Goal: Task Accomplishment & Management: Use online tool/utility

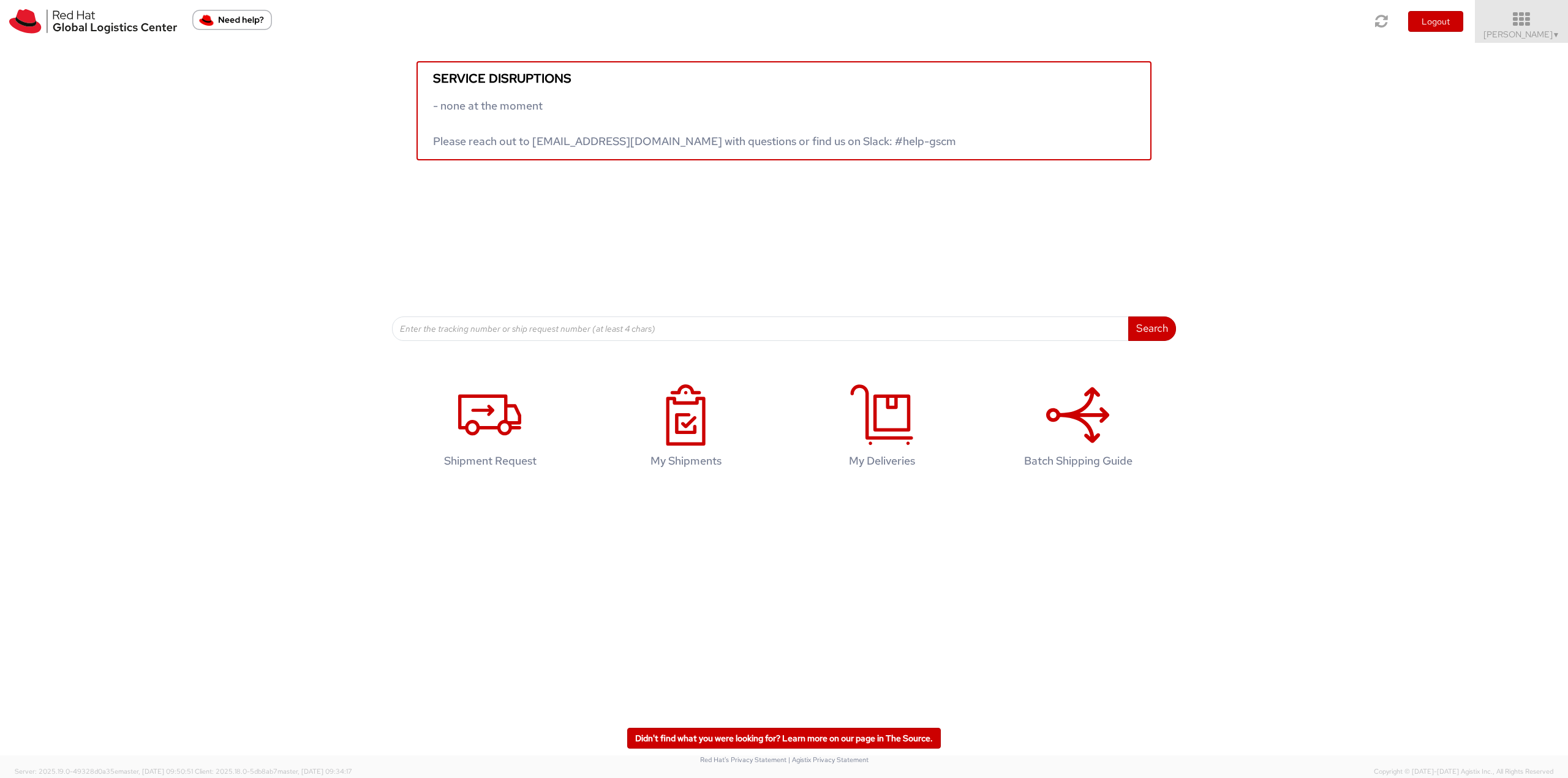
click at [1524, 40] on link "Robert Lomax ▼" at bounding box center [1521, 22] width 94 height 43
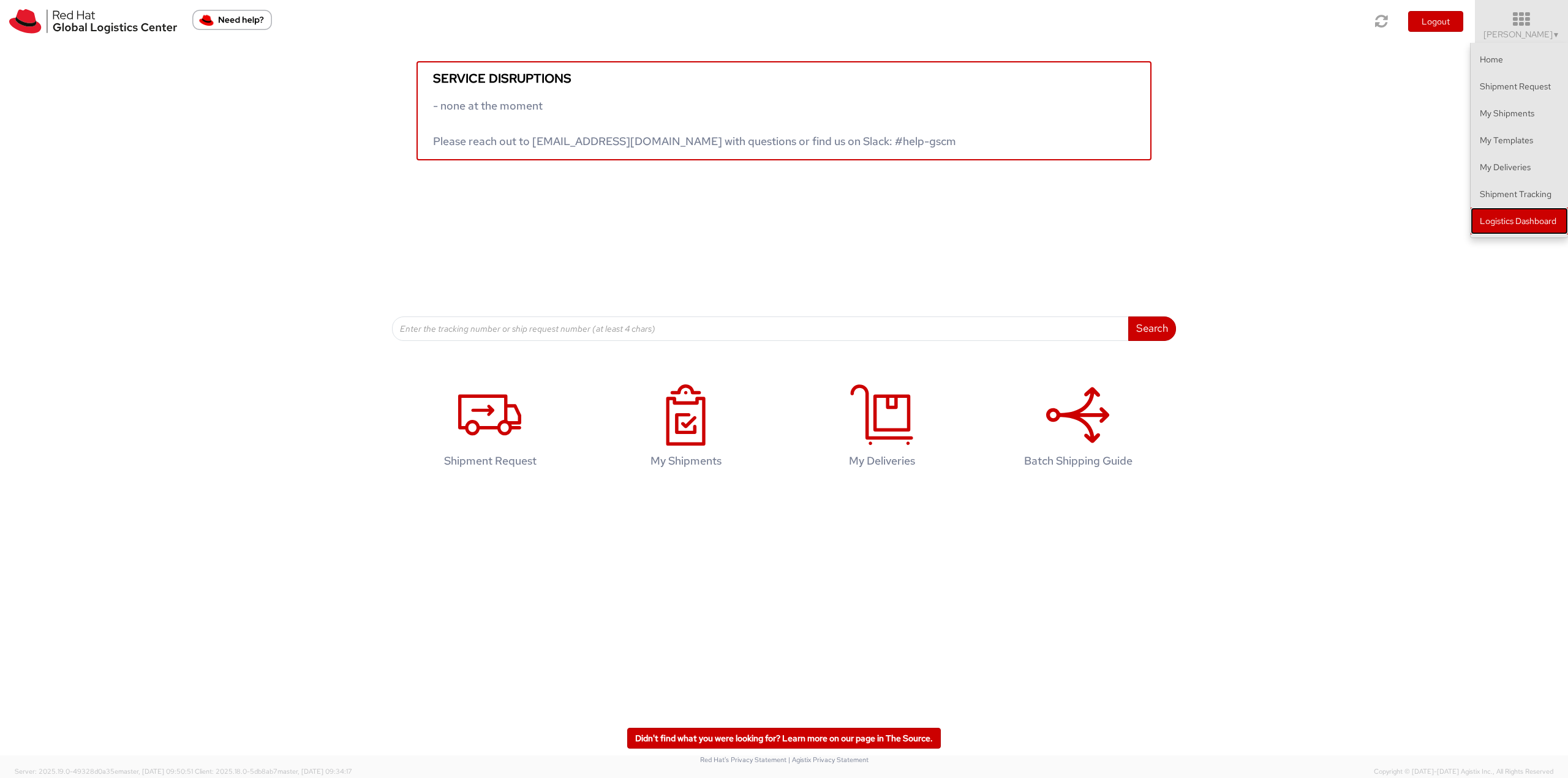
click at [1554, 219] on link "Logistics Dashboard" at bounding box center [1519, 221] width 97 height 27
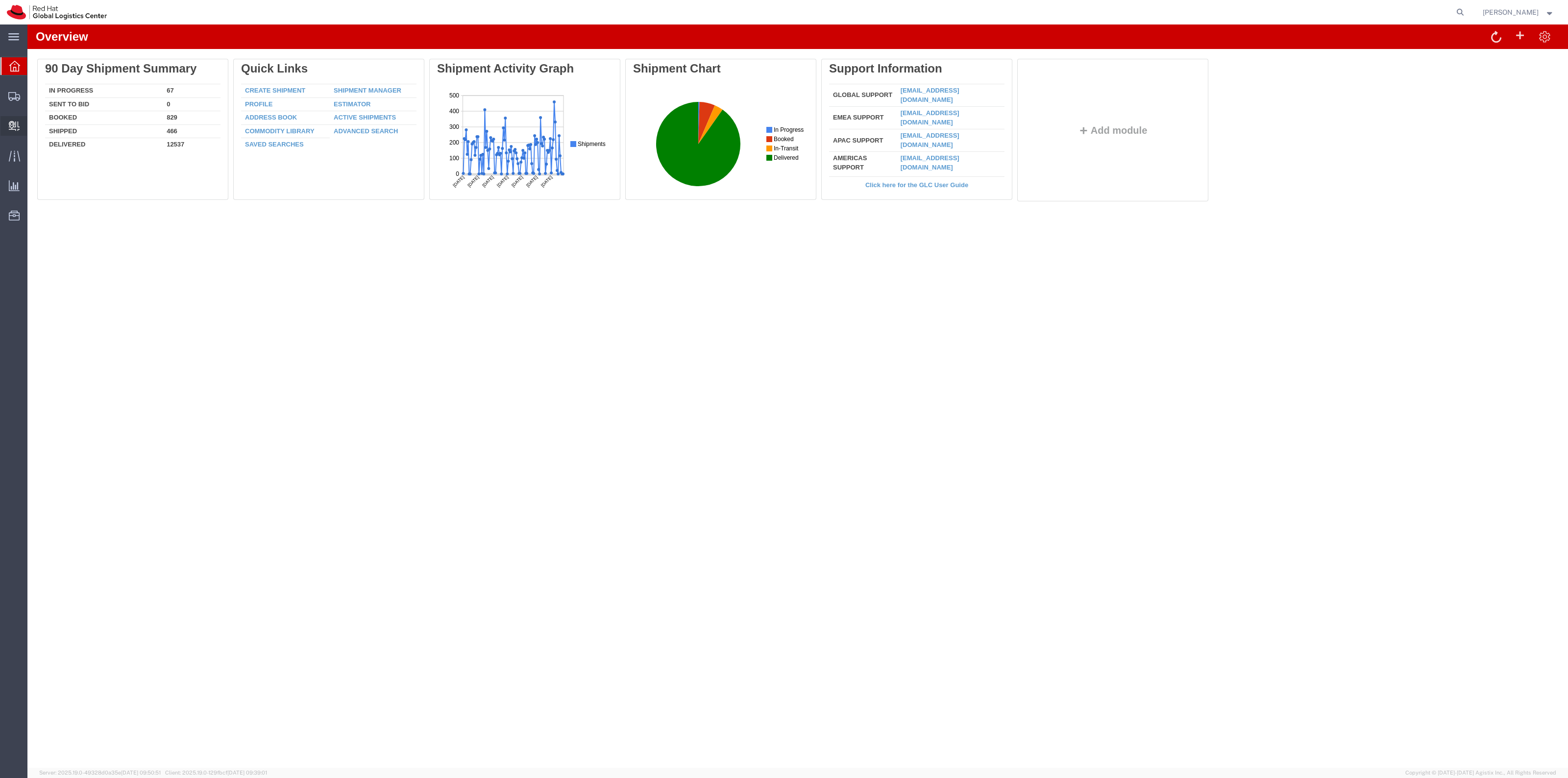
drag, startPoint x: 40, startPoint y: 137, endPoint x: 67, endPoint y: 134, distance: 27.2
click at [0, 0] on span "Create Delivery" at bounding box center [0, 0] width 0 height 0
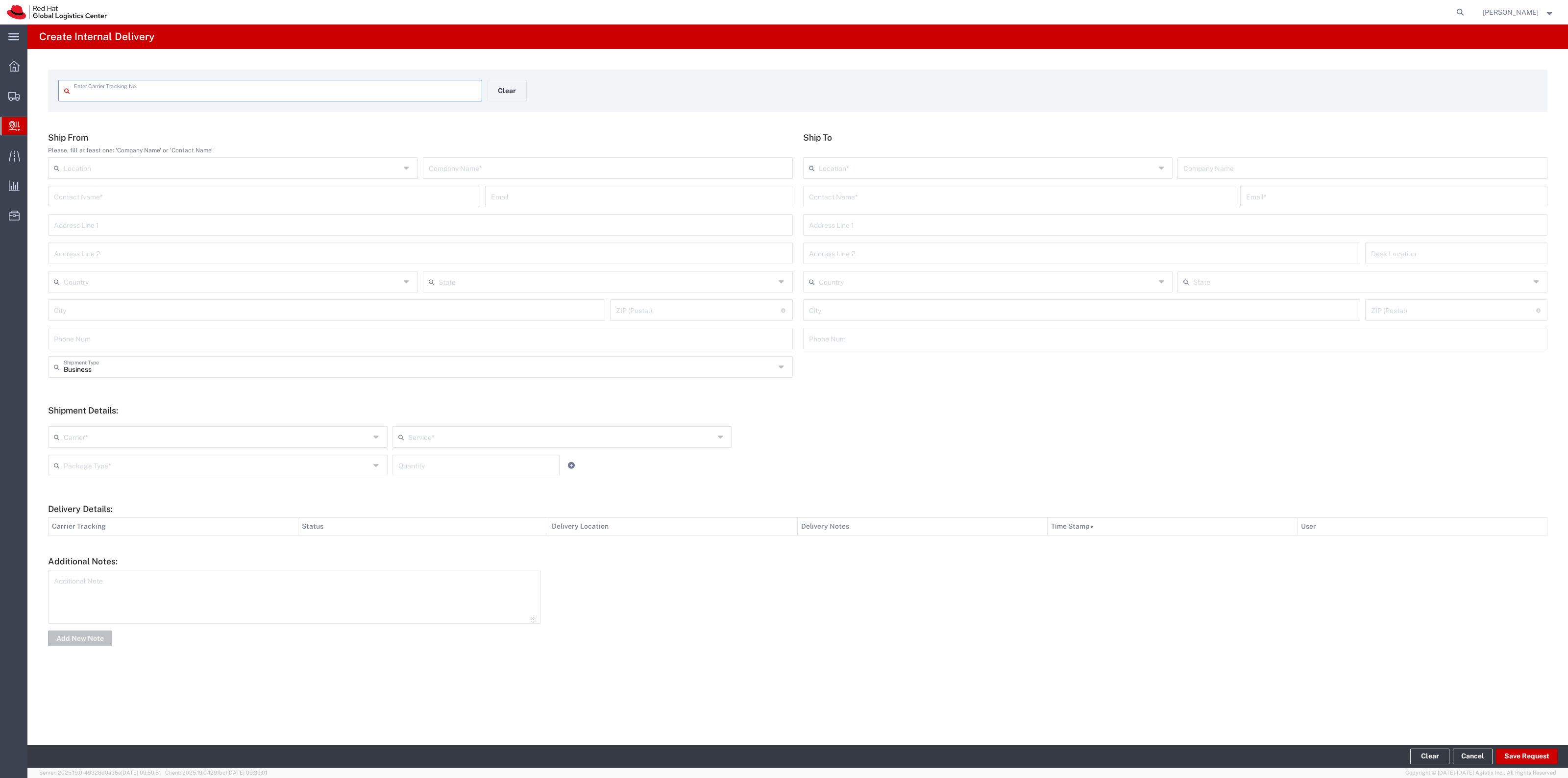
click at [373, 88] on input "text" at bounding box center [275, 90] width 402 height 17
click at [910, 191] on input "text" at bounding box center [1019, 195] width 421 height 17
type input "Sarah Reed"
click at [977, 224] on p "Red Hat, Inc. (Sarah Reed), sareed@redhat.com" at bounding box center [1019, 220] width 419 height 12
type input "RH - [GEOGRAPHIC_DATA]"
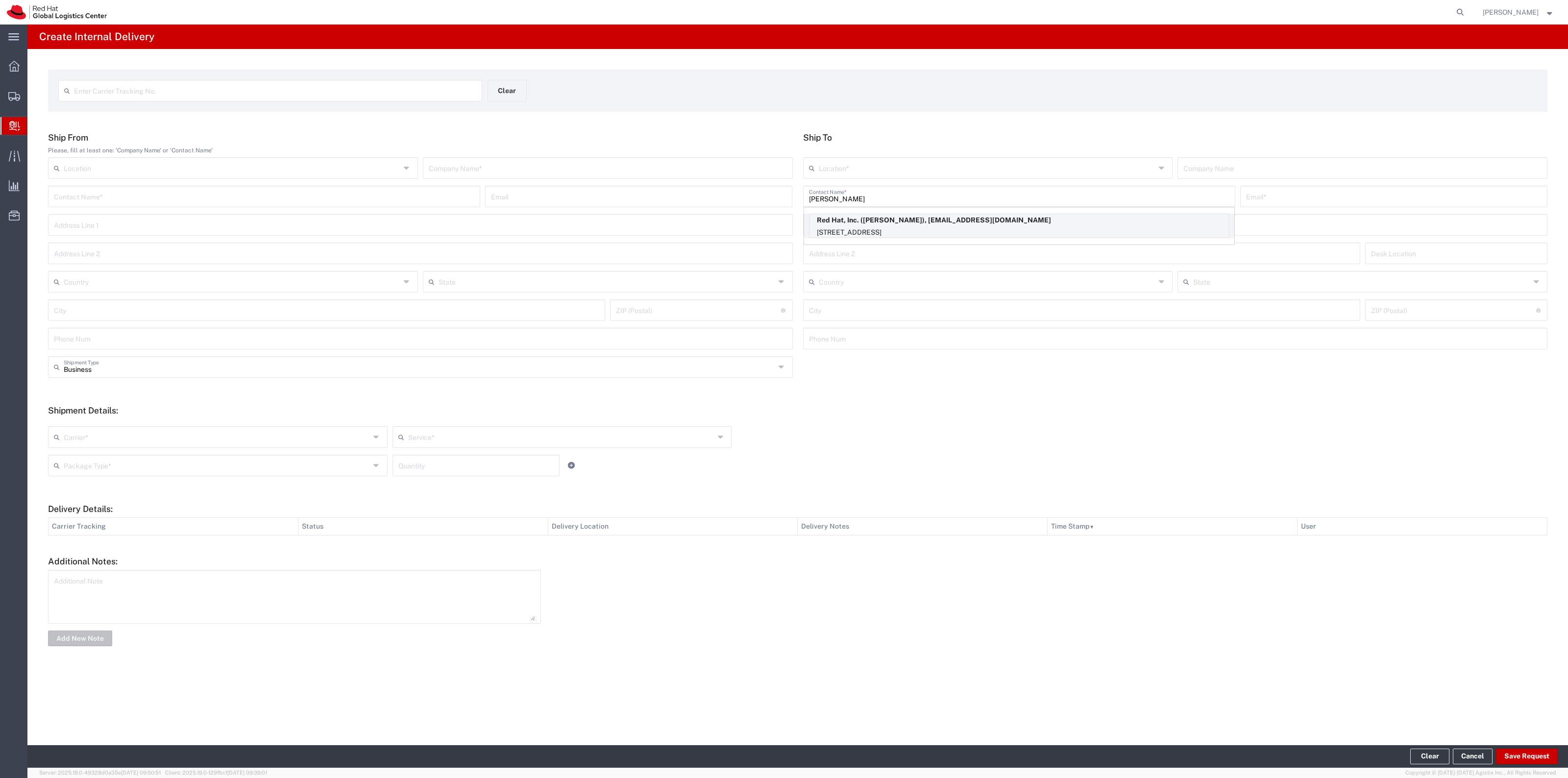
type input "Red Hat, Inc."
type input "sareed@redhat.com"
type input "[STREET_ADDRESS]"
type input "14N429"
type input "[GEOGRAPHIC_DATA]"
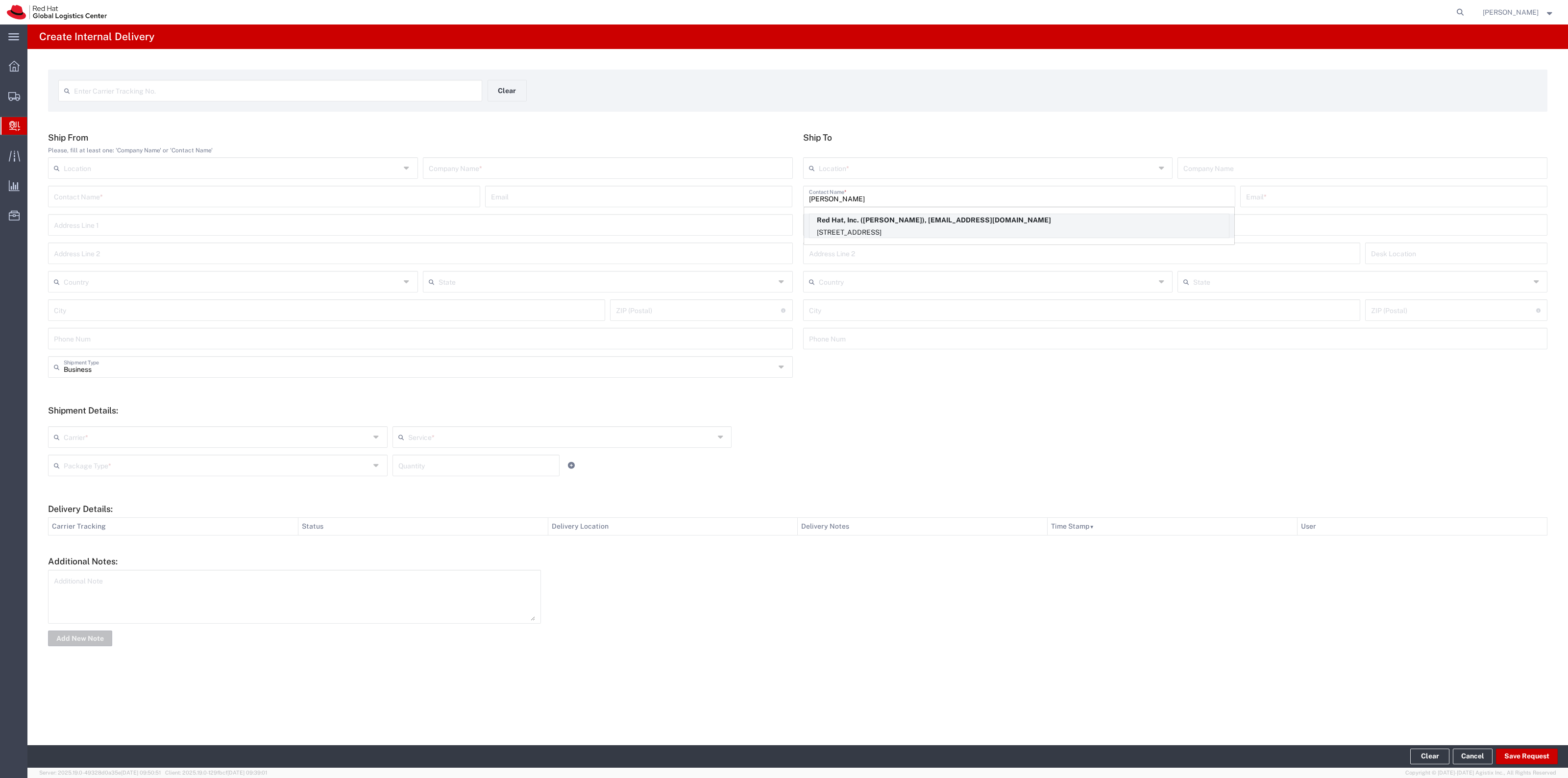
type input "RALEIGH"
type input "27601"
type input "[US_STATE]"
click at [751, 168] on input "text" at bounding box center [608, 167] width 359 height 17
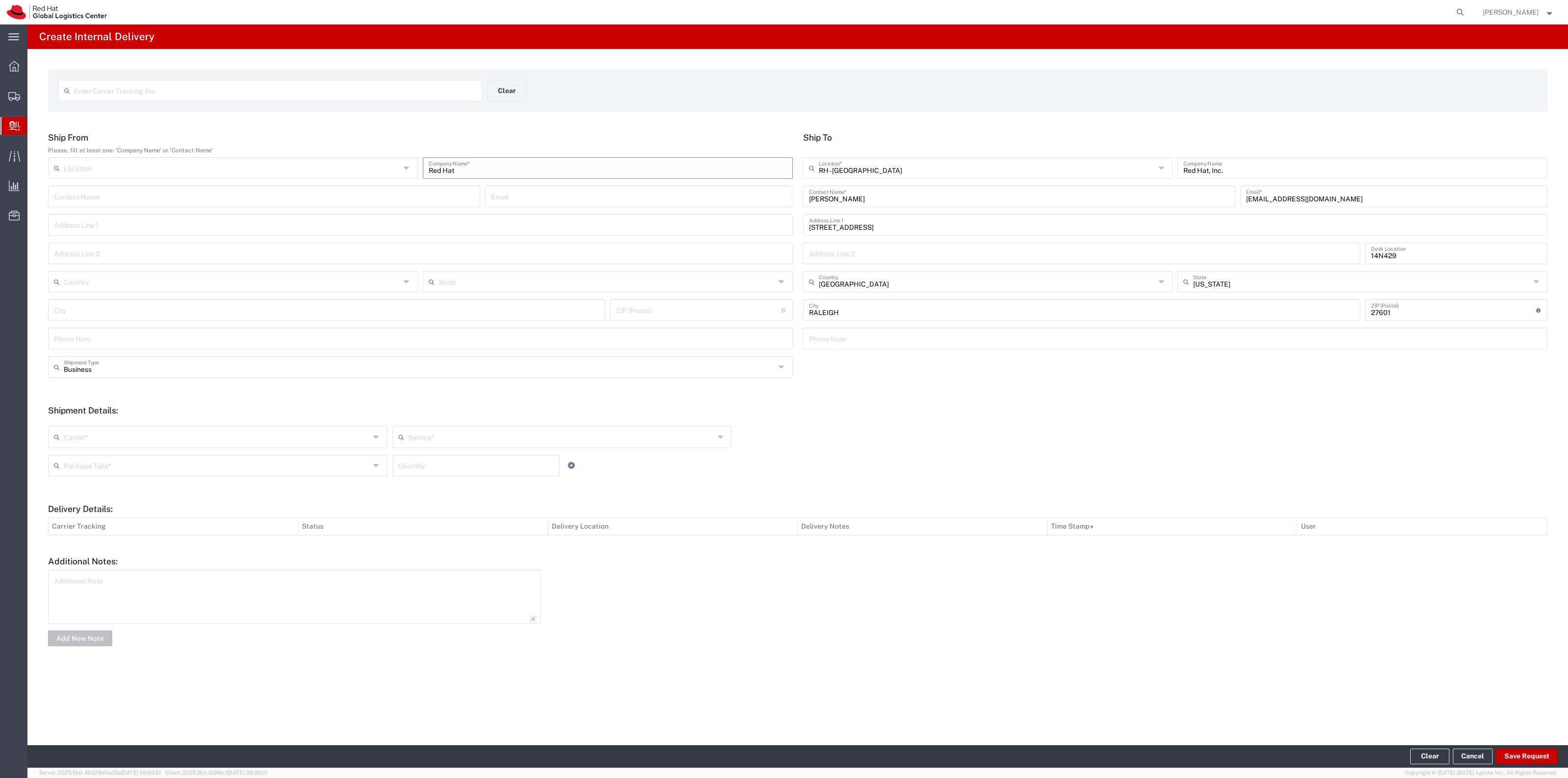
type input "Red Hat"
drag, startPoint x: 292, startPoint y: 408, endPoint x: 287, endPoint y: 413, distance: 7.1
click at [290, 407] on h5 "Shipment Details:" at bounding box center [797, 410] width 1499 height 10
click at [285, 419] on div "Carrier * Amazon Logistics DHL FedEx Express FedEx Freight Interoffice Local Ca…" at bounding box center [798, 451] width 1510 height 64
click at [284, 423] on div "Carrier * Amazon Logistics DHL FedEx Express FedEx Freight Interoffice Local Ca…" at bounding box center [798, 451] width 1510 height 64
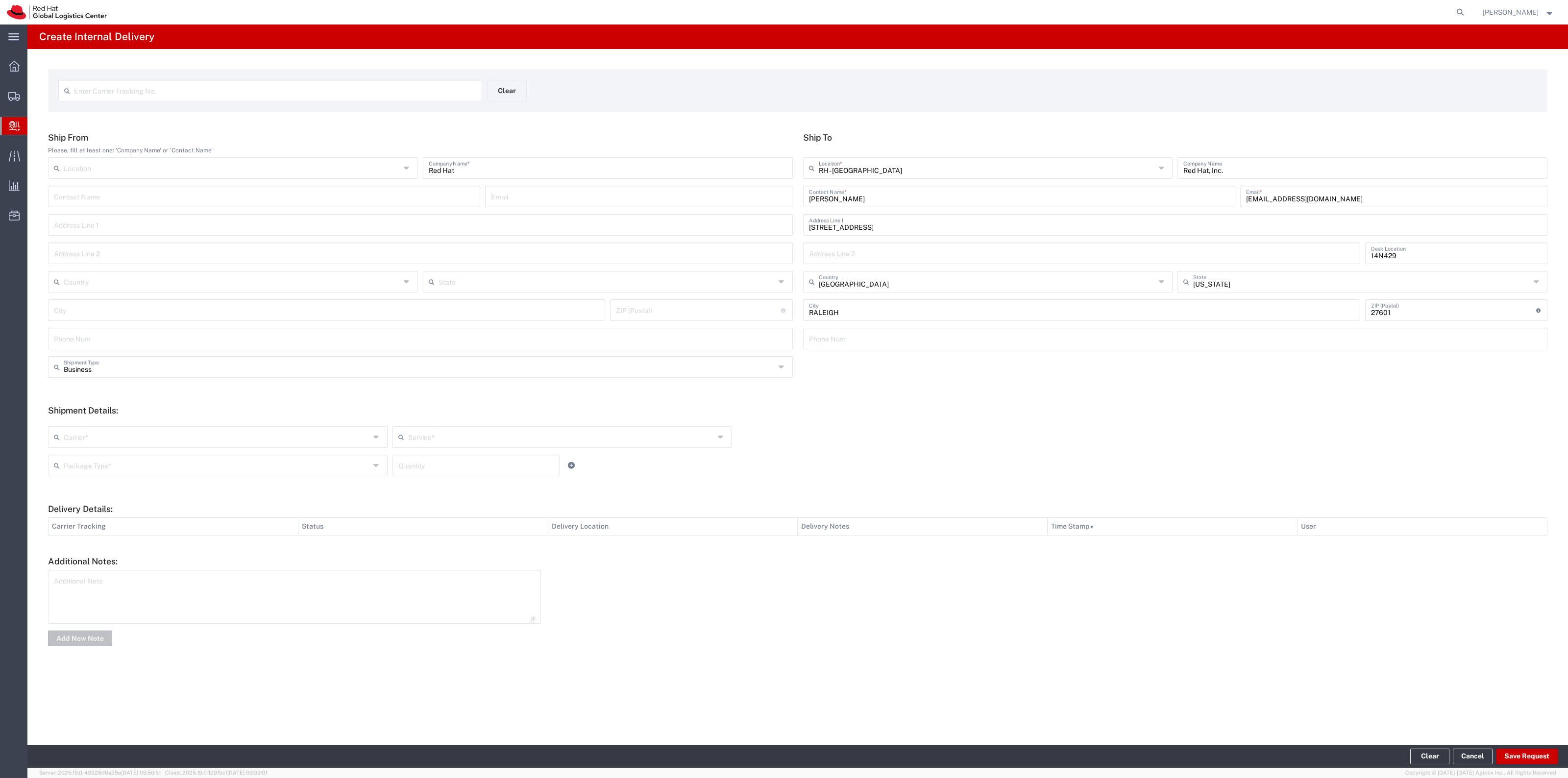
click at [278, 429] on input "text" at bounding box center [216, 435] width 306 height 17
click at [221, 520] on span "Interoffice" at bounding box center [217, 522] width 338 height 15
type input "Interoffice"
click at [222, 456] on input "text" at bounding box center [216, 464] width 306 height 17
click at [184, 557] on span "Your Packaging" at bounding box center [217, 551] width 338 height 15
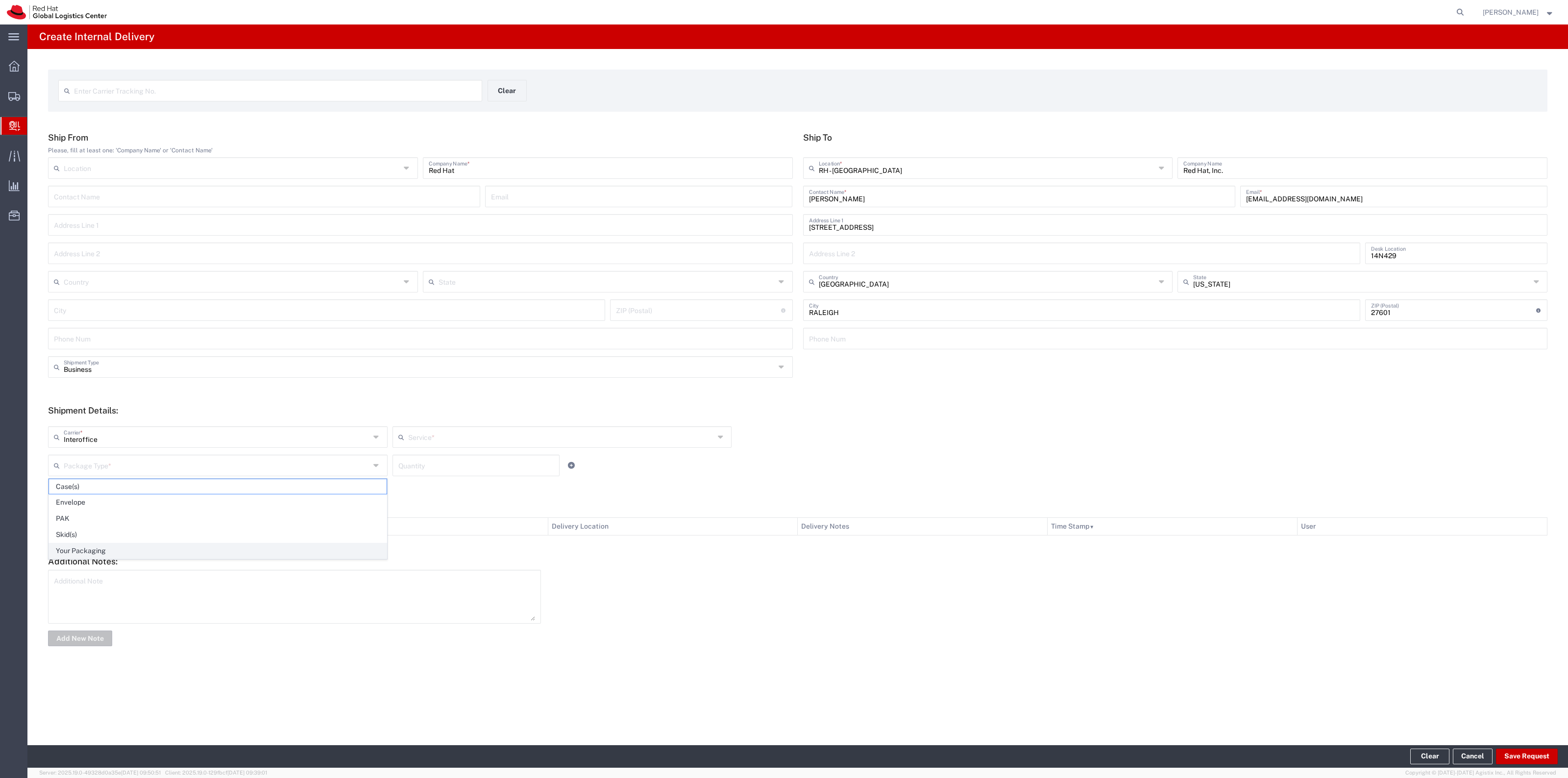
type input "Your Packaging"
click at [434, 425] on div "Interoffice Carrier * Amazon Logistics DHL FedEx Express FedEx Freight Interoff…" at bounding box center [798, 451] width 1510 height 64
click at [438, 446] on div "Service *" at bounding box center [562, 437] width 340 height 22
click at [448, 439] on input "text" at bounding box center [561, 435] width 306 height 17
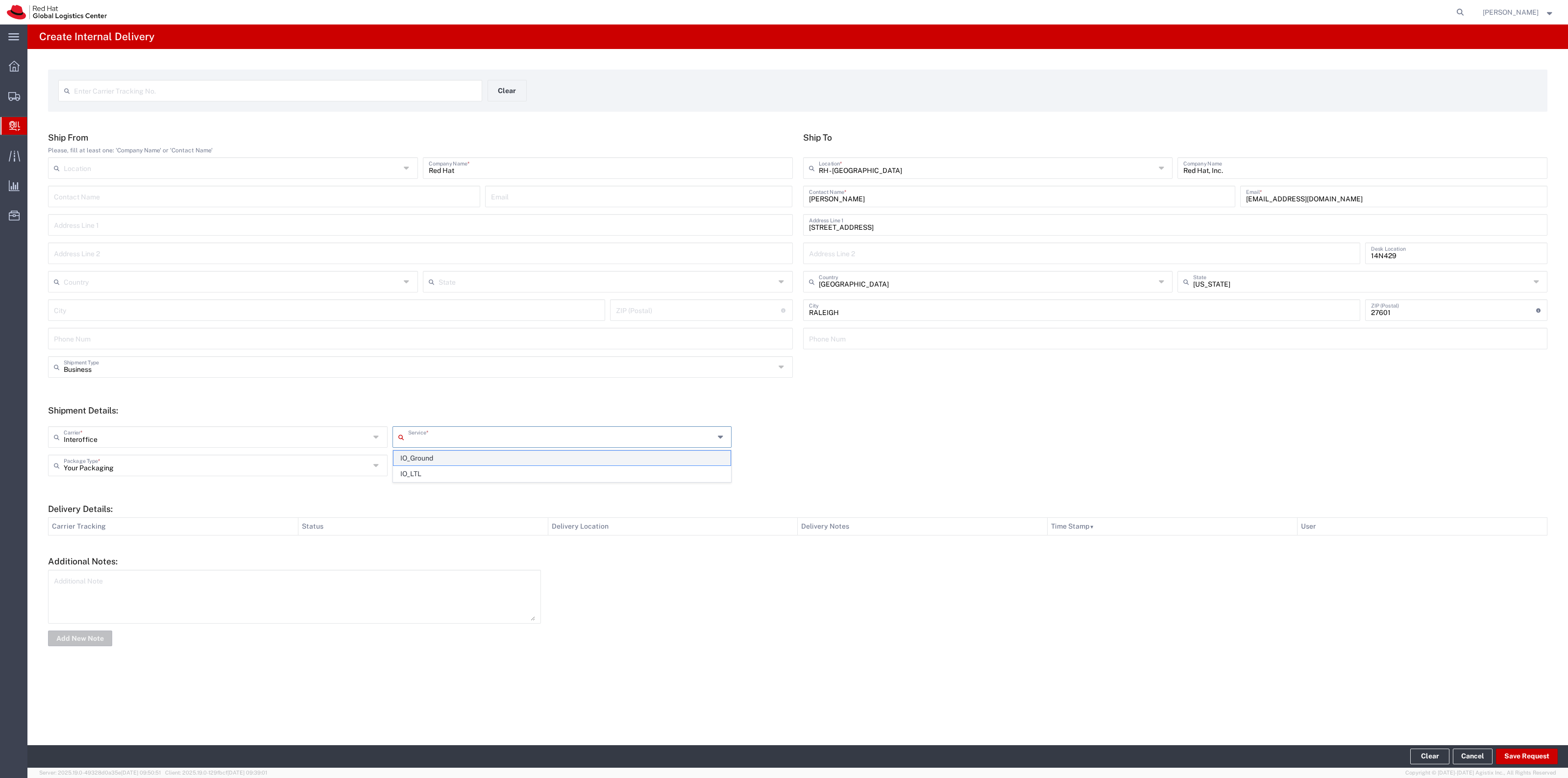
click at [439, 462] on span "IO_Ground" at bounding box center [562, 458] width 338 height 15
type input "IO_Ground"
click at [439, 462] on input "number" at bounding box center [476, 464] width 156 height 17
type input "1"
click at [758, 432] on div "Interoffice Carrier * Amazon Logistics DHL FedEx Express FedEx Freight Interoff…" at bounding box center [562, 441] width 1033 height 28
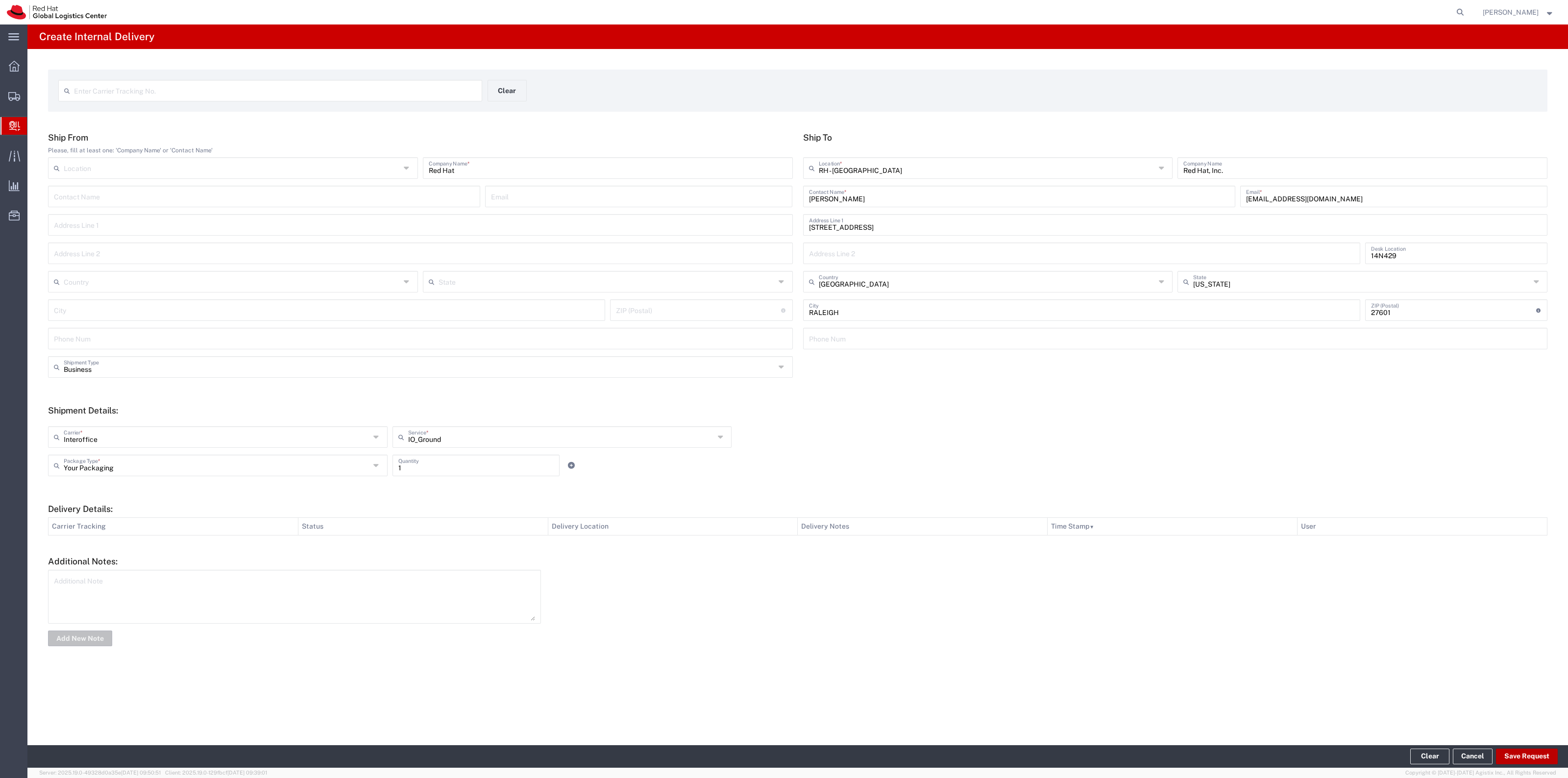
click at [1552, 758] on button "Save Request" at bounding box center [1527, 756] width 61 height 16
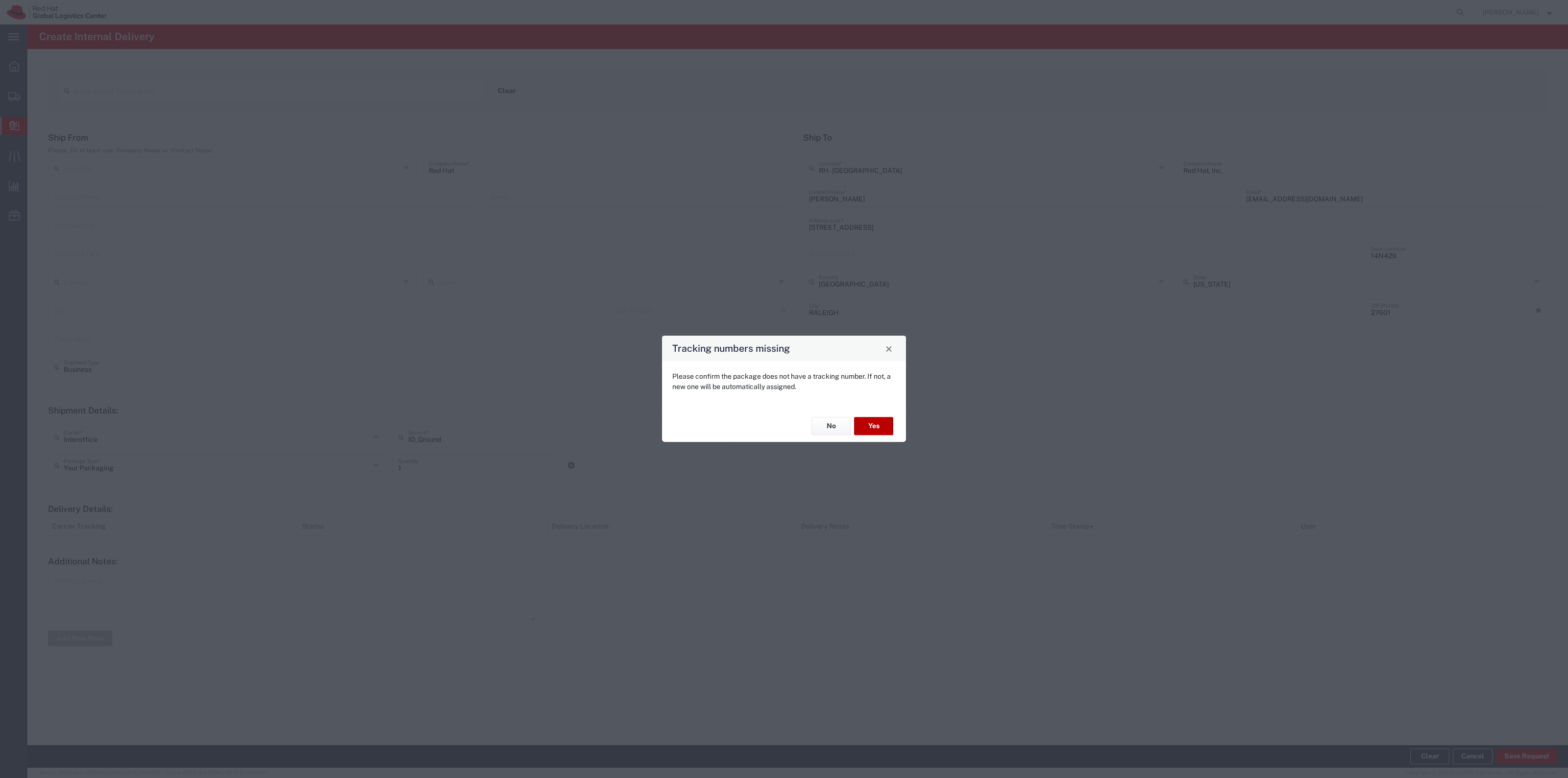
click at [882, 420] on button "Yes" at bounding box center [873, 426] width 39 height 18
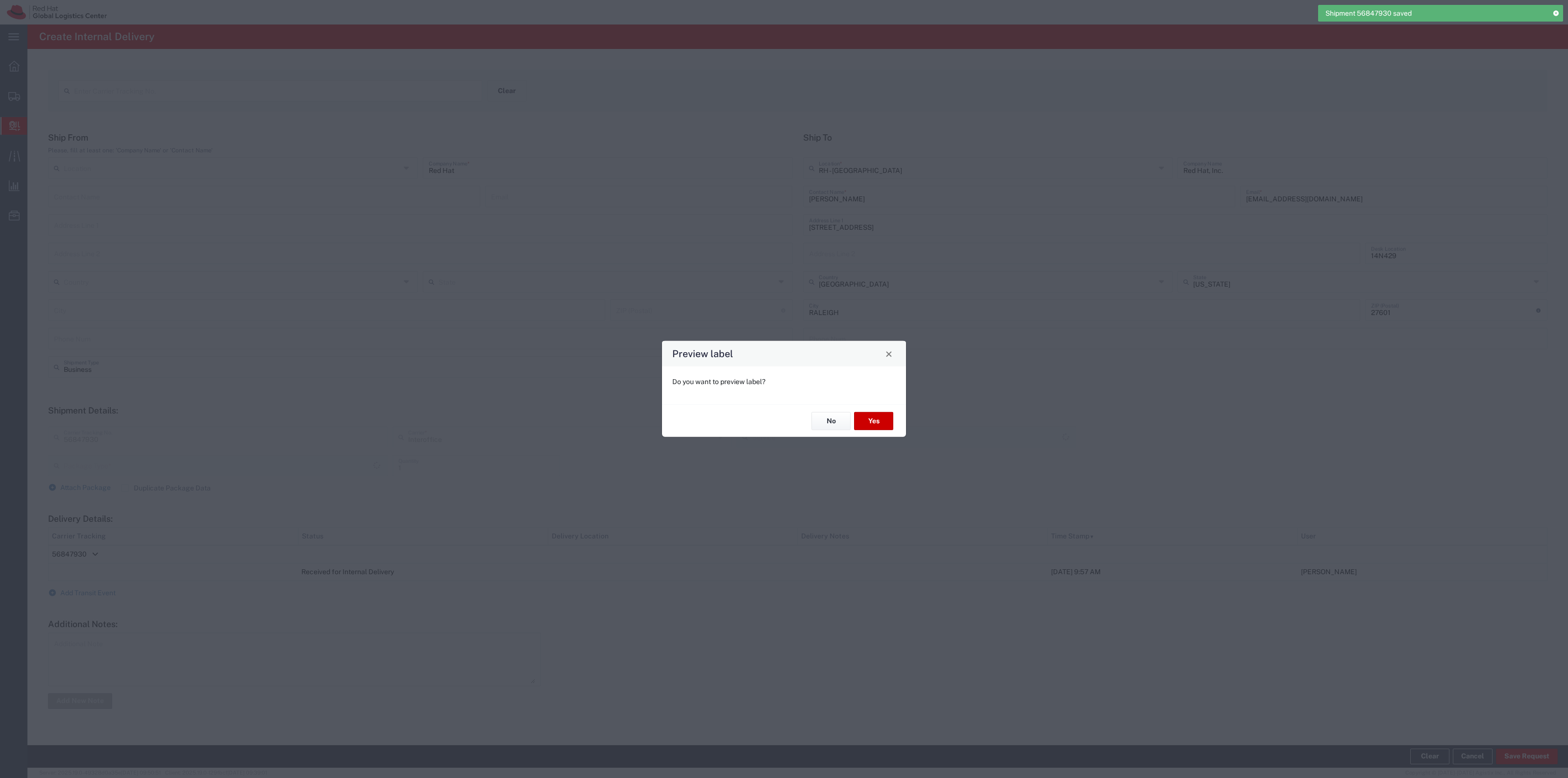
type input "Your Packaging"
type input "IO_Ground"
click at [875, 425] on button "Yes" at bounding box center [873, 421] width 39 height 18
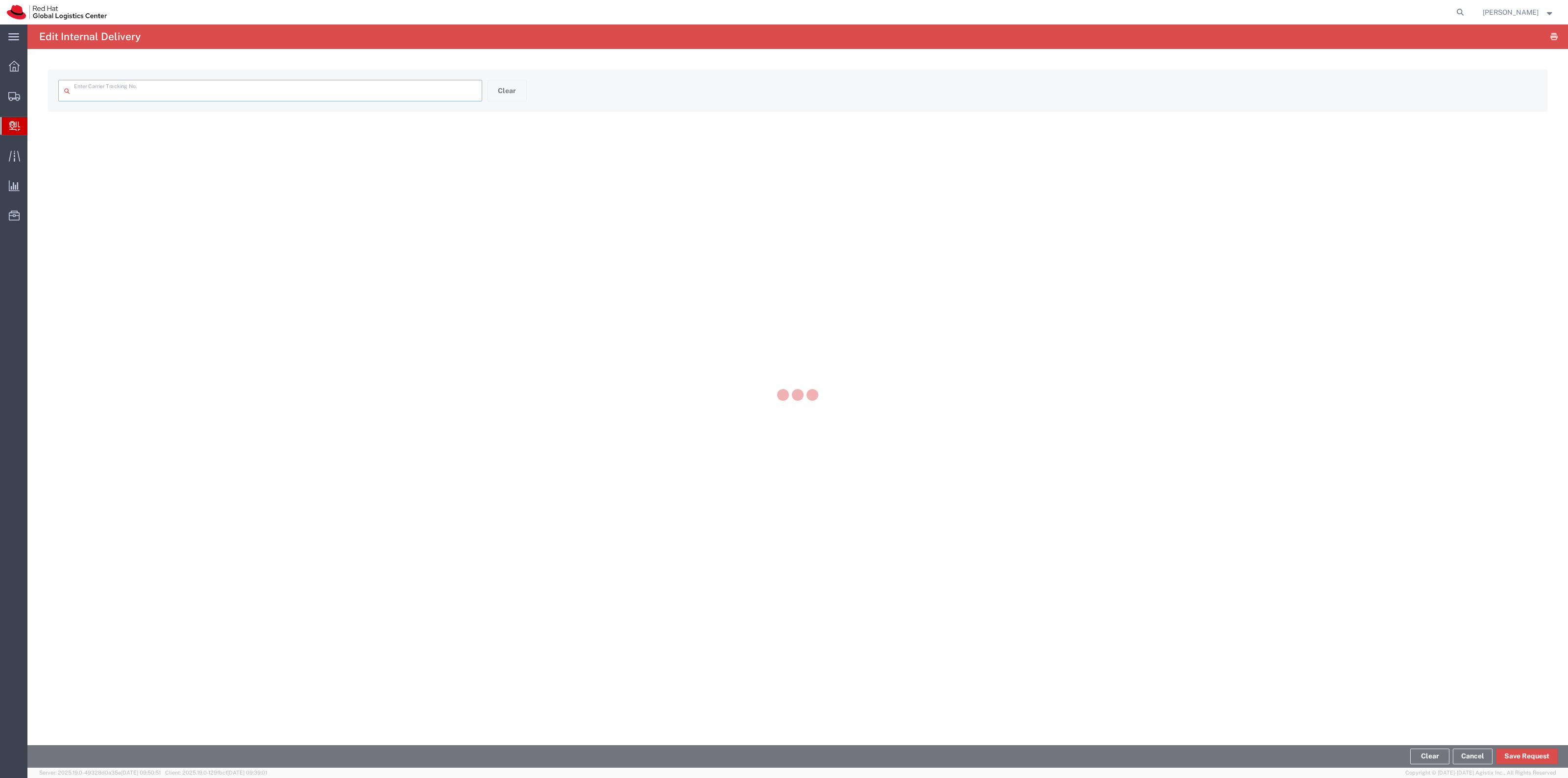
type input "56847930"
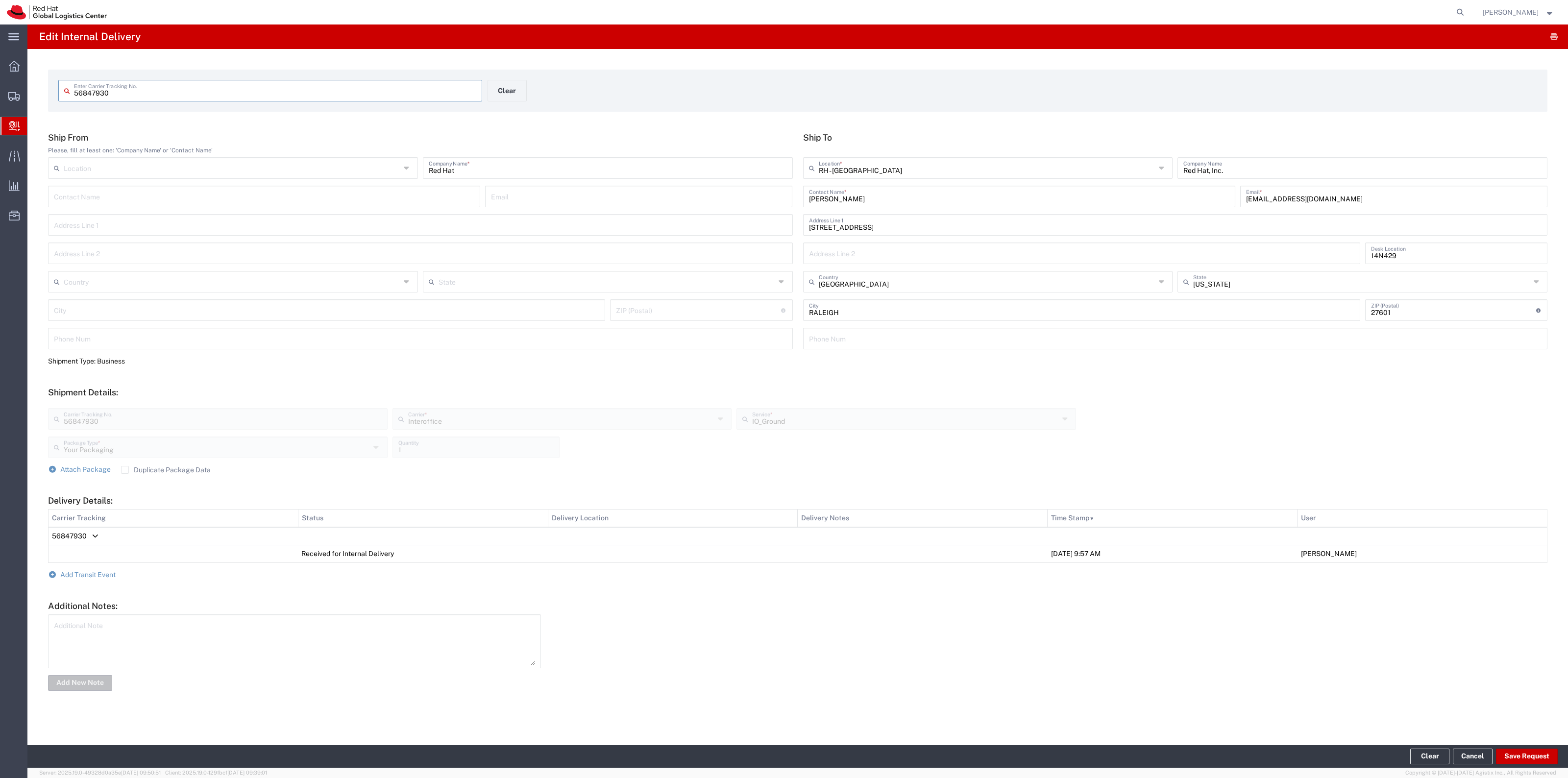
click at [135, 84] on input "56847930" at bounding box center [275, 90] width 402 height 17
click at [133, 85] on input "56847930" at bounding box center [275, 90] width 402 height 17
click at [517, 85] on button "Clear" at bounding box center [507, 91] width 39 height 22
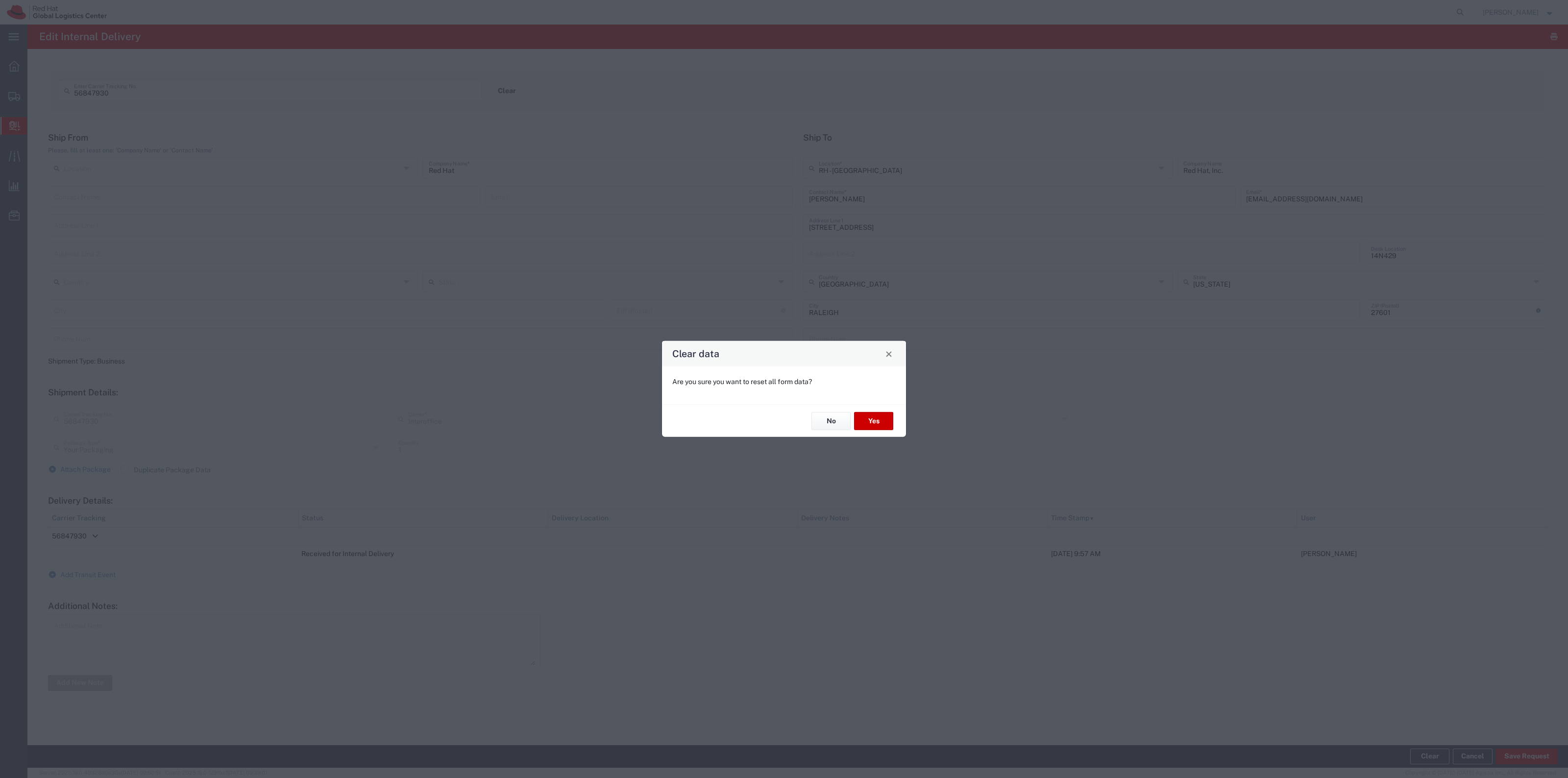
click at [876, 436] on div "No Yes" at bounding box center [784, 420] width 244 height 33
click at [881, 423] on button "Yes" at bounding box center [873, 421] width 39 height 18
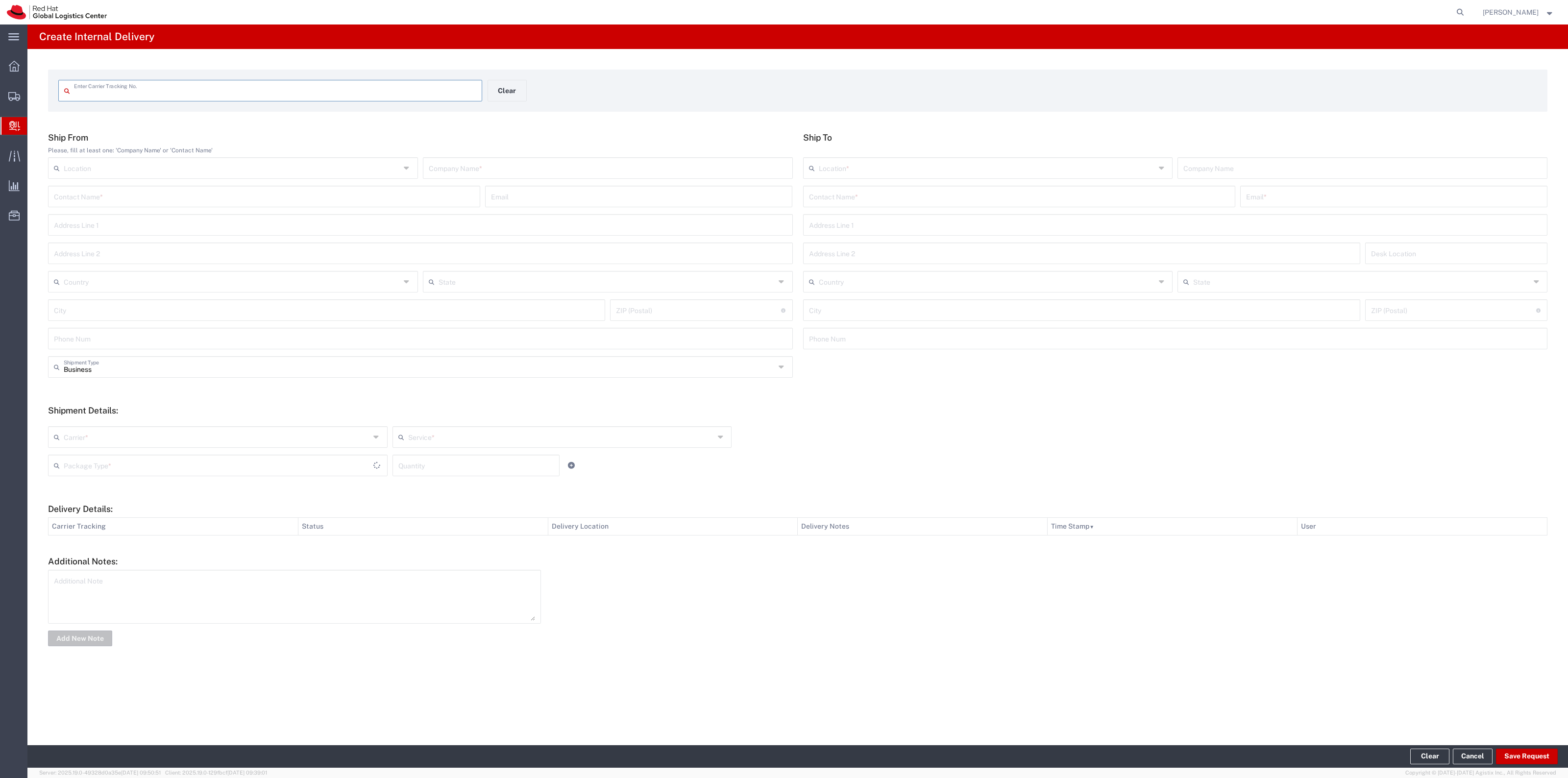
click at [394, 97] on input "text" at bounding box center [275, 90] width 402 height 17
type input "TBA324429588027"
click at [852, 204] on input "text" at bounding box center [1019, 203] width 421 height 17
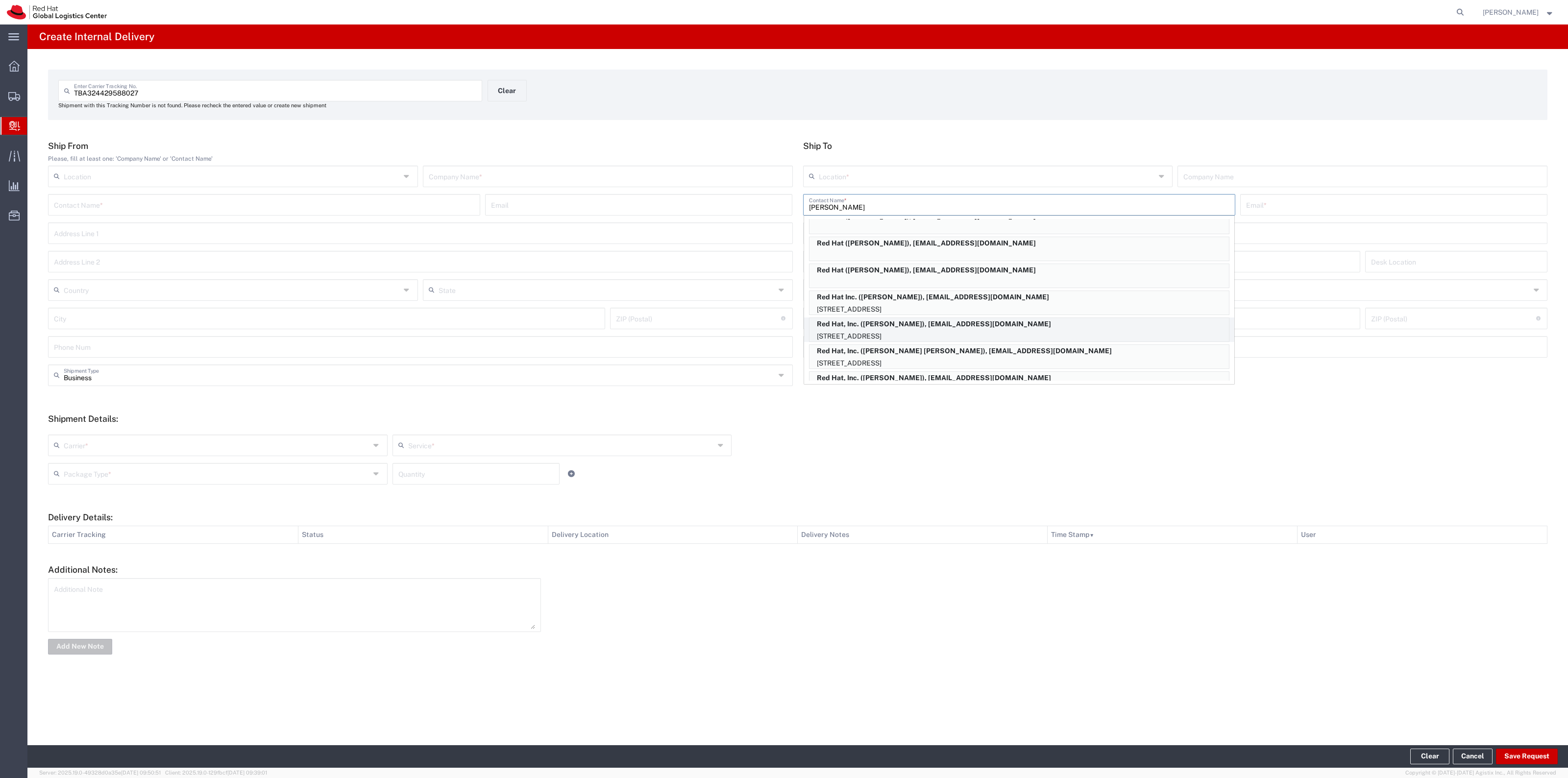
scroll to position [57, 0]
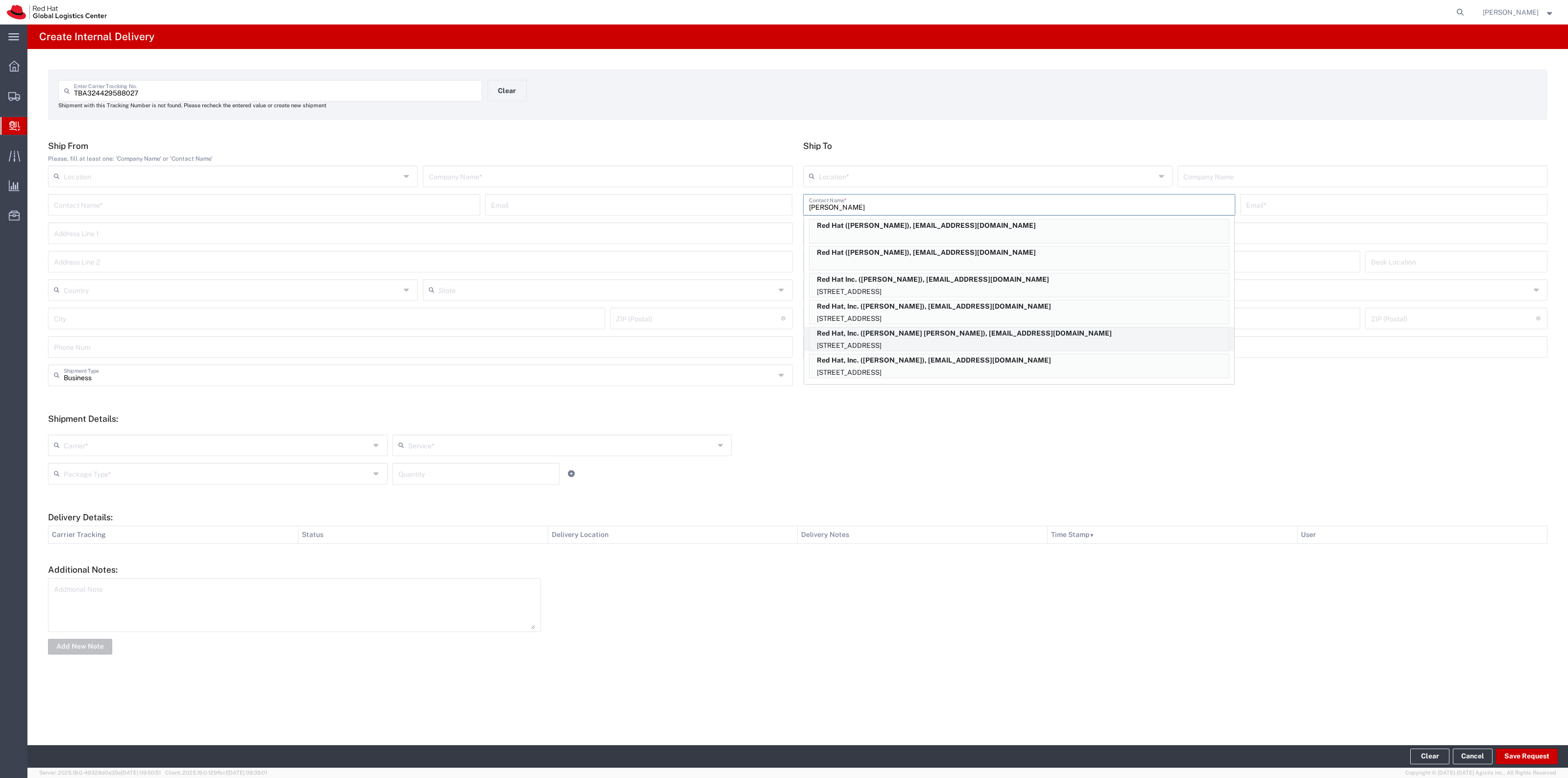
type input "Connell"
click at [1040, 328] on p "Red Hat, Inc. (Connelly Simmons), csimmons@redhat.com" at bounding box center [1019, 333] width 419 height 12
type input "RH - [GEOGRAPHIC_DATA]"
type input "Red Hat, Inc."
type input "Connelly Simmons"
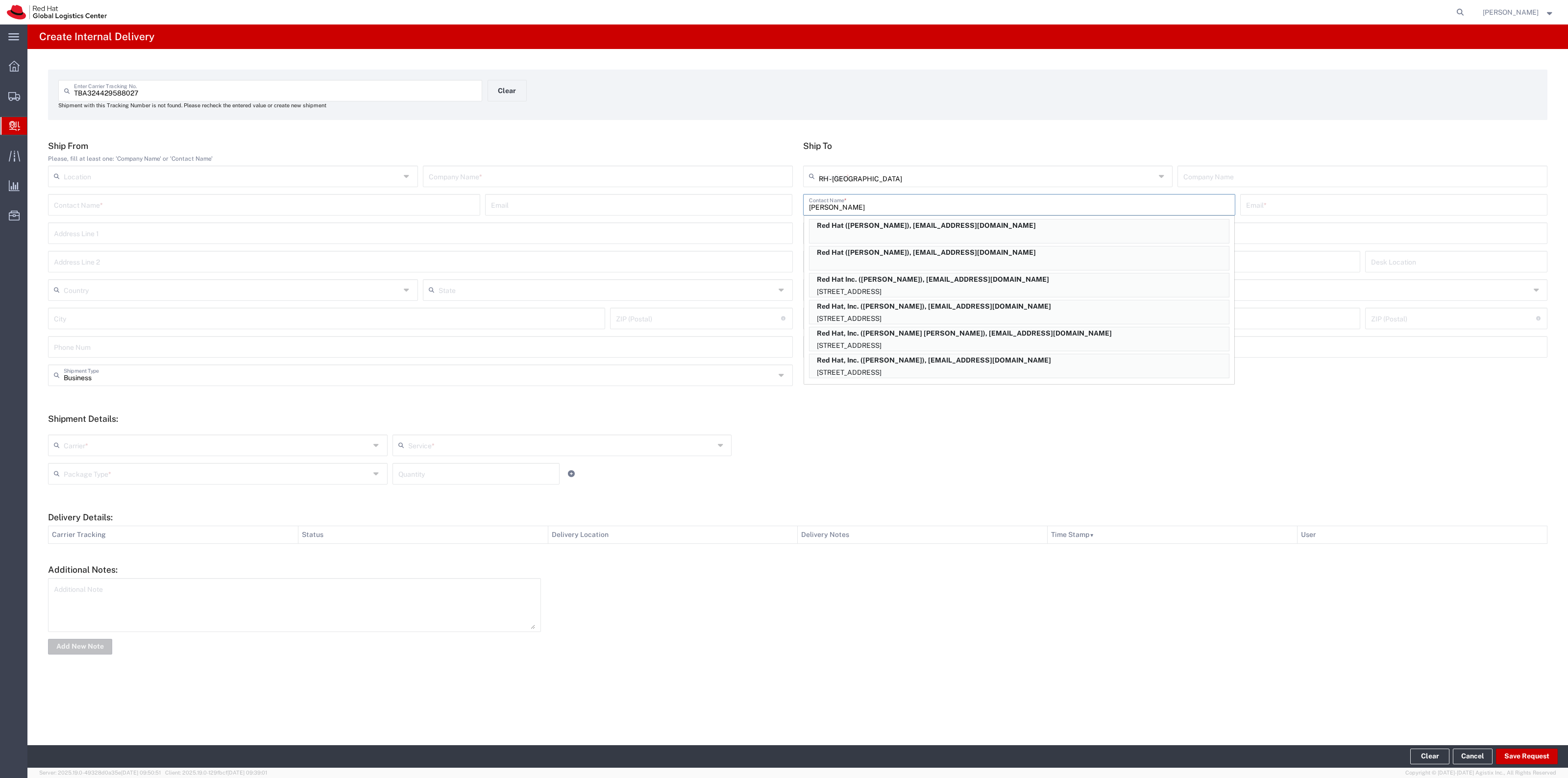
type input "csimmons@redhat.com"
type input "[STREET_ADDRESS]"
type input "FLEX"
type input "[GEOGRAPHIC_DATA]"
type input "RALEIGH"
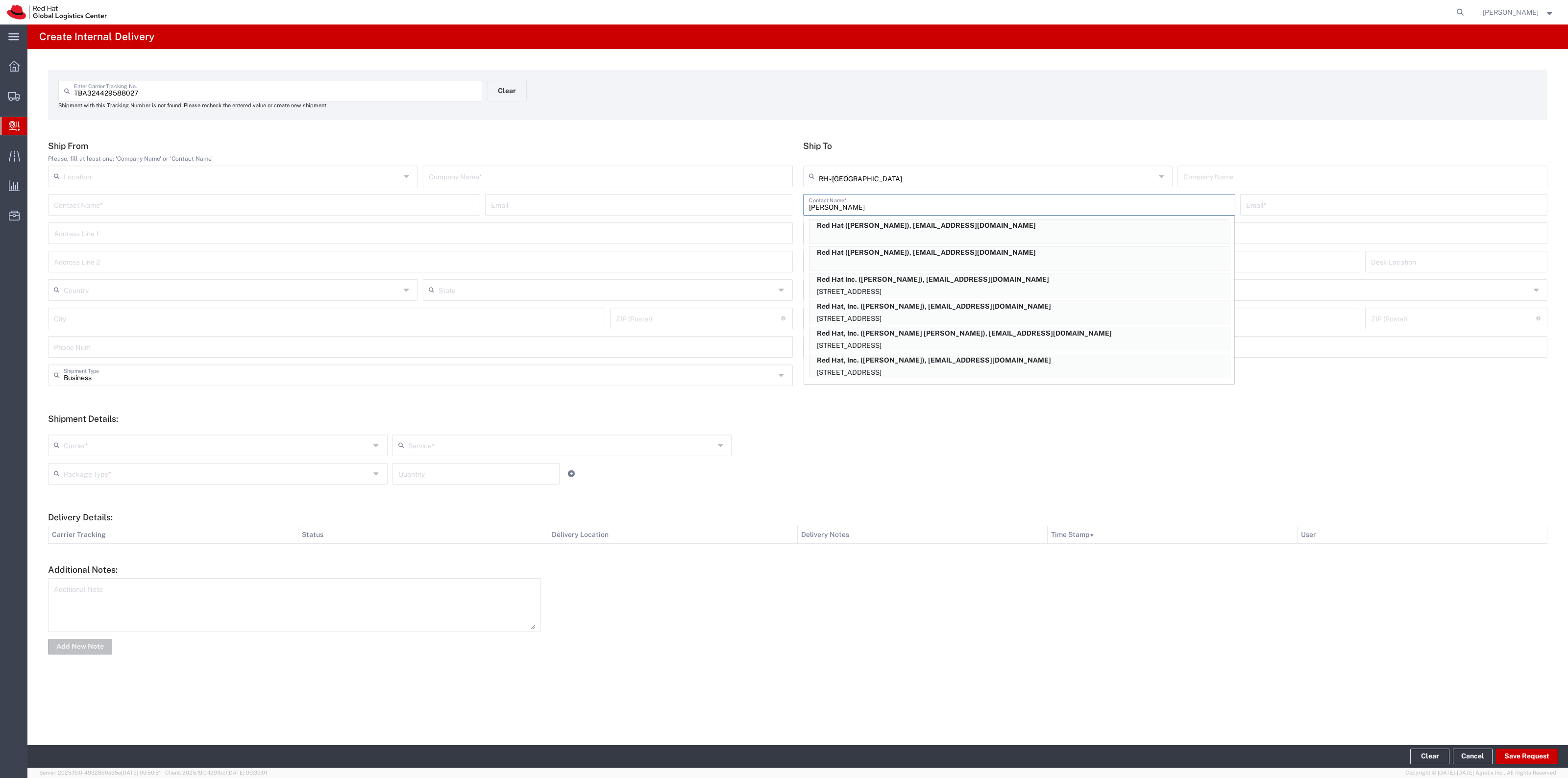
type input "27601"
type input "19198908140"
type input "[US_STATE]"
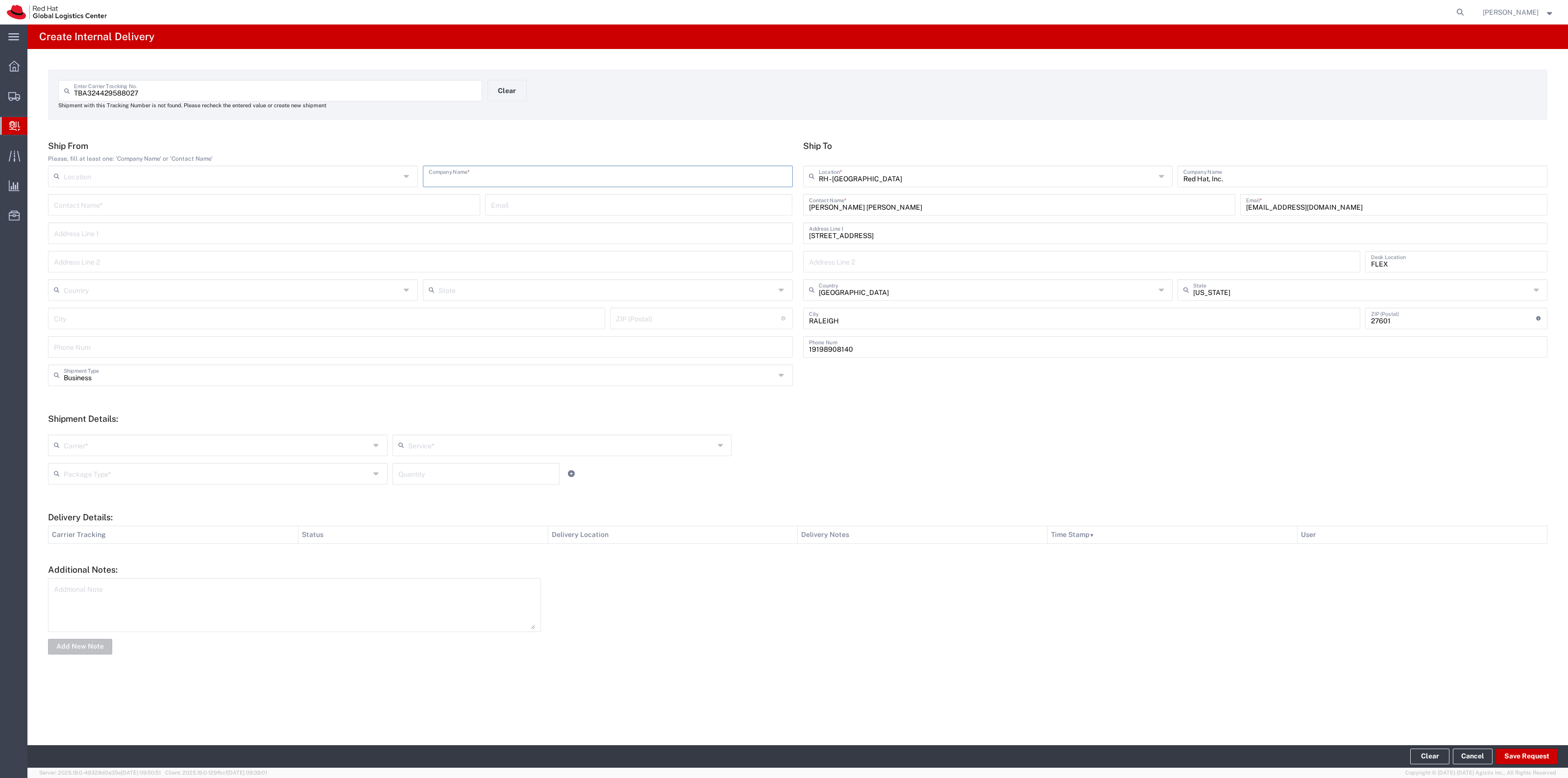
click at [594, 168] on input "text" at bounding box center [608, 175] width 359 height 17
type input "Amazon"
click at [212, 446] on input "text" at bounding box center [216, 444] width 306 height 17
click at [208, 464] on span "Amazon Logistics" at bounding box center [217, 466] width 338 height 15
type input "Amazon Logistics"
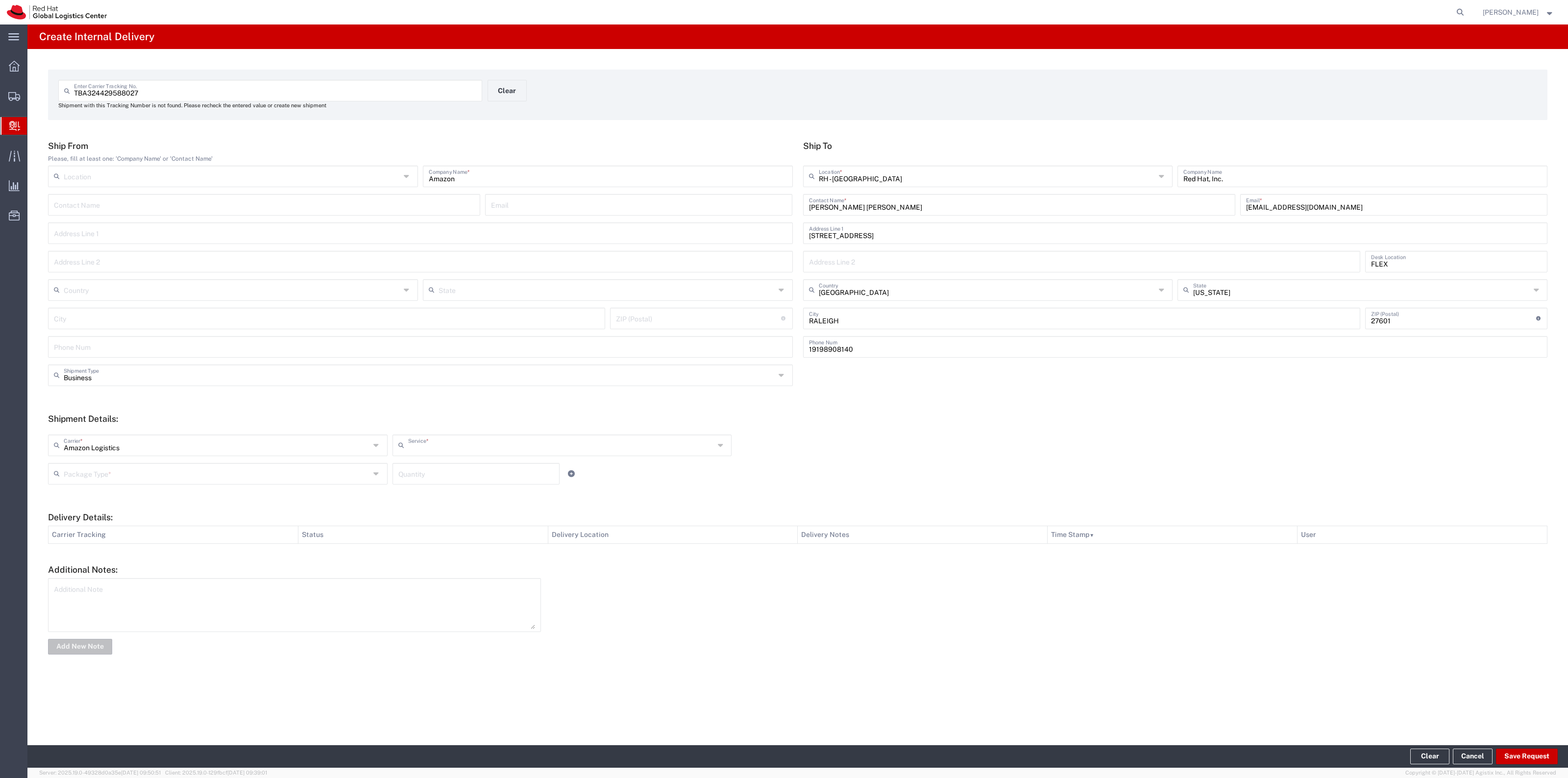
type input "Amazon Logistics TBA"
click at [192, 471] on input "text" at bounding box center [216, 473] width 306 height 17
click at [163, 530] on span "PAK" at bounding box center [217, 527] width 338 height 15
type input "PAK"
click at [437, 477] on input "number" at bounding box center [476, 473] width 156 height 17
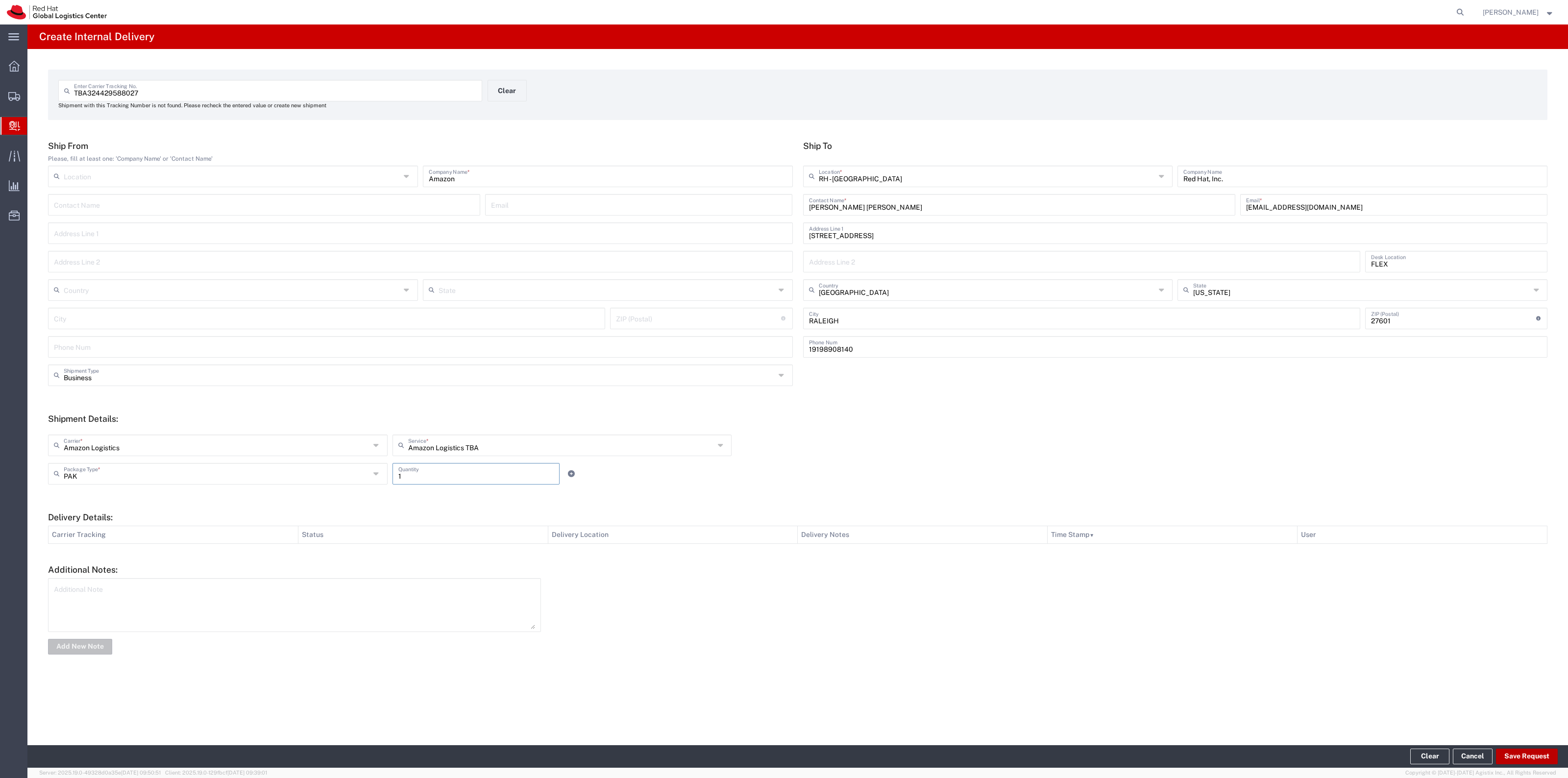
type input "1"
click at [1517, 758] on button "Save Request" at bounding box center [1527, 756] width 61 height 16
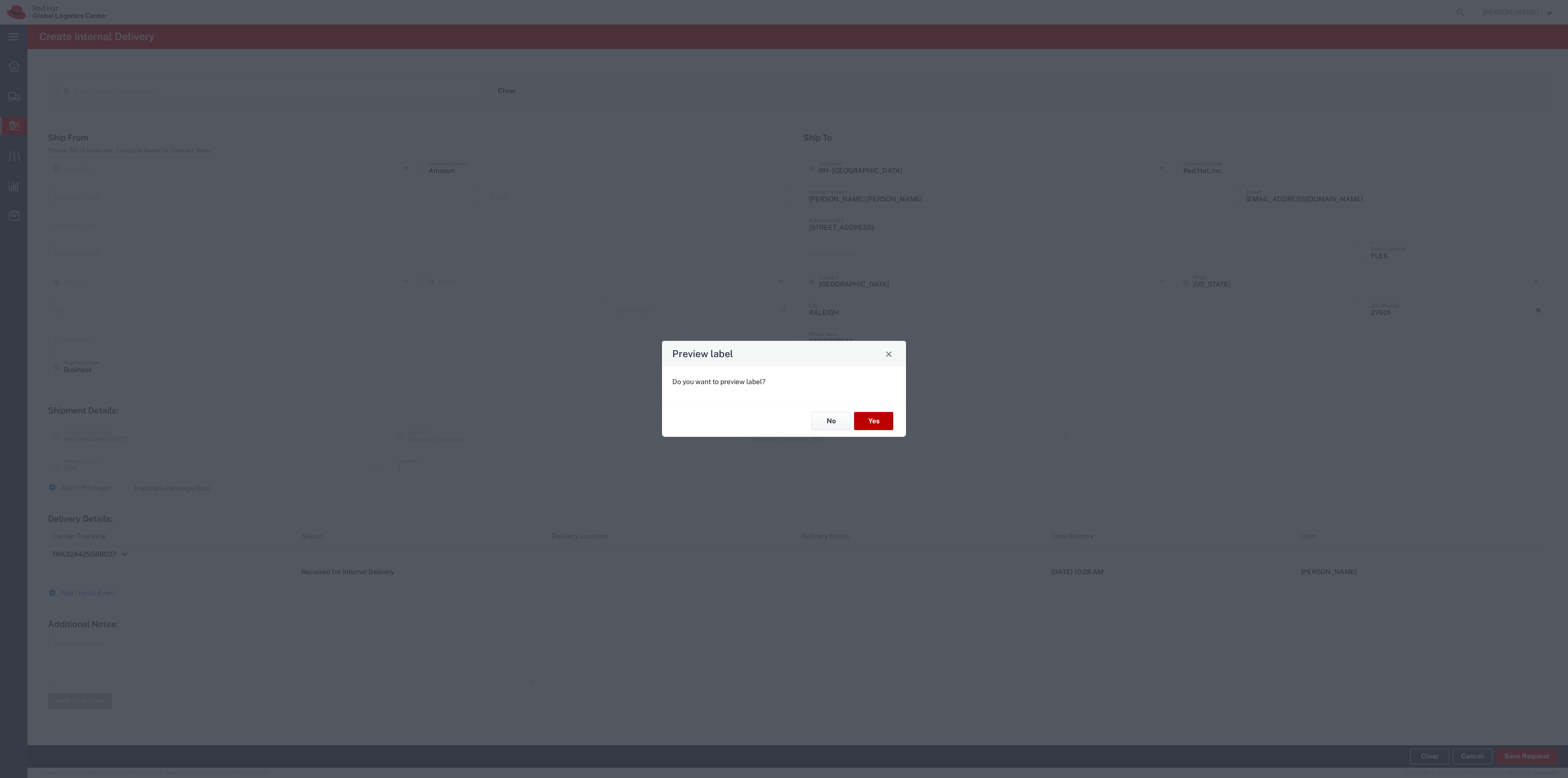
click at [877, 423] on button "Yes" at bounding box center [873, 421] width 39 height 18
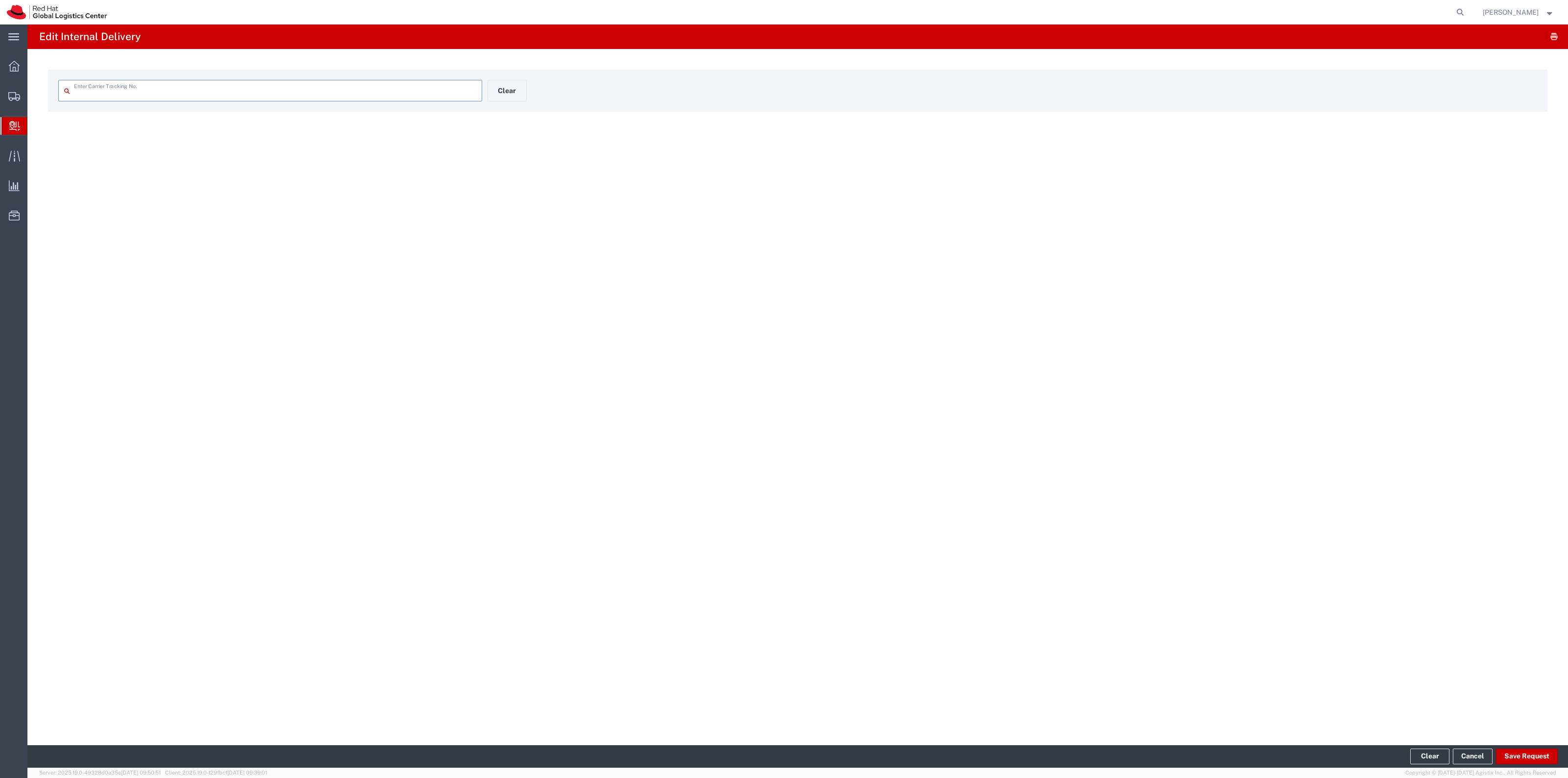
type input "TBA324429588027"
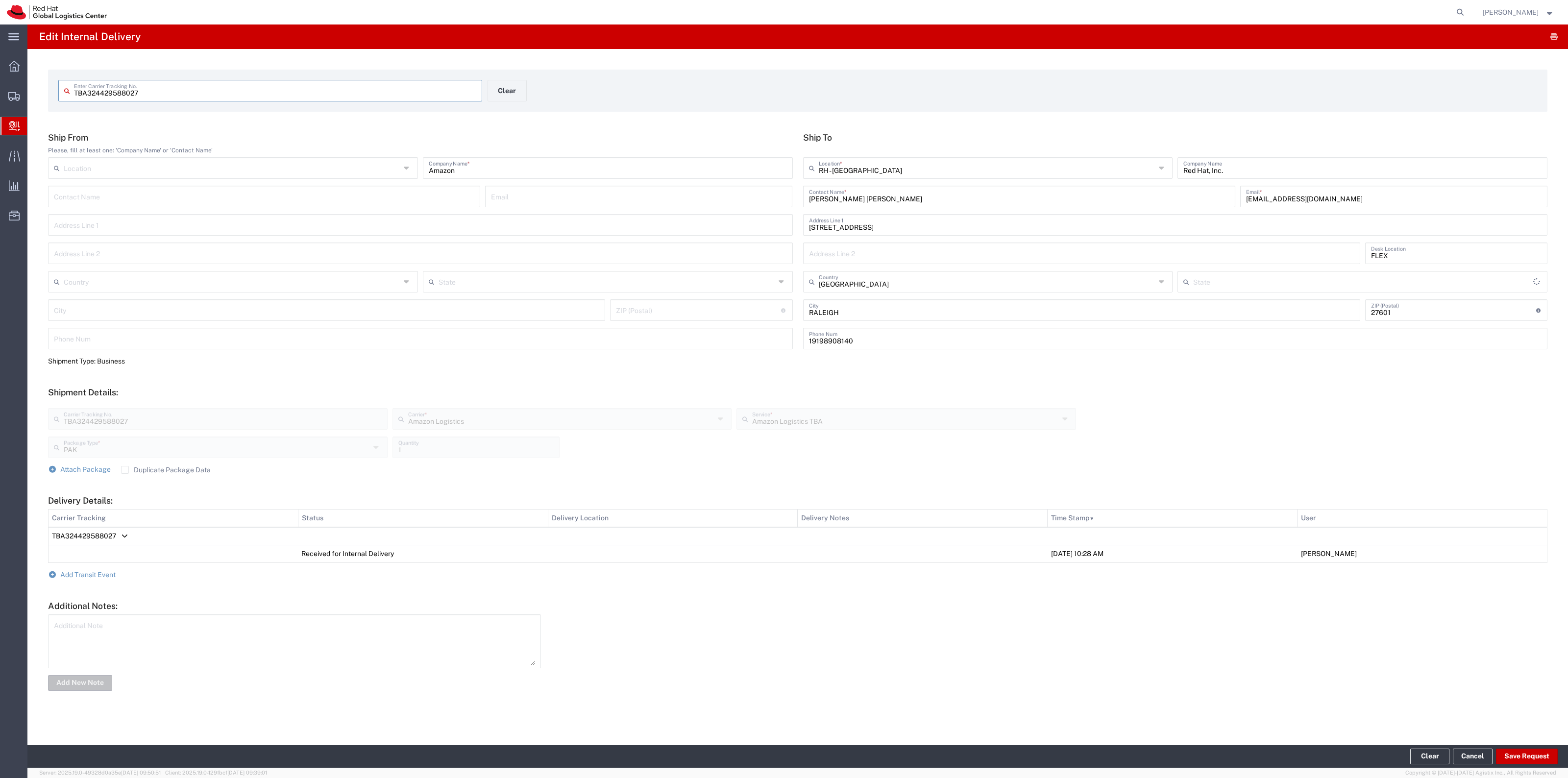
type input "[US_STATE]"
click at [108, 572] on span "Add Transit Event" at bounding box center [88, 575] width 55 height 7
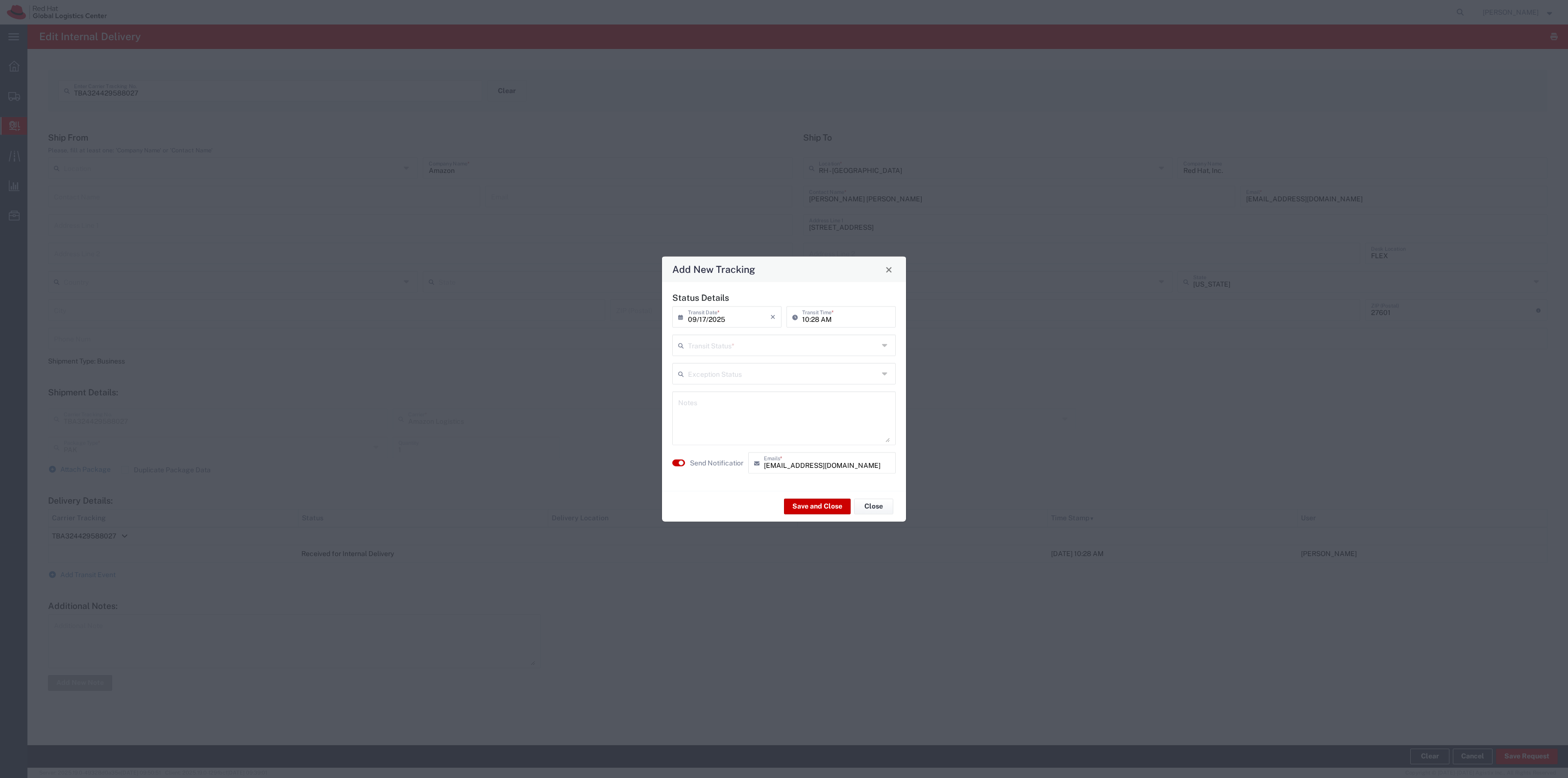
click at [744, 348] on input "text" at bounding box center [783, 344] width 191 height 17
click at [724, 369] on span "Delivery Confirmation" at bounding box center [784, 367] width 222 height 15
type input "Delivery Confirmation"
click at [707, 465] on label "Send Notification" at bounding box center [717, 462] width 55 height 10
click at [790, 500] on button "Save and Close" at bounding box center [817, 506] width 67 height 16
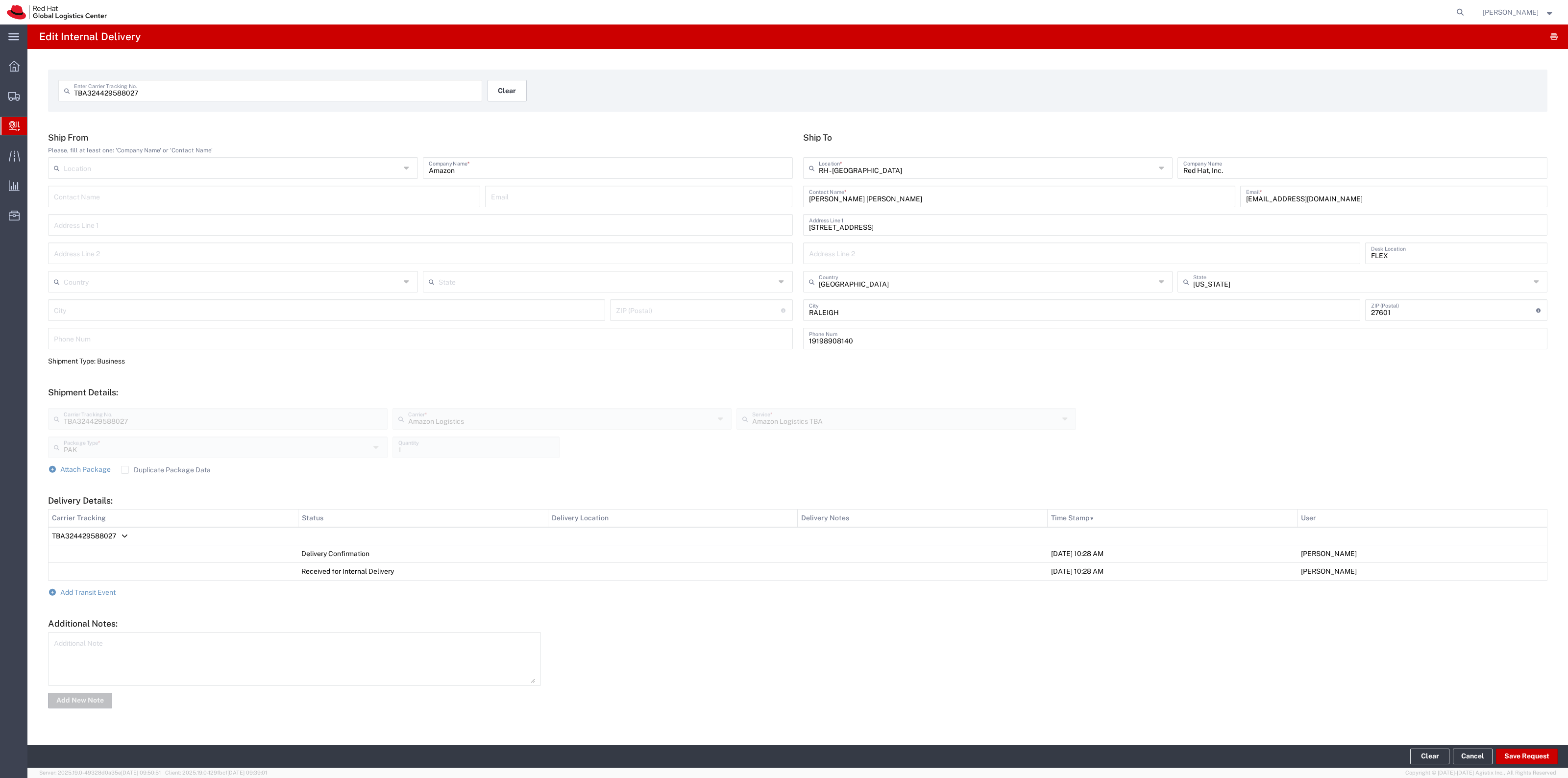
click at [503, 82] on button "Clear" at bounding box center [507, 91] width 39 height 22
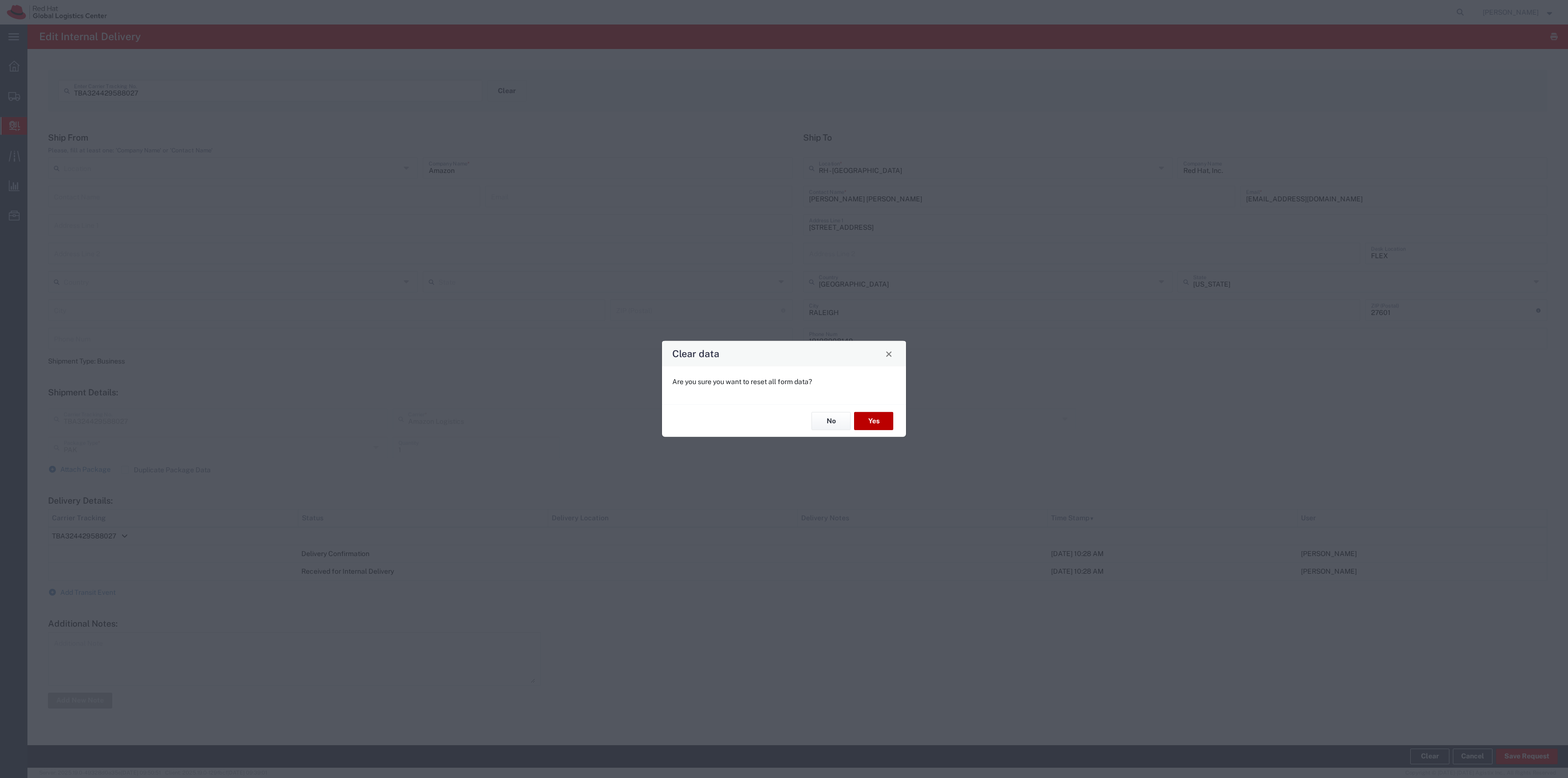
click at [882, 421] on button "Yes" at bounding box center [873, 421] width 39 height 18
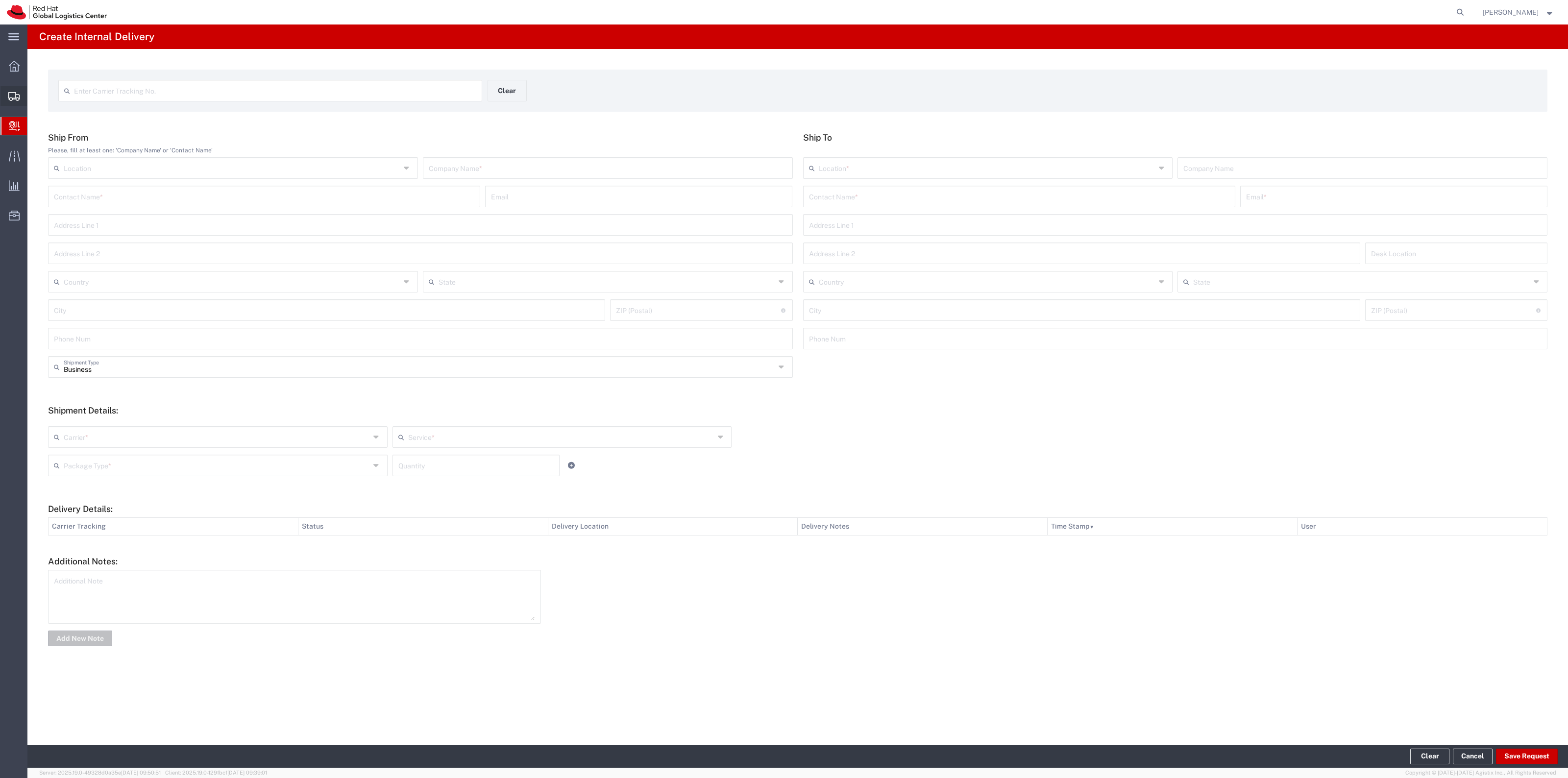
click at [0, 0] on span "Shipment Manager" at bounding box center [0, 0] width 0 height 0
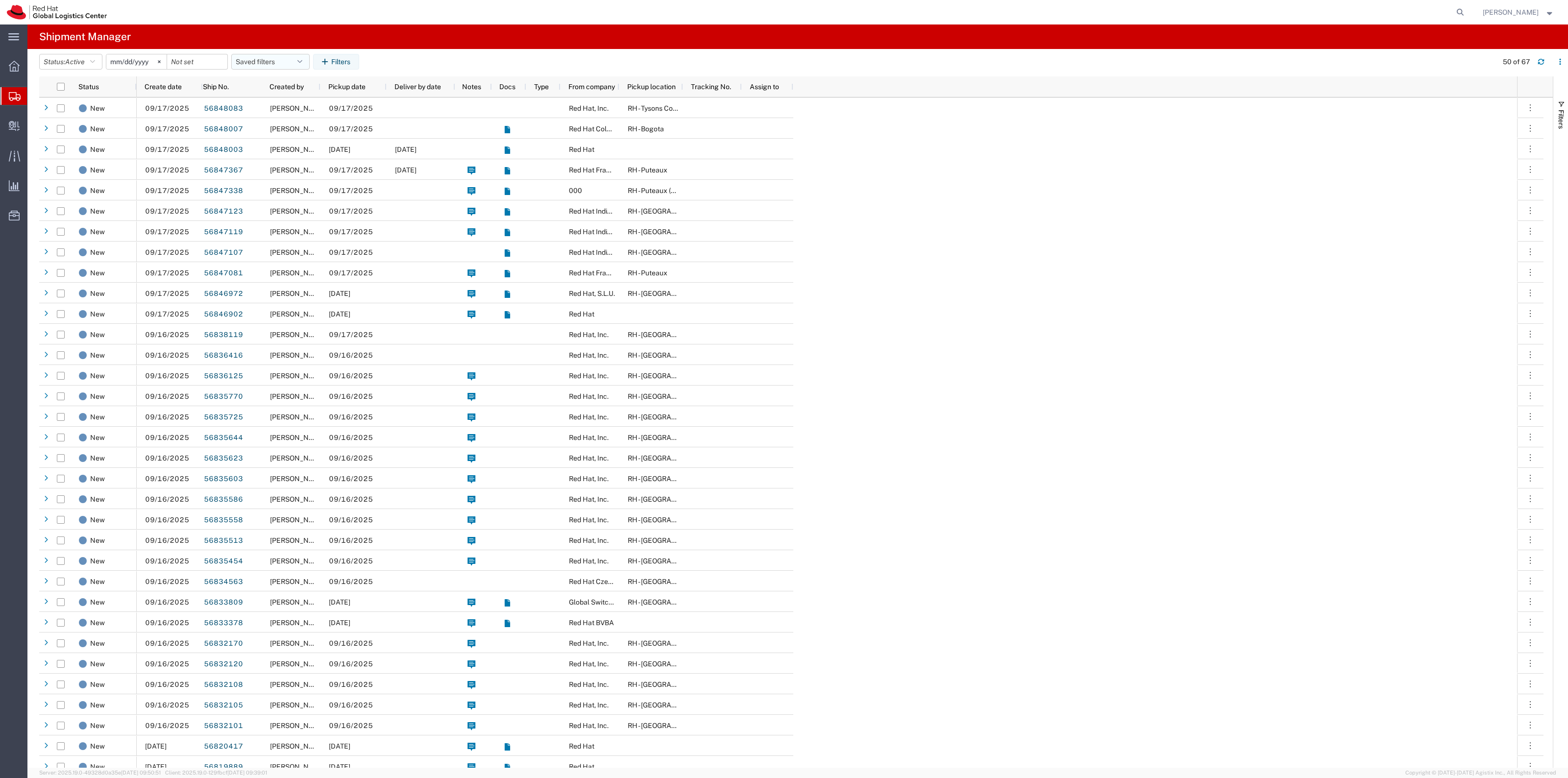
click at [277, 60] on button "Saved filters" at bounding box center [270, 61] width 79 height 16
click at [325, 104] on span "New filter save" at bounding box center [297, 105] width 129 height 18
type input "2022-06-27"
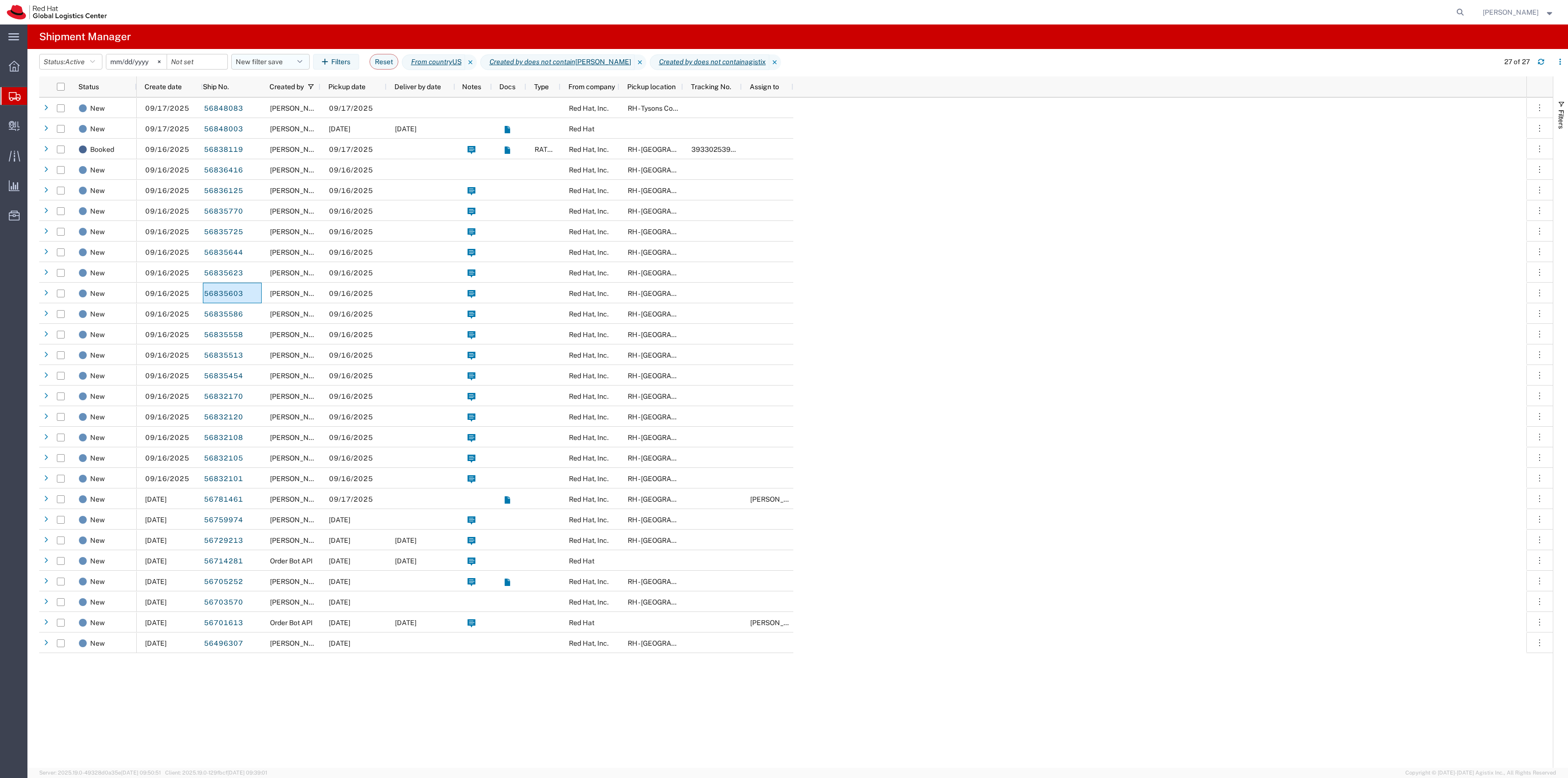
click at [263, 58] on button "New filter save" at bounding box center [270, 61] width 79 height 16
click at [306, 99] on span "New filter save" at bounding box center [297, 105] width 129 height 18
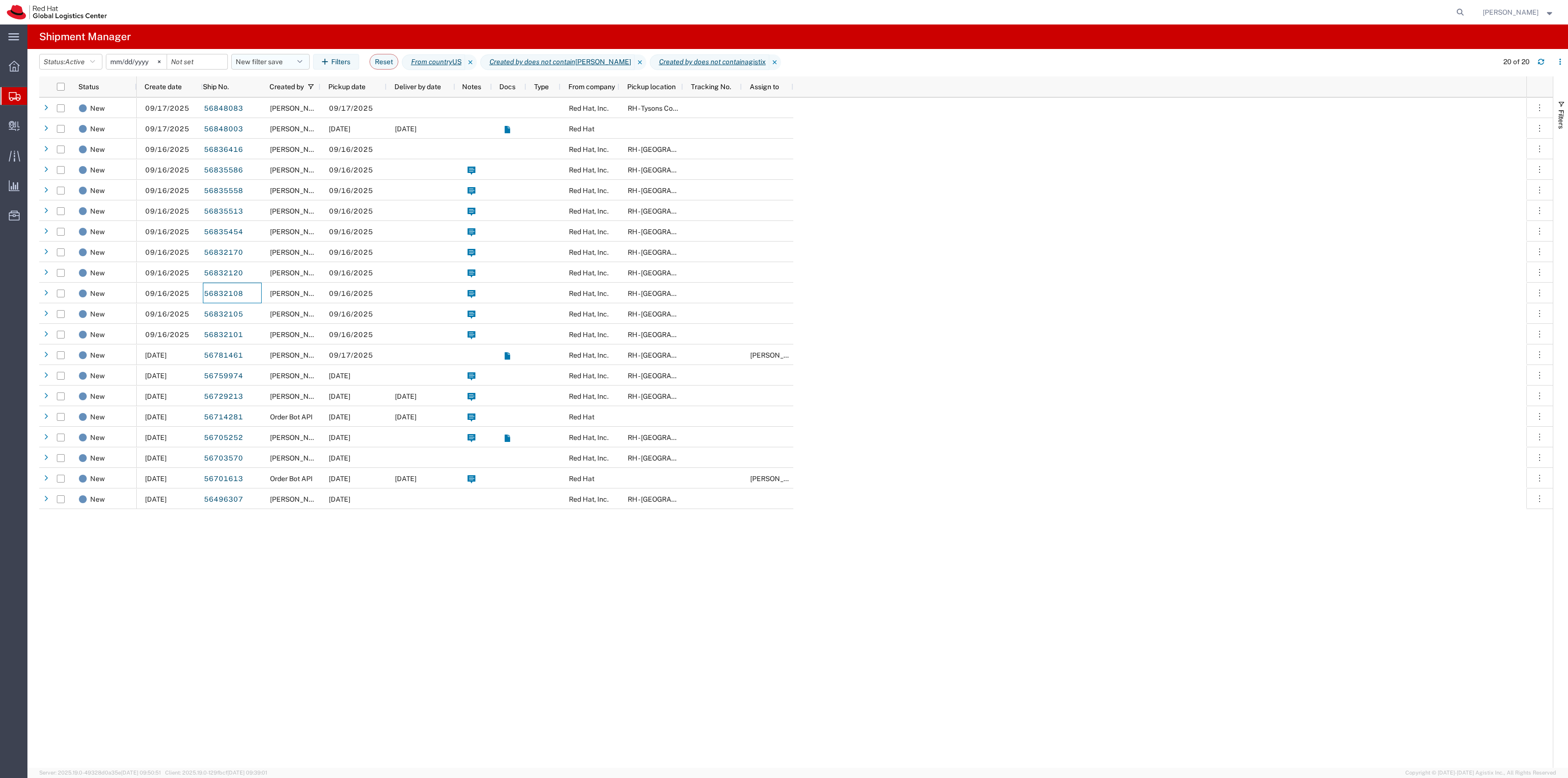
click at [272, 56] on button "New filter save" at bounding box center [270, 61] width 79 height 16
click at [317, 102] on span "New filter save" at bounding box center [297, 105] width 129 height 18
click at [937, 301] on div "09/17/2025 56848083 Sarah Boltz 09/17/2025 Red Hat, Inc. RH - Tysons Corner 09/…" at bounding box center [832, 432] width 1390 height 670
click at [265, 64] on button "New filter save" at bounding box center [270, 61] width 79 height 16
click at [275, 103] on span "New filter save" at bounding box center [297, 105] width 129 height 18
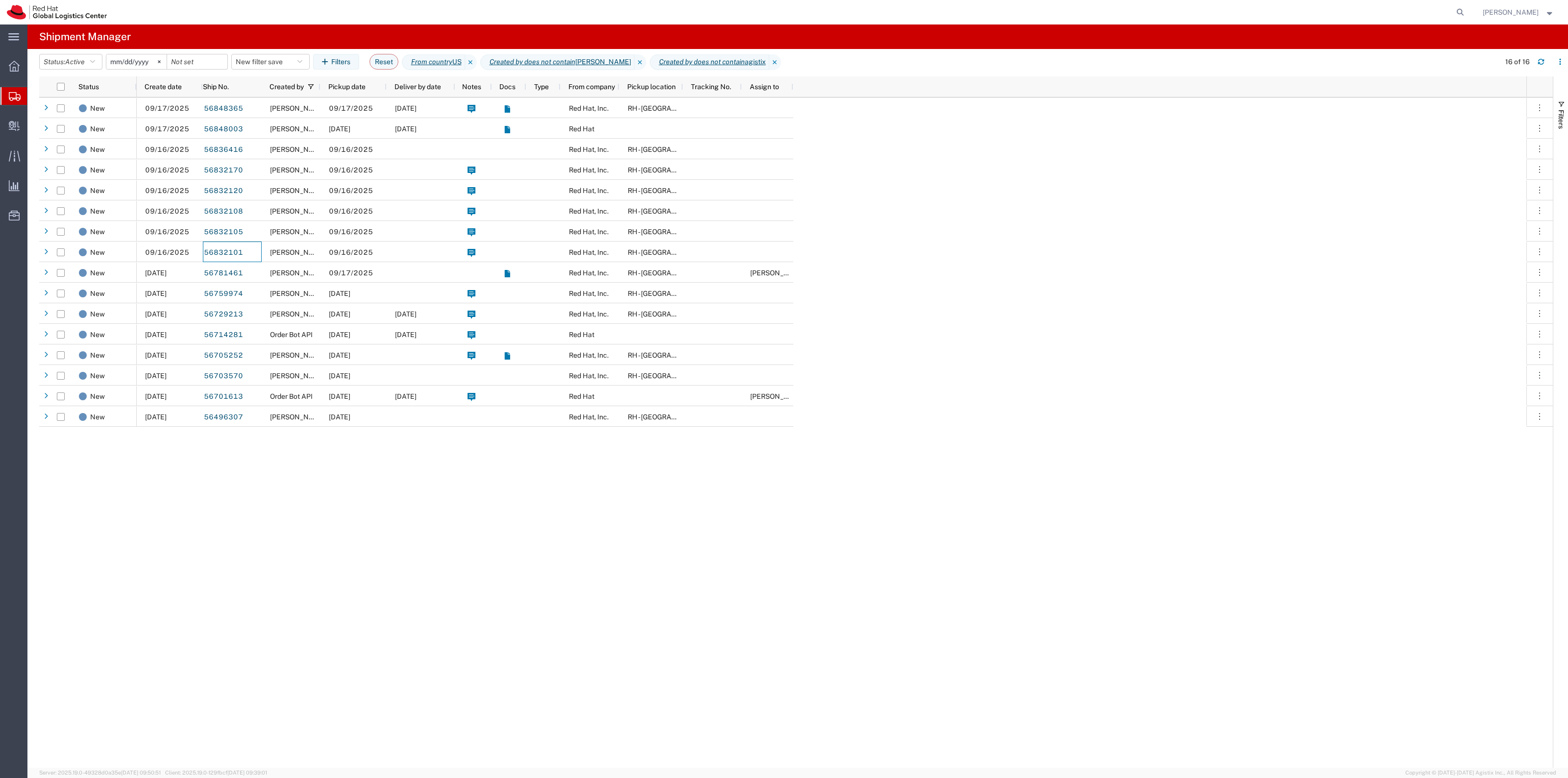
click at [254, 52] on header "Status: Active Active All Approved Booked Canceled Delivered Denied New On Hold…" at bounding box center [803, 62] width 1528 height 28
click at [254, 59] on button "New filter save" at bounding box center [270, 61] width 79 height 16
click at [280, 108] on span "New filter save" at bounding box center [297, 105] width 129 height 18
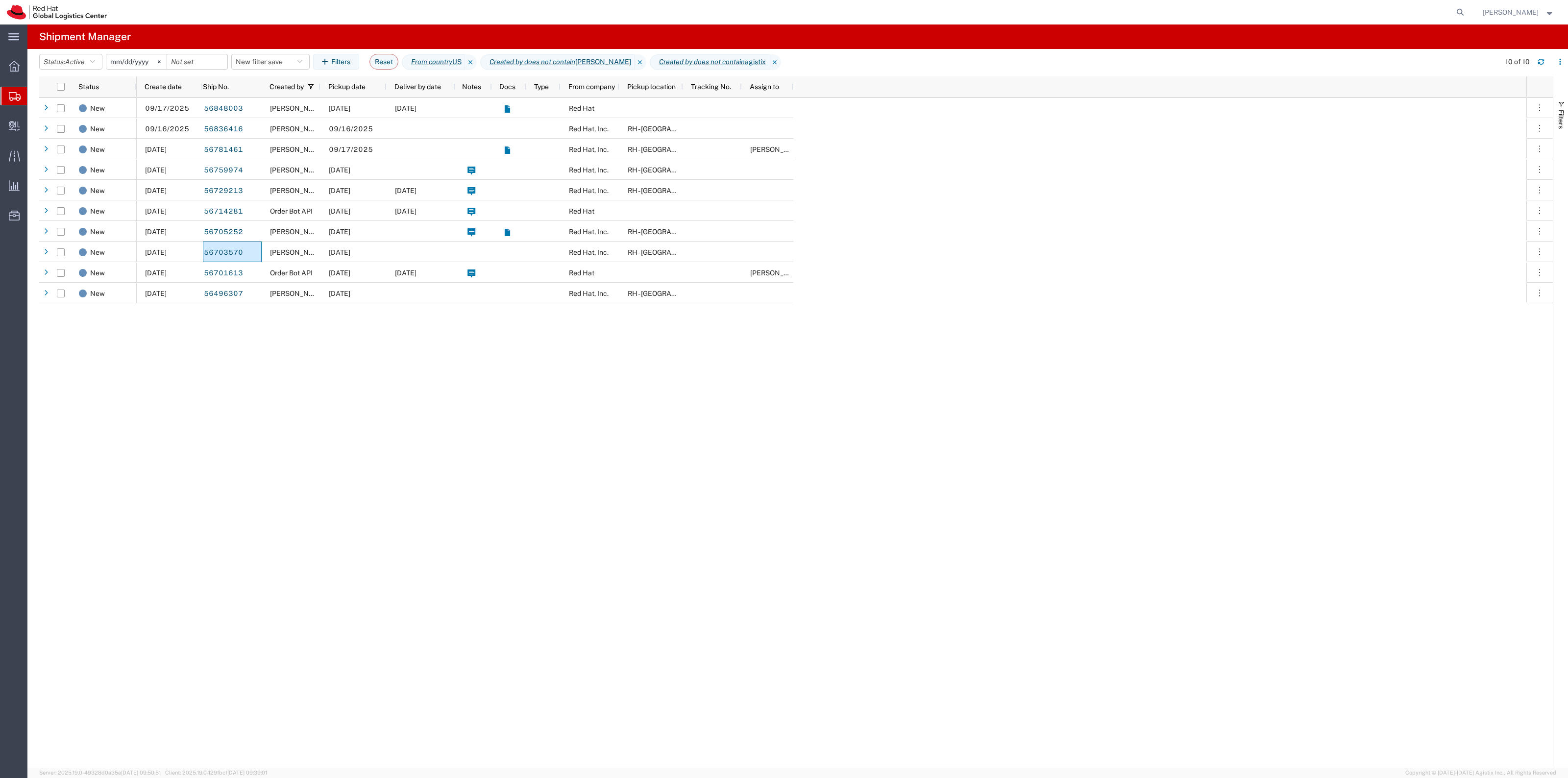
click at [1062, 400] on div "09/17/2025 56848003 Andrea Lynch 09/18/2025 09/26/2025 Red Hat 09/16/2025 56836…" at bounding box center [832, 432] width 1390 height 670
click at [0, 0] on span "Create Delivery" at bounding box center [0, 0] width 0 height 0
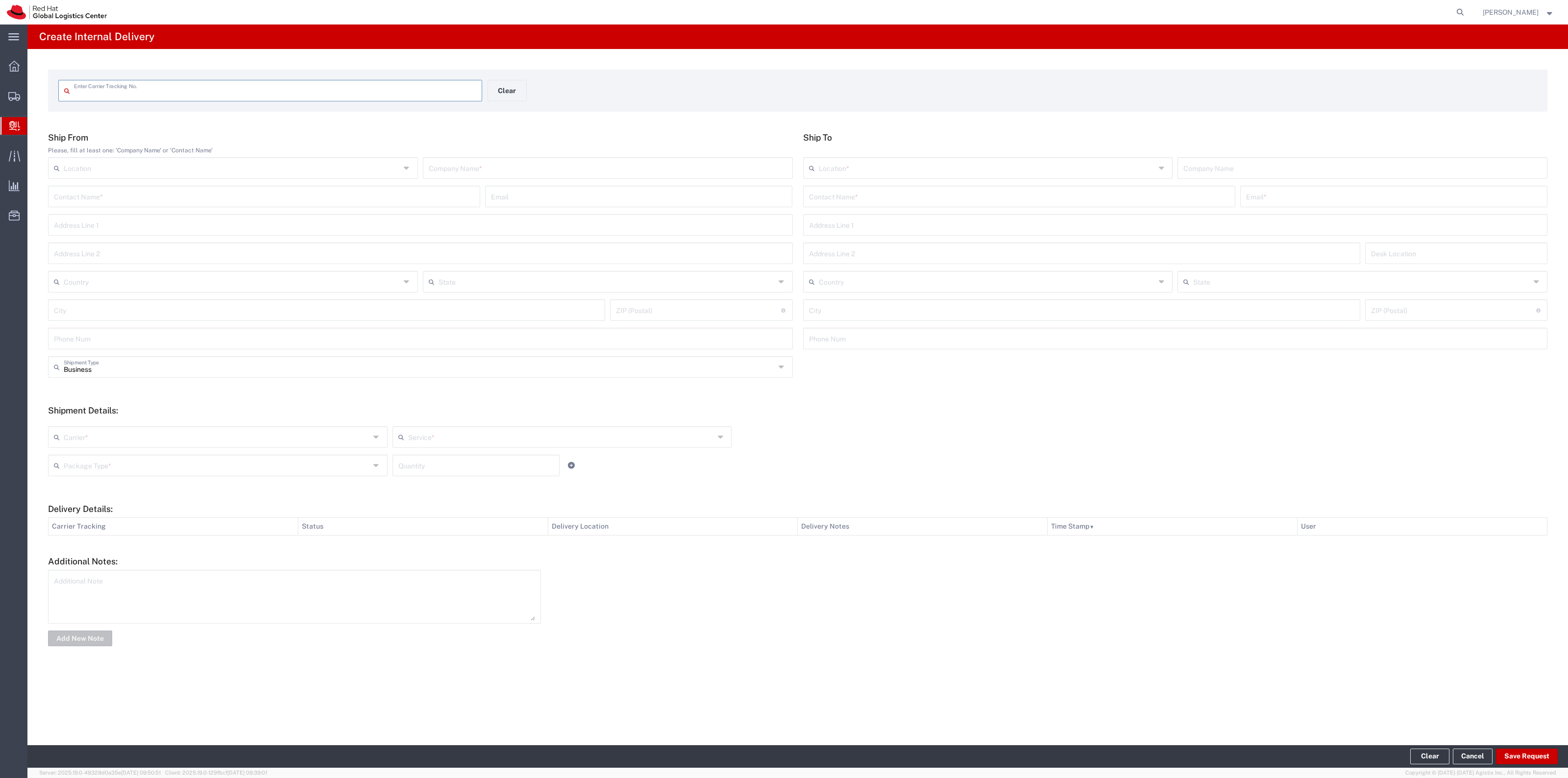
click at [808, 187] on div "Contact Name *" at bounding box center [1019, 196] width 432 height 22
click at [833, 202] on input "text" at bounding box center [1019, 195] width 421 height 17
paste input "Andrew Killmer"
click at [944, 192] on input "Andrew Killmer" at bounding box center [1019, 195] width 421 height 17
type input "Andrew Killmer"
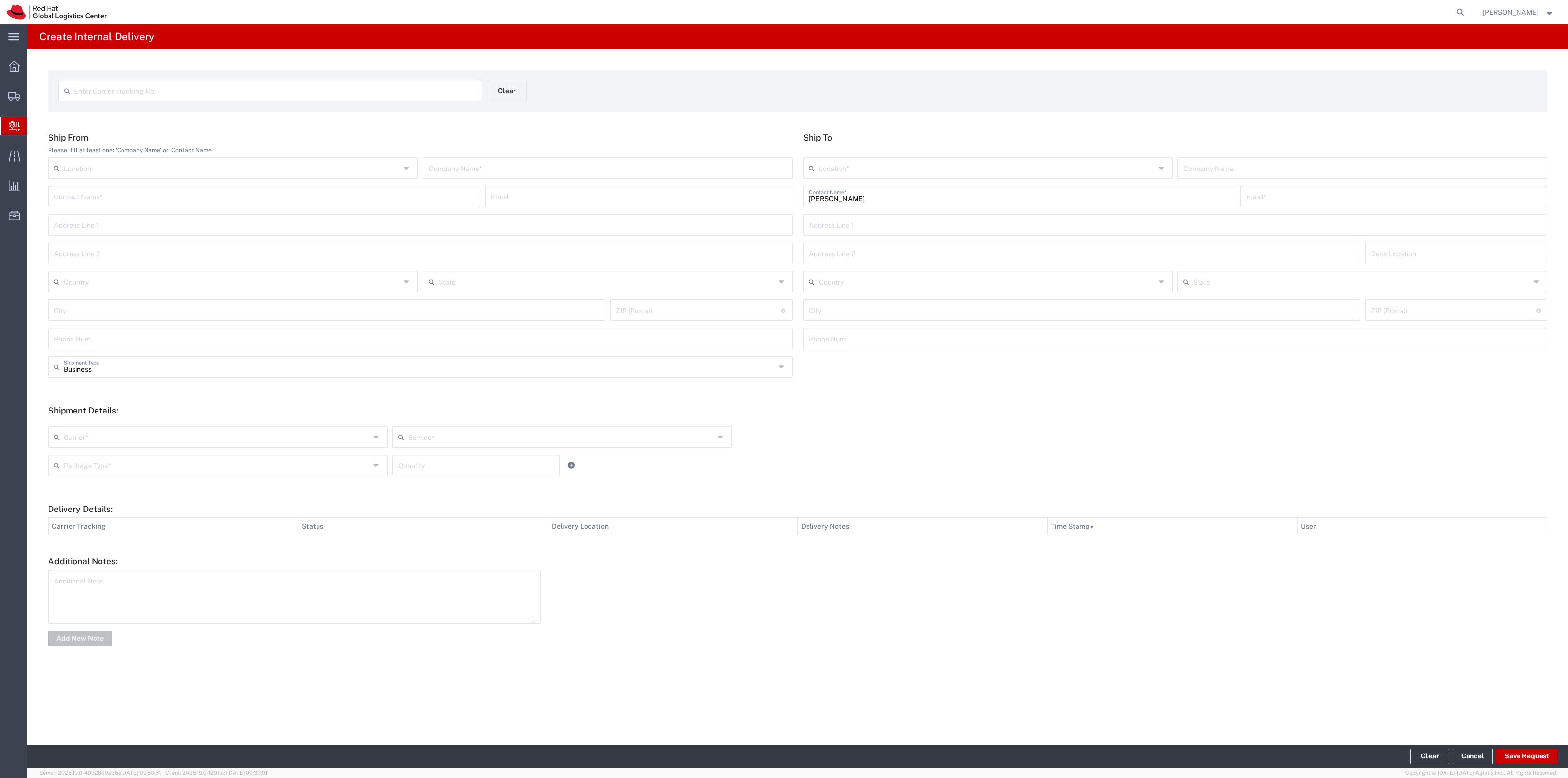
click at [1285, 187] on input "text" at bounding box center [1394, 195] width 296 height 17
paste input "akillmer@redhat.com"
type input "akillmer@redhat.com"
click at [1192, 202] on input "Andrew Killmer" at bounding box center [1019, 195] width 421 height 17
drag, startPoint x: 985, startPoint y: 192, endPoint x: 745, endPoint y: 185, distance: 240.1
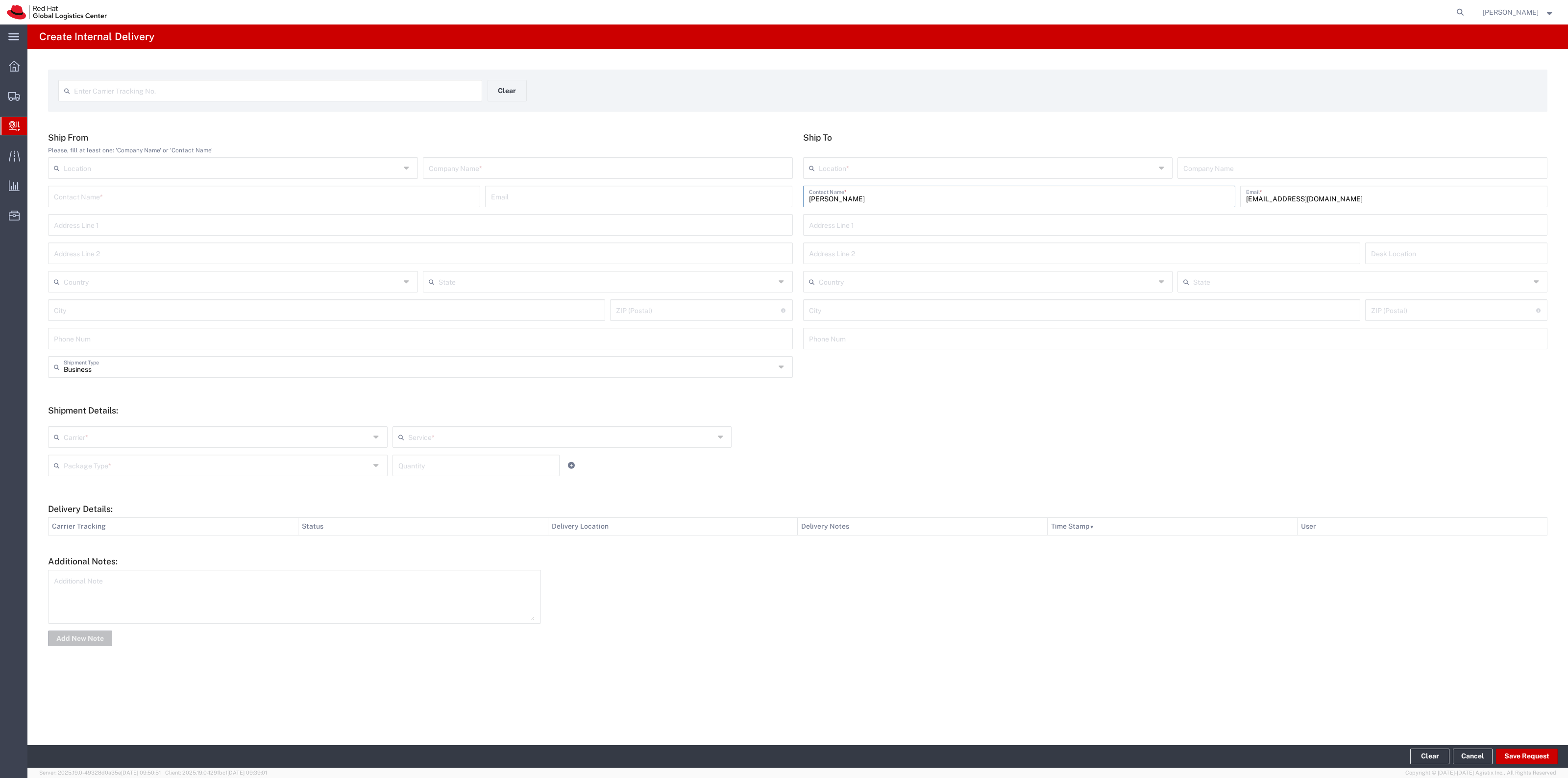
click at [745, 185] on div "Ship From Please, fill at least one: 'Company Name' or 'Contact Name' Location …" at bounding box center [798, 244] width 1510 height 224
click at [981, 171] on input "text" at bounding box center [987, 167] width 337 height 17
click at [852, 205] on span "RH - [GEOGRAPHIC_DATA]" at bounding box center [988, 205] width 368 height 15
type input "RH - [GEOGRAPHIC_DATA]"
type input "Red Hat, Inc."
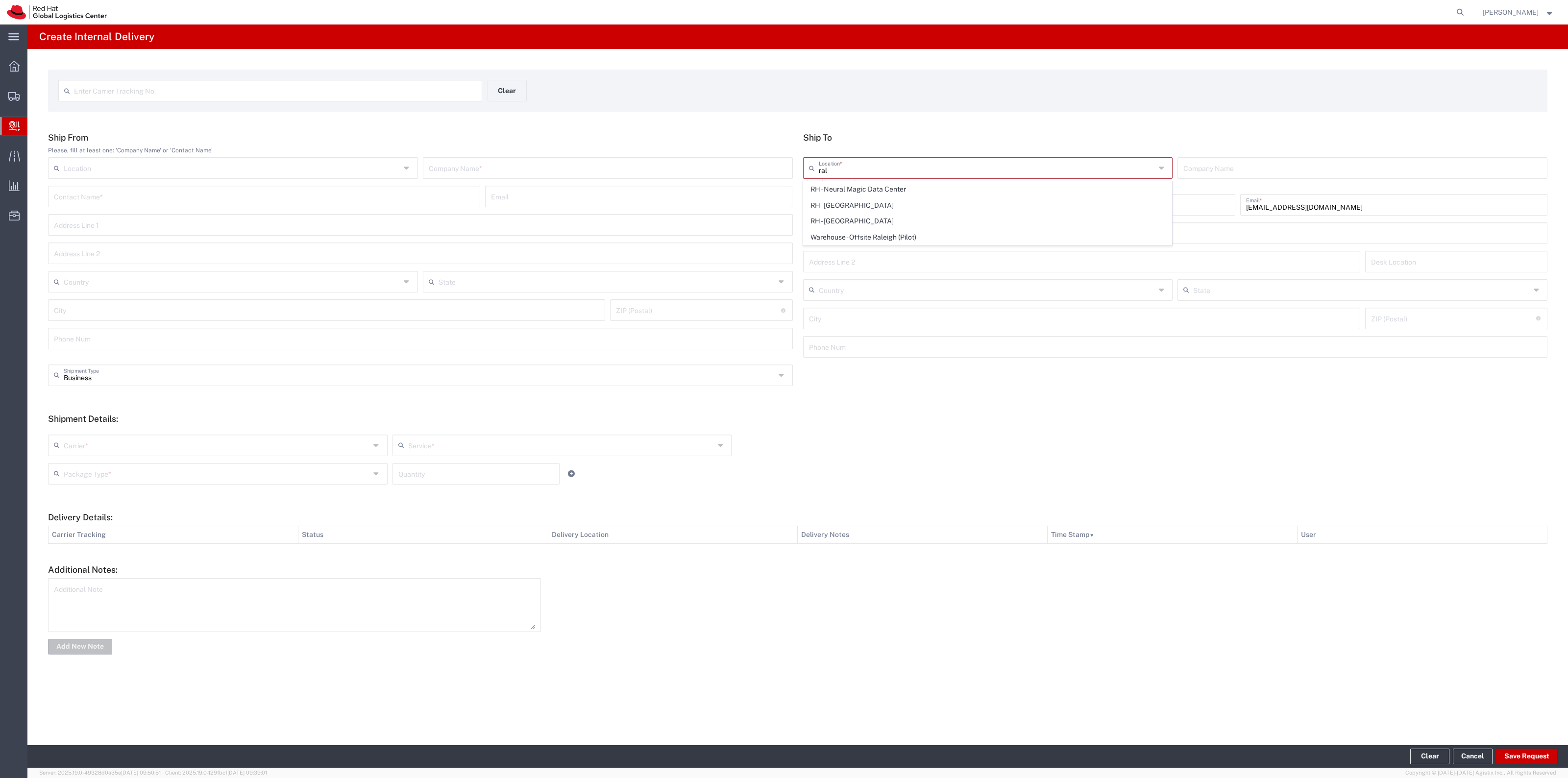
type input "[STREET_ADDRESS]"
type input "[GEOGRAPHIC_DATA]"
type input "RALEIGH"
type input "27601"
type input "919-754-4950"
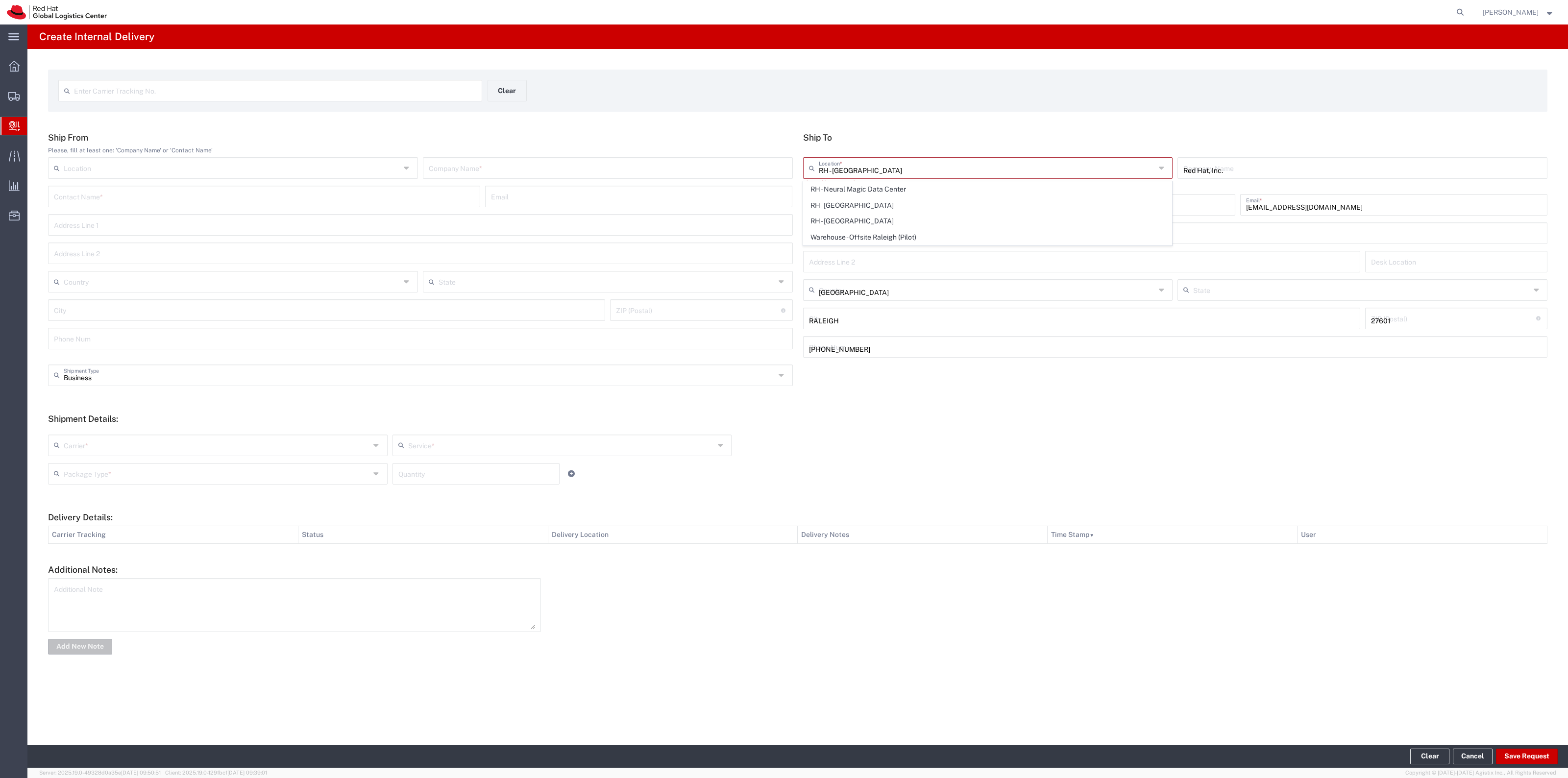
type input "[US_STATE]"
click at [704, 177] on div "Company Name *" at bounding box center [608, 168] width 370 height 22
click at [706, 168] on input "text" at bounding box center [608, 167] width 359 height 17
type input "Red Hat"
click at [213, 438] on input "text" at bounding box center [216, 435] width 306 height 17
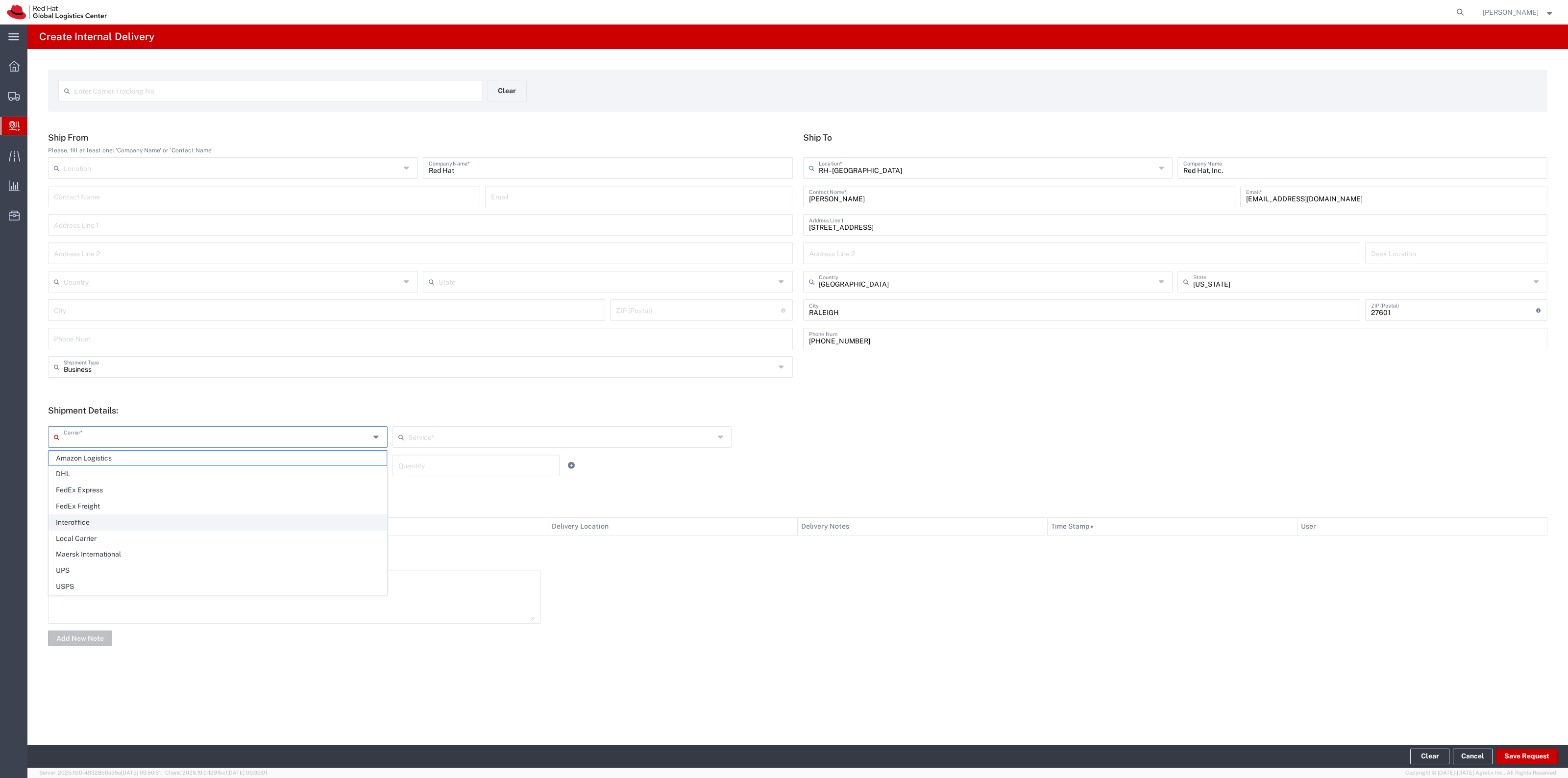
click at [151, 523] on span "Interoffice" at bounding box center [217, 522] width 338 height 15
type input "Interoffice"
click at [150, 485] on form "Ship From Please, fill at least one: 'Company Name' or 'Contact Name' Location …" at bounding box center [797, 390] width 1499 height 515
click at [153, 468] on input "text" at bounding box center [216, 464] width 306 height 17
click at [109, 549] on span "Your Packaging" at bounding box center [217, 551] width 338 height 15
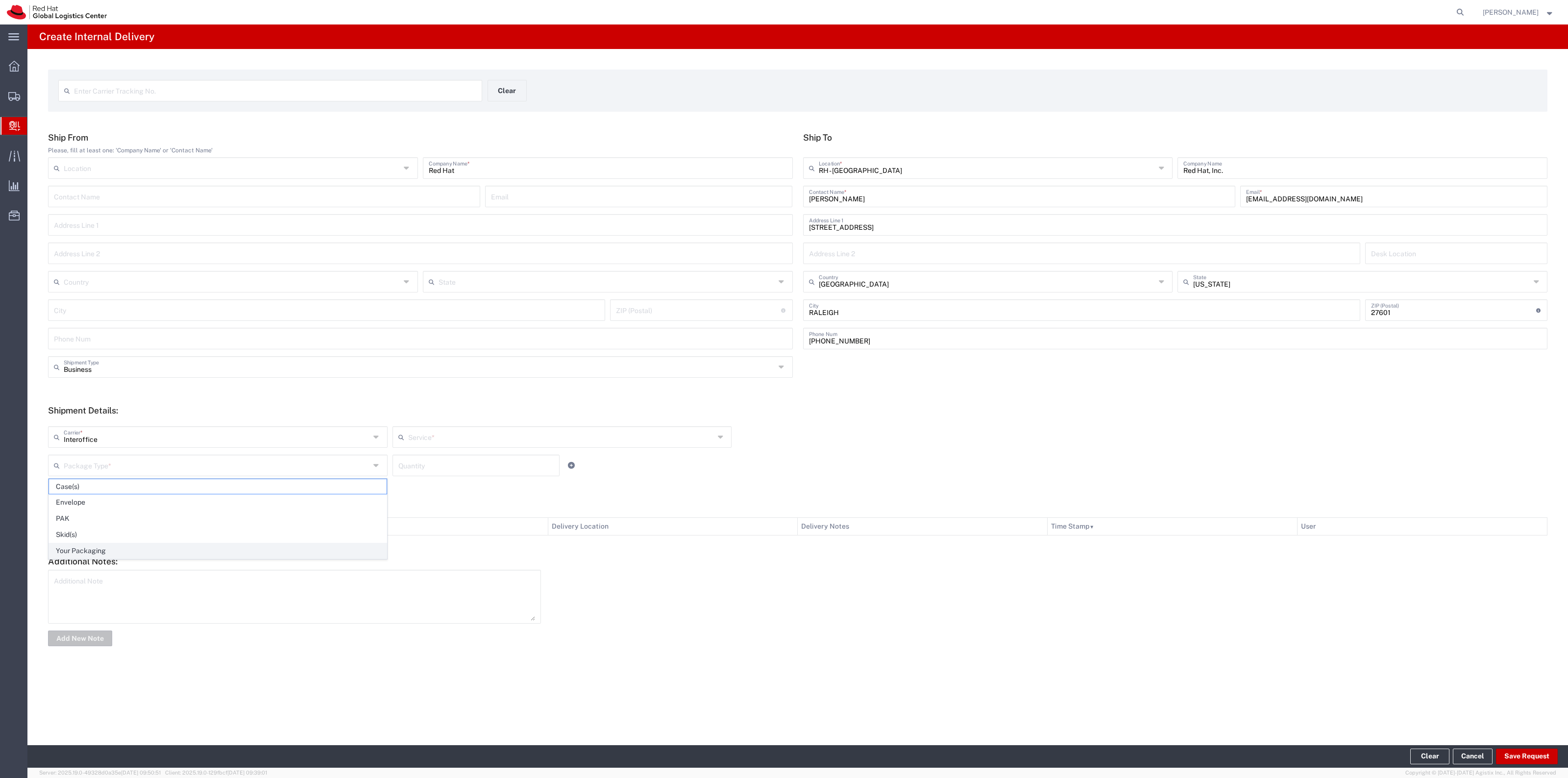
type input "Your Packaging"
click at [432, 443] on input "text" at bounding box center [561, 435] width 306 height 17
click at [425, 453] on span "IO_Ground" at bounding box center [562, 458] width 338 height 15
type input "IO_Ground"
click at [417, 463] on input "number" at bounding box center [476, 464] width 156 height 17
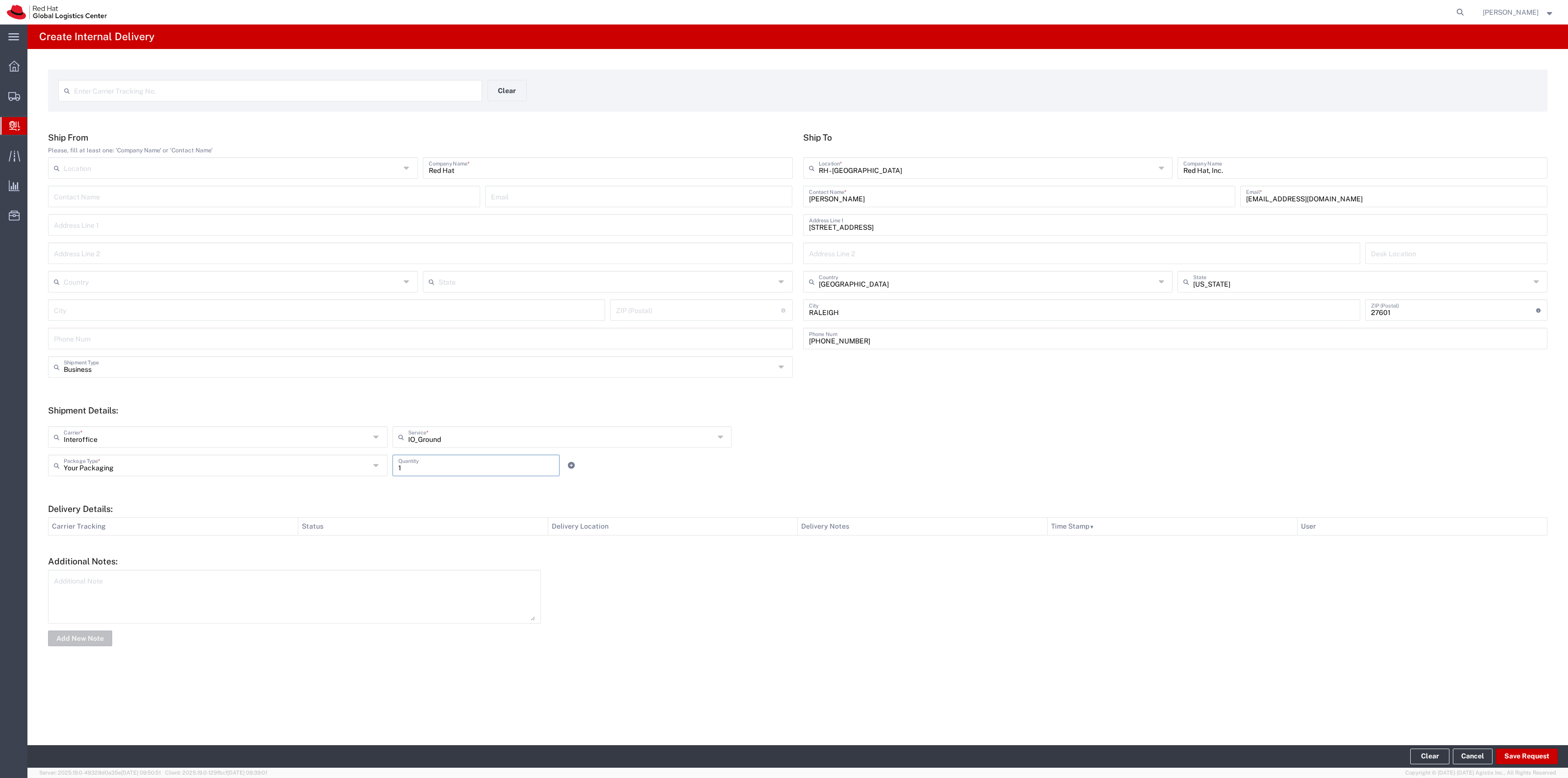
type input "1"
click at [936, 481] on div "Your Packaging Package Type * Case(s) Envelope PAK Skid(s) Your Packaging 1 Qua…" at bounding box center [562, 469] width 1033 height 28
click at [1522, 750] on button "Save Request" at bounding box center [1527, 756] width 61 height 16
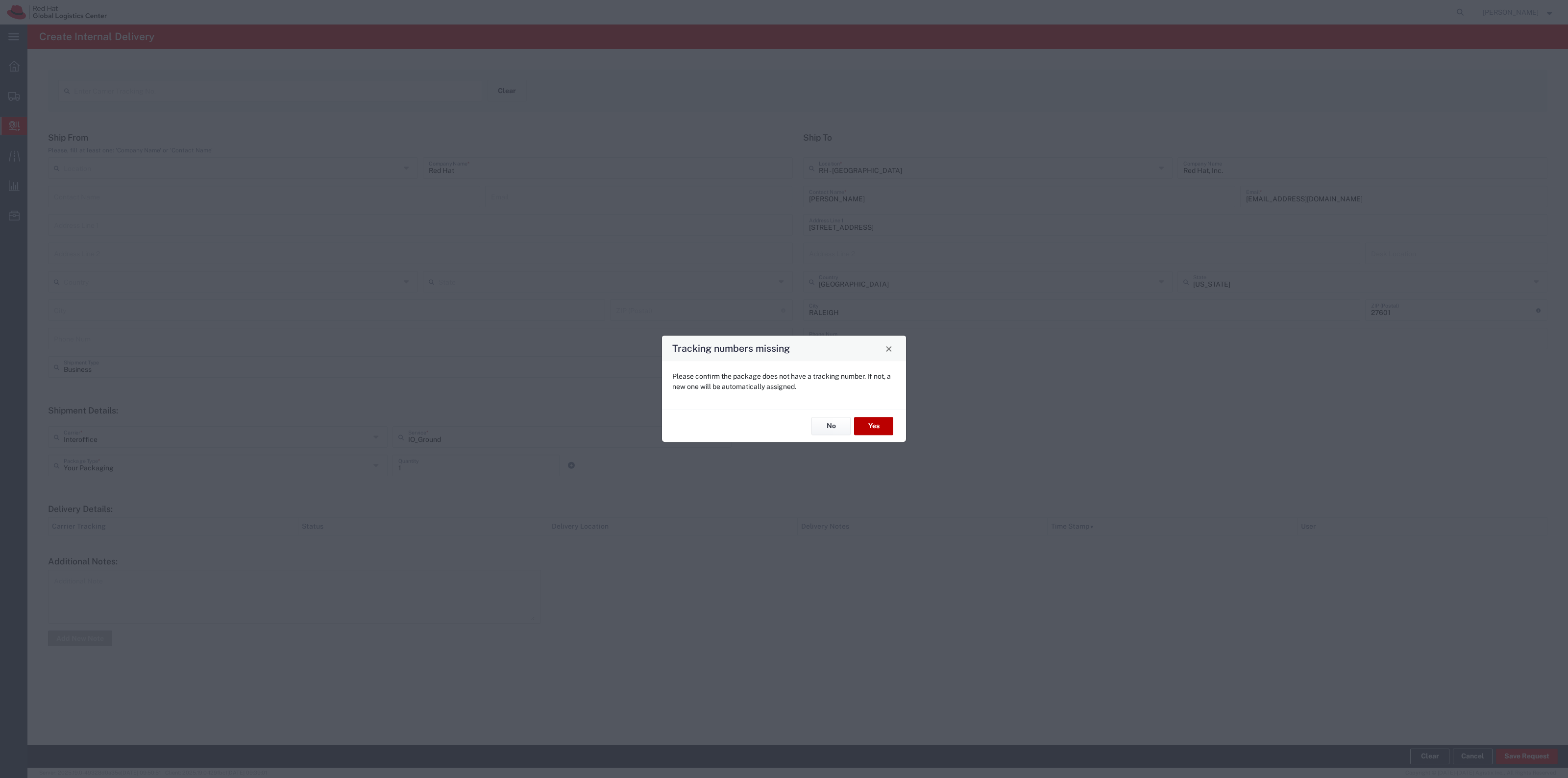
click at [878, 427] on button "Yes" at bounding box center [873, 426] width 39 height 18
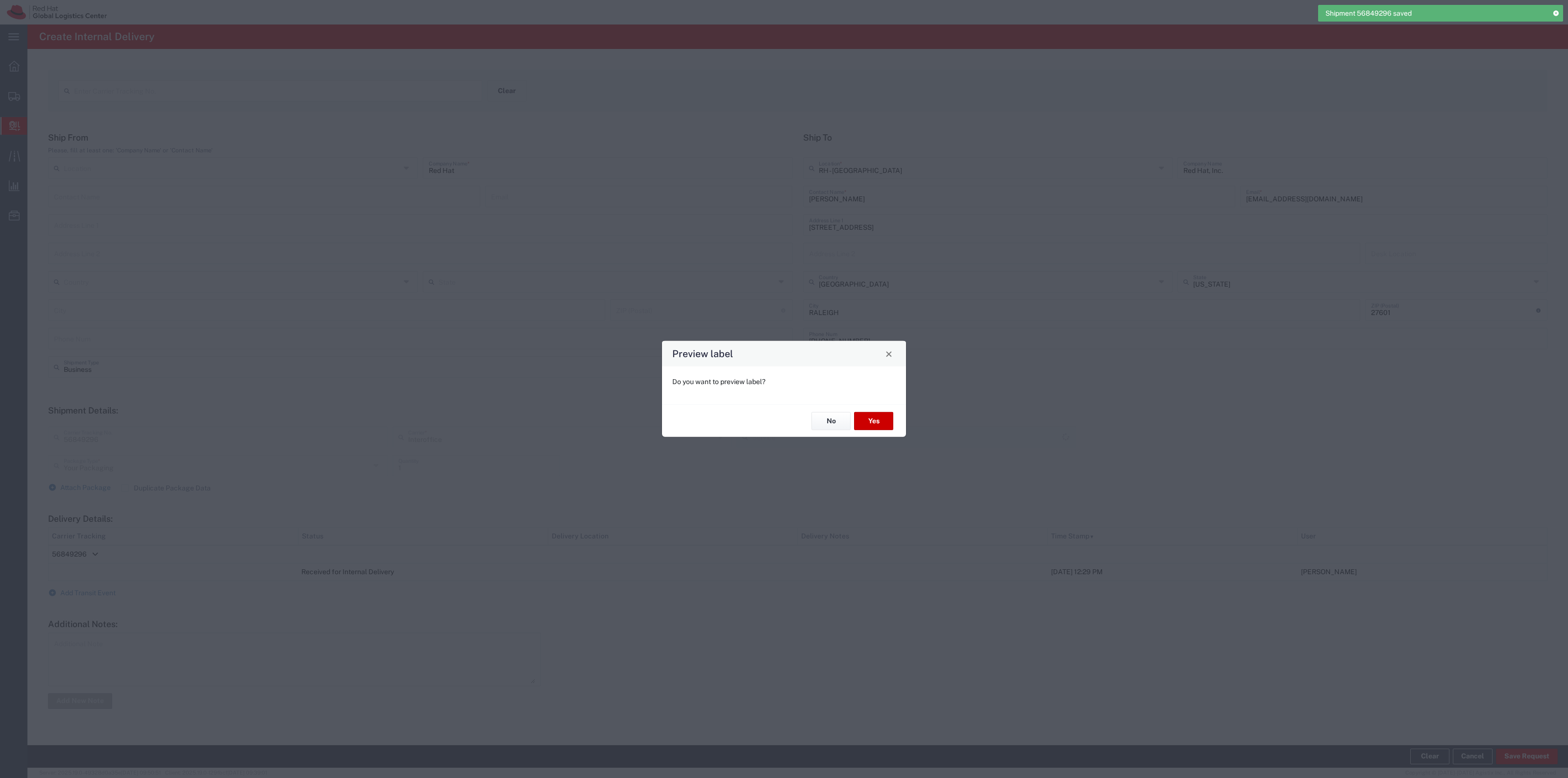
type input "IO_Ground"
click at [876, 417] on button "Yes" at bounding box center [873, 421] width 39 height 18
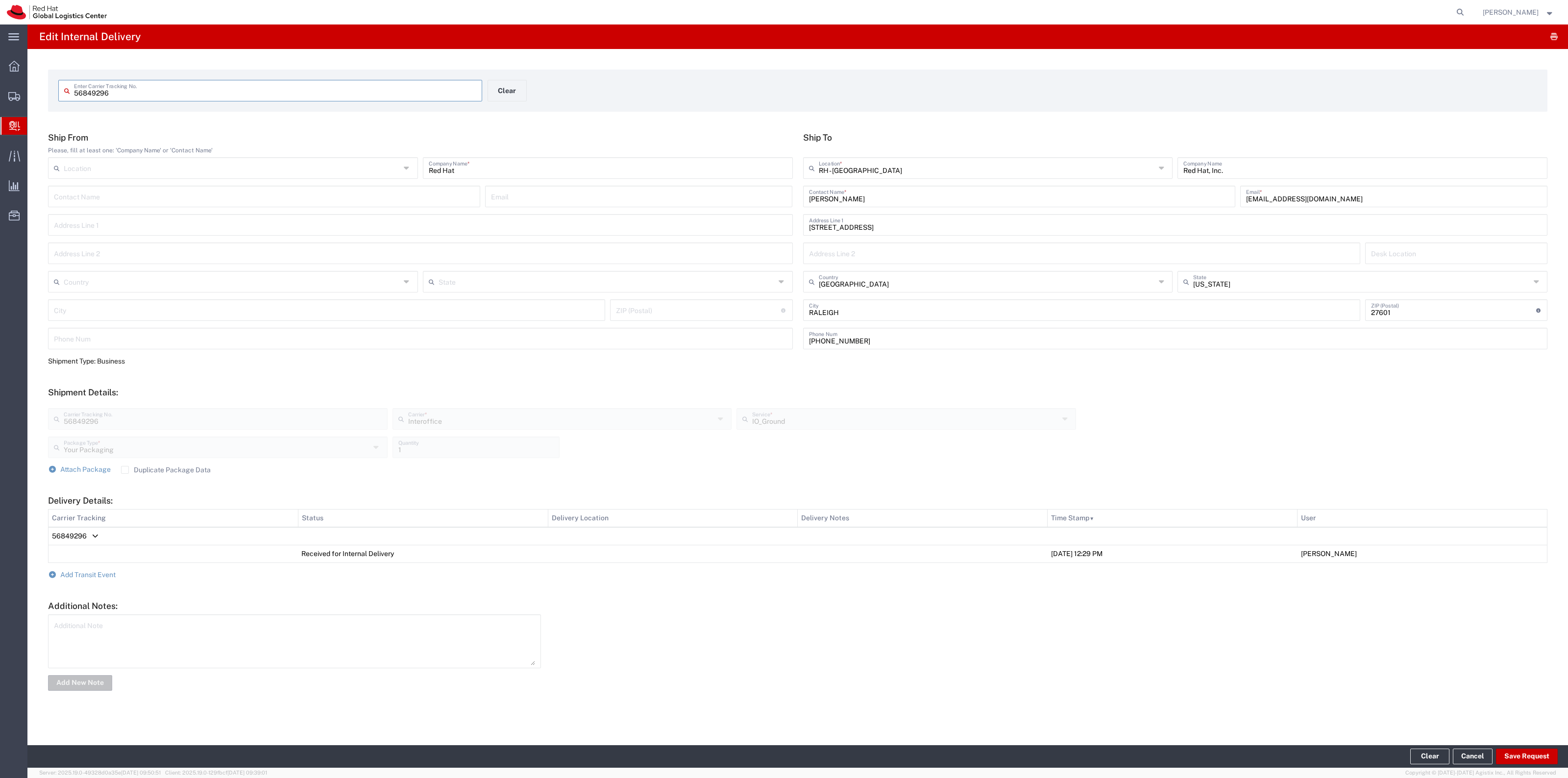
click at [147, 91] on input "56849296" at bounding box center [275, 90] width 402 height 17
click at [145, 91] on input "56849296" at bounding box center [275, 90] width 402 height 17
click at [483, 94] on agx-input-control "56849296 Enter Carrier Tracking No." at bounding box center [270, 91] width 434 height 22
click at [531, 87] on div "56849296 Enter Carrier Tracking No. Clear" at bounding box center [487, 94] width 869 height 28
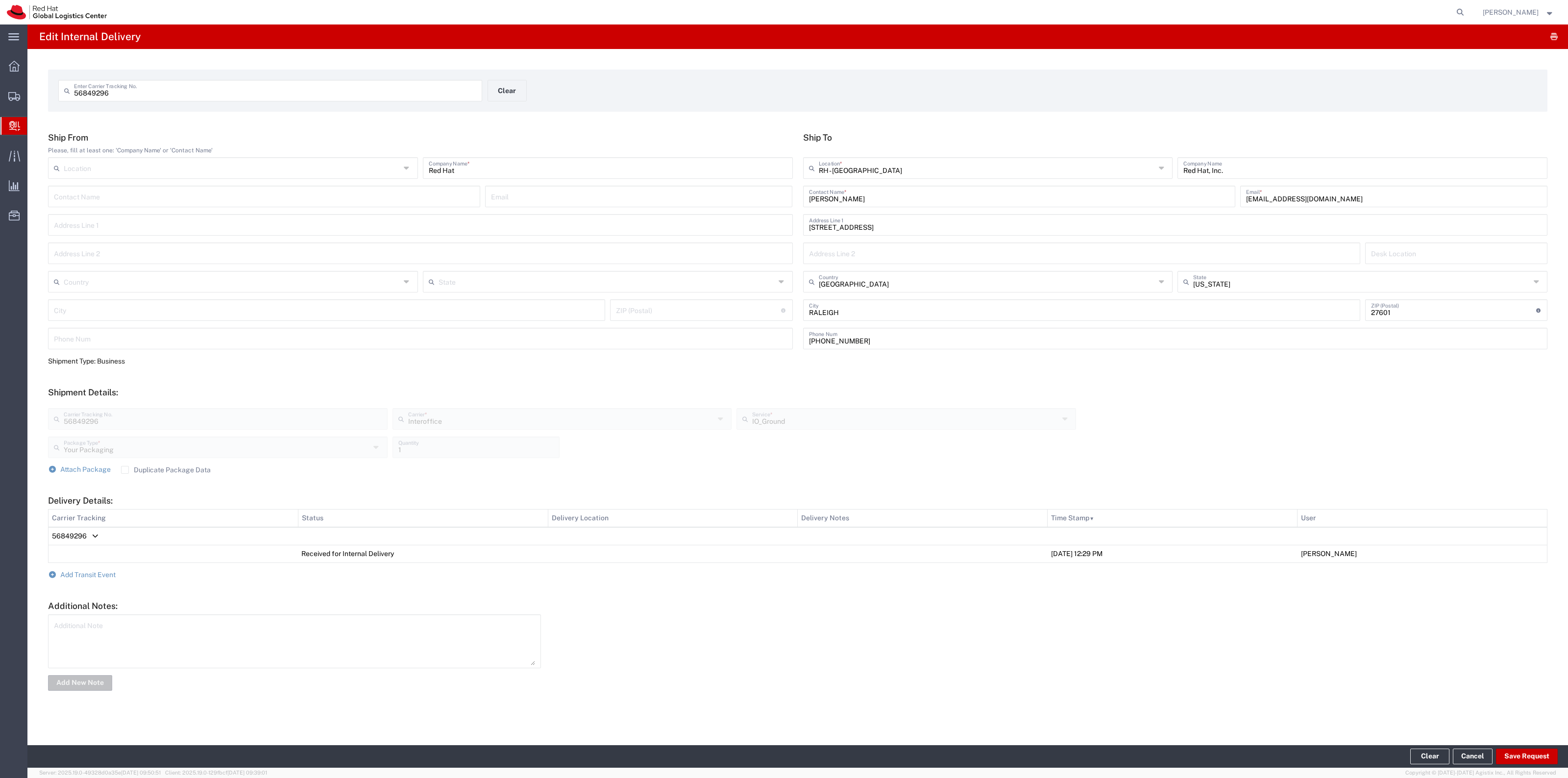
click at [507, 106] on div "56849296 Enter Carrier Tracking No. Clear" at bounding box center [487, 94] width 869 height 28
click at [508, 94] on button "Clear" at bounding box center [507, 91] width 39 height 22
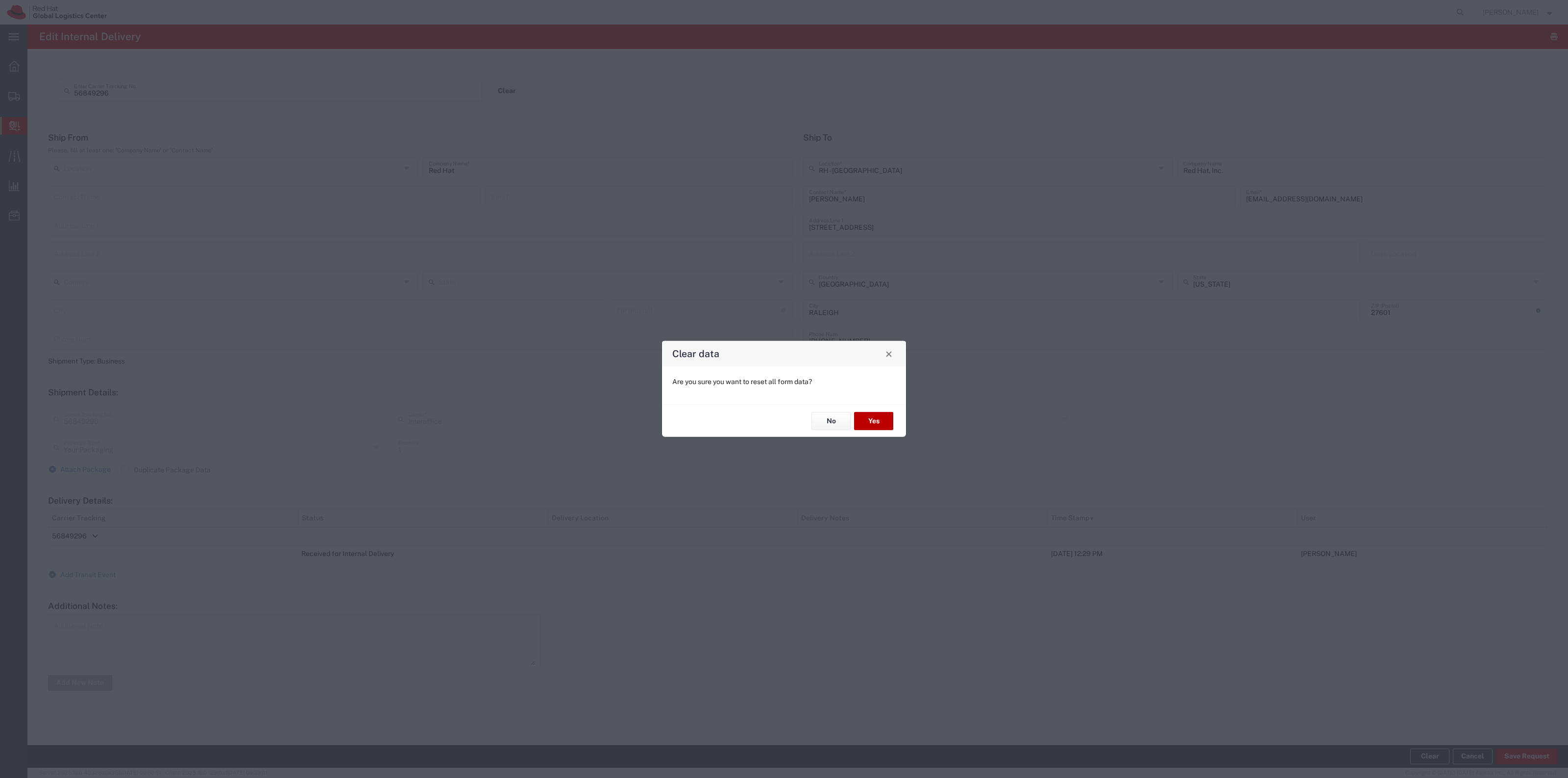
click at [888, 420] on button "Yes" at bounding box center [873, 421] width 39 height 18
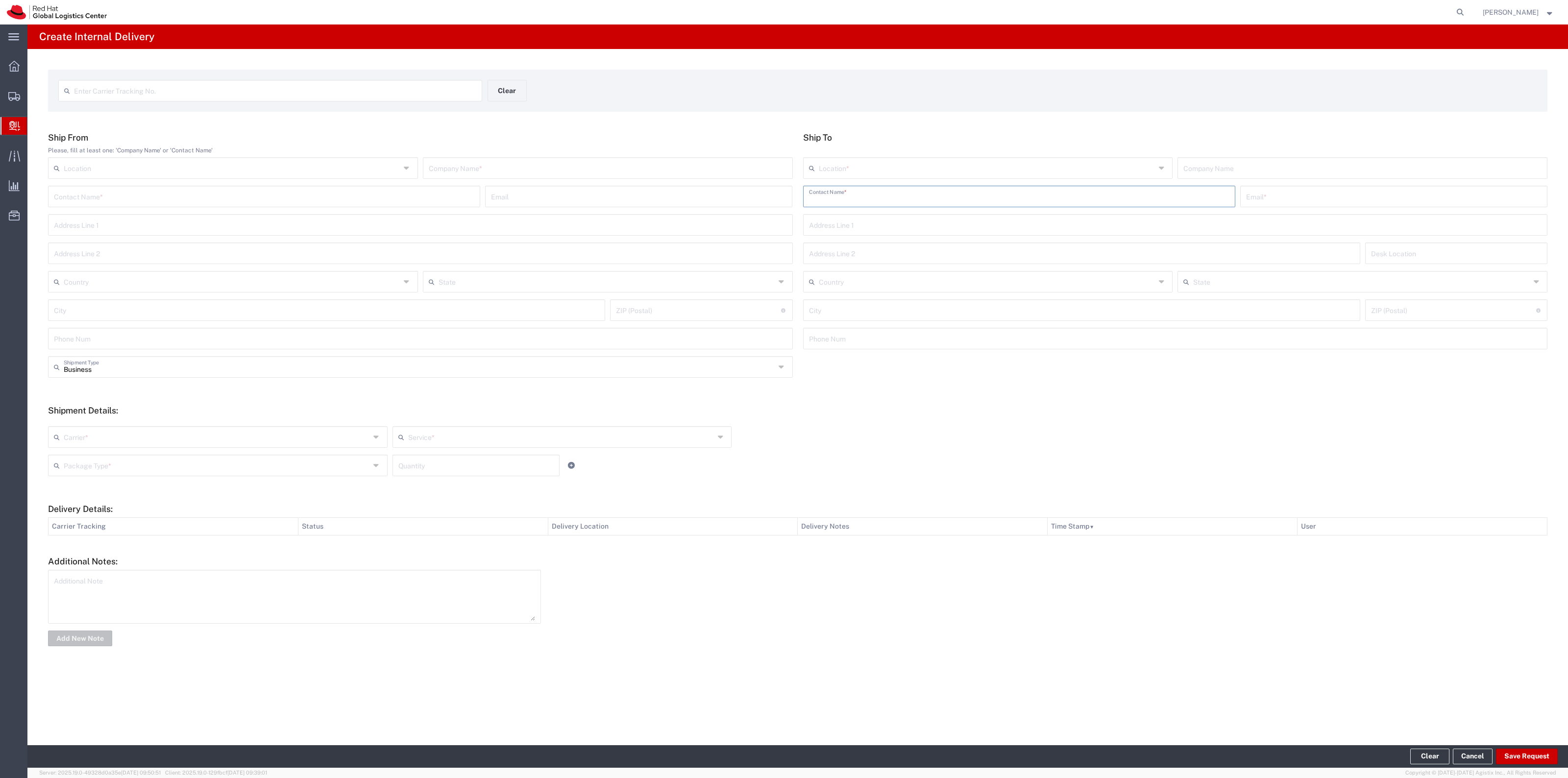
click at [852, 201] on input "text" at bounding box center [1019, 195] width 421 height 17
paste input "Angel McKinney"
type input "Angel McKinney"
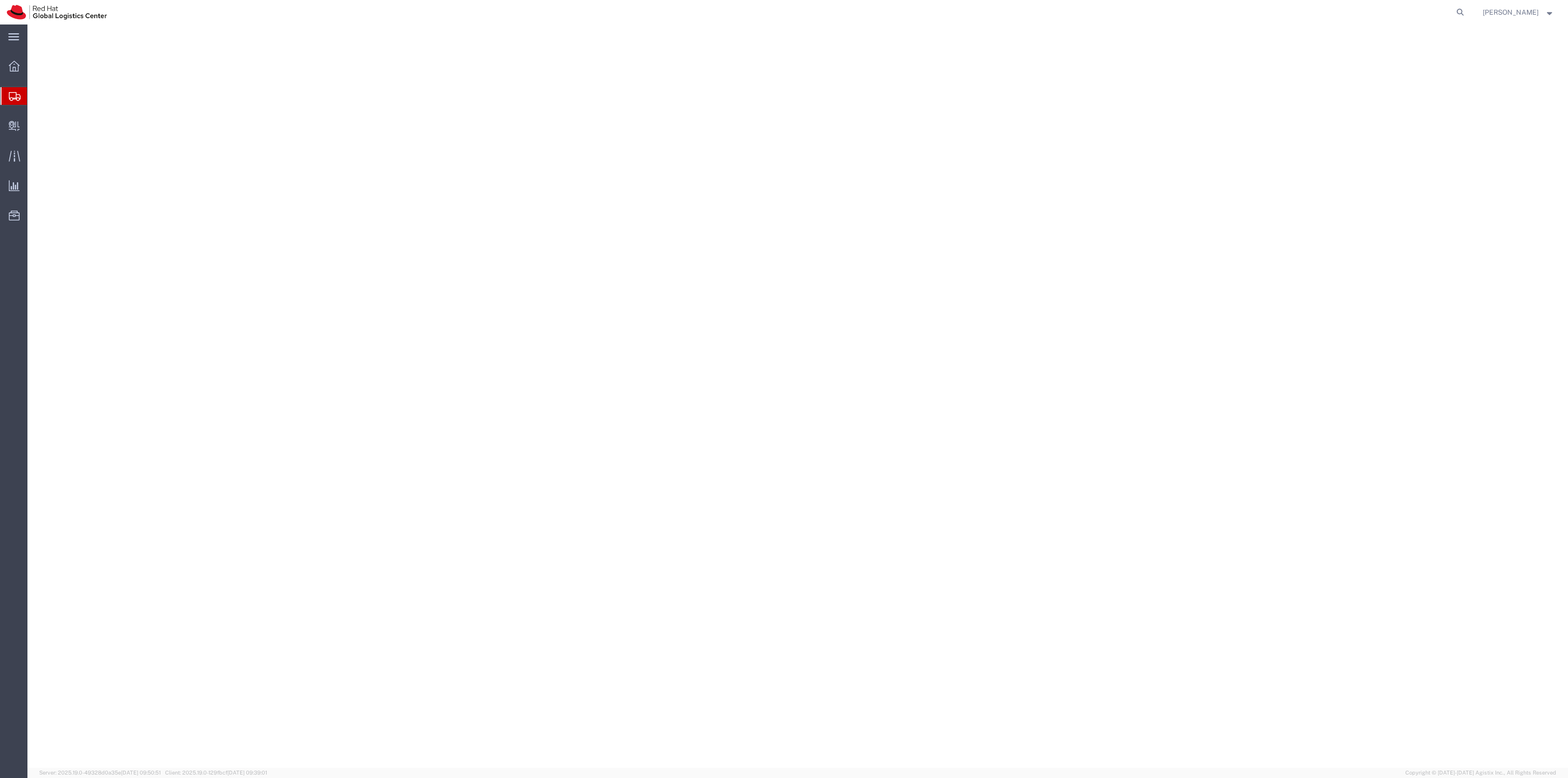
select select "38014"
select select
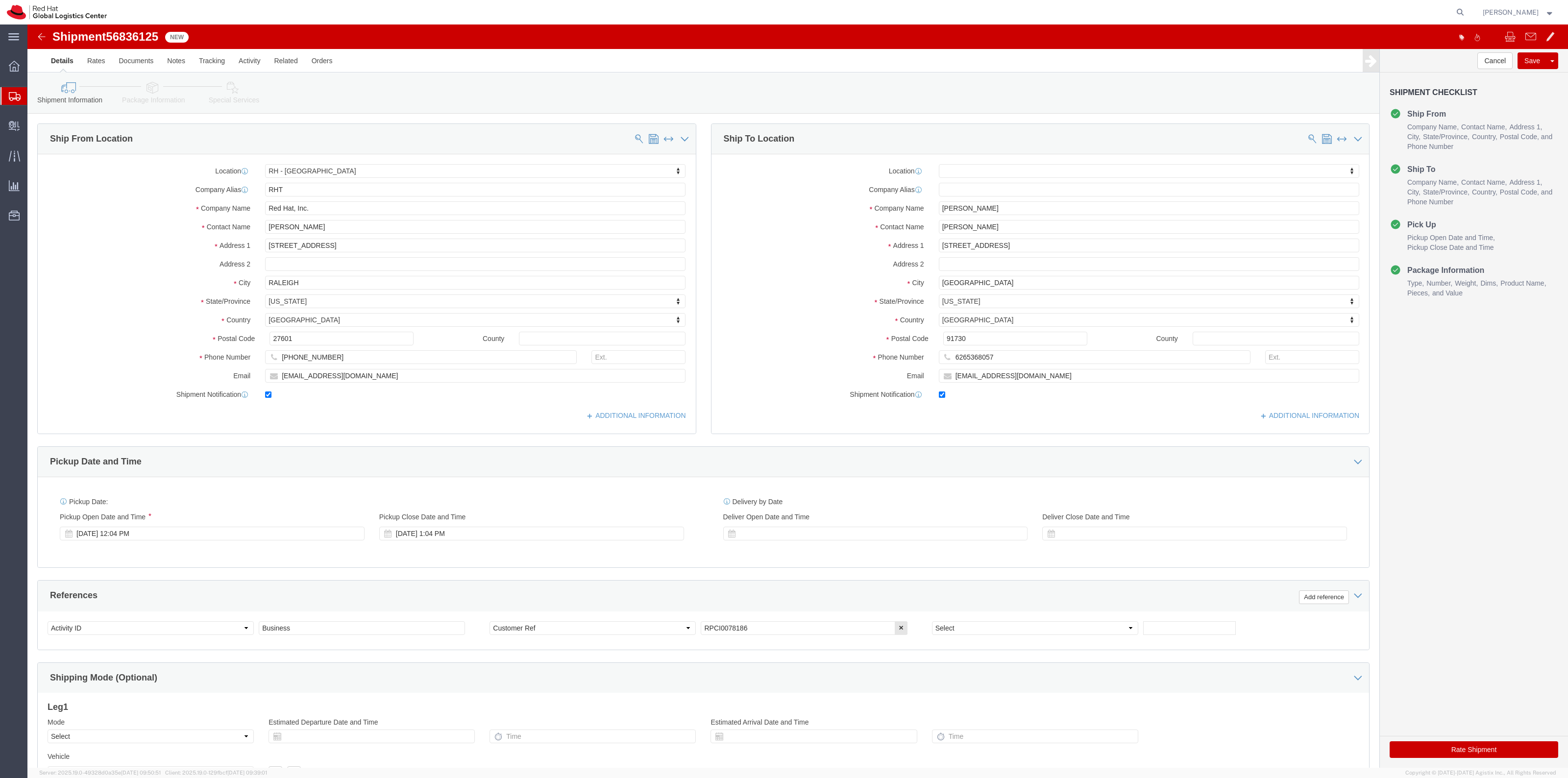
click link "Special Services"
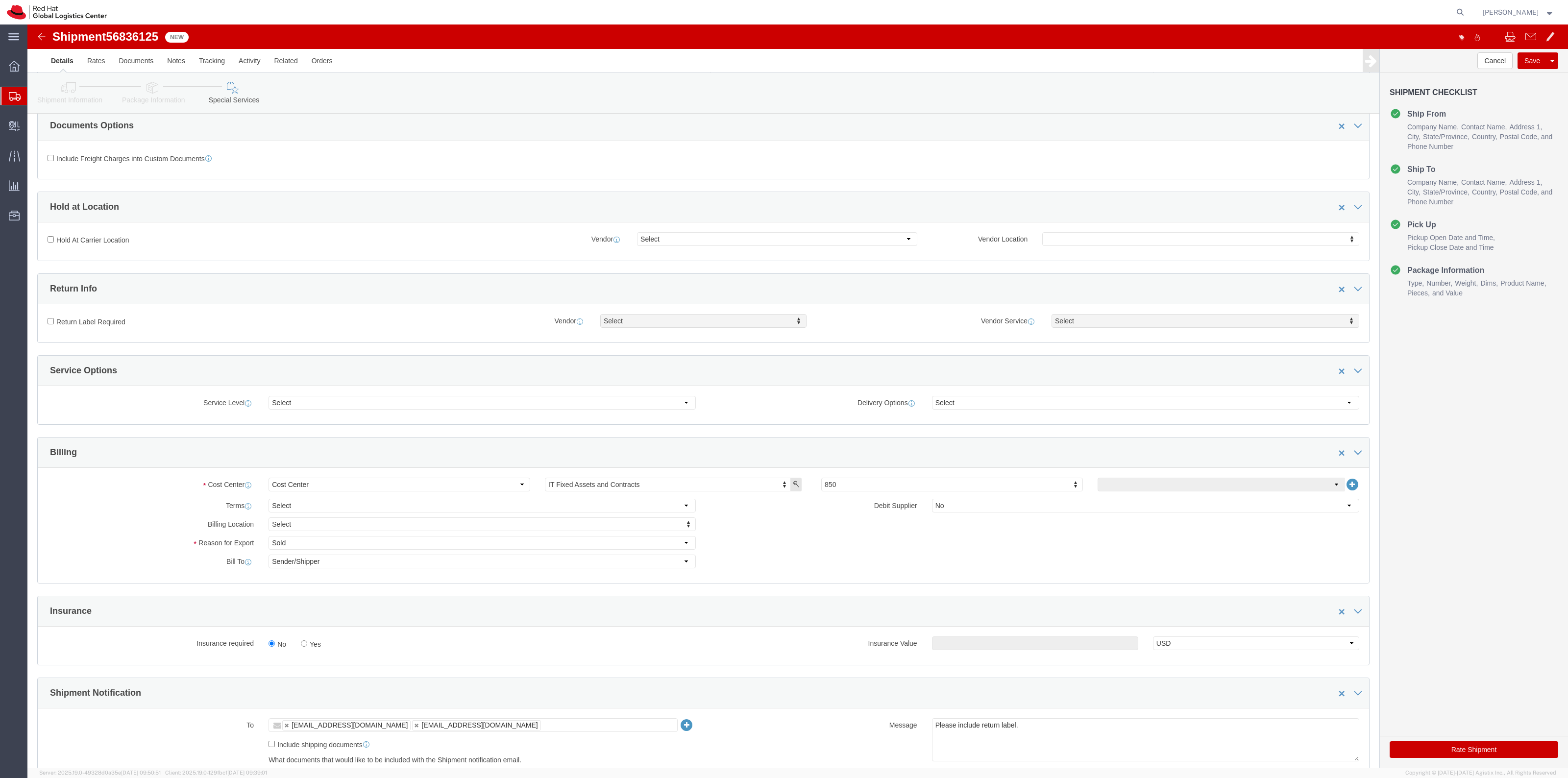
scroll to position [245, 0]
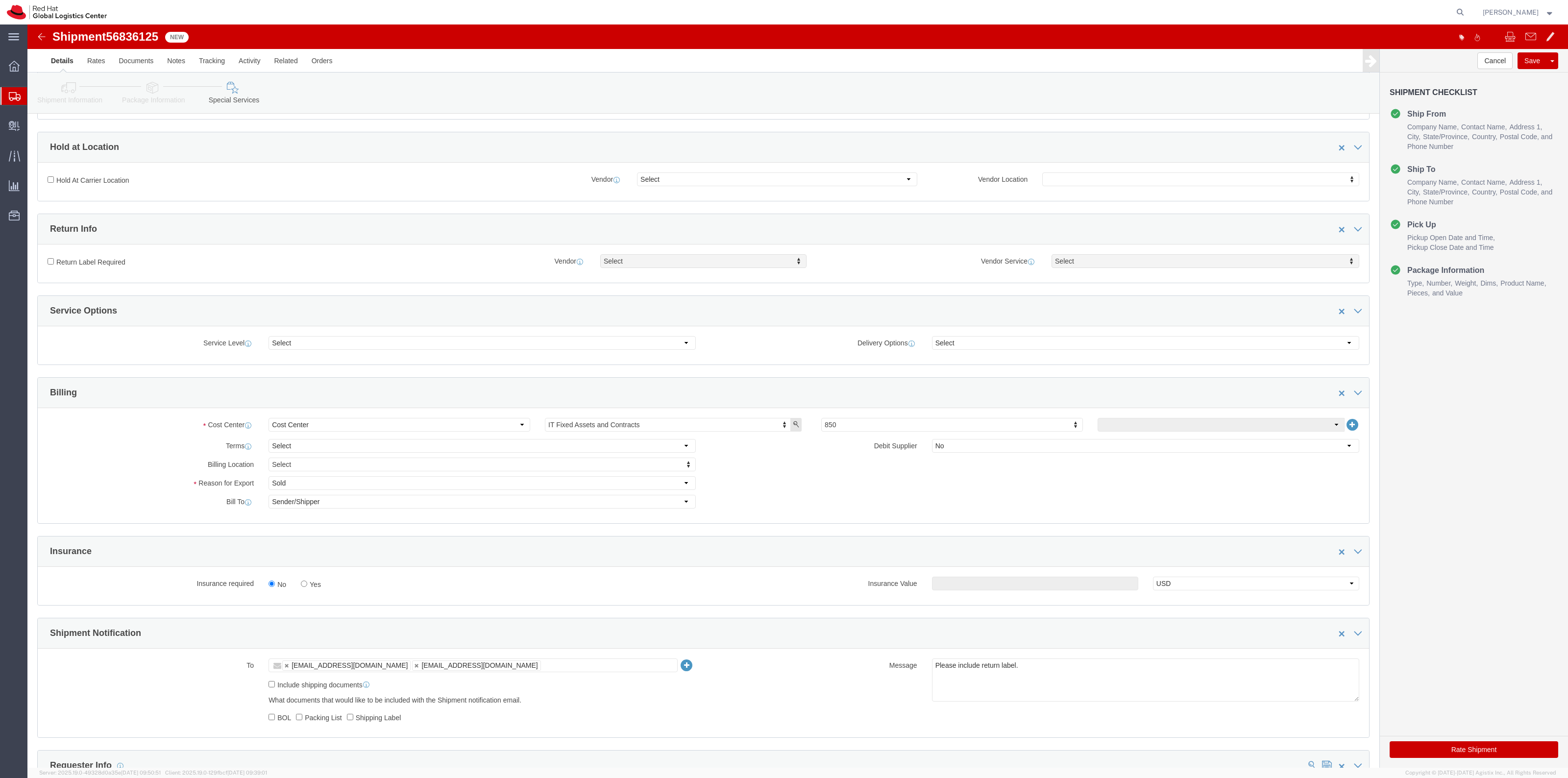
click label "Yes"
click input "Yes"
radio input "true"
click input "text"
type input "500.00"
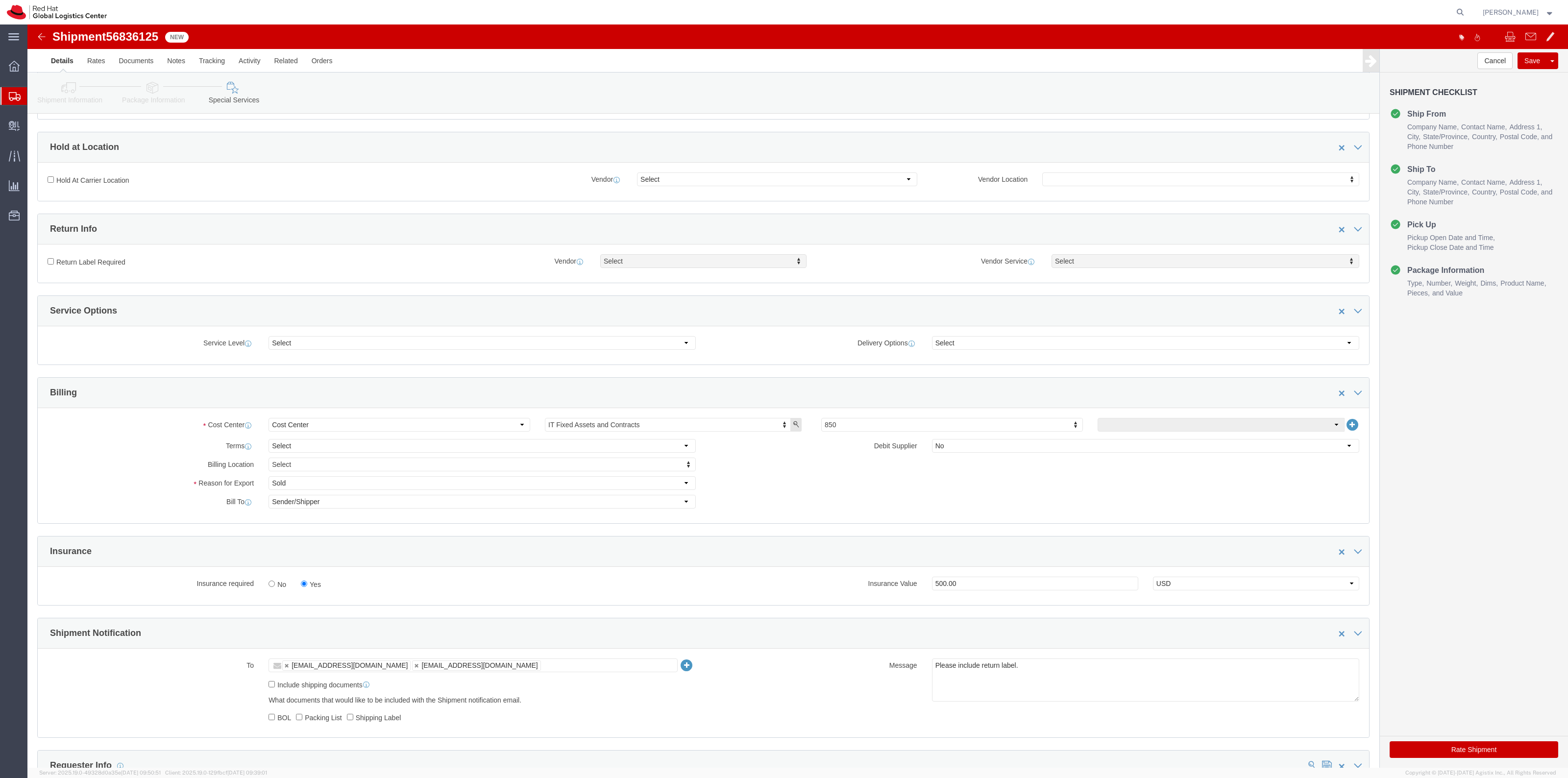
click label "Return Label Required"
click input "Return Label Required"
checkbox input "true"
select select "5"
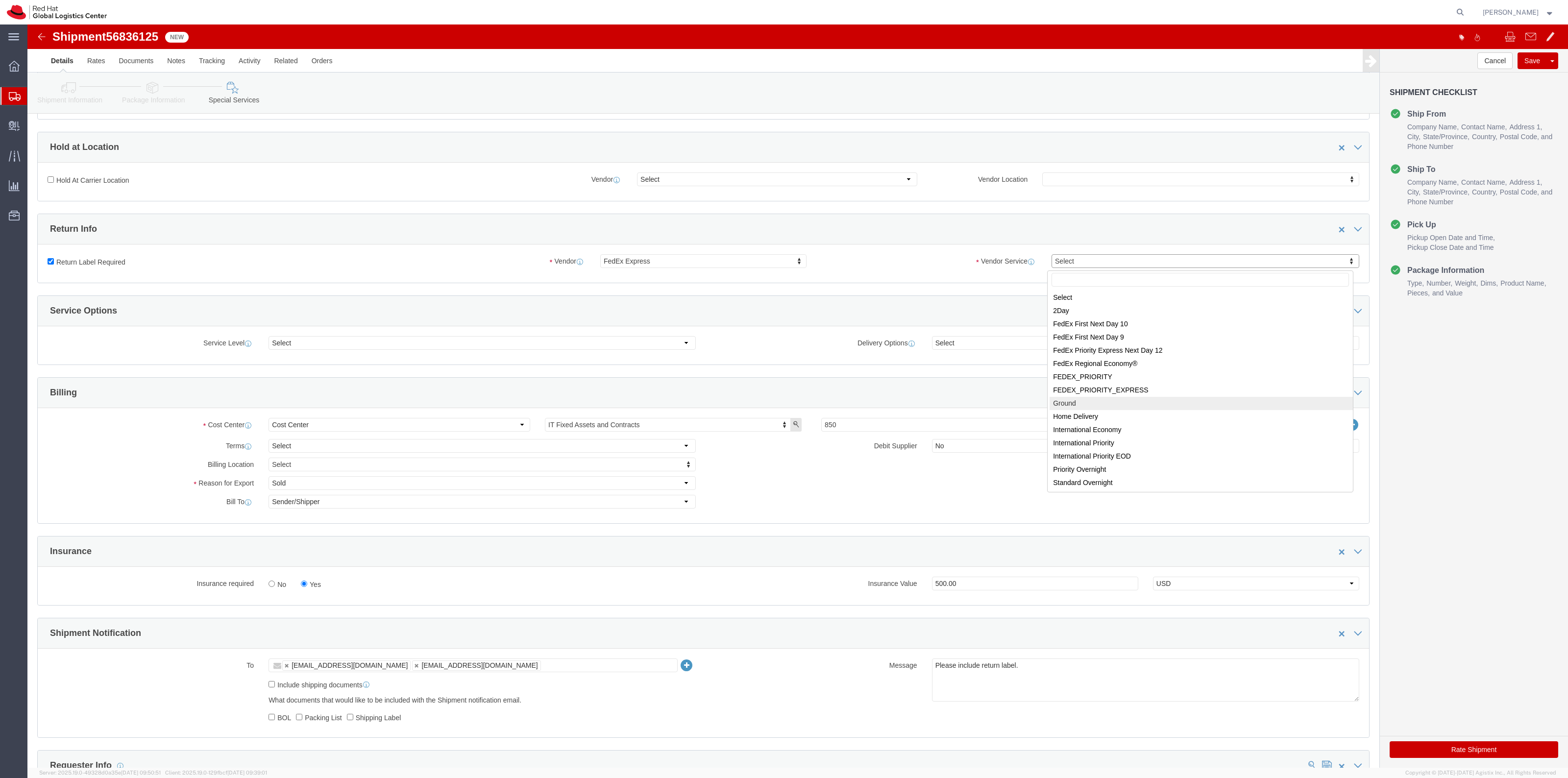
select select "12"
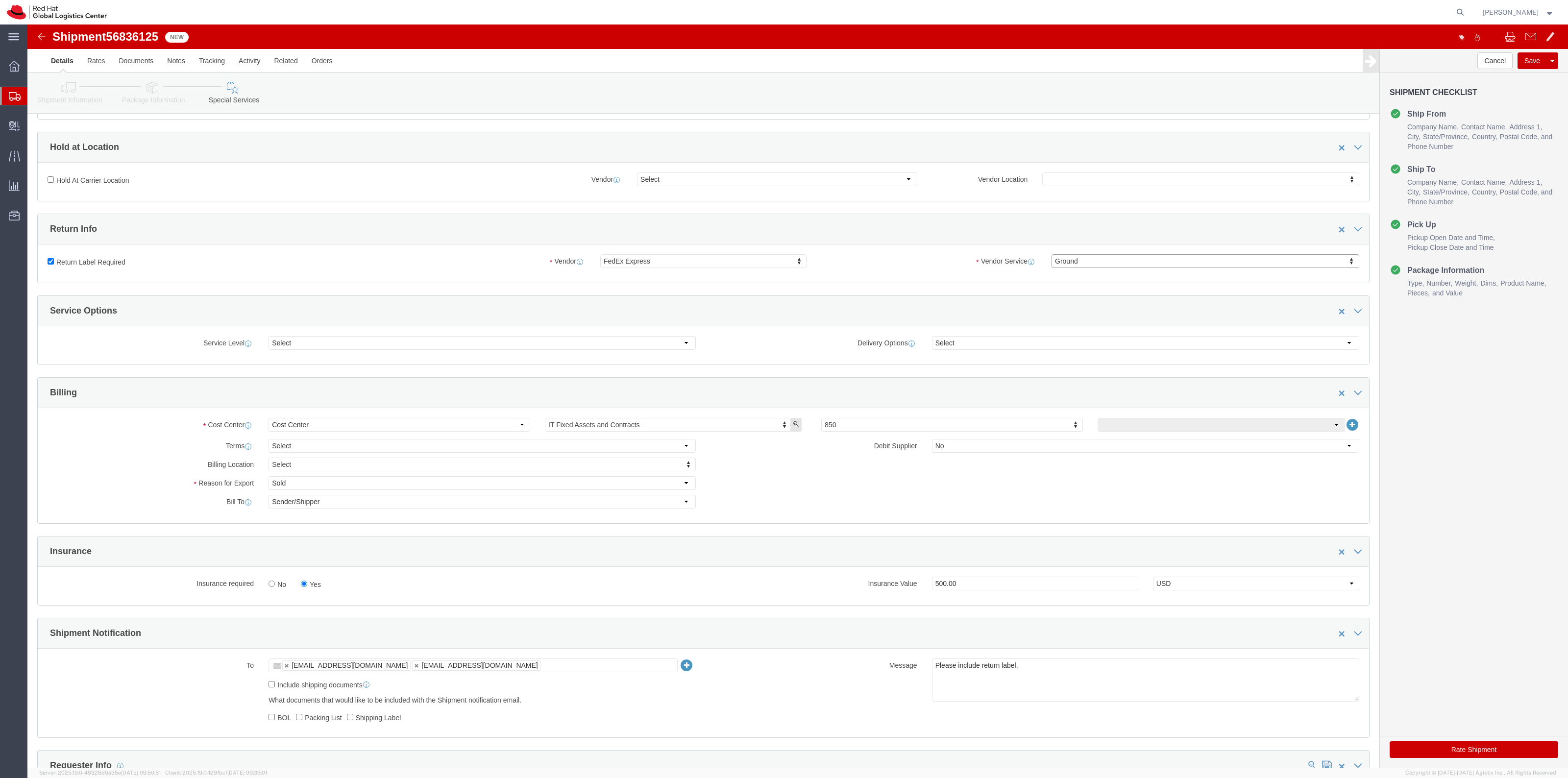
scroll to position [0, 0]
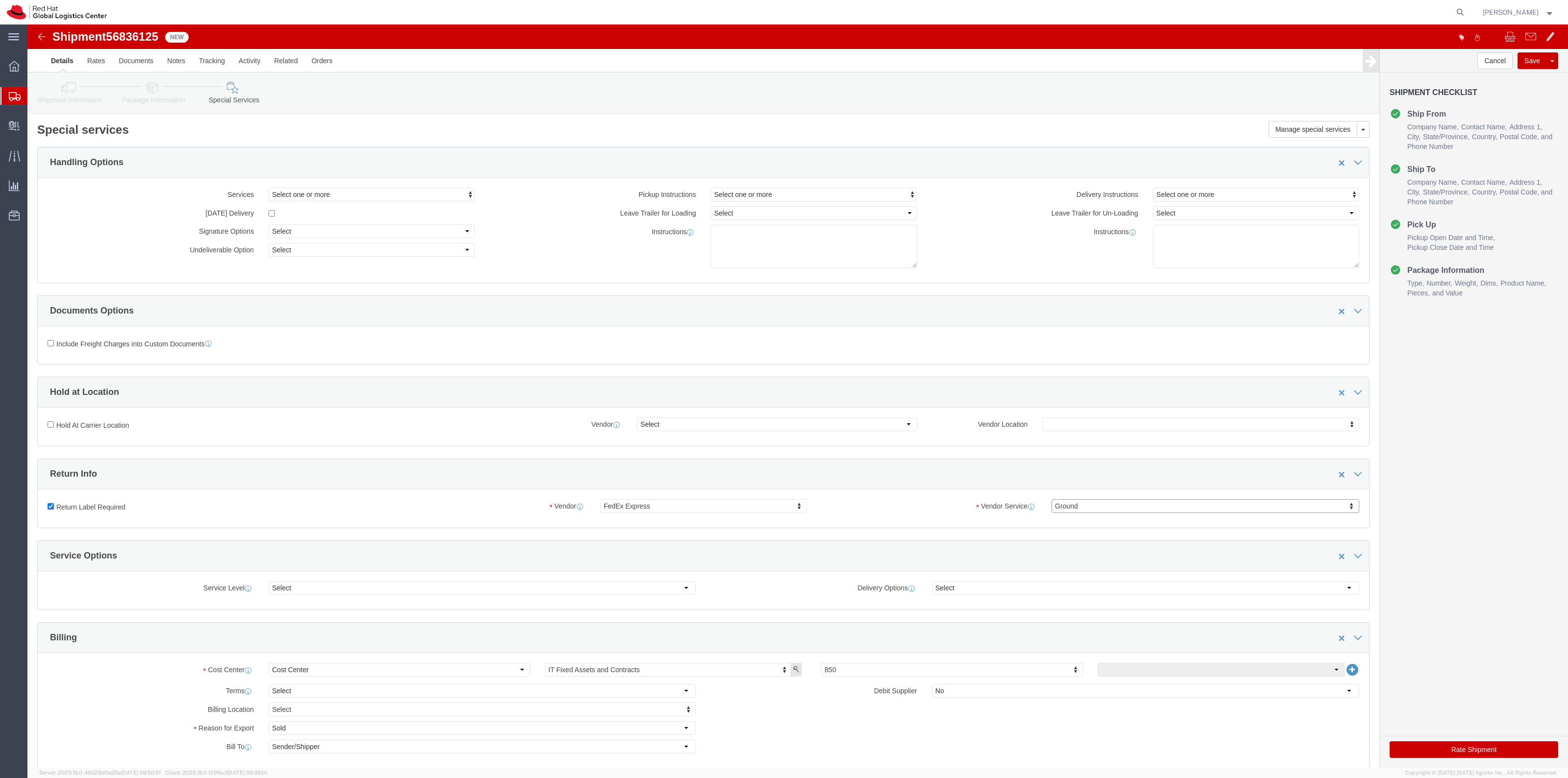
click button "Rate Shipment"
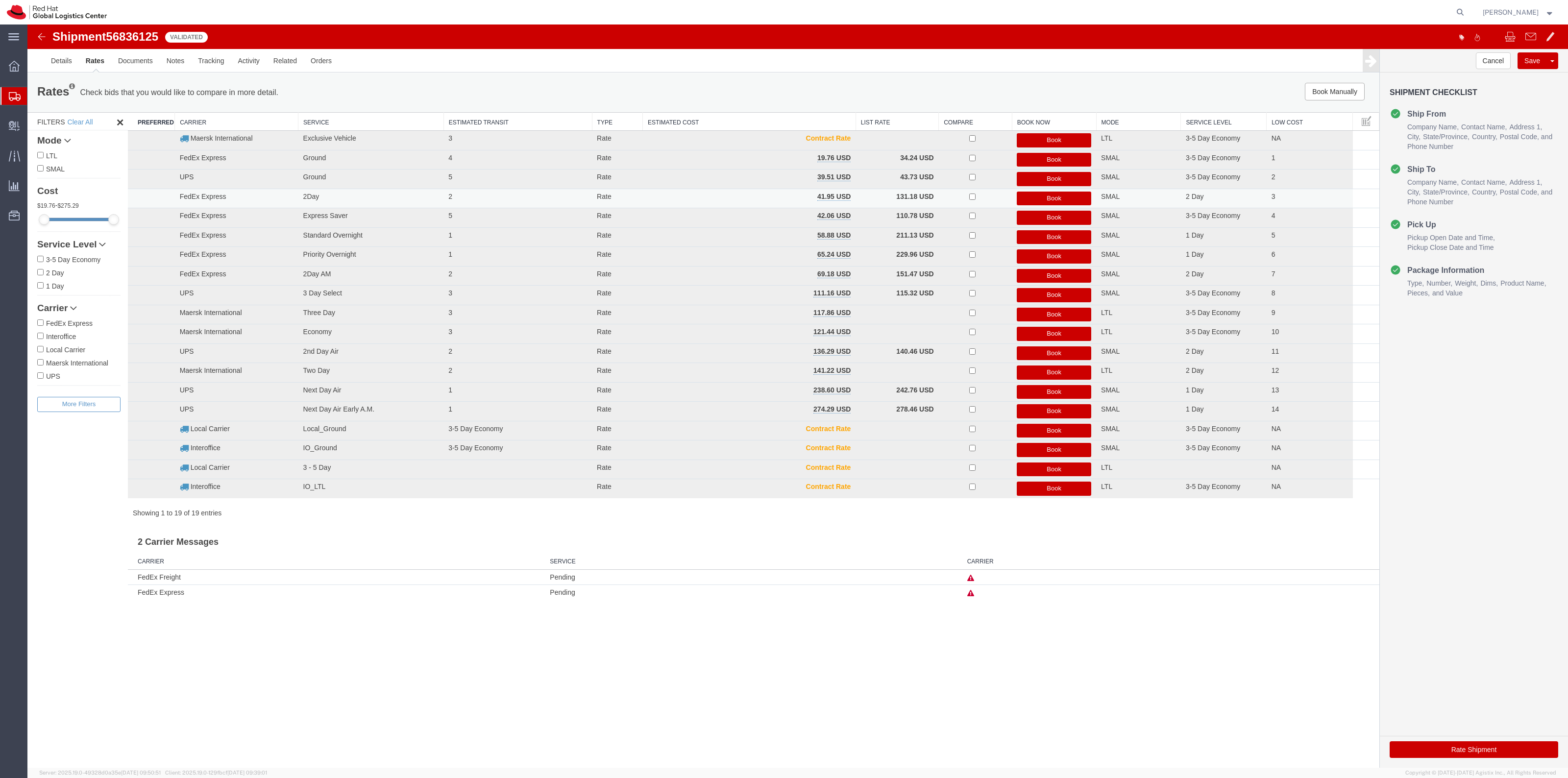
click at [1046, 199] on button "Book" at bounding box center [1054, 198] width 75 height 14
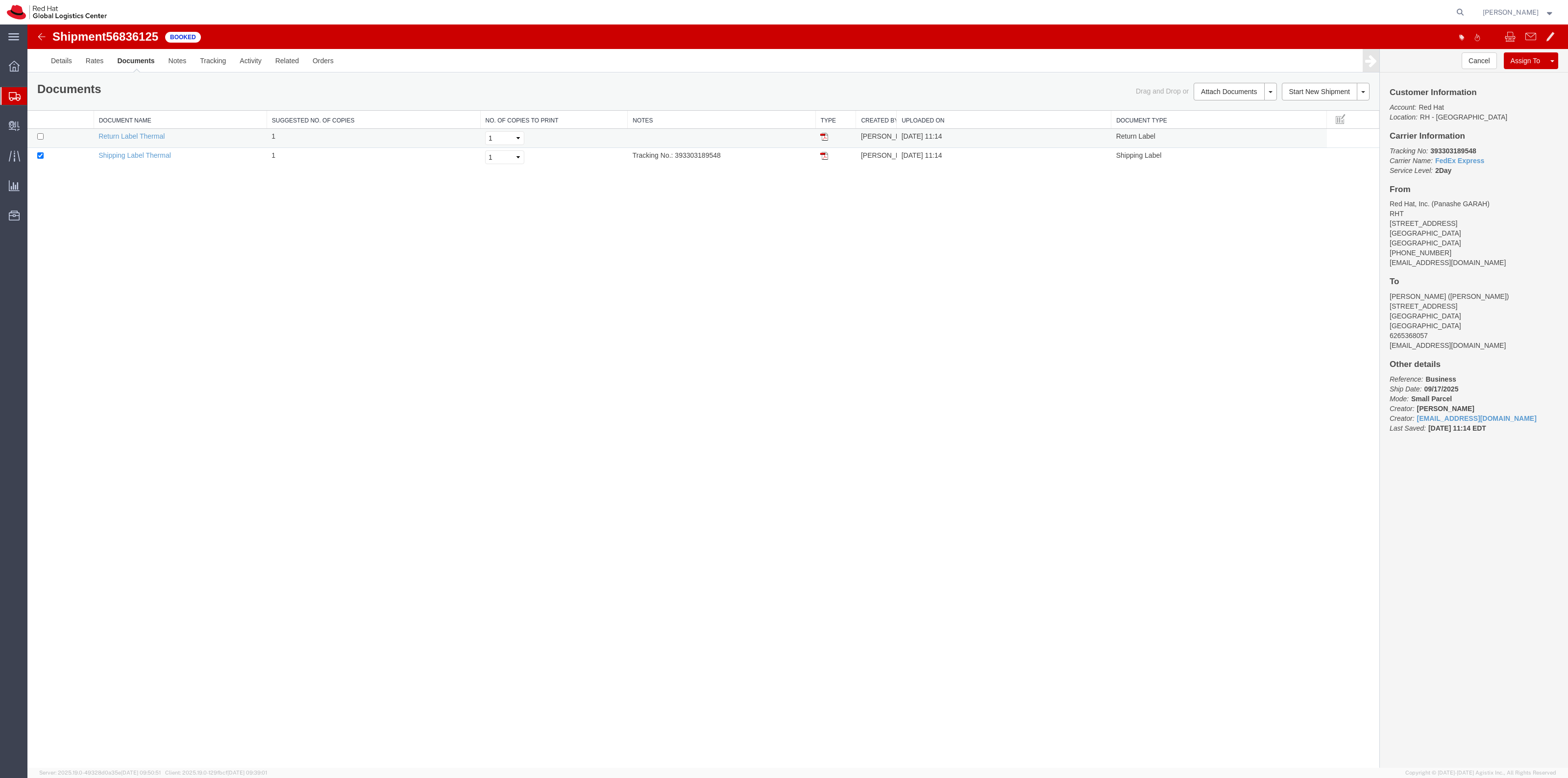
click at [46, 136] on td at bounding box center [61, 138] width 66 height 19
click at [40, 137] on input "checkbox" at bounding box center [40, 136] width 7 height 7
checkbox input "true"
click at [1221, 108] on link "Print Documents" at bounding box center [1233, 108] width 85 height 15
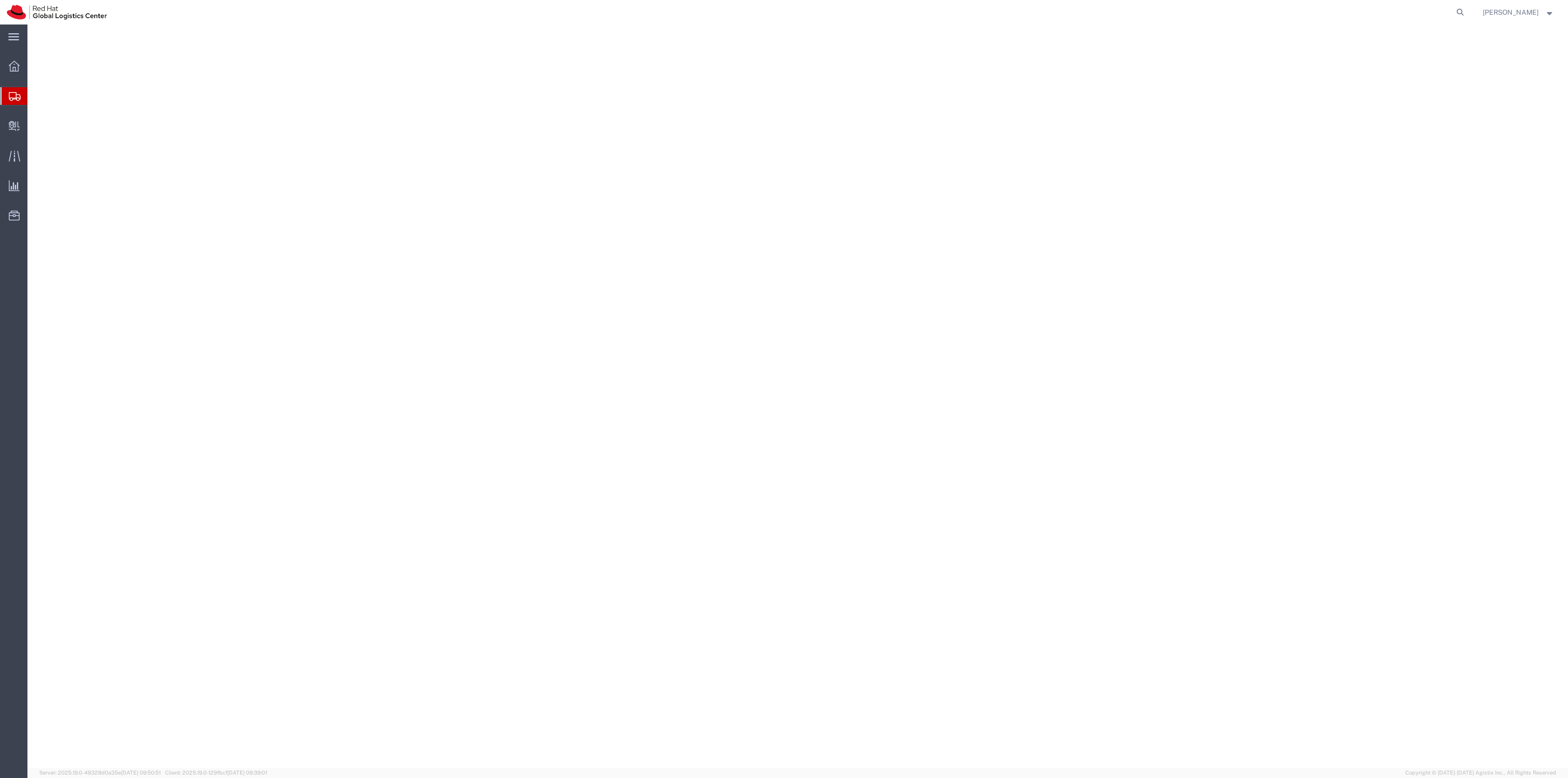
select select "38014"
select select
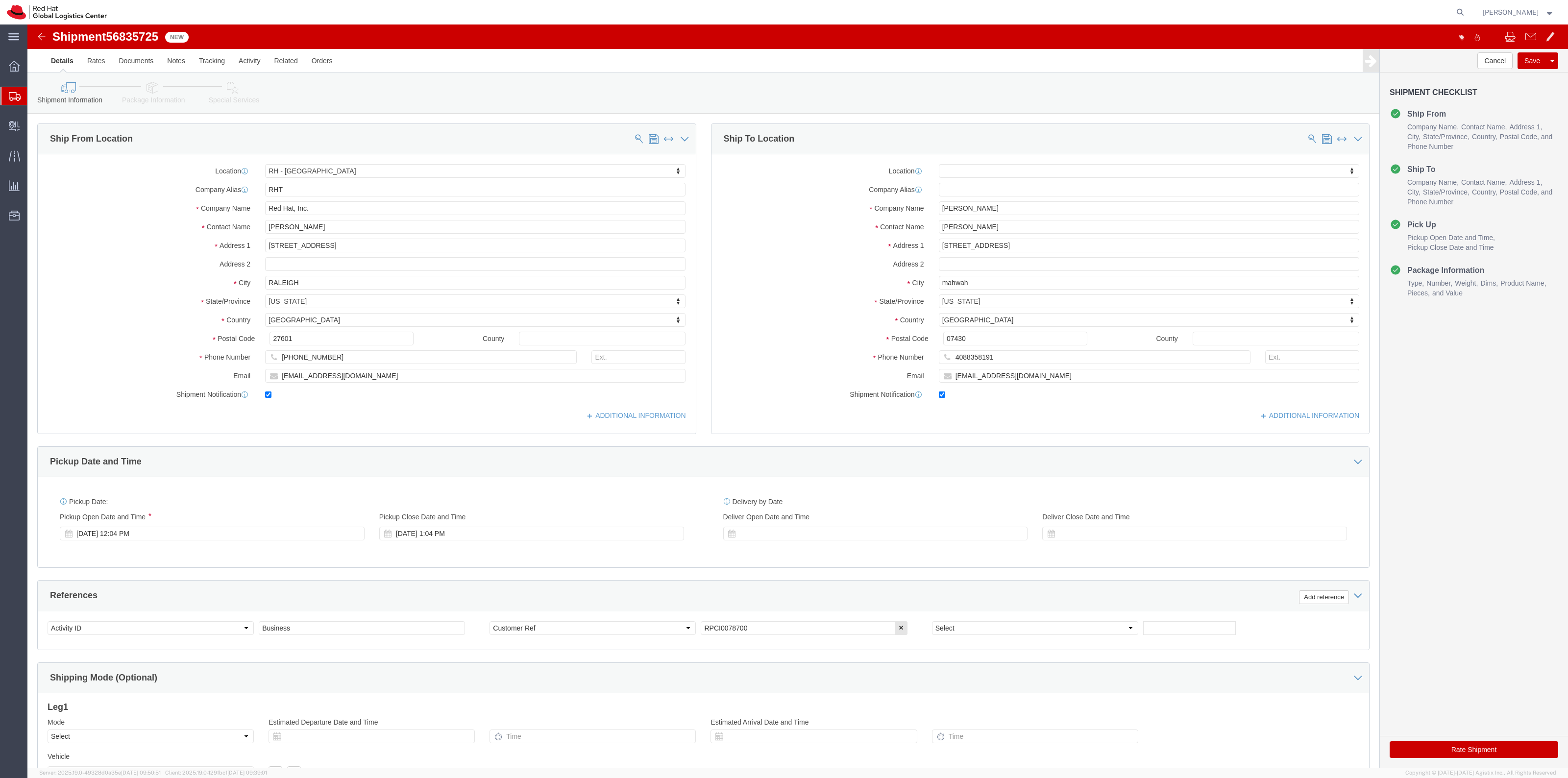
drag, startPoint x: 218, startPoint y: 73, endPoint x: 1528, endPoint y: 203, distance: 1316.4
click link "Special Services"
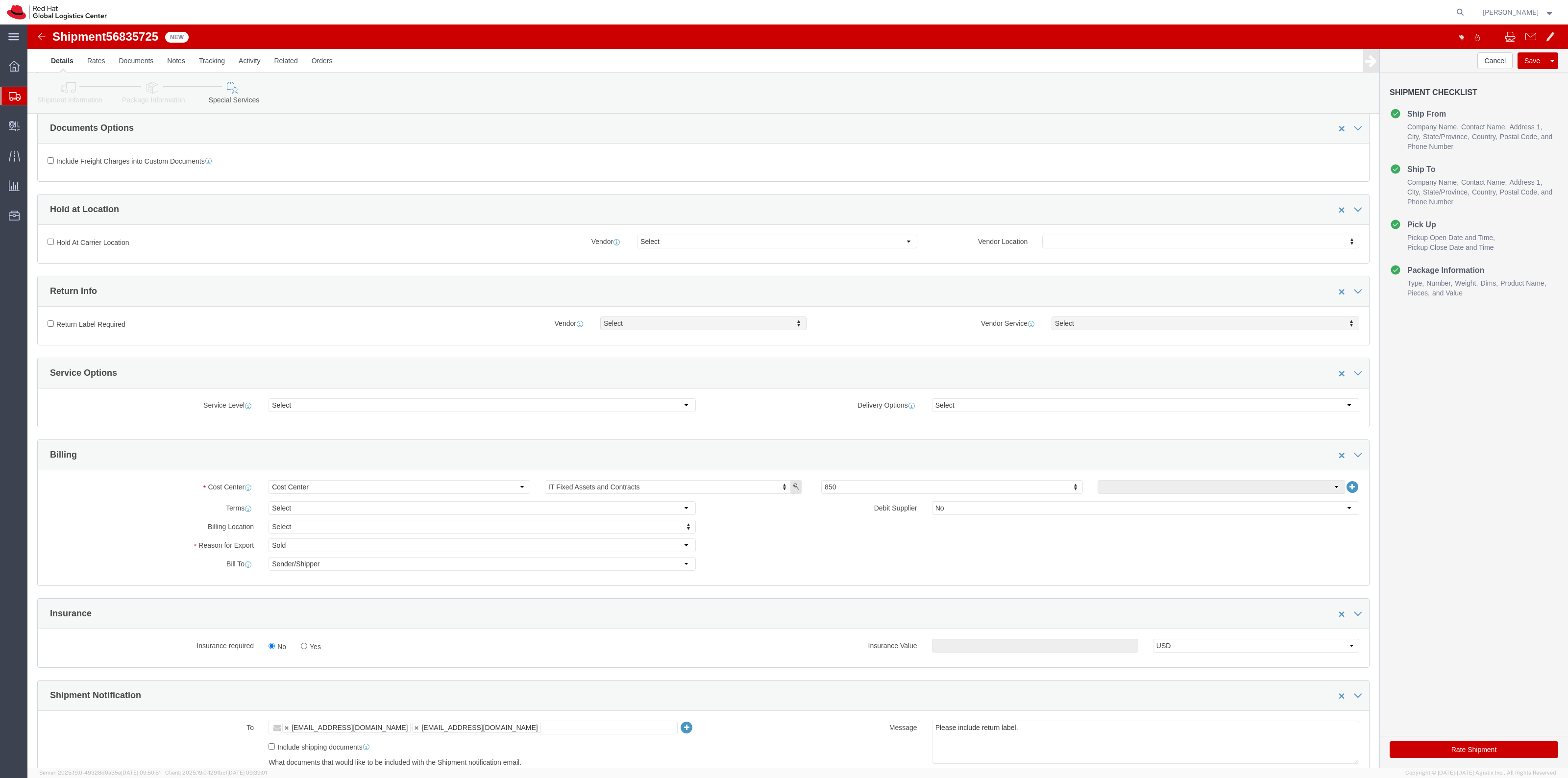
scroll to position [183, 0]
click label "Return Label Required"
click input "Return Label Required"
click label "Return Label Required"
click input "Return Label Required"
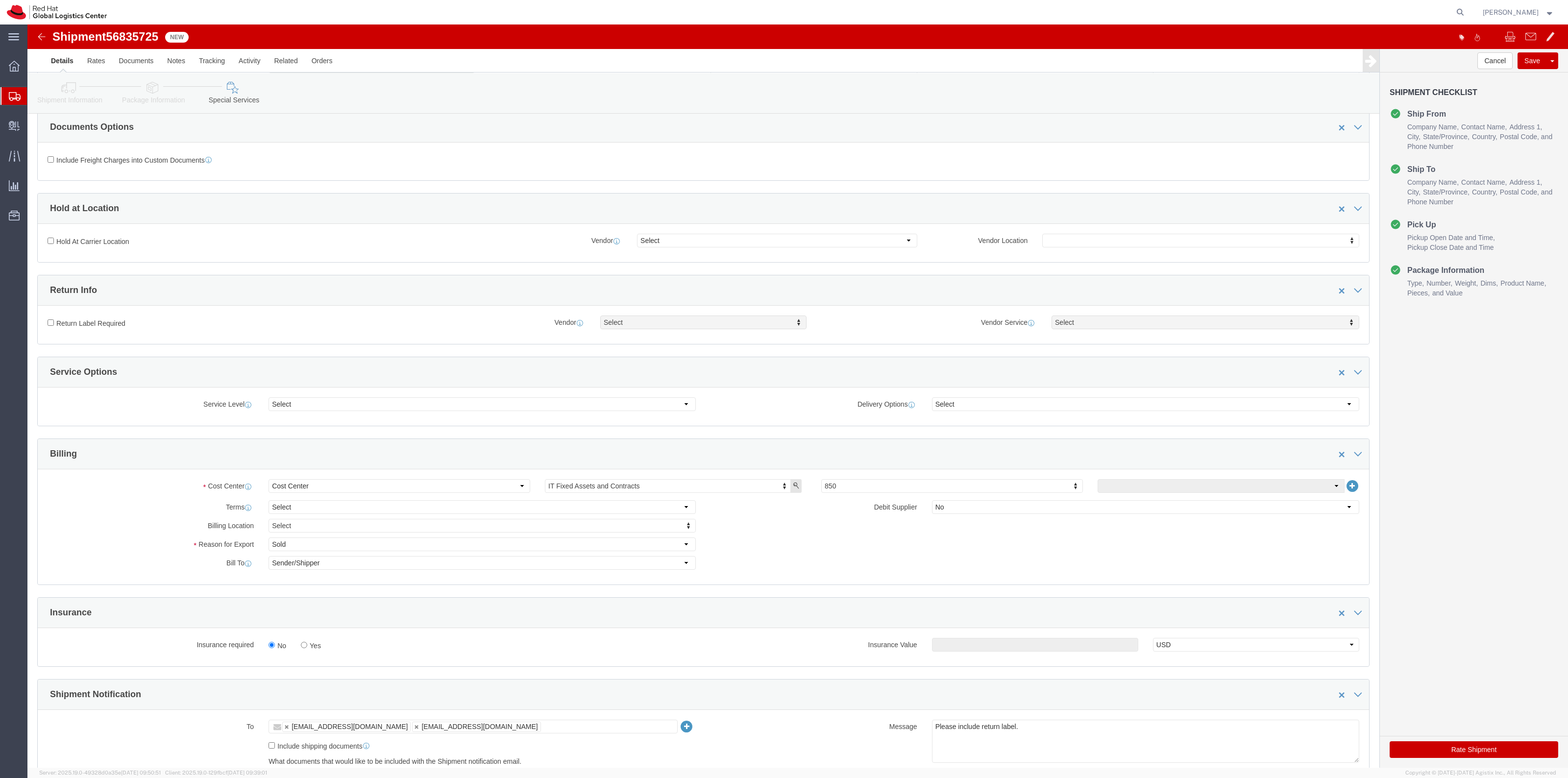
click label "Return Label Required"
click input "Return Label Required"
click label "Return Label Required"
click input "Return Label Required"
click label "Return Label Required"
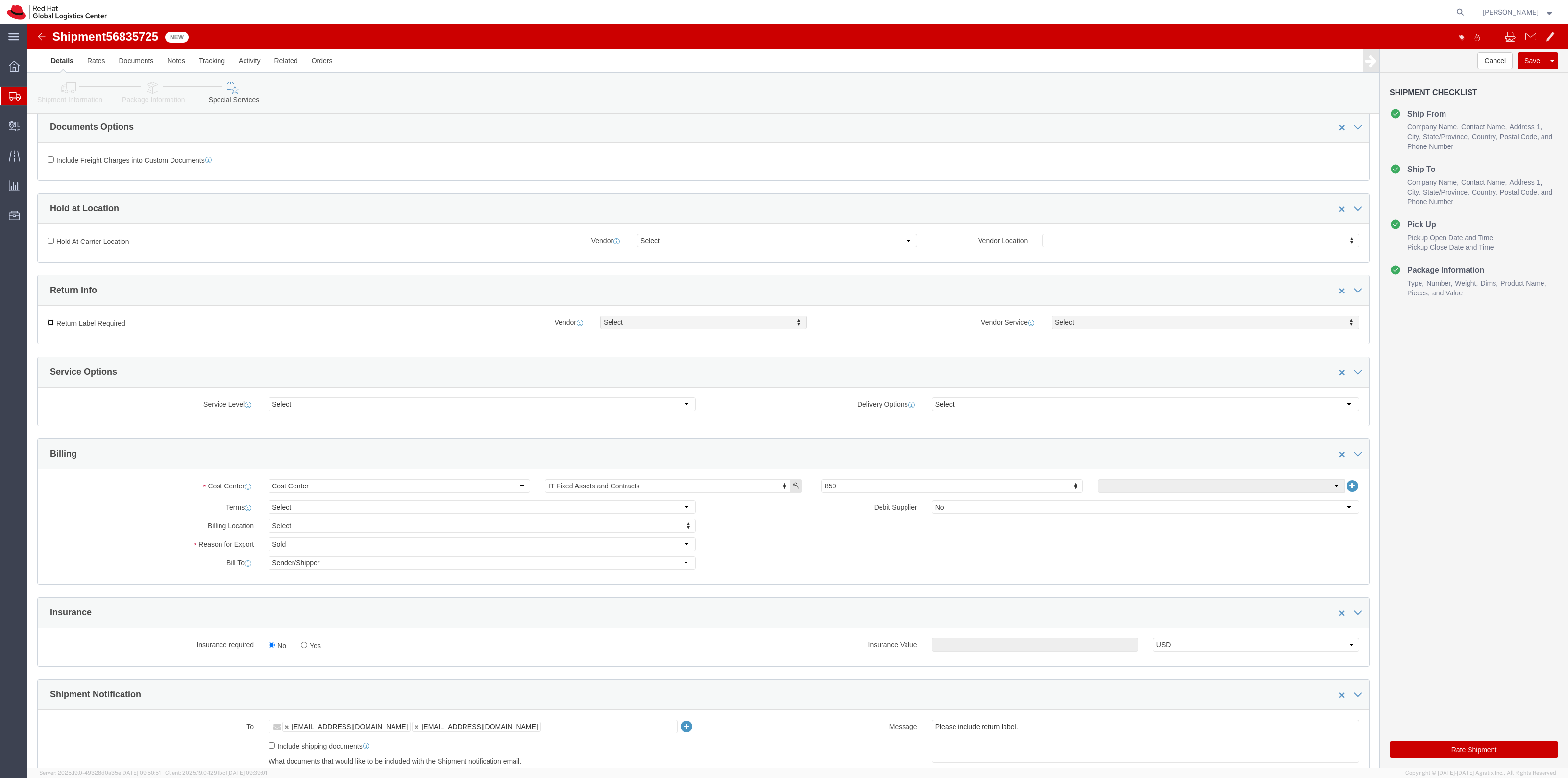
click input "Return Label Required"
checkbox input "true"
select select "5"
select select "12"
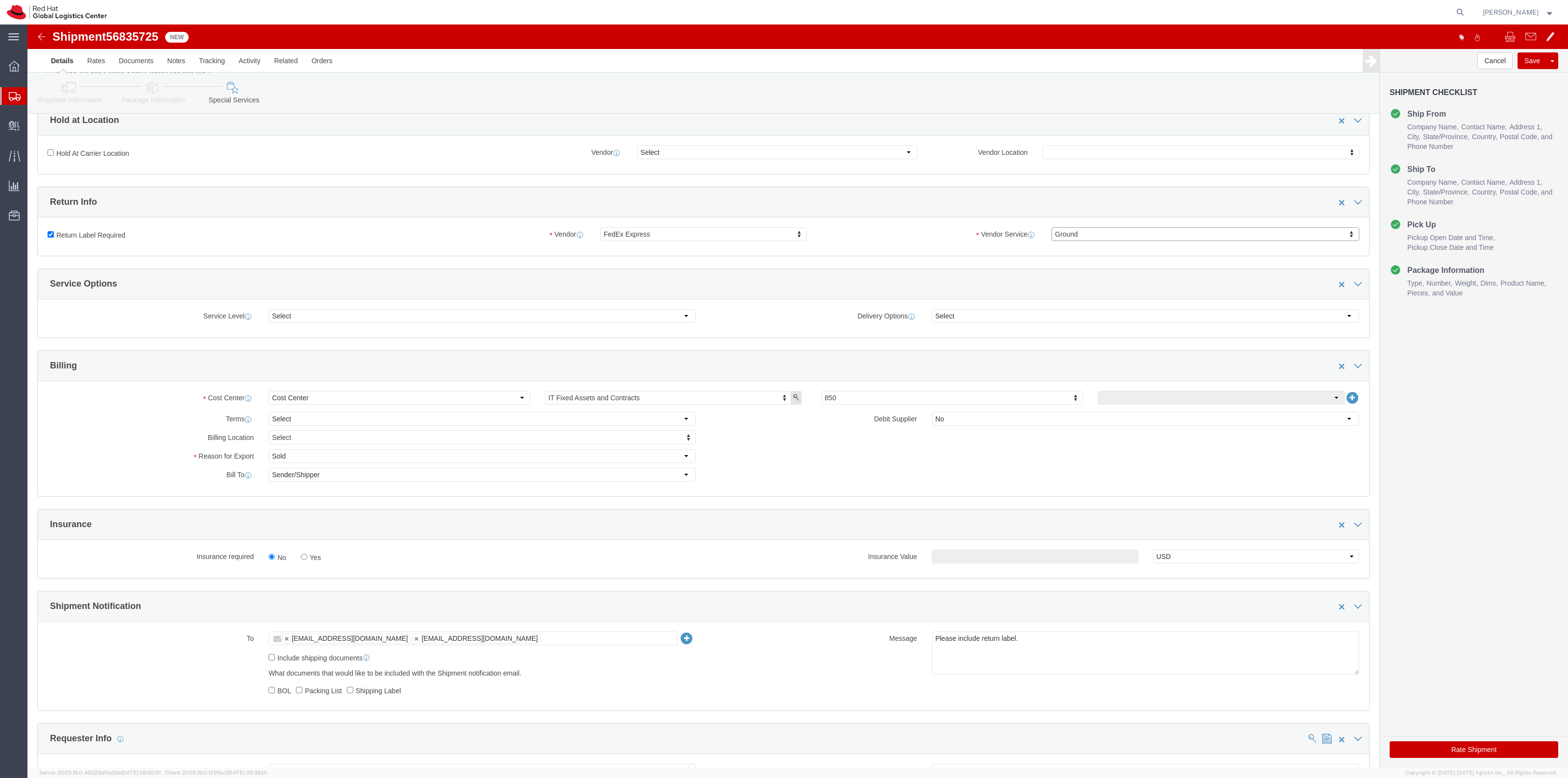
scroll to position [429, 0]
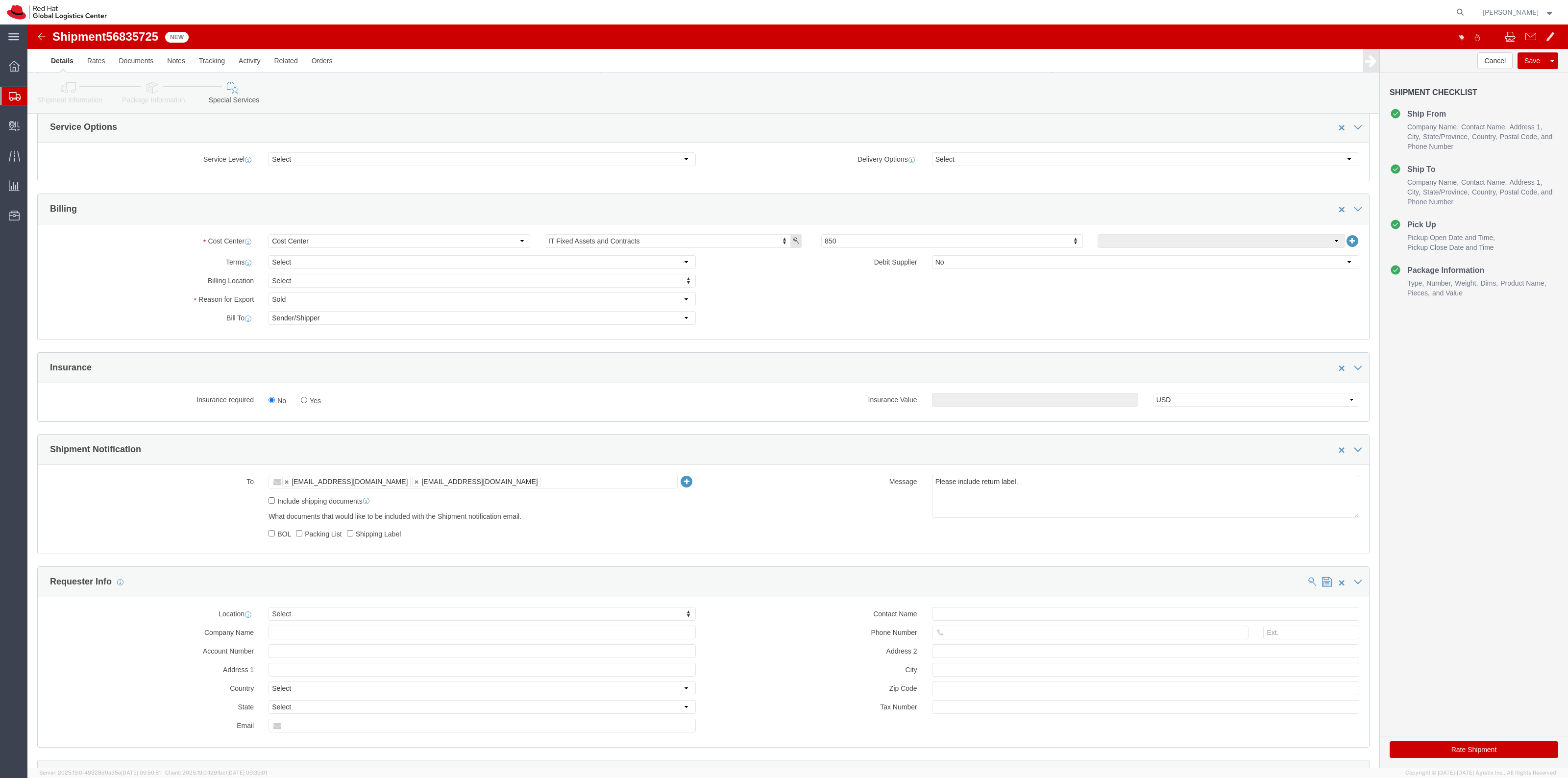
click label "Yes"
click input "Yes"
radio input "true"
click input "text"
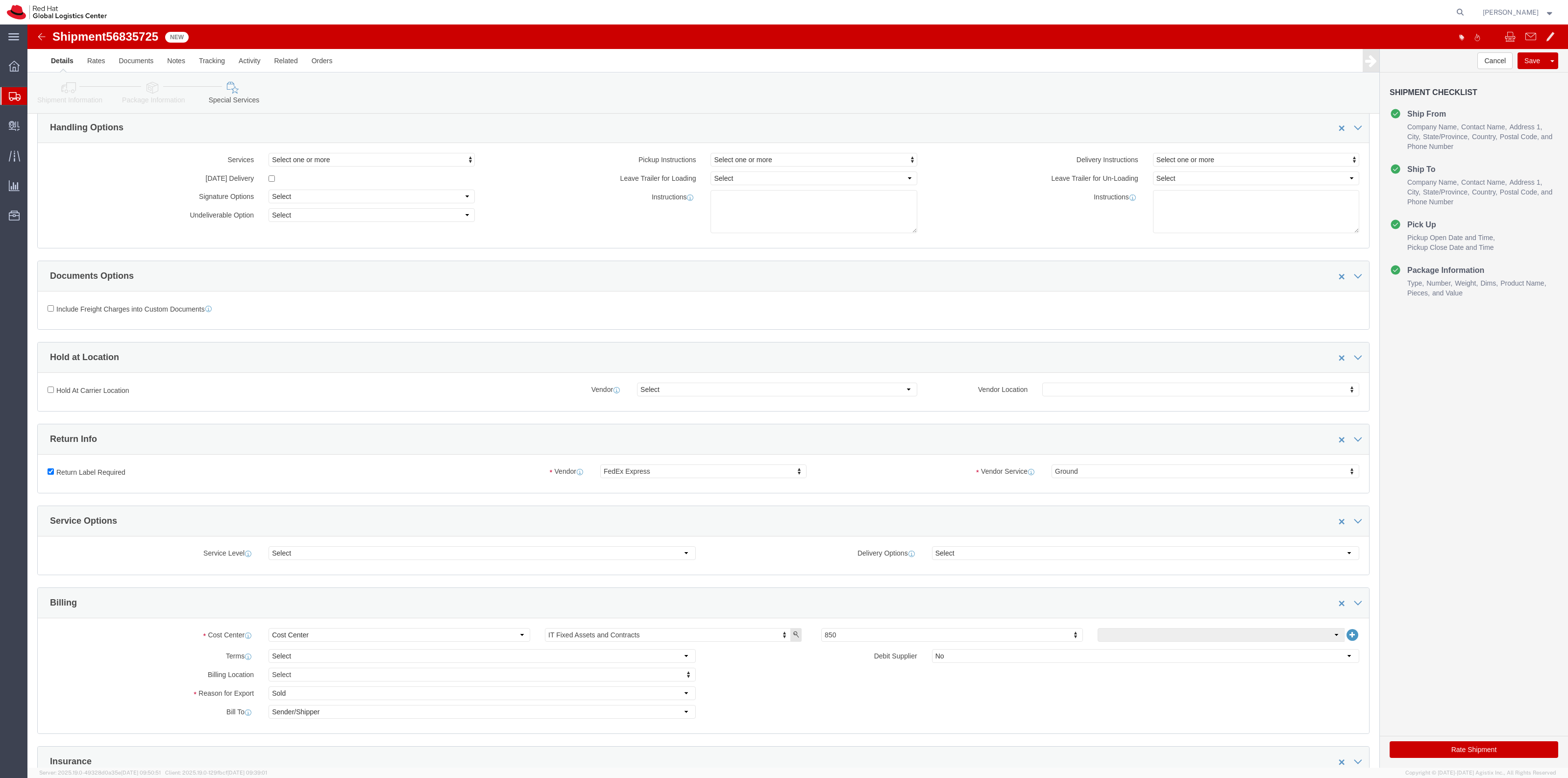
scroll to position [0, 0]
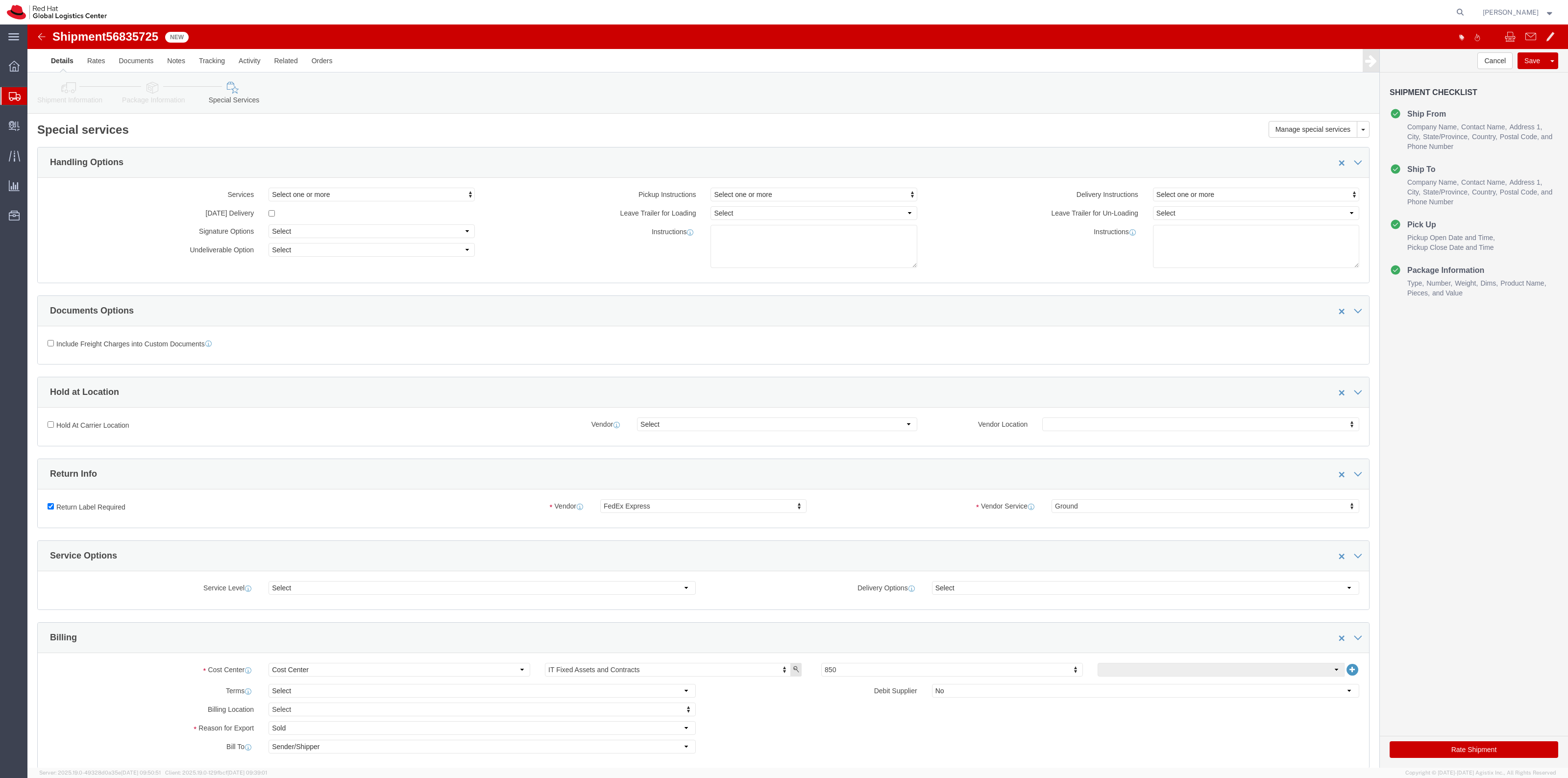
type input "500.00"
click button "Rate Shipment"
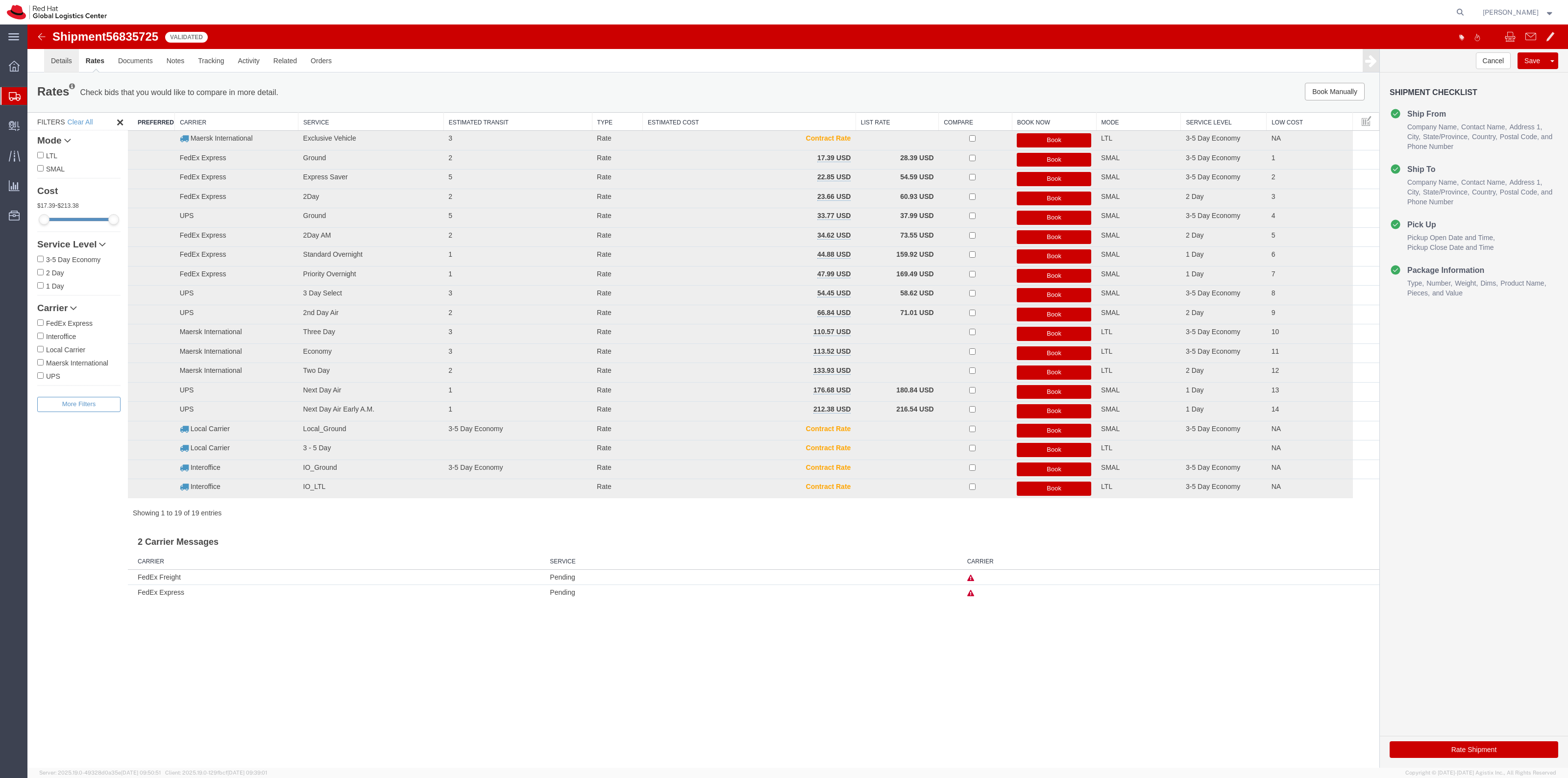
click at [55, 55] on link "Details" at bounding box center [61, 60] width 34 height 23
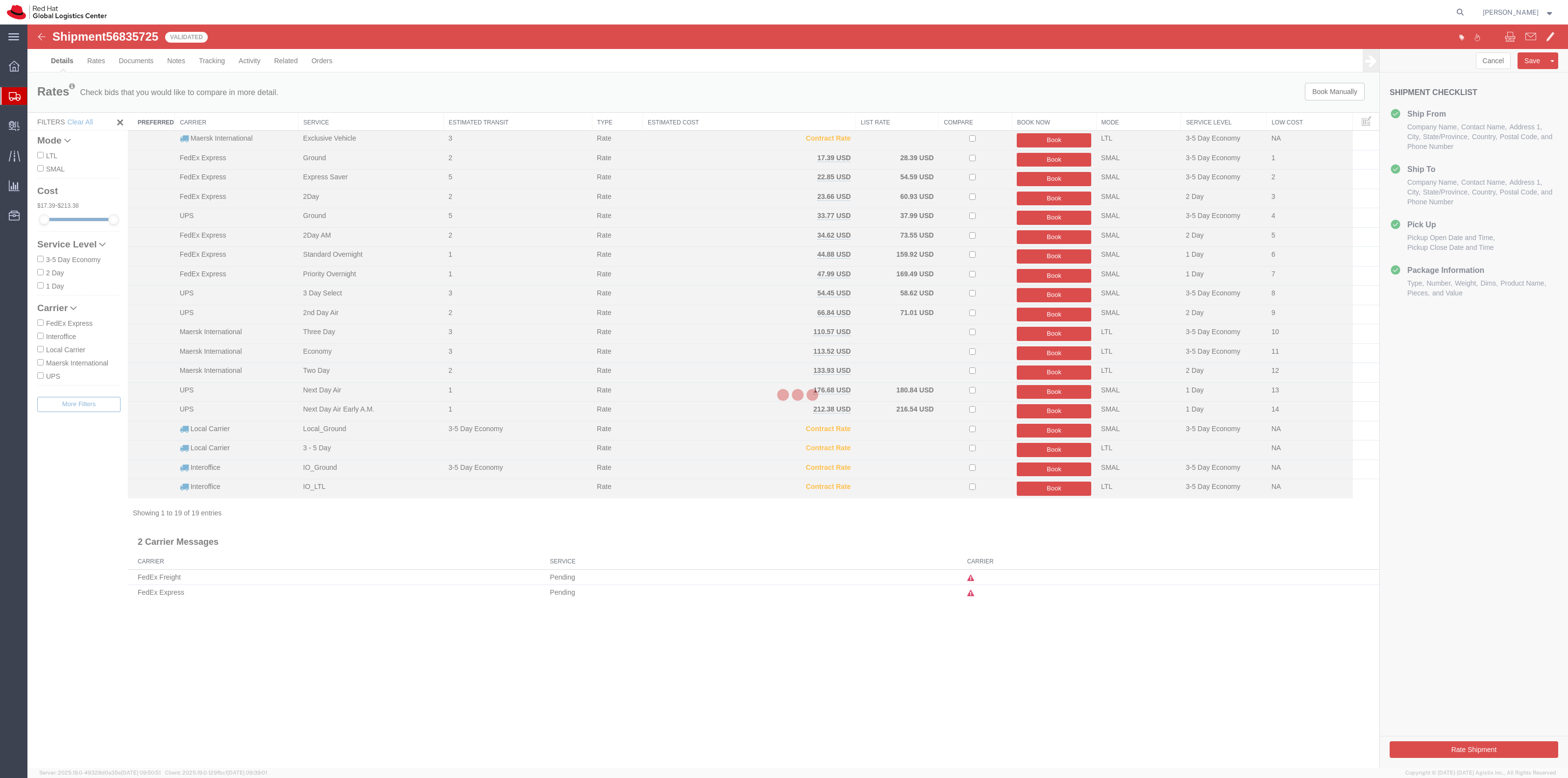
select select "38014"
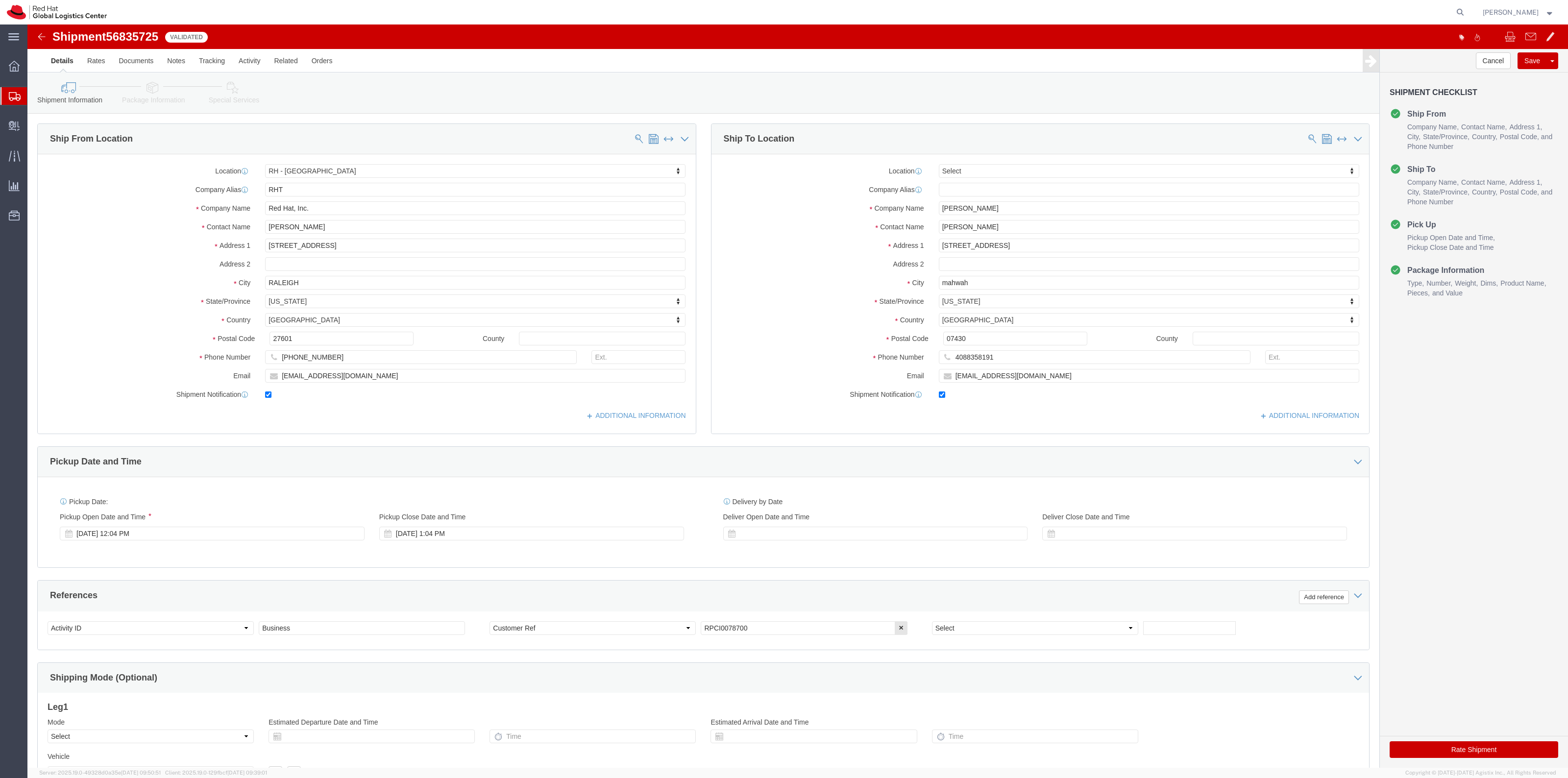
click link "Special Services"
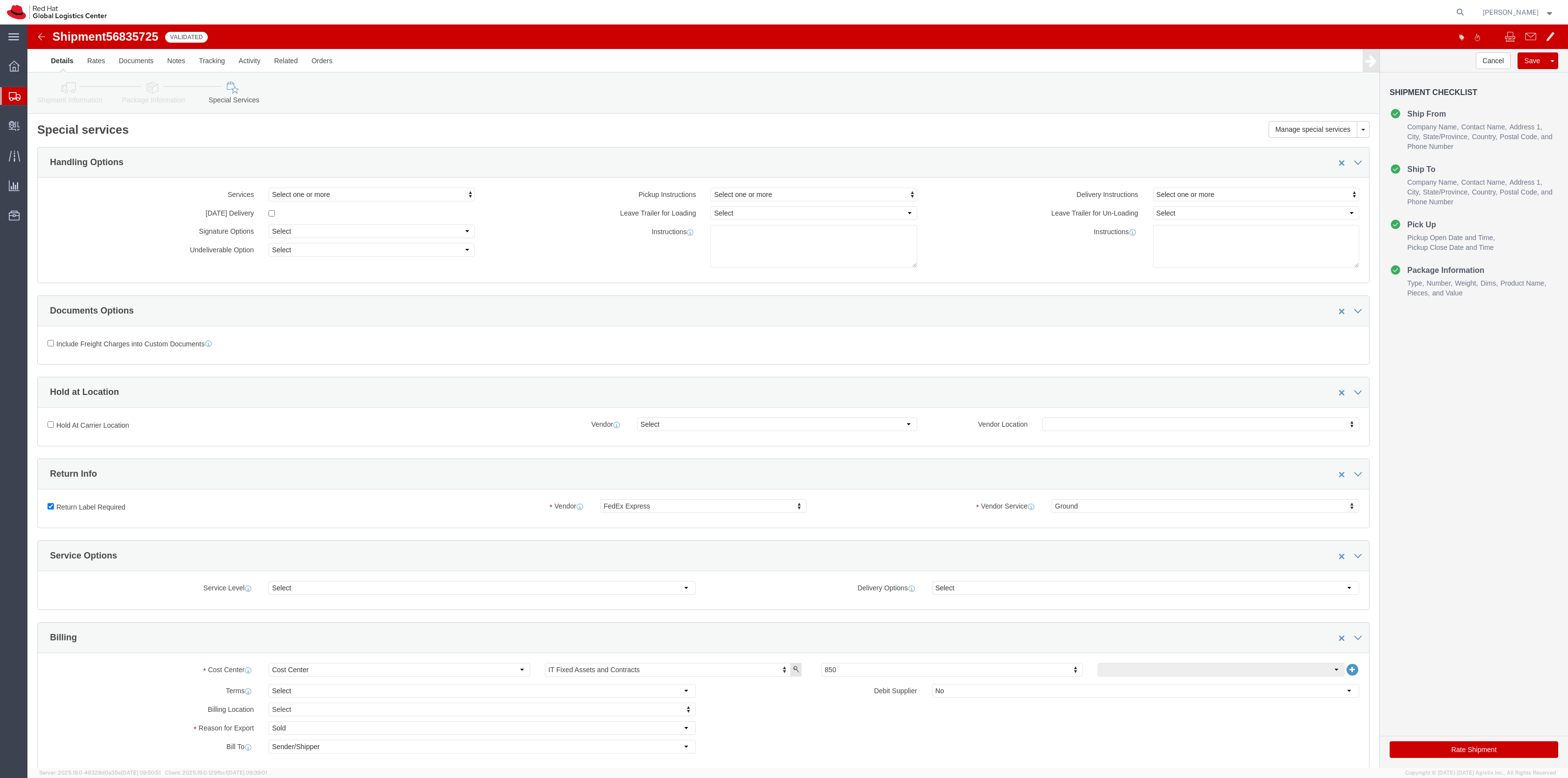
drag, startPoint x: 1406, startPoint y: 729, endPoint x: 1404, endPoint y: 723, distance: 6.3
click button "Rate Shipment"
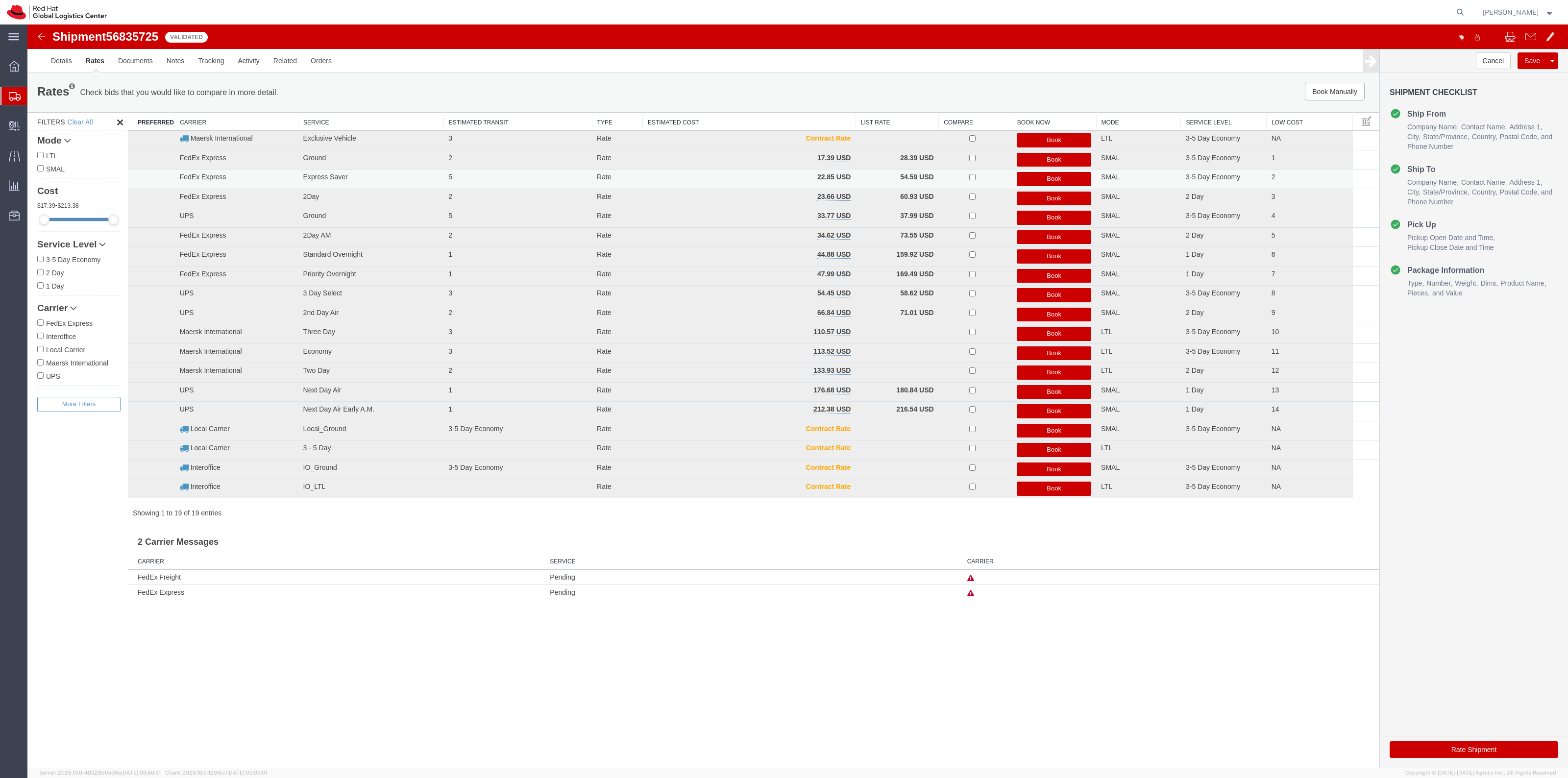
click at [1058, 177] on button "Book" at bounding box center [1054, 179] width 75 height 14
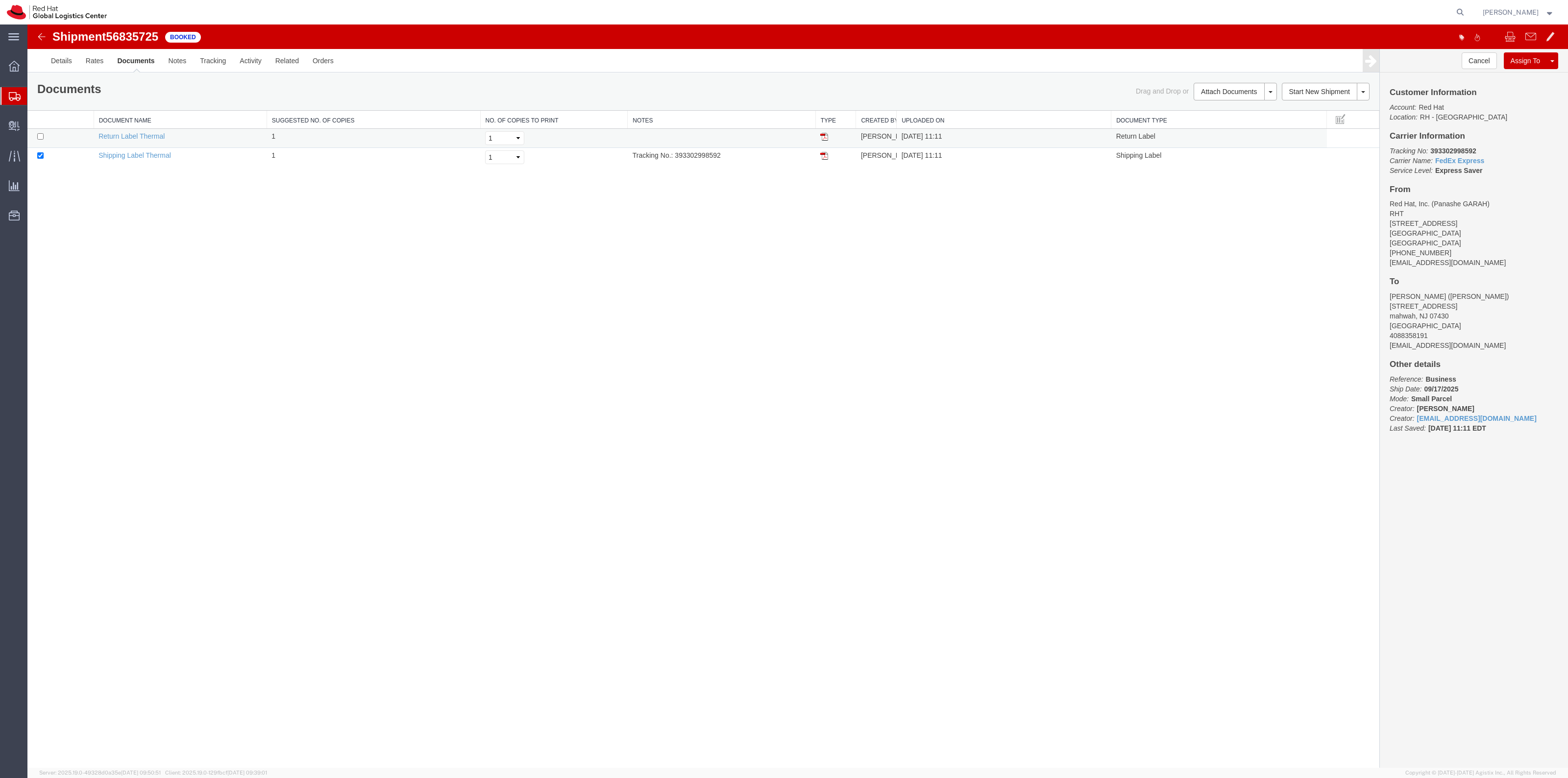
click at [30, 141] on td at bounding box center [61, 138] width 66 height 19
click at [35, 135] on td at bounding box center [61, 138] width 66 height 19
click at [40, 135] on input "checkbox" at bounding box center [40, 136] width 7 height 7
checkbox input "true"
click at [1265, 107] on link "Print Documents" at bounding box center [1233, 108] width 85 height 15
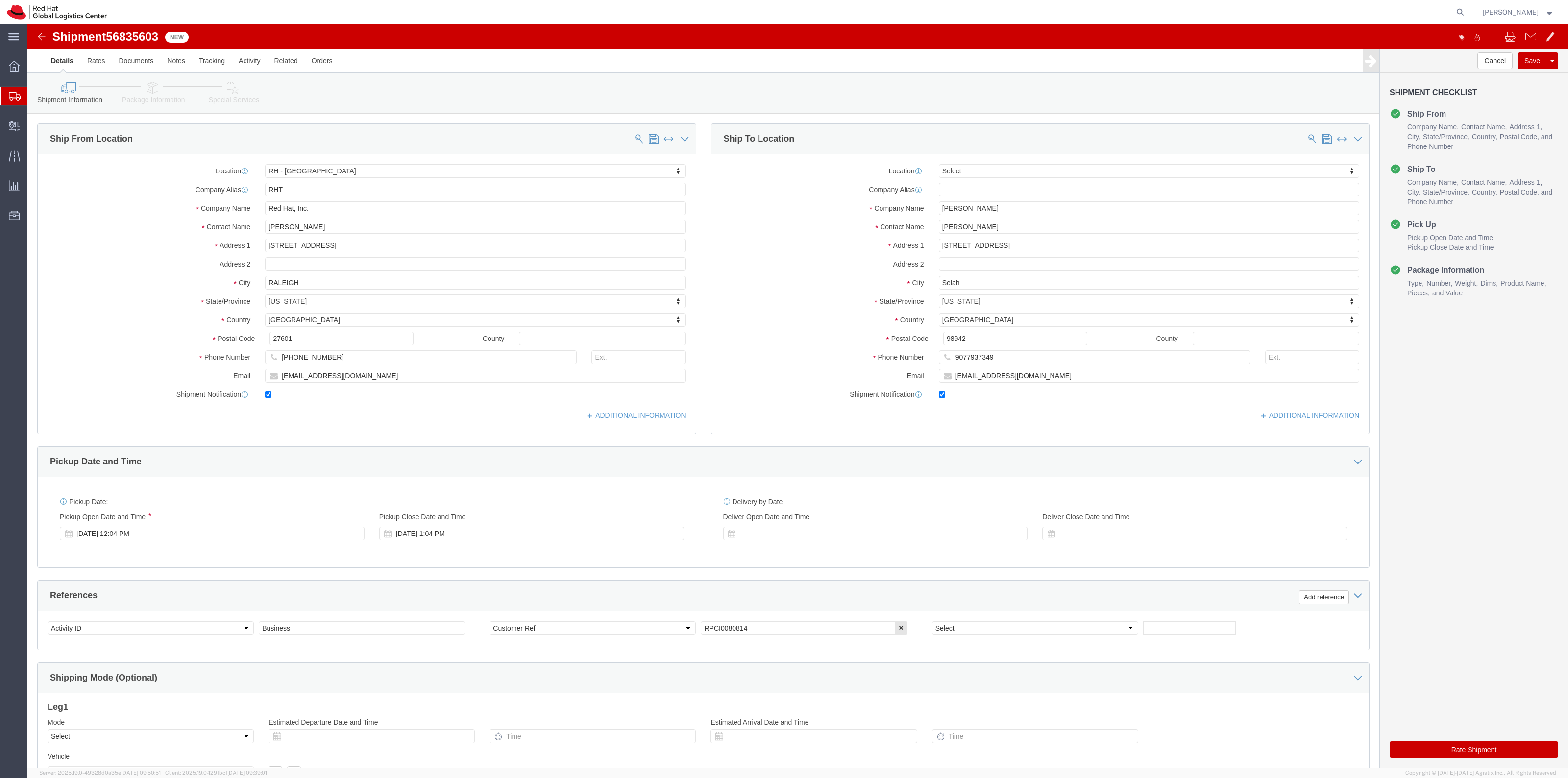
select select "38014"
select select
drag, startPoint x: 125, startPoint y: 69, endPoint x: 208, endPoint y: 64, distance: 83.2
click link "Package Information"
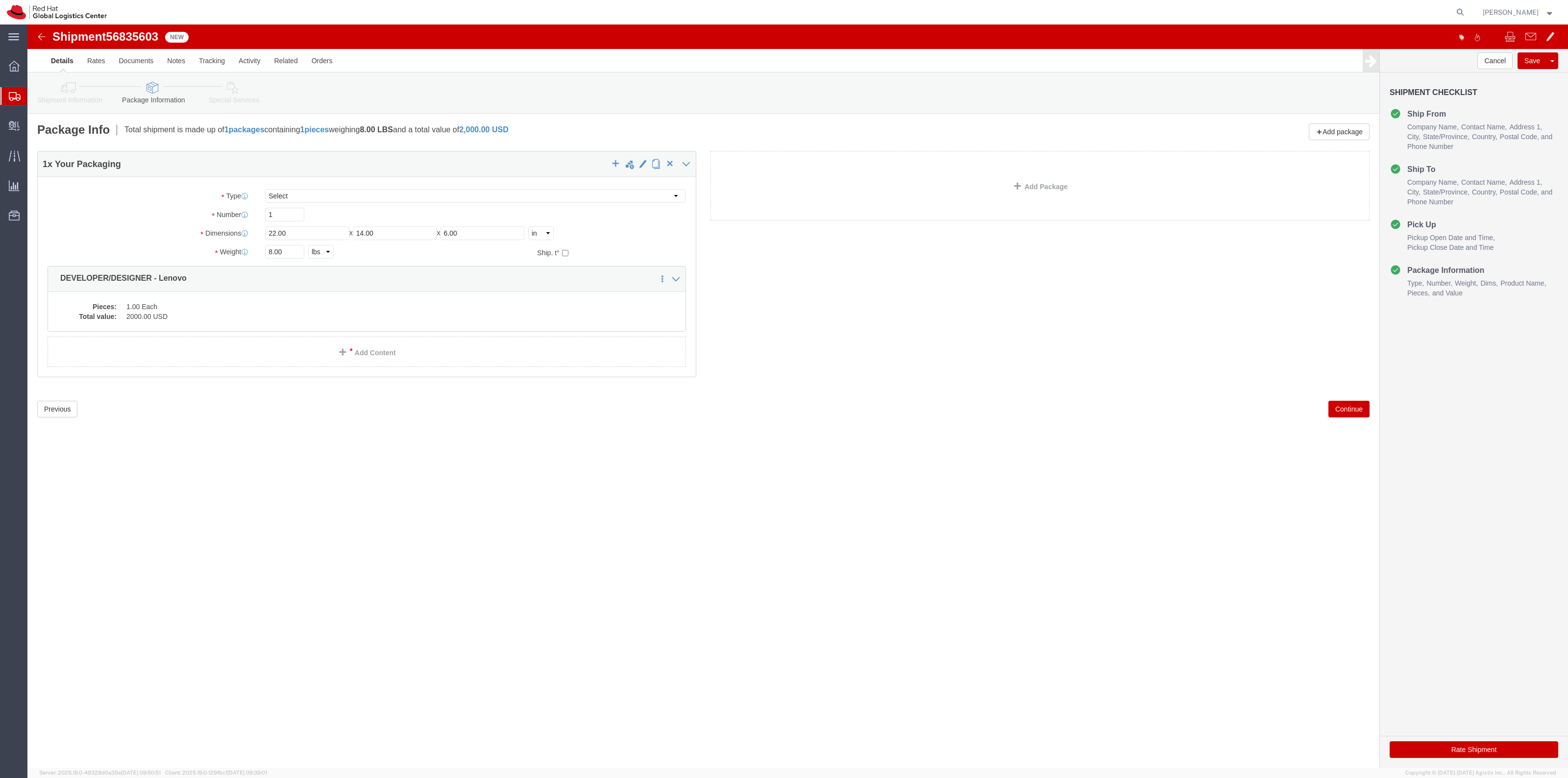
click link "Special Services"
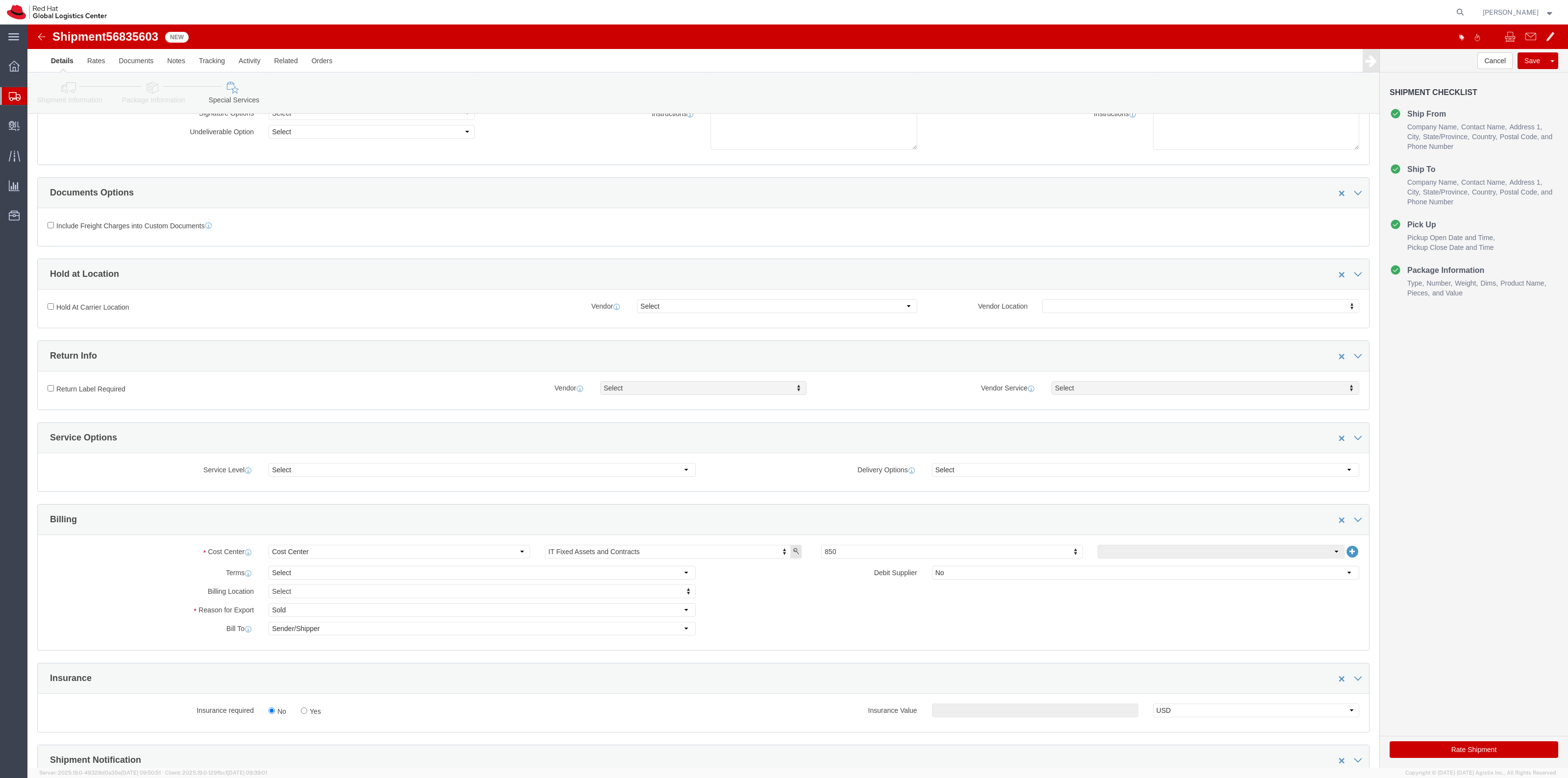
scroll to position [306, 0]
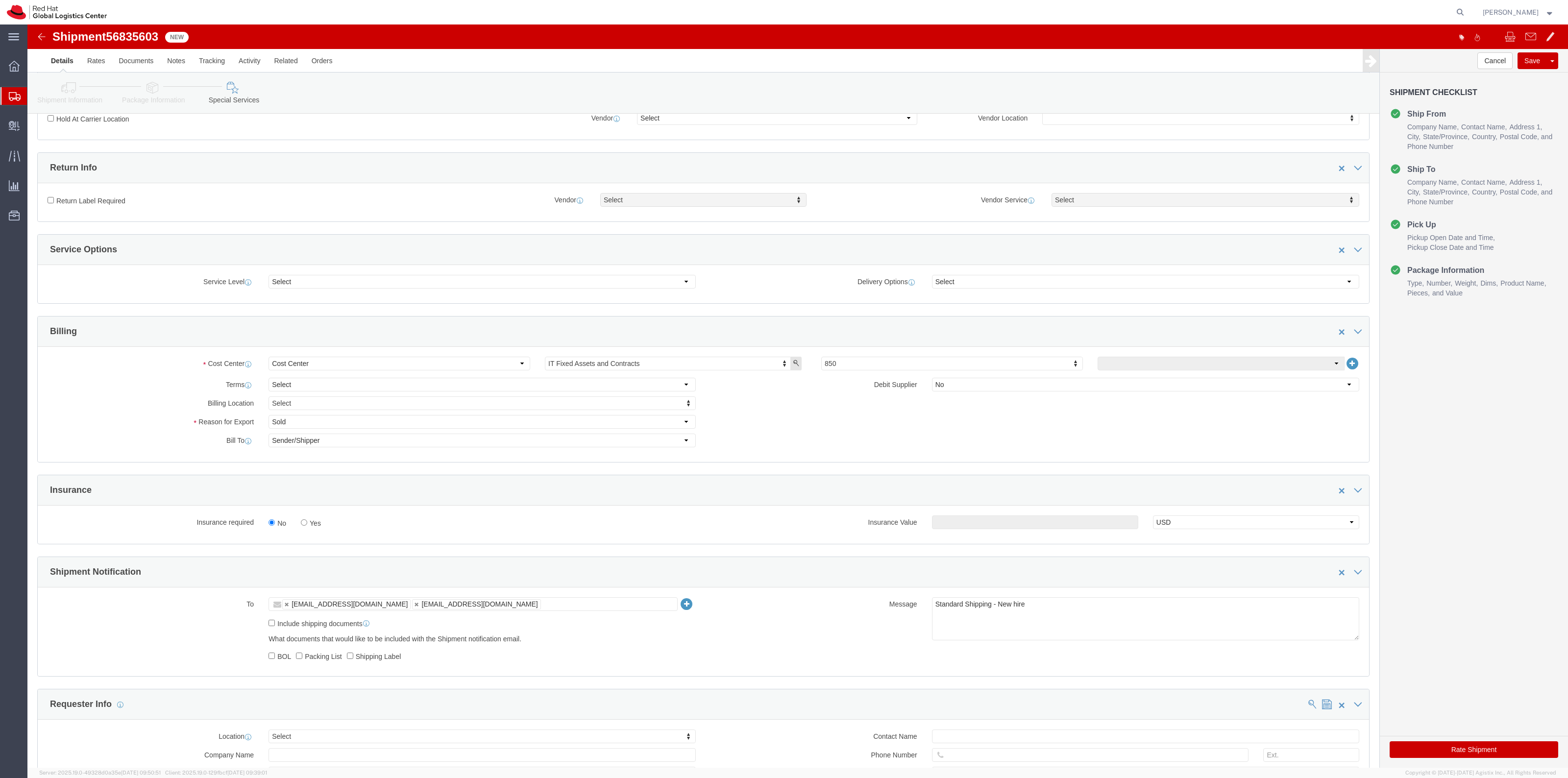
drag, startPoint x: 307, startPoint y: 496, endPoint x: 299, endPoint y: 498, distance: 8.2
click div "No Yes"
click label "Yes"
click input "Yes"
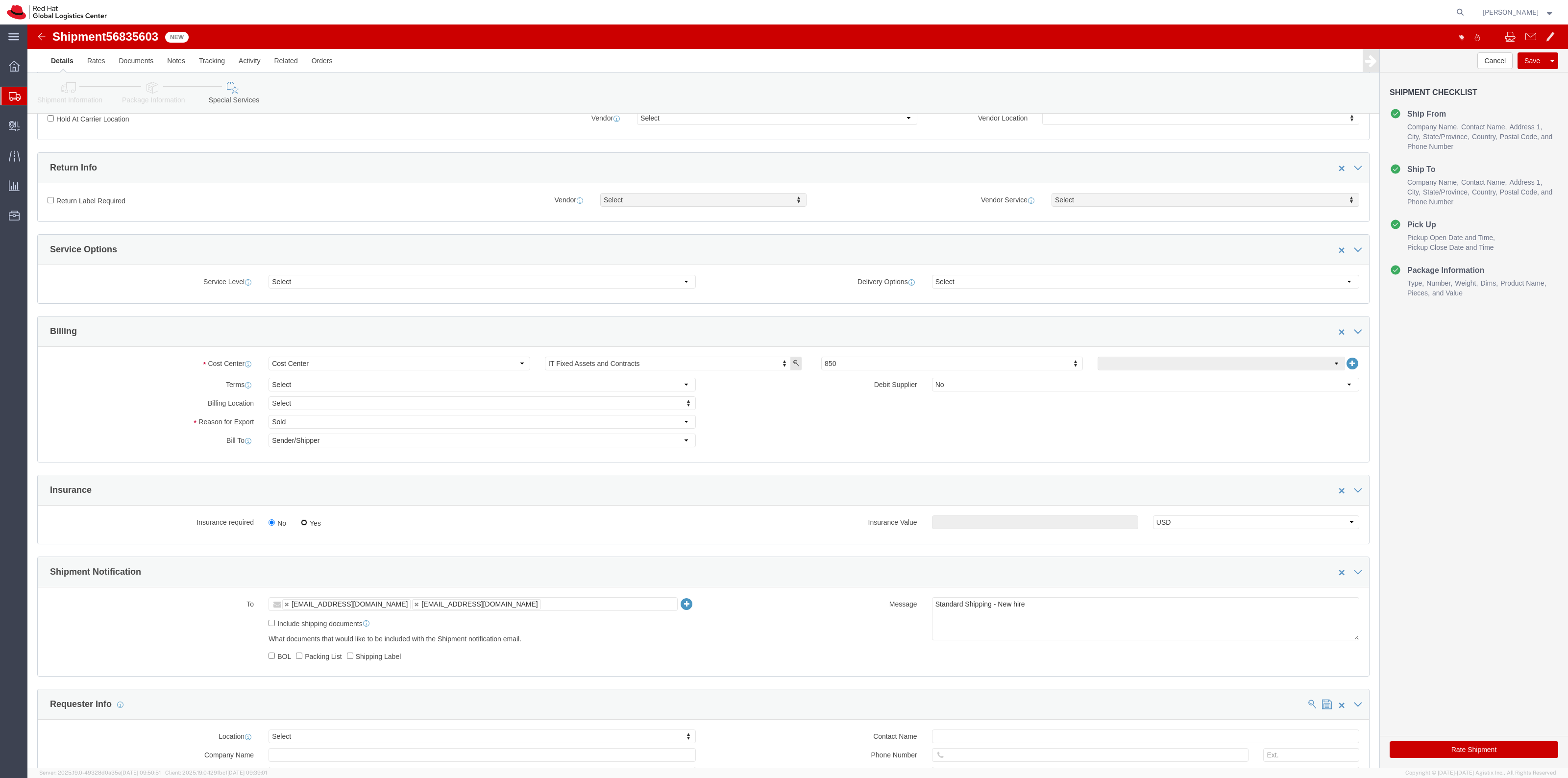
radio input "true"
click input "text"
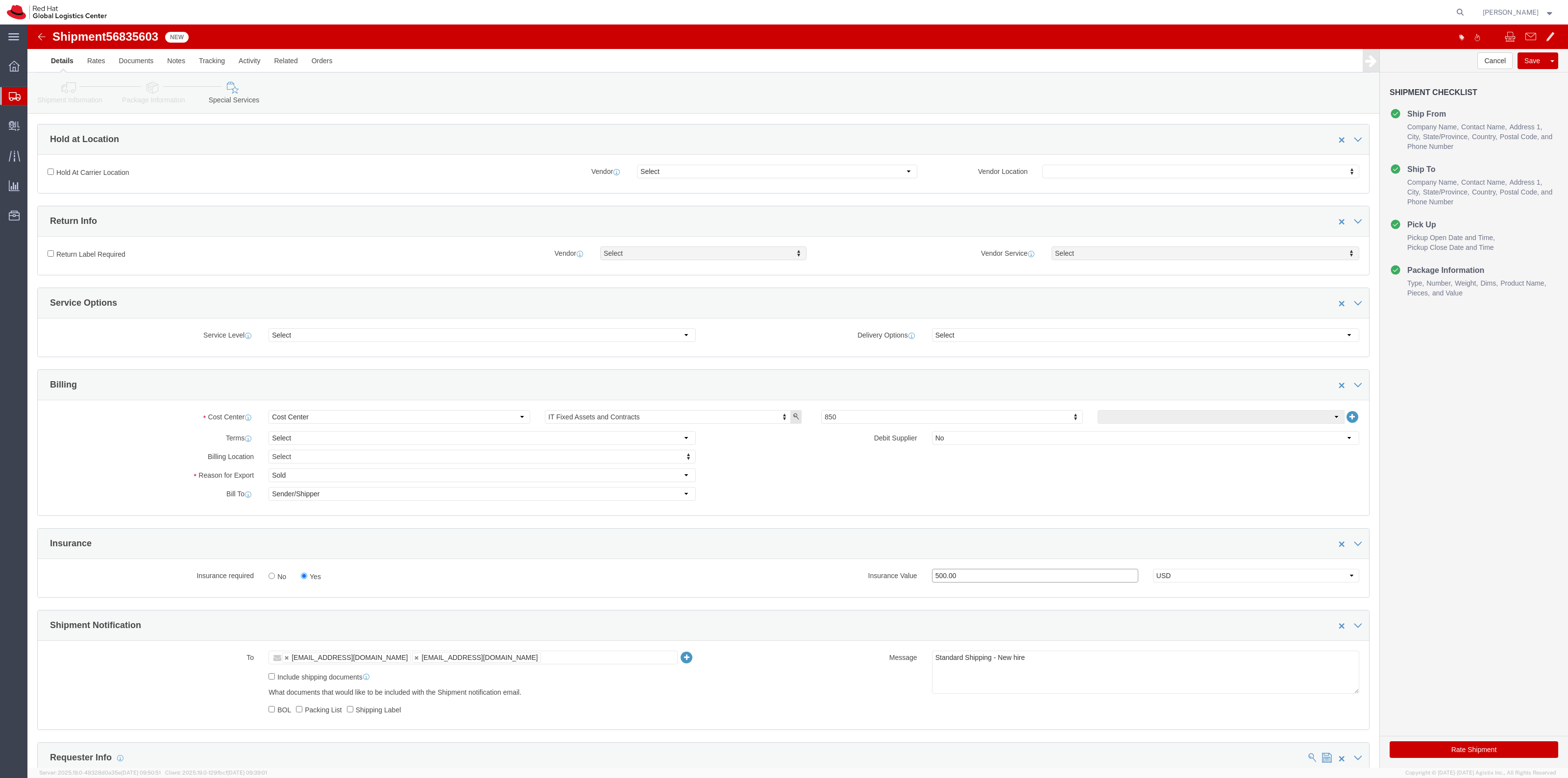
scroll to position [0, 0]
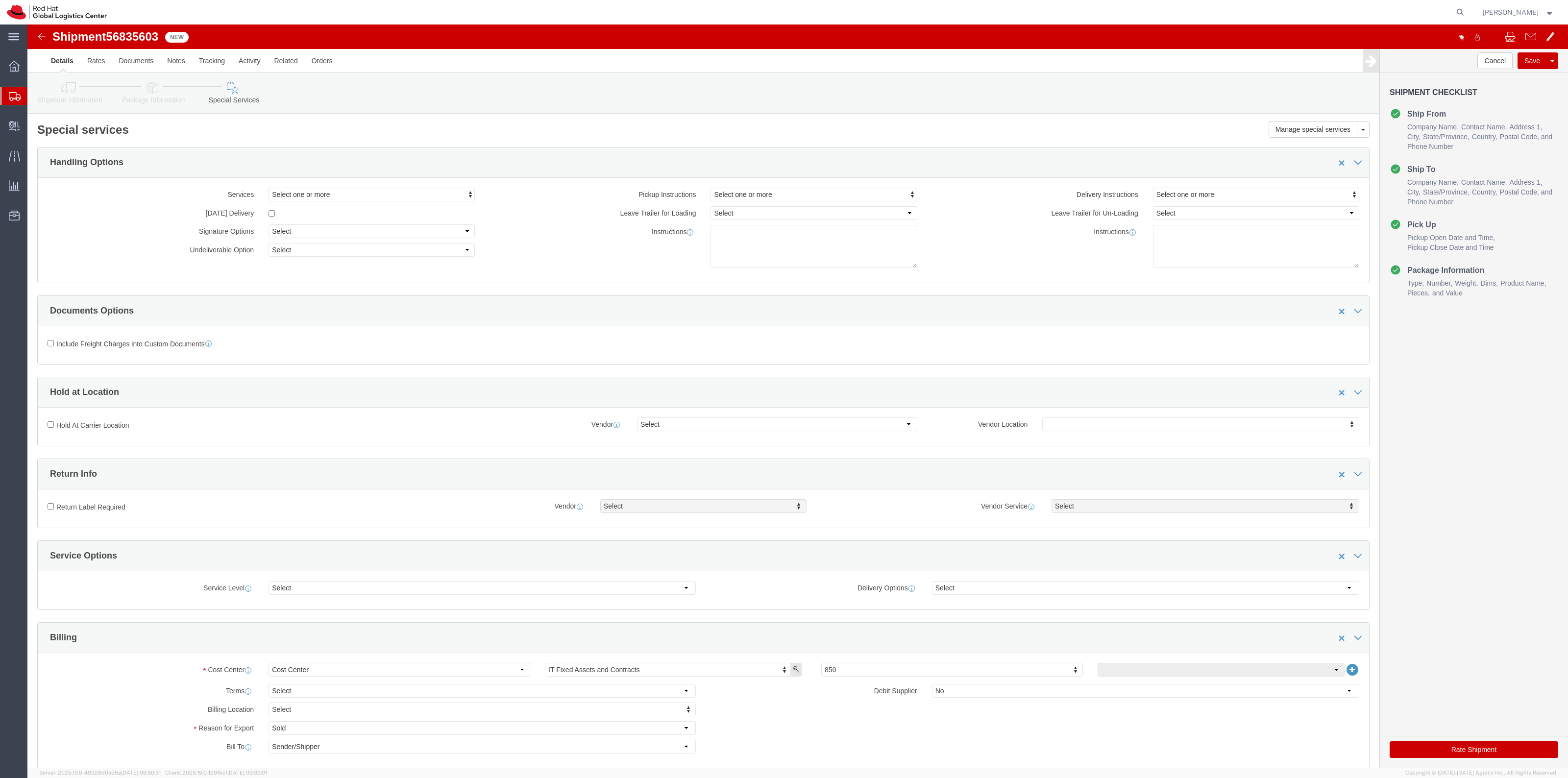
type input "500.00"
click button "Rate Shipment"
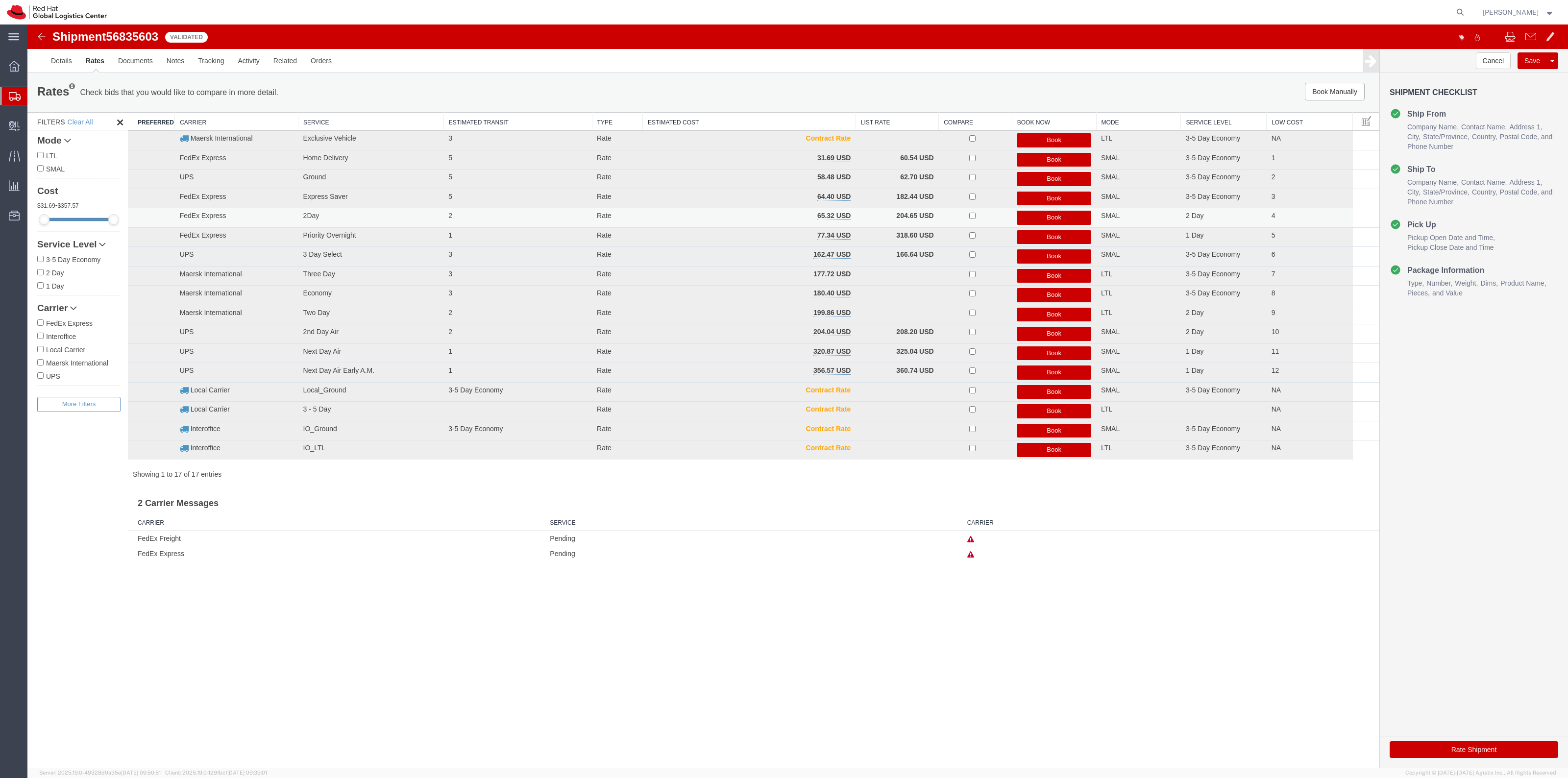
click at [1031, 214] on button "Book" at bounding box center [1054, 217] width 75 height 14
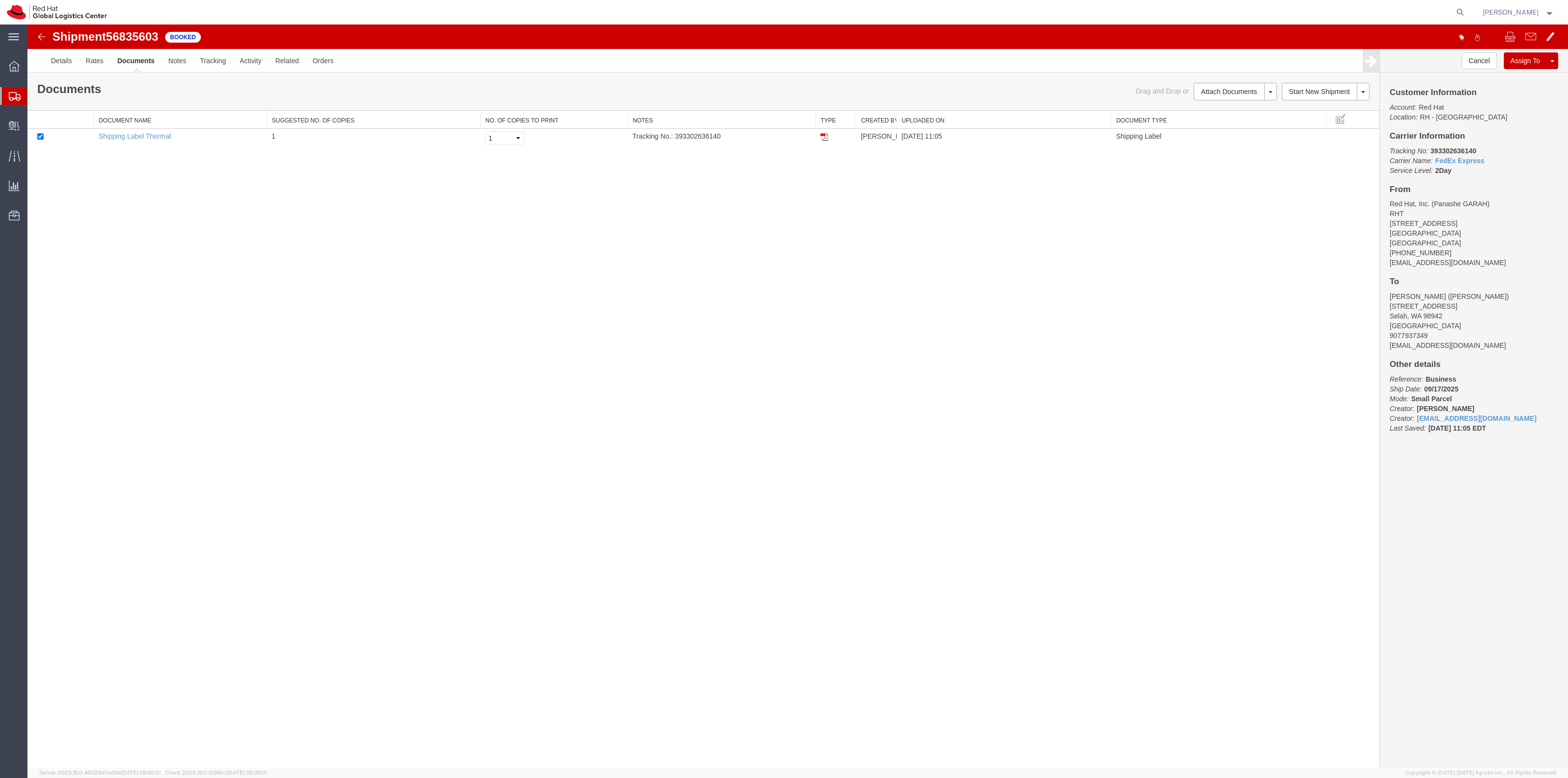
drag, startPoint x: 822, startPoint y: 140, endPoint x: 777, endPoint y: 346, distance: 210.9
click at [822, 140] on img at bounding box center [824, 136] width 7 height 7
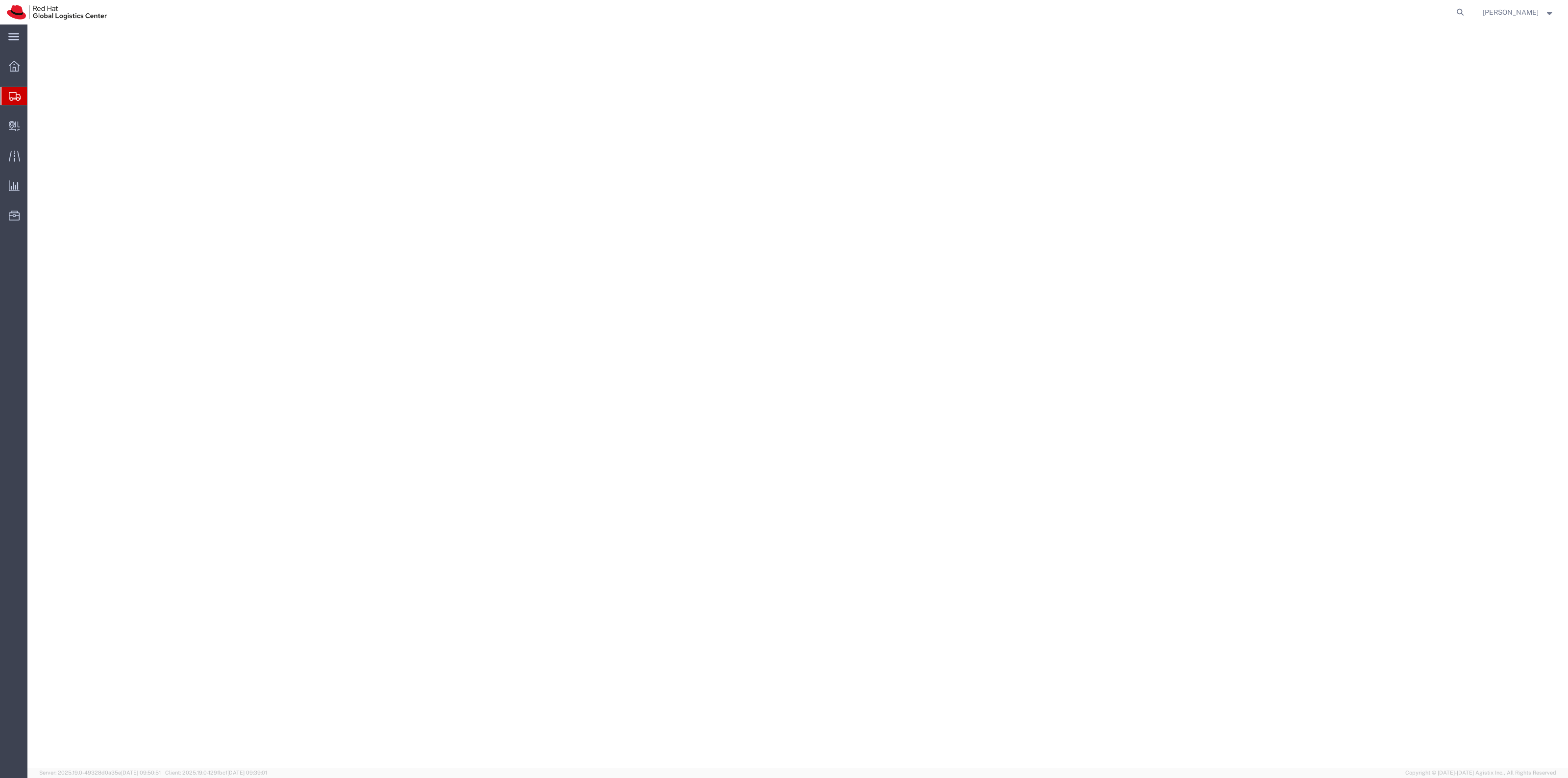
select select "38014"
select select
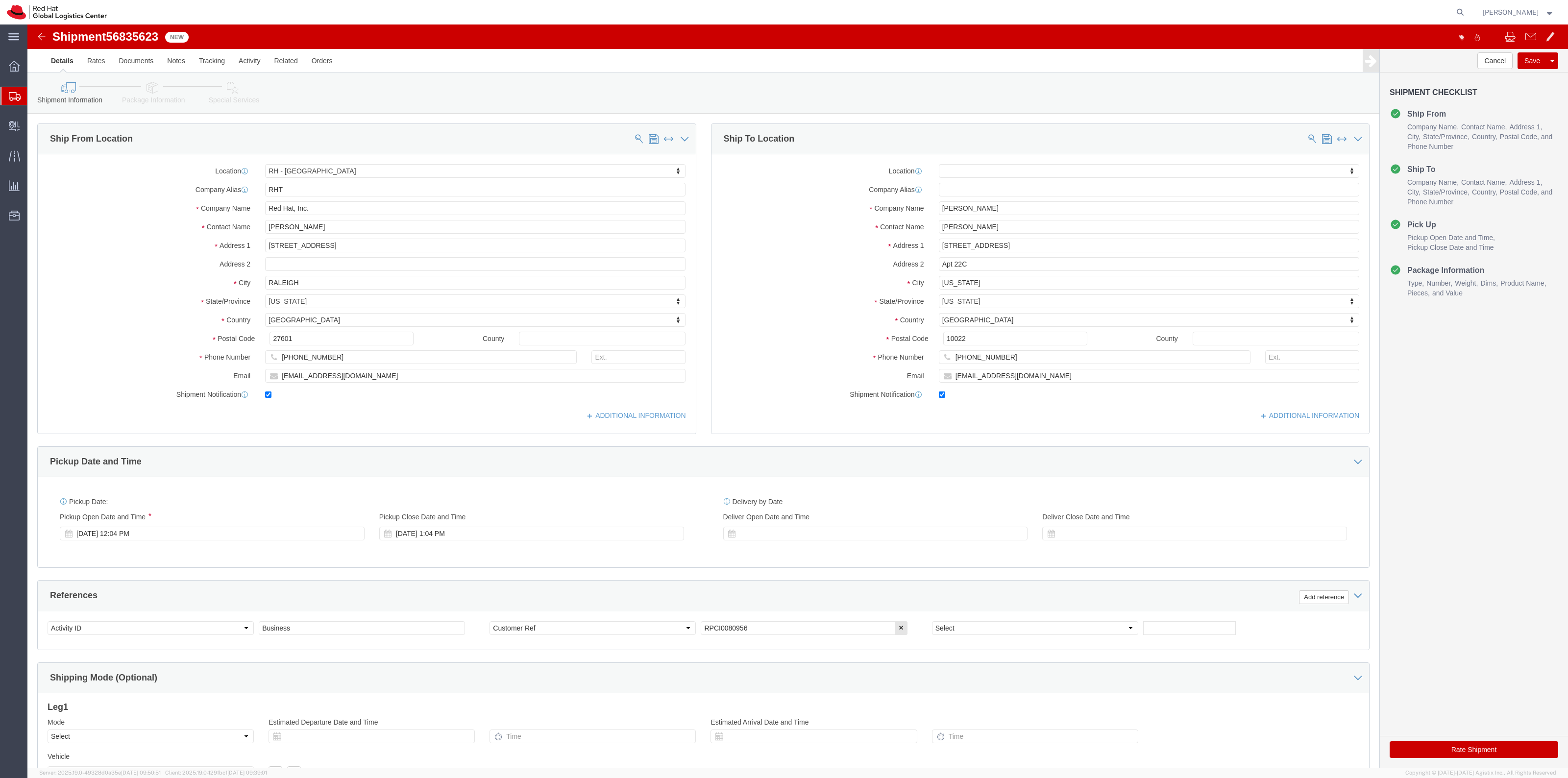
drag, startPoint x: 113, startPoint y: 63, endPoint x: 597, endPoint y: 127, distance: 488.2
click icon
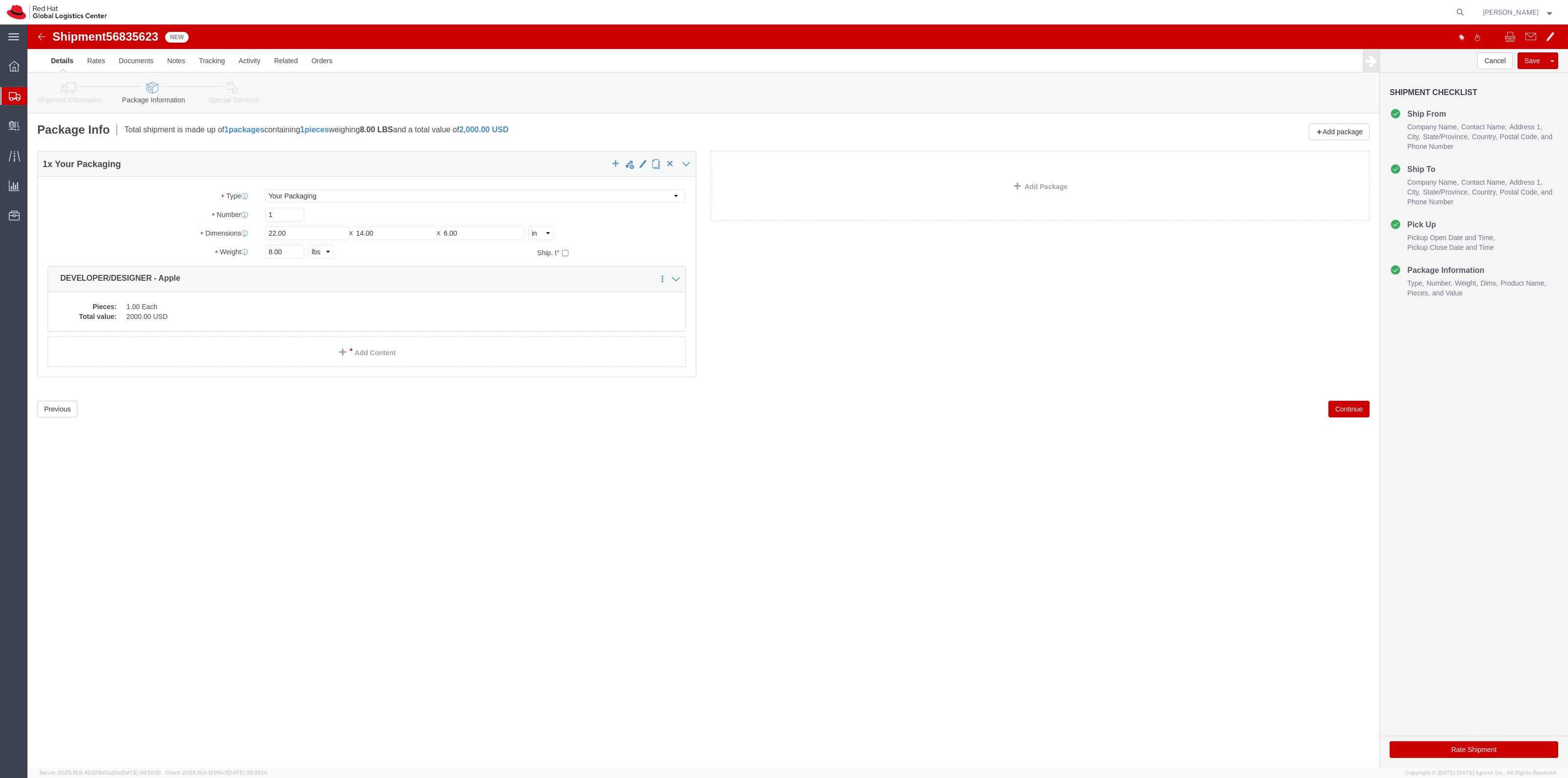
click link "Special Services"
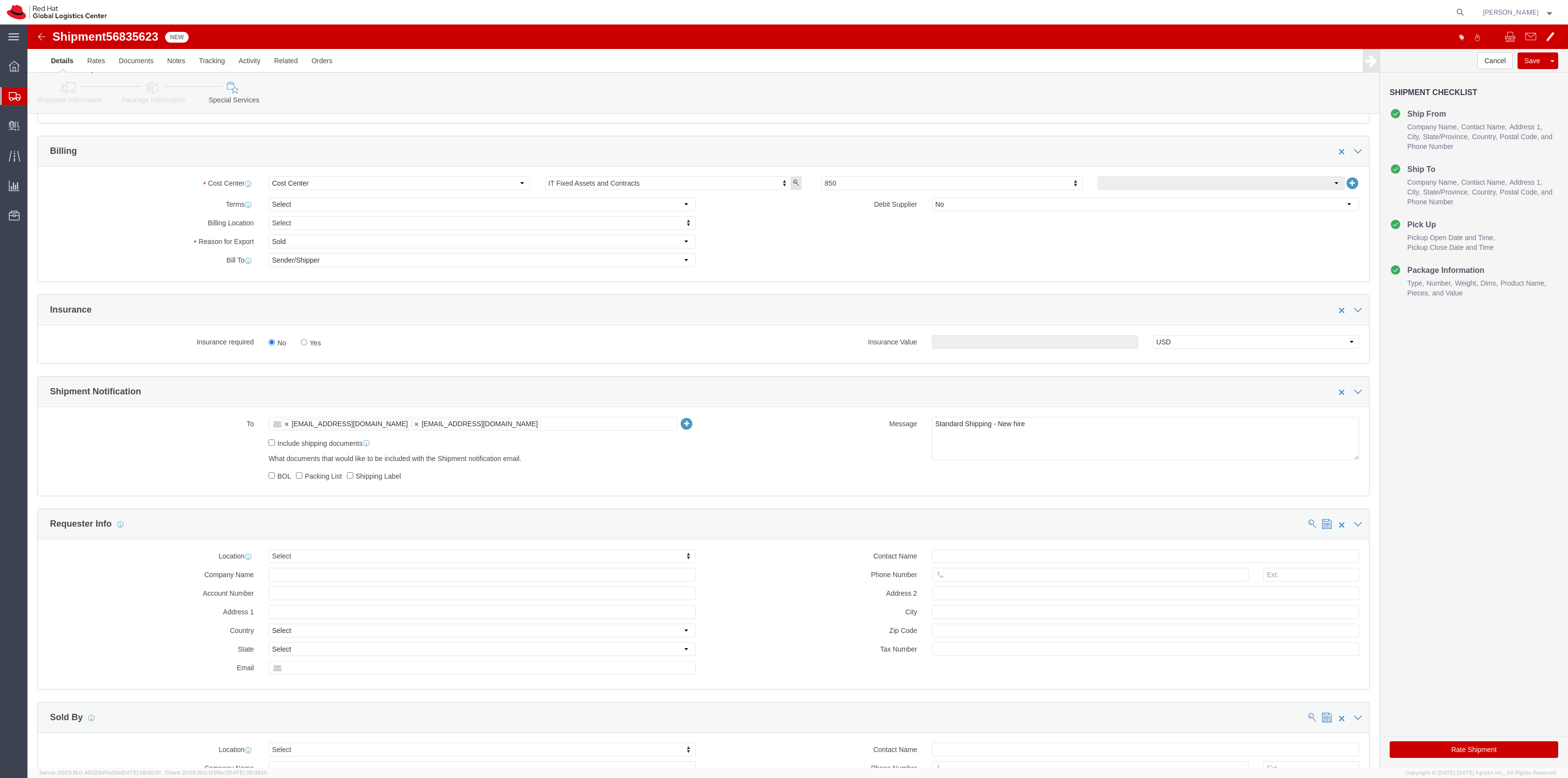
scroll to position [551, 0]
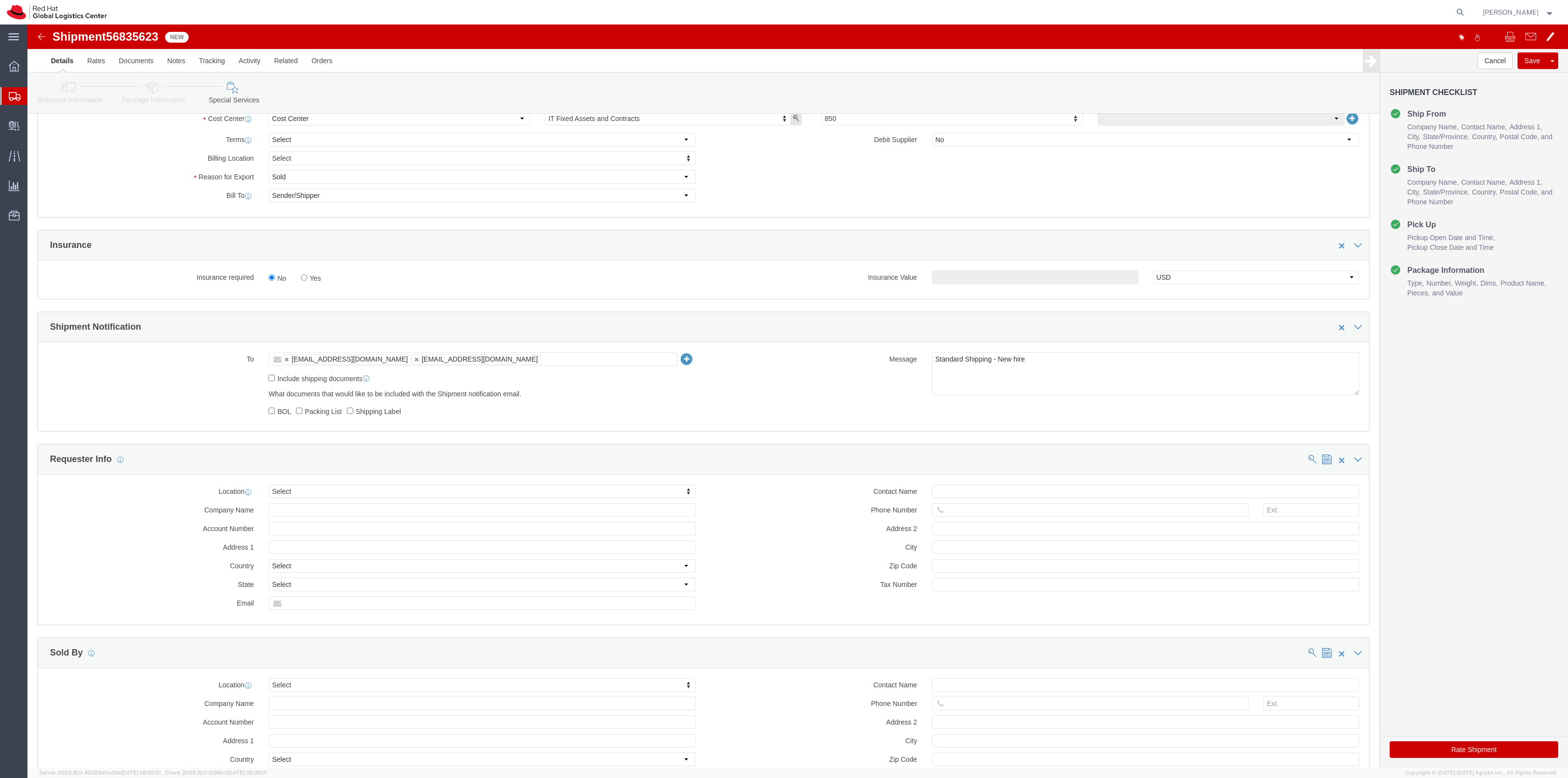
click label "Yes"
click input "Yes"
radio input "true"
click input "text"
type input "500.00"
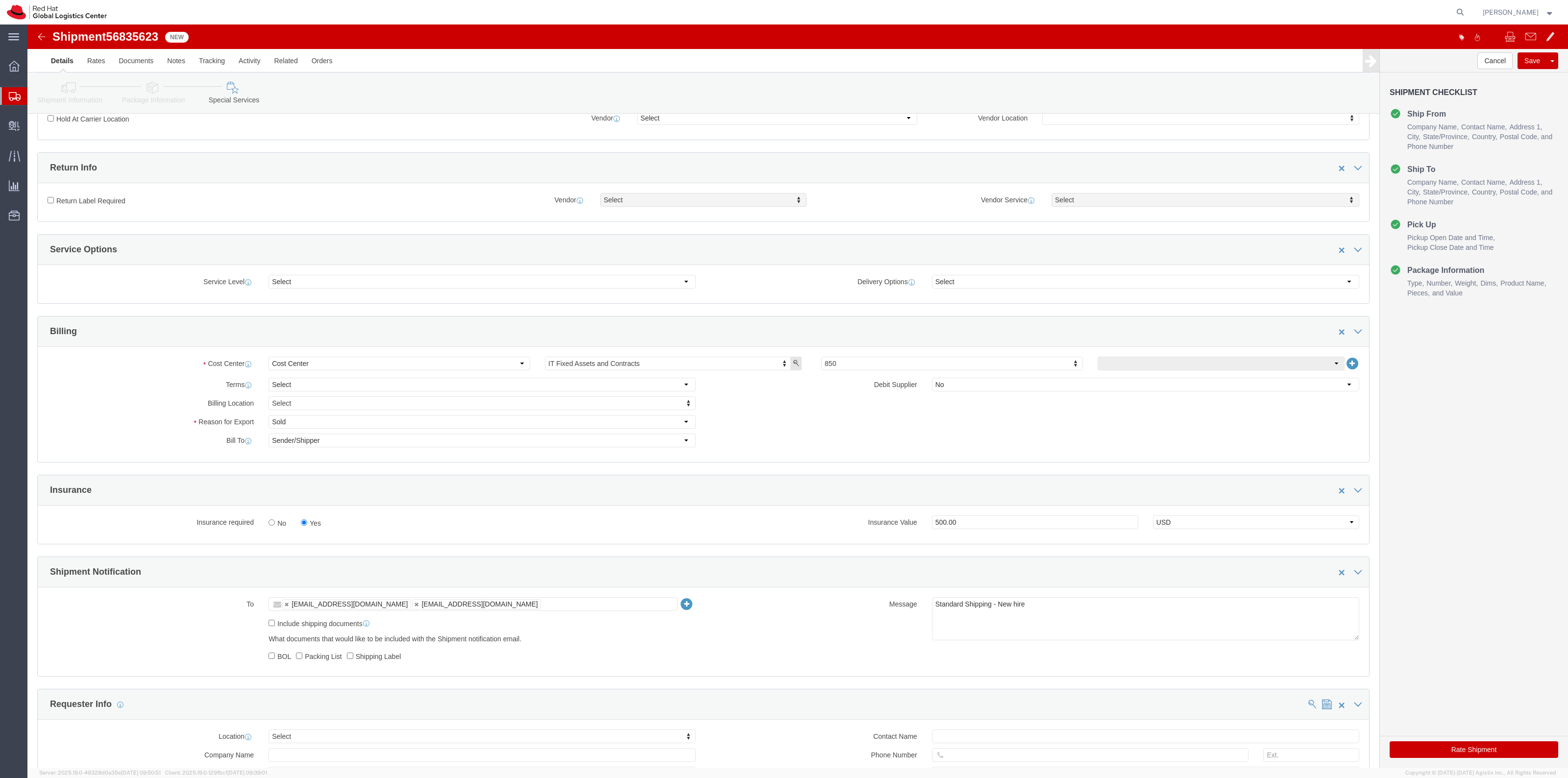
scroll to position [0, 0]
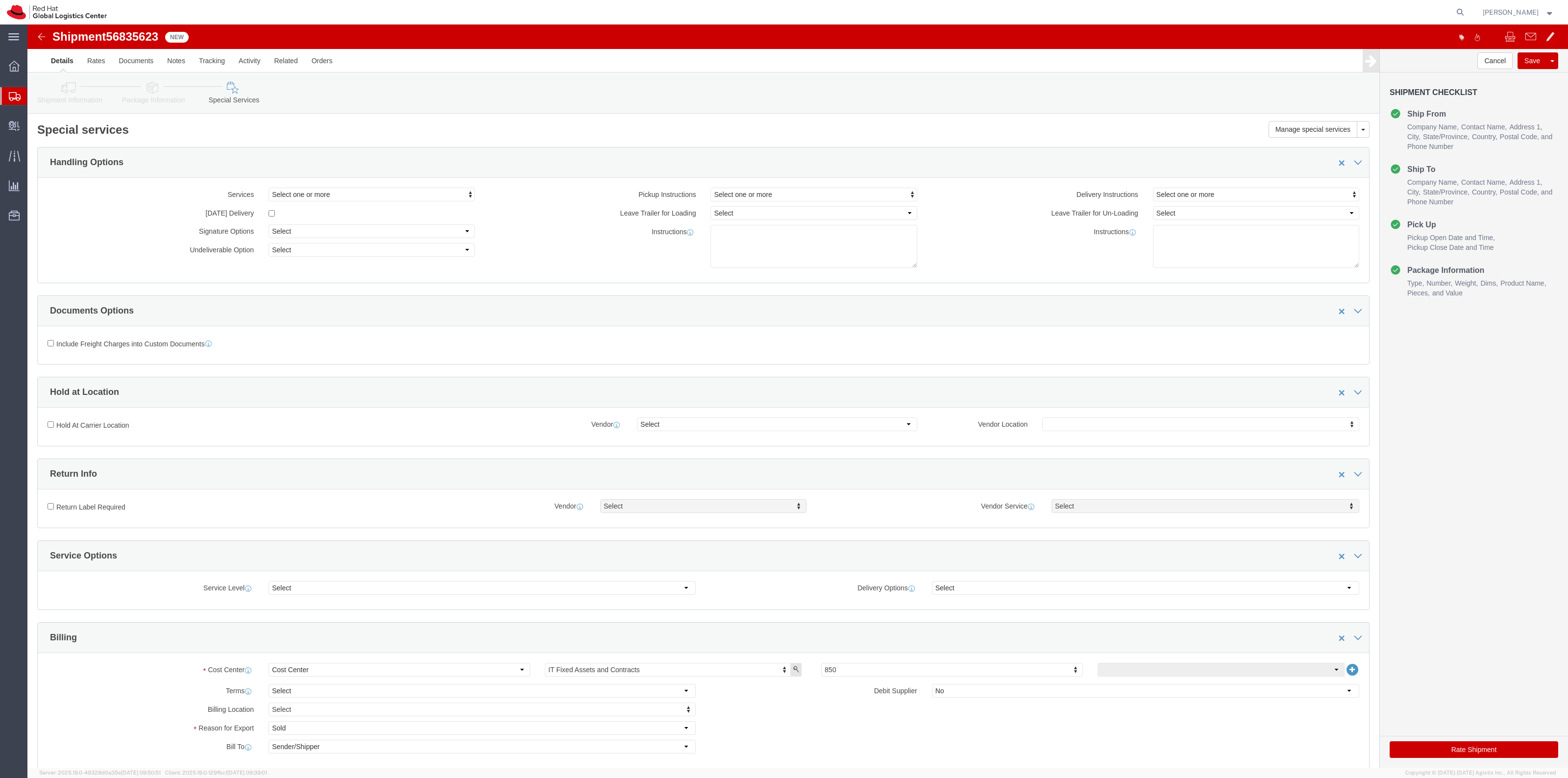
click button "Rate Shipment"
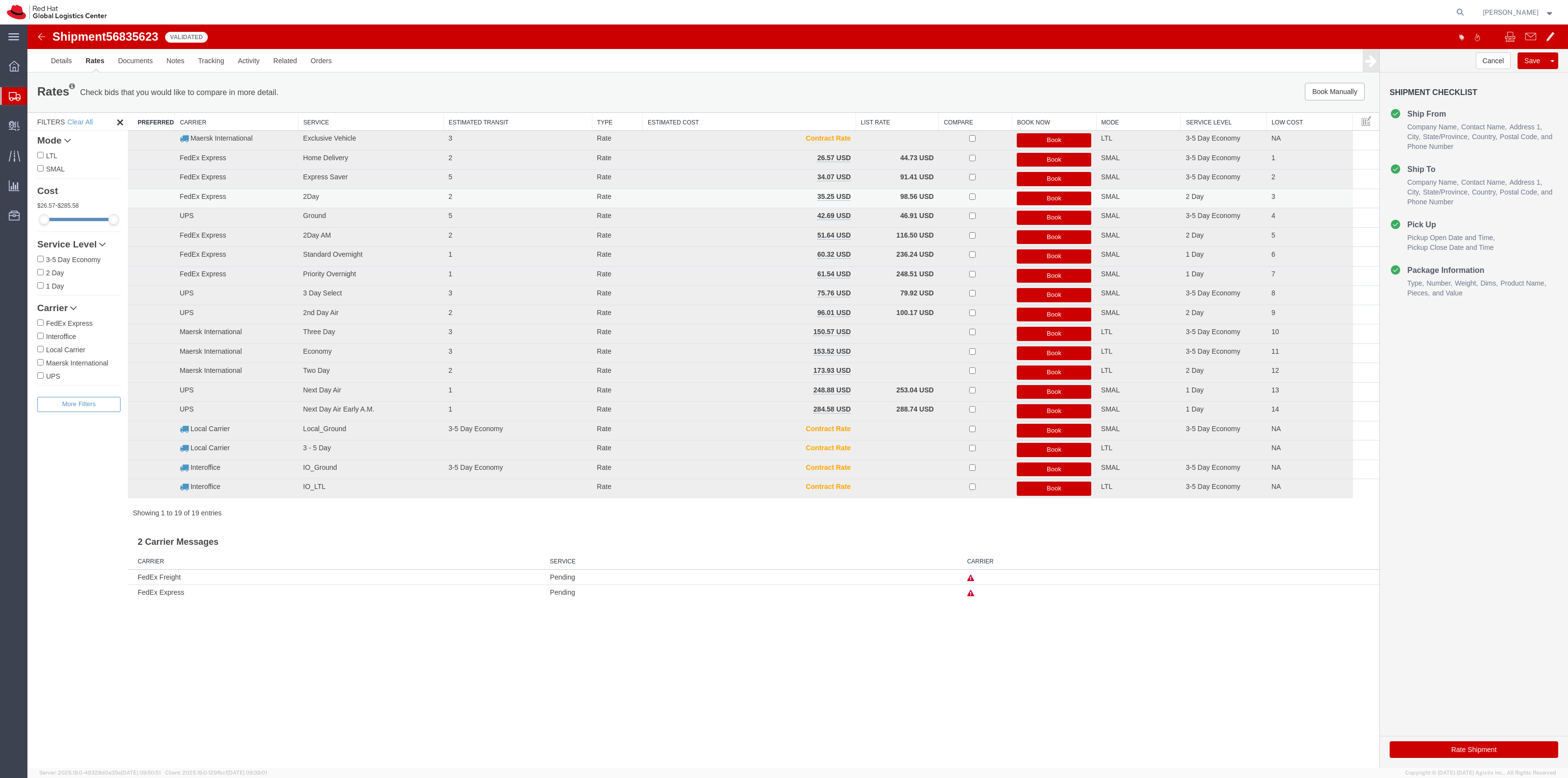
click at [1049, 194] on button "Book" at bounding box center [1054, 198] width 75 height 14
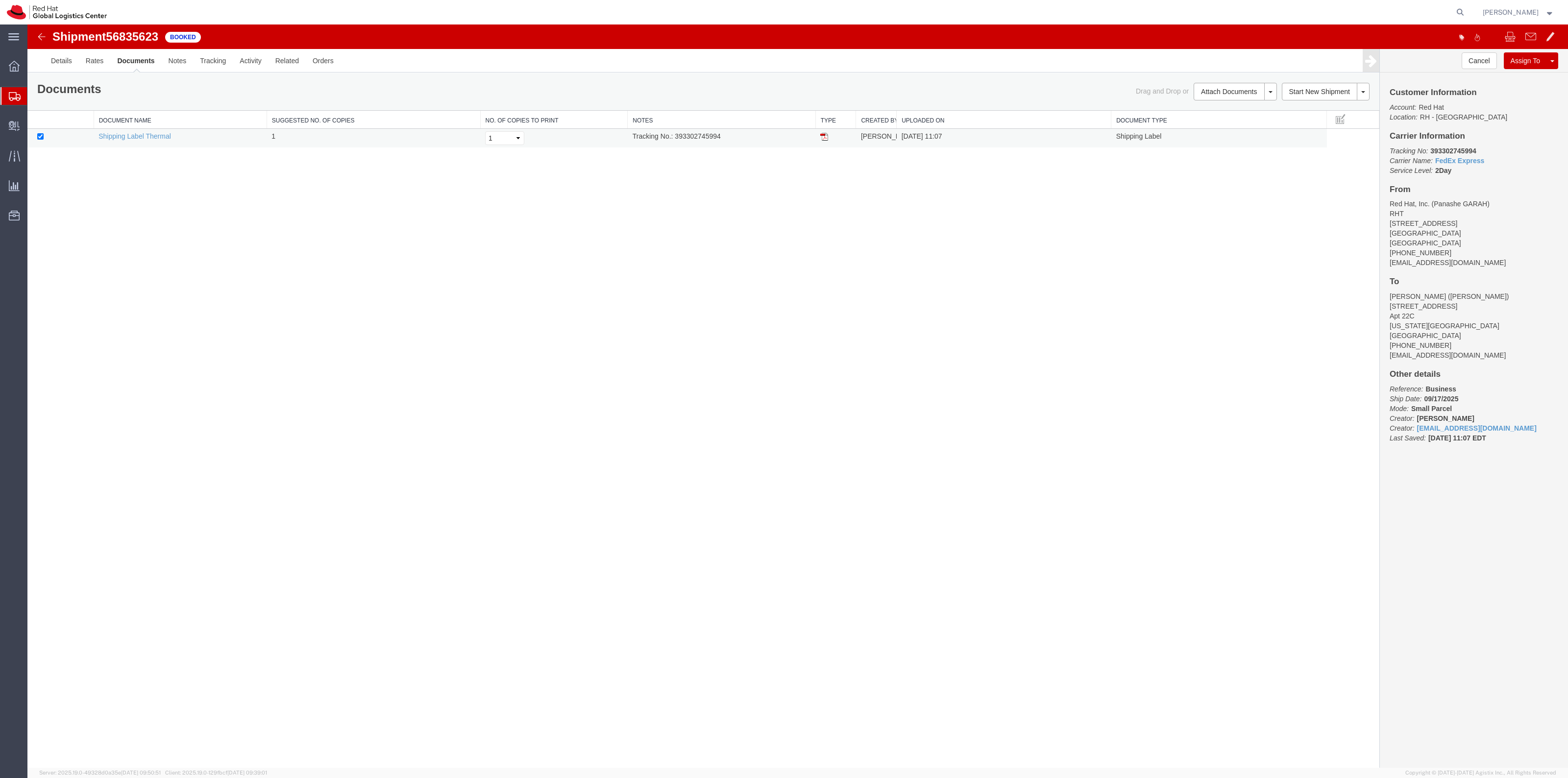
click at [834, 140] on td at bounding box center [835, 138] width 40 height 19
click at [826, 138] on img at bounding box center [824, 136] width 7 height 7
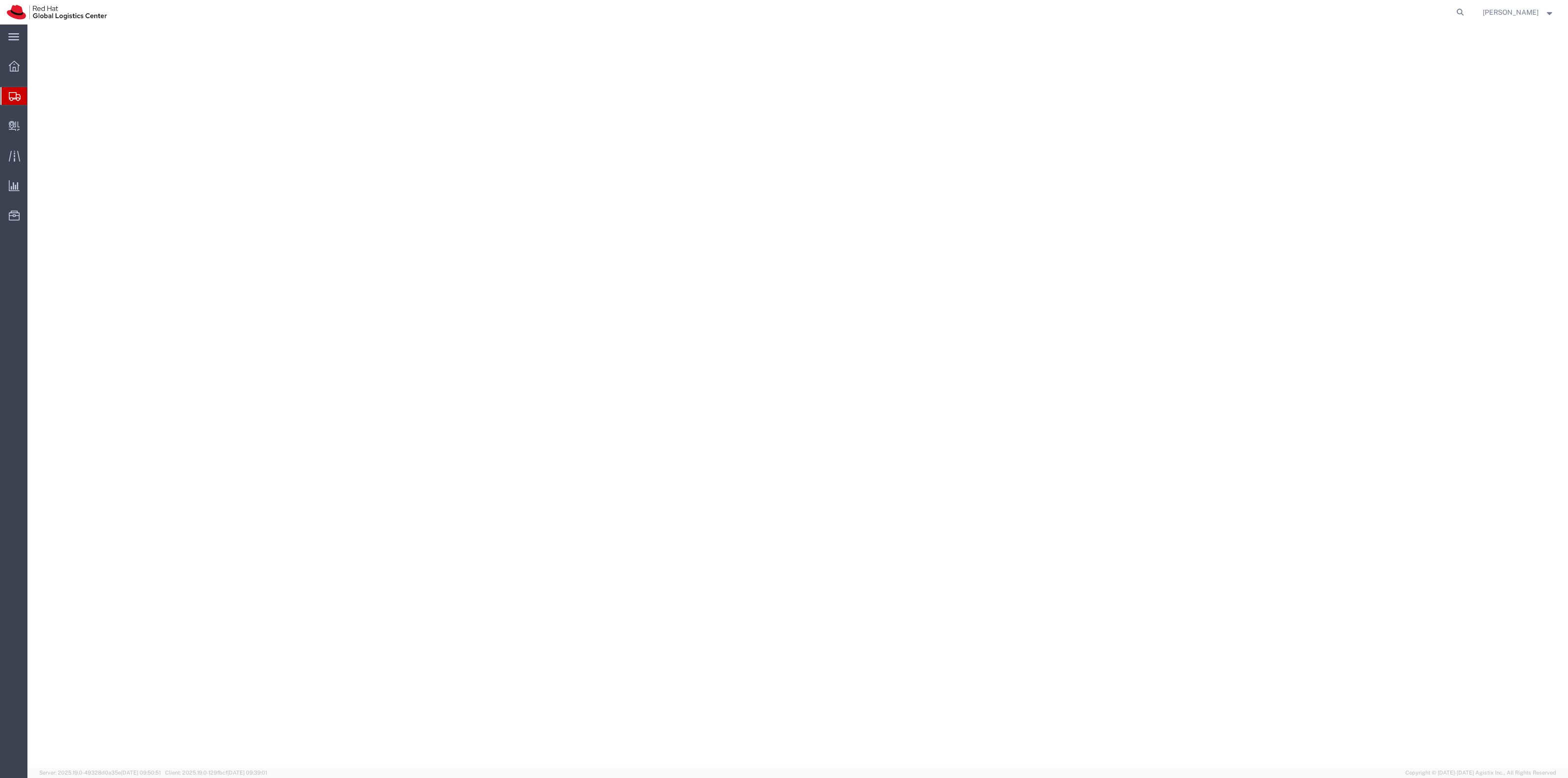
select select "38014"
select select
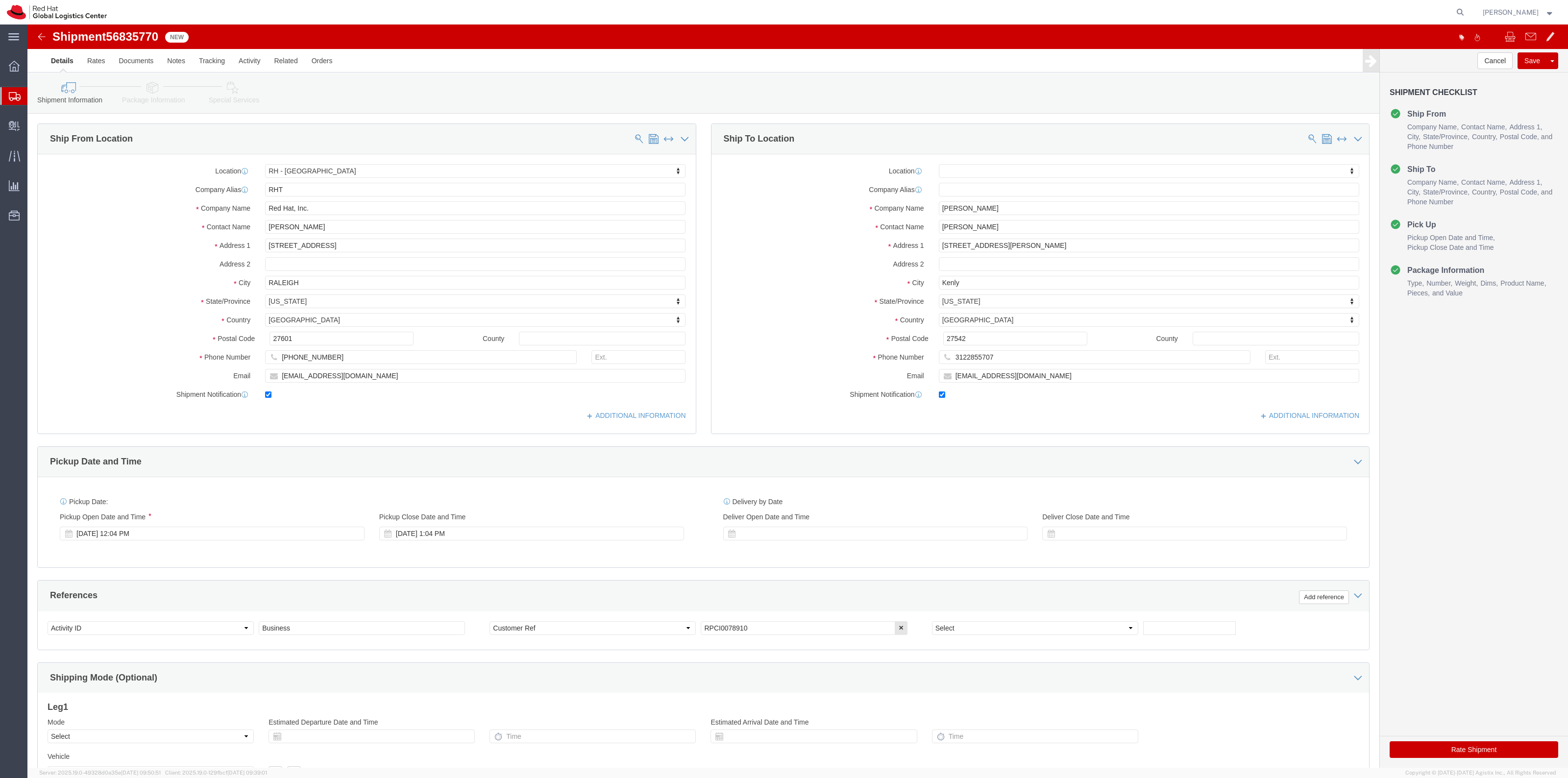
drag, startPoint x: 189, startPoint y: 64, endPoint x: 857, endPoint y: 197, distance: 681.1
click icon
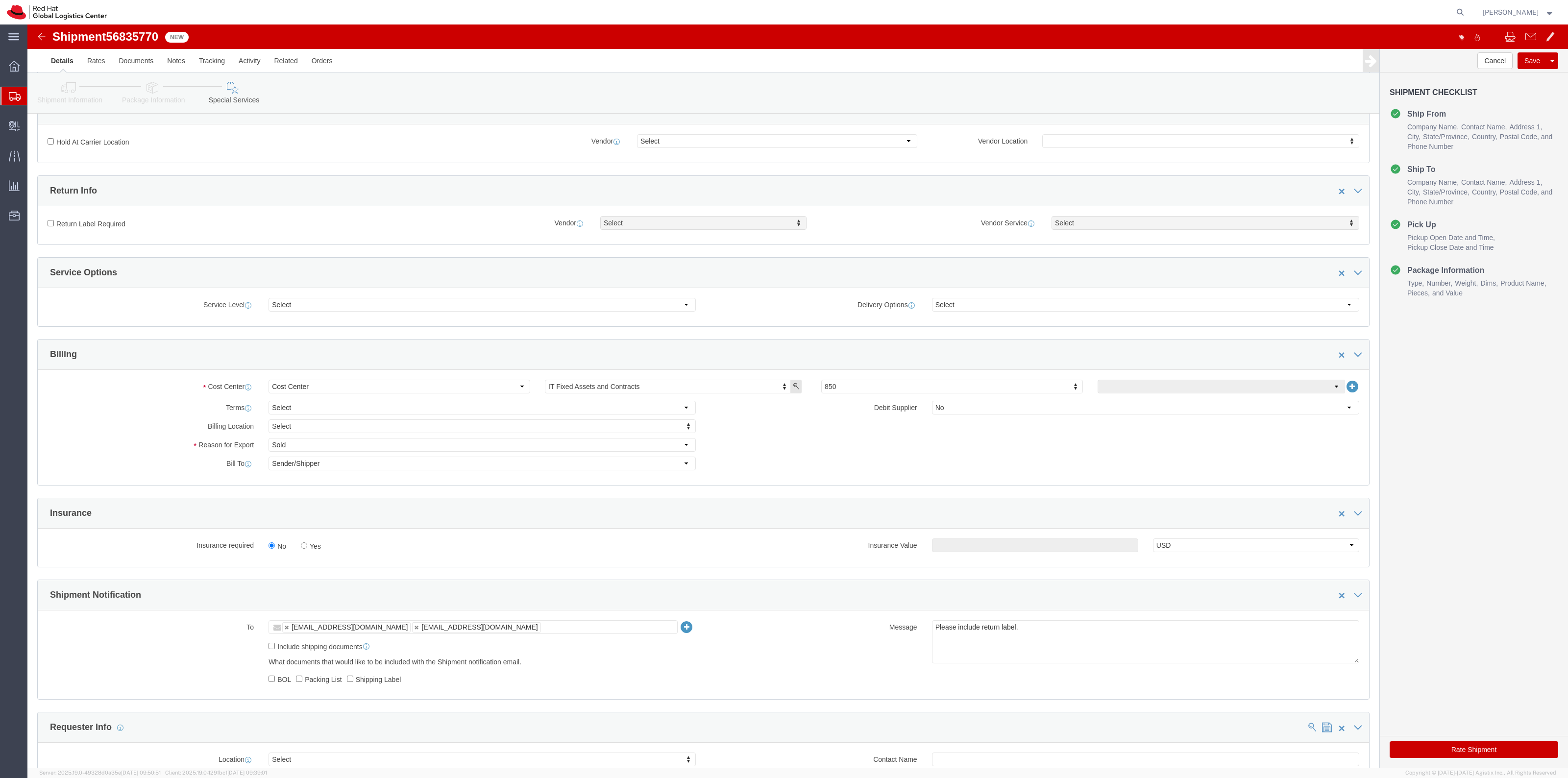
scroll to position [367, 0]
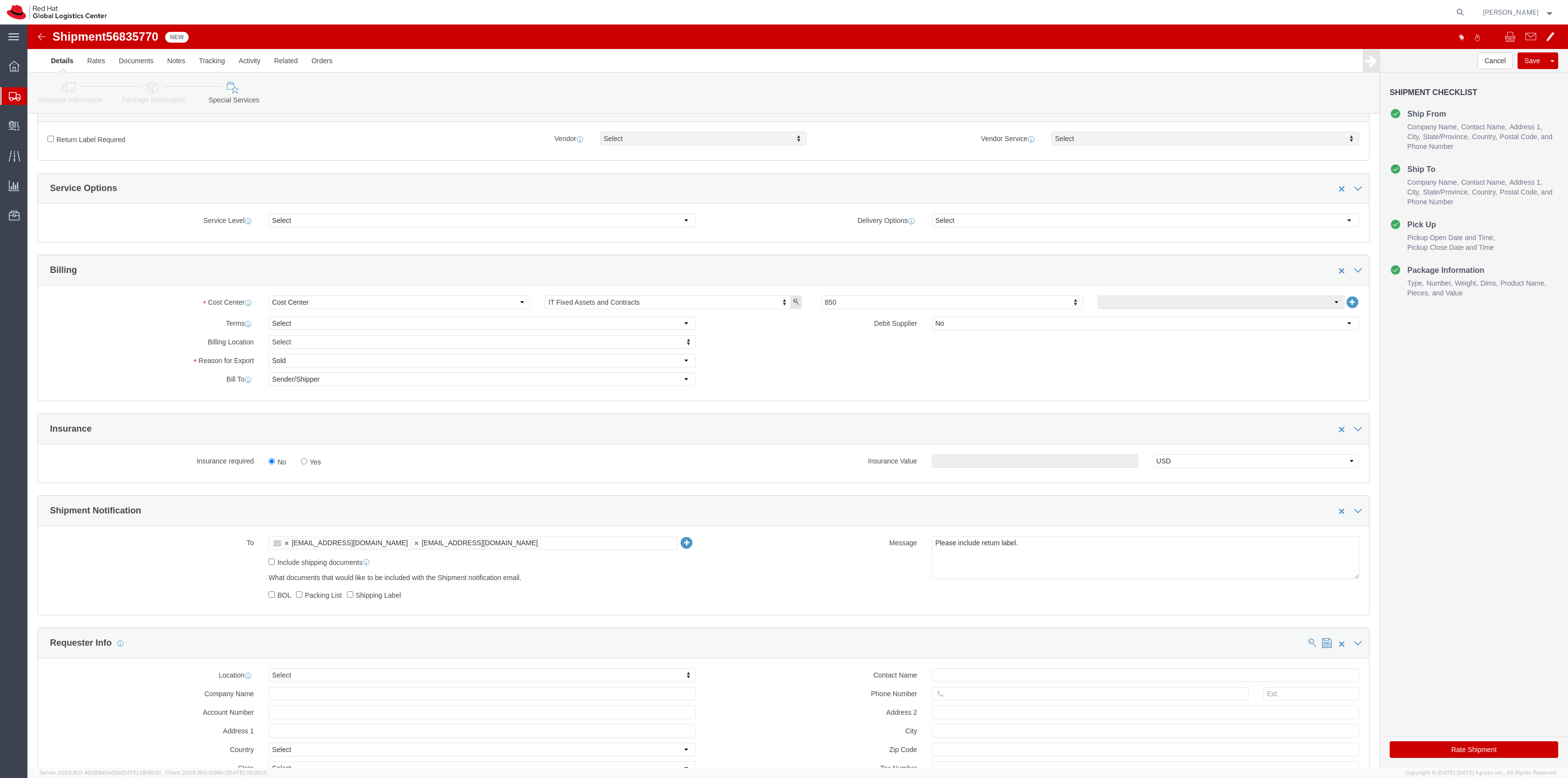
click label "Yes"
click input "Yes"
radio input "true"
click input "text"
type input "500.00"
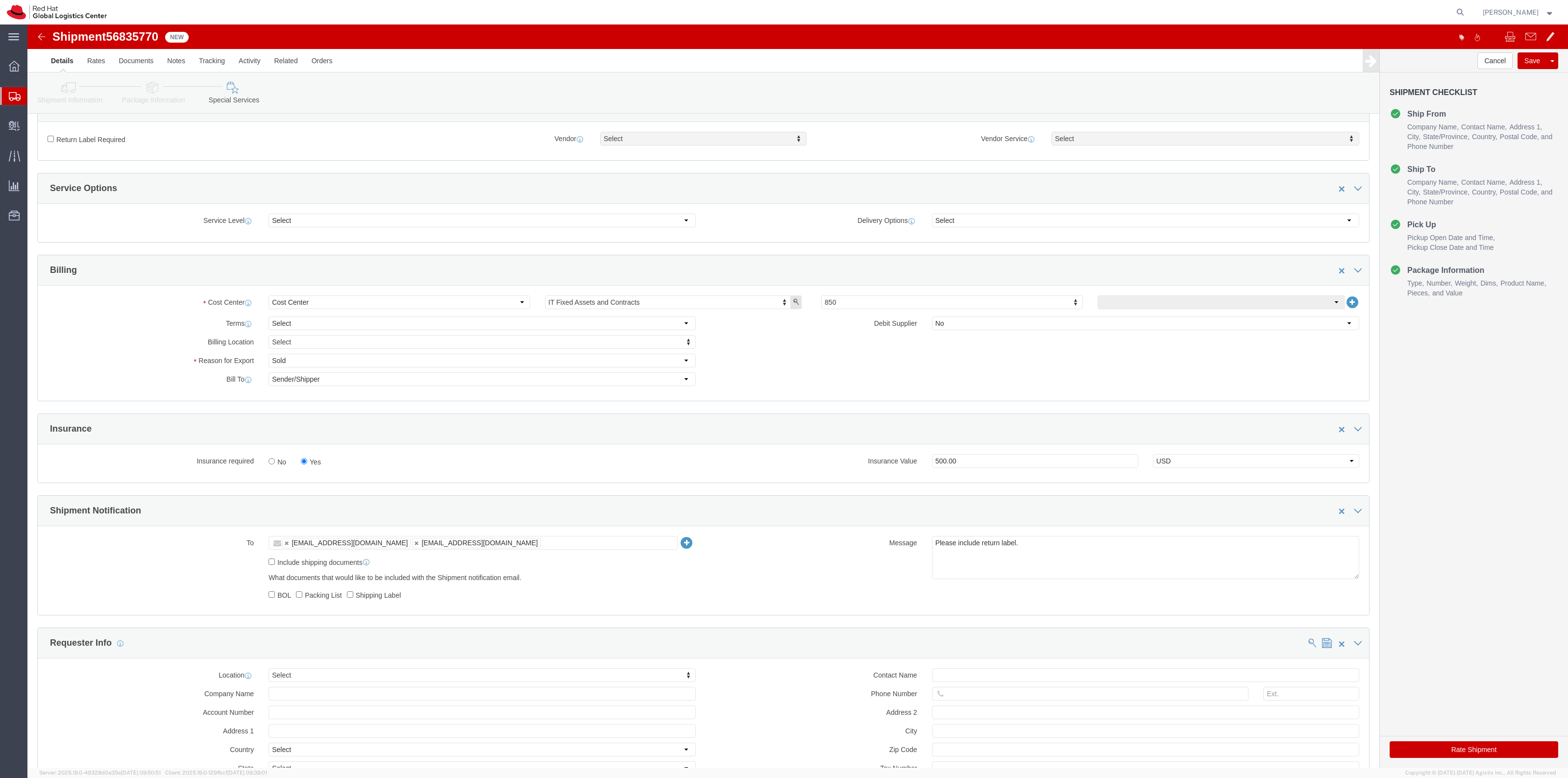
click label "Return Label Required"
click input "Return Label Required"
checkbox input "true"
select select "5"
drag, startPoint x: 1059, startPoint y: 114, endPoint x: 1064, endPoint y: 117, distance: 5.8
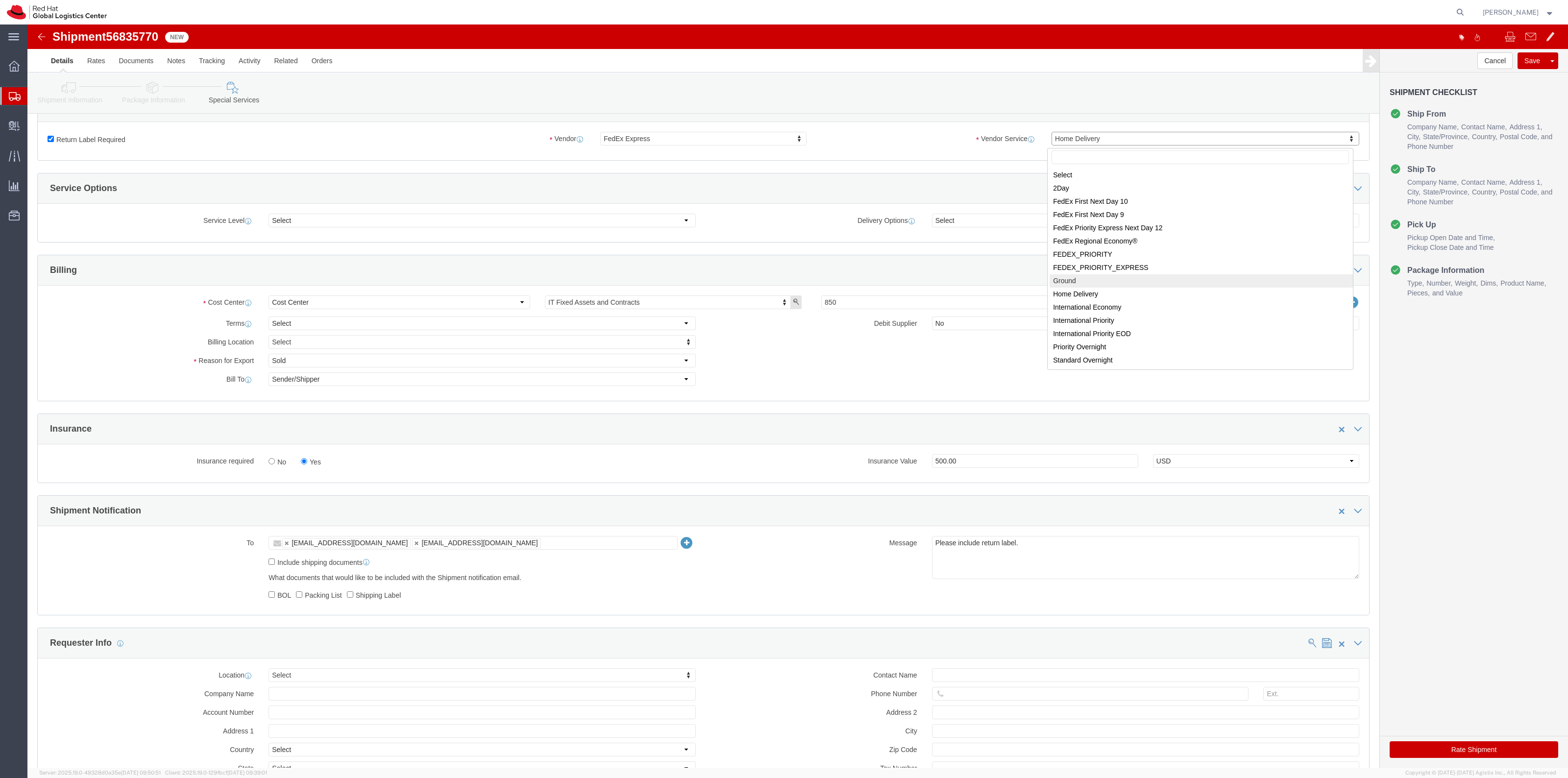
select select "12"
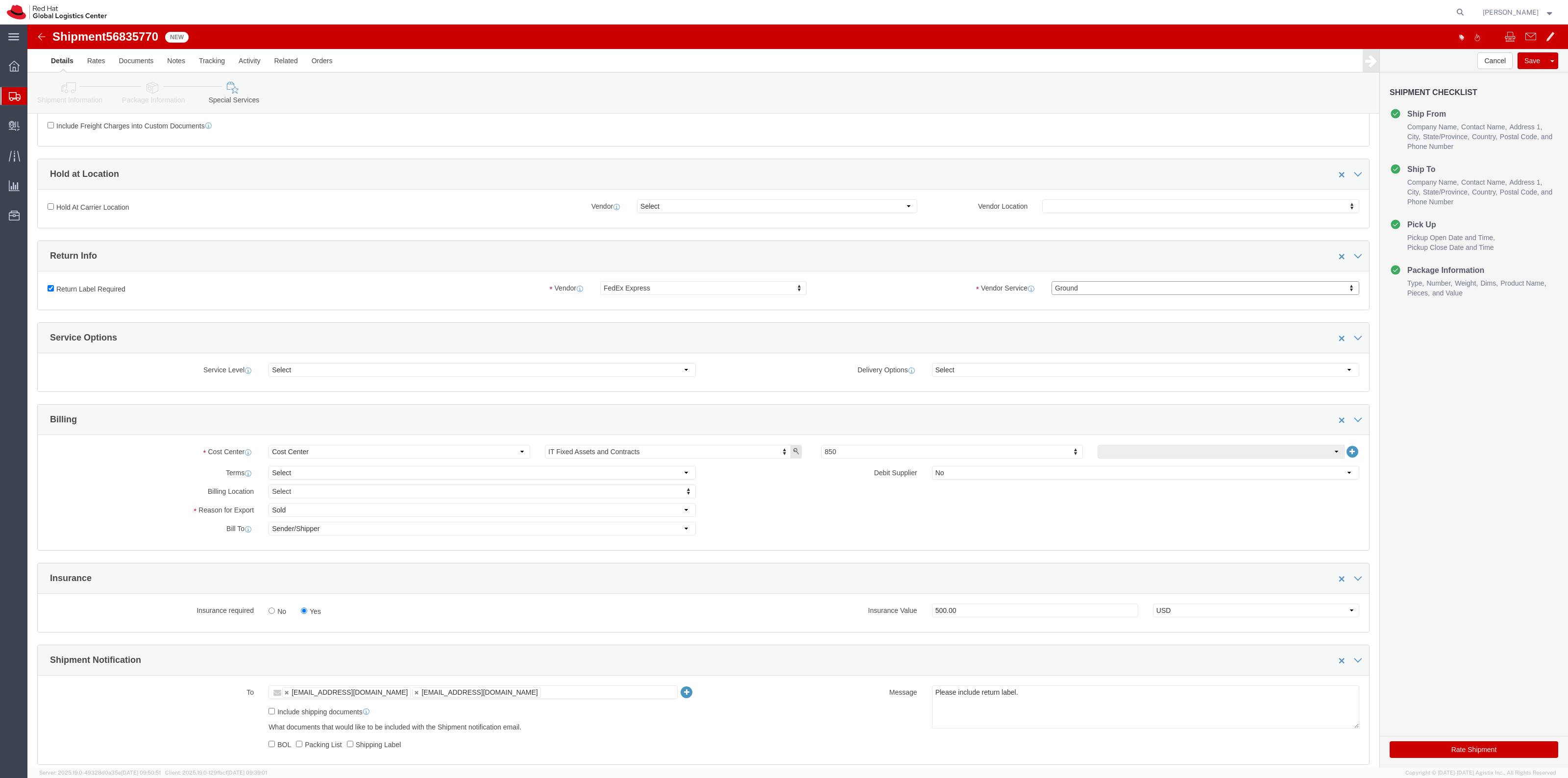
scroll to position [0, 0]
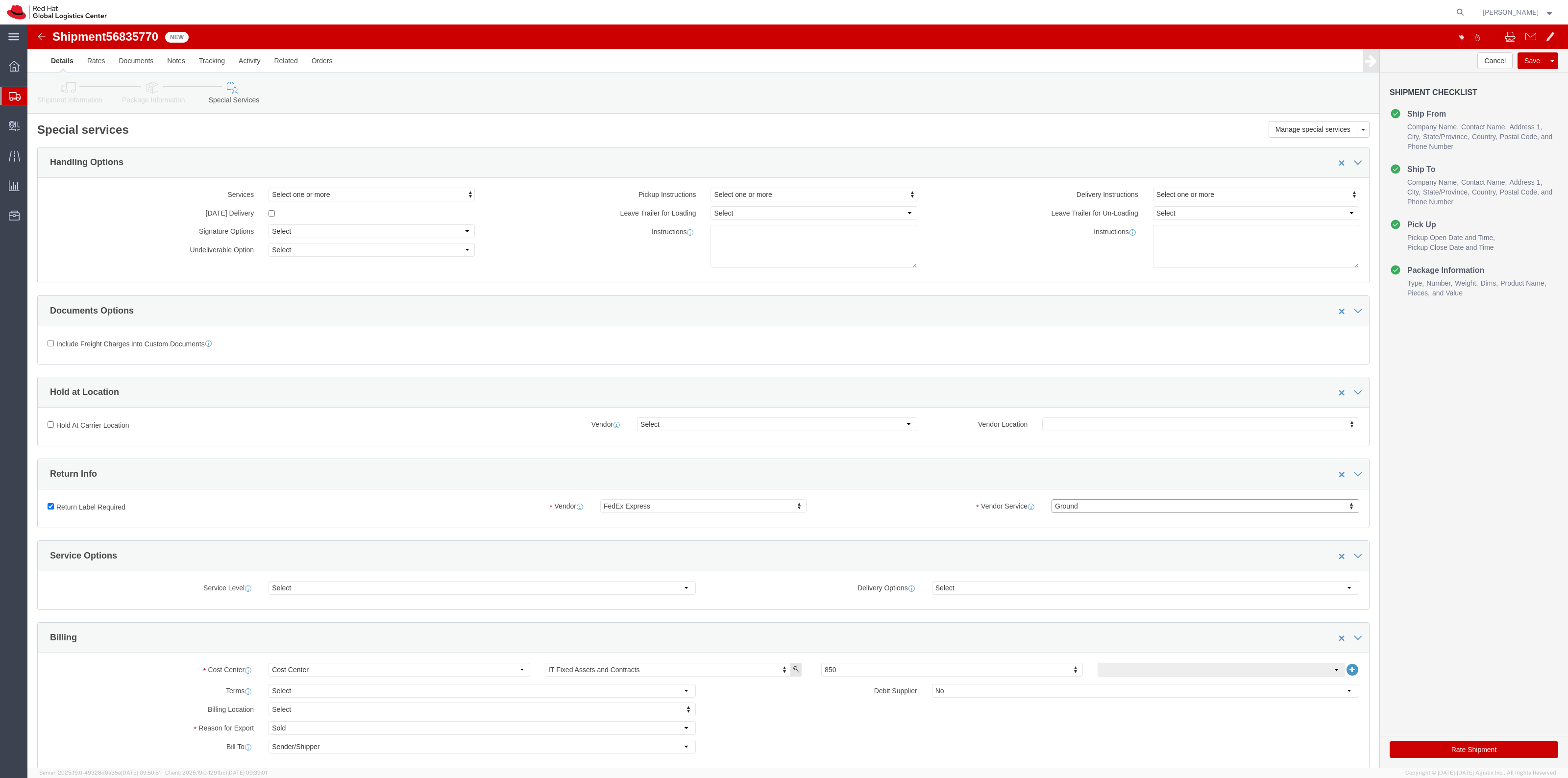
click button "Rate Shipment"
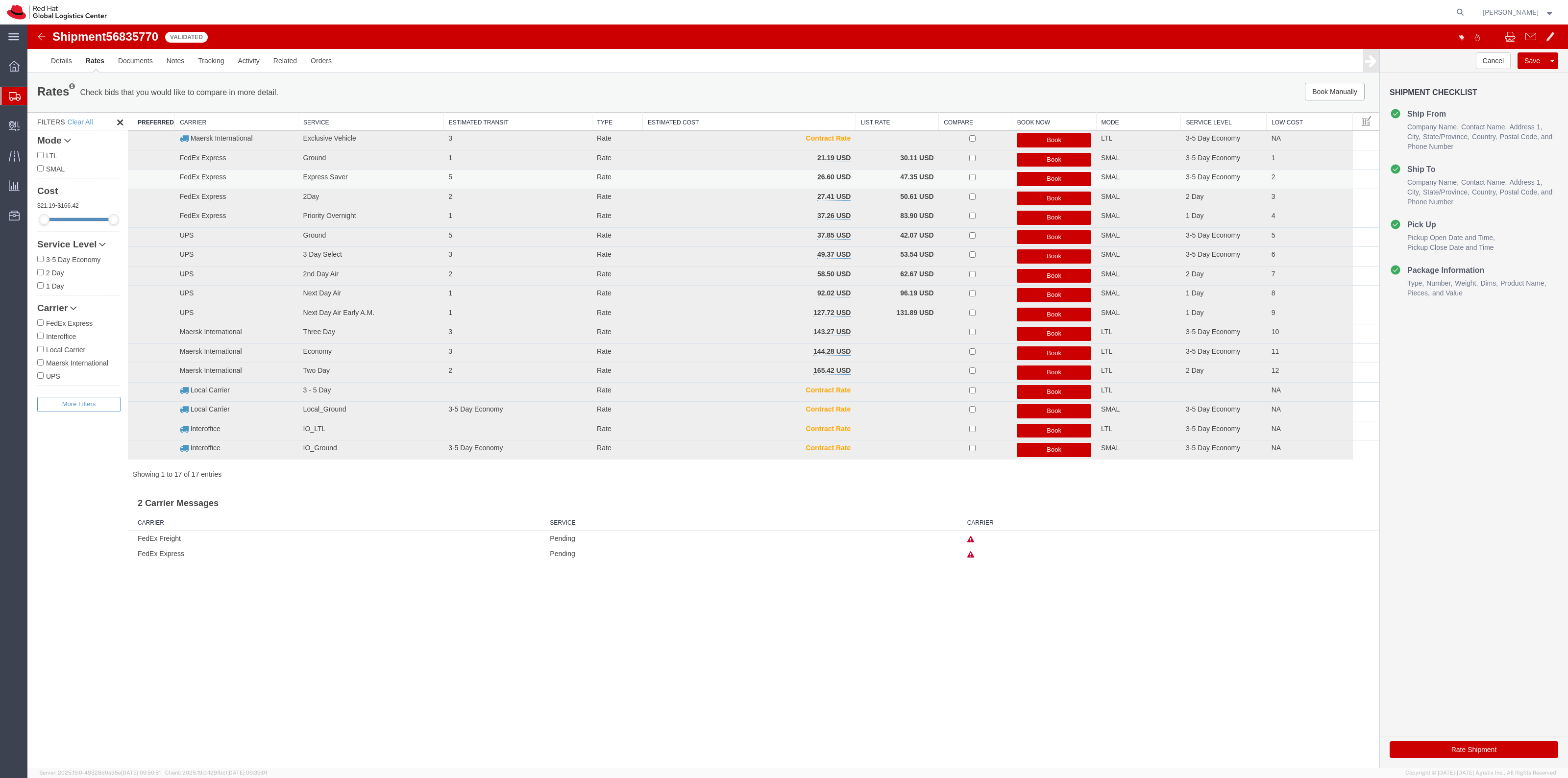
click at [1069, 178] on button "Book" at bounding box center [1054, 179] width 75 height 14
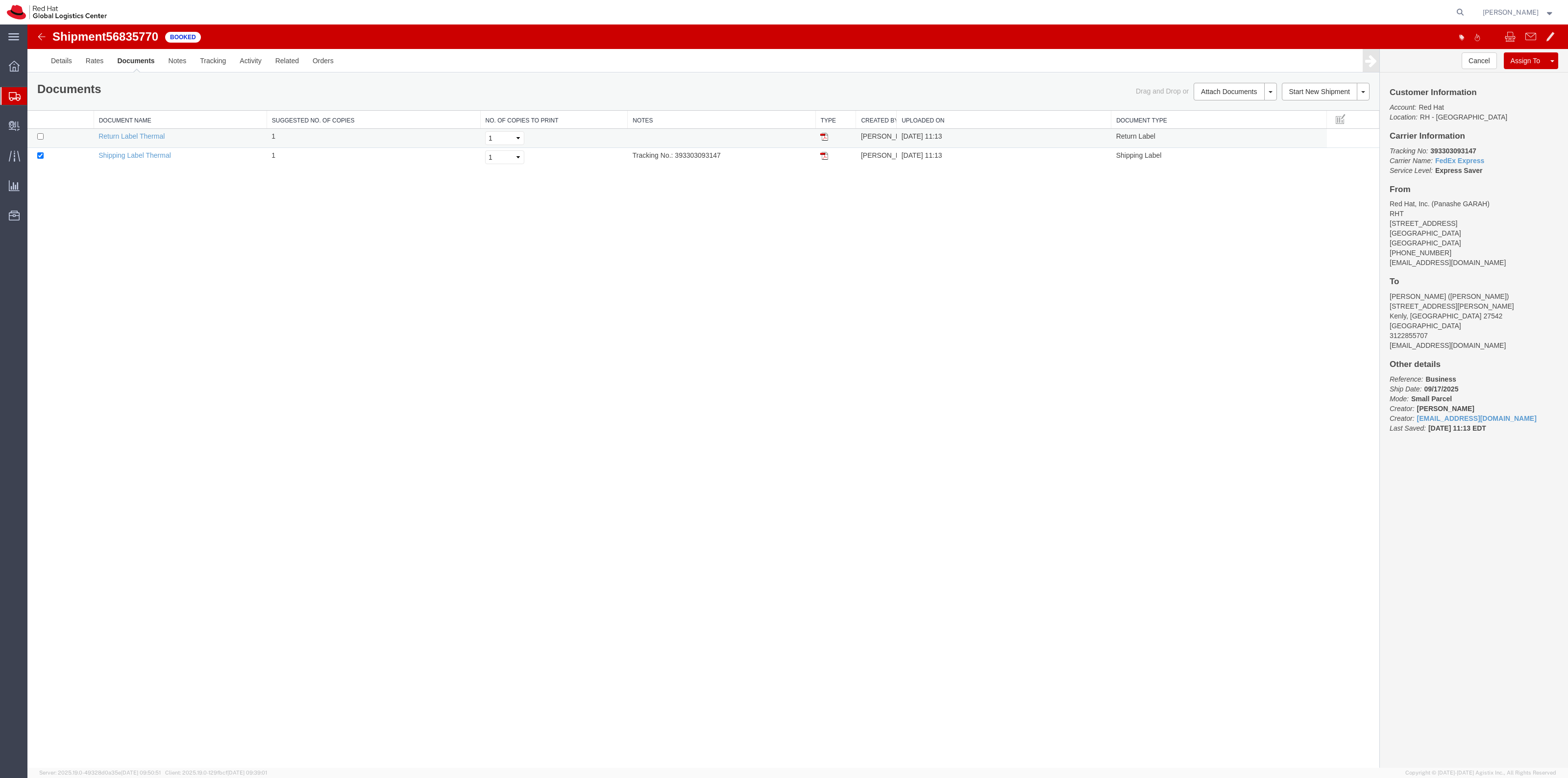
click at [57, 136] on td at bounding box center [61, 138] width 66 height 19
click at [42, 138] on input "checkbox" at bounding box center [40, 136] width 7 height 7
checkbox input "true"
click at [1235, 111] on link "Print Documents" at bounding box center [1233, 108] width 85 height 15
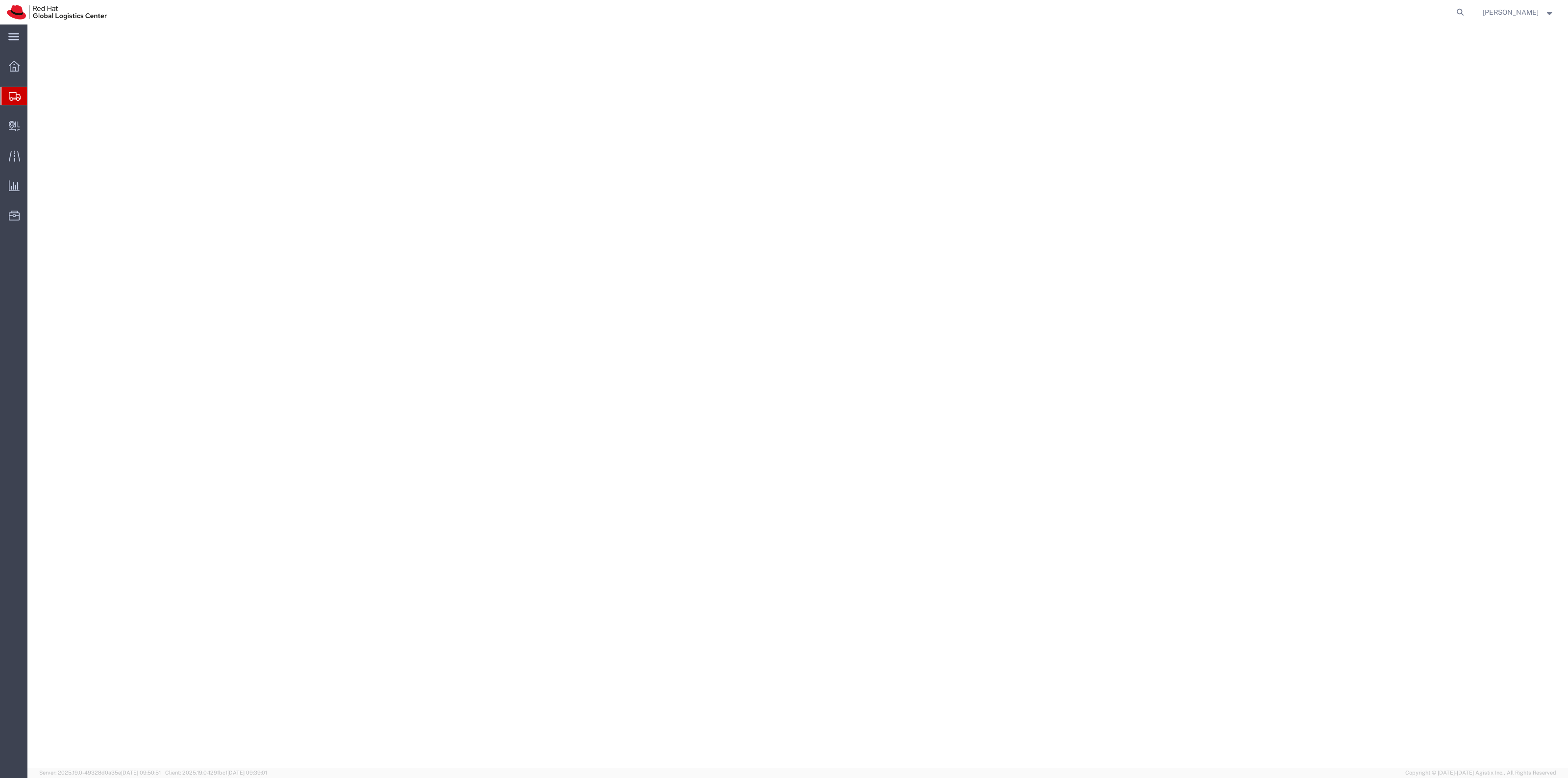
select select "38014"
select select
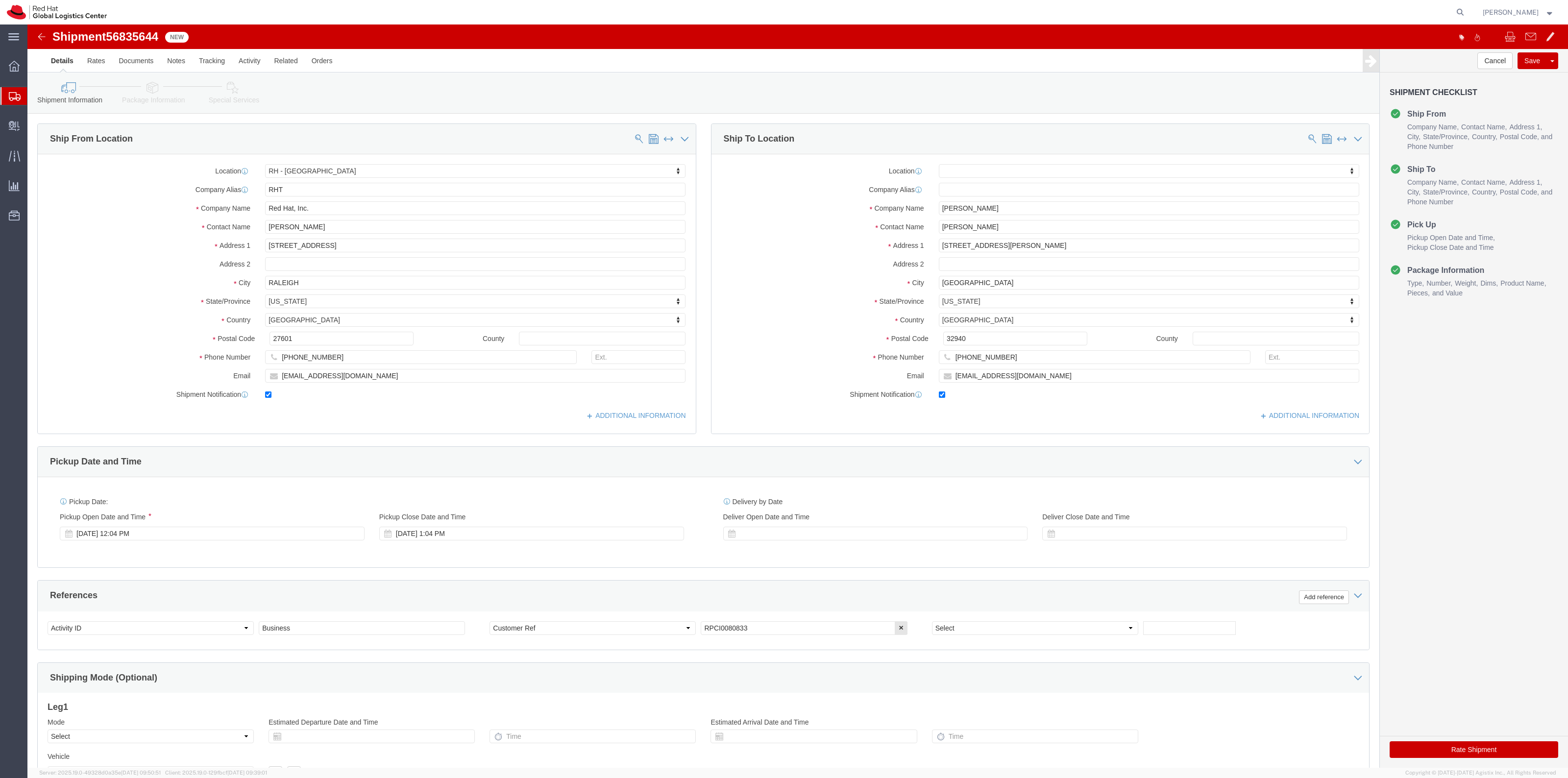
drag, startPoint x: 192, startPoint y: 72, endPoint x: 642, endPoint y: 119, distance: 452.4
click link "Special Services"
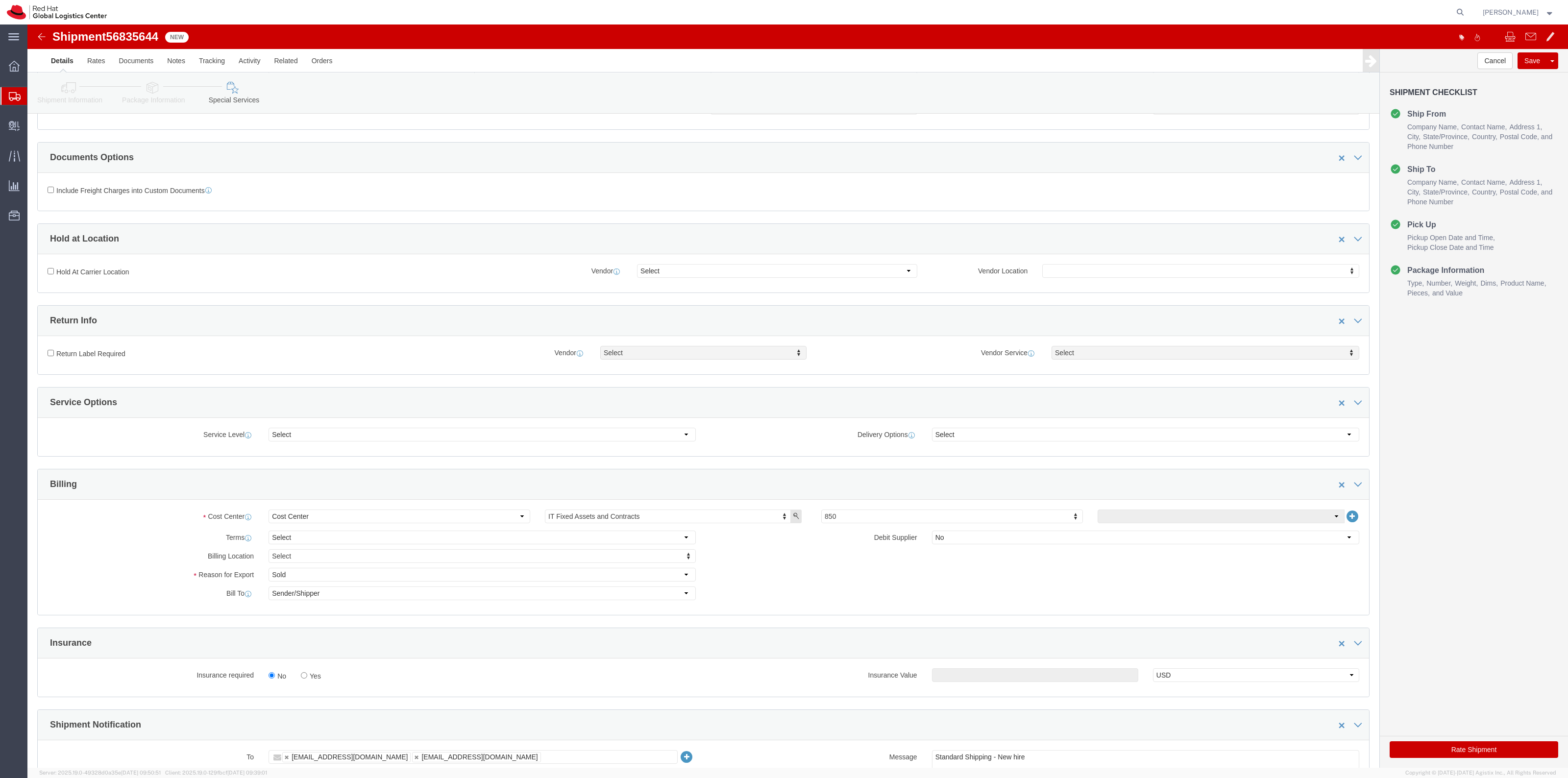
scroll to position [306, 0]
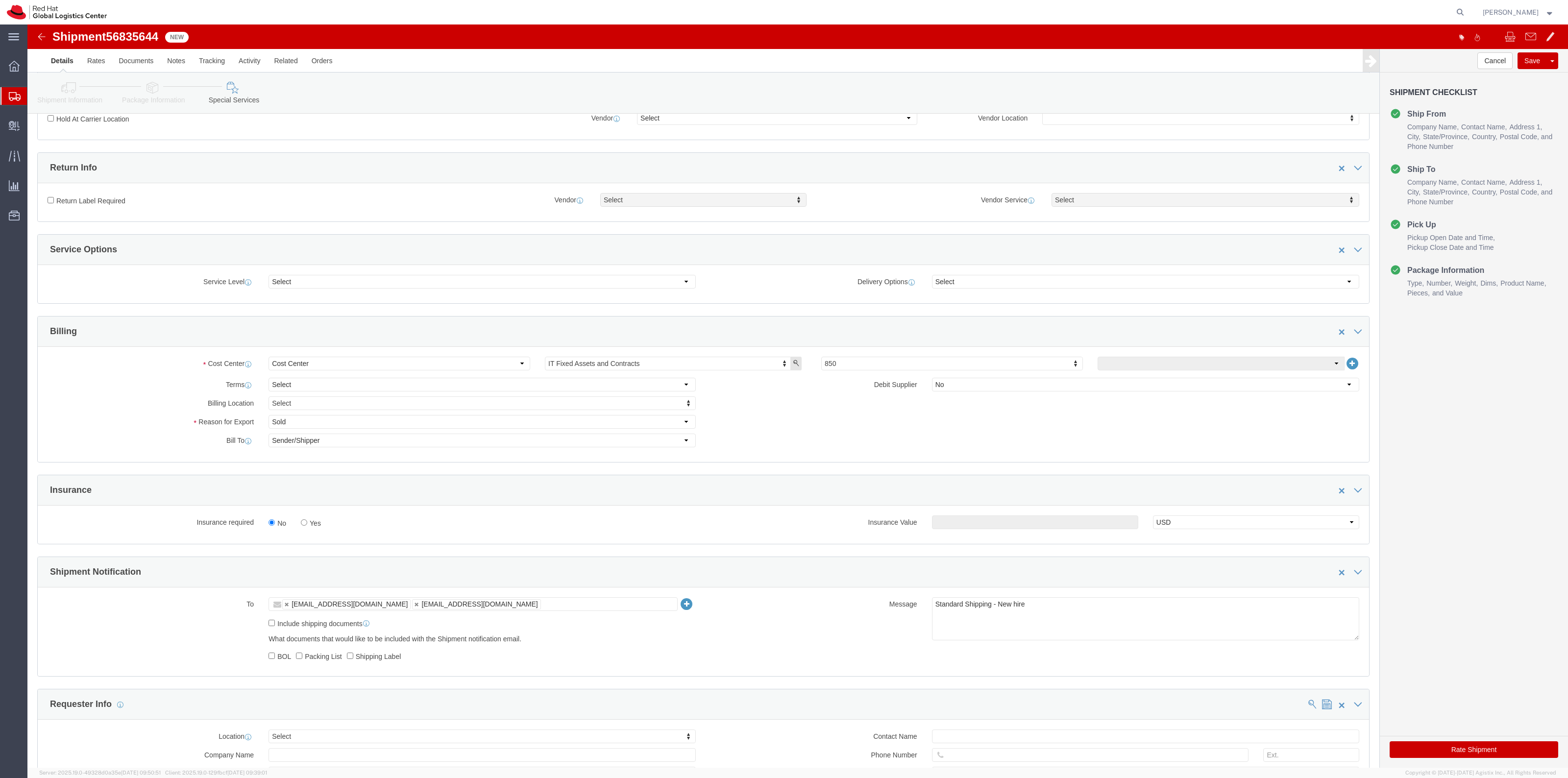
click label "Yes"
click input "Yes"
radio input "true"
click div "Insurance Value Select USD JPY GBP CAD EUR"
click input "text"
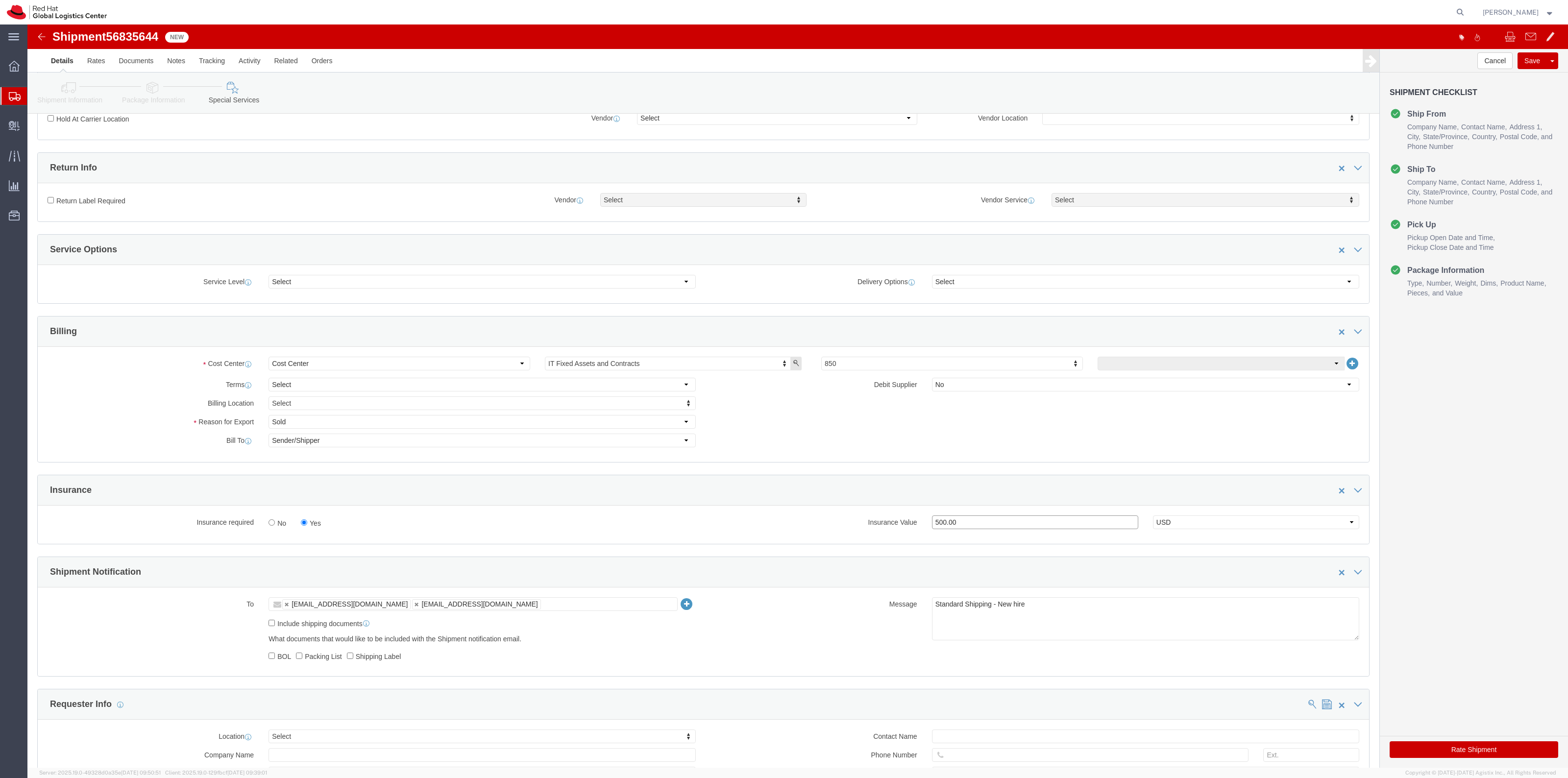
type input "500.00"
click button "Rate Shipment"
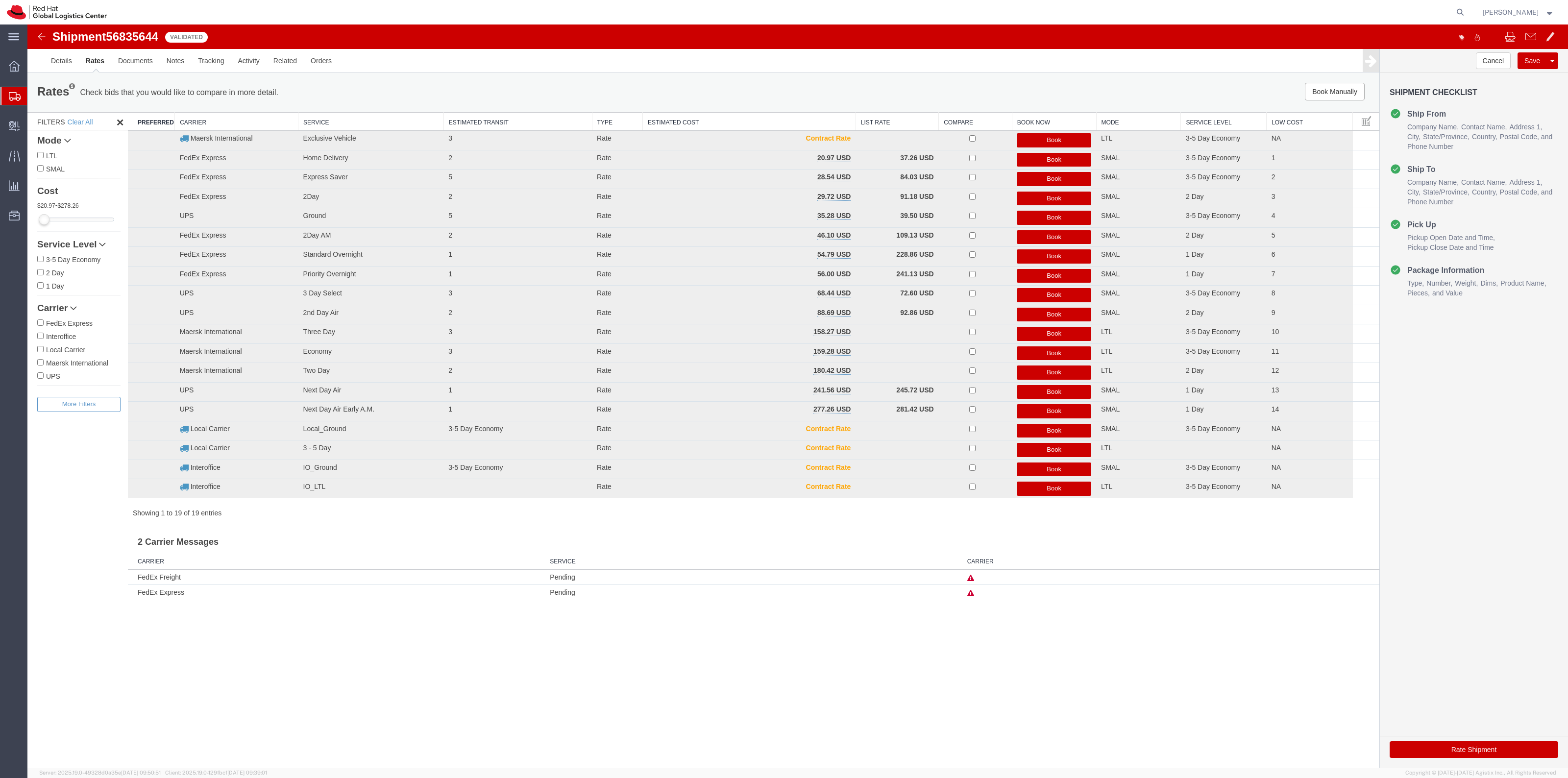
scroll to position [0, 0]
click at [1071, 197] on button "Book" at bounding box center [1054, 198] width 75 height 14
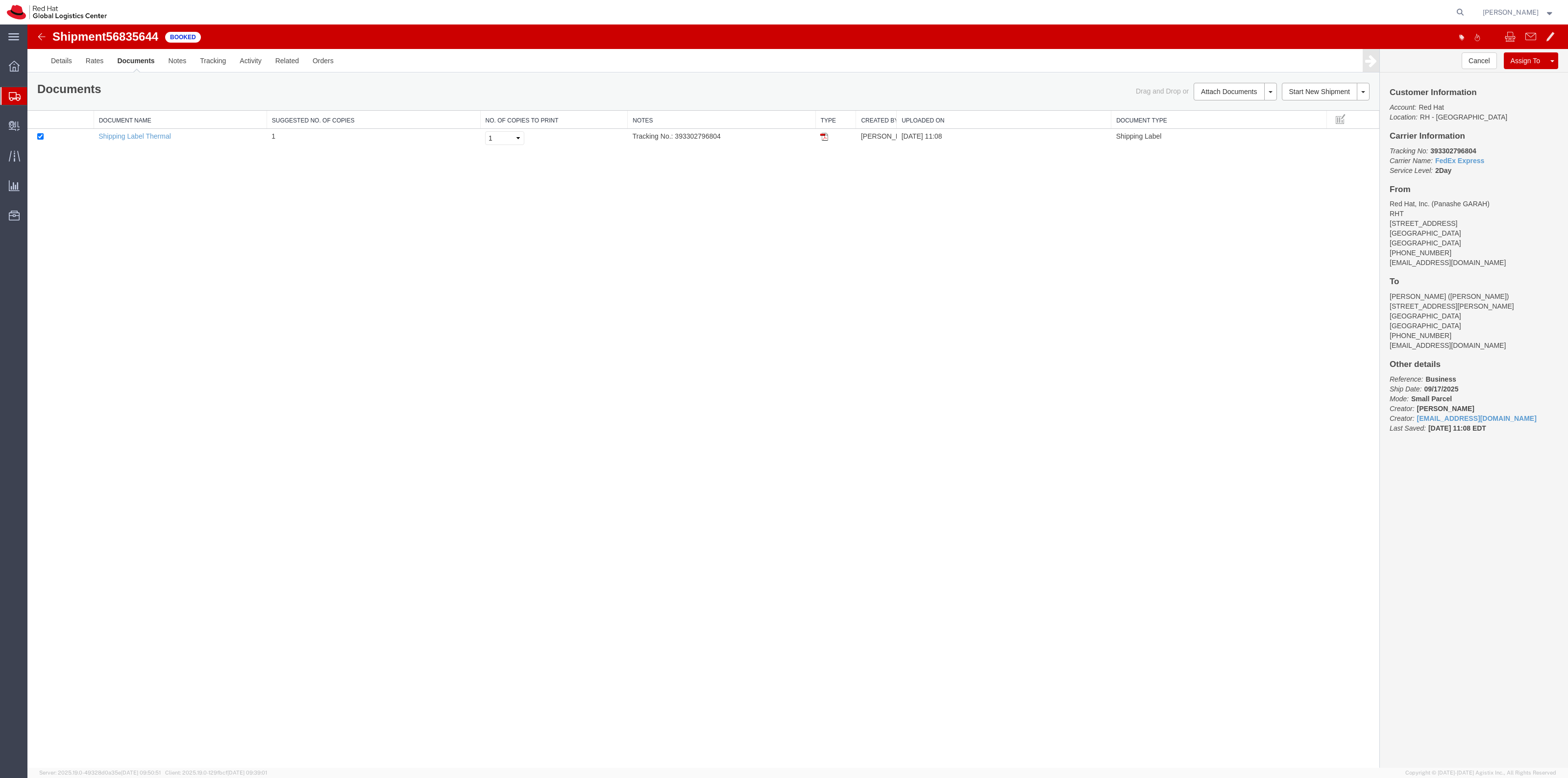
drag, startPoint x: 822, startPoint y: 137, endPoint x: 910, endPoint y: 358, distance: 237.9
click at [822, 137] on img at bounding box center [824, 136] width 7 height 7
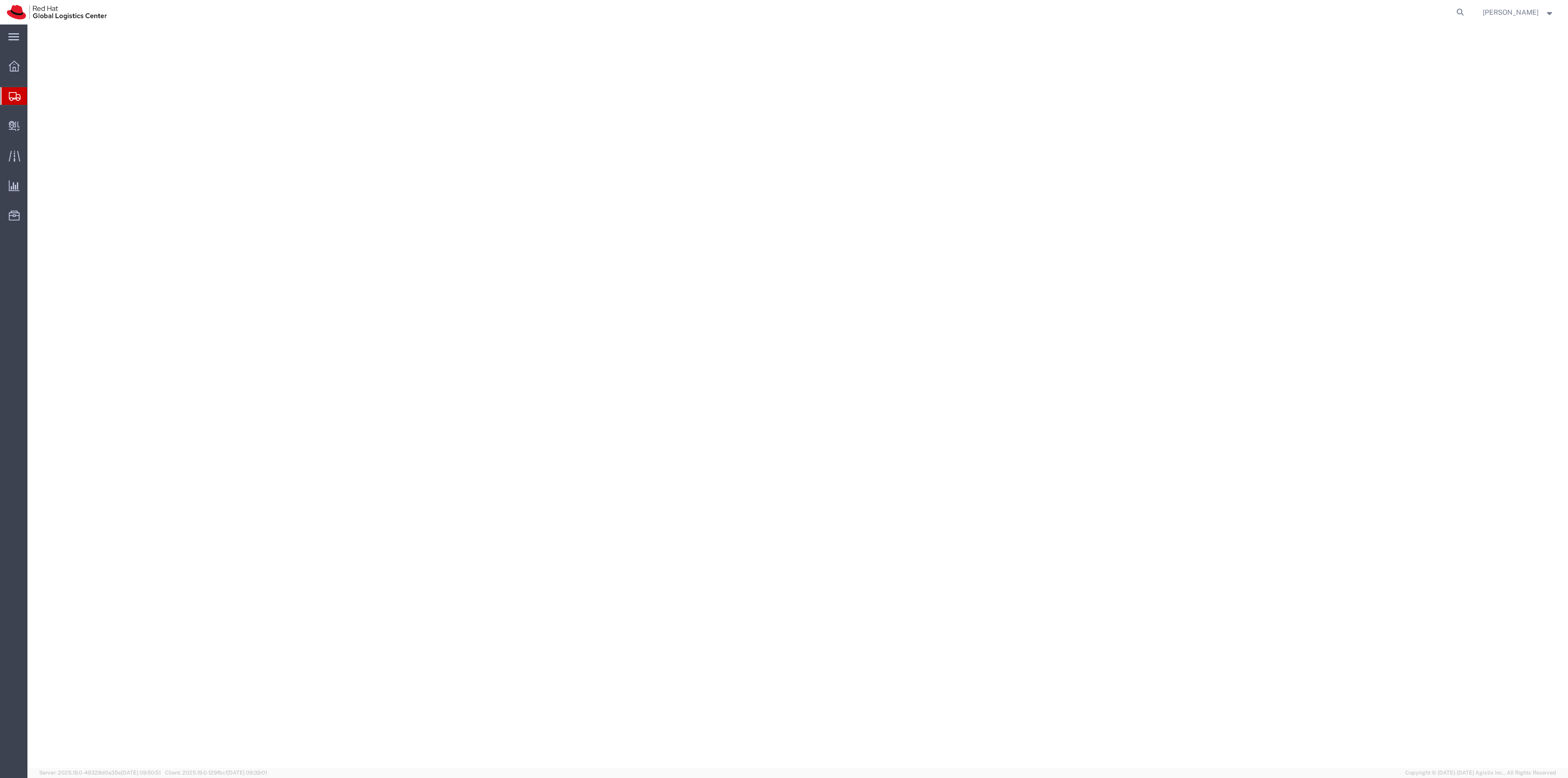
select select "38014"
select select
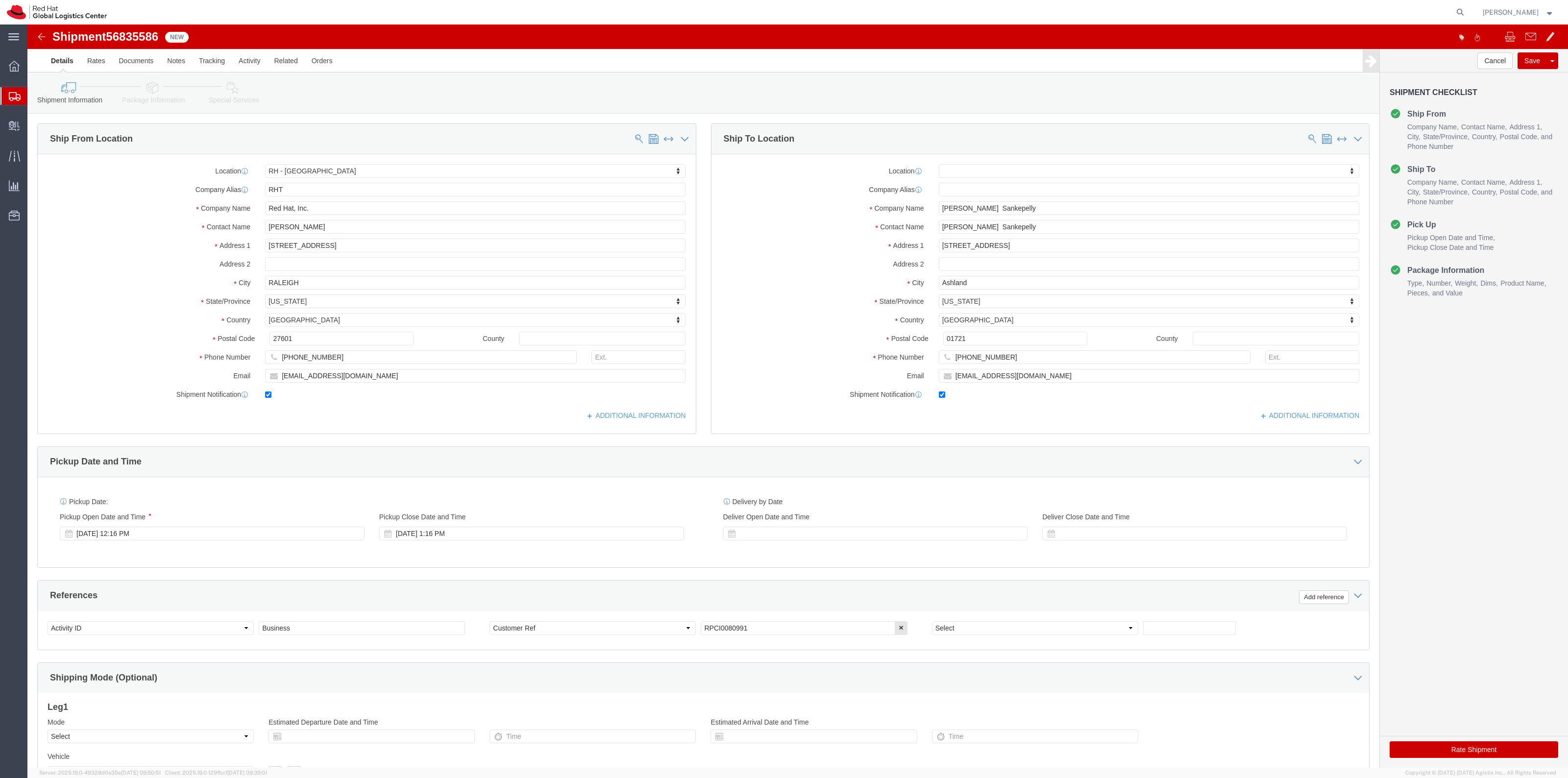
drag, startPoint x: 124, startPoint y: 67, endPoint x: 231, endPoint y: 82, distance: 108.0
click icon
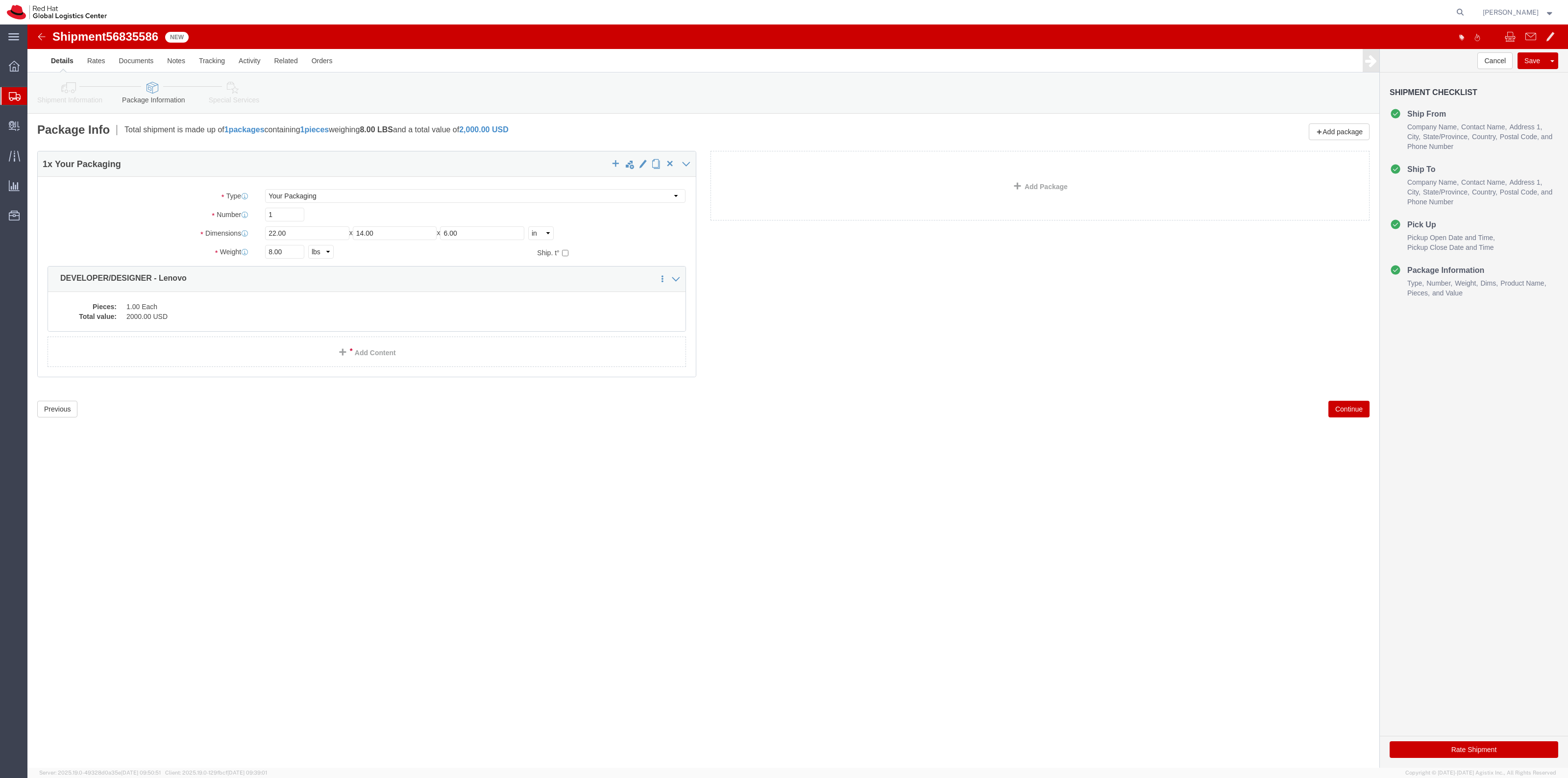
drag, startPoint x: 254, startPoint y: 100, endPoint x: 228, endPoint y: 76, distance: 35.4
click link "Special Services"
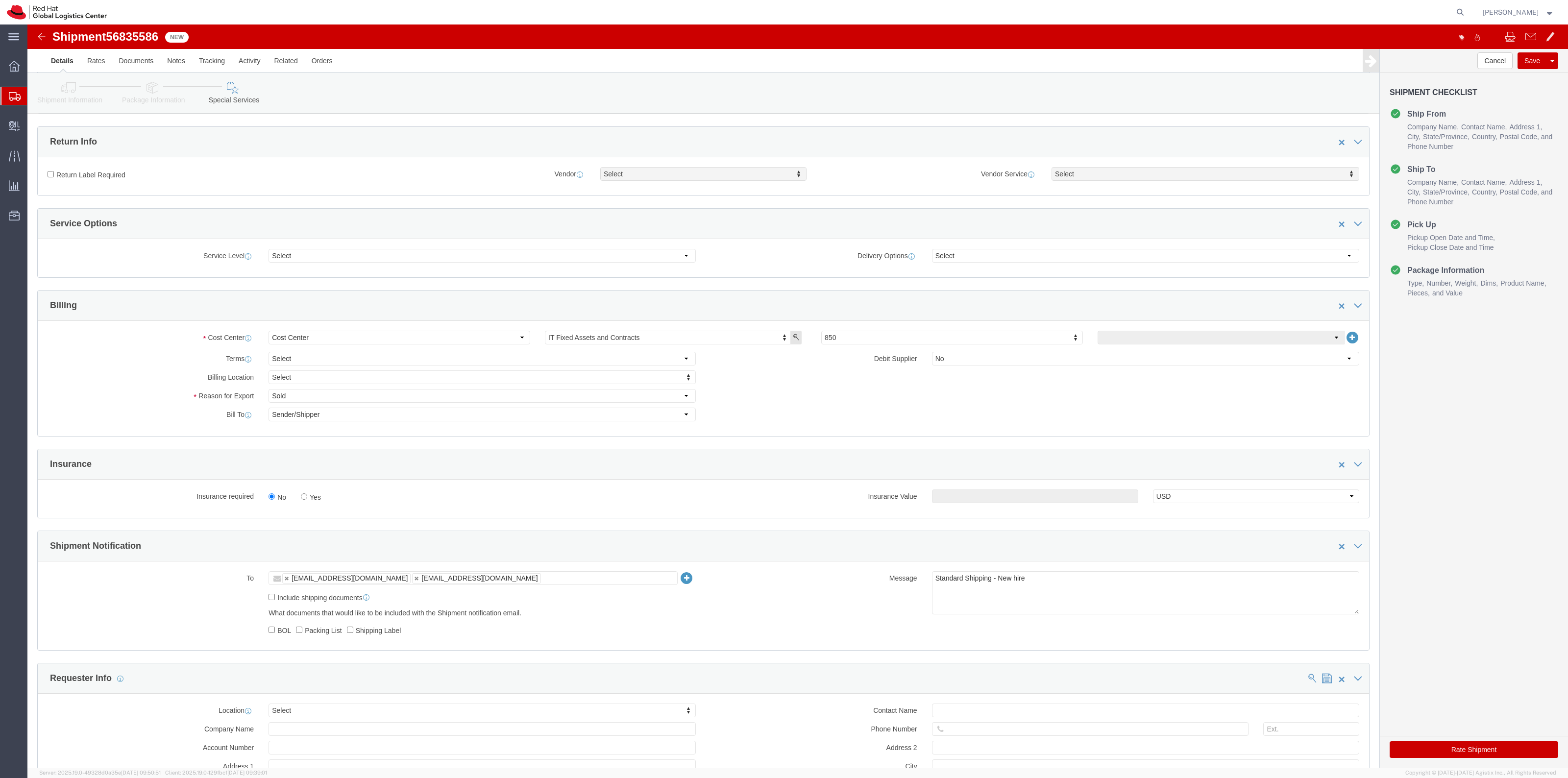
scroll to position [367, 0]
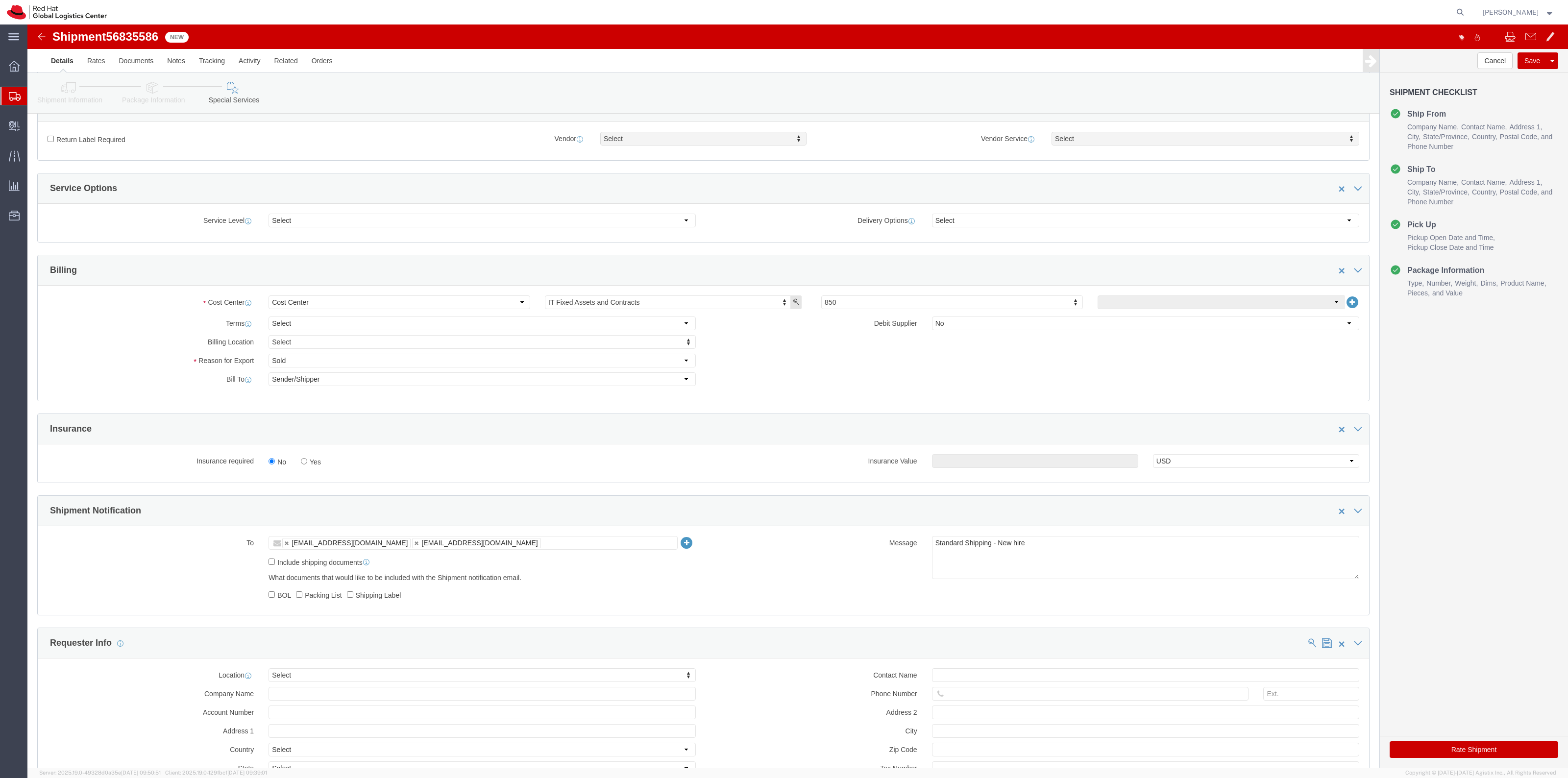
click label "Yes"
click input "Yes"
radio input "true"
click input "text"
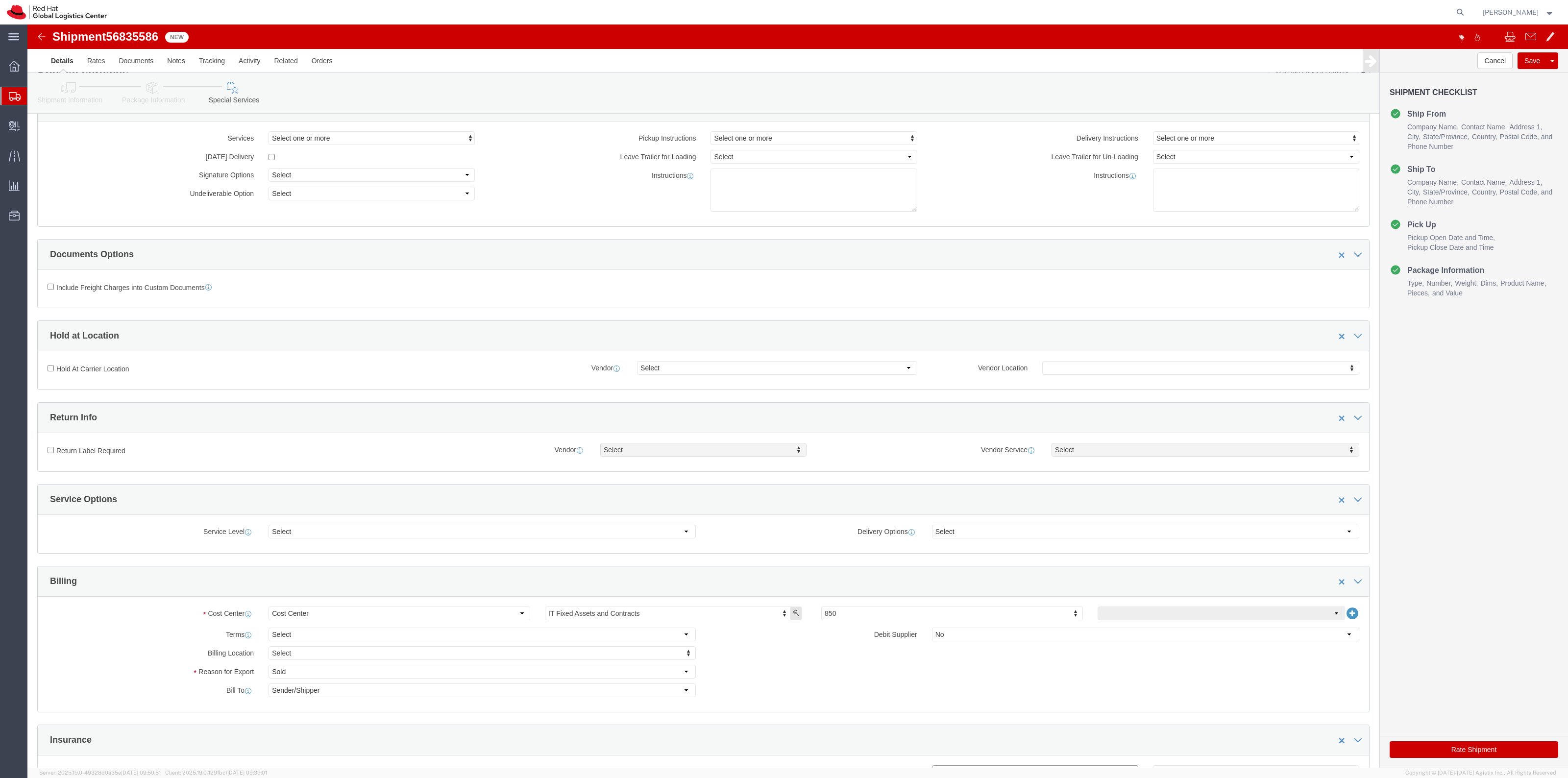
scroll to position [0, 0]
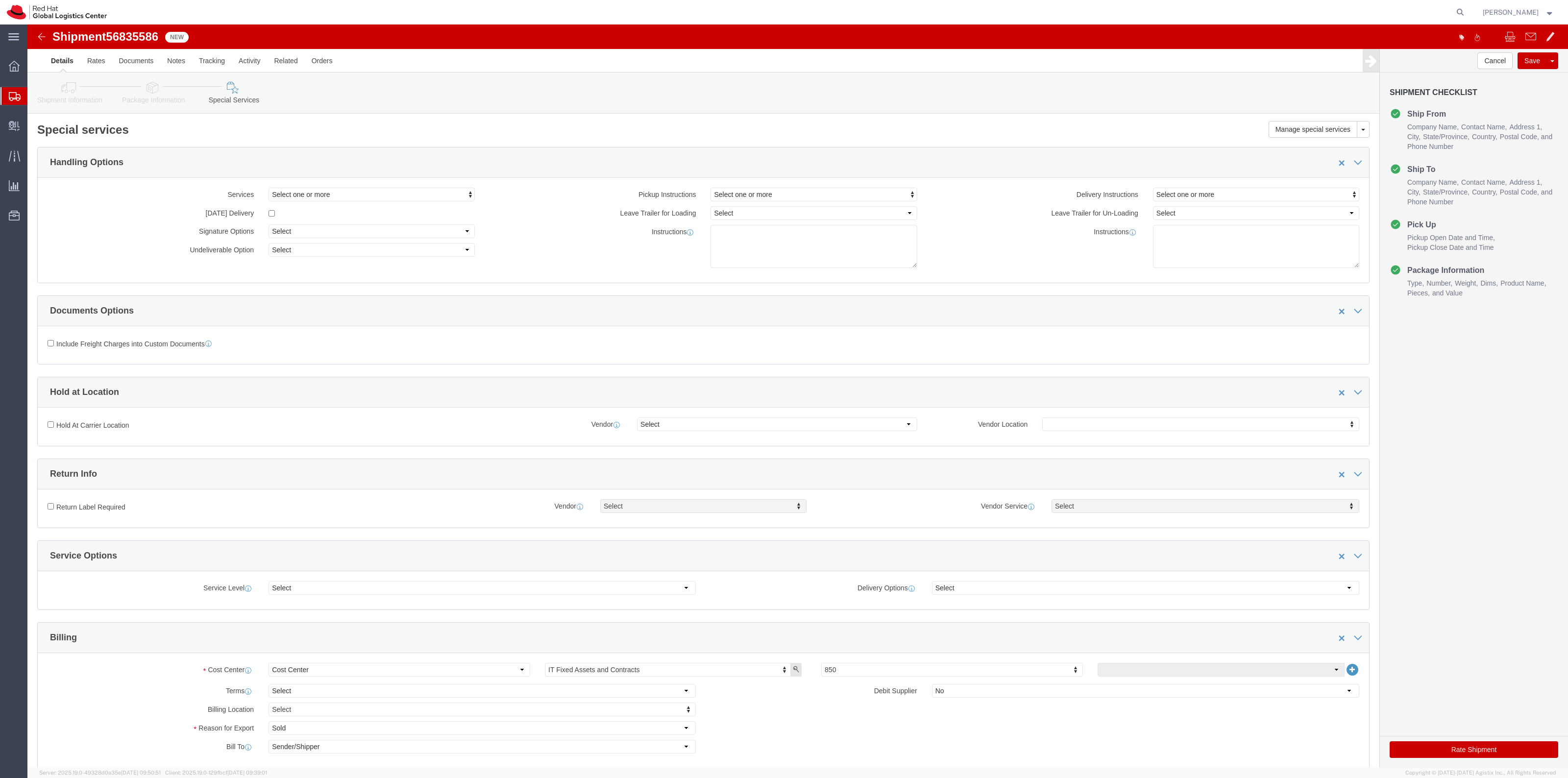
type input "500.00"
click button "Rate Shipment"
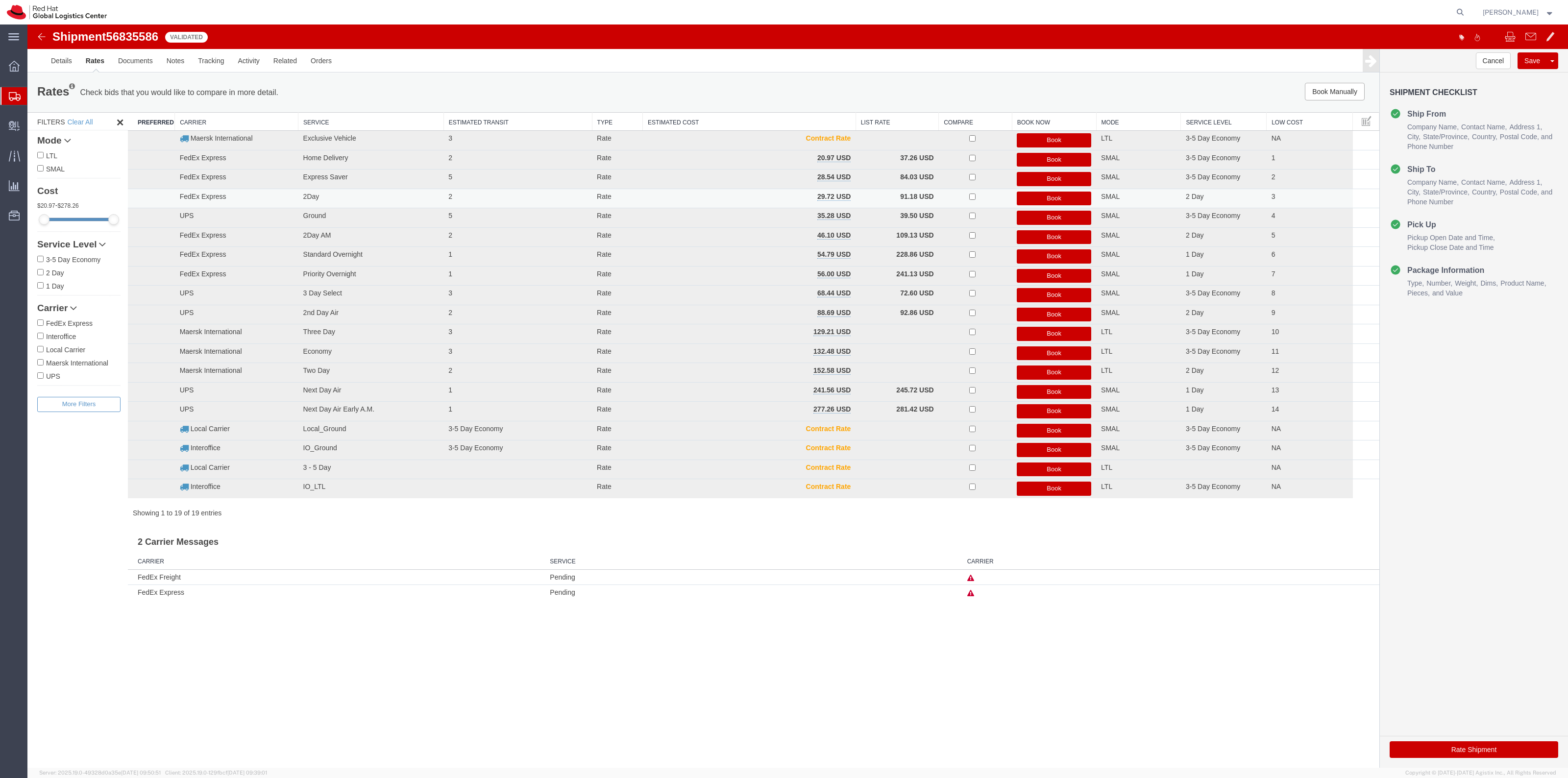
click at [1066, 199] on button "Book" at bounding box center [1054, 198] width 75 height 14
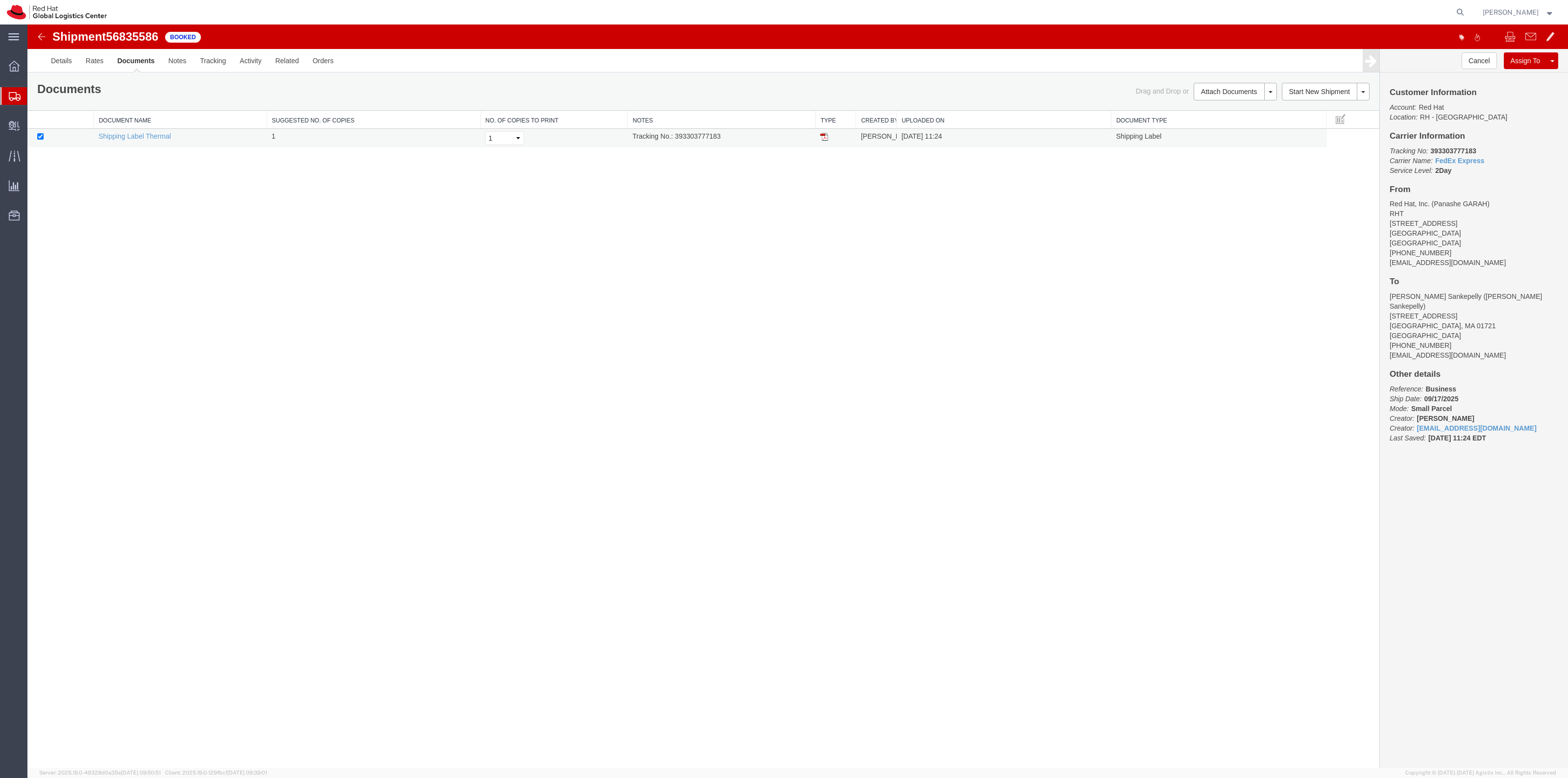
click at [828, 144] on td at bounding box center [835, 138] width 40 height 19
click at [828, 143] on td at bounding box center [835, 138] width 40 height 19
click at [823, 138] on img at bounding box center [824, 136] width 7 height 7
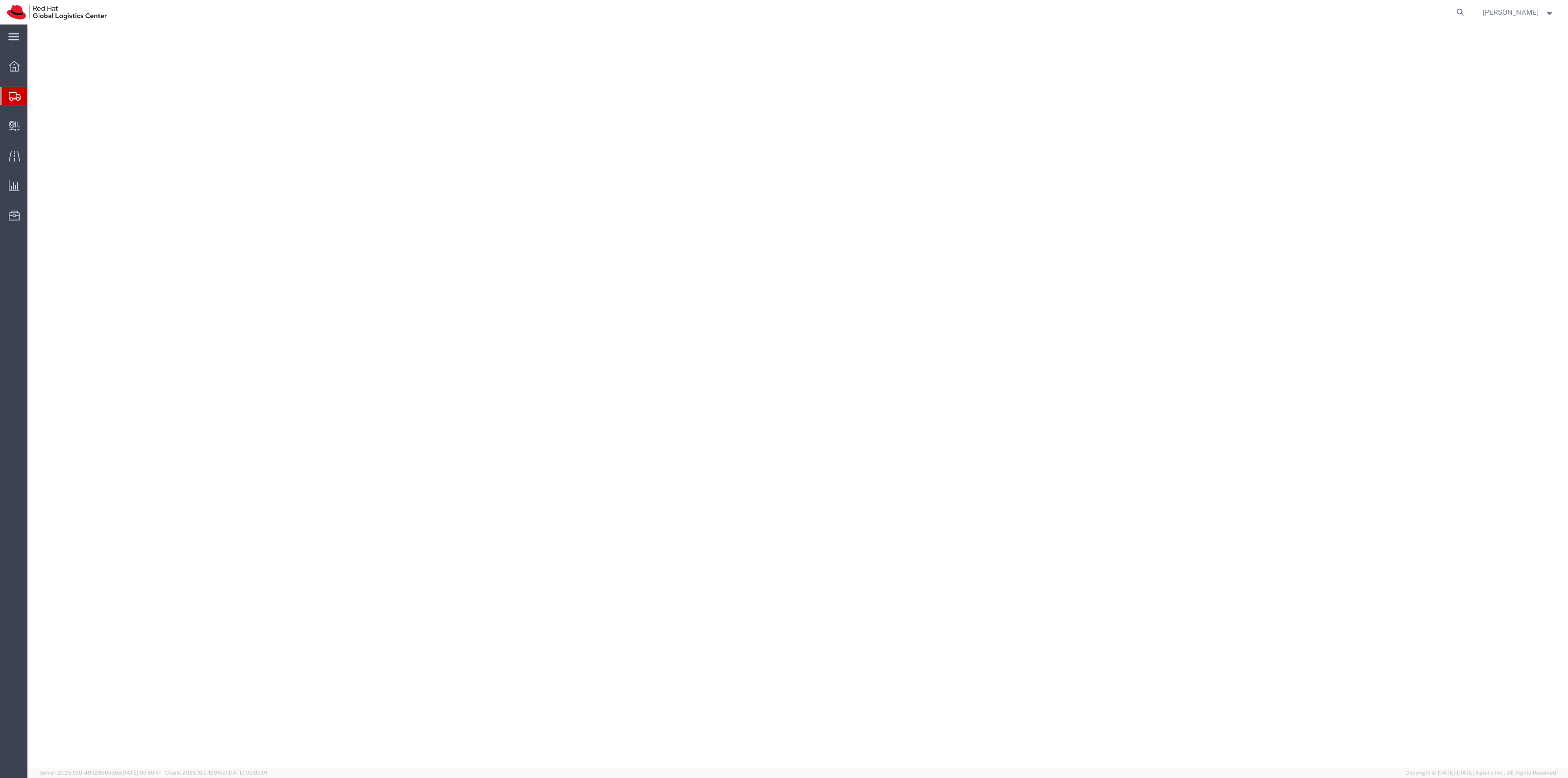
select select "38014"
select select
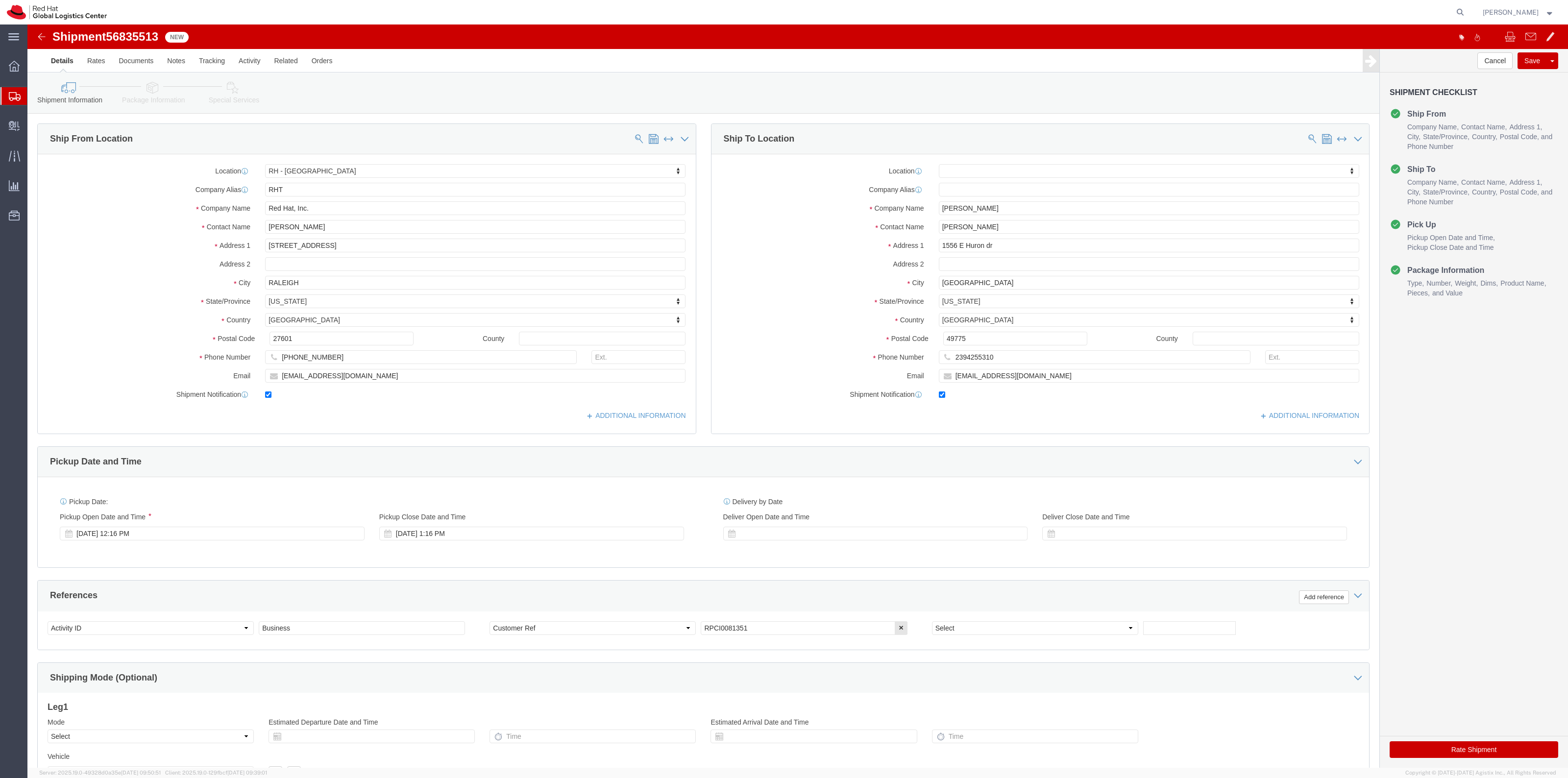
drag, startPoint x: 213, startPoint y: 70, endPoint x: 1078, endPoint y: 162, distance: 869.9
click link "Special Services"
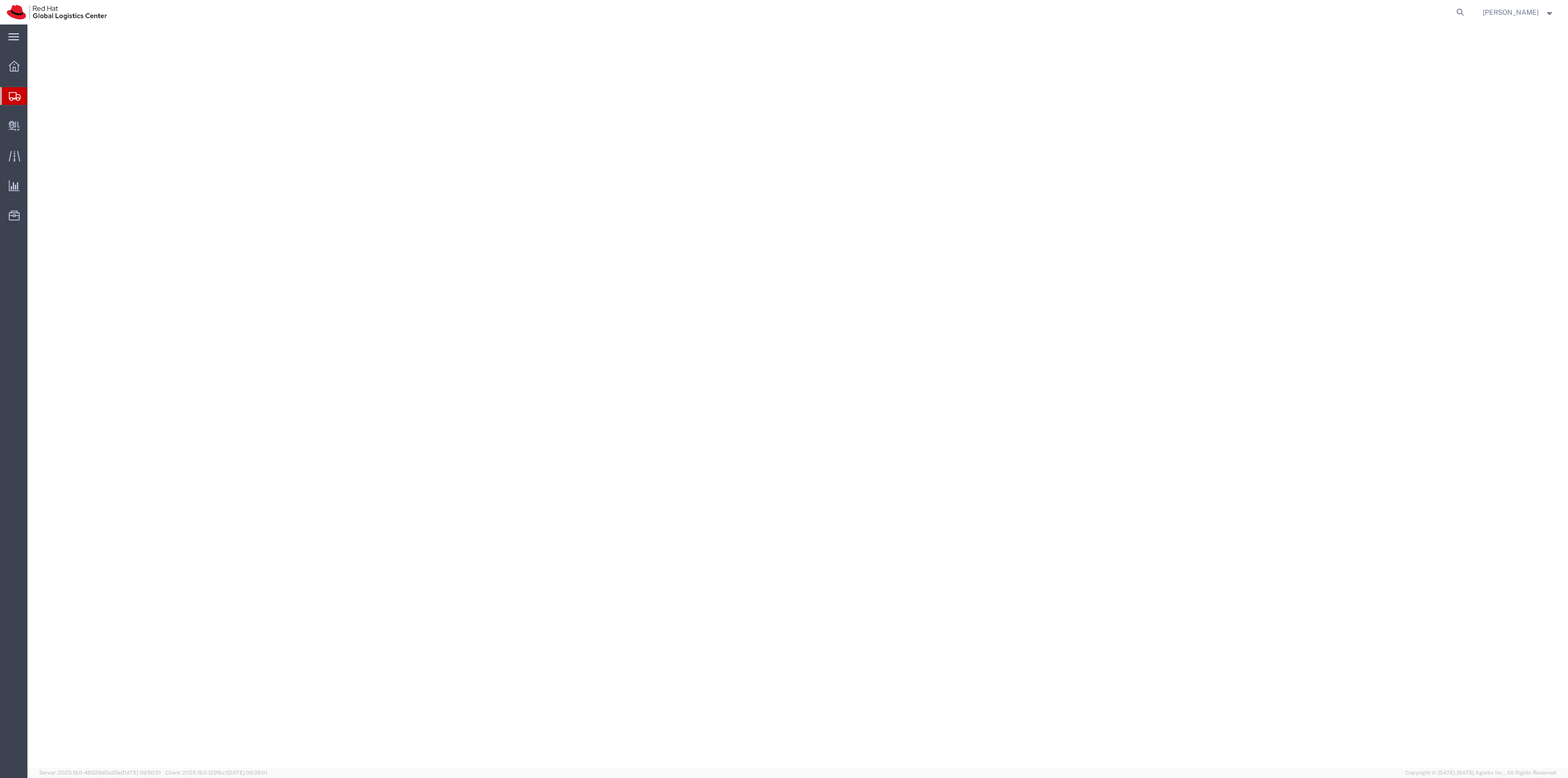
select select "38014"
select select
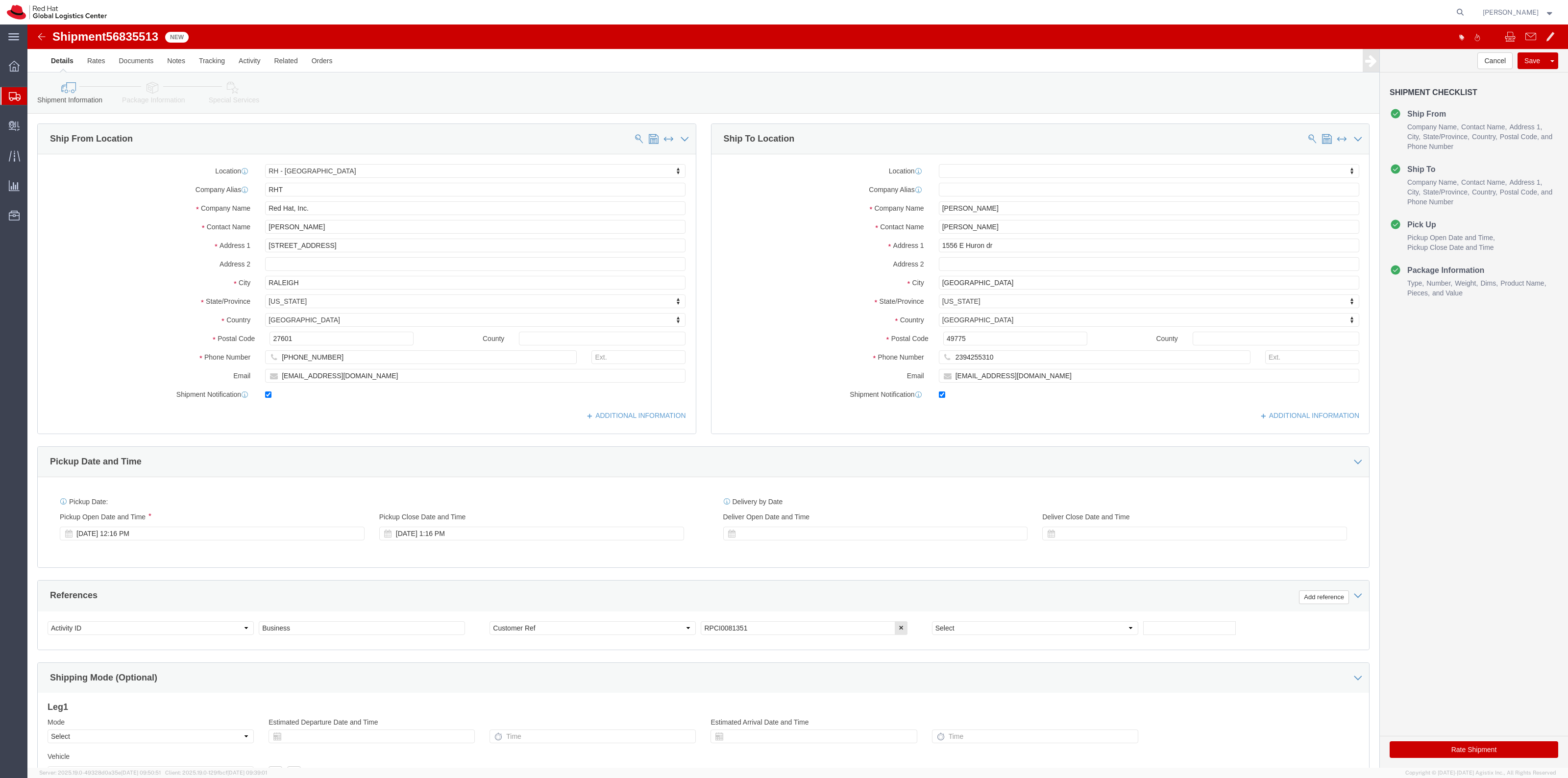
click icon
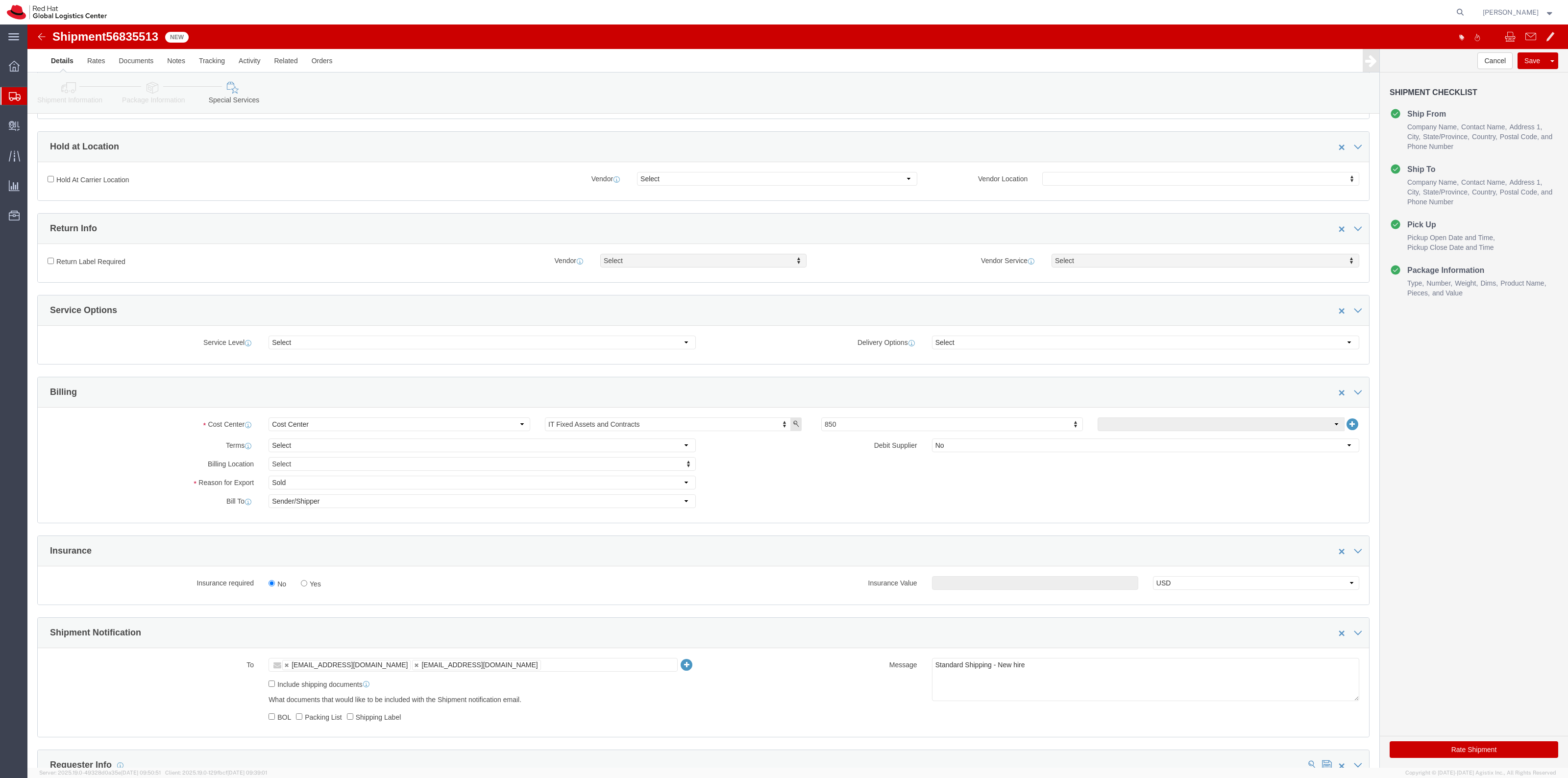
scroll to position [367, 0]
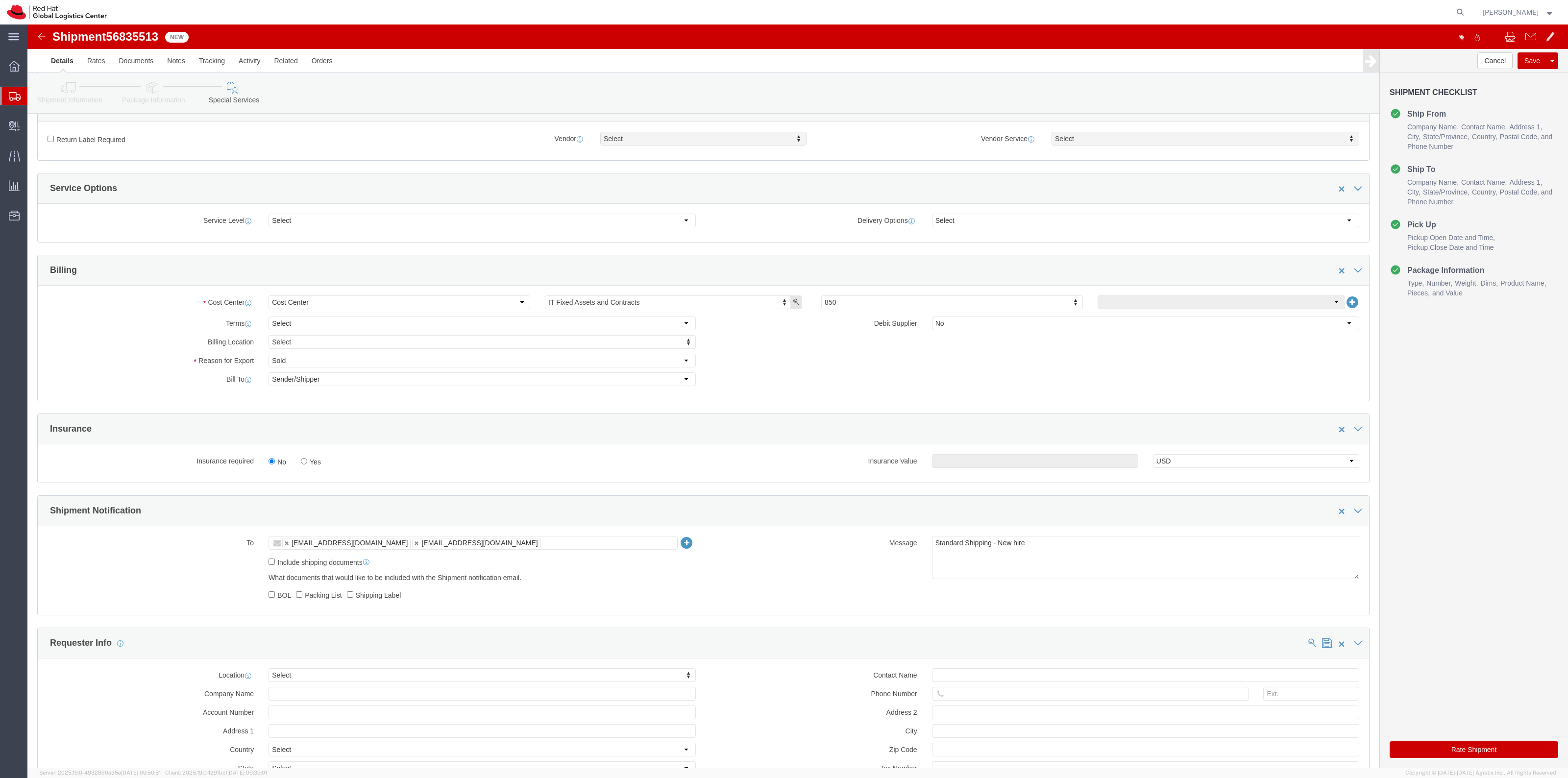
click label "Yes"
click input "Yes"
radio input "true"
click input "text"
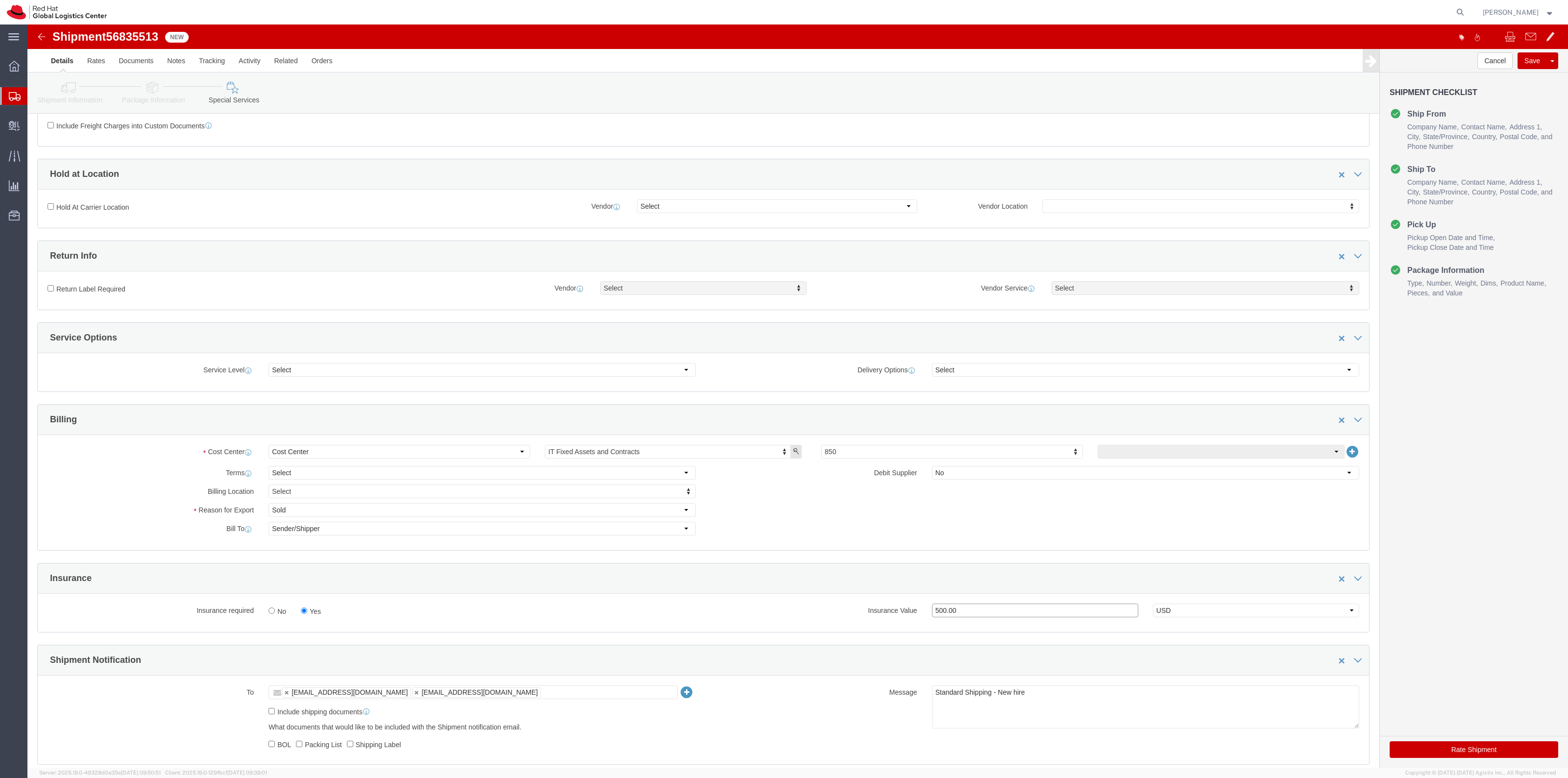
scroll to position [245, 0]
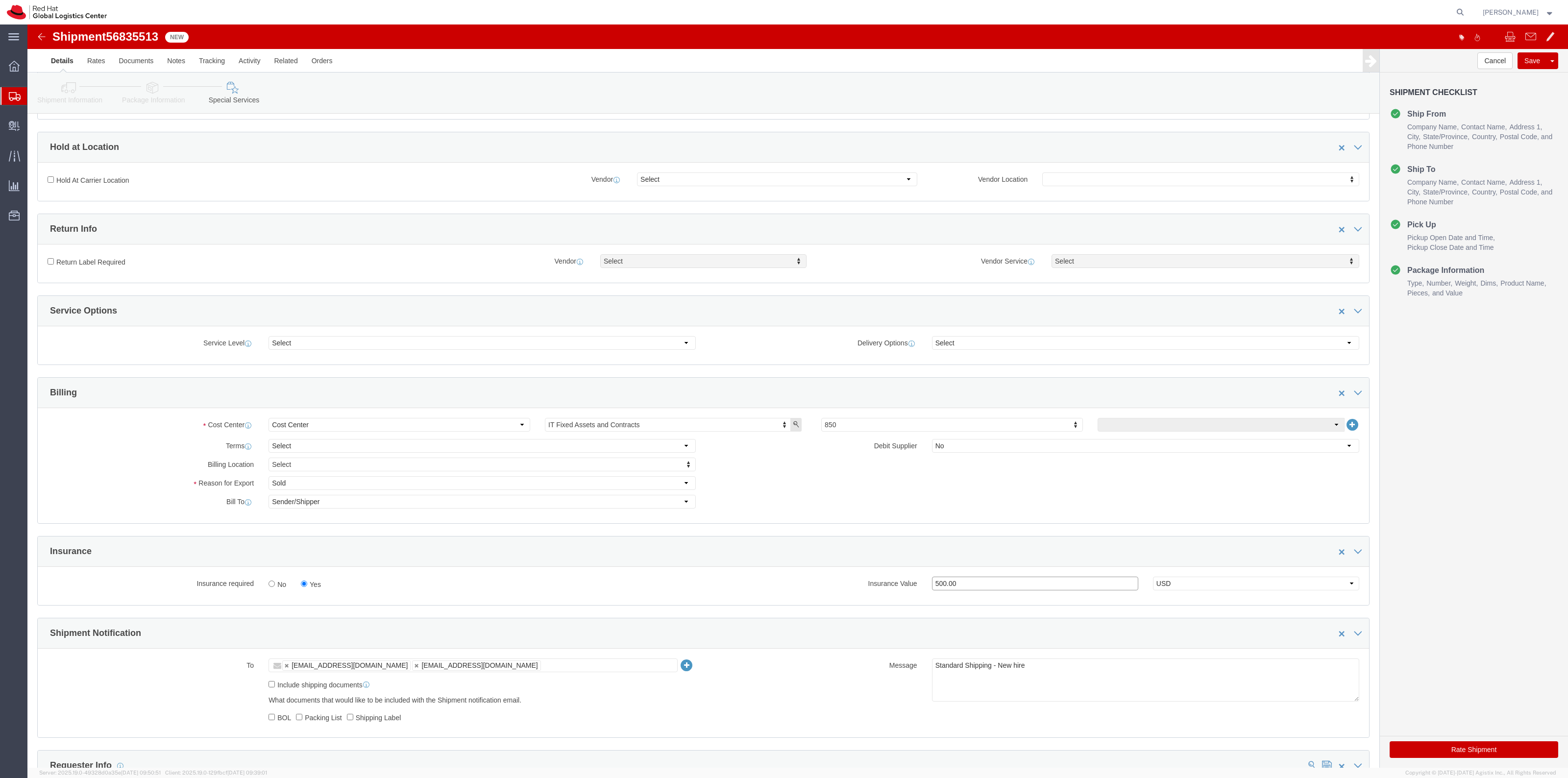
type input "500.00"
click button "Rate Shipment"
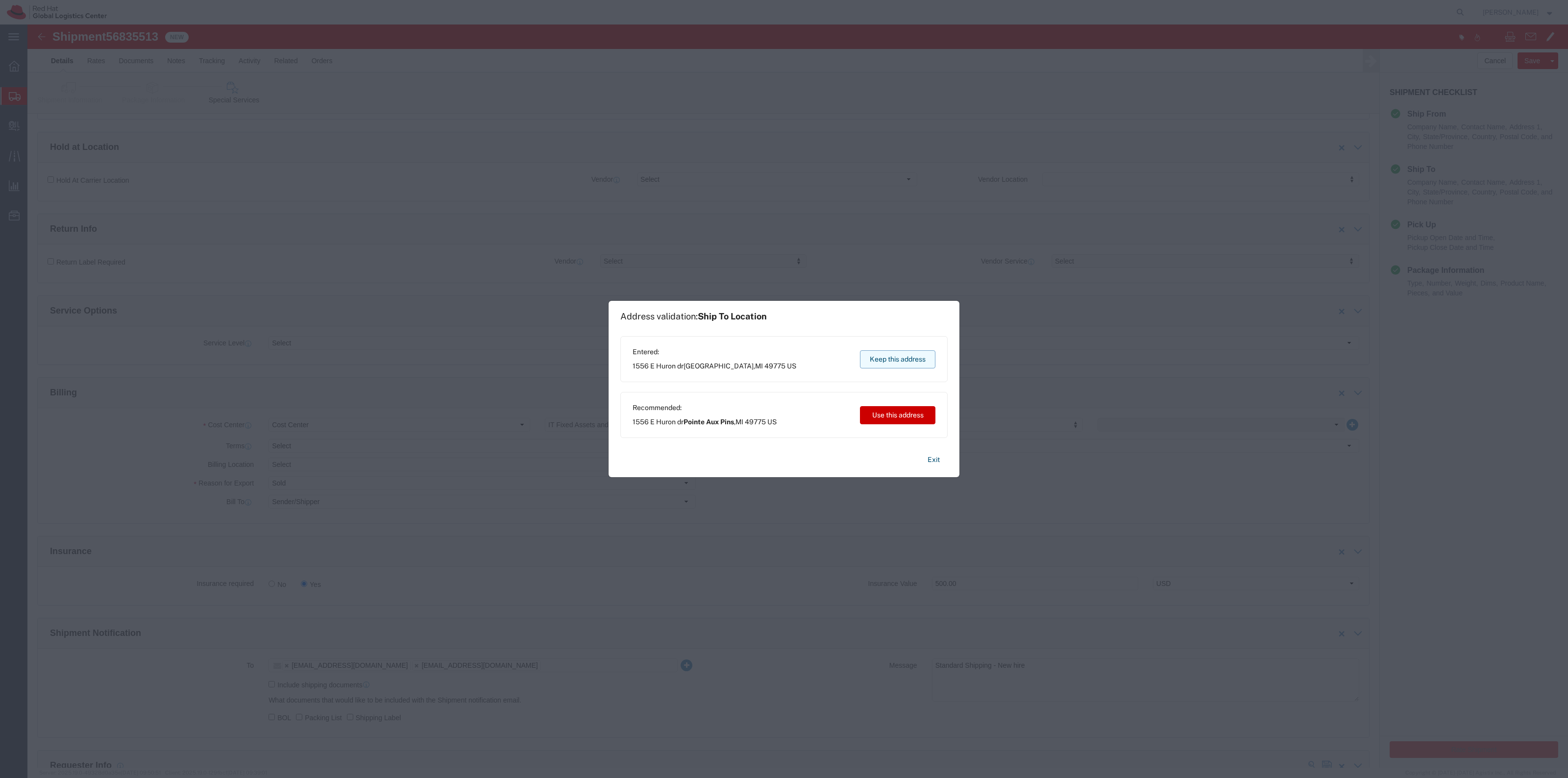
click at [897, 356] on button "Keep this address" at bounding box center [897, 359] width 76 height 18
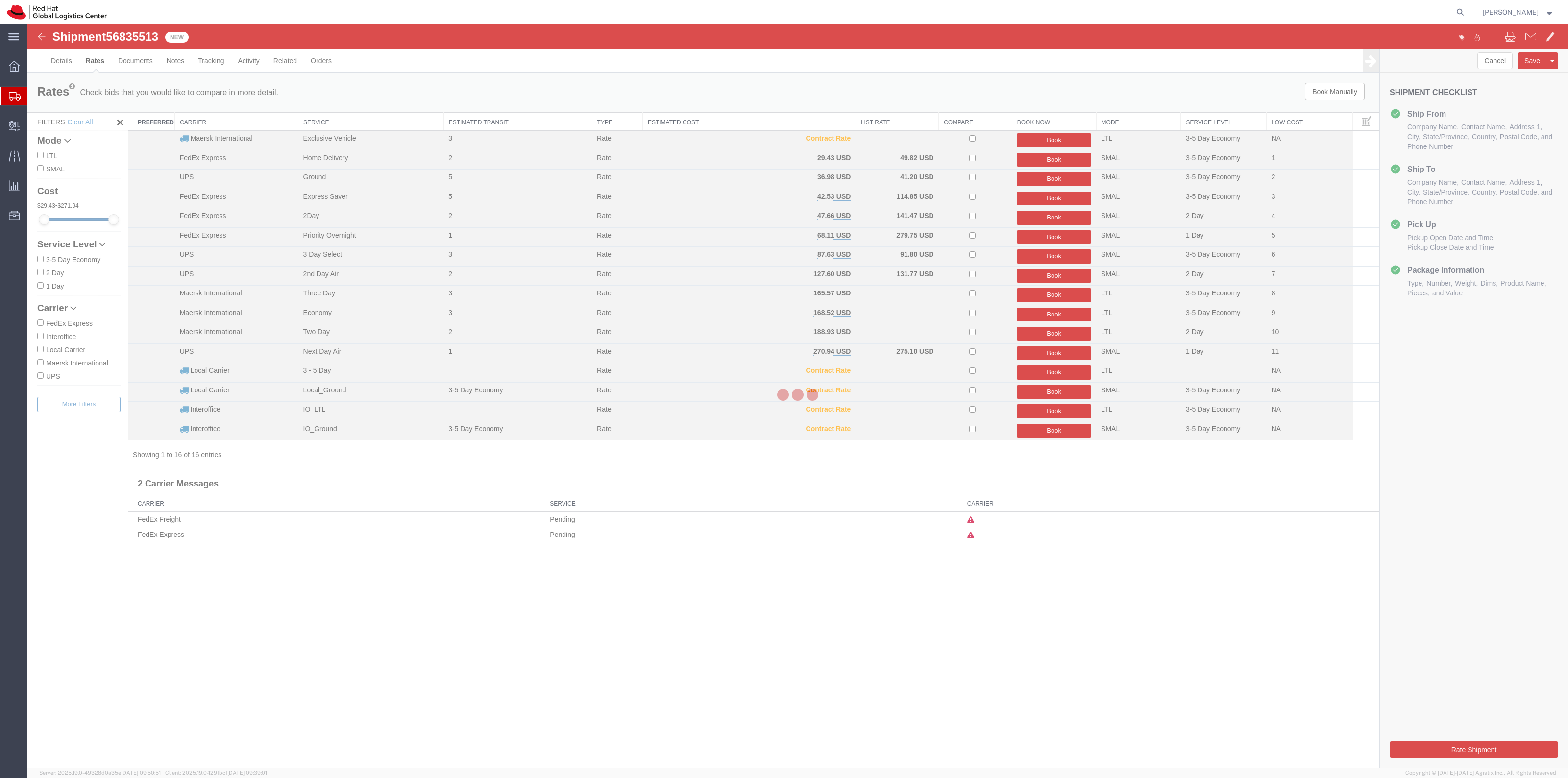
scroll to position [0, 0]
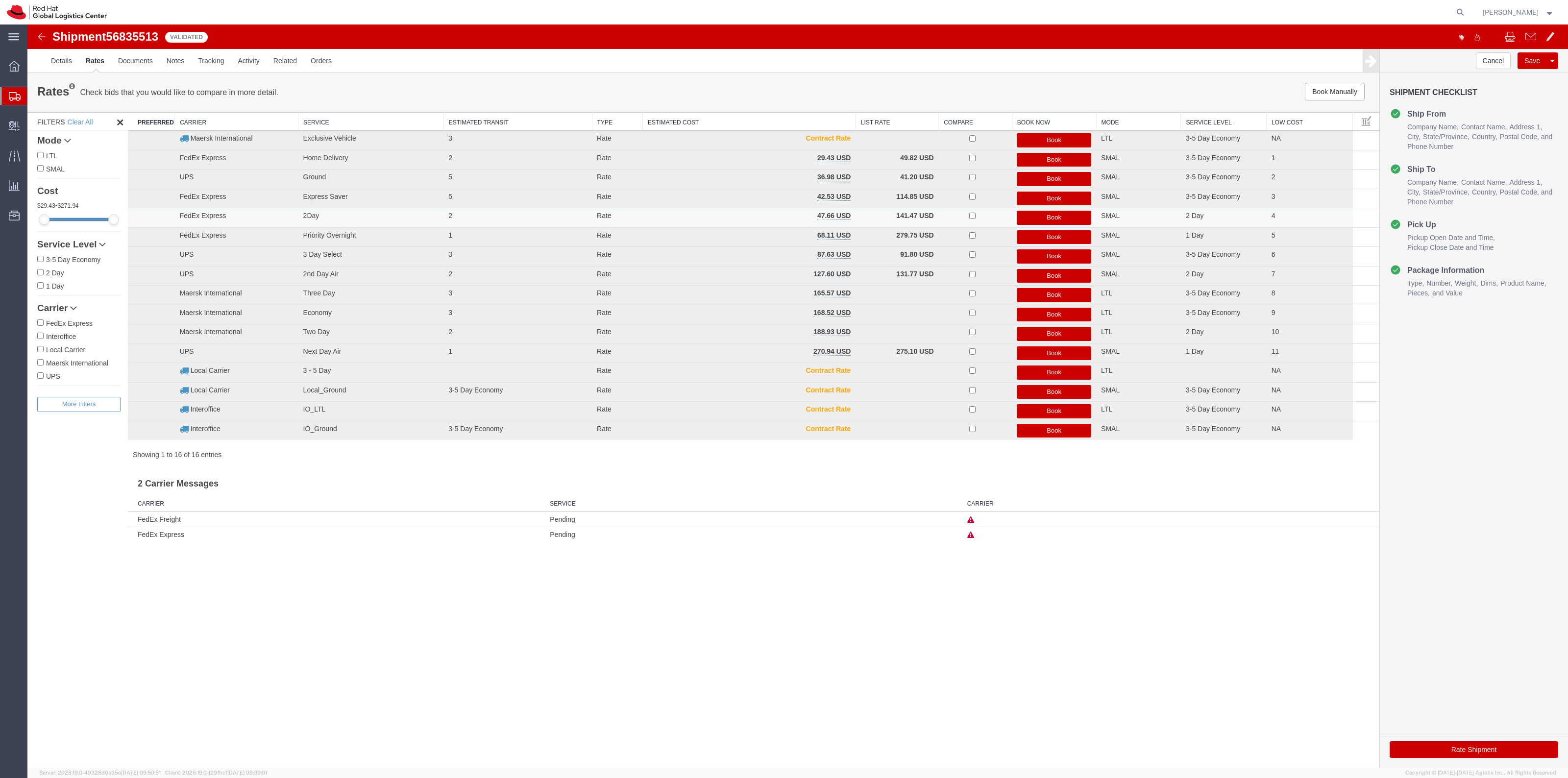
click at [1027, 212] on button "Book" at bounding box center [1054, 217] width 75 height 14
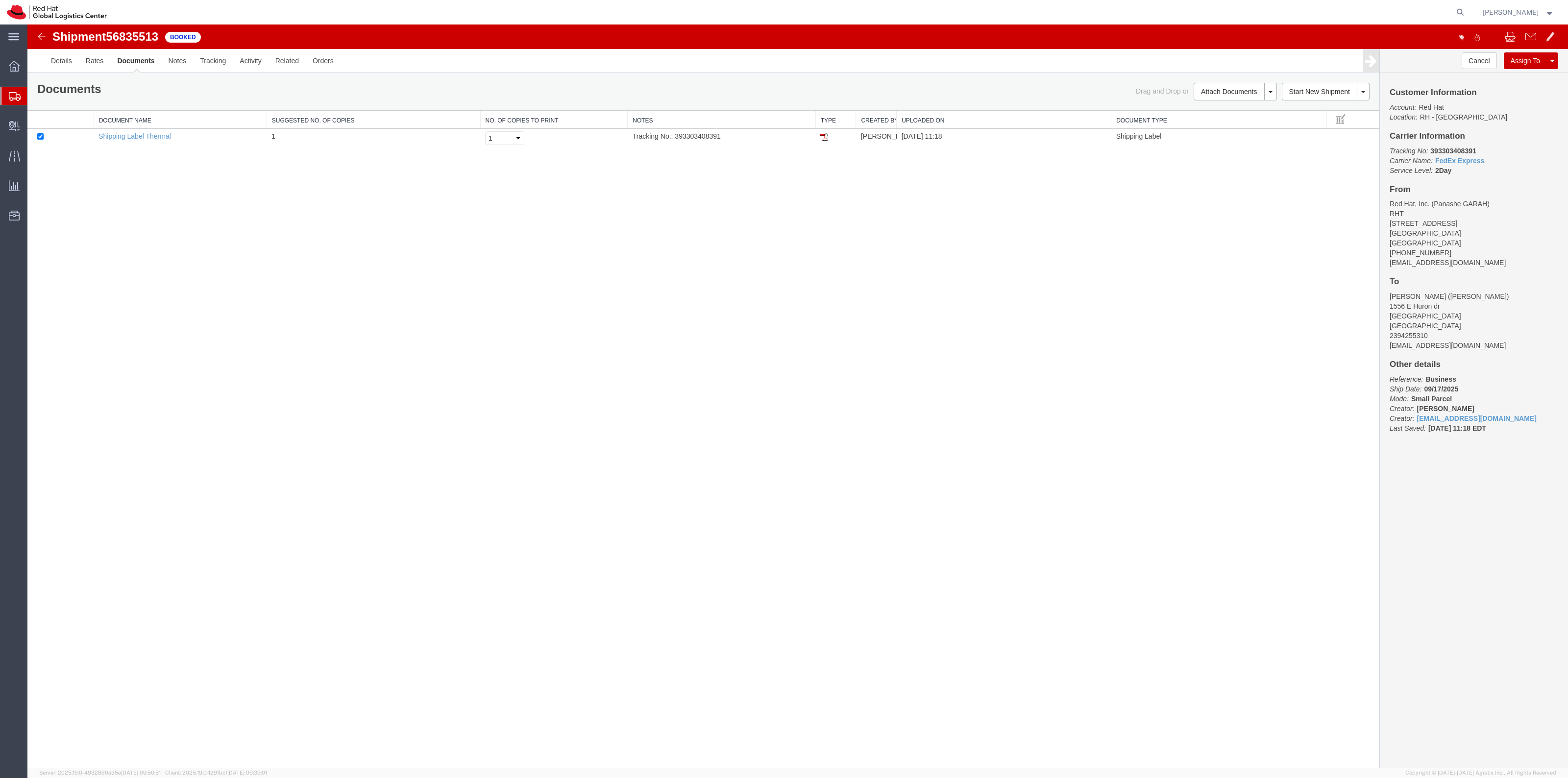
drag, startPoint x: 826, startPoint y: 138, endPoint x: 611, endPoint y: 503, distance: 423.6
click at [826, 138] on img at bounding box center [824, 136] width 7 height 7
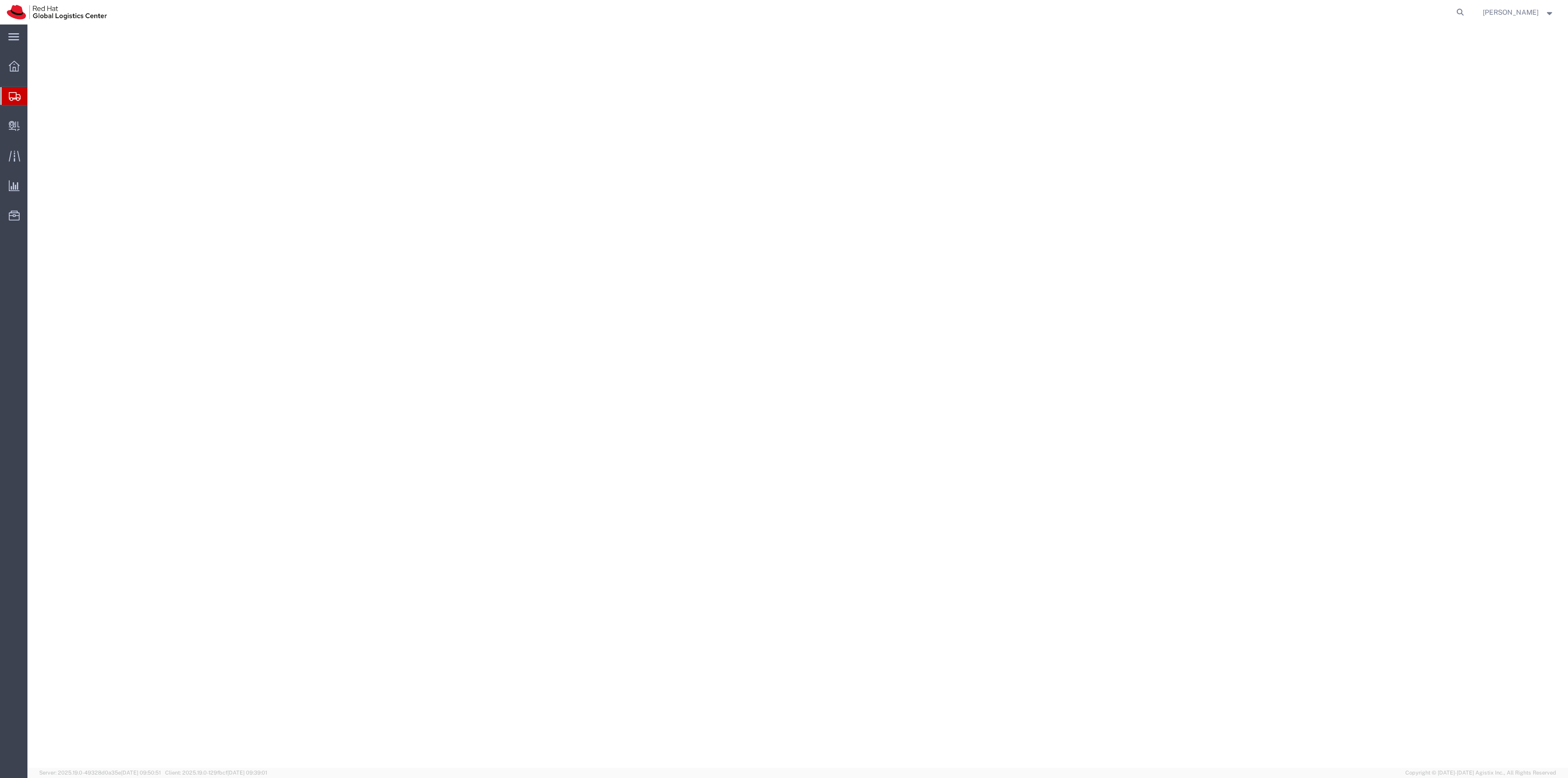
select select "38014"
select select
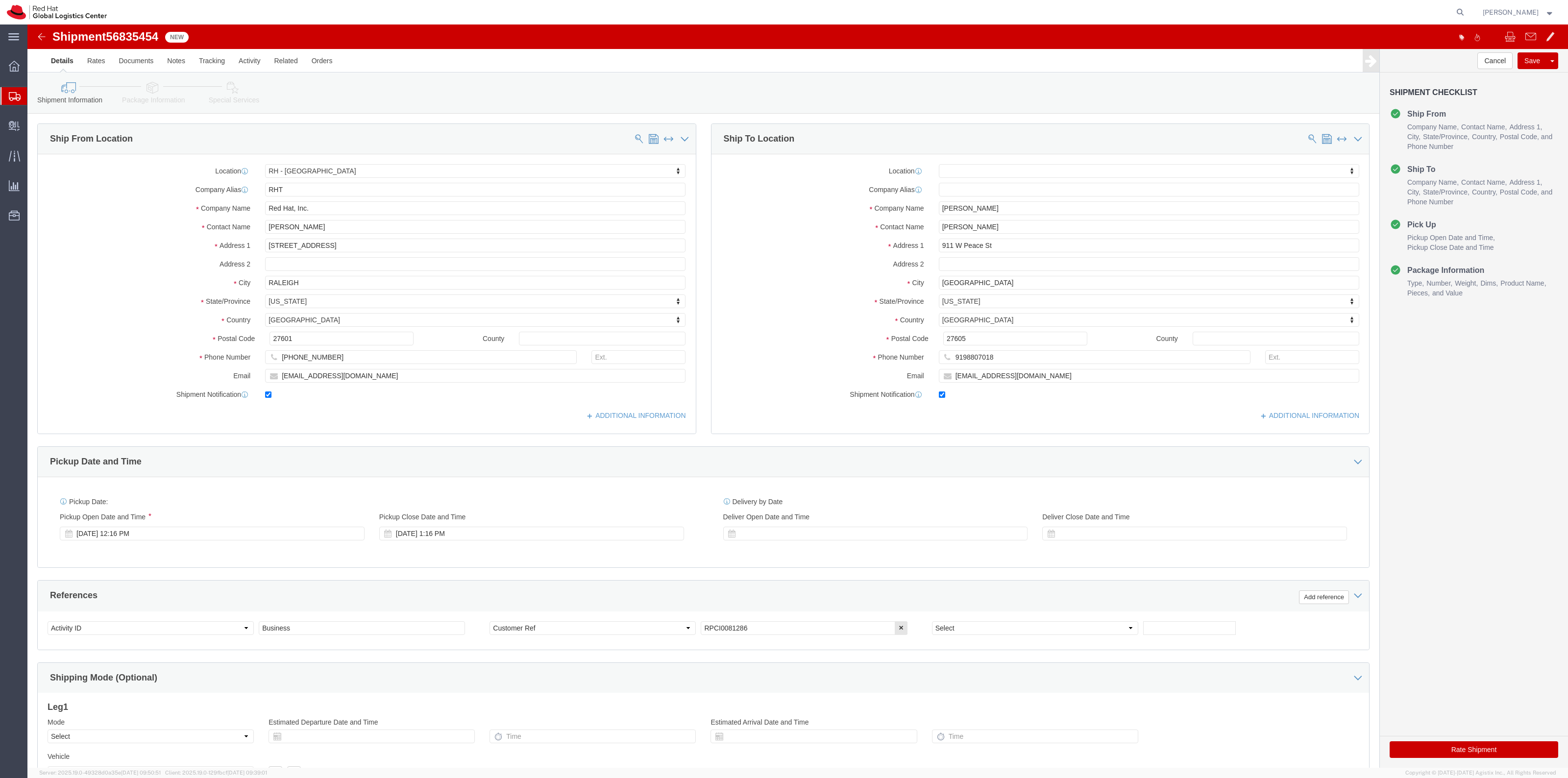
click icon
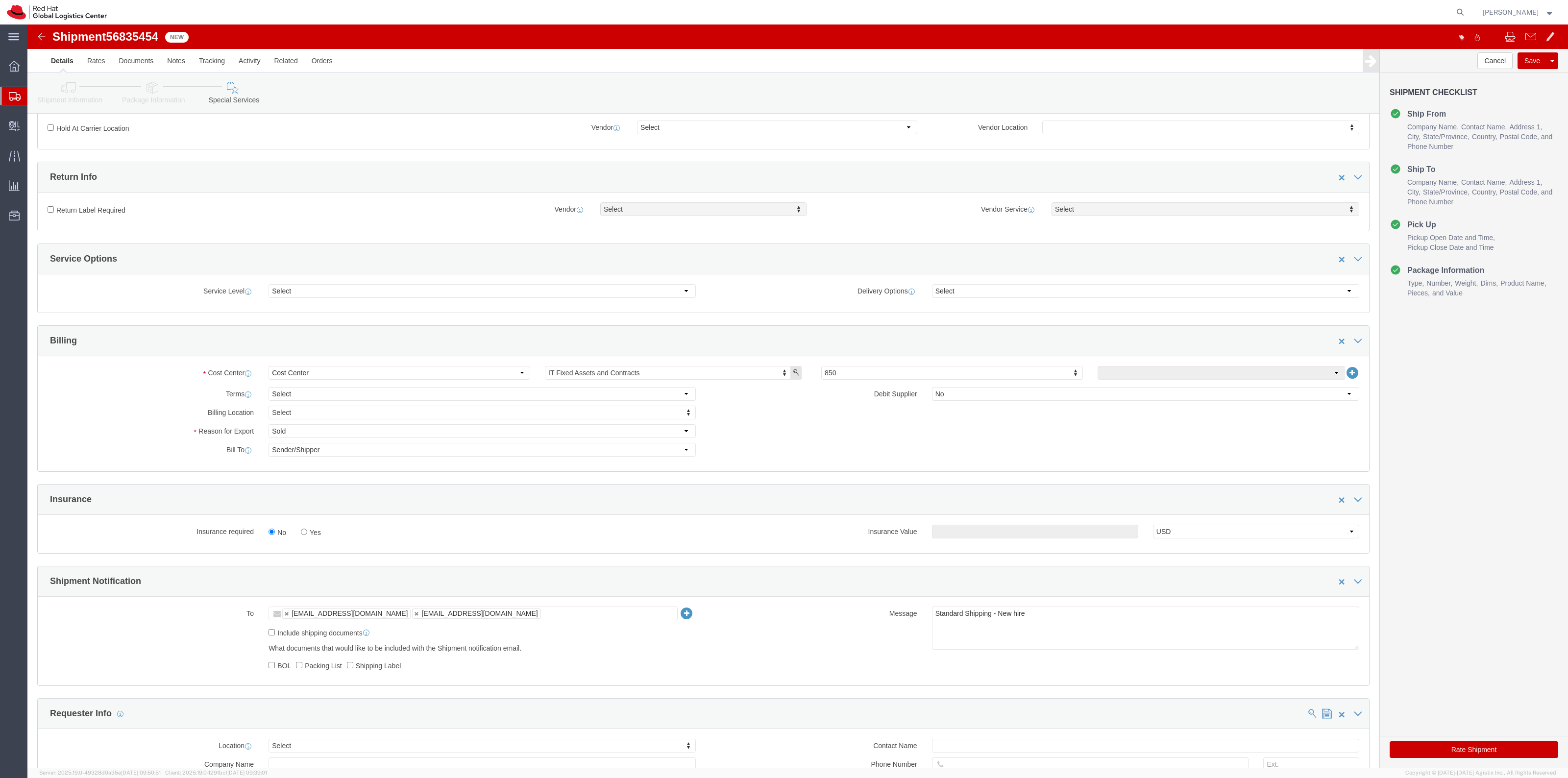
scroll to position [367, 0]
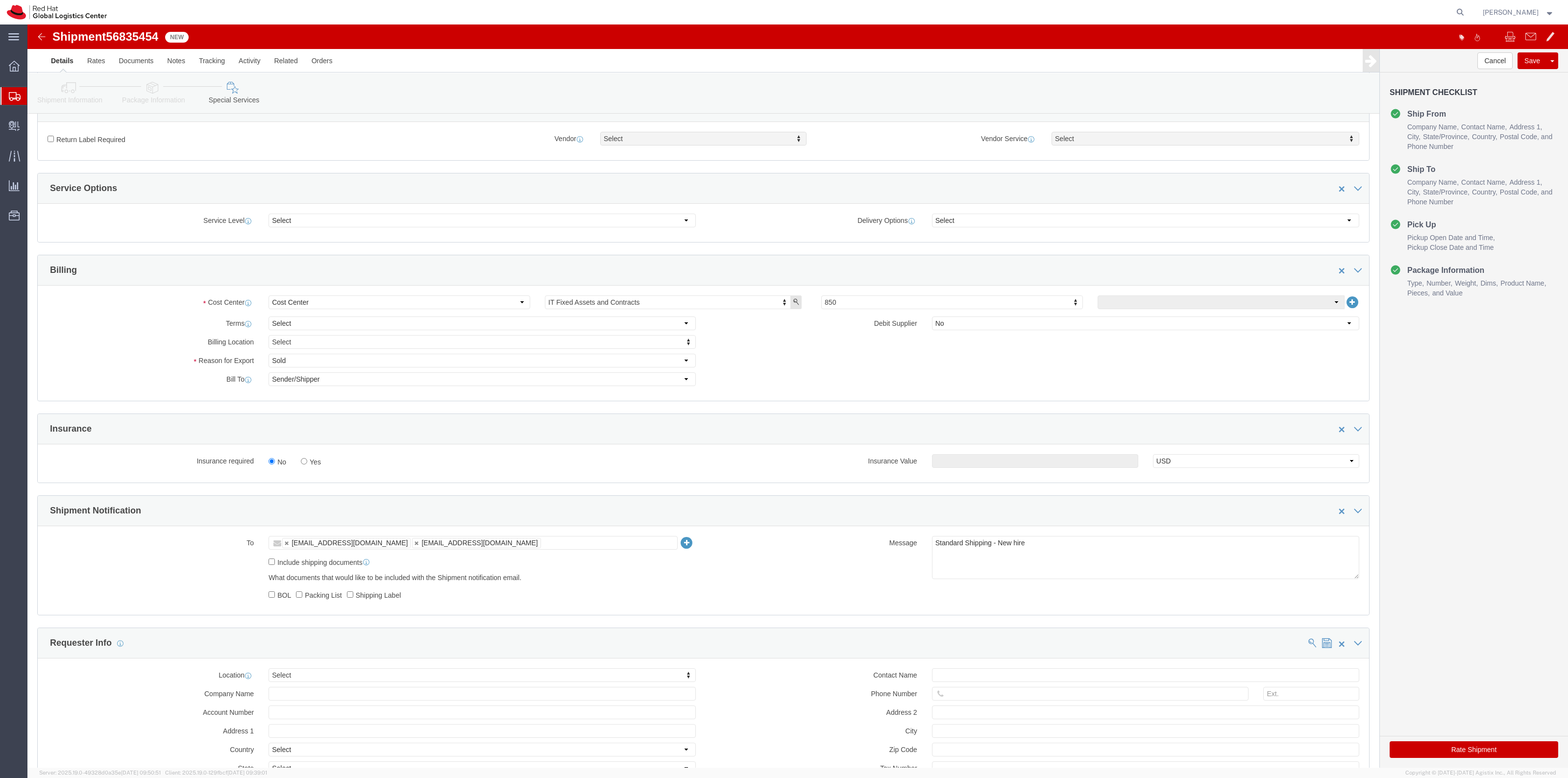
drag, startPoint x: 296, startPoint y: 441, endPoint x: 290, endPoint y: 441, distance: 6.0
click div "No Yes"
click label "Yes"
click input "Yes"
radio input "true"
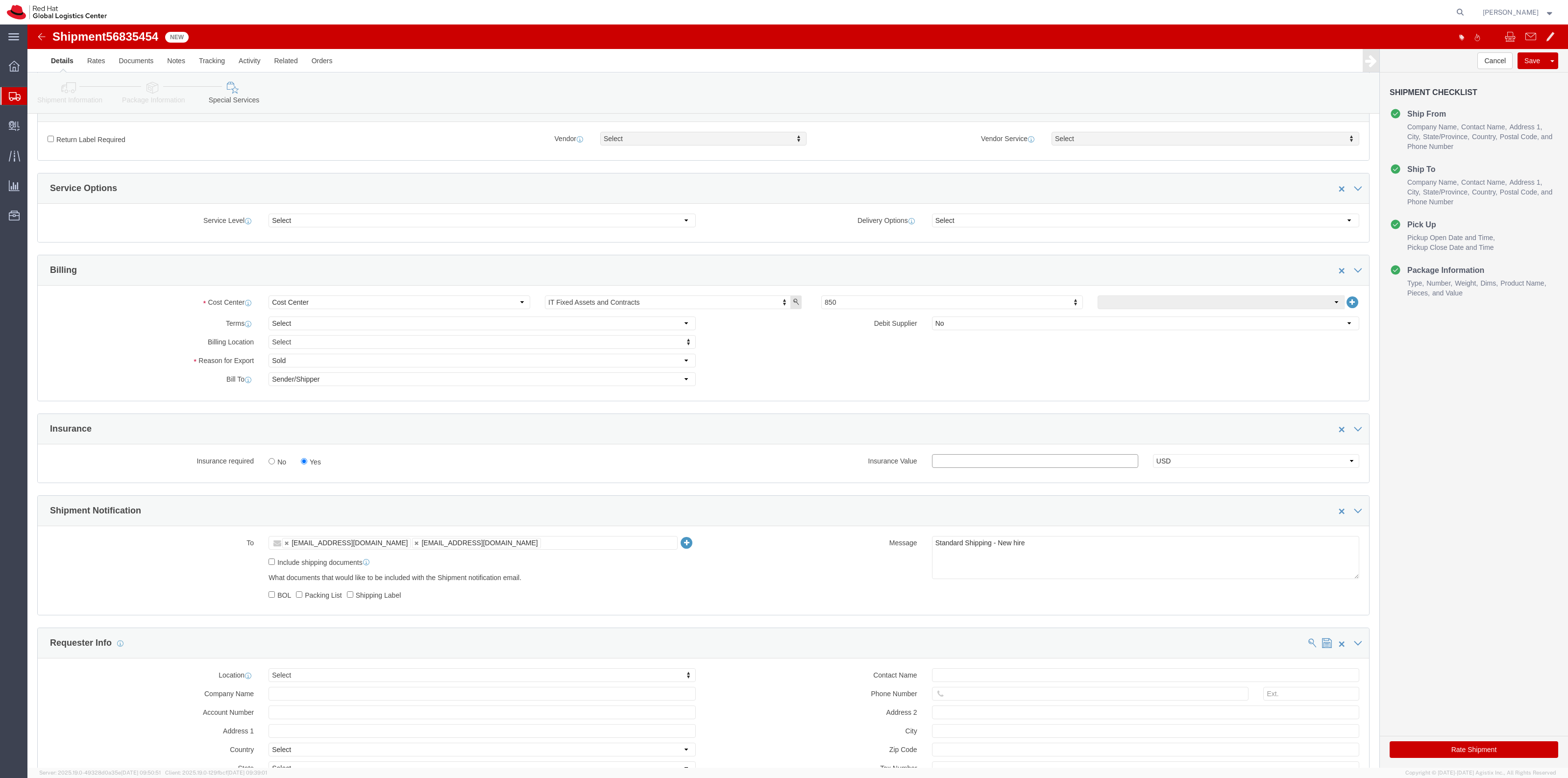
click input "text"
type input "500.00"
click button "Rate Shipment"
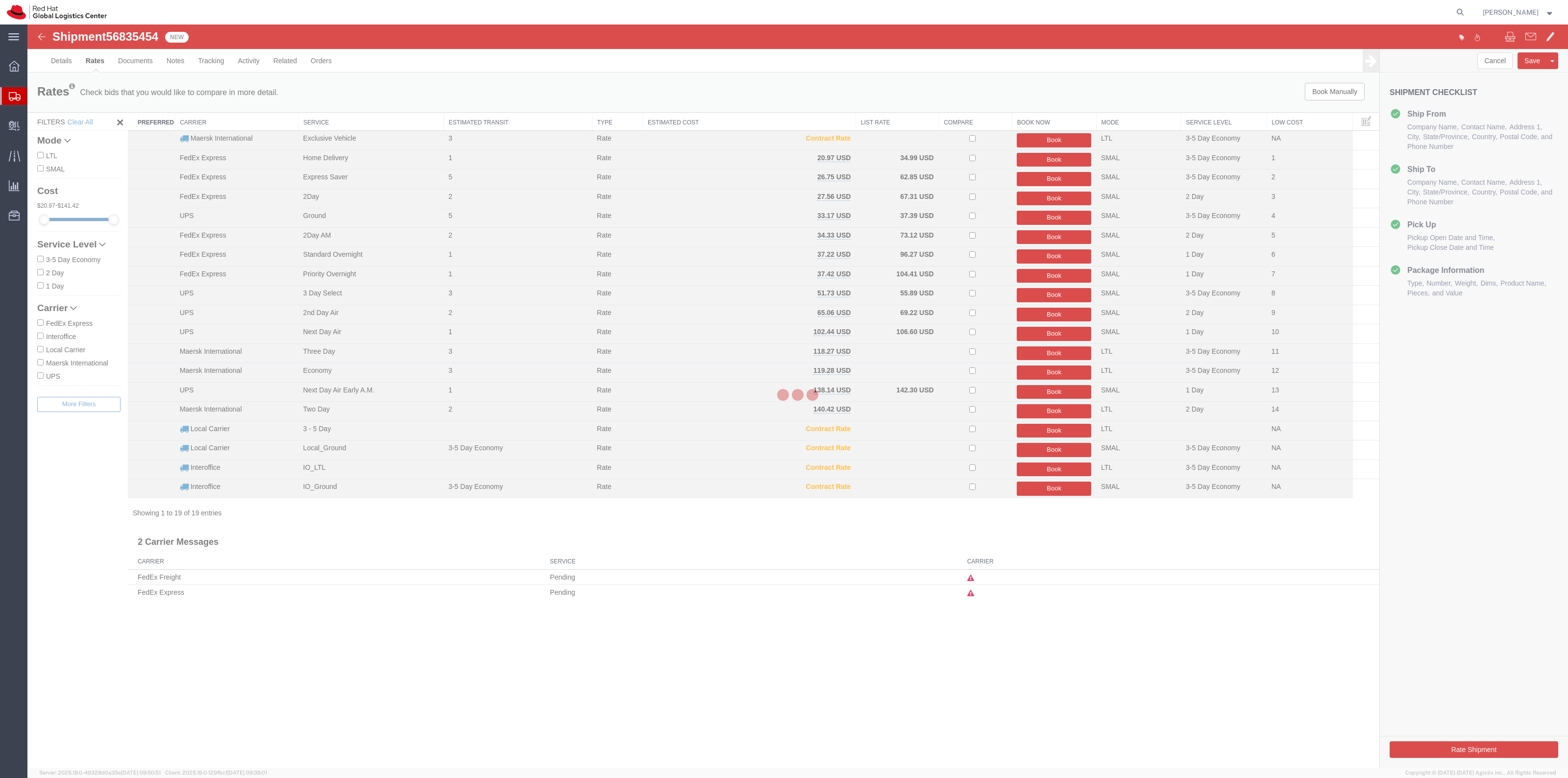
scroll to position [0, 0]
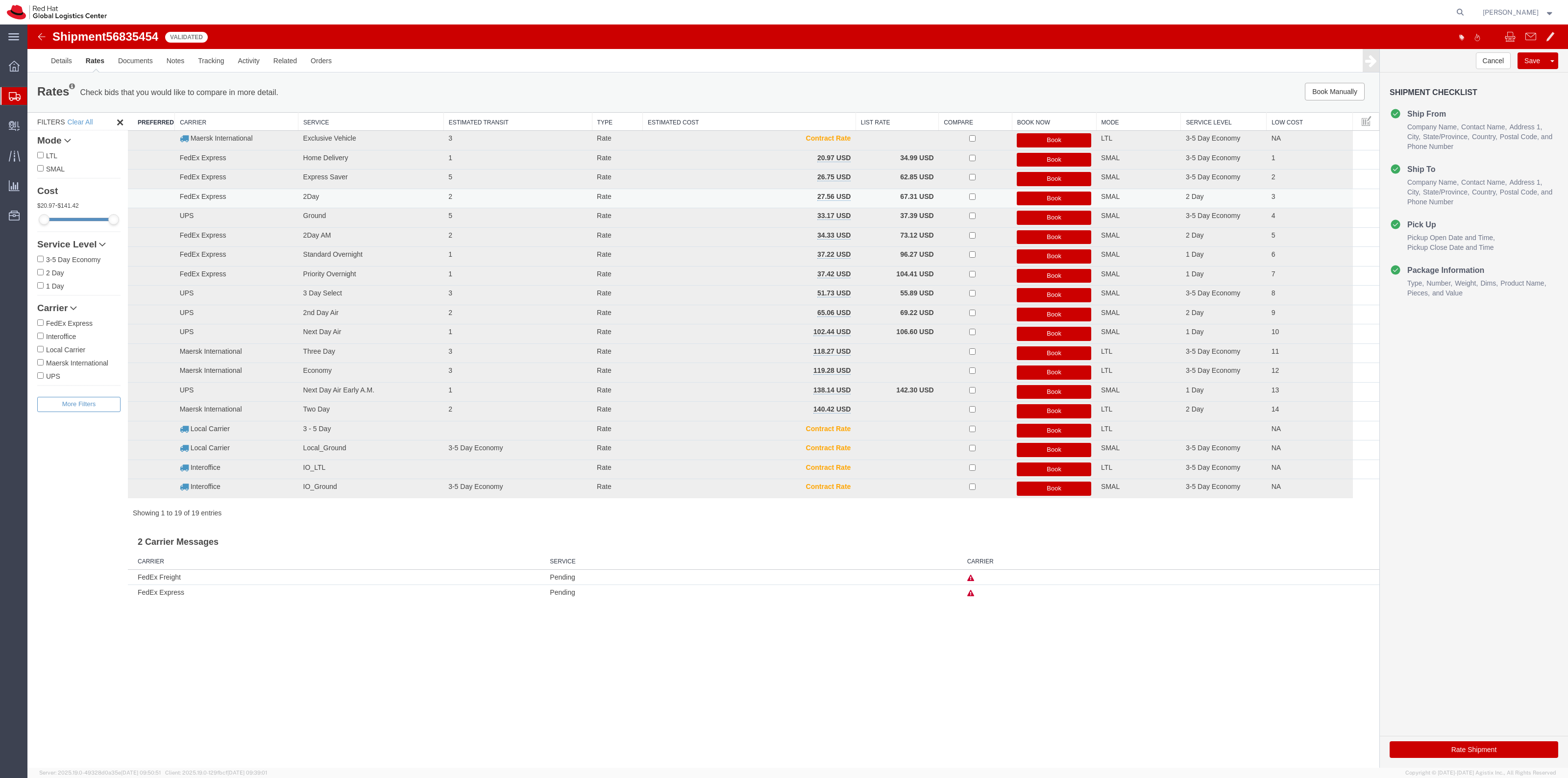
click at [1038, 194] on button "Book" at bounding box center [1054, 198] width 75 height 14
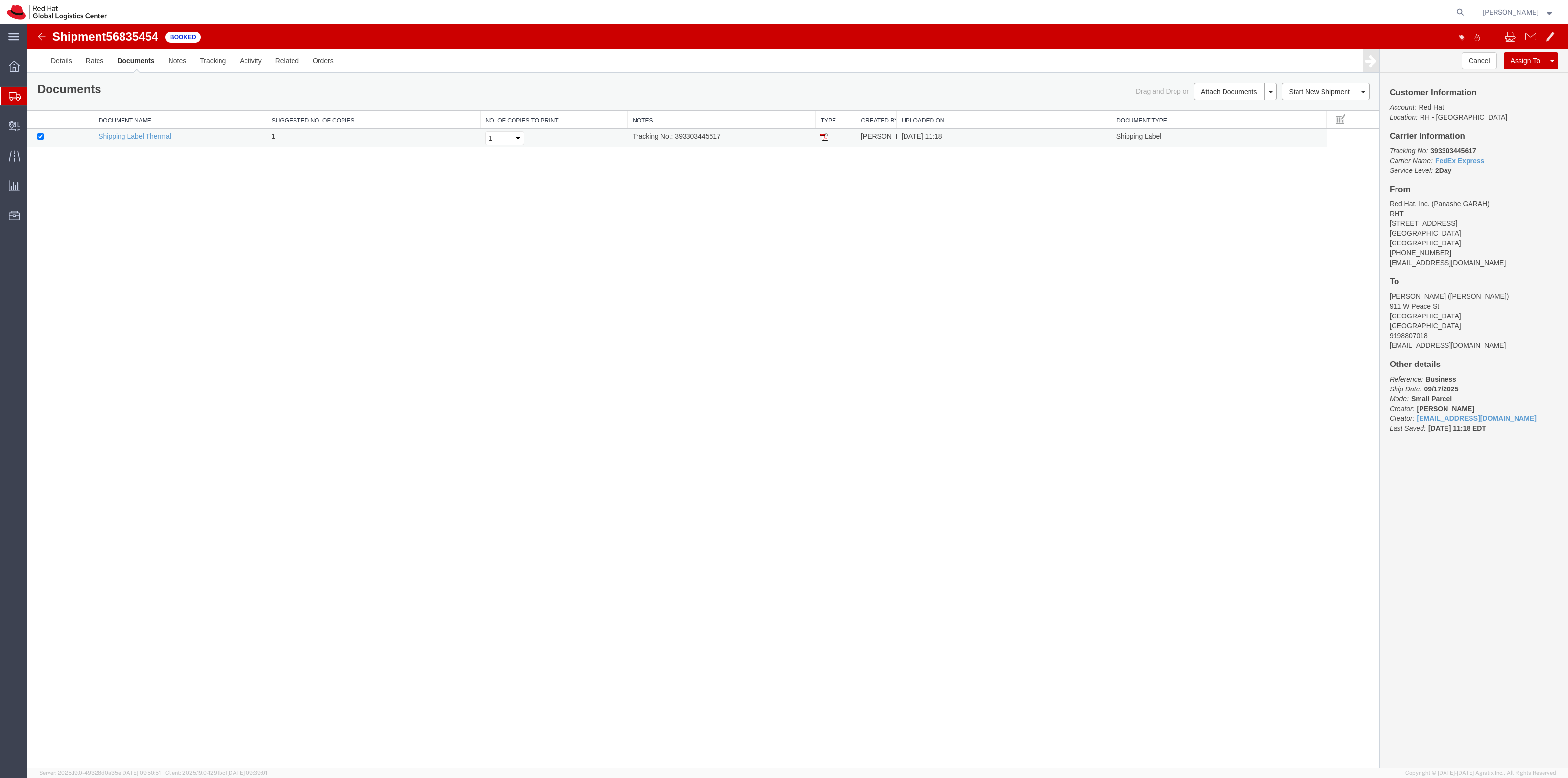
click at [817, 136] on td at bounding box center [835, 138] width 40 height 19
click at [826, 137] on img at bounding box center [824, 136] width 7 height 7
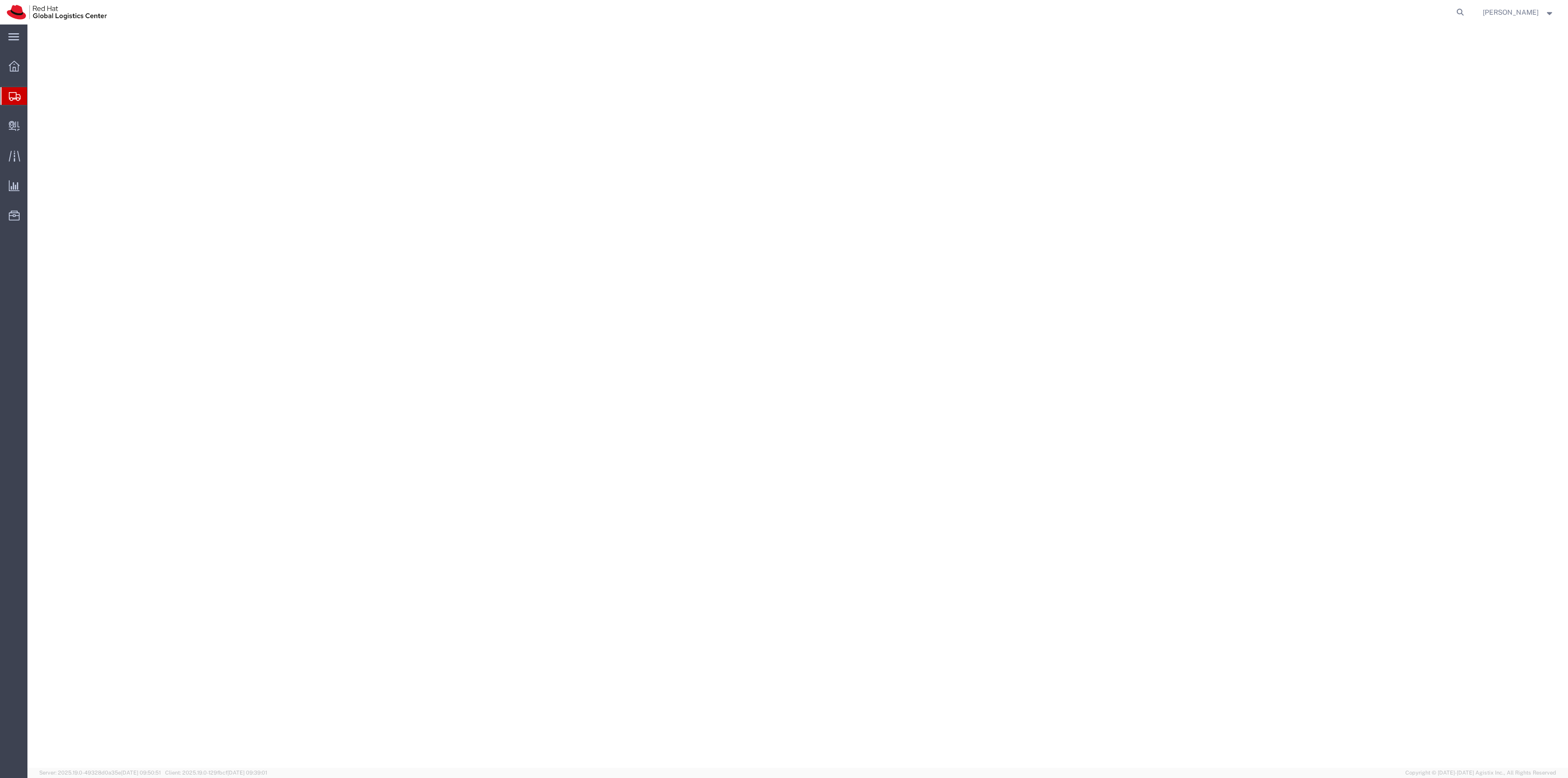
select select "38014"
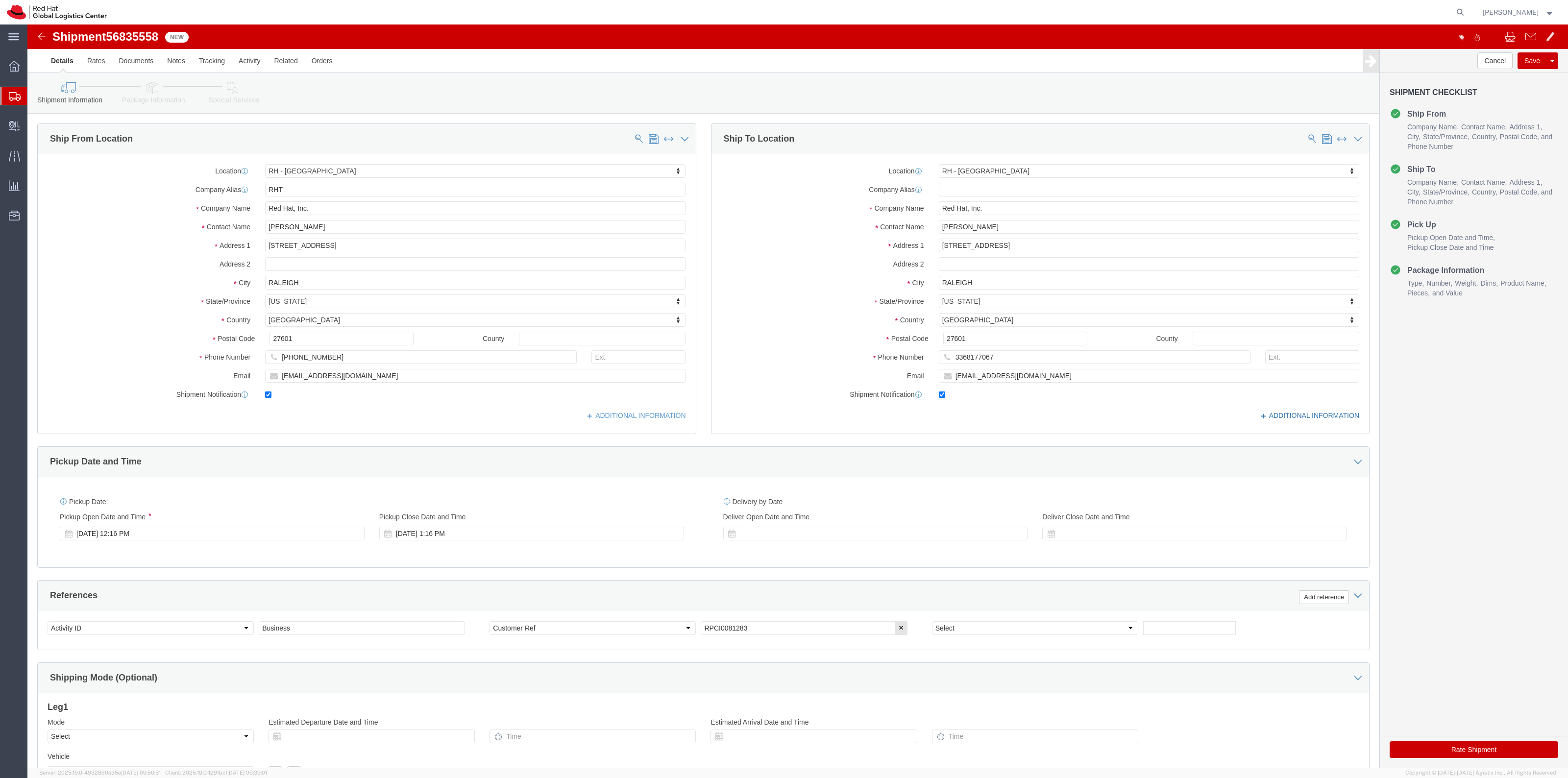
drag, startPoint x: 198, startPoint y: 72, endPoint x: 1282, endPoint y: 392, distance: 1130.2
click link "Special Services"
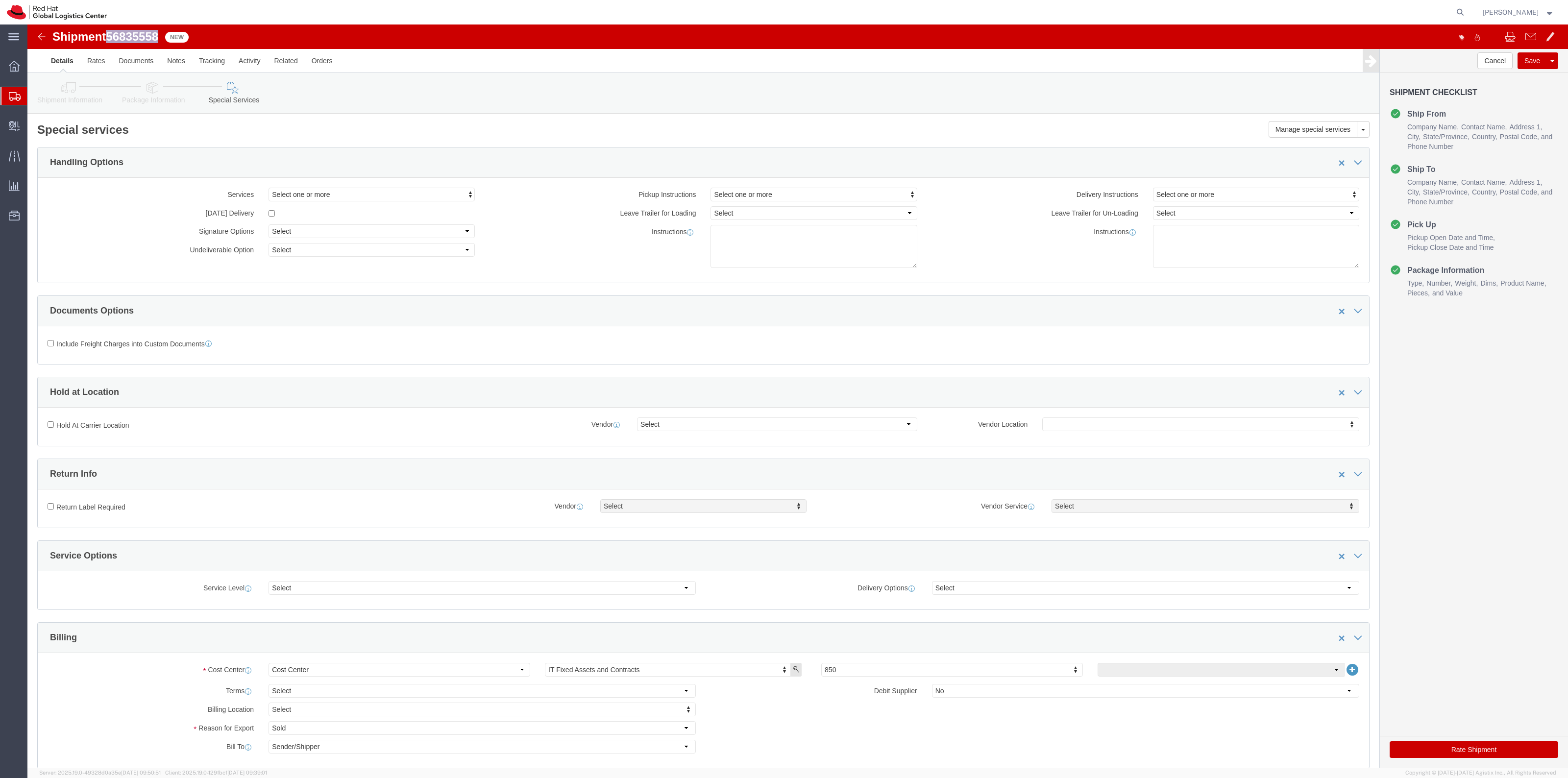
drag, startPoint x: 132, startPoint y: 16, endPoint x: 83, endPoint y: 10, distance: 49.4
click span "56835558"
copy span "56835558"
click button "Rate Shipment"
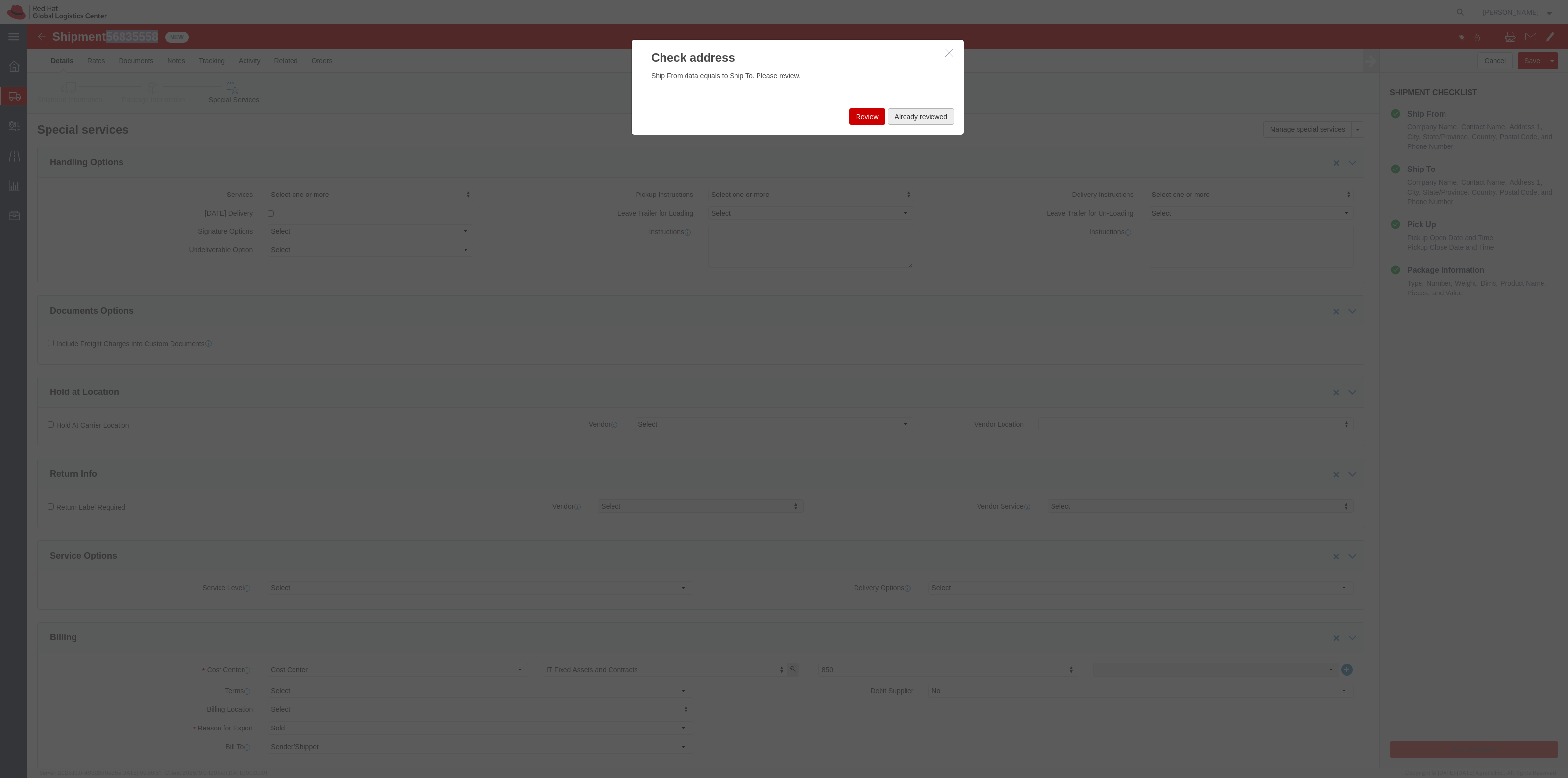
click button "Already reviewed"
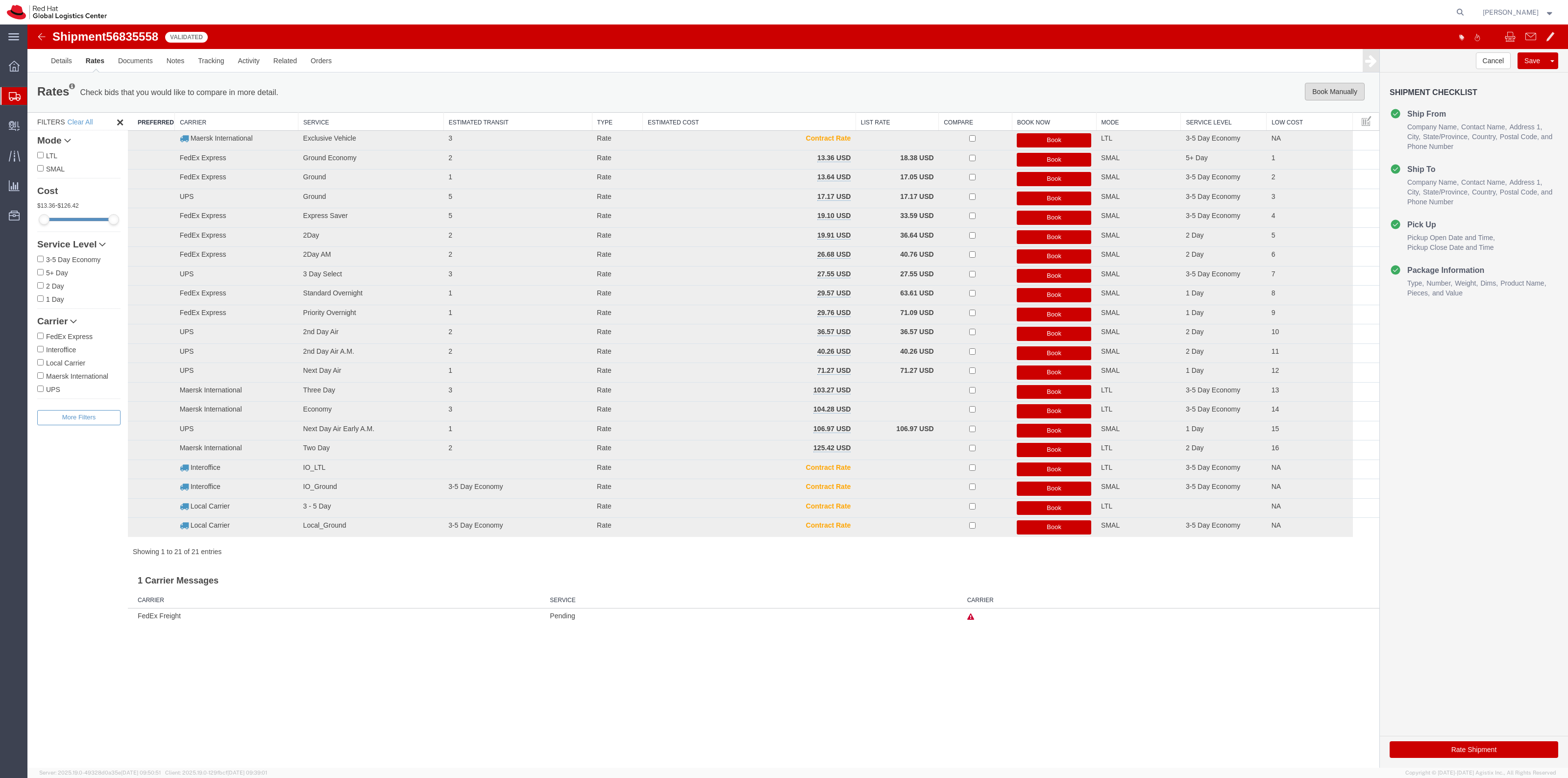
click at [1335, 91] on button "Book Manually" at bounding box center [1334, 92] width 60 height 18
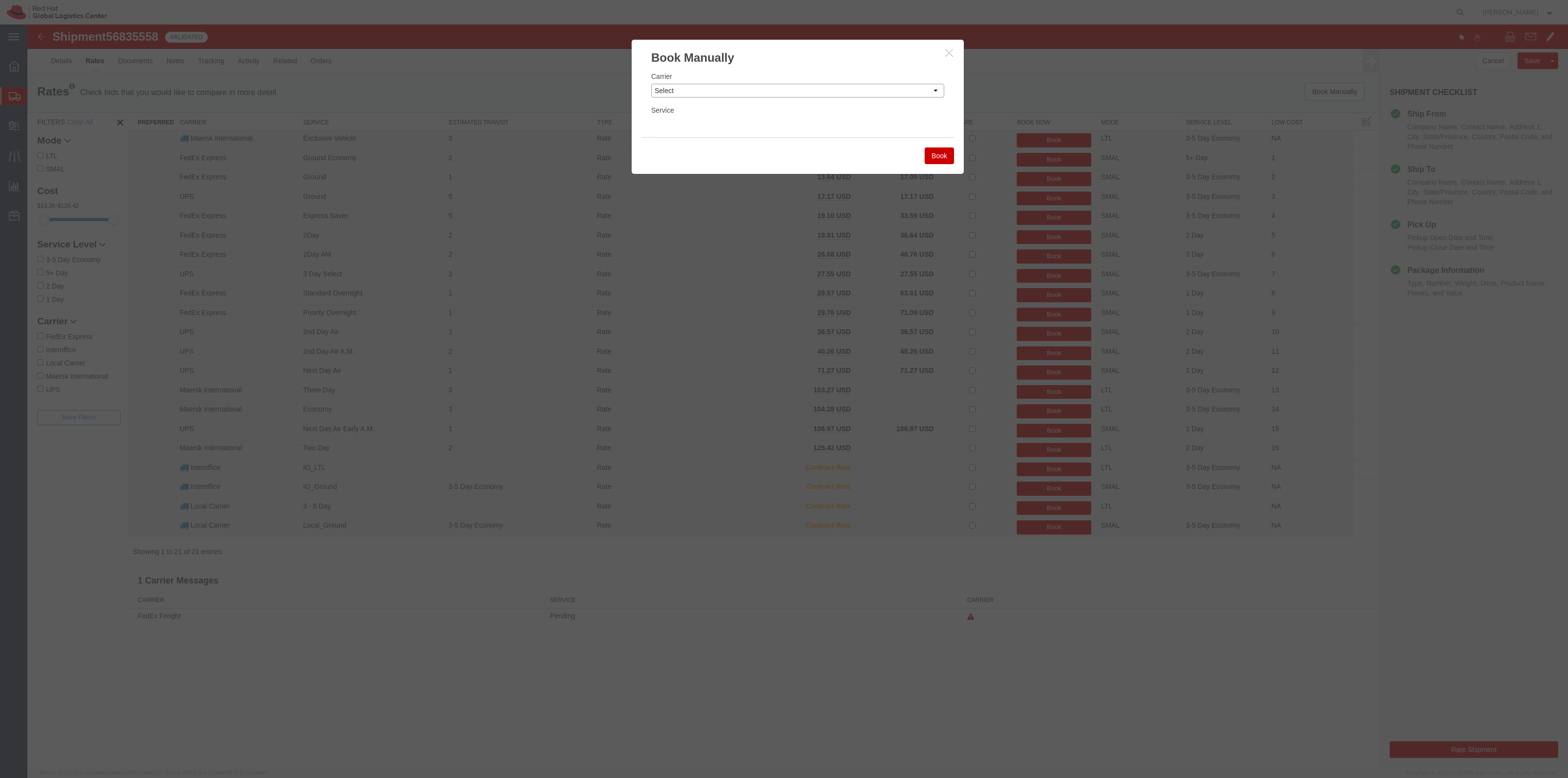
click at [713, 88] on select "Select Add New Carrier (and default service) Amazon Logistics DHL FedEx Express…" at bounding box center [797, 91] width 293 height 13
select select "7920"
click at [651, 84] on select "Select Add New Carrier (and default service) Amazon Logistics DHL FedEx Express…" at bounding box center [797, 91] width 293 height 13
click at [704, 114] on div "Service Select IO_Ground IO_LTL" at bounding box center [797, 117] width 293 height 26
click at [704, 116] on div "Service Select IO_Ground IO_LTL" at bounding box center [797, 117] width 293 height 26
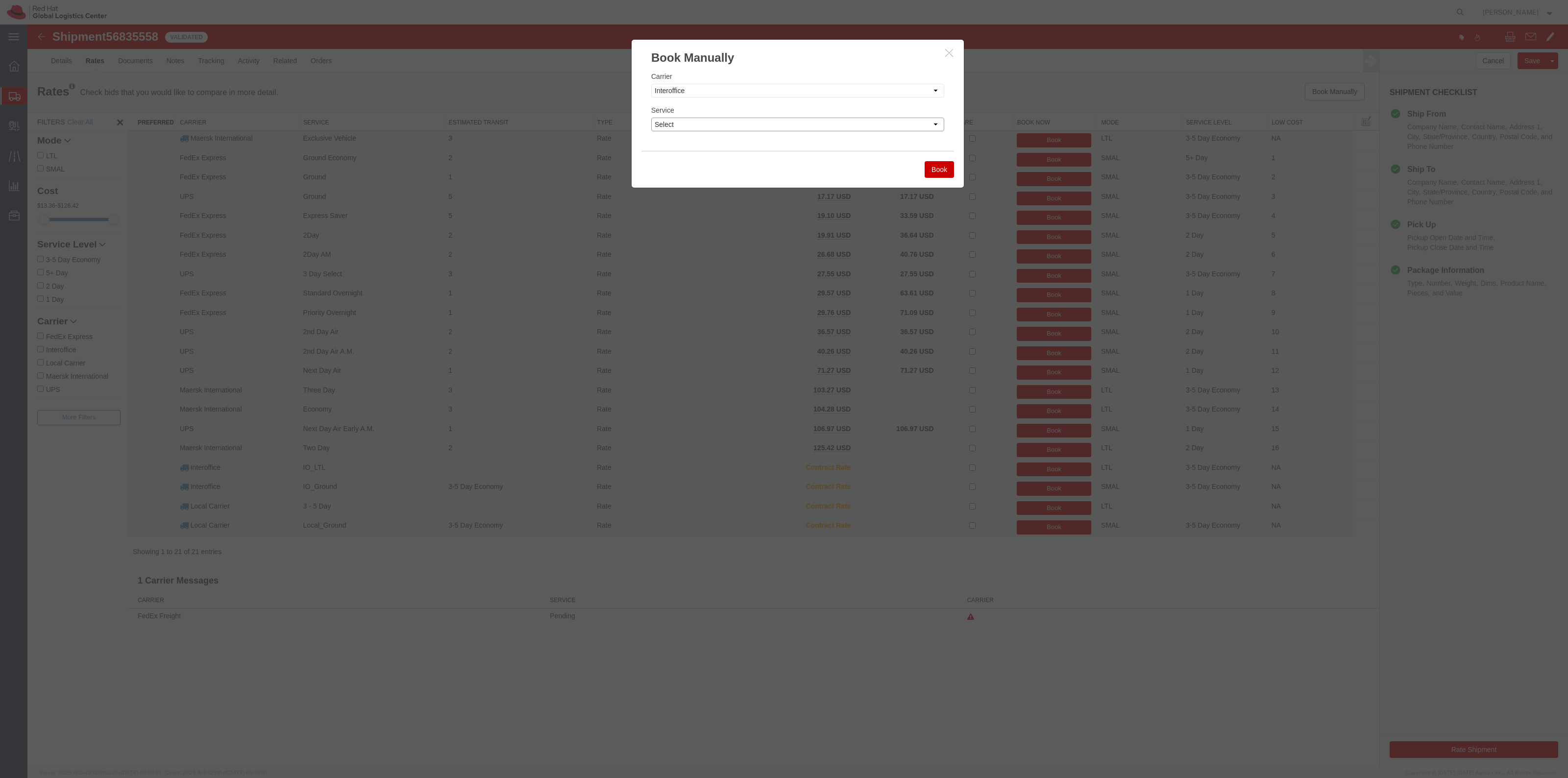
drag, startPoint x: 706, startPoint y: 120, endPoint x: 713, endPoint y: 130, distance: 12.2
click at [706, 120] on select "Select IO_Ground IO_LTL" at bounding box center [797, 124] width 293 height 13
select select "17810"
click at [651, 117] on select "Select IO_Ground IO_LTL" at bounding box center [797, 124] width 293 height 13
click at [939, 171] on button "Book" at bounding box center [939, 169] width 29 height 16
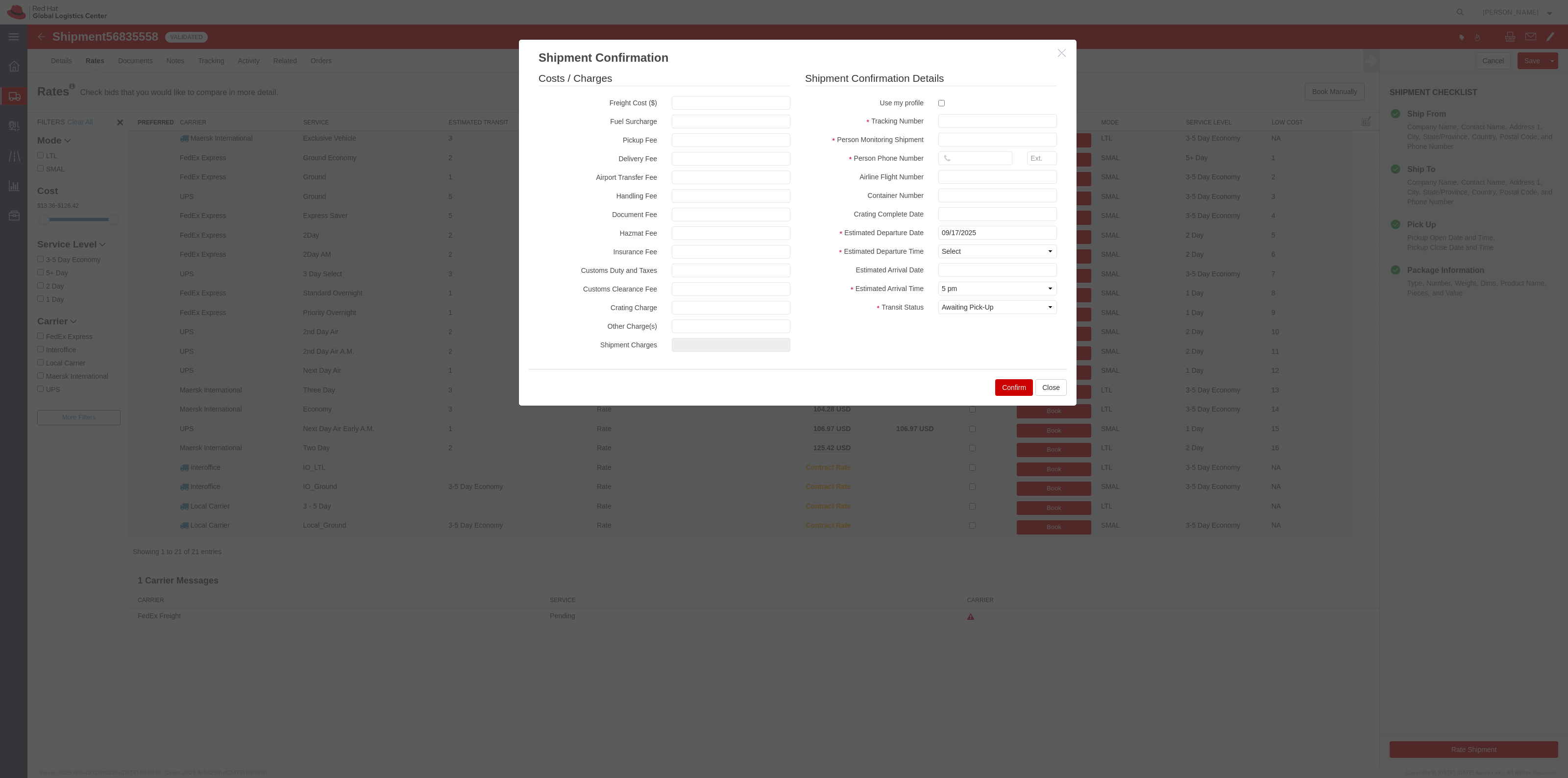
click at [942, 107] on label at bounding box center [998, 102] width 118 height 13
click at [942, 106] on input "checkbox" at bounding box center [942, 103] width 7 height 7
checkbox input "true"
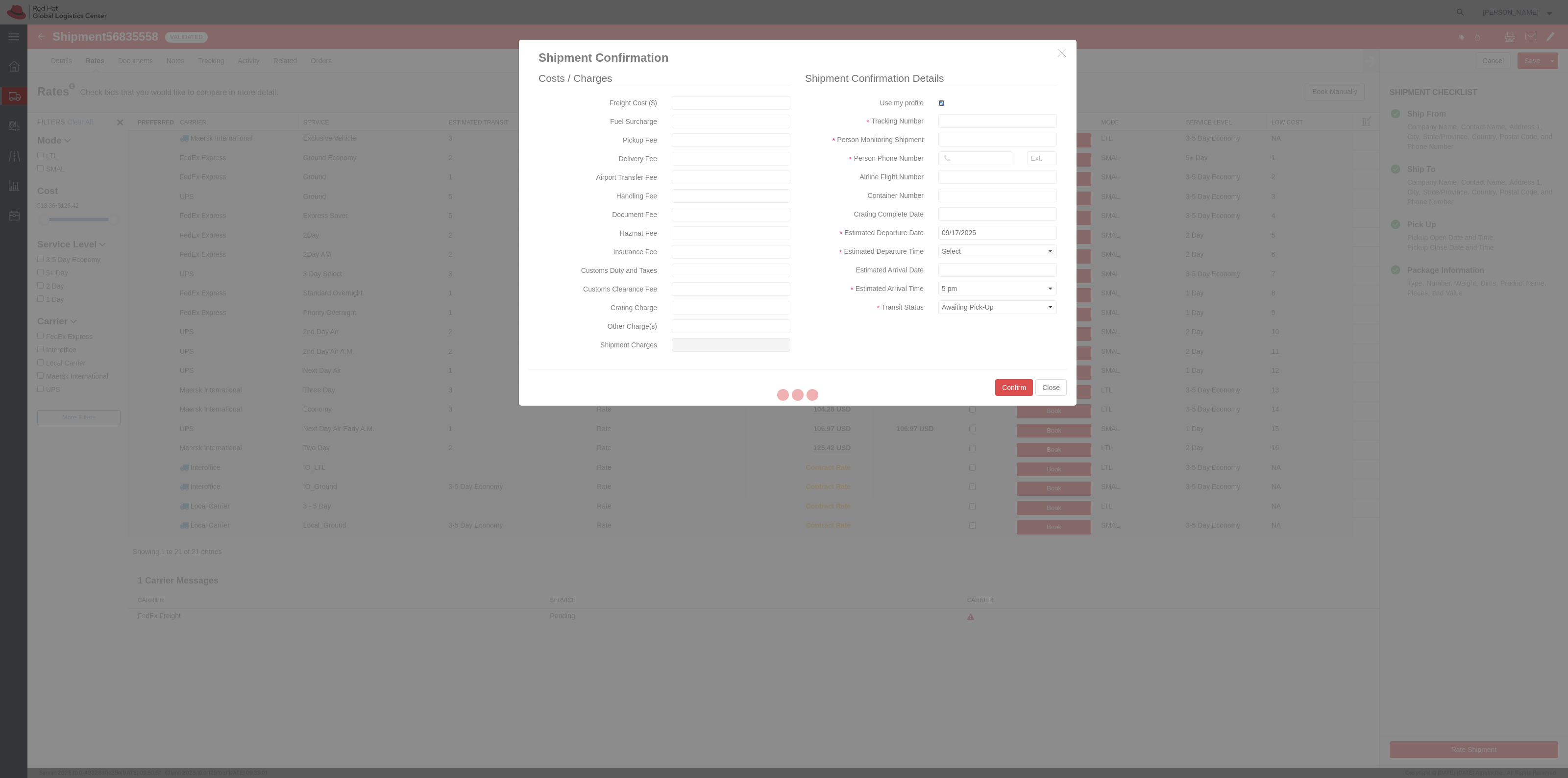
type input "[PERSON_NAME]"
type input "19198356701"
click at [941, 106] on input "checkbox" at bounding box center [942, 103] width 7 height 7
checkbox input "false"
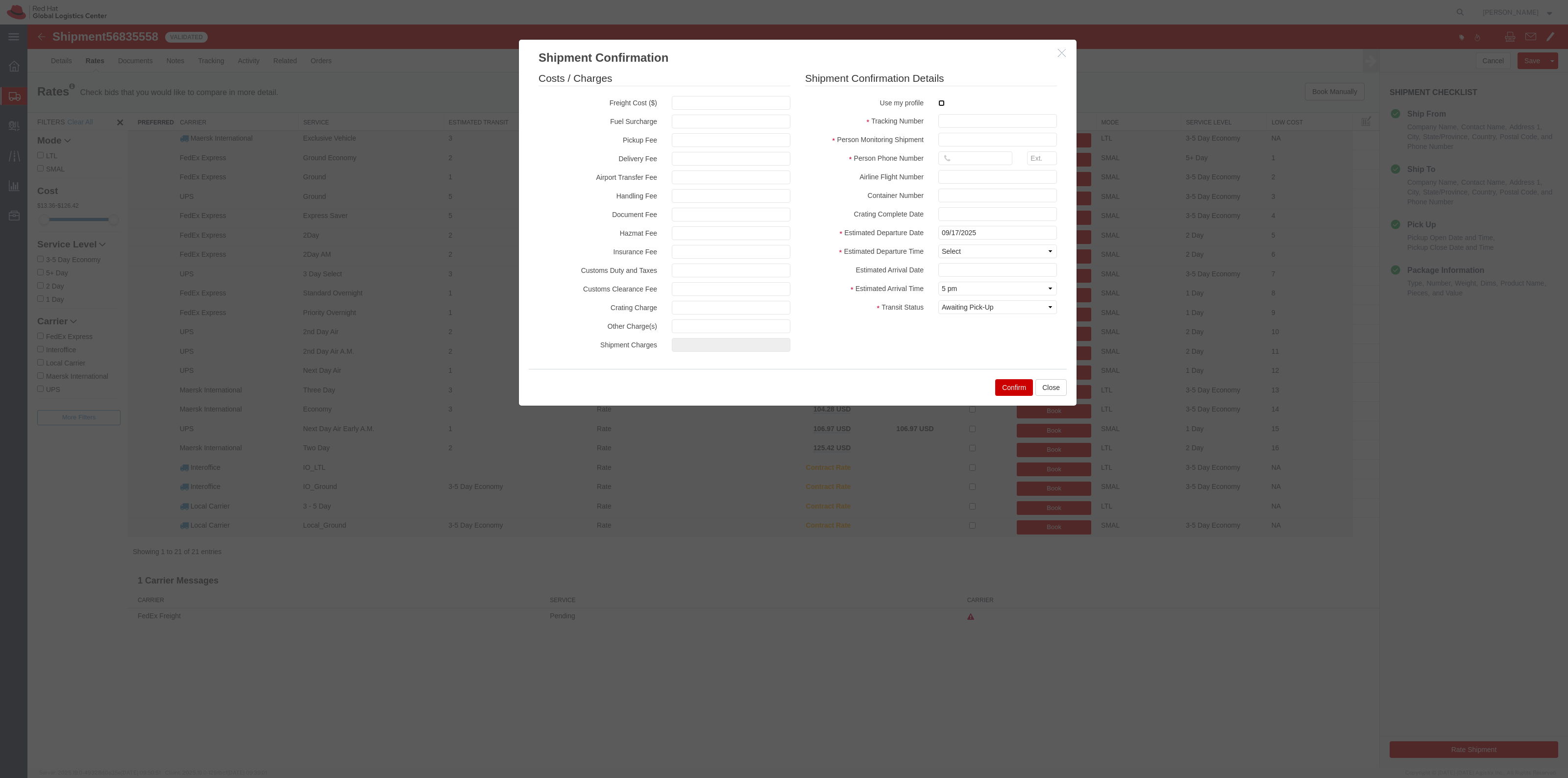
click at [942, 105] on input "checkbox" at bounding box center [942, 103] width 7 height 7
checkbox input "true"
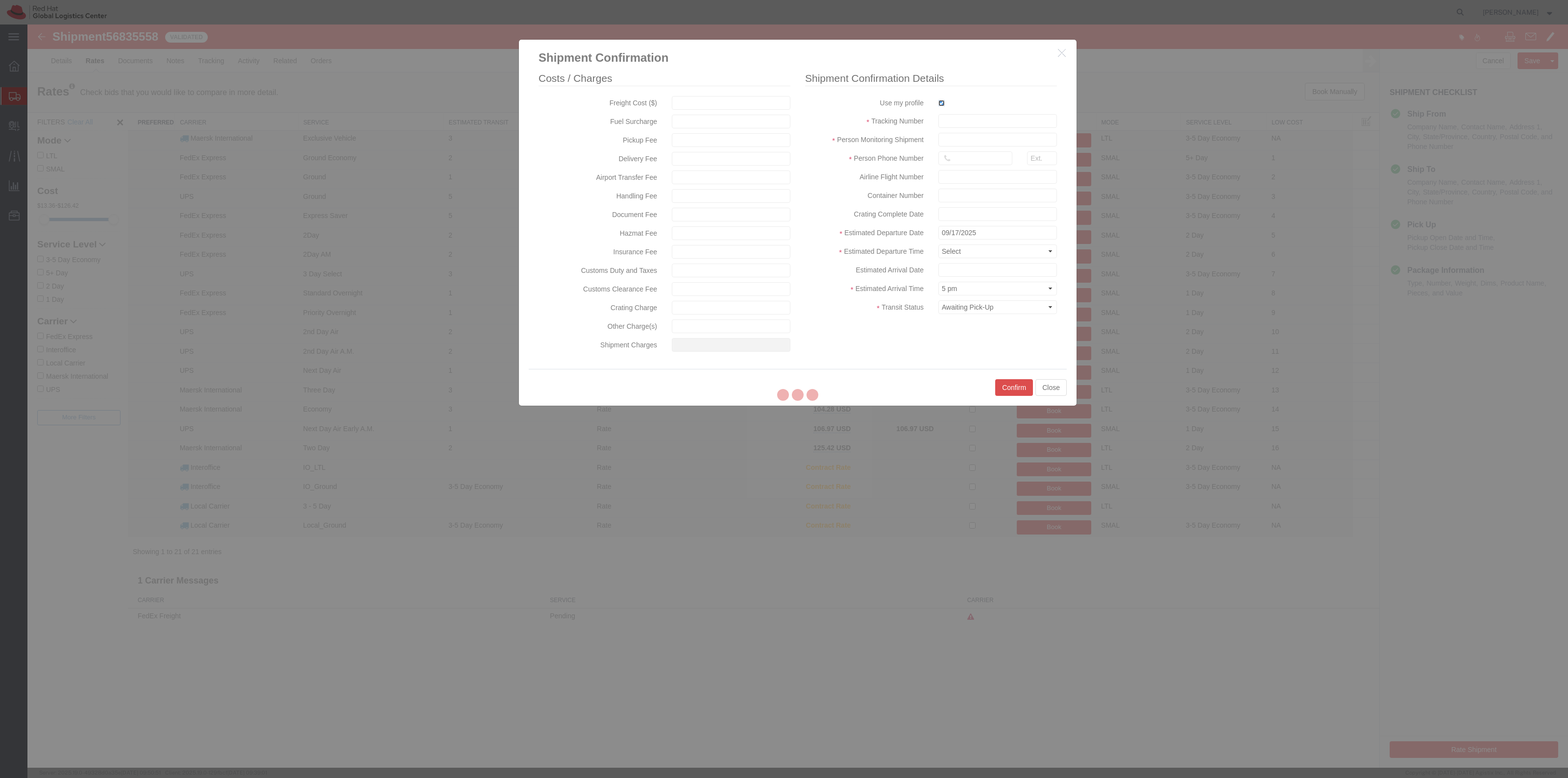
type input "[PERSON_NAME]"
type input "19198356701"
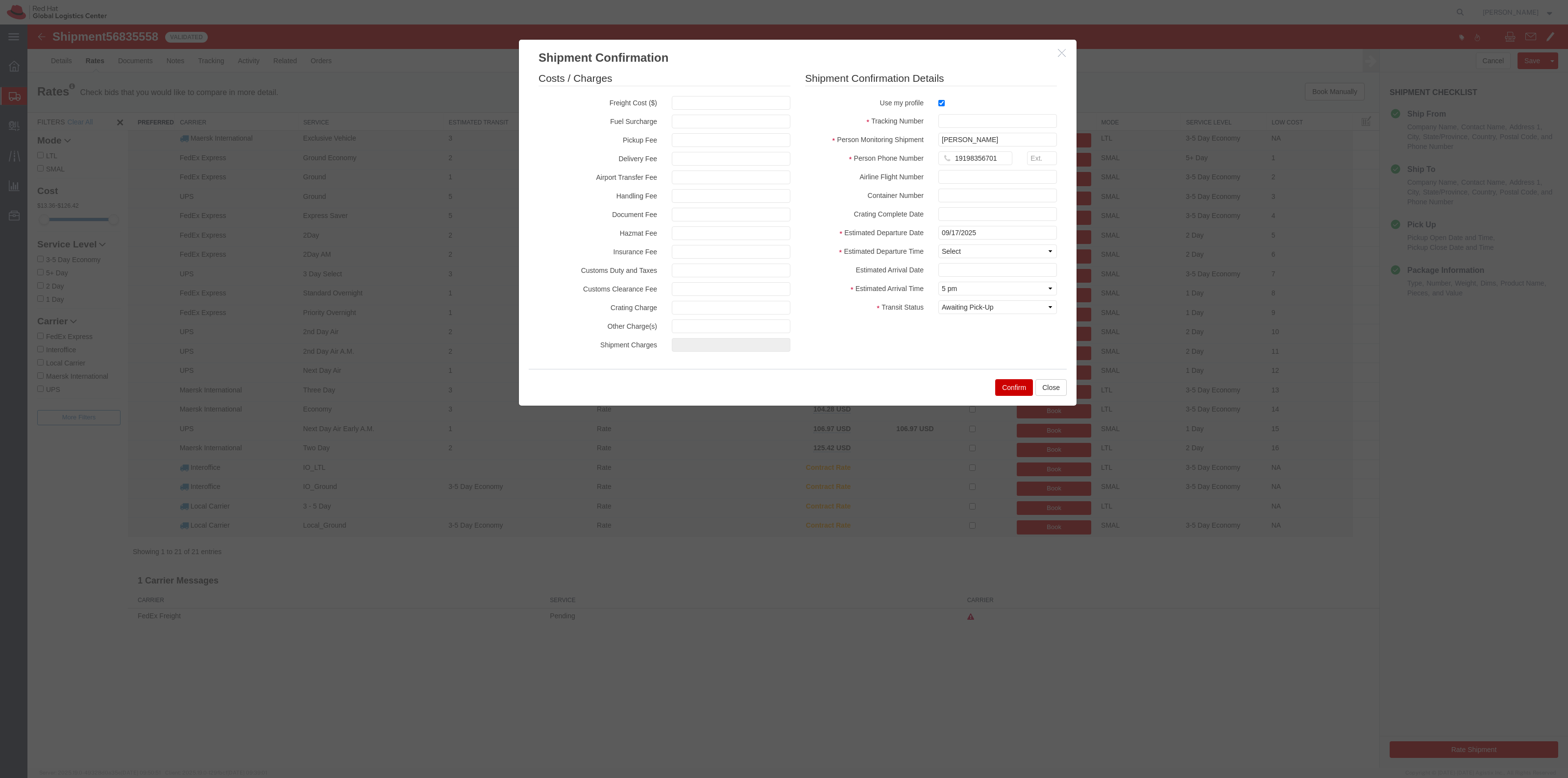
click at [957, 113] on fieldset "Shipment Confirmation Details Use my profile Tracking Number Person Monitoring …" at bounding box center [931, 194] width 251 height 248
click at [987, 121] on input "text" at bounding box center [998, 121] width 118 height 13
paste input "56835558"
type input "RHT56835558"
click at [998, 257] on select "Select Midnight 1 am 2 am 3 am 4 am 5 am 6 am 7 am 8 am 9 am 10 am 11 am 12 Noo…" at bounding box center [998, 251] width 118 height 13
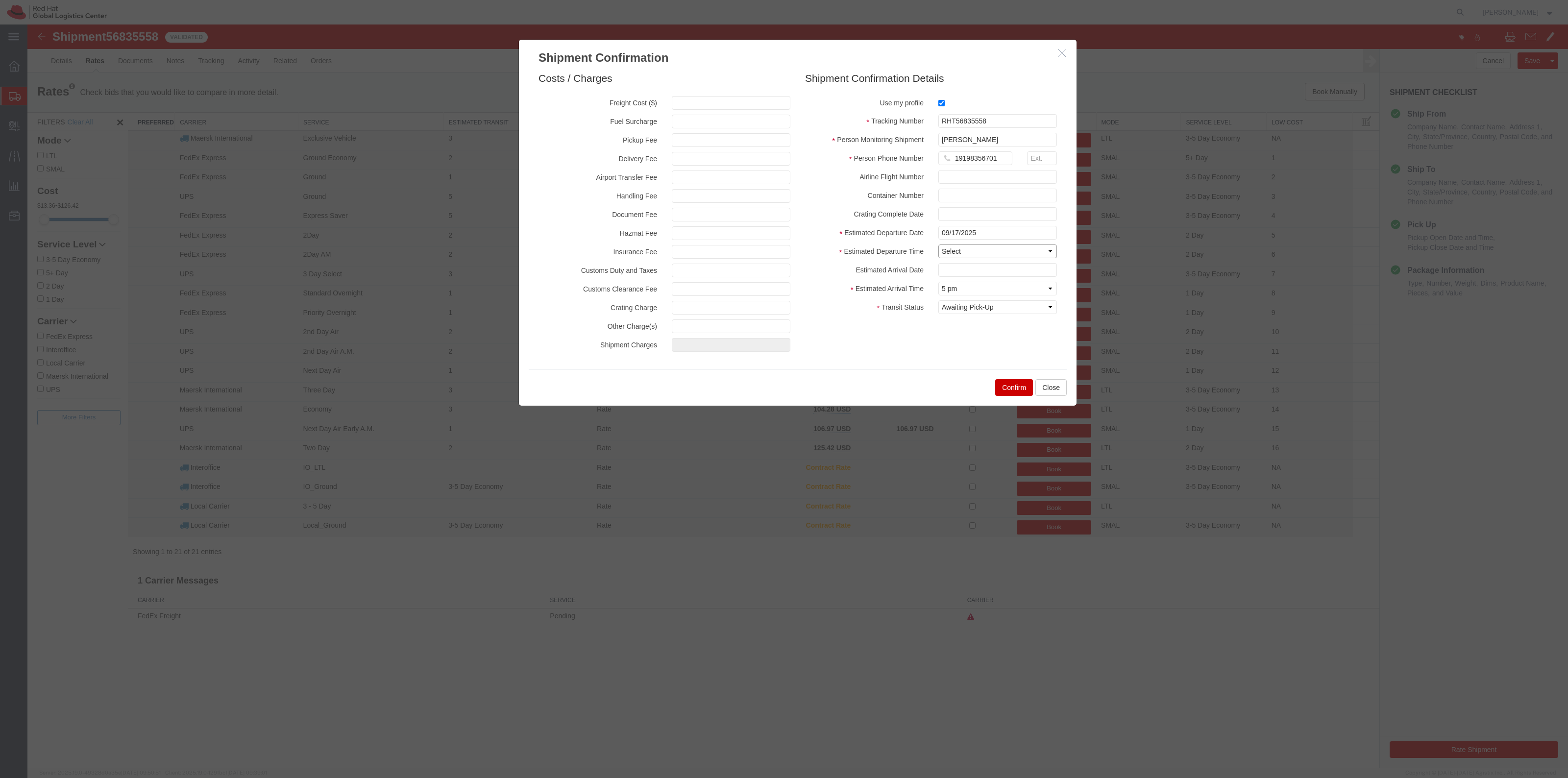
select select "1200"
click at [939, 245] on select "Select Midnight 1 am 2 am 3 am 4 am 5 am 6 am 7 am 8 am 9 am 10 am 11 am 12 Noo…" at bounding box center [998, 251] width 118 height 13
click at [1012, 385] on button "Confirm" at bounding box center [1014, 388] width 37 height 16
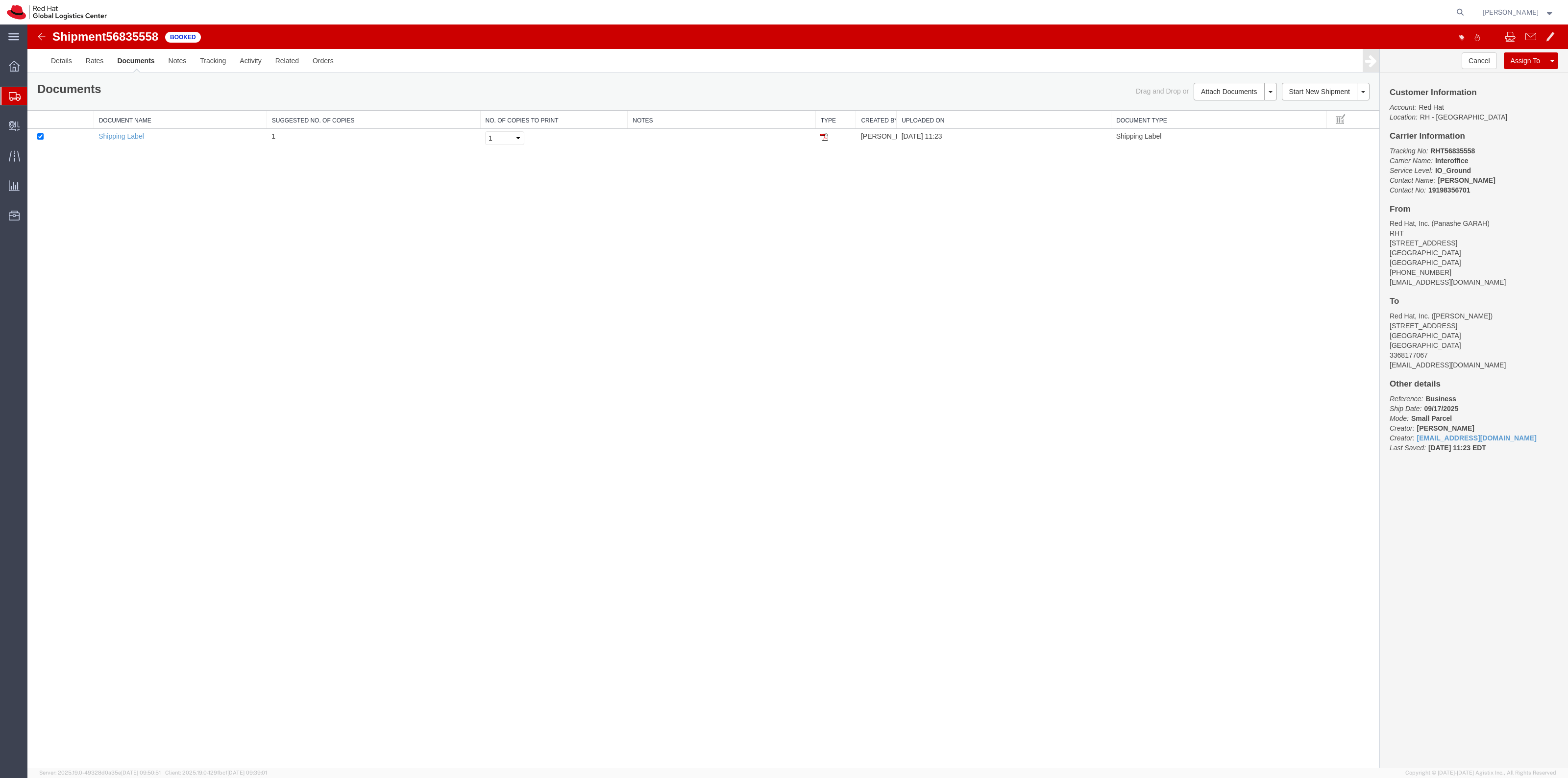
drag, startPoint x: 823, startPoint y: 136, endPoint x: 930, endPoint y: 577, distance: 453.8
click at [823, 136] on img at bounding box center [824, 136] width 7 height 7
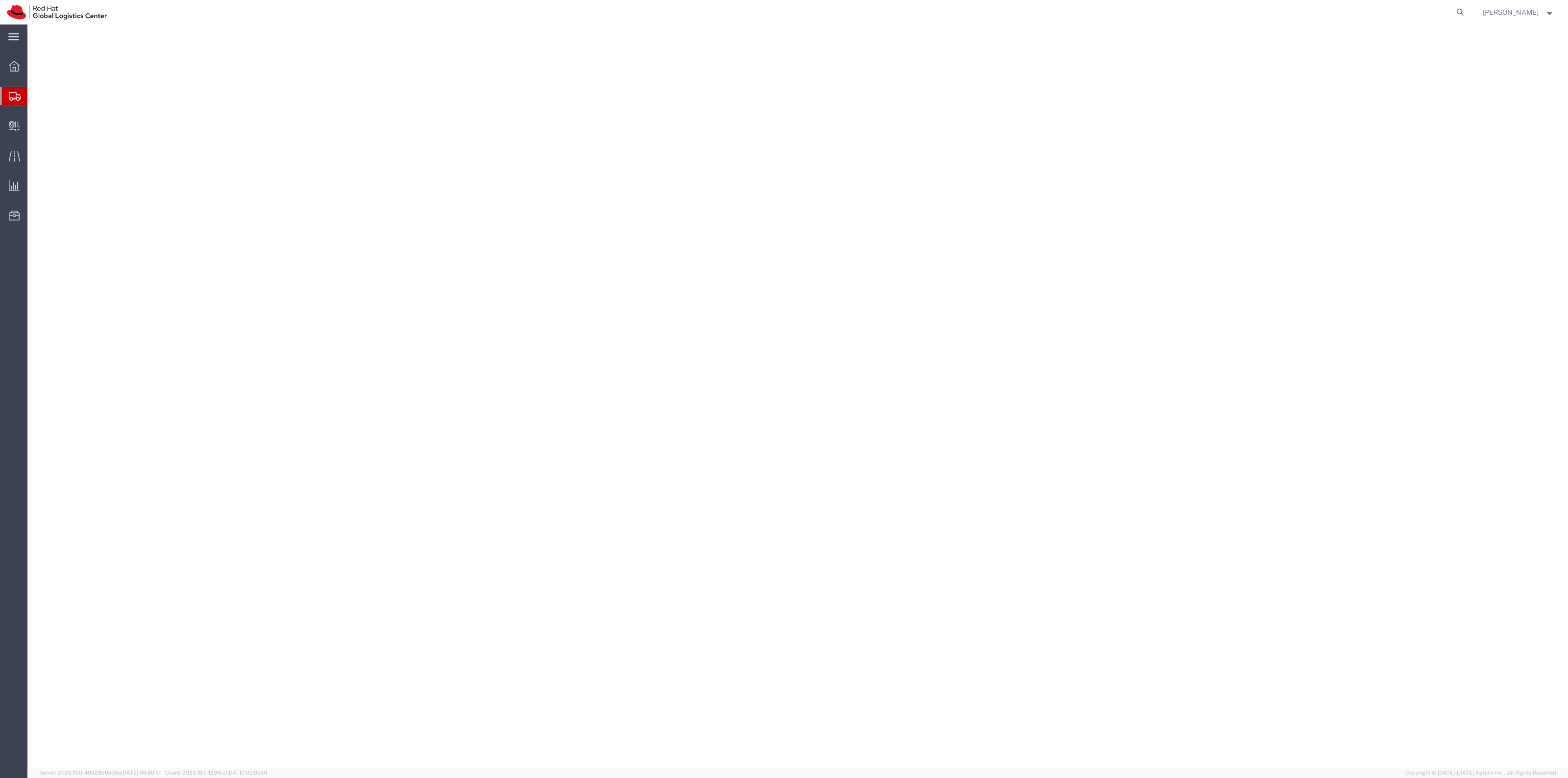
select select "38014"
select select
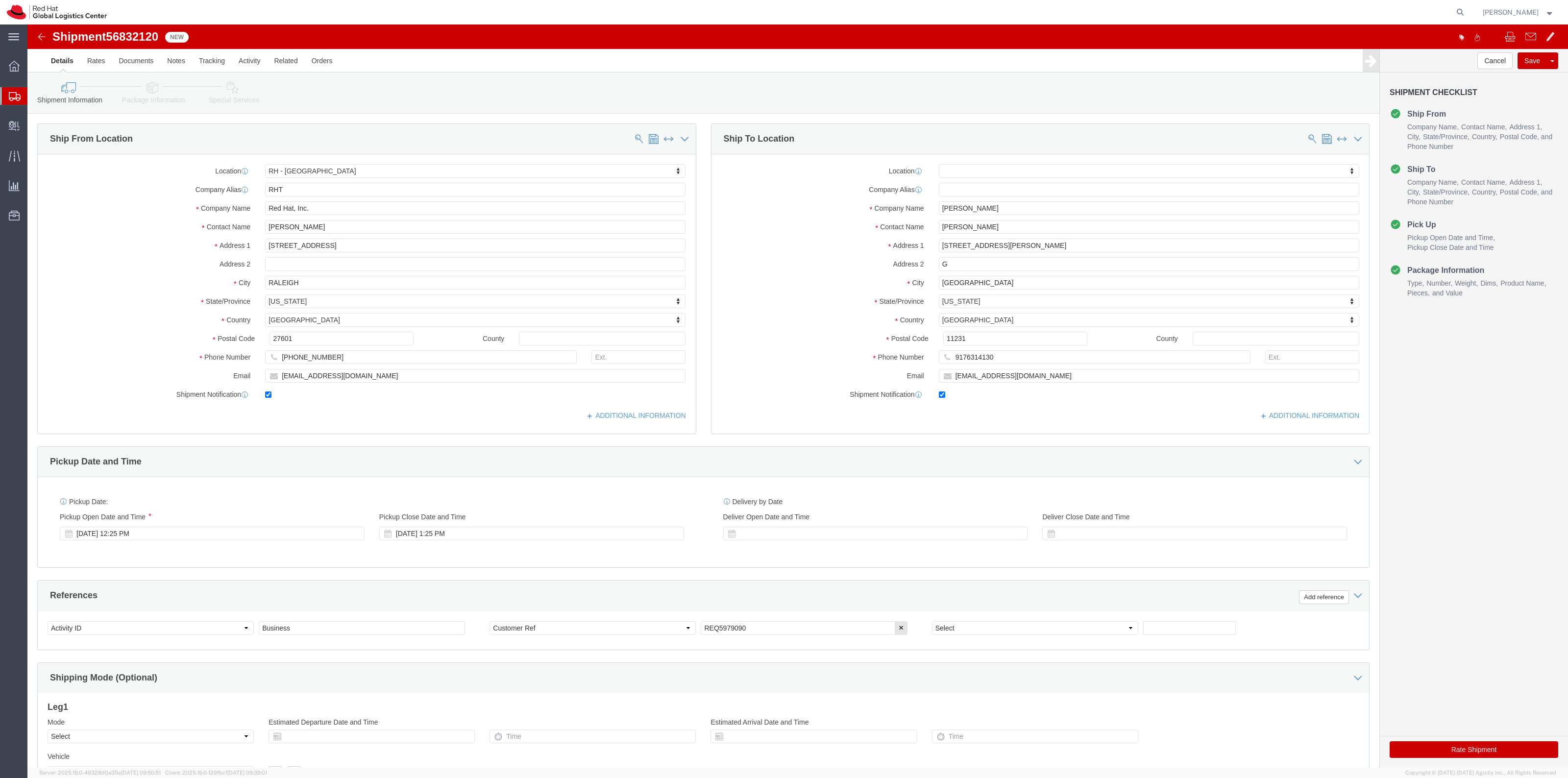
drag, startPoint x: 216, startPoint y: 67, endPoint x: 835, endPoint y: 145, distance: 623.9
click icon
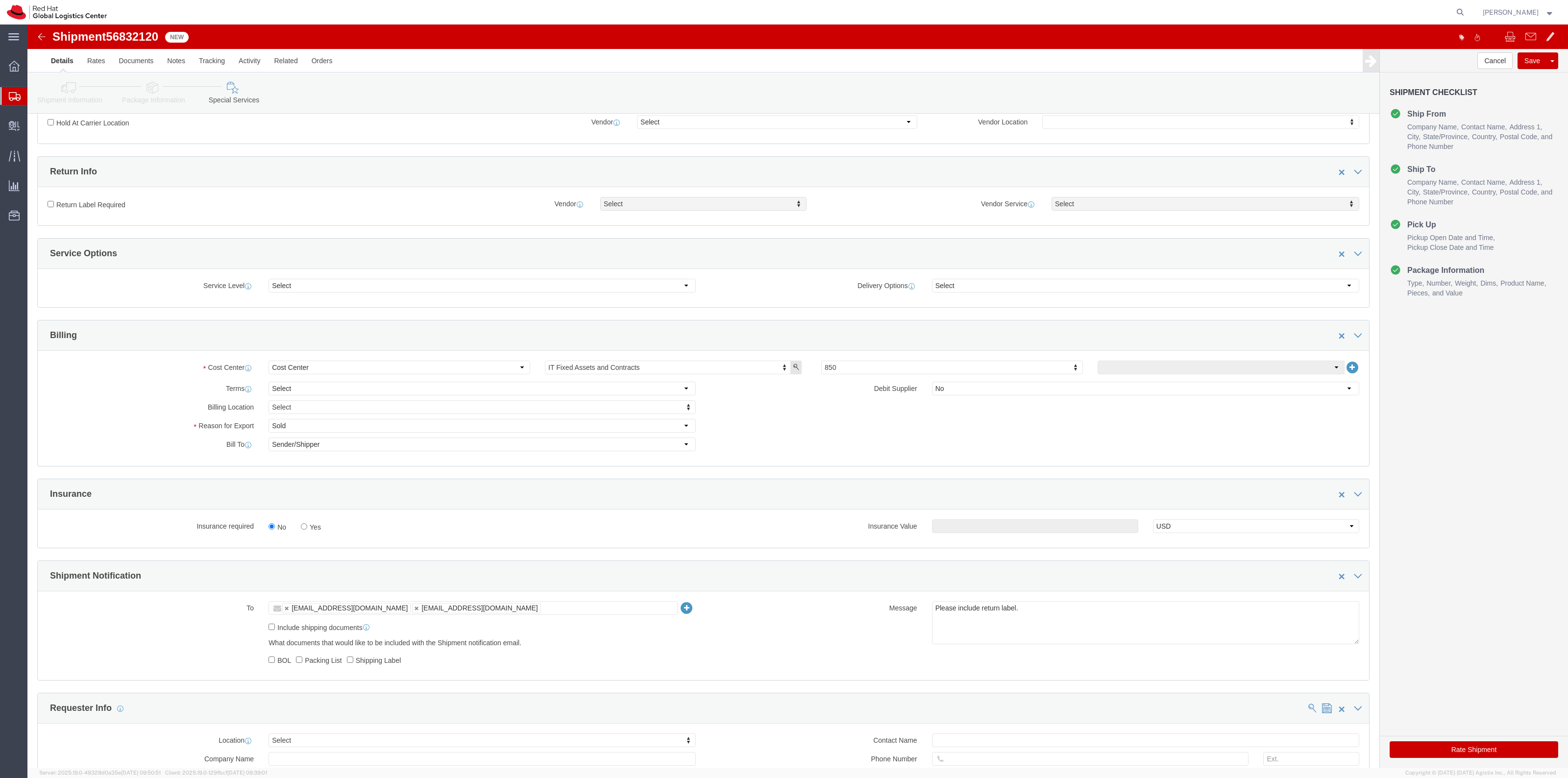
scroll to position [306, 0]
click label "Yes"
click input "Yes"
radio input "true"
click input "text"
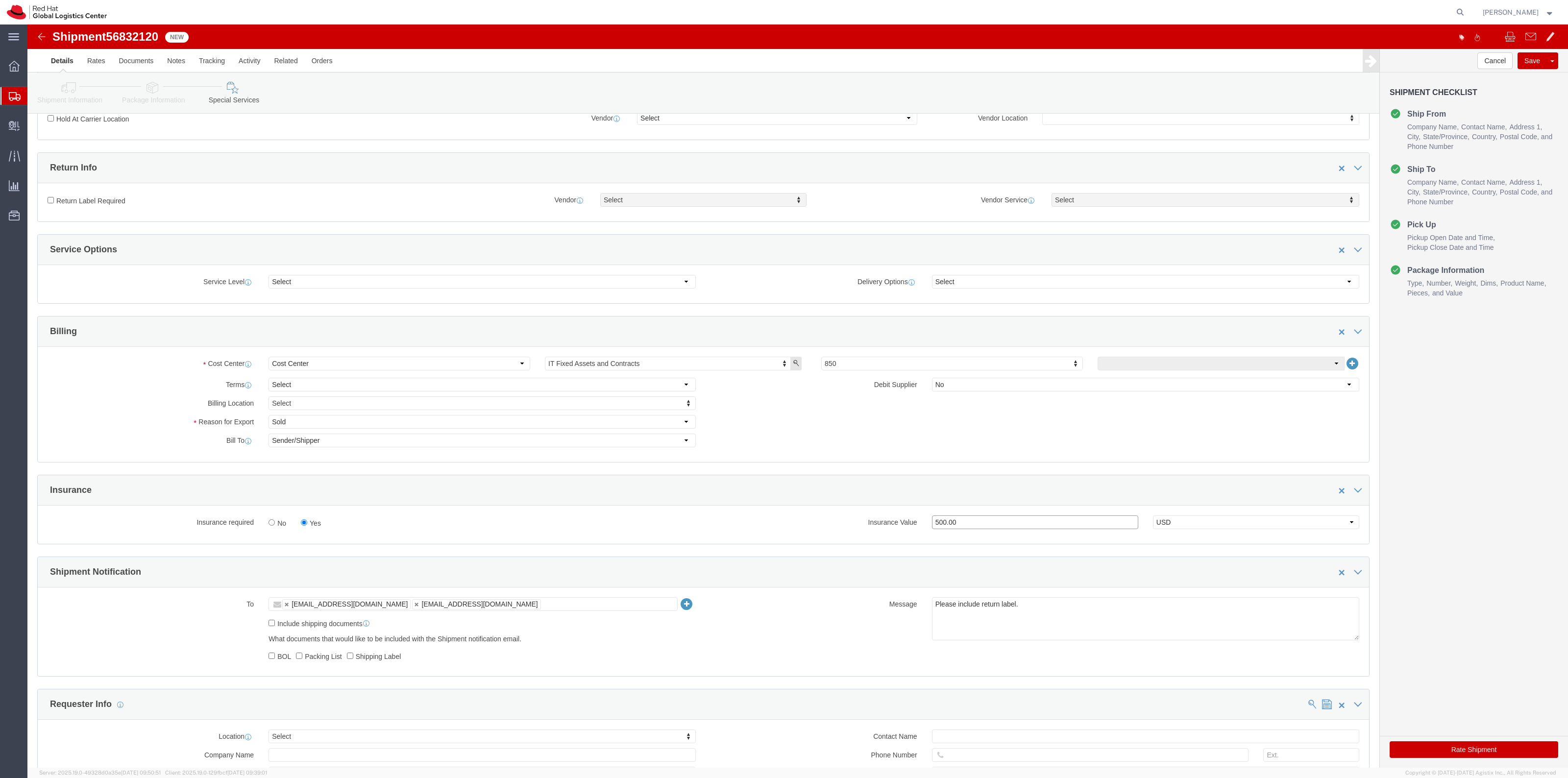
type input "500.00"
drag, startPoint x: 85, startPoint y: 184, endPoint x: 78, endPoint y: 183, distance: 7.1
click div "Return Label Required"
click label "Return Label Required"
click input "Return Label Required"
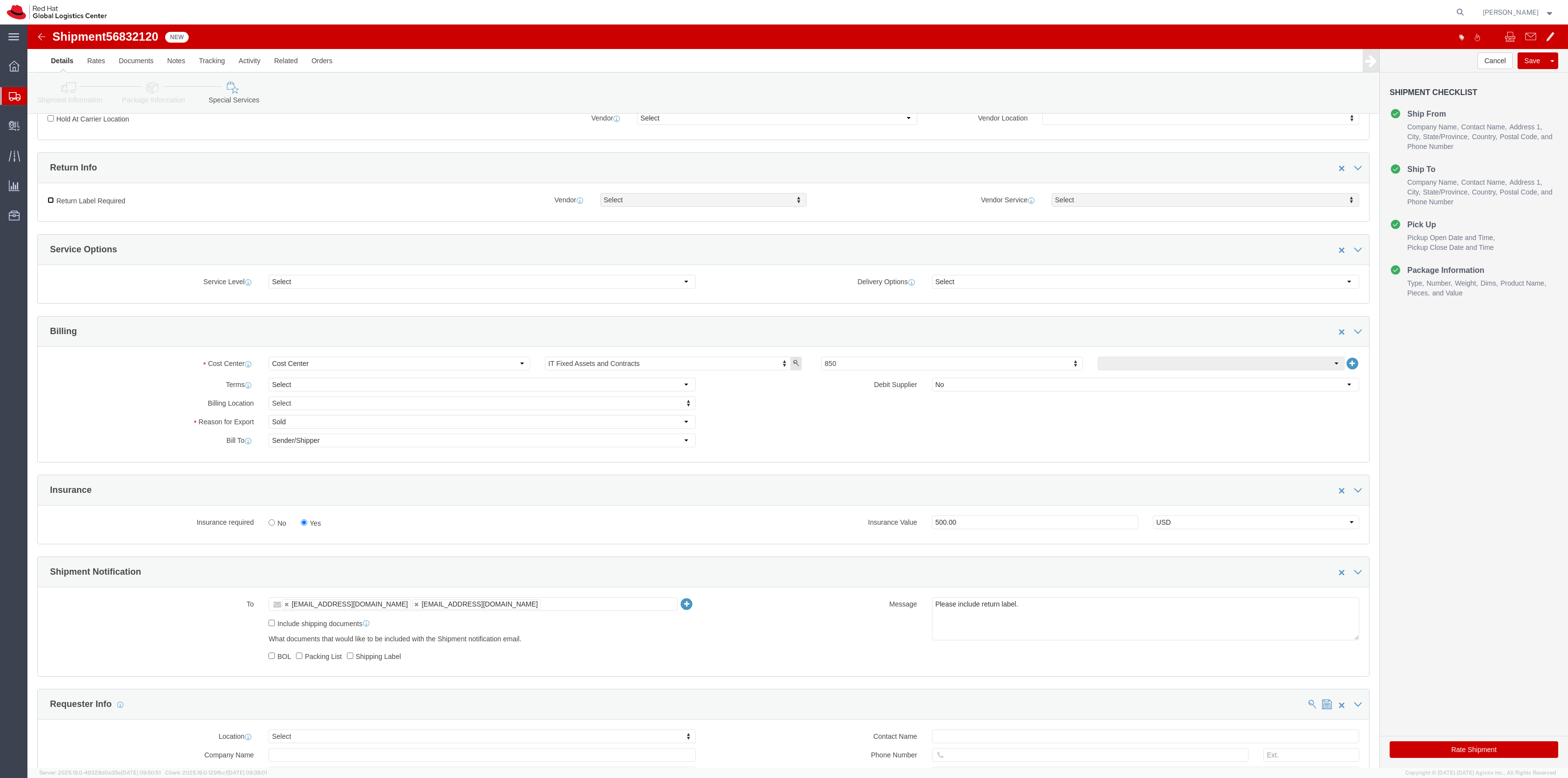
checkbox input "true"
select select "5"
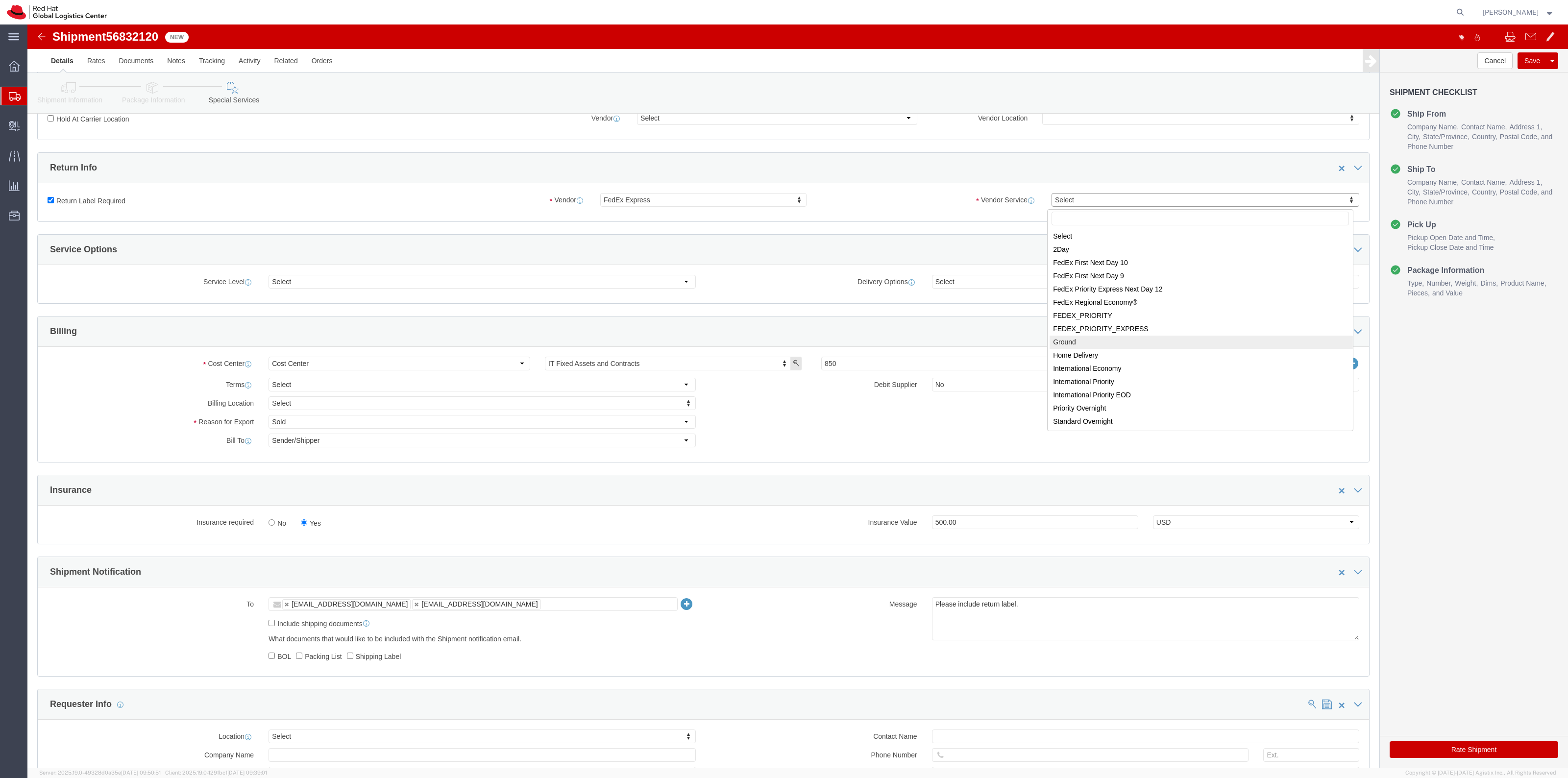
select select "12"
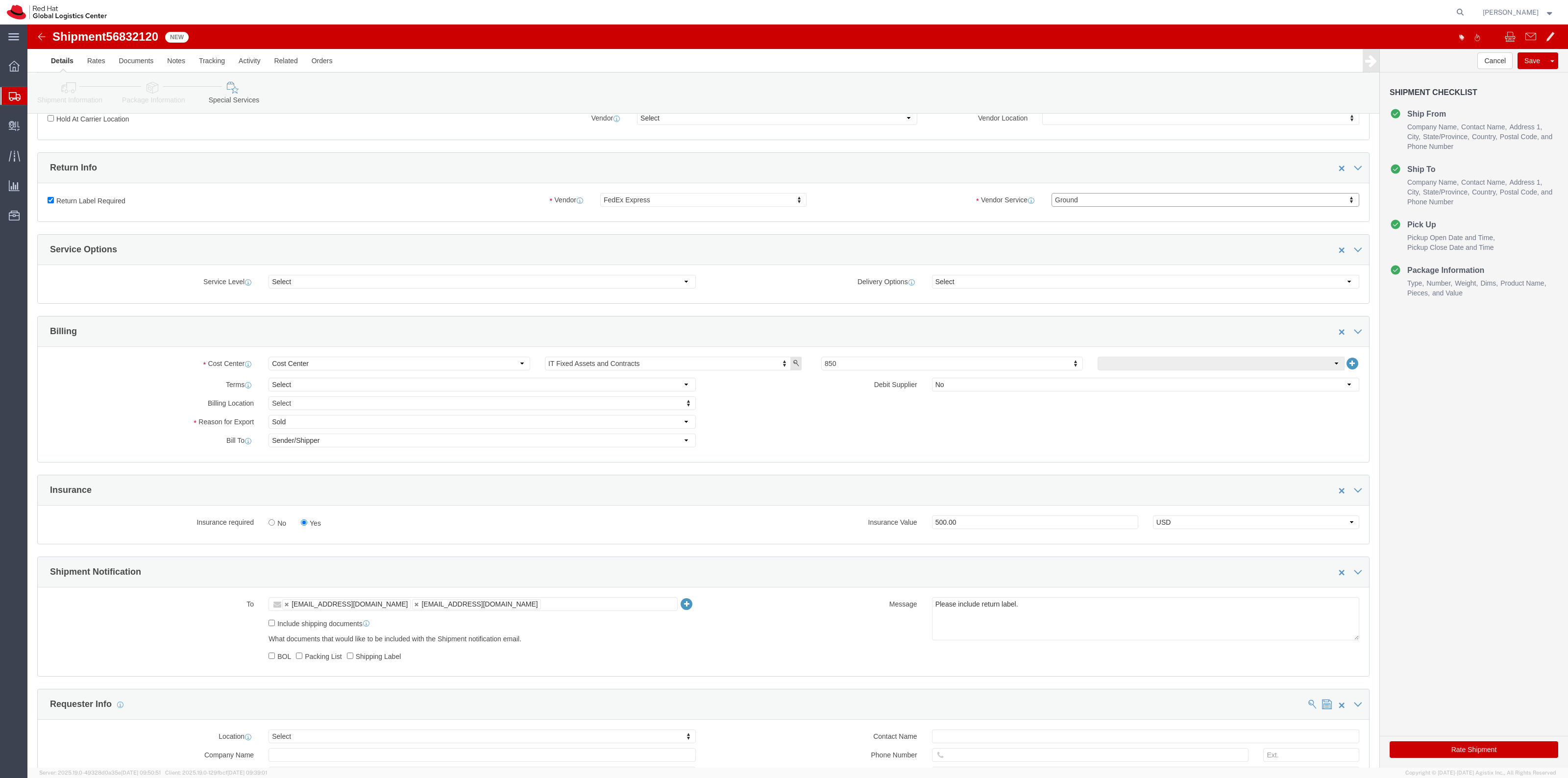
click button "Rate Shipment"
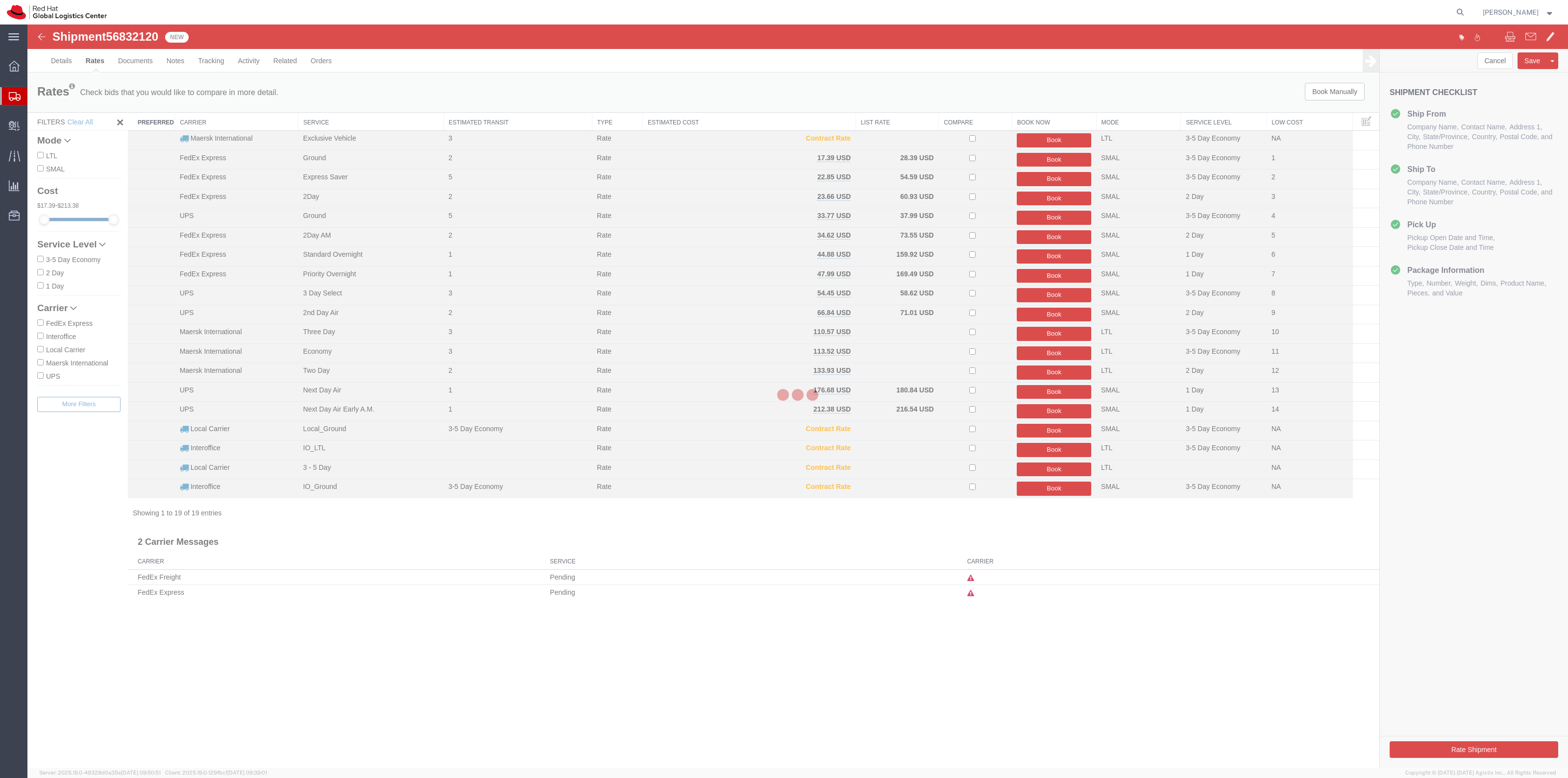
scroll to position [0, 0]
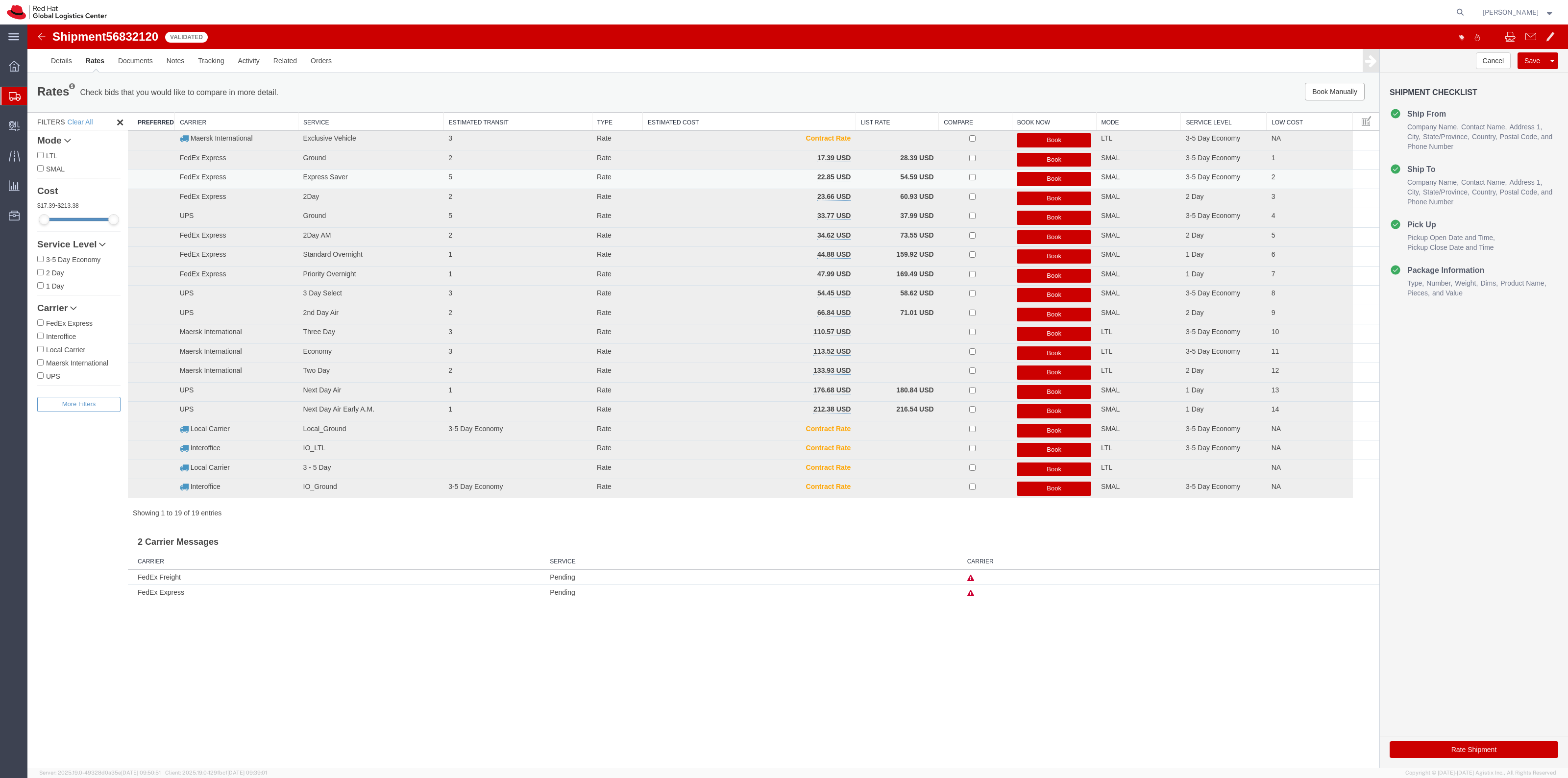
click at [1052, 178] on button "Book" at bounding box center [1054, 179] width 75 height 14
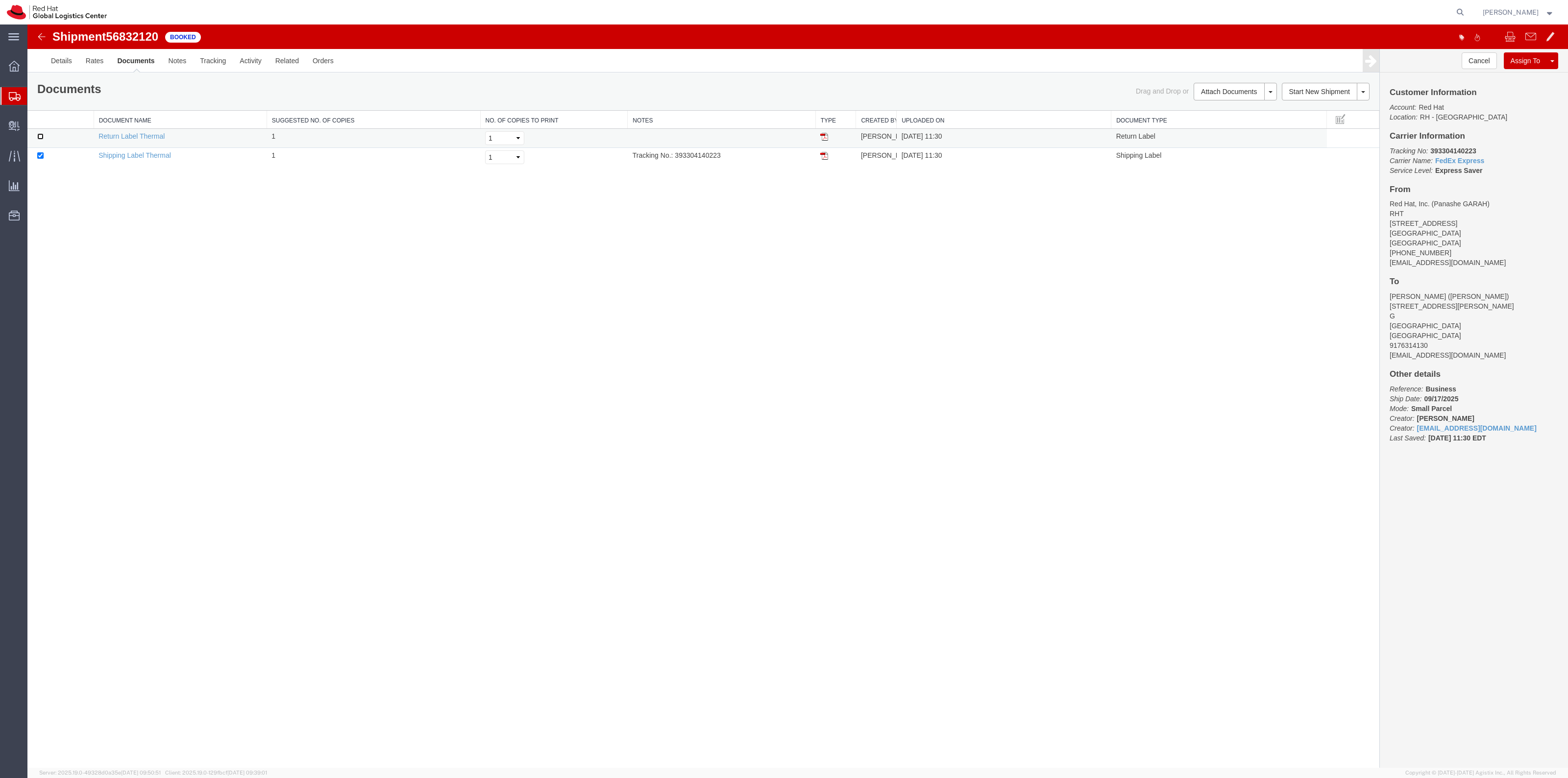
click at [43, 135] on input "checkbox" at bounding box center [40, 136] width 7 height 7
checkbox input "true"
drag, startPoint x: 1235, startPoint y: 106, endPoint x: 1277, endPoint y: 137, distance: 52.2
click at [28, 25] on link "Print Documents" at bounding box center [28, 25] width 0 height 0
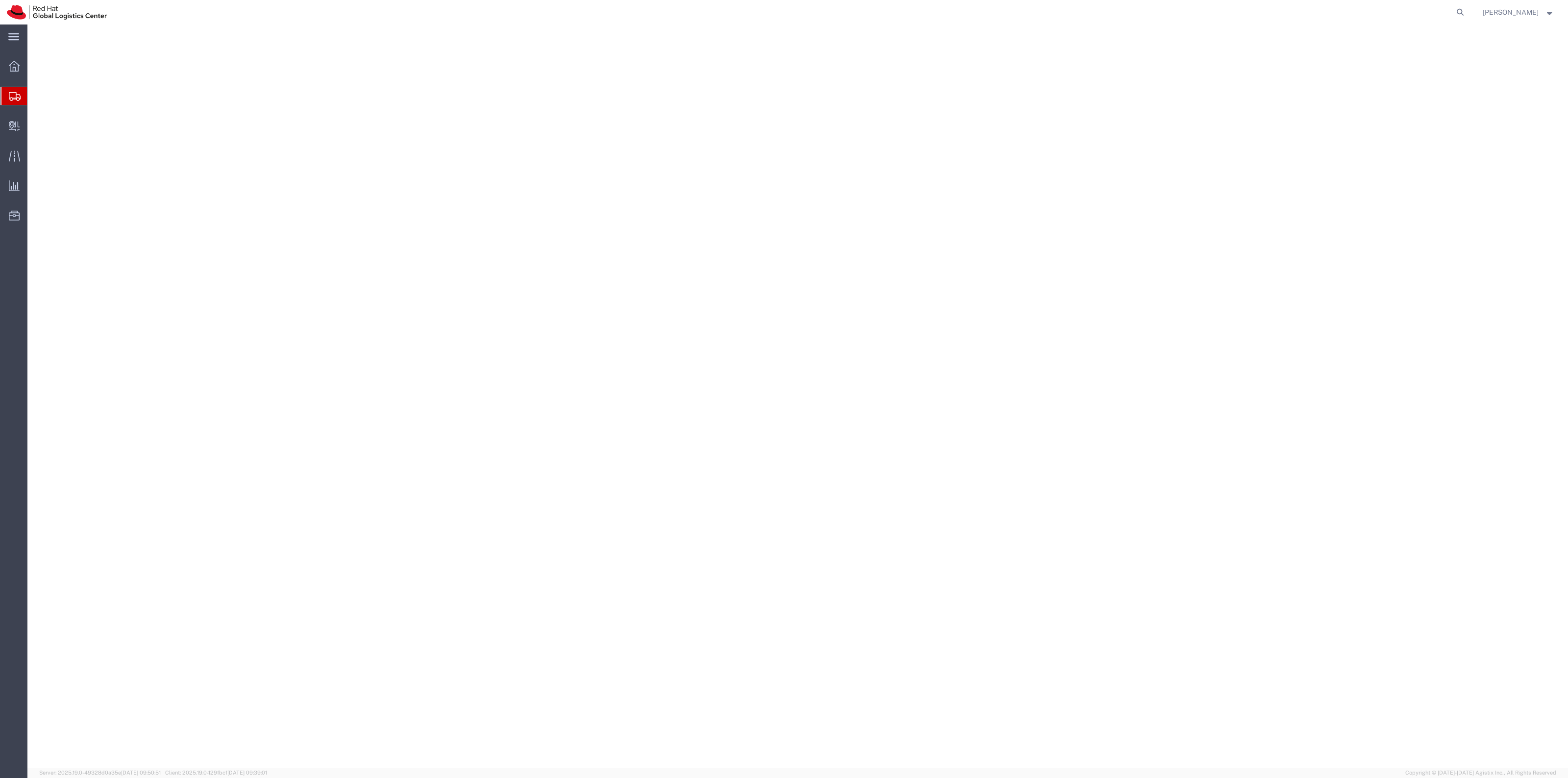
select select "38014"
select select
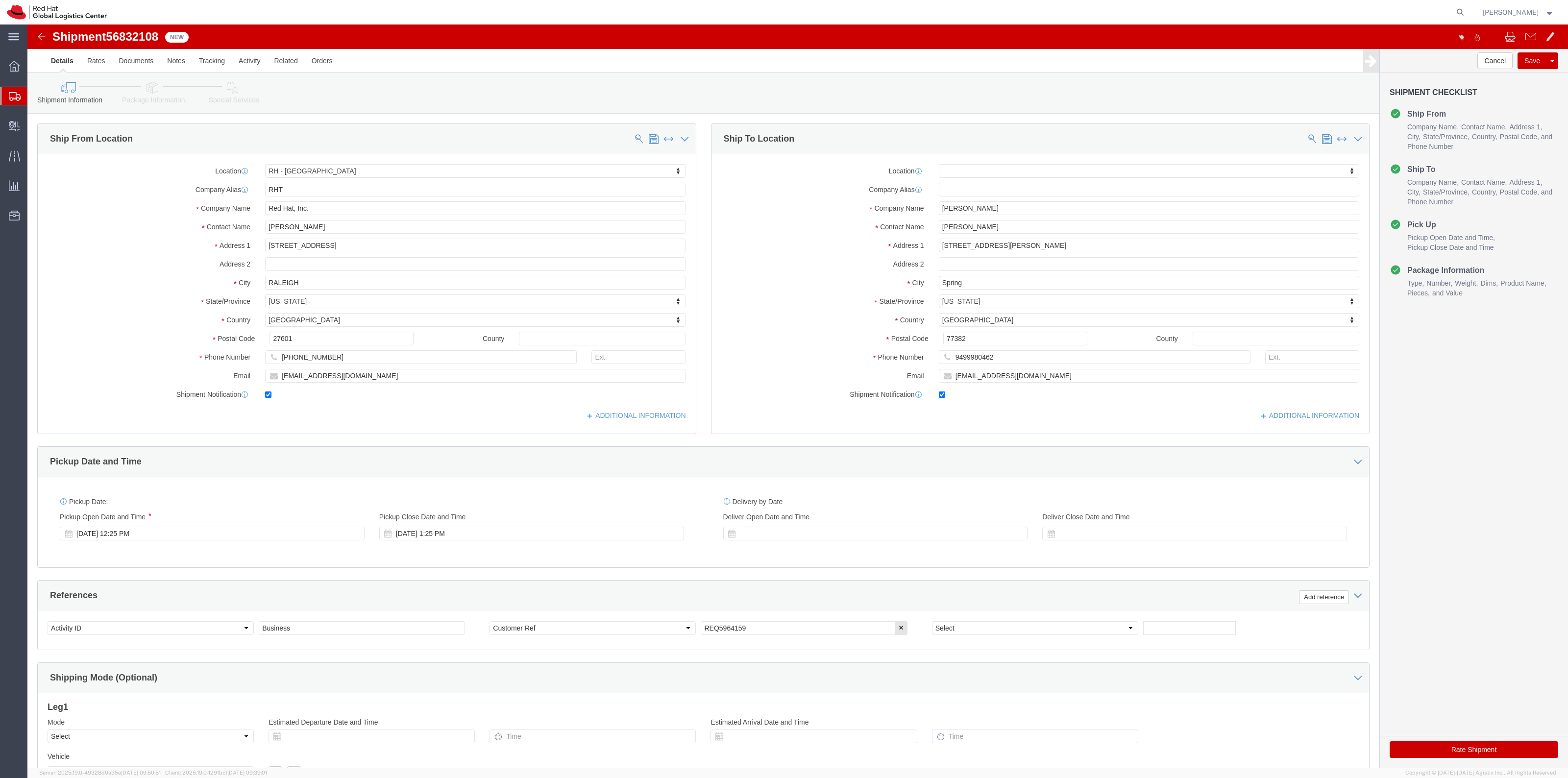
click link "Special Services"
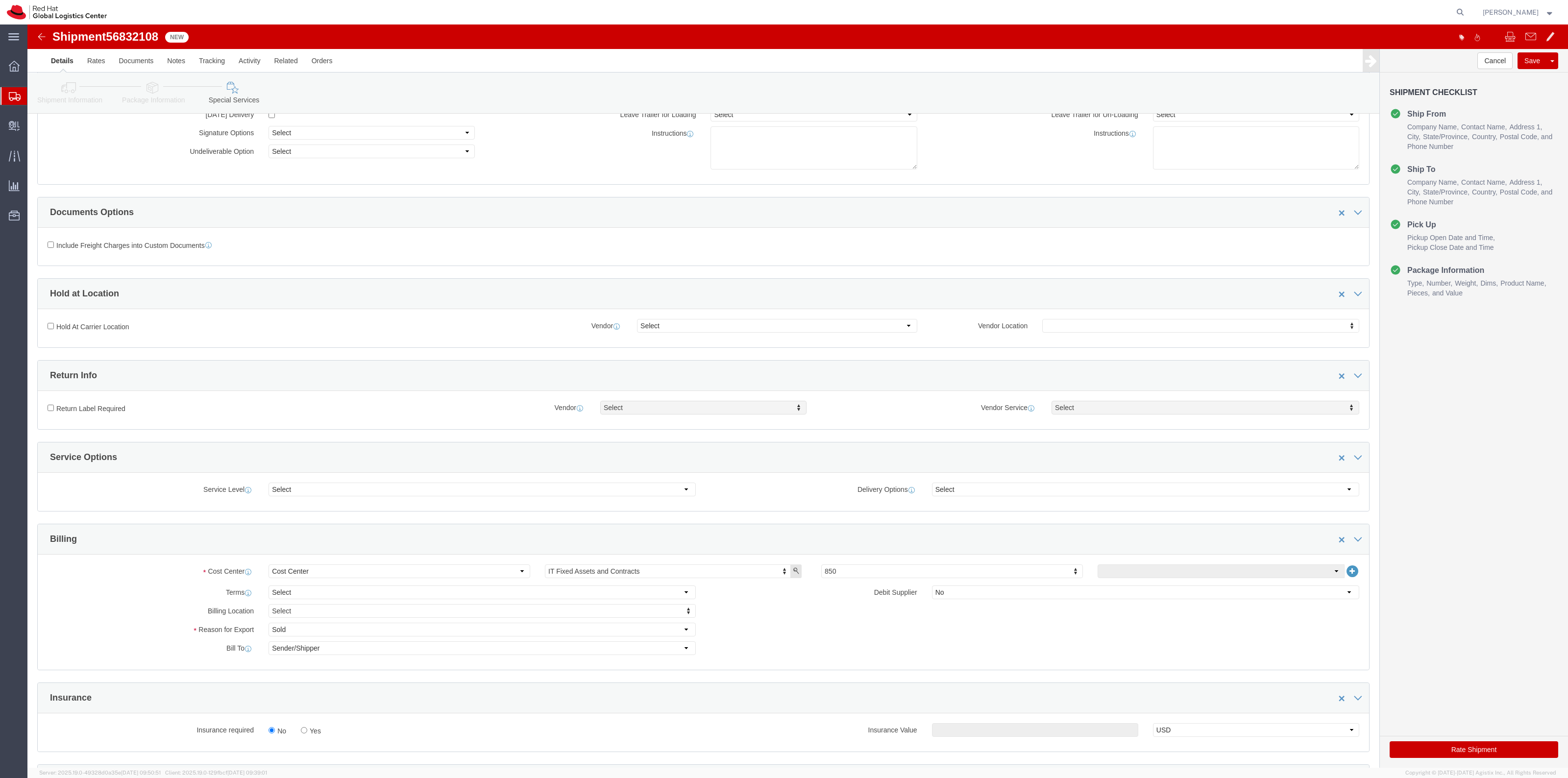
scroll to position [245, 0]
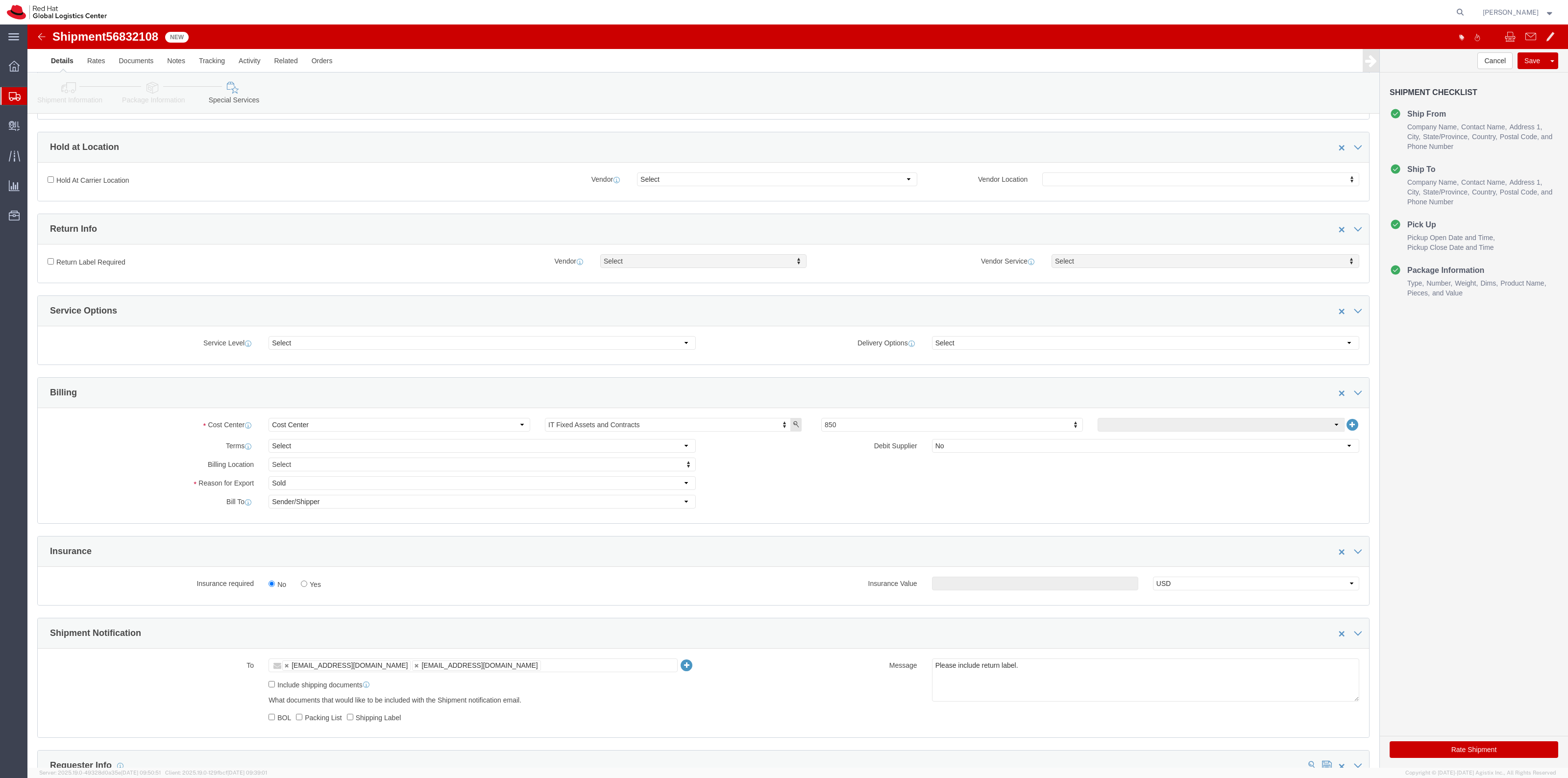
click label "Yes"
click input "Yes"
radio input "true"
click input "text"
type input "500.00"
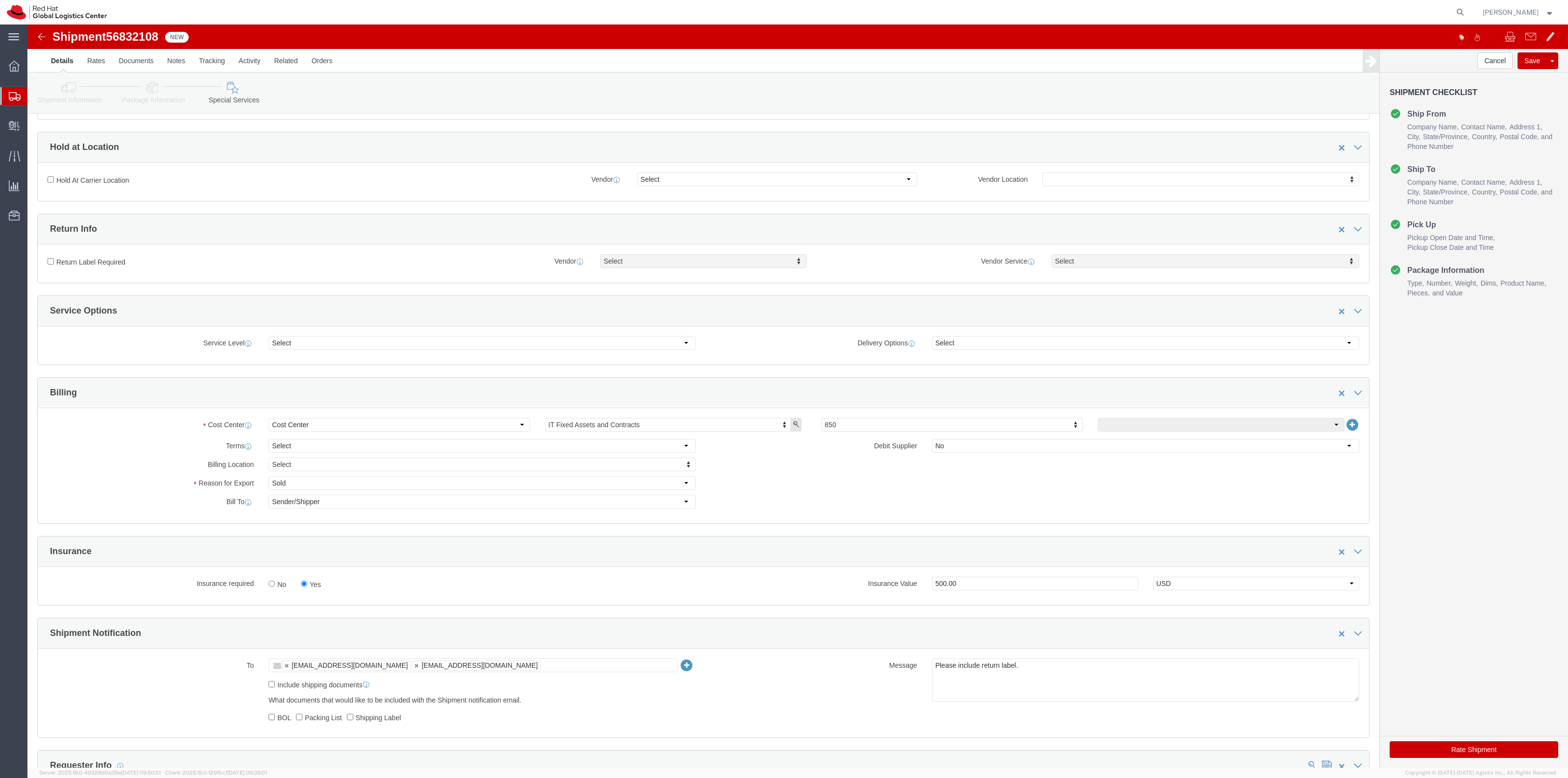
click label "Return Label Required"
click input "Return Label Required"
checkbox input "true"
select select "5"
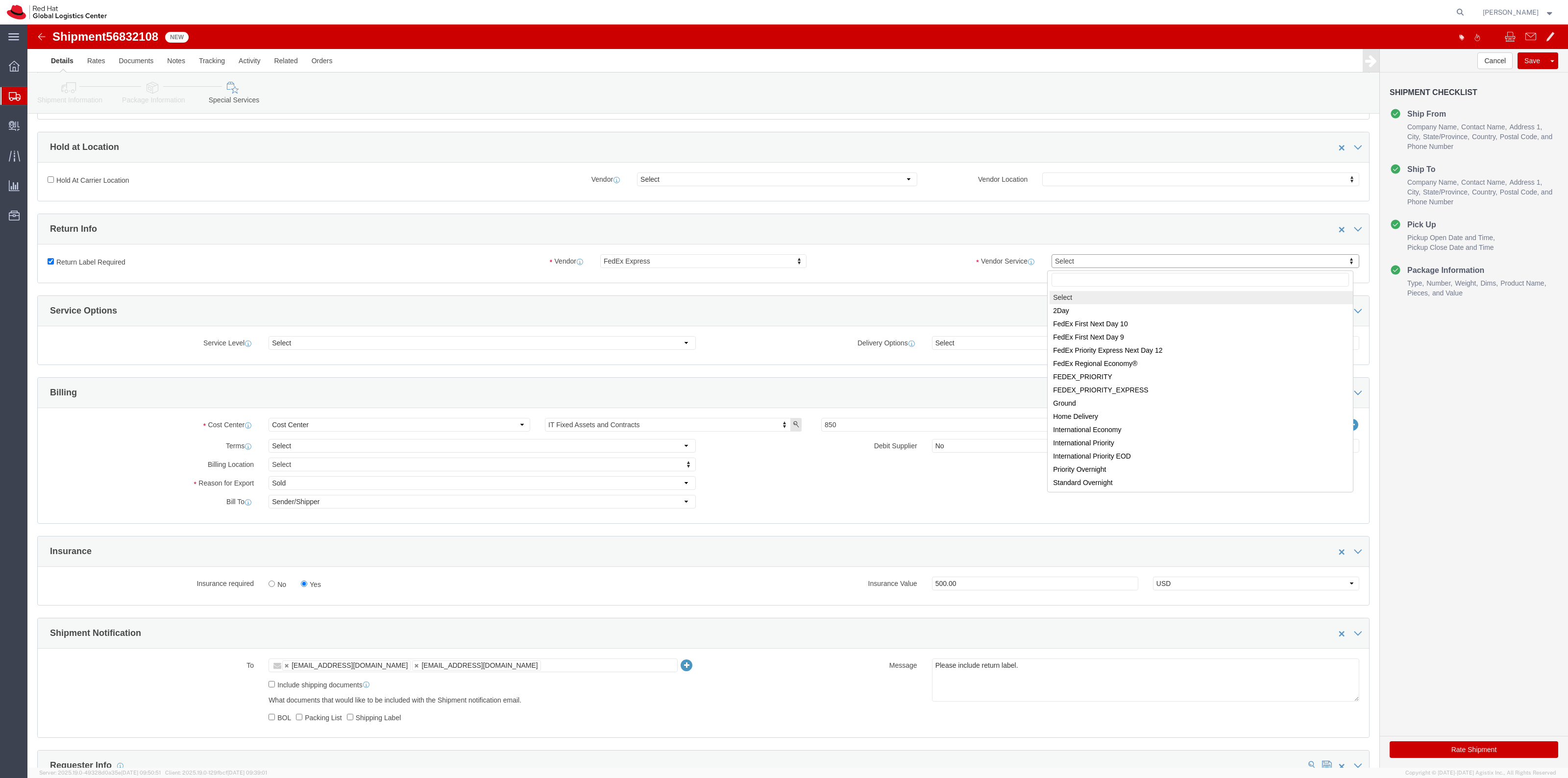
drag, startPoint x: 1066, startPoint y: 238, endPoint x: 1067, endPoint y: 260, distance: 22.0
select select "12"
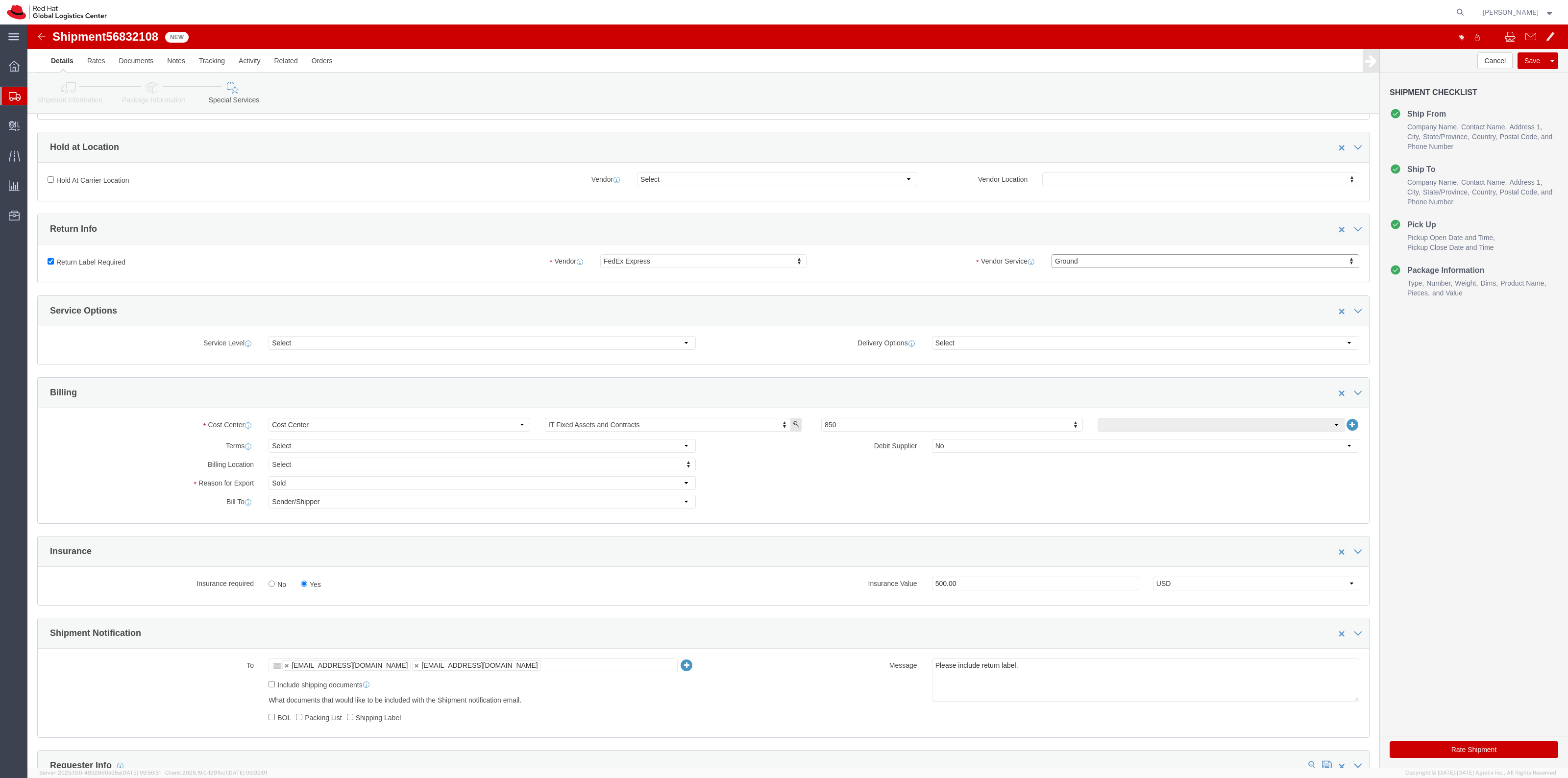
click button "Rate Shipment"
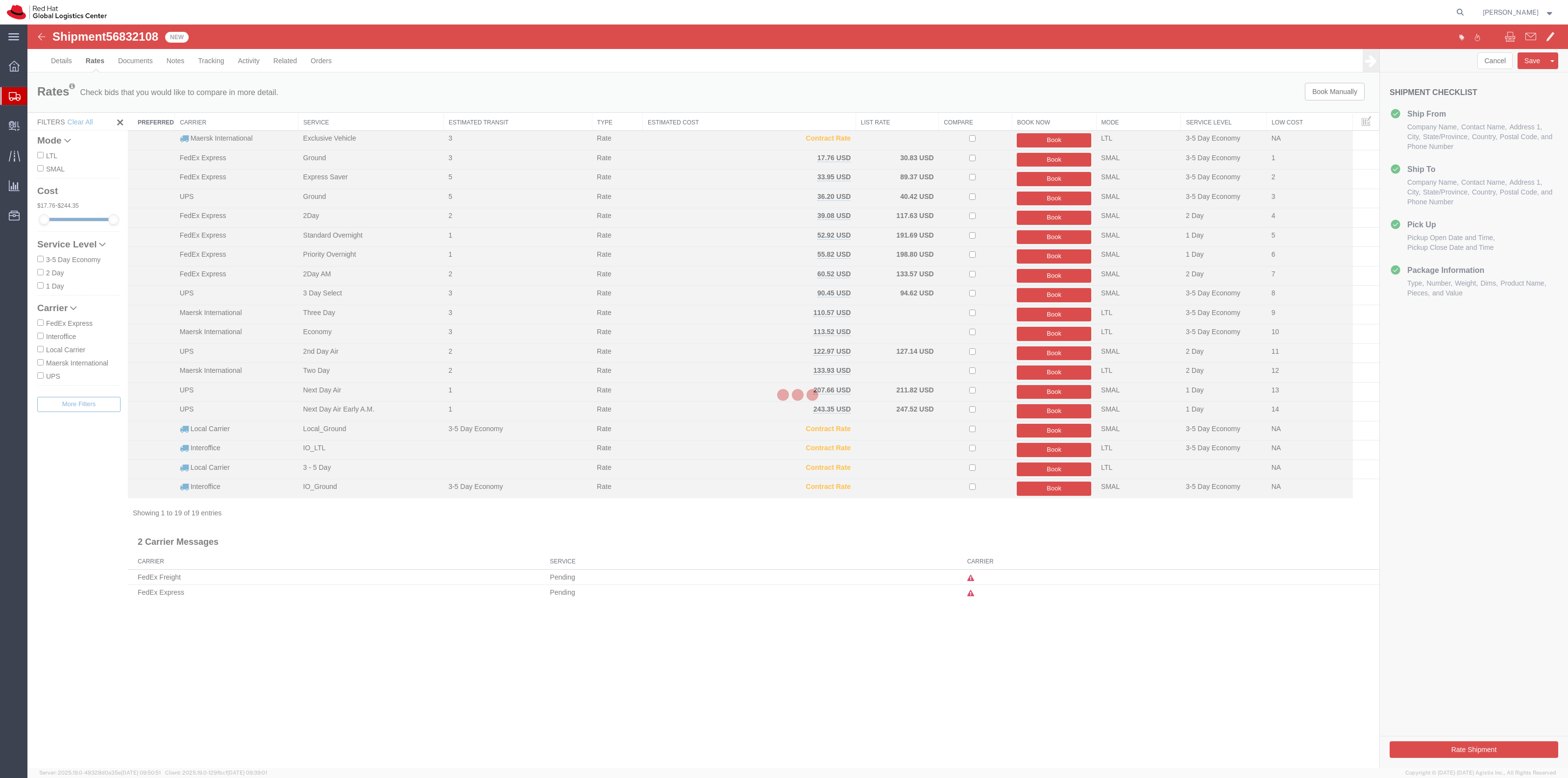
scroll to position [0, 0]
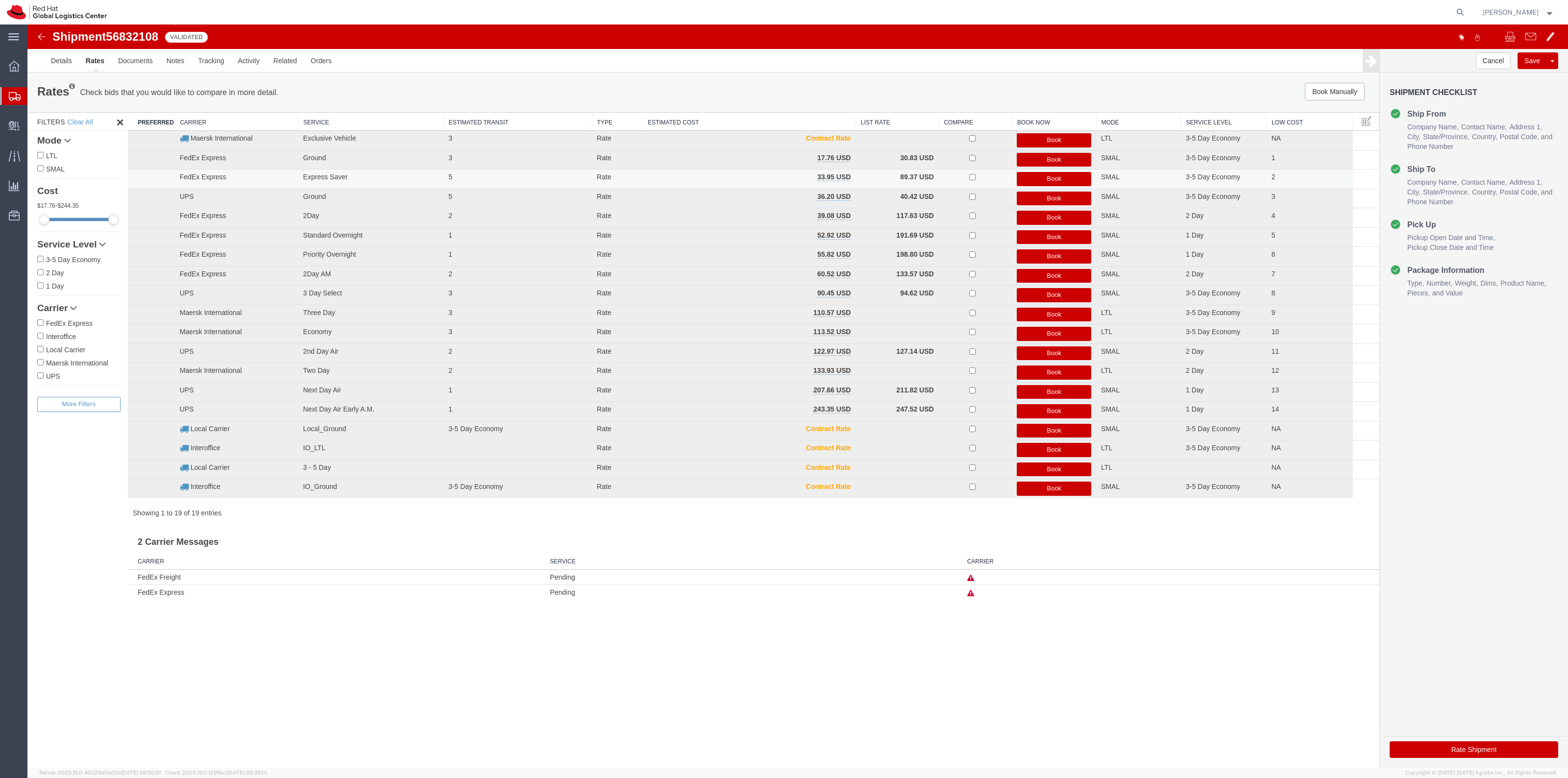
click at [1032, 177] on button "Book" at bounding box center [1054, 179] width 75 height 14
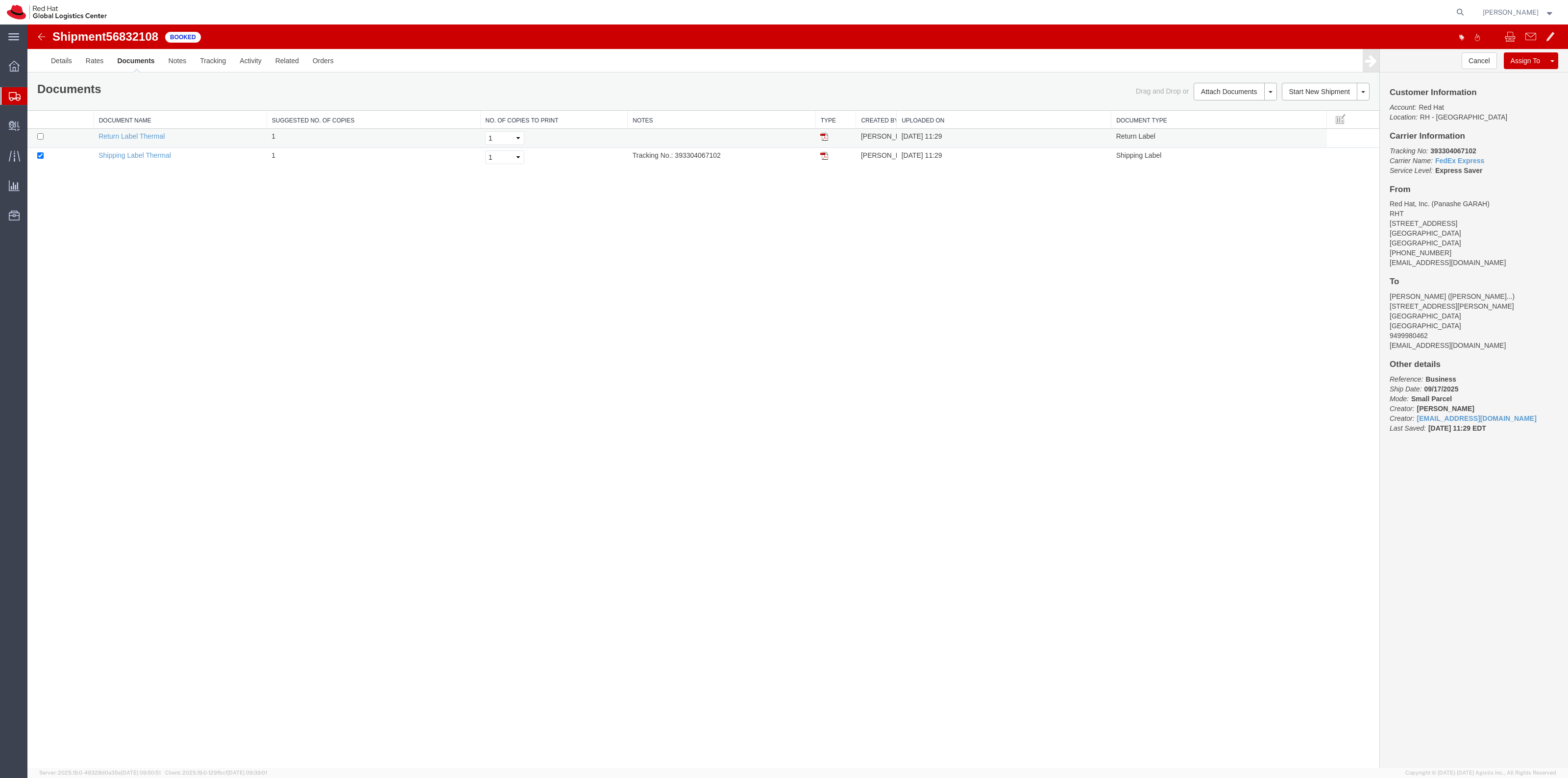
click at [46, 143] on td at bounding box center [61, 138] width 66 height 19
click at [42, 138] on input "checkbox" at bounding box center [40, 136] width 7 height 7
checkbox input "true"
click at [1220, 111] on link "Print Documents" at bounding box center [1233, 108] width 85 height 15
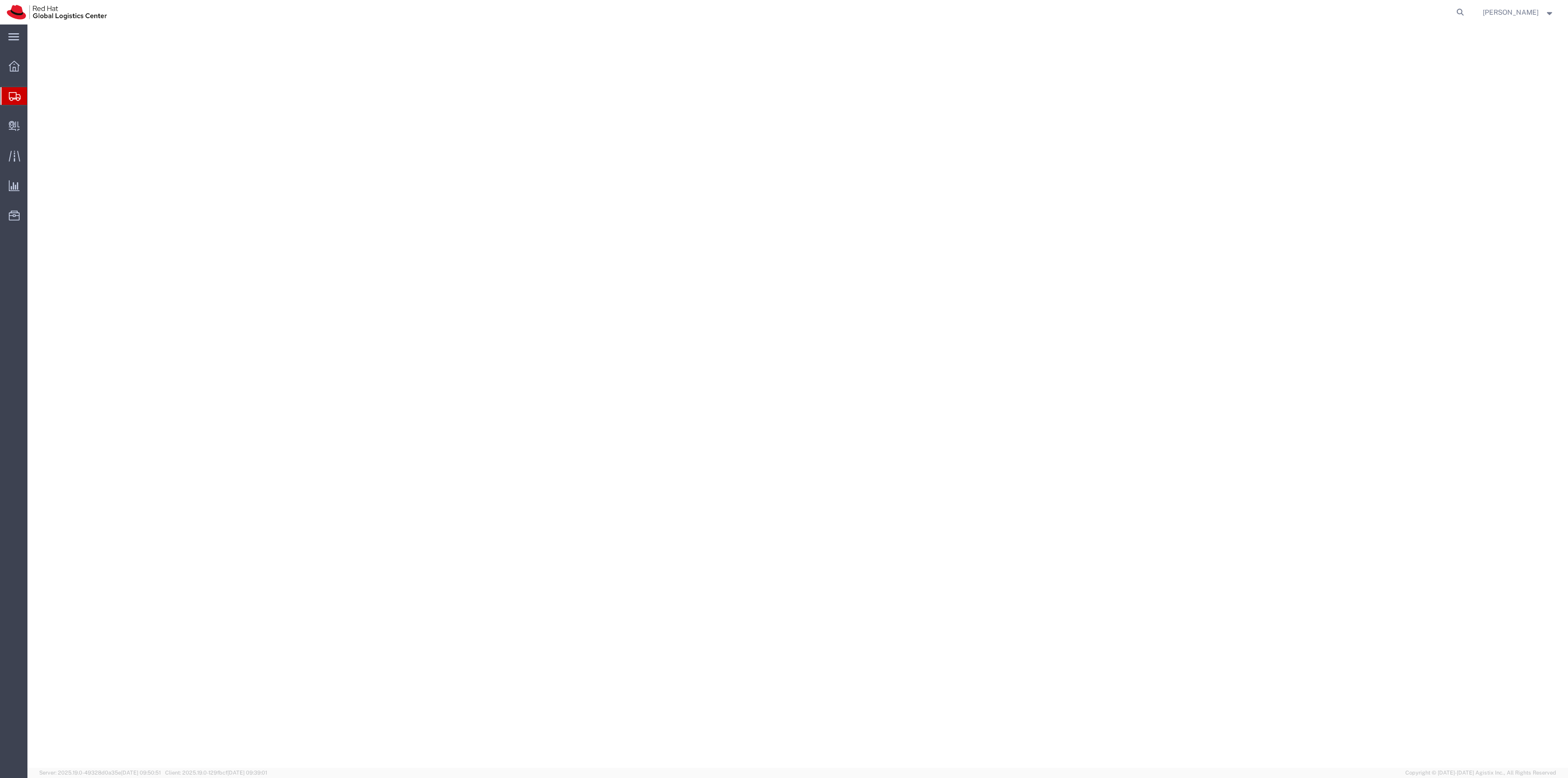
select select "38014"
select select
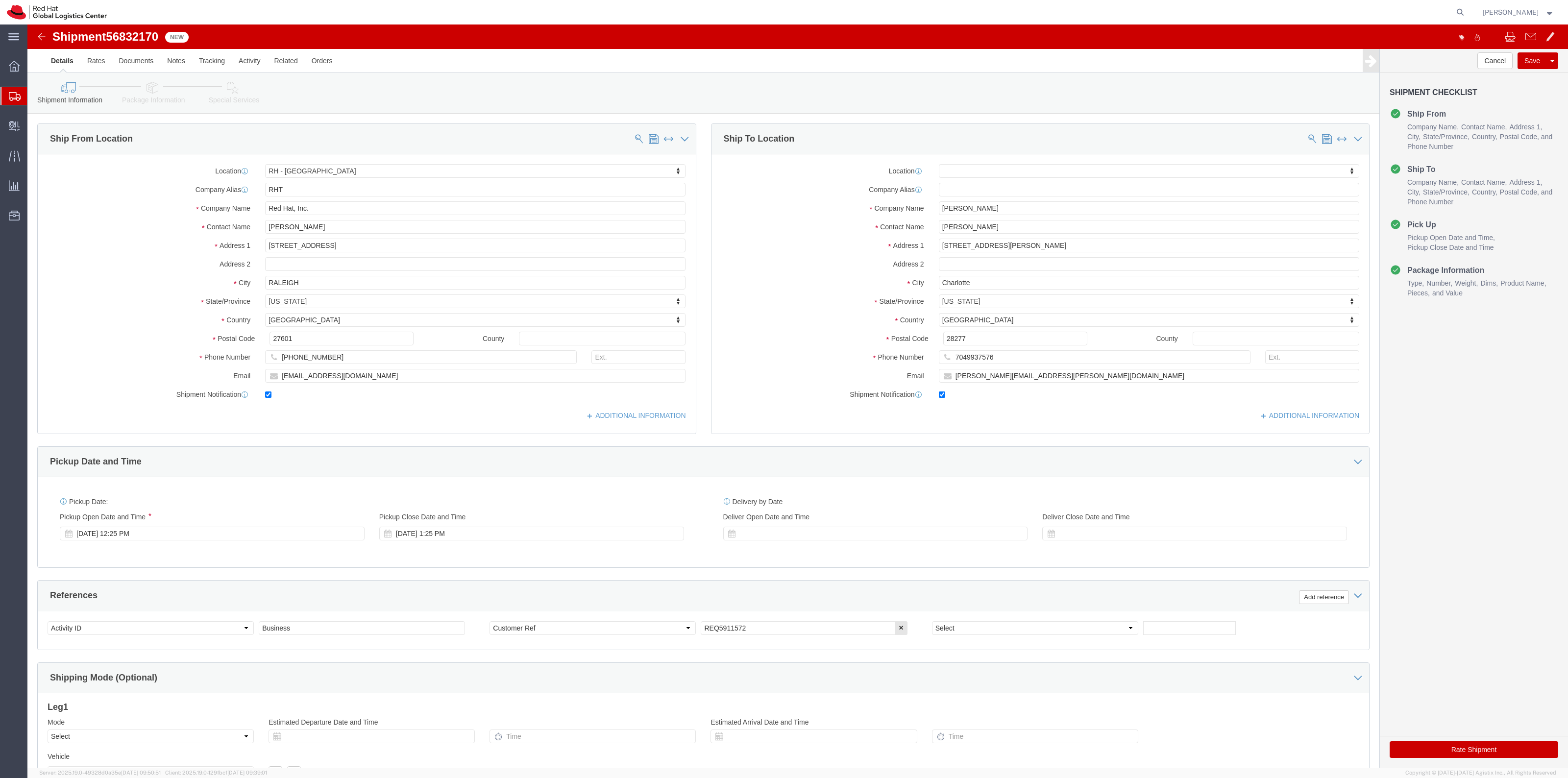
drag, startPoint x: 201, startPoint y: 70, endPoint x: 1030, endPoint y: 153, distance: 833.1
click link "Special Services"
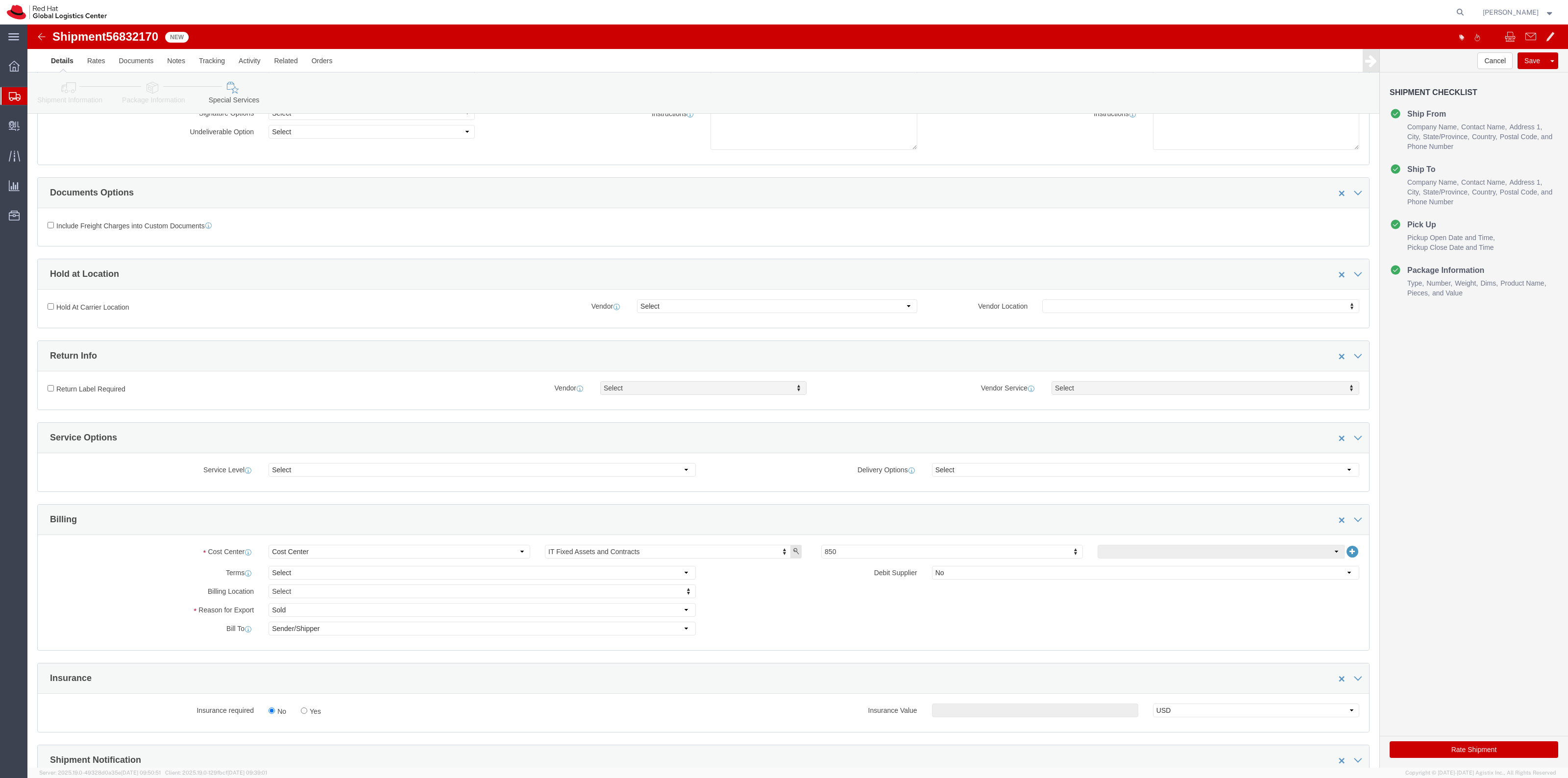
scroll to position [245, 0]
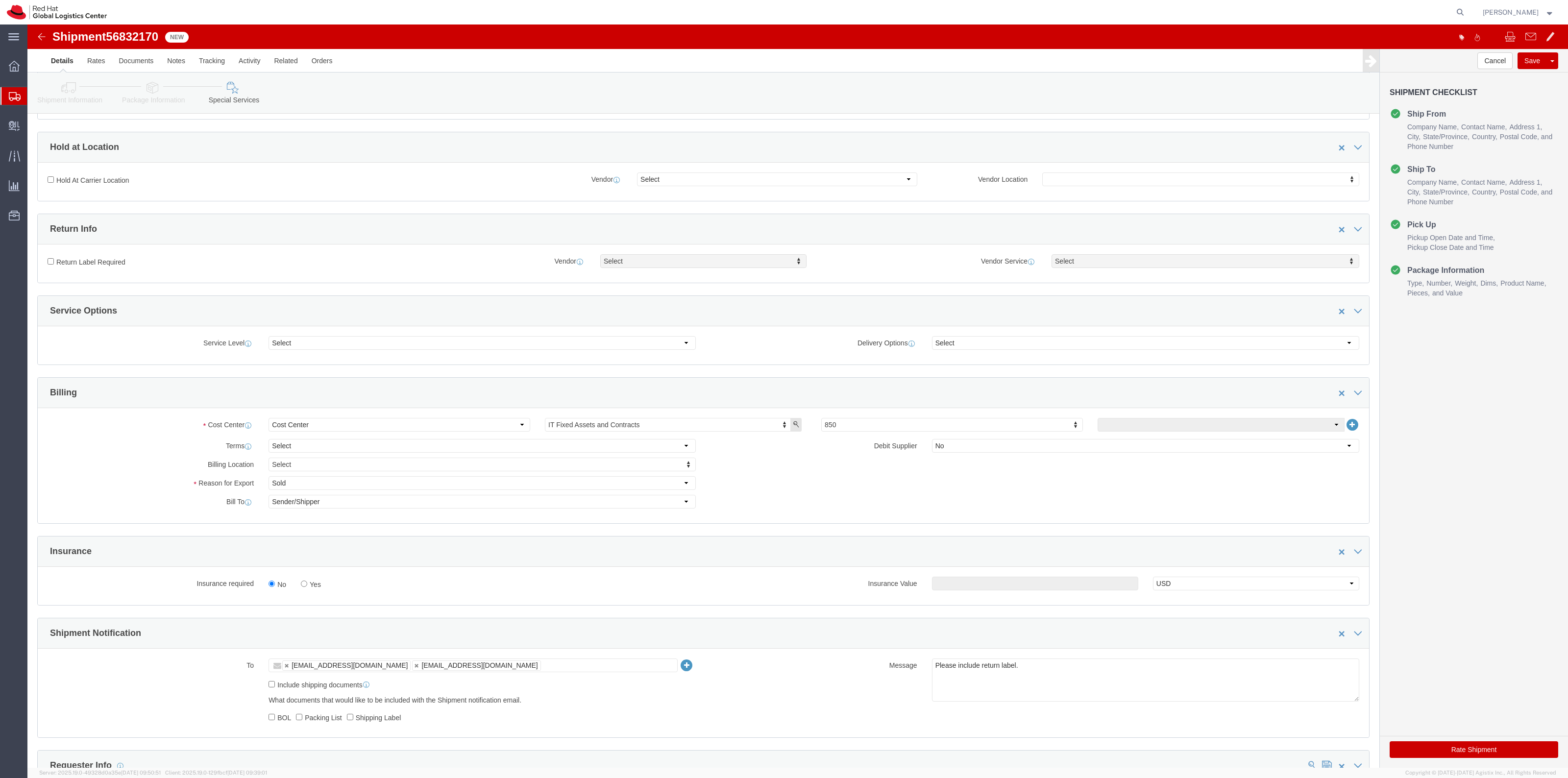
drag, startPoint x: 282, startPoint y: 565, endPoint x: 302, endPoint y: 560, distance: 20.6
click label "Yes"
click input "Yes"
radio input "true"
click input "text"
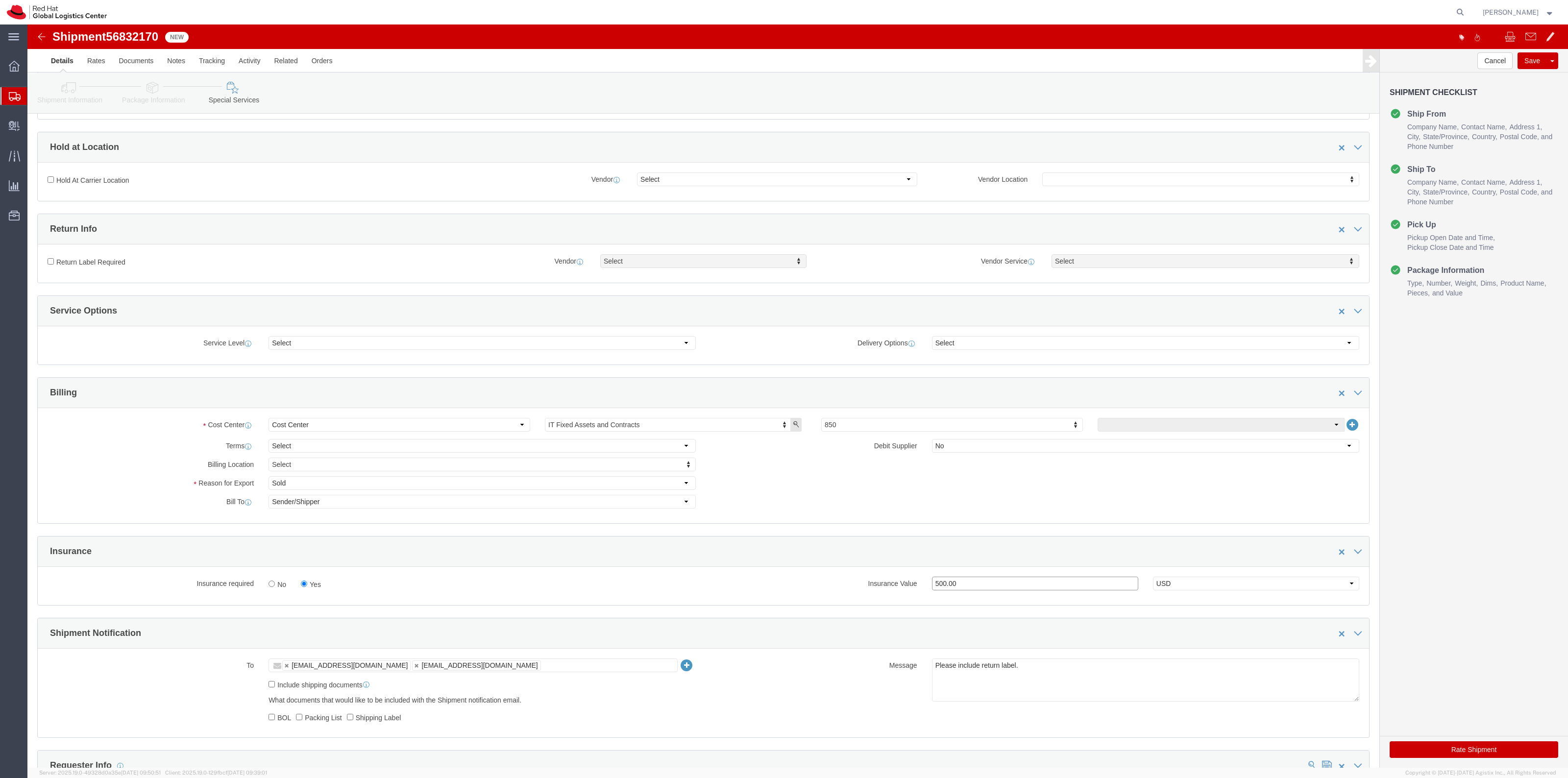
type input "500.00"
click label "Return Label Required"
click input "Return Label Required"
checkbox input "true"
select select "5"
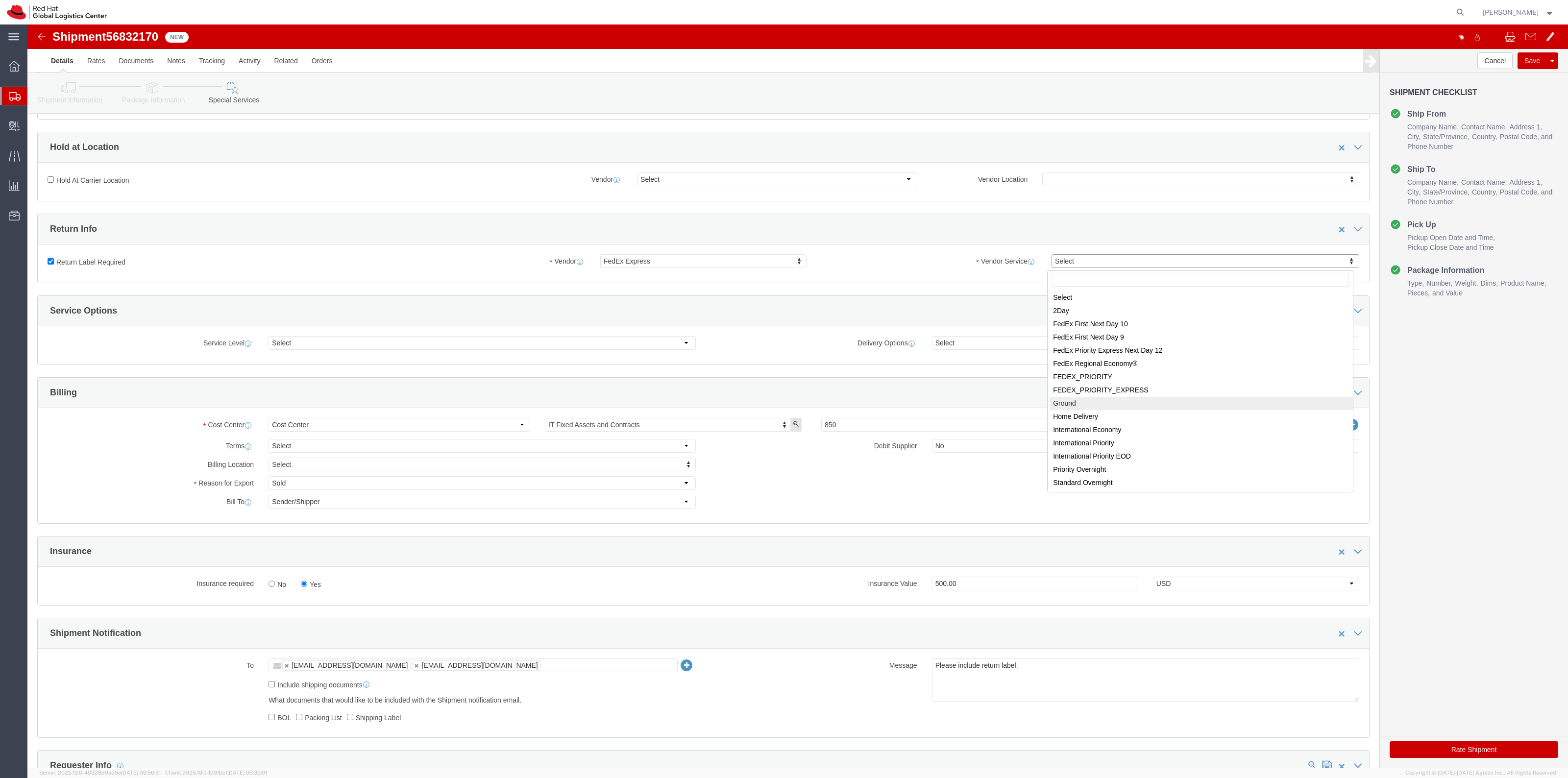
select select "12"
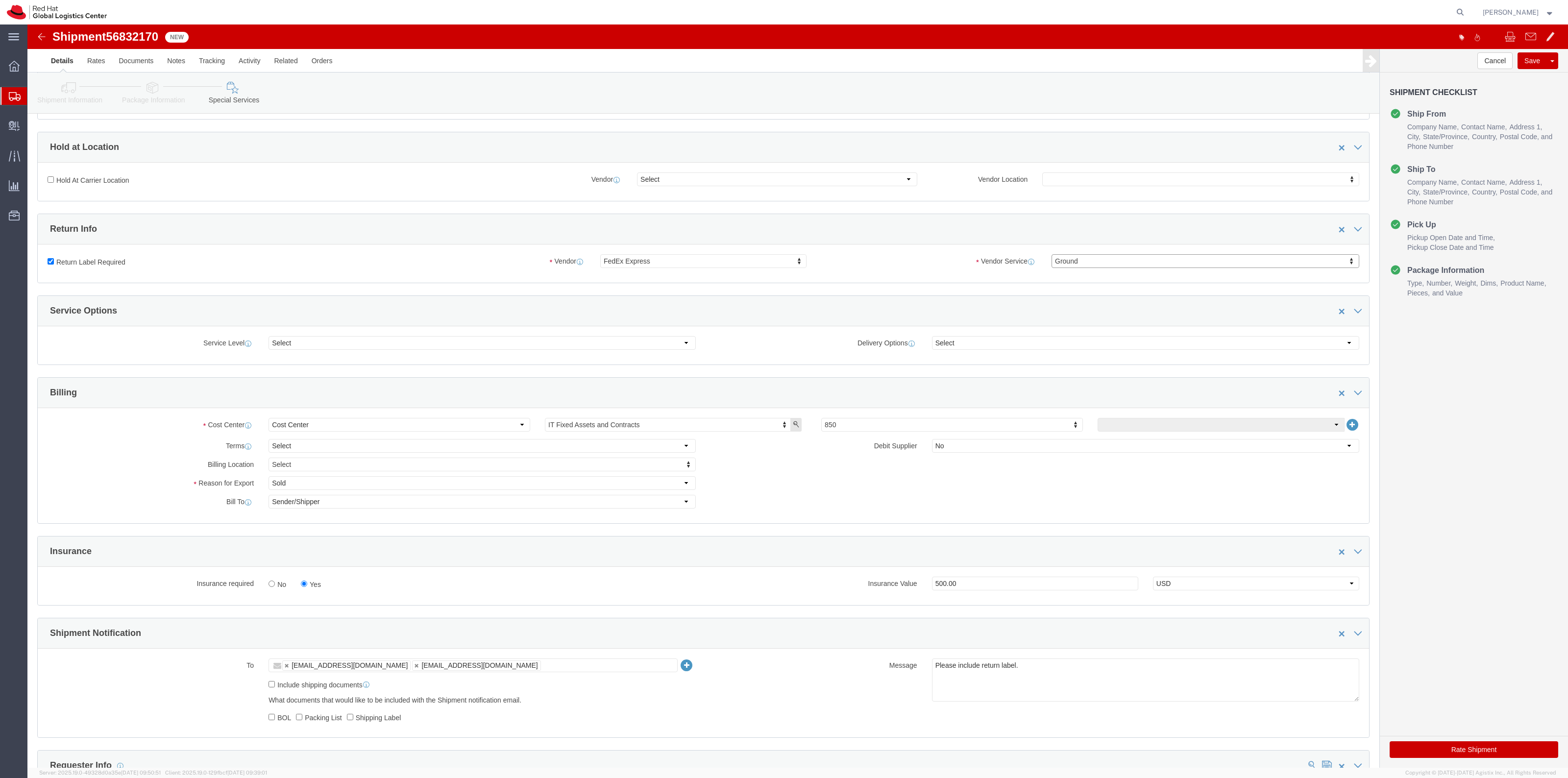
scroll to position [0, 0]
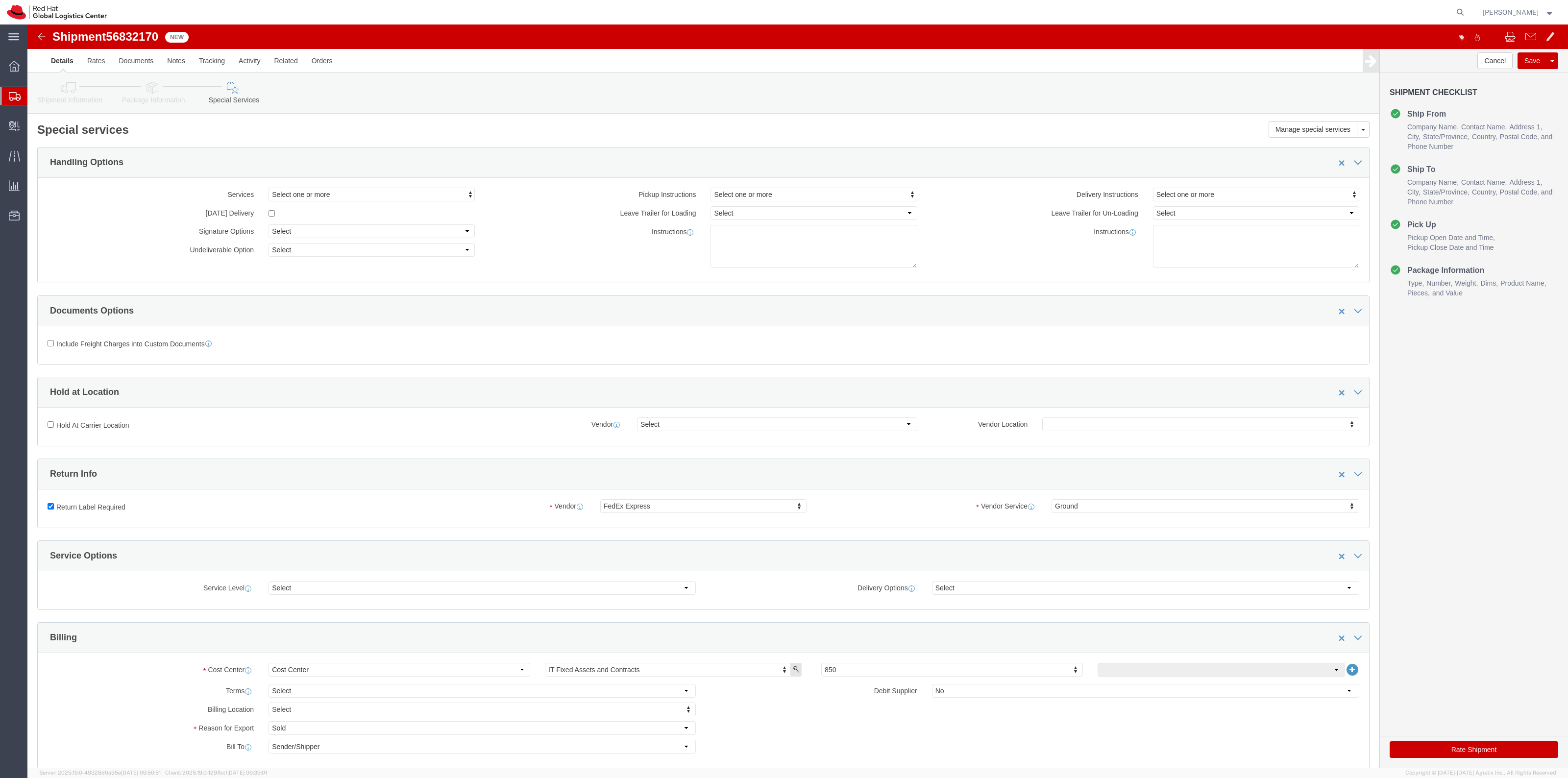
click button "Rate Shipment"
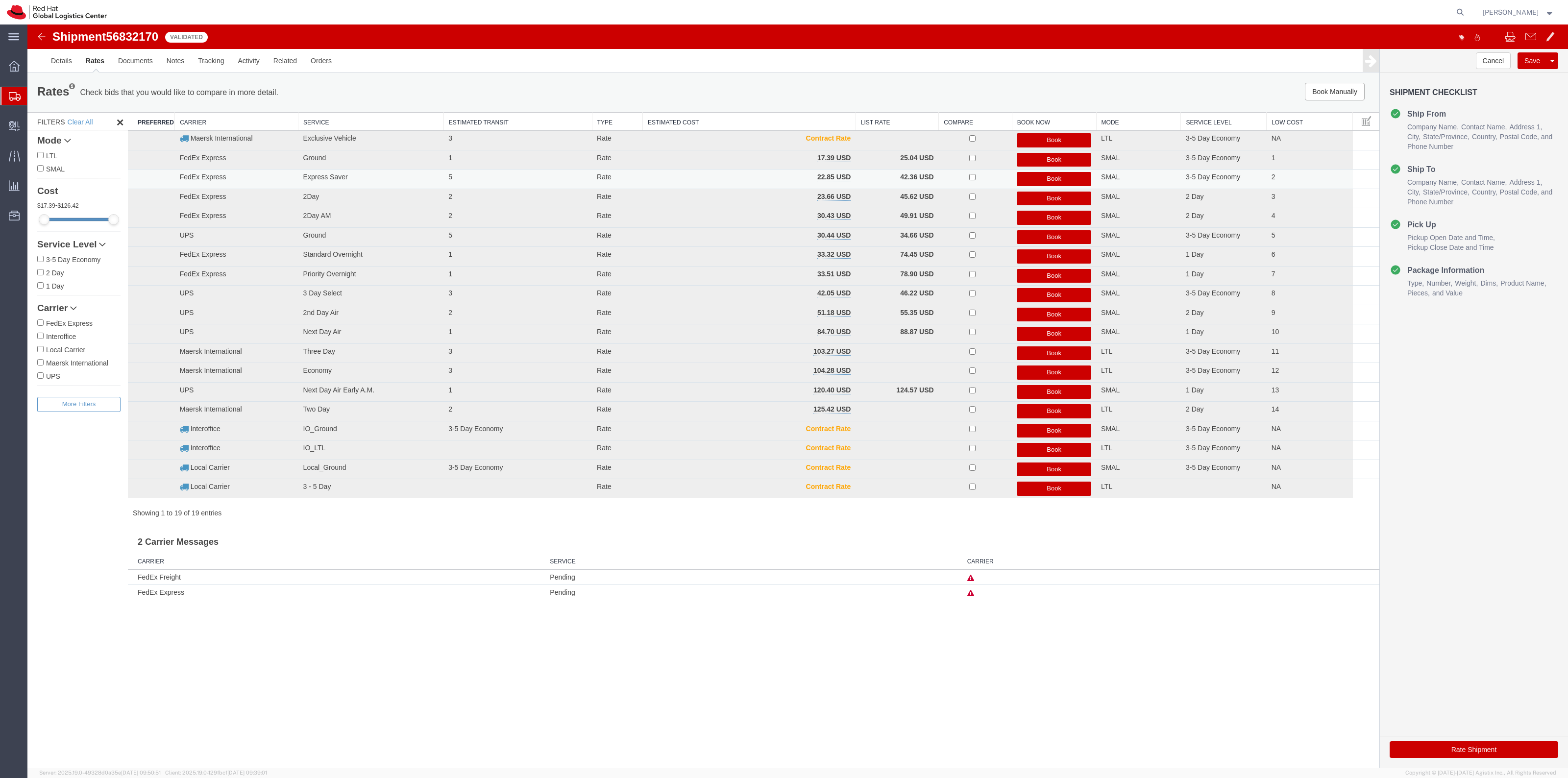
click at [1028, 179] on button "Book" at bounding box center [1054, 179] width 75 height 14
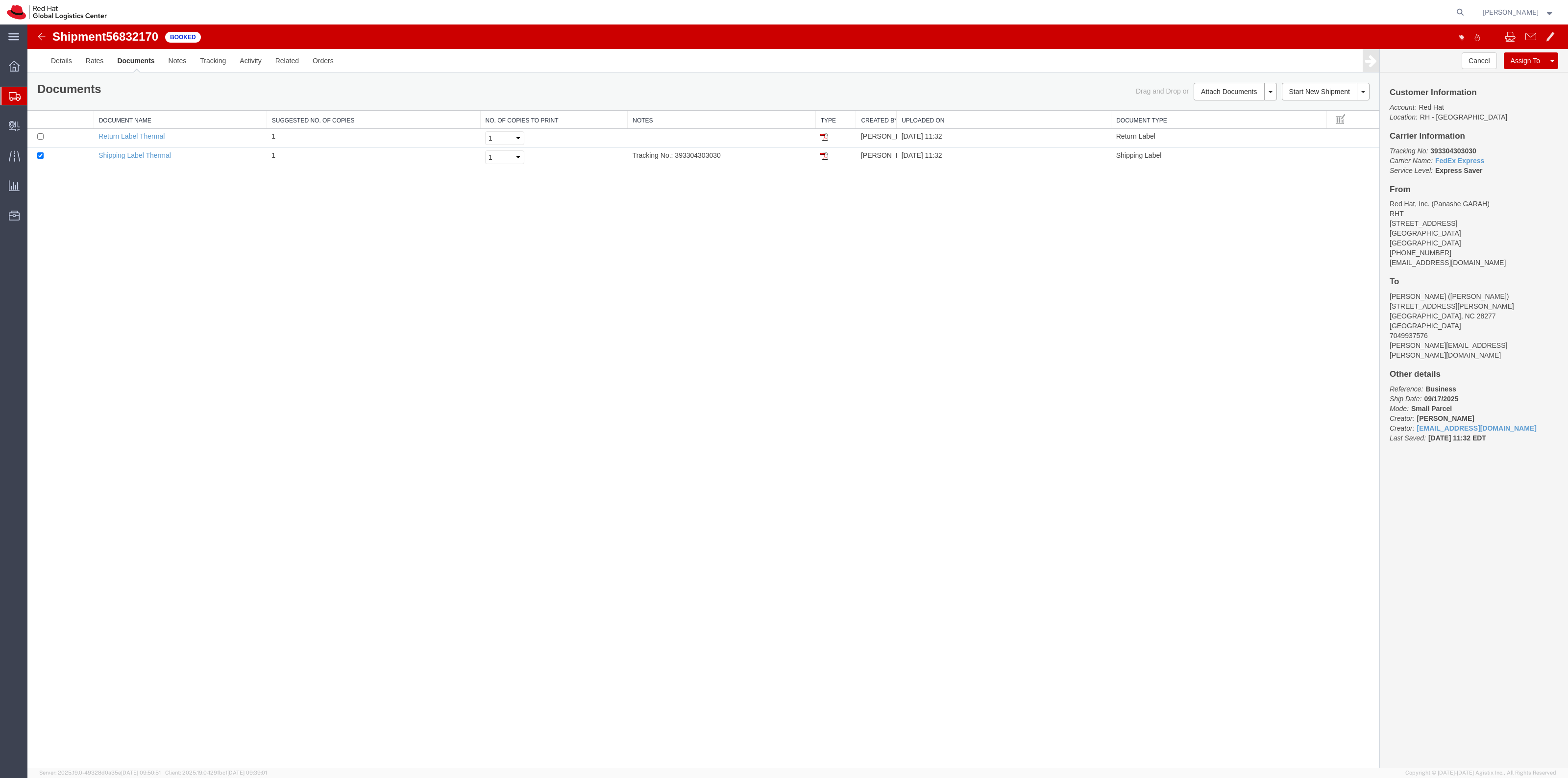
drag, startPoint x: 0, startPoint y: 108, endPoint x: 27, endPoint y: 131, distance: 35.5
click at [27, 131] on ul "Overview Shipments Shipment Manager Create Shipment Create from Template Estima…" at bounding box center [13, 146] width 28 height 180
click at [35, 132] on td at bounding box center [61, 138] width 66 height 19
click at [43, 141] on td at bounding box center [61, 138] width 66 height 19
click at [40, 138] on input "checkbox" at bounding box center [40, 136] width 7 height 7
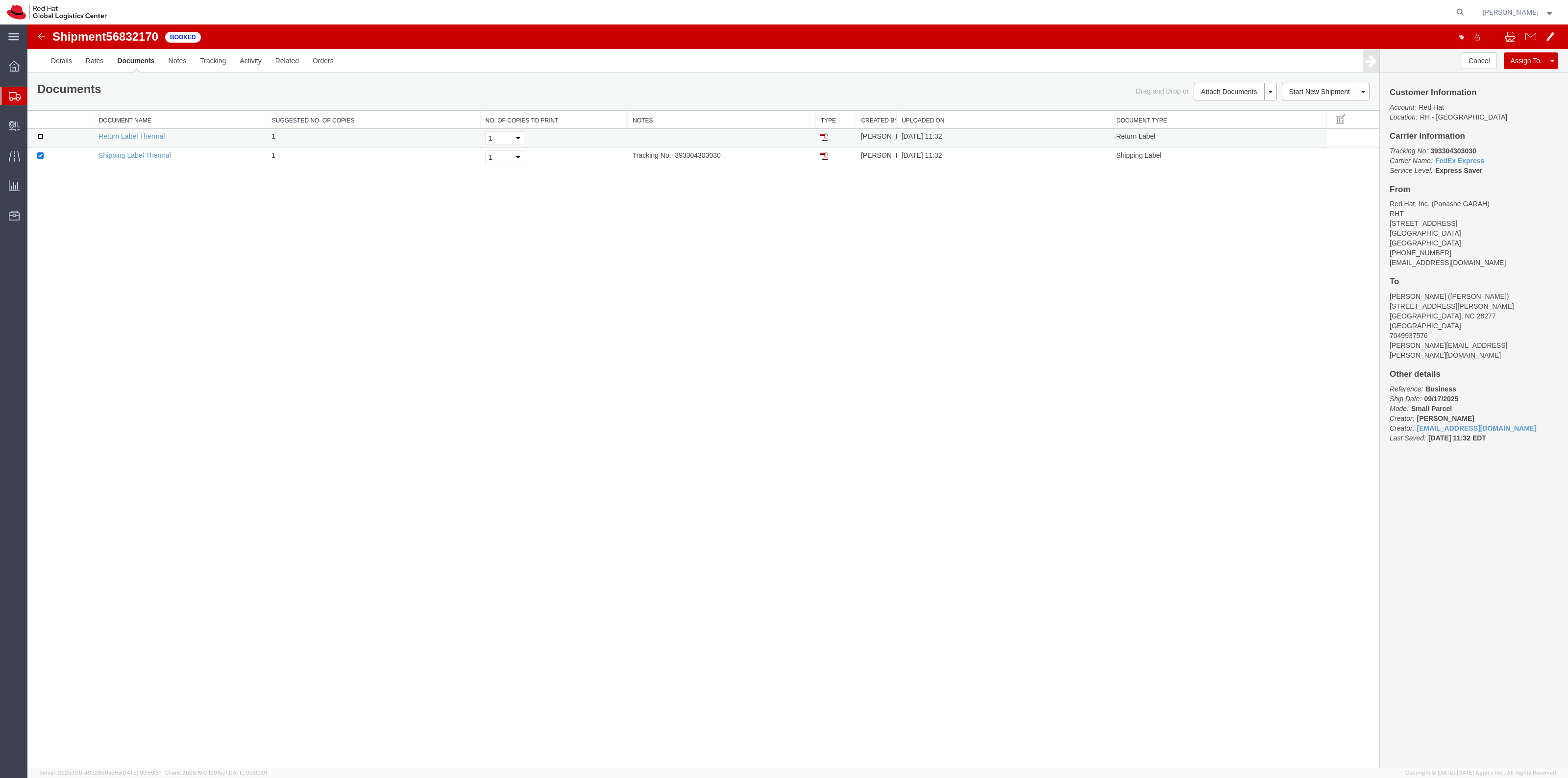
checkbox input "true"
click at [1228, 113] on link "Print Documents" at bounding box center [1233, 108] width 85 height 15
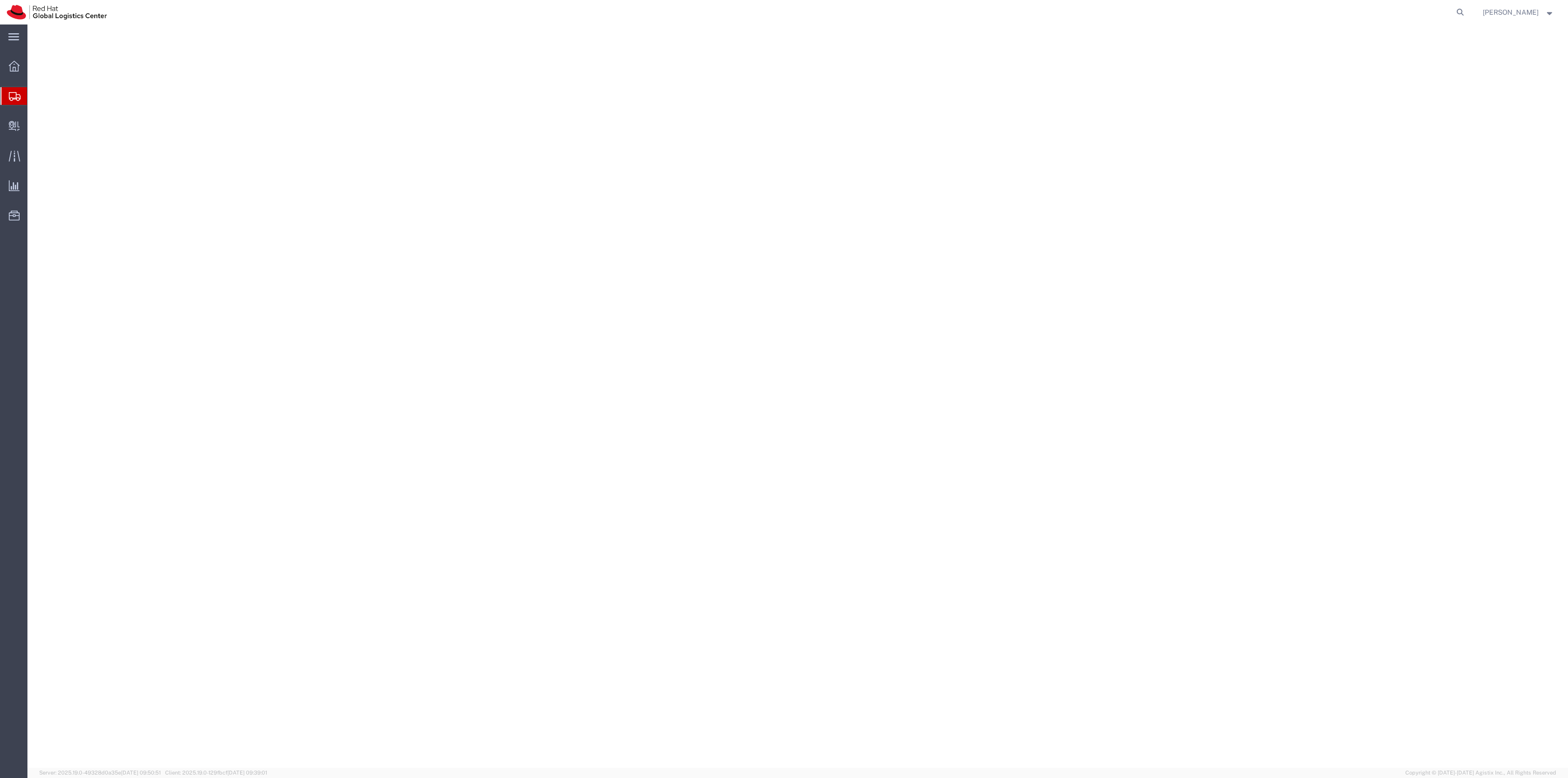
select select "38014"
select select
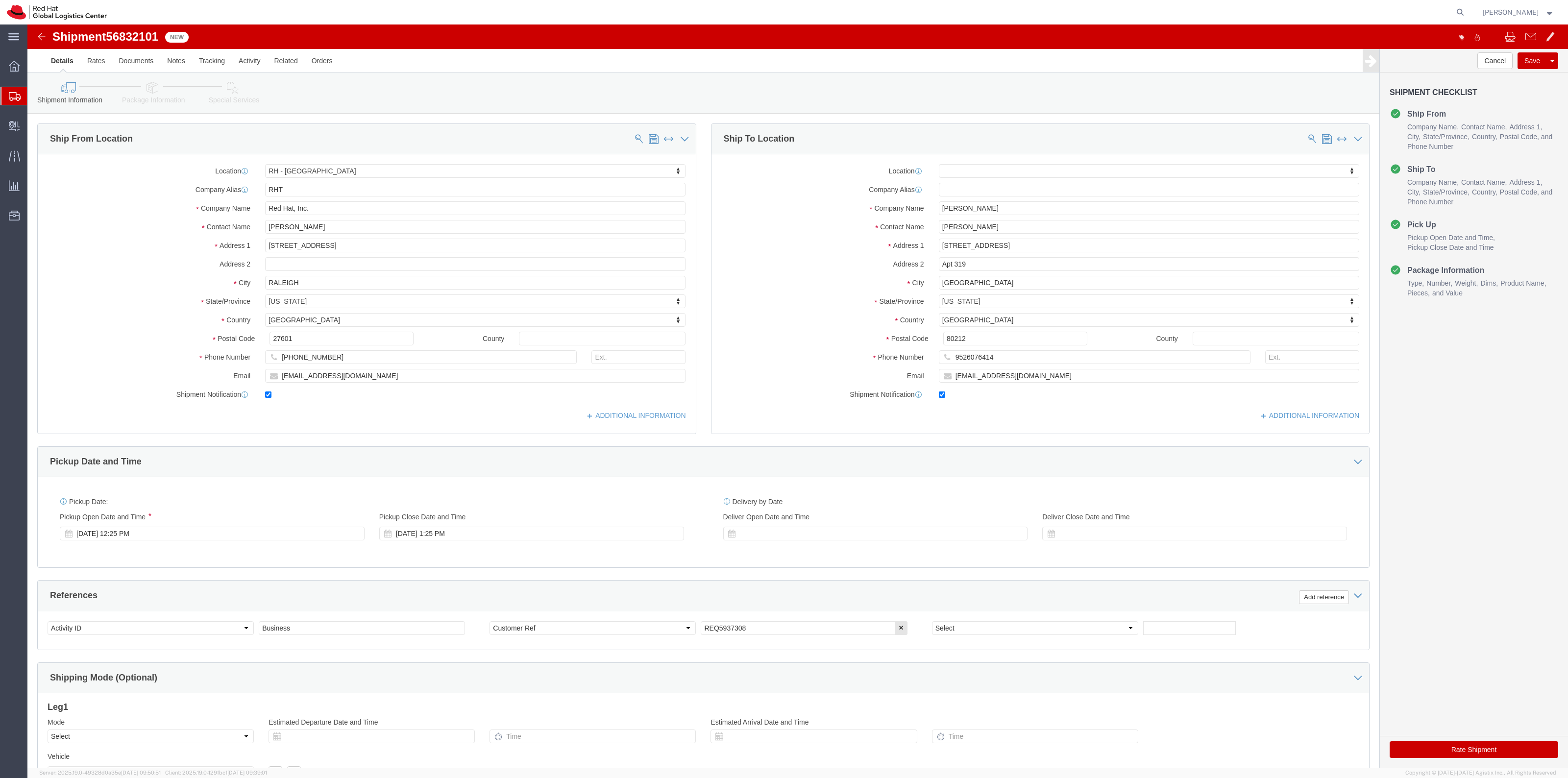
click link "Special Services"
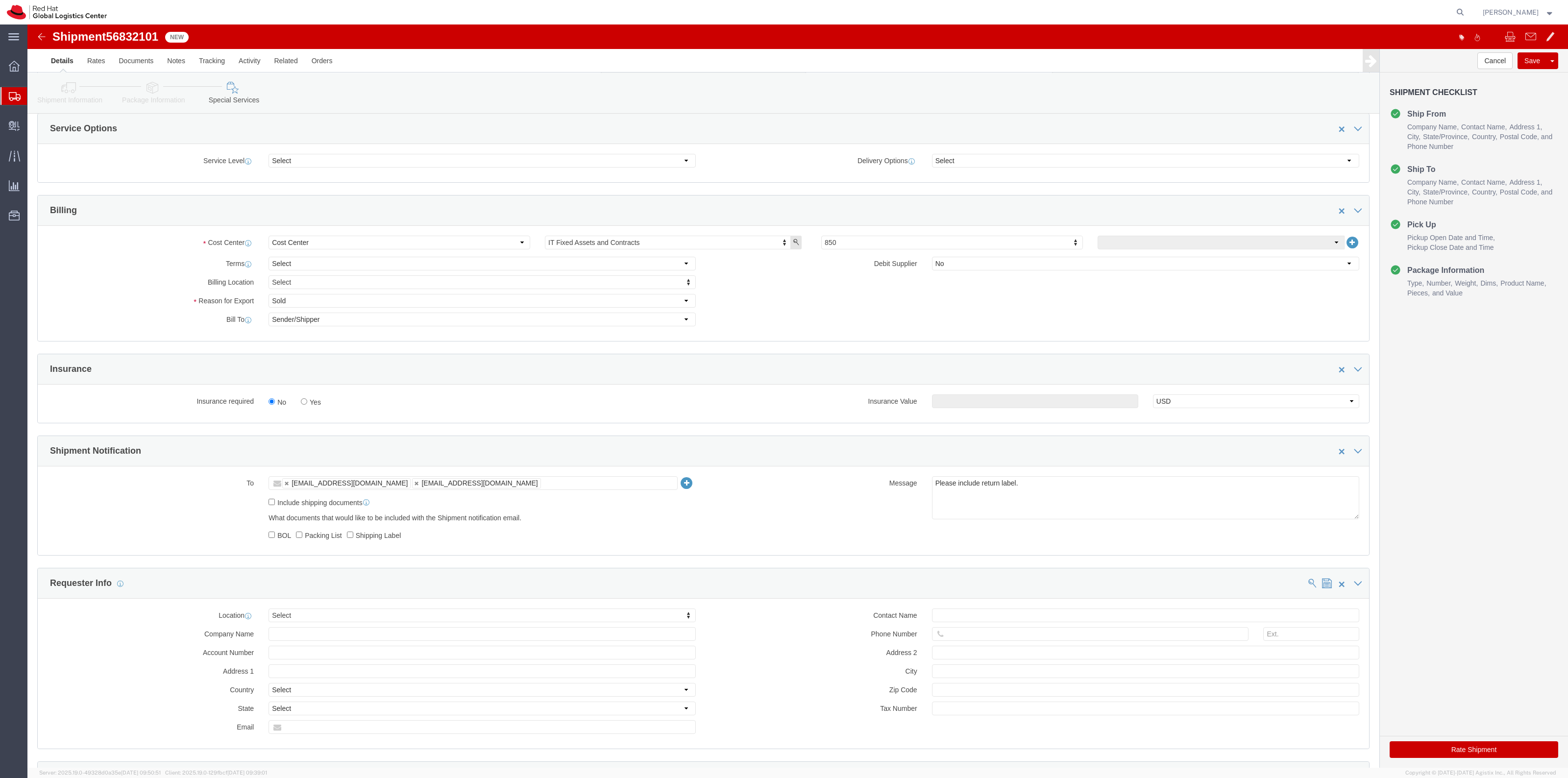
scroll to position [429, 0]
click label "Yes"
click input "Yes"
radio input "true"
click input "text"
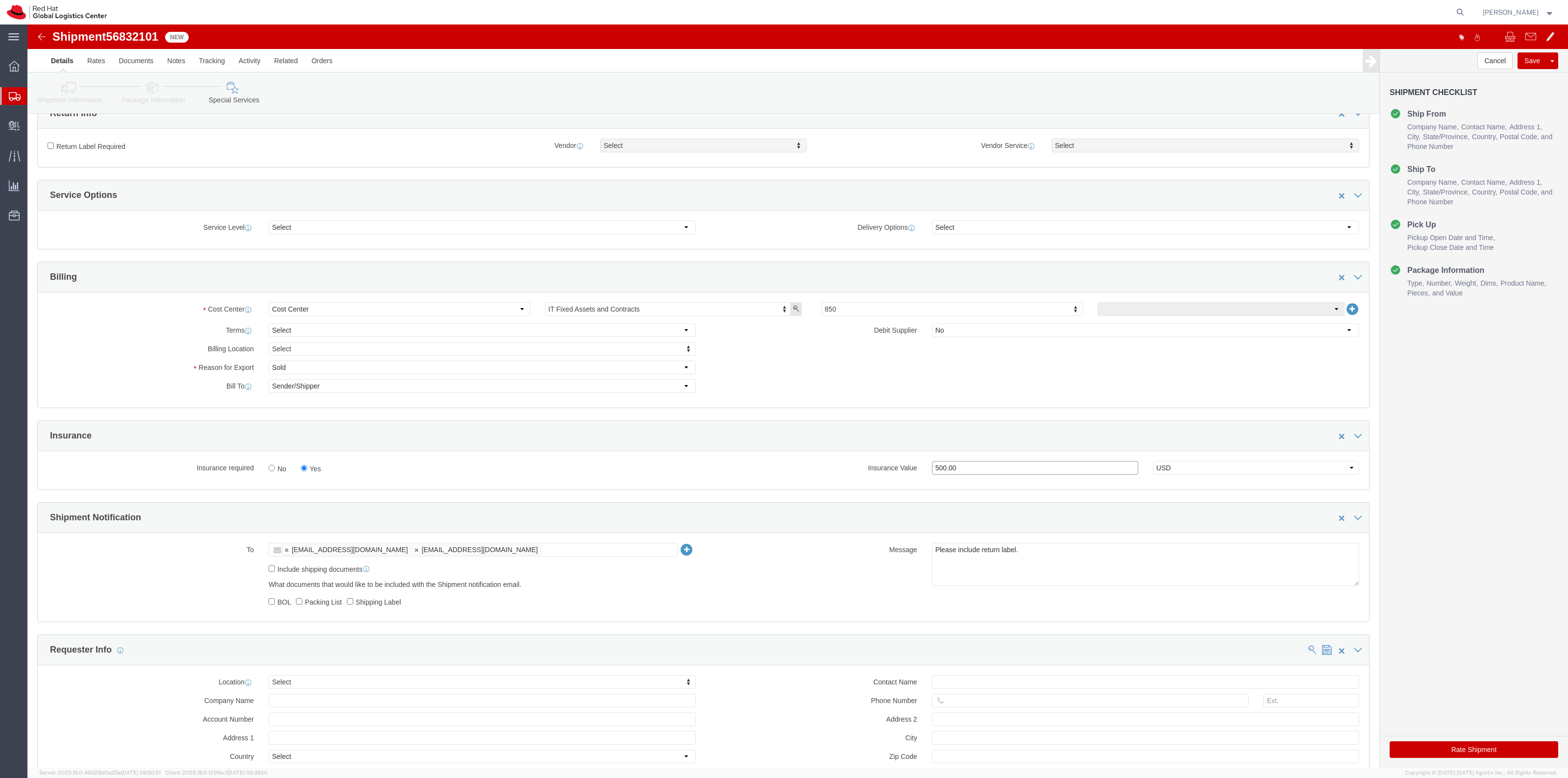
scroll to position [306, 0]
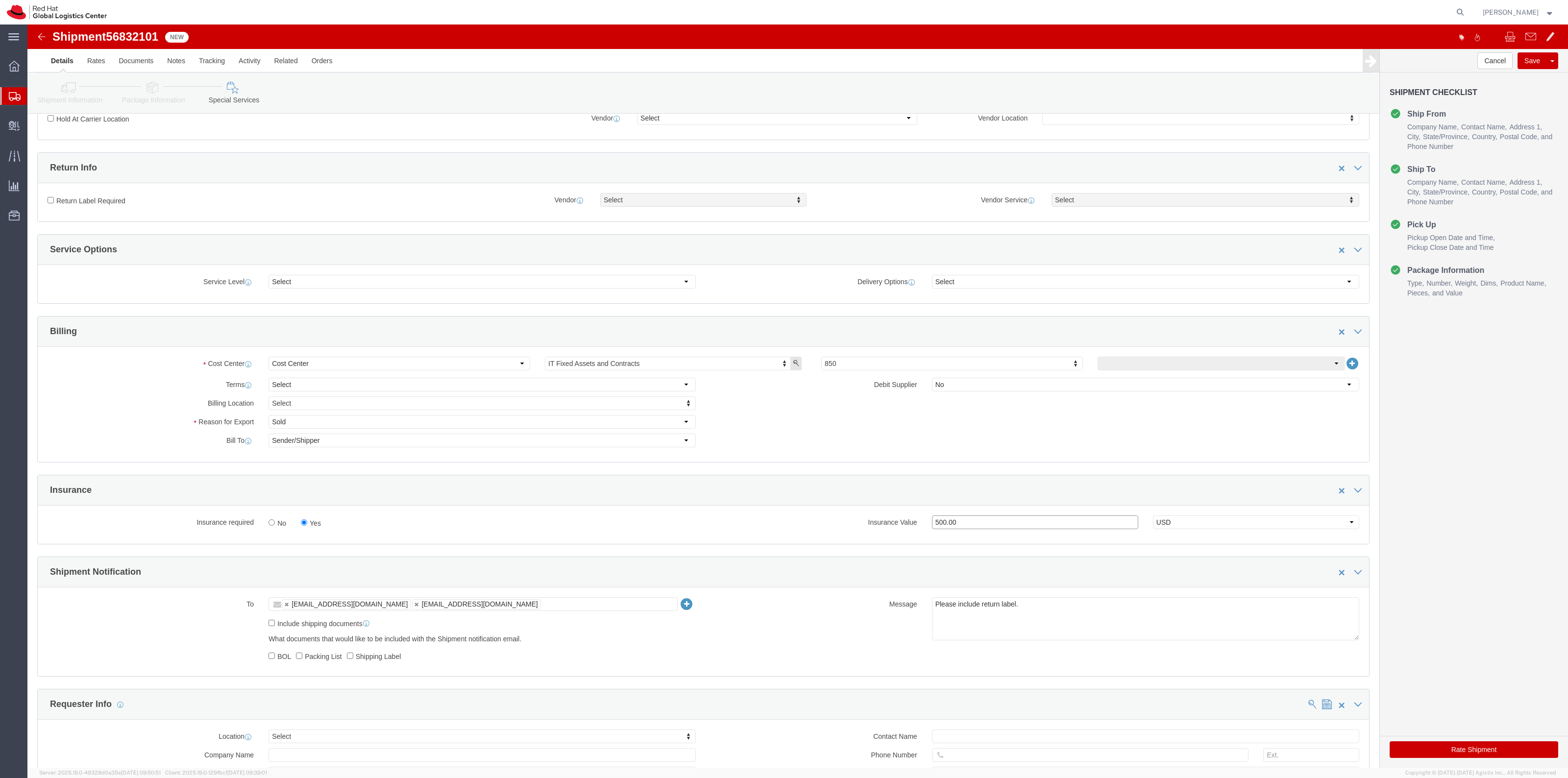
type input "500.00"
click label "Return Label Required"
click input "Return Label Required"
checkbox input "true"
click div "Vendor Select Vendor Vendor Select FedEx Freight UPS Blue Dart FedEx Express DHL"
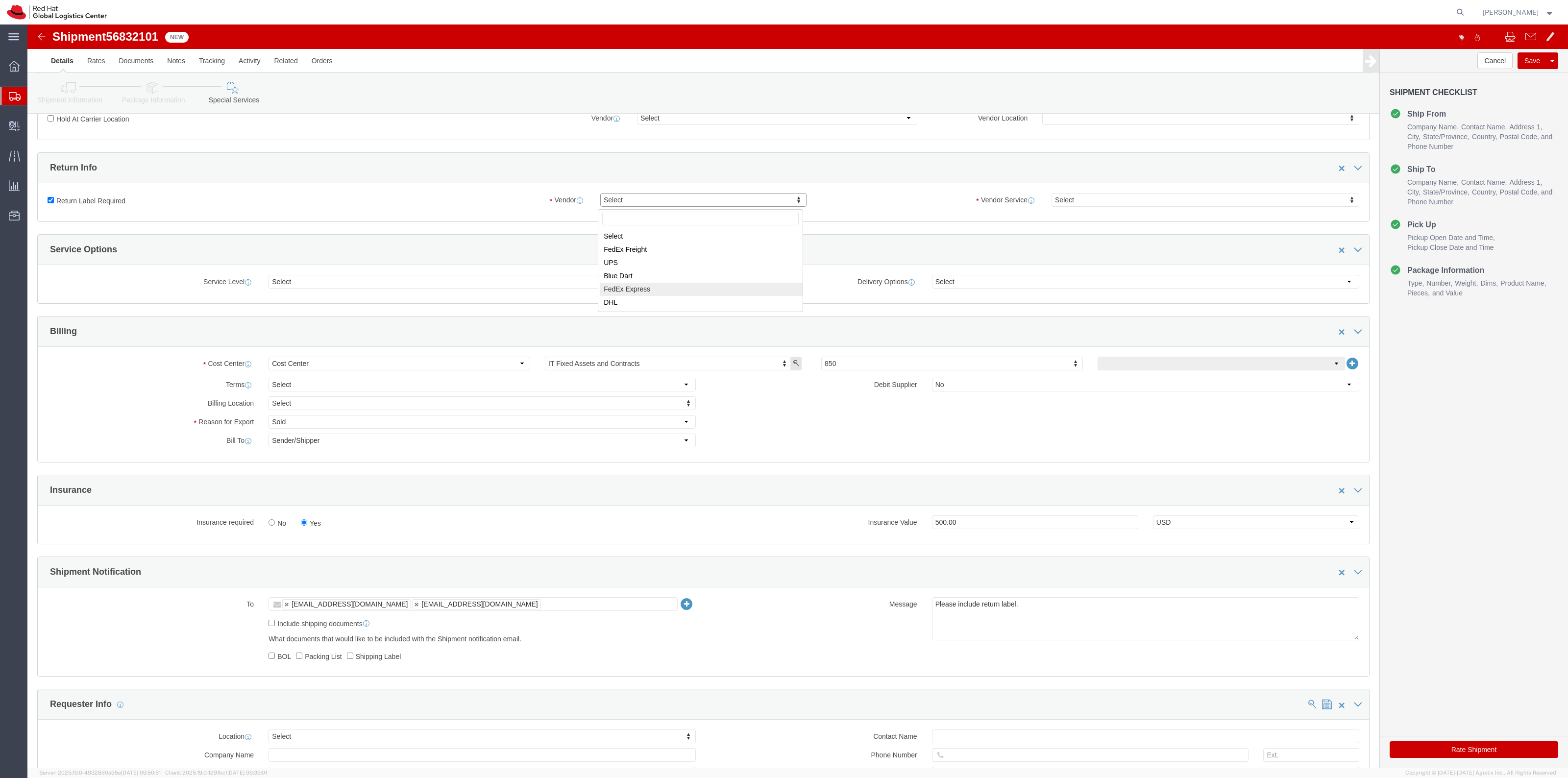
select select "5"
click div "Vendor Service Select Vendor Service Vendor Service Select 2Day FedEx First Nex…"
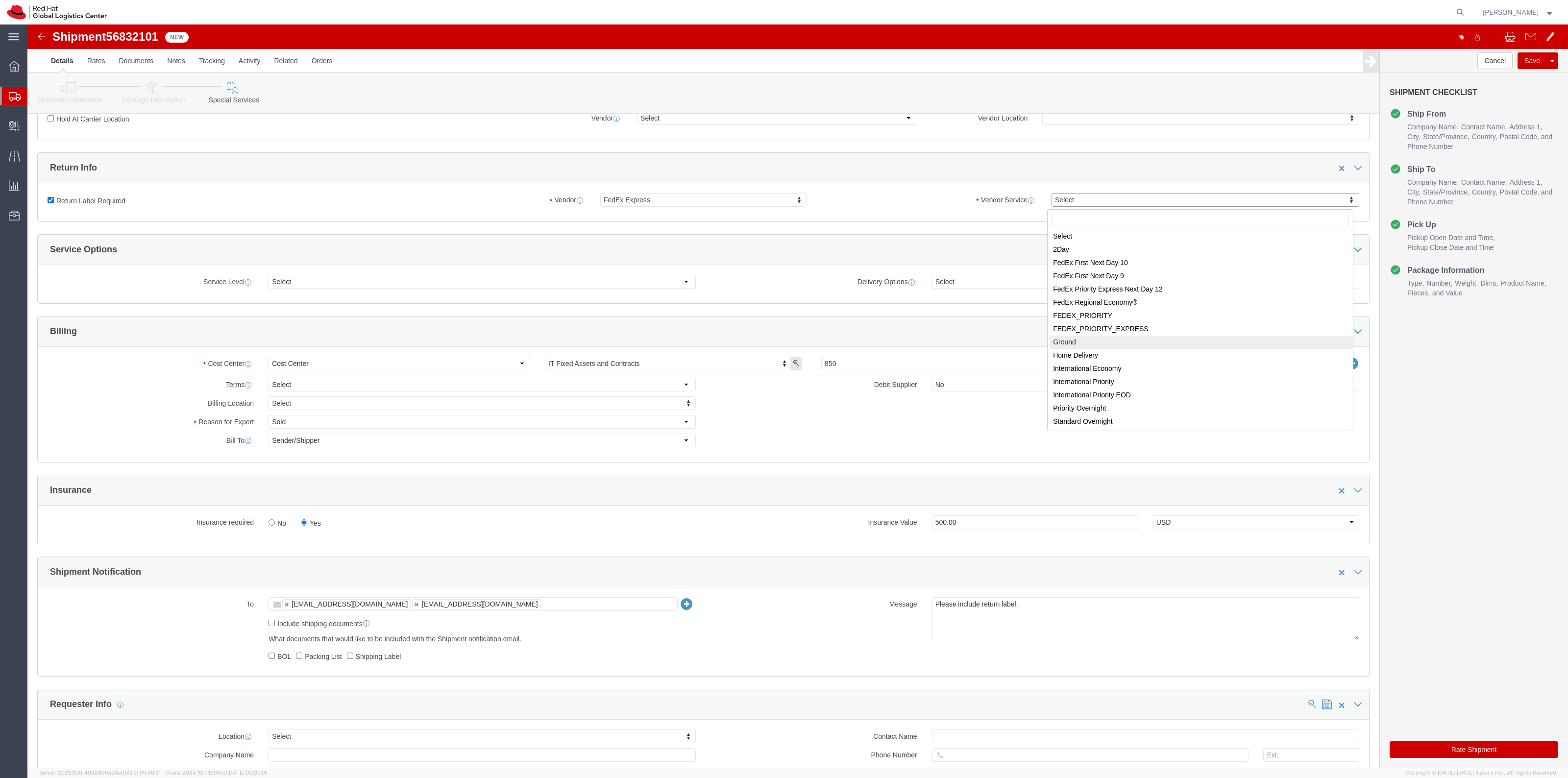
select select "12"
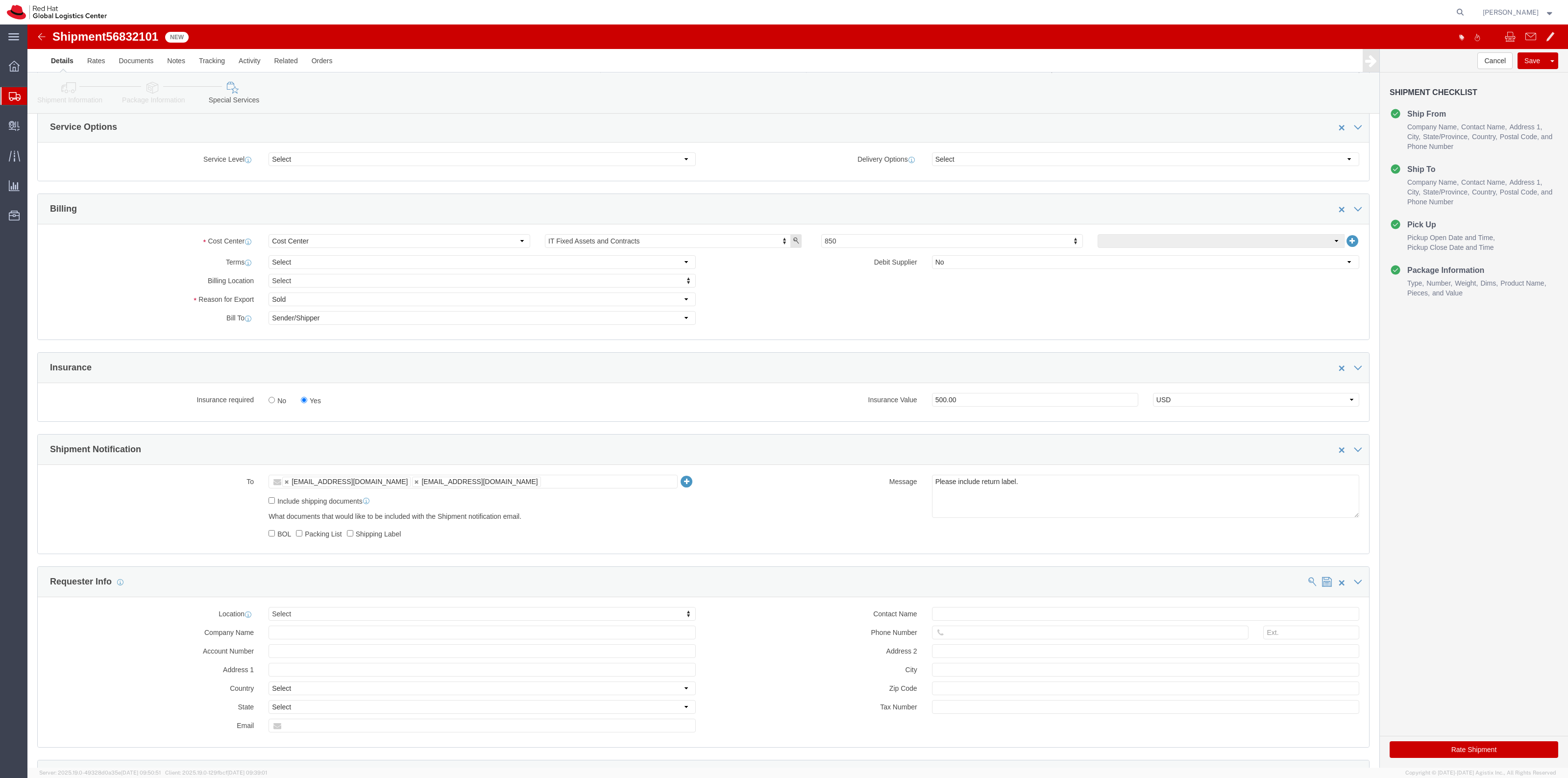
scroll to position [61, 0]
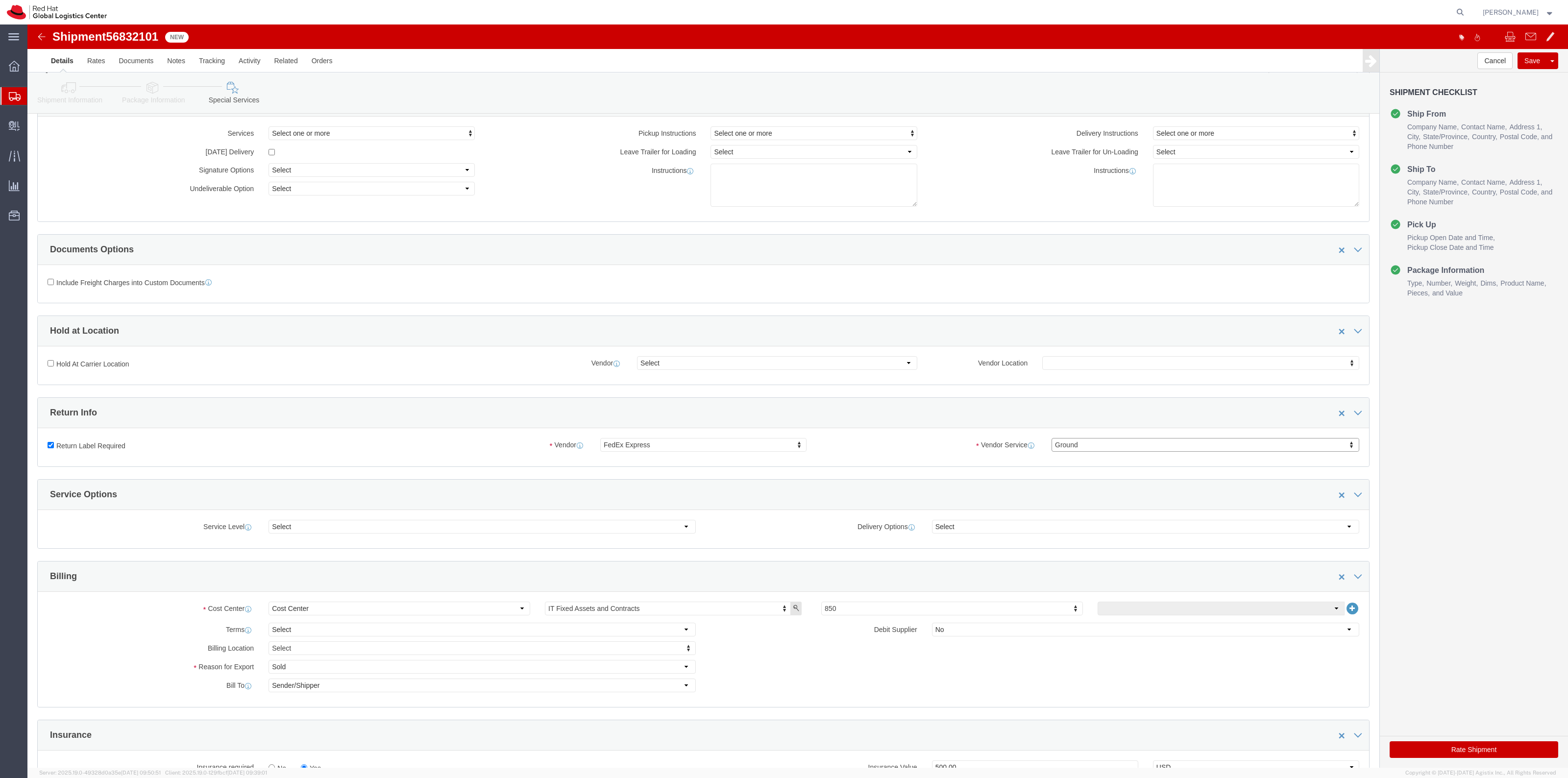
click button "Rate Shipment"
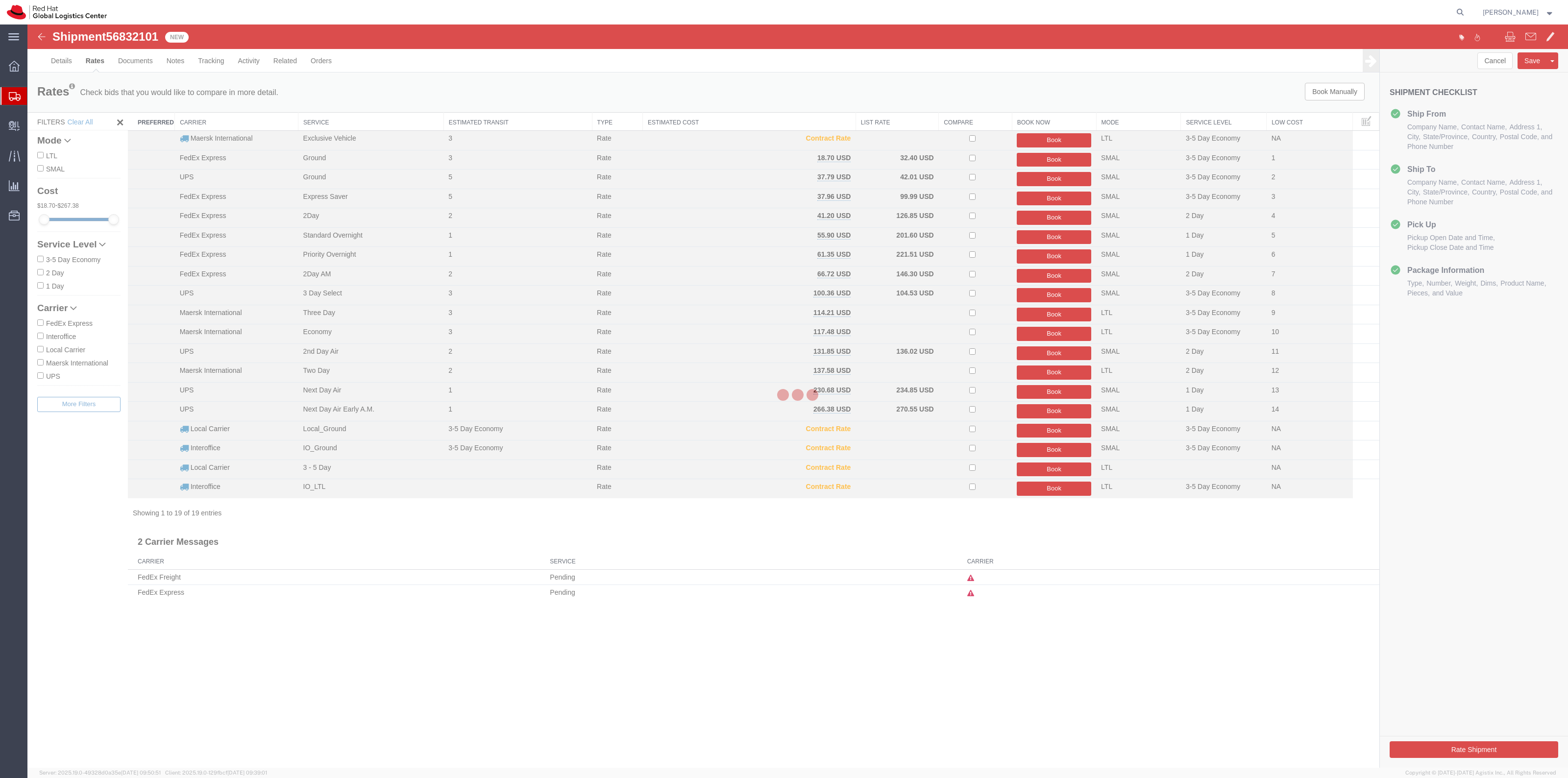
scroll to position [0, 0]
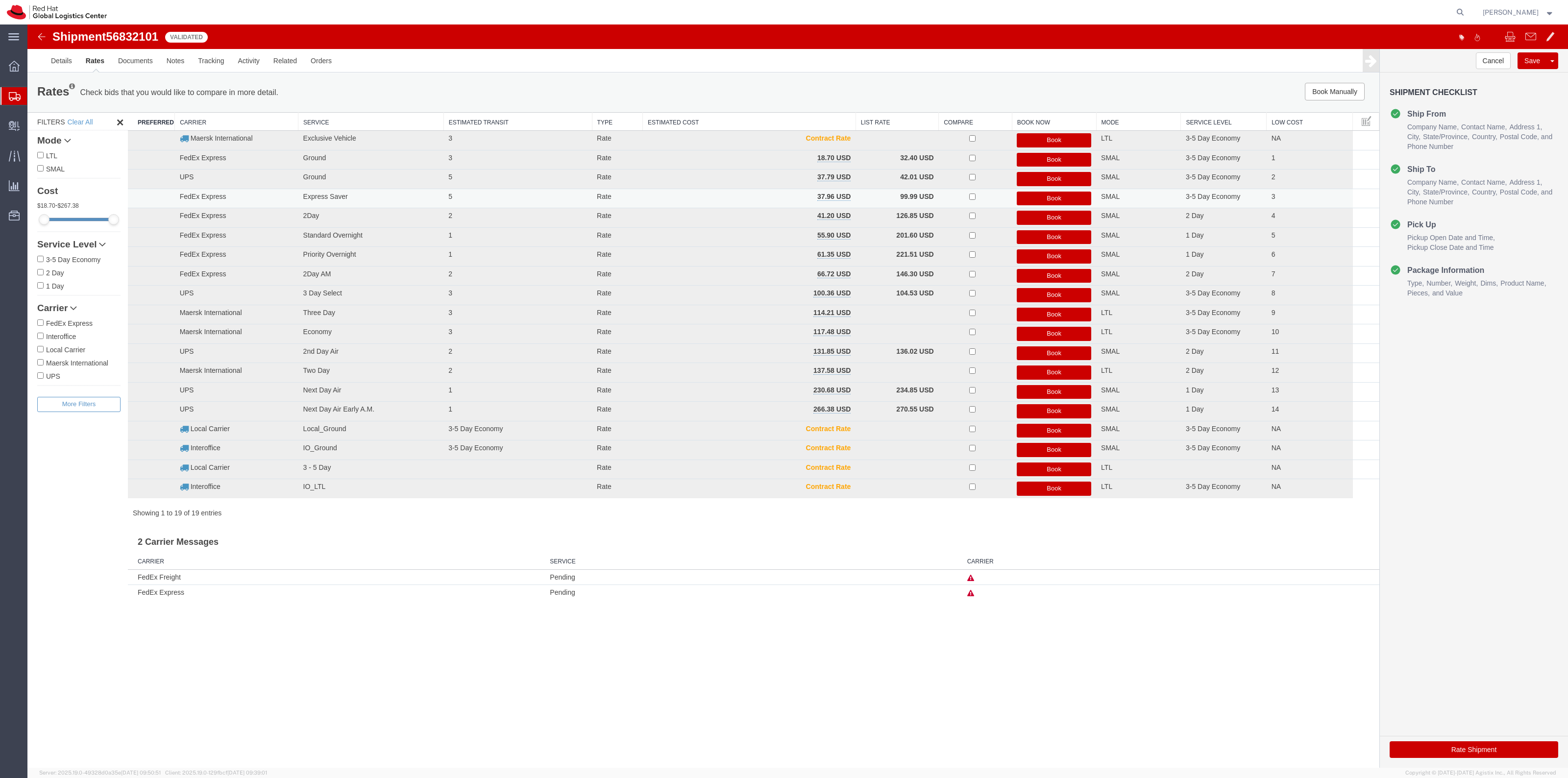
click at [1037, 199] on button "Book" at bounding box center [1054, 198] width 75 height 14
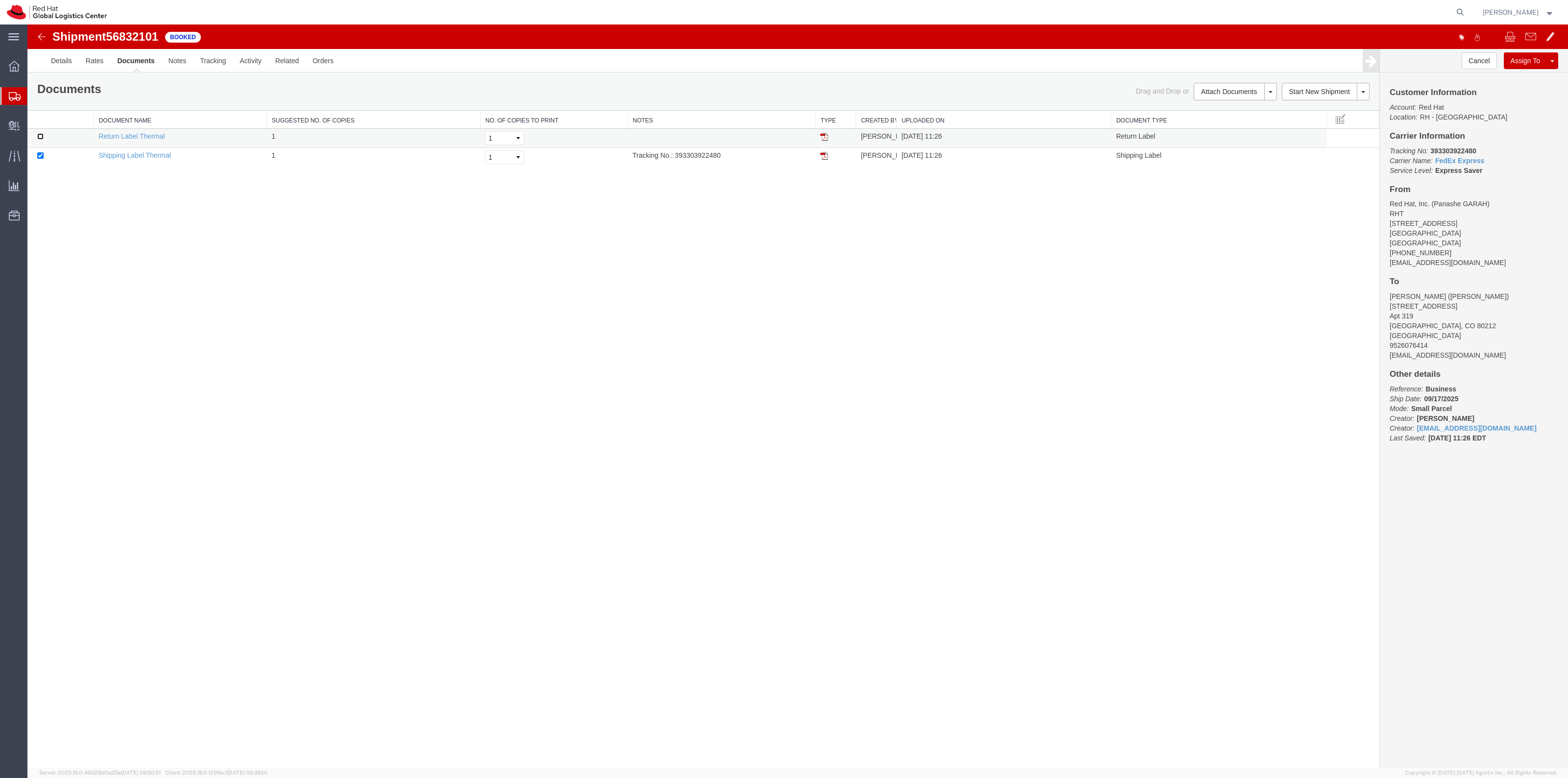
click at [42, 138] on input "checkbox" at bounding box center [40, 136] width 7 height 7
checkbox input "true"
click at [1235, 106] on link "Print Documents" at bounding box center [1233, 108] width 85 height 15
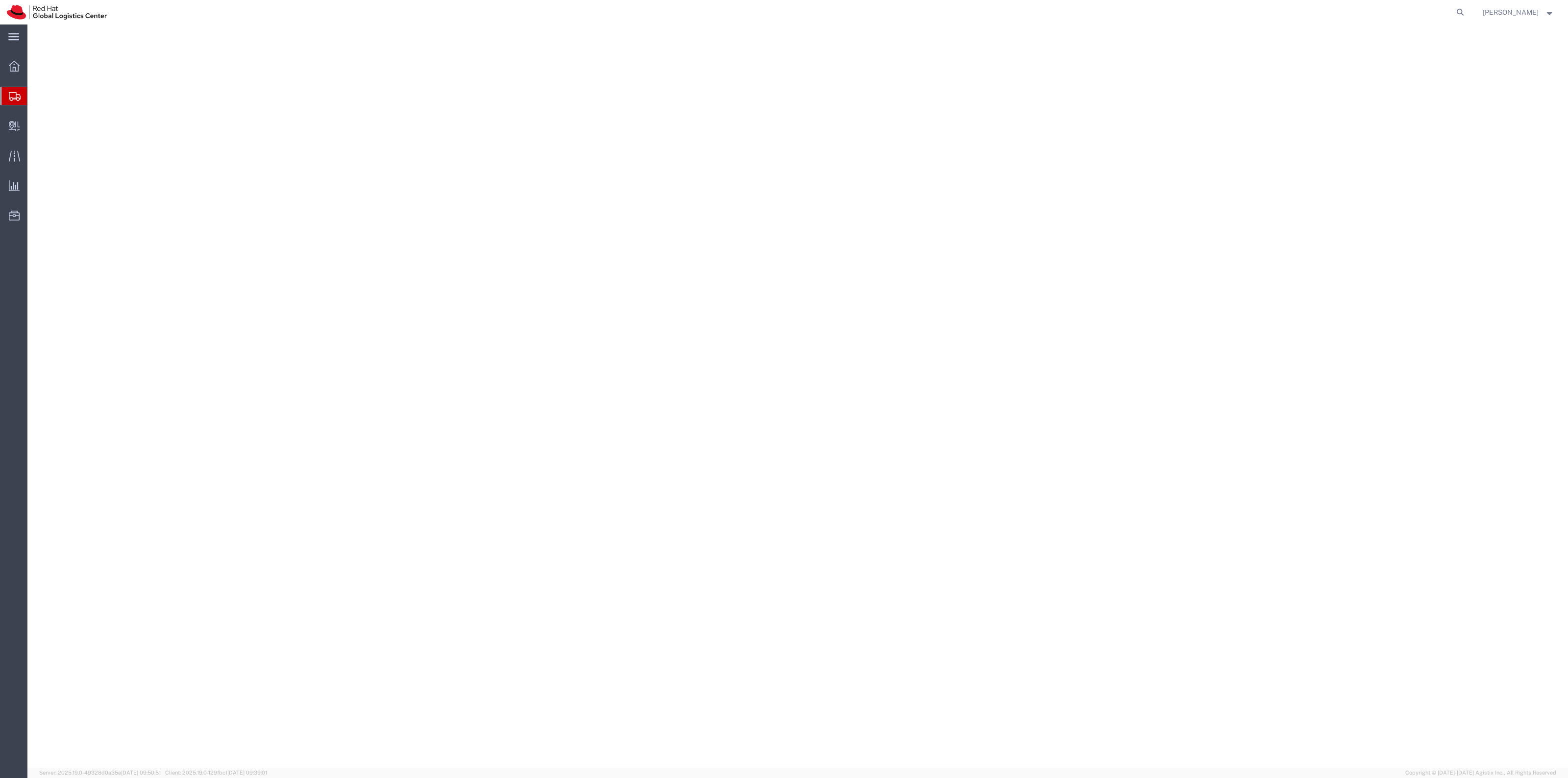
select select "38014"
select select
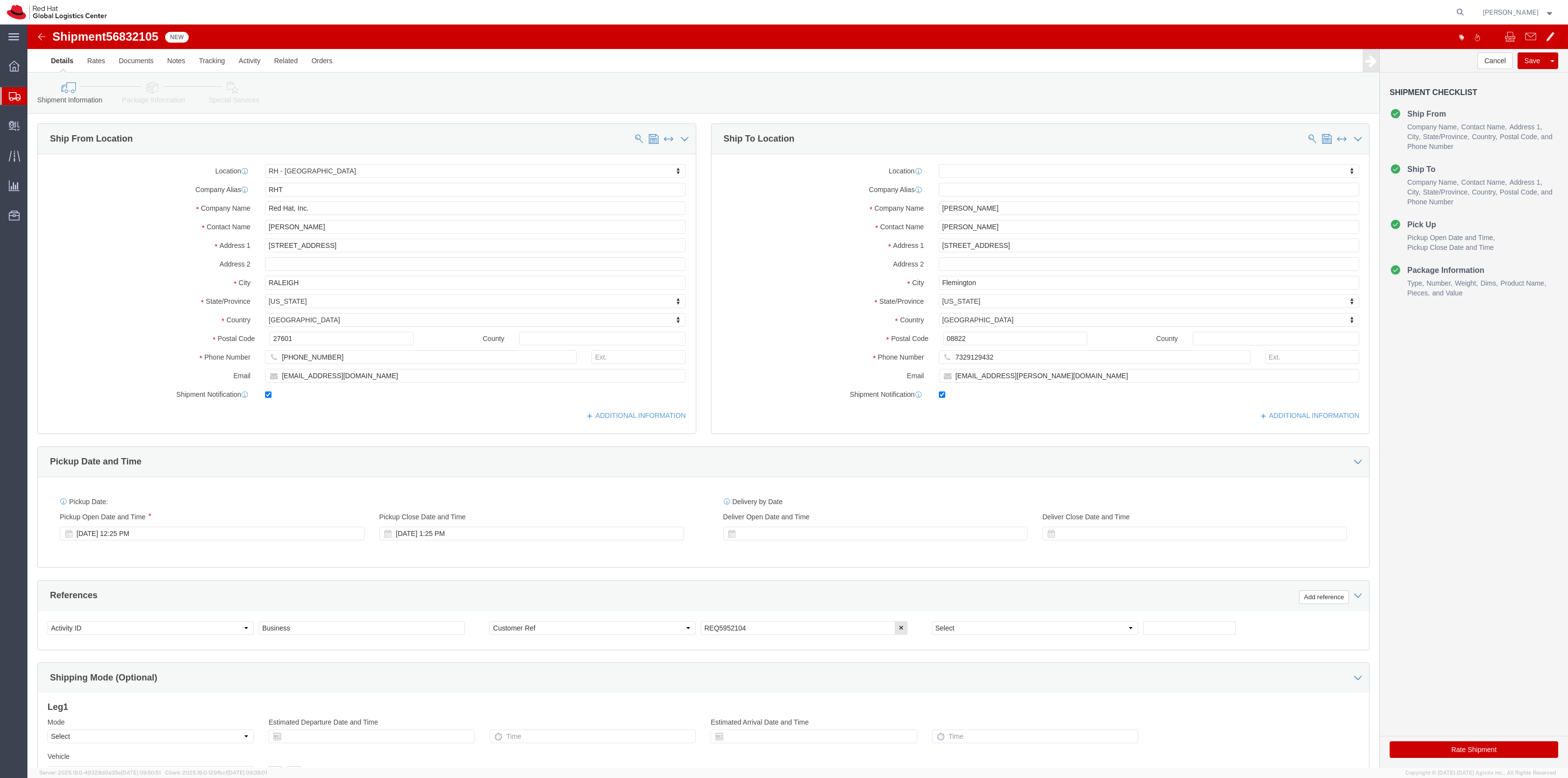
drag, startPoint x: 202, startPoint y: 69, endPoint x: 720, endPoint y: 209, distance: 536.6
click link "Special Services"
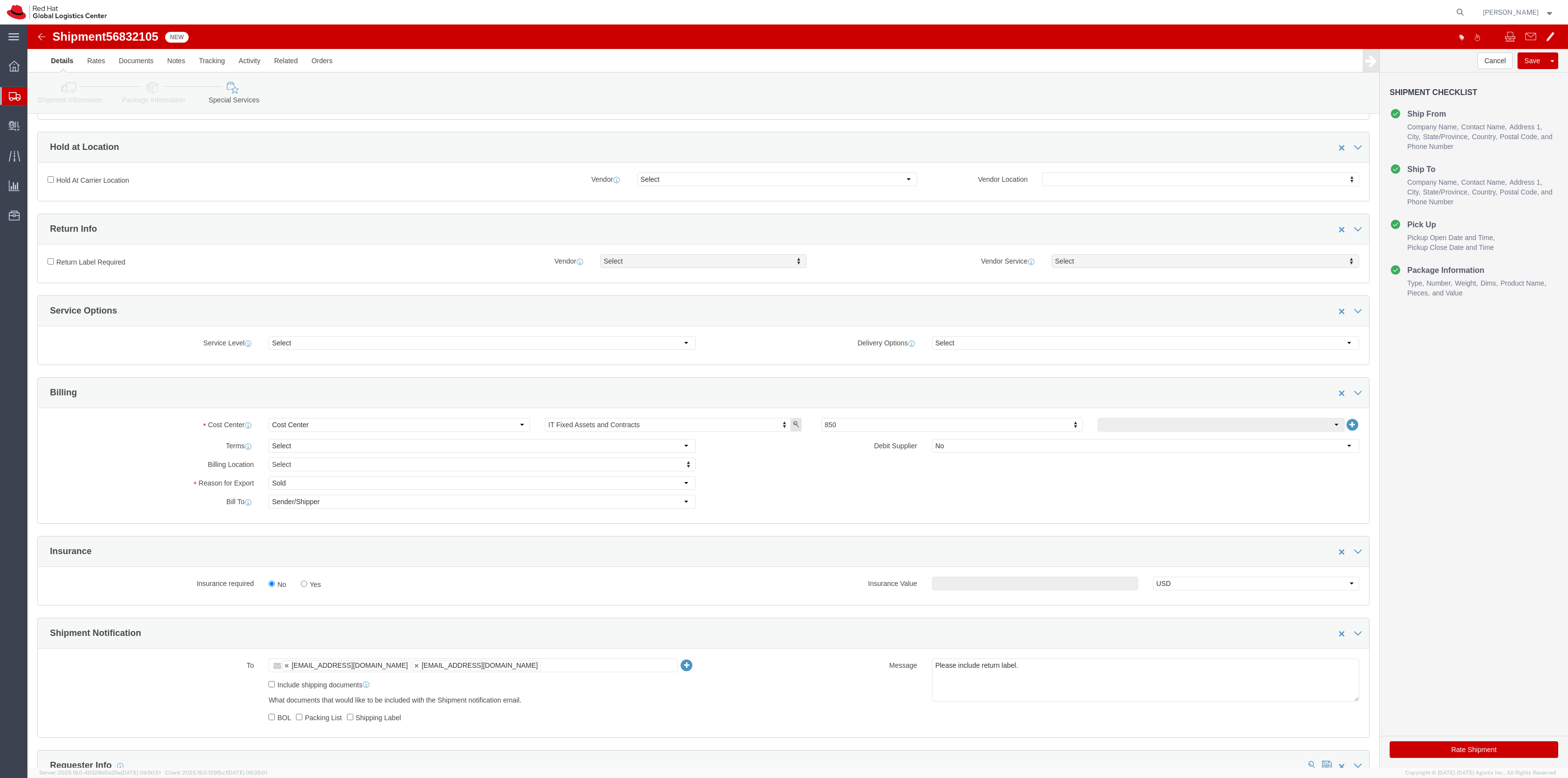
scroll to position [429, 0]
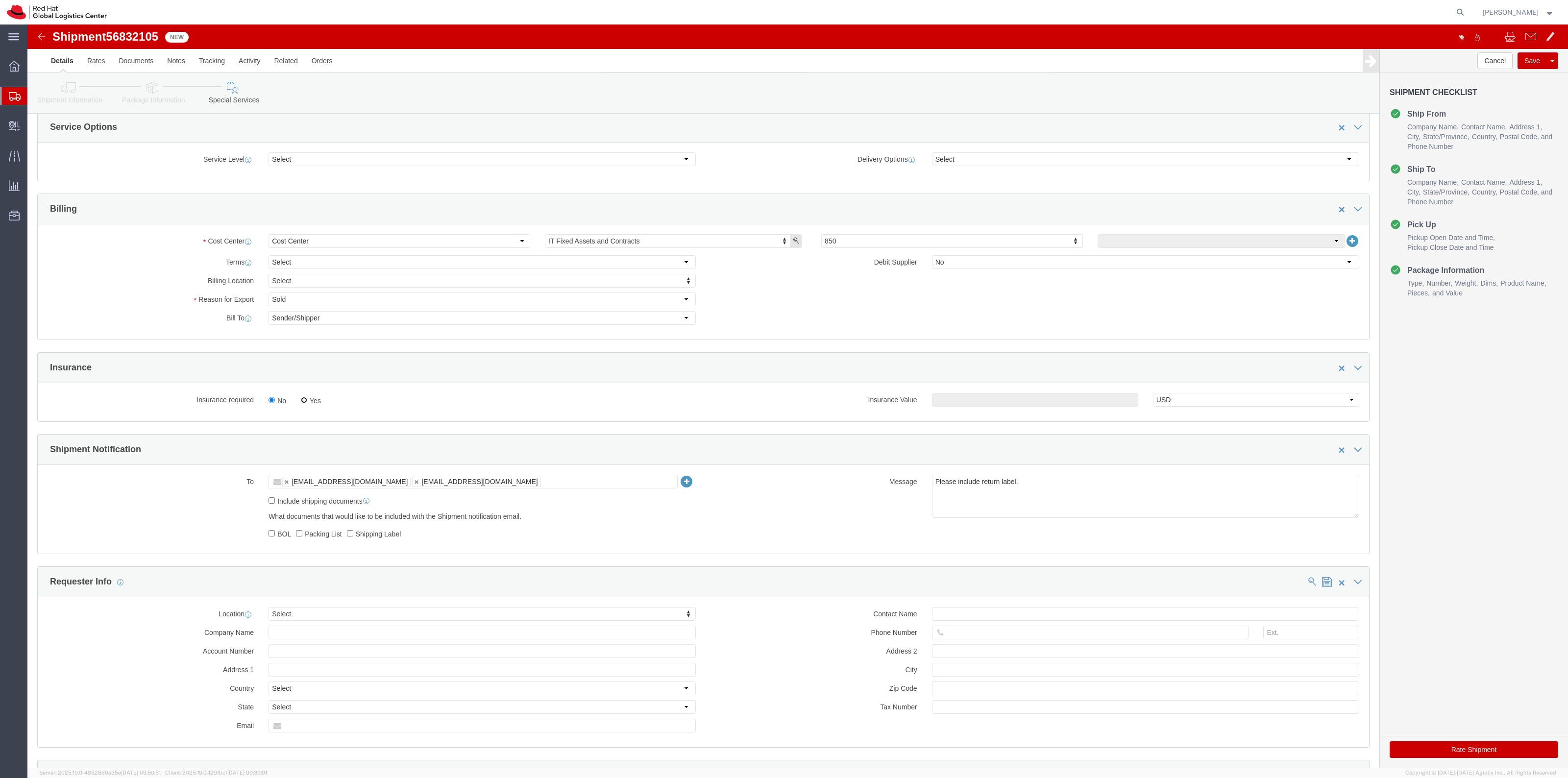
click input "Yes"
radio input "true"
click input "text"
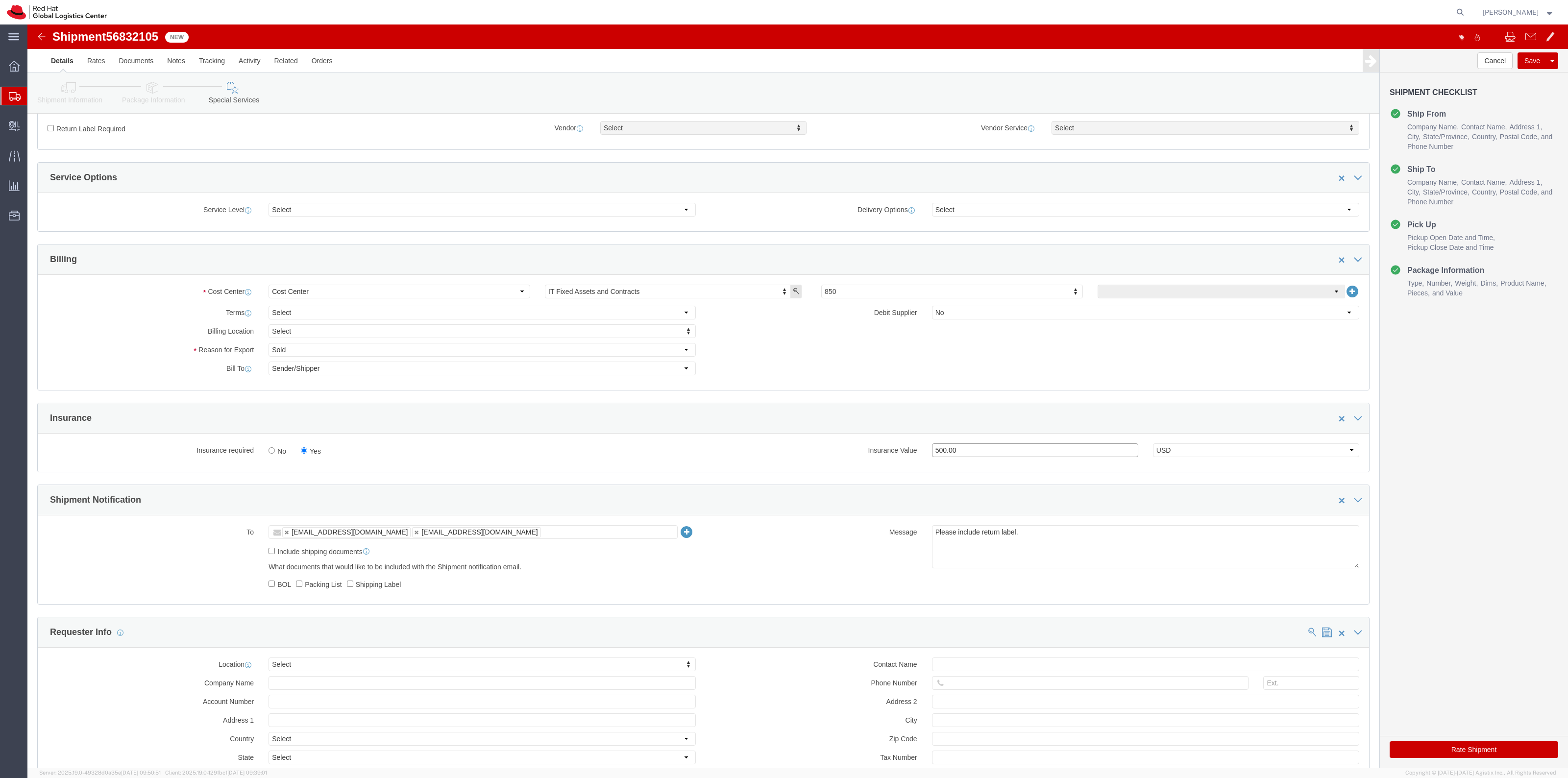
scroll to position [306, 0]
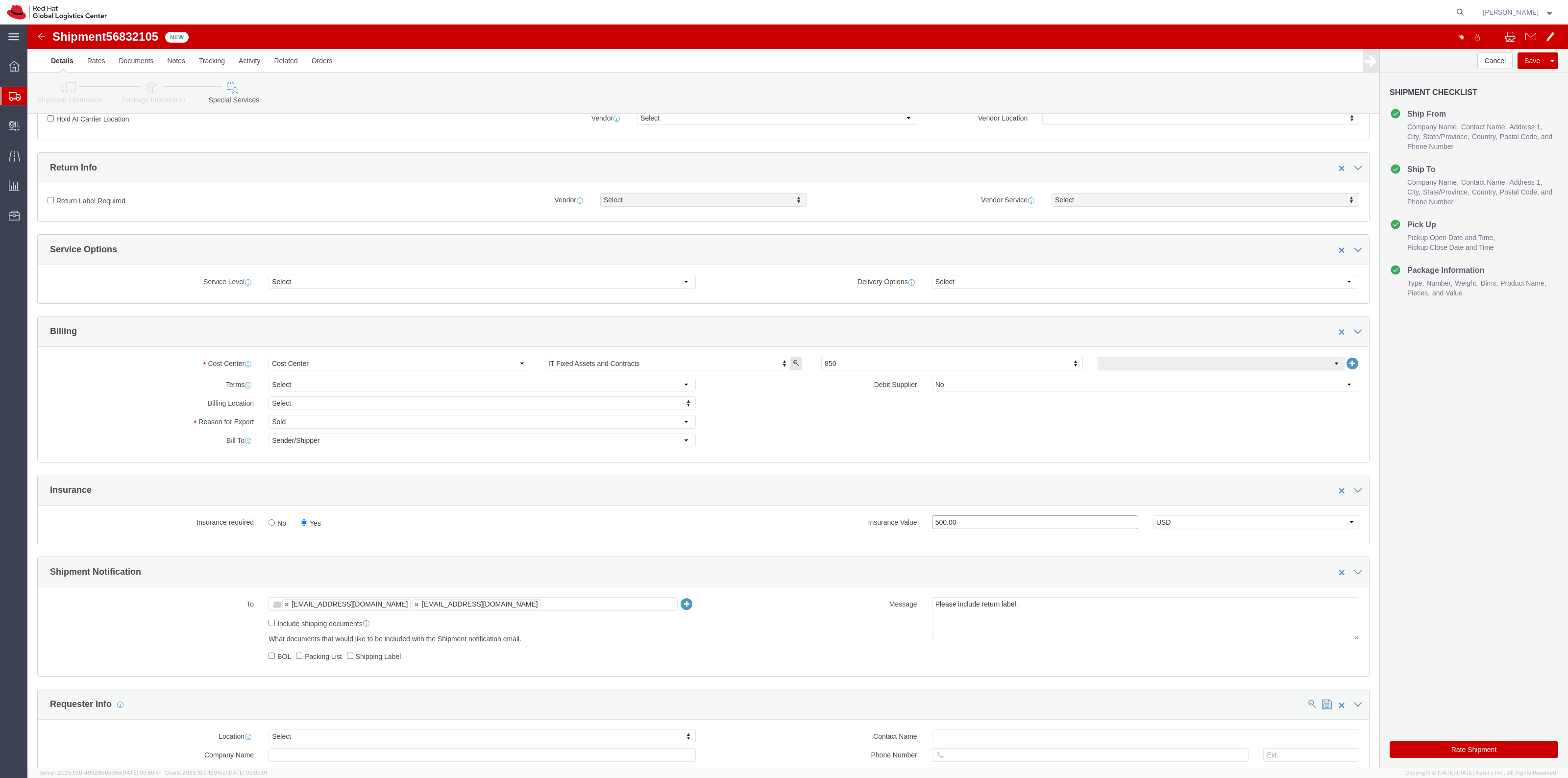
type input "500.00"
click label "Return Label Required"
click input "Return Label Required"
checkbox input "true"
select select "5"
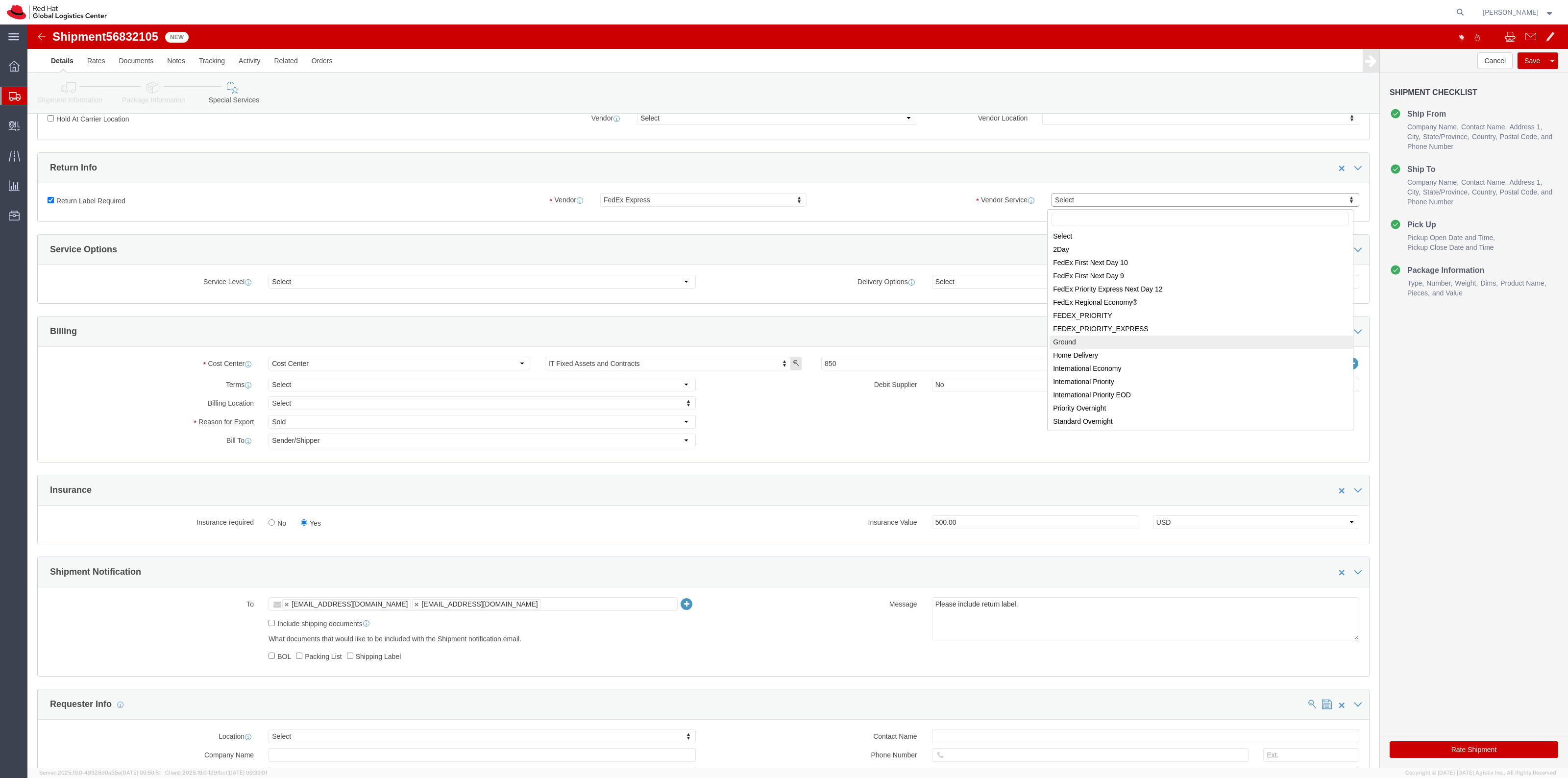
select select "12"
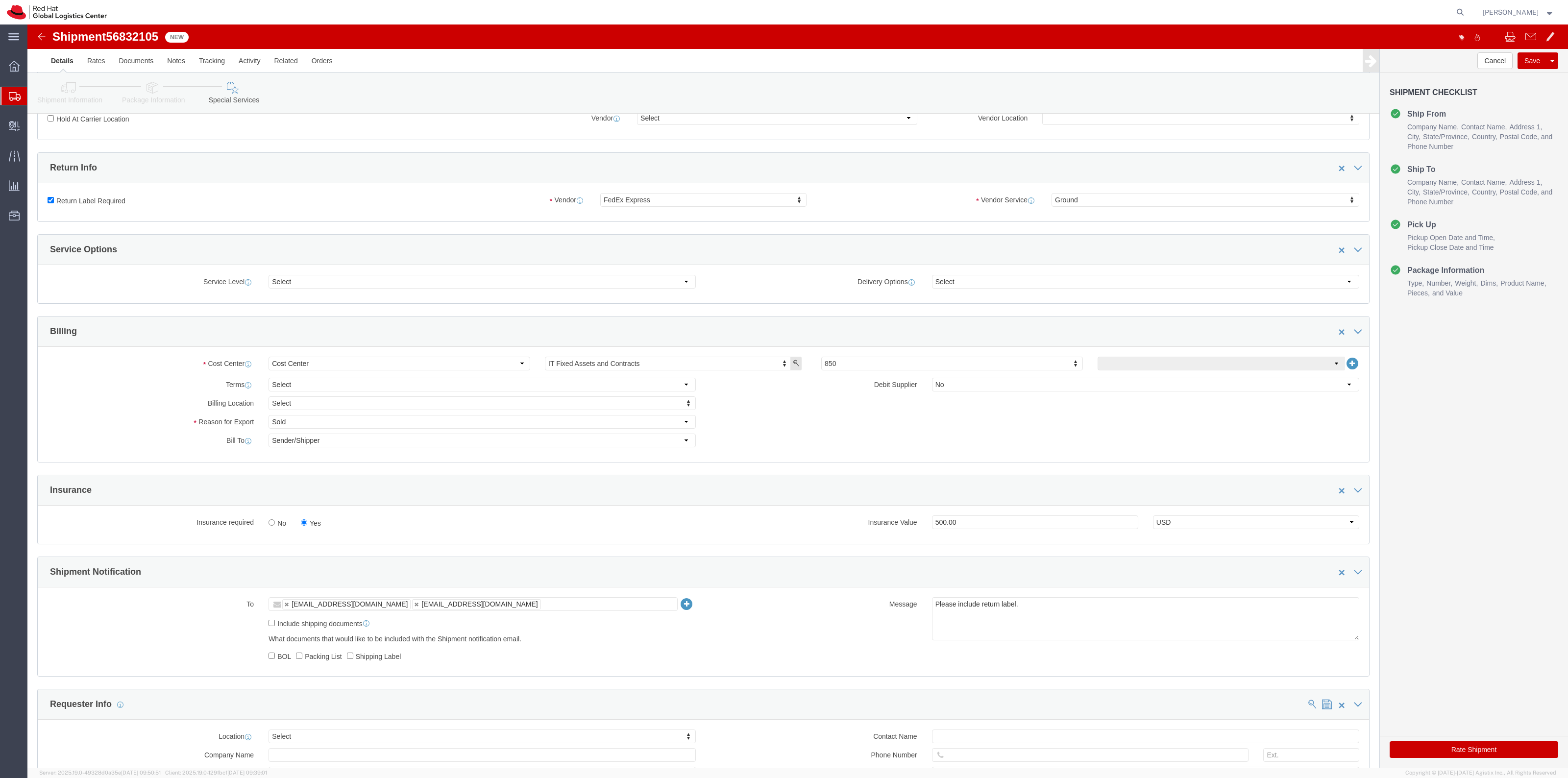
click button "Rate Shipment"
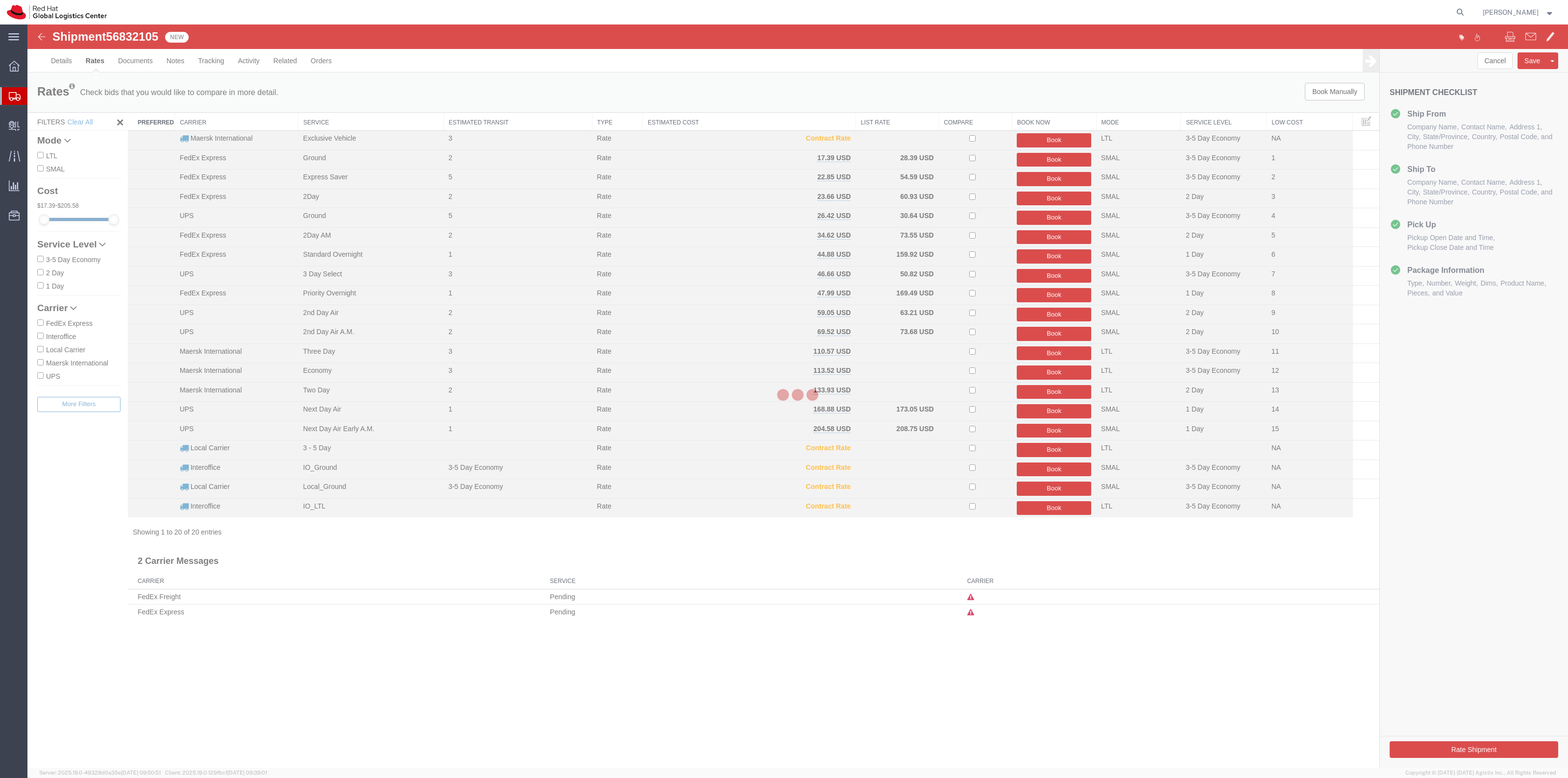
scroll to position [0, 0]
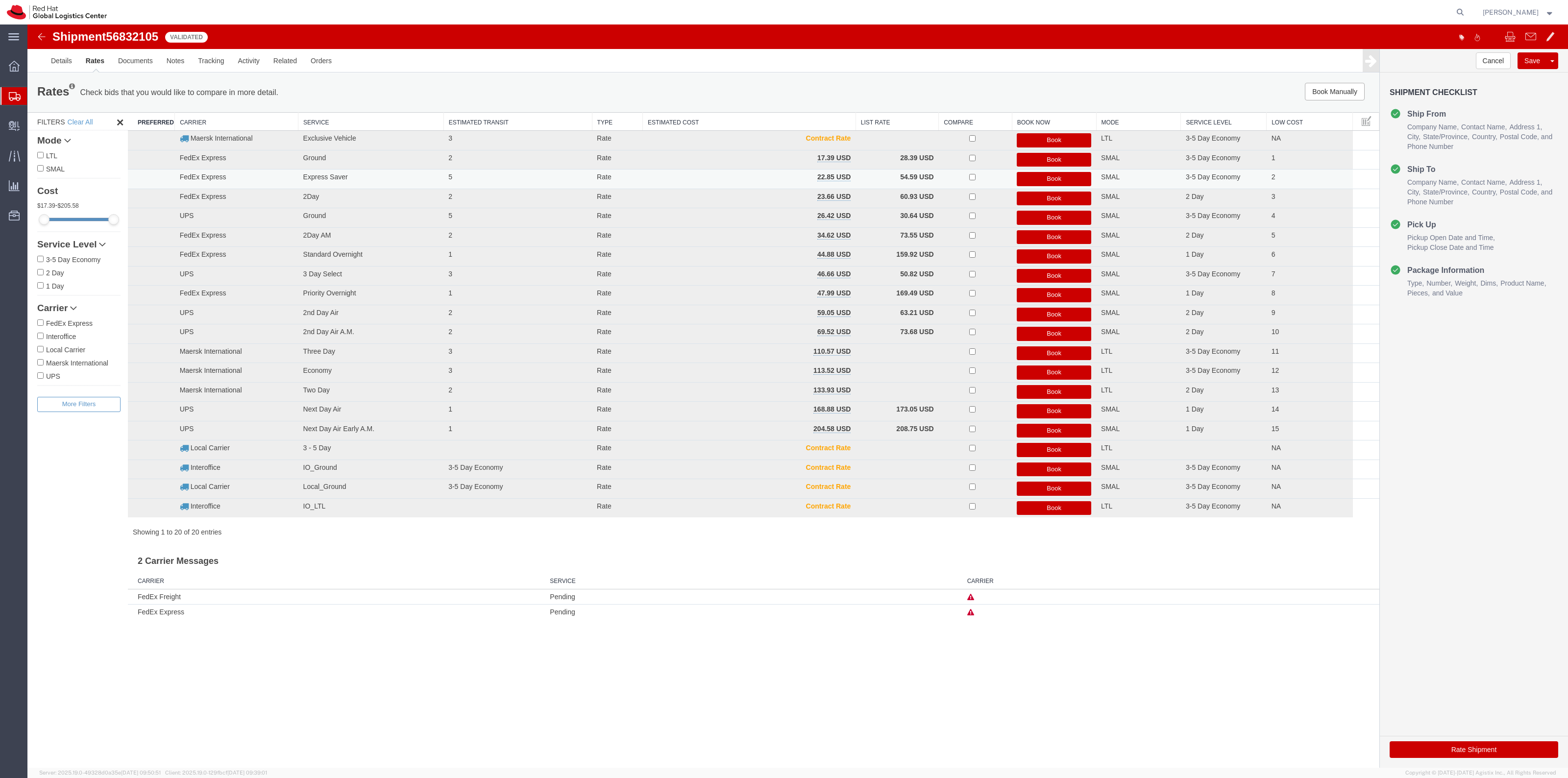
click at [1025, 174] on button "Book" at bounding box center [1054, 179] width 75 height 14
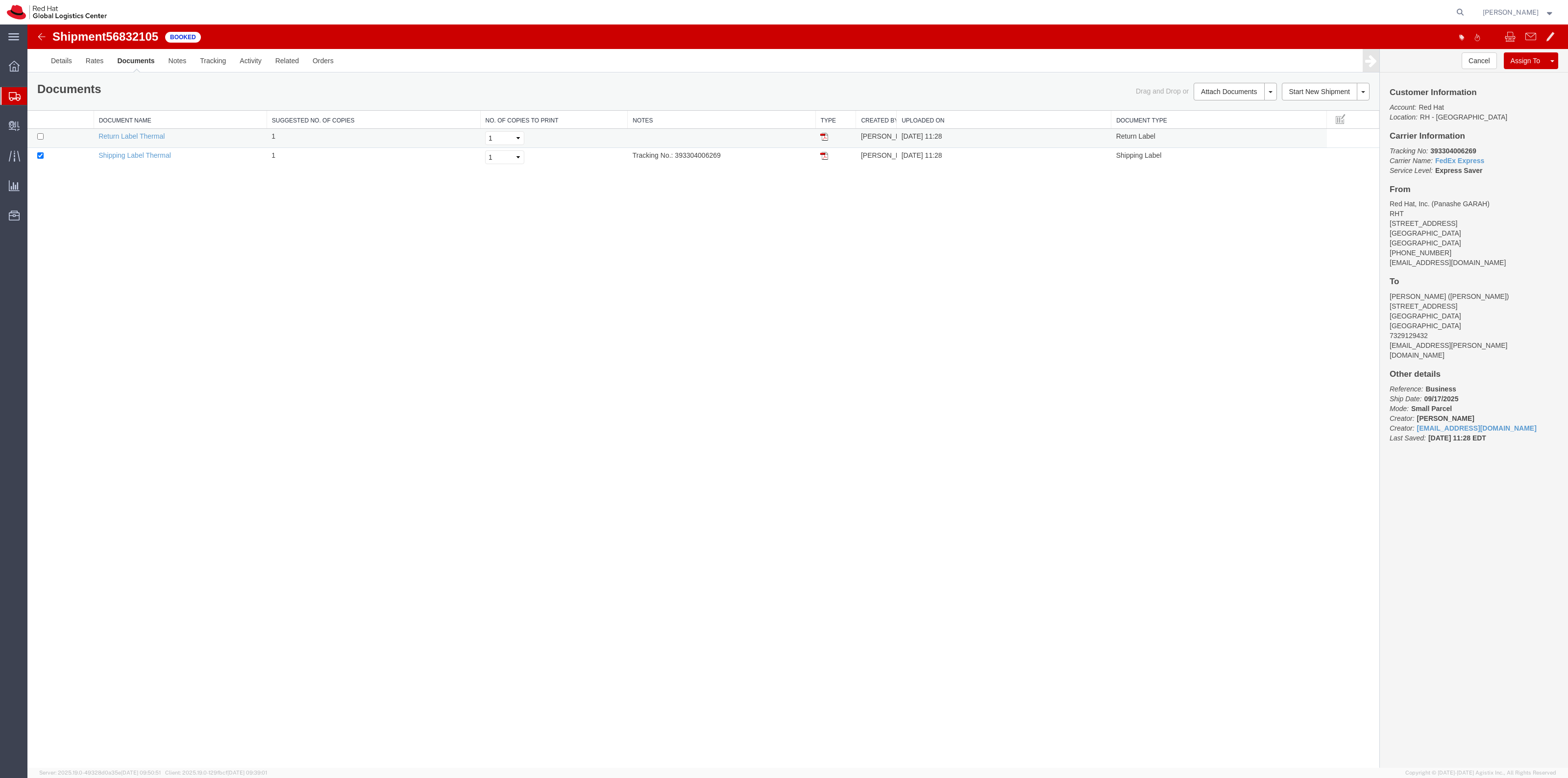
click at [36, 141] on td at bounding box center [61, 138] width 66 height 19
click at [42, 137] on input "checkbox" at bounding box center [40, 136] width 7 height 7
checkbox input "true"
click at [1221, 105] on link "Print Documents" at bounding box center [1233, 108] width 85 height 15
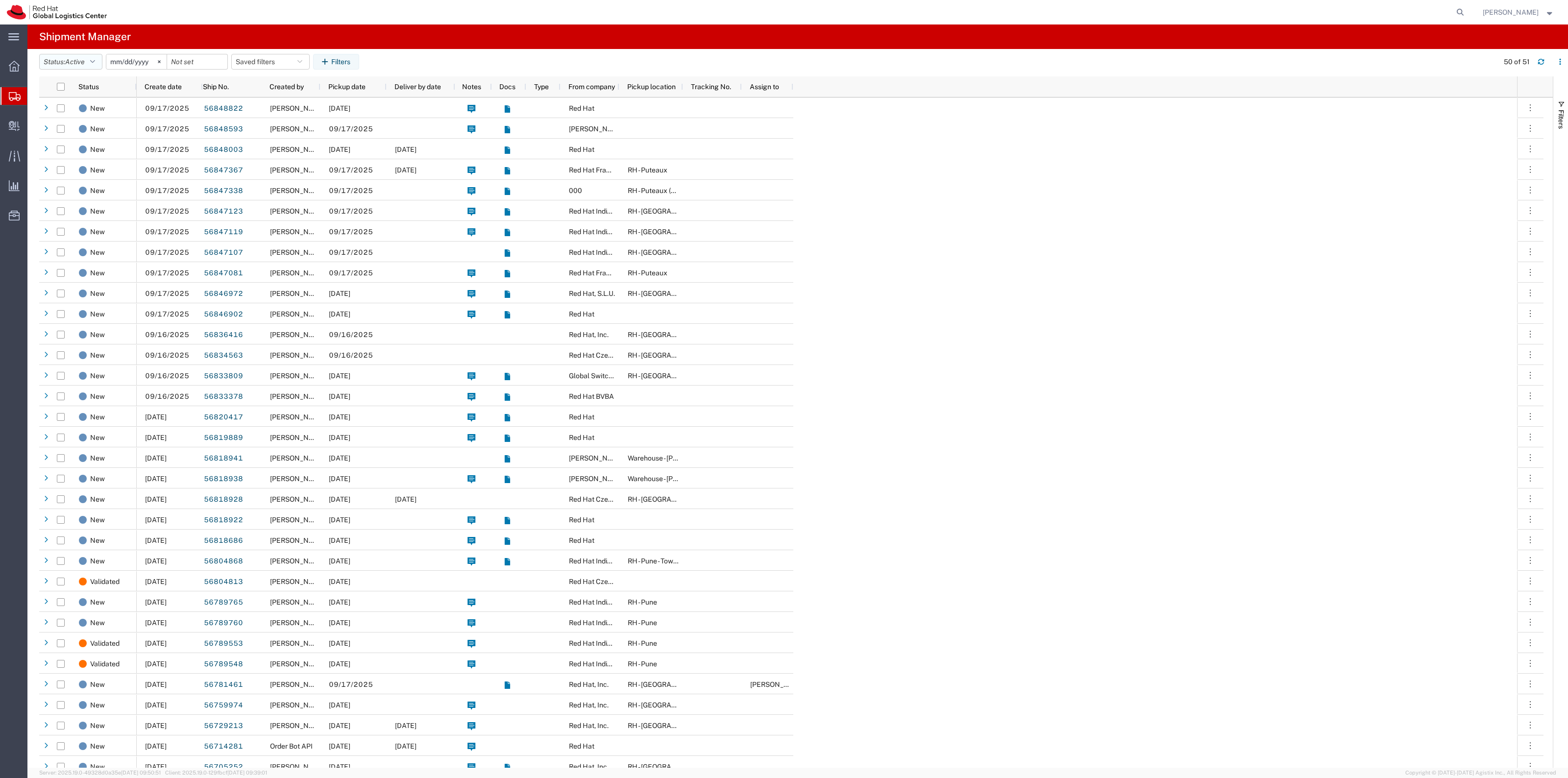
click at [91, 66] on button "Status: Active" at bounding box center [70, 61] width 63 height 16
click at [106, 200] on span "Shipped" at bounding box center [97, 208] width 115 height 15
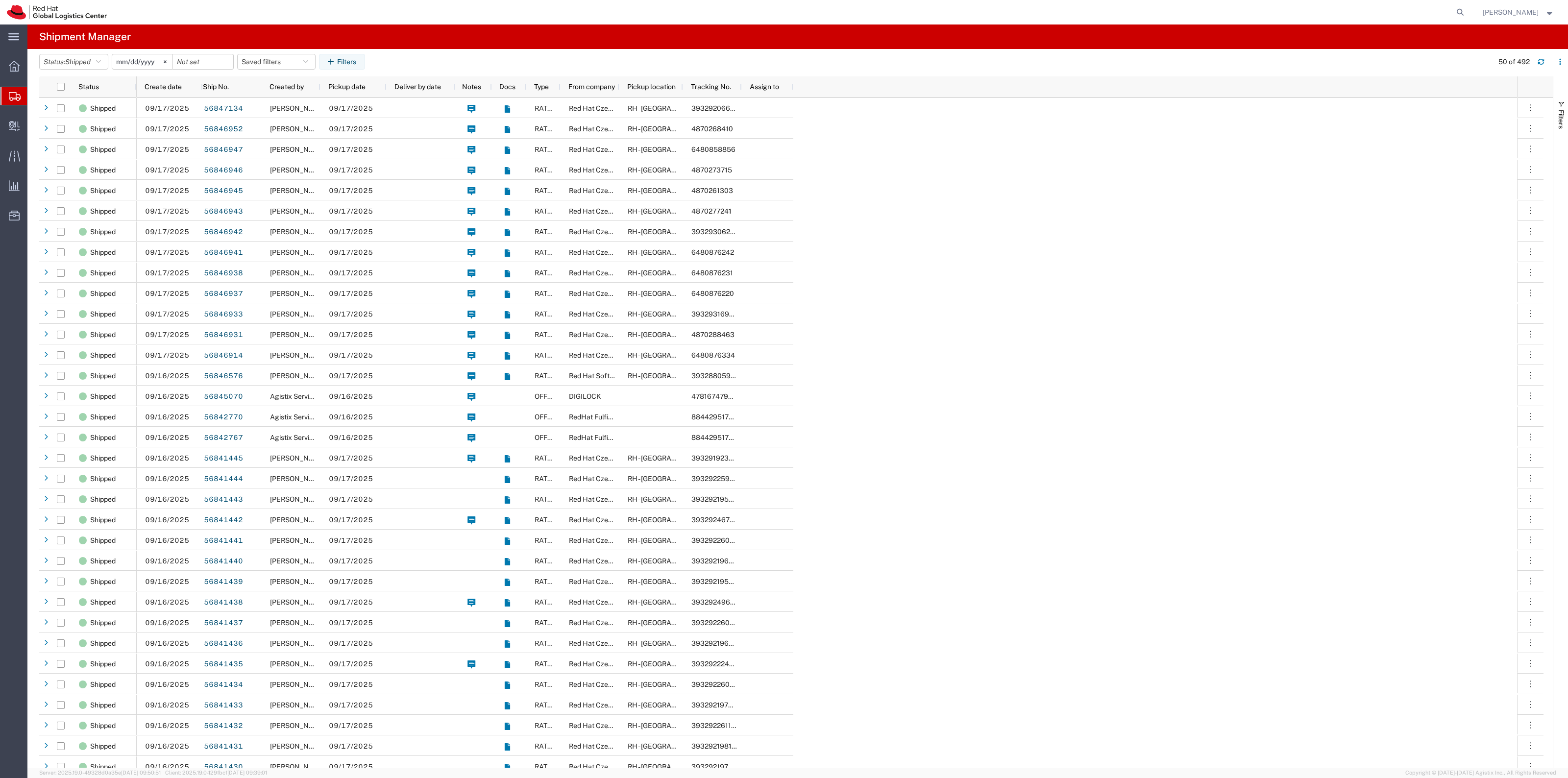
click at [153, 61] on input "2025-08-17" at bounding box center [142, 62] width 61 height 15
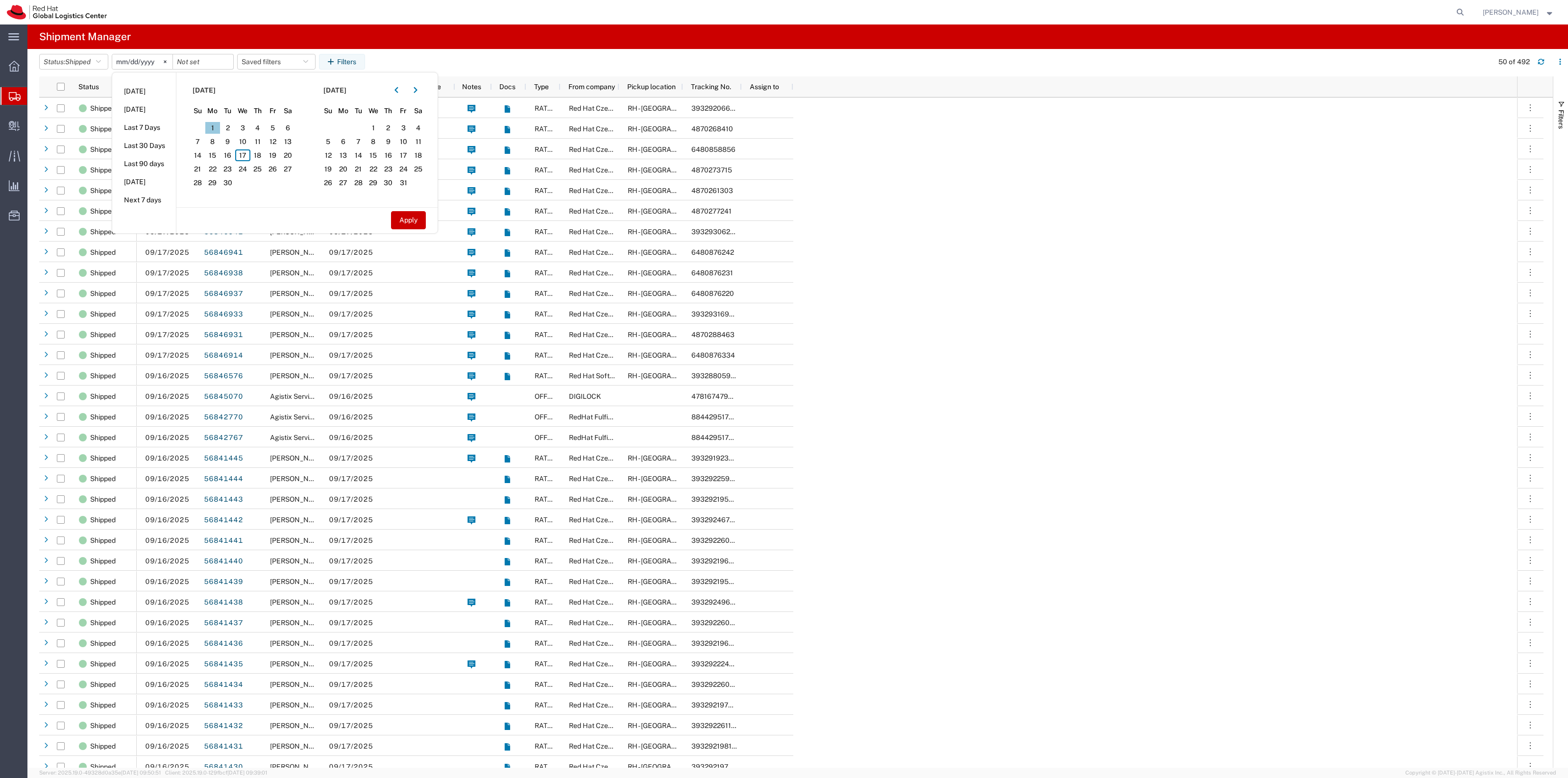
click at [221, 126] on span "1" at bounding box center [213, 128] width 15 height 12
click at [229, 127] on span "2" at bounding box center [228, 128] width 15 height 12
click at [403, 219] on button "Apply" at bounding box center [408, 220] width 34 height 18
type input "2025-09-01"
type input "2025-09-02"
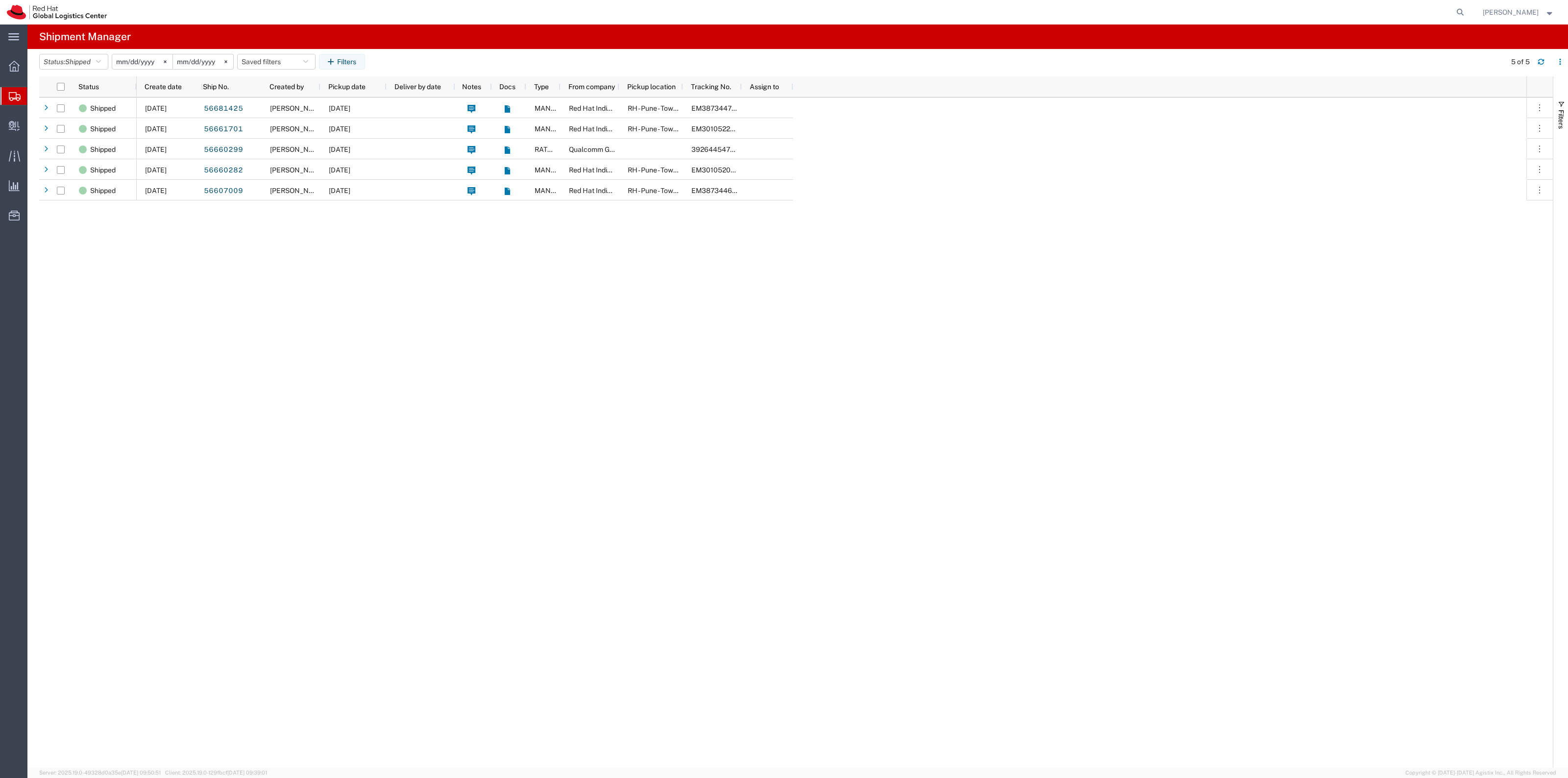
click at [145, 62] on input "2025-09-01" at bounding box center [142, 62] width 61 height 15
click at [392, 91] on button "button" at bounding box center [396, 90] width 16 height 16
click at [215, 185] on span "25" at bounding box center [213, 183] width 15 height 12
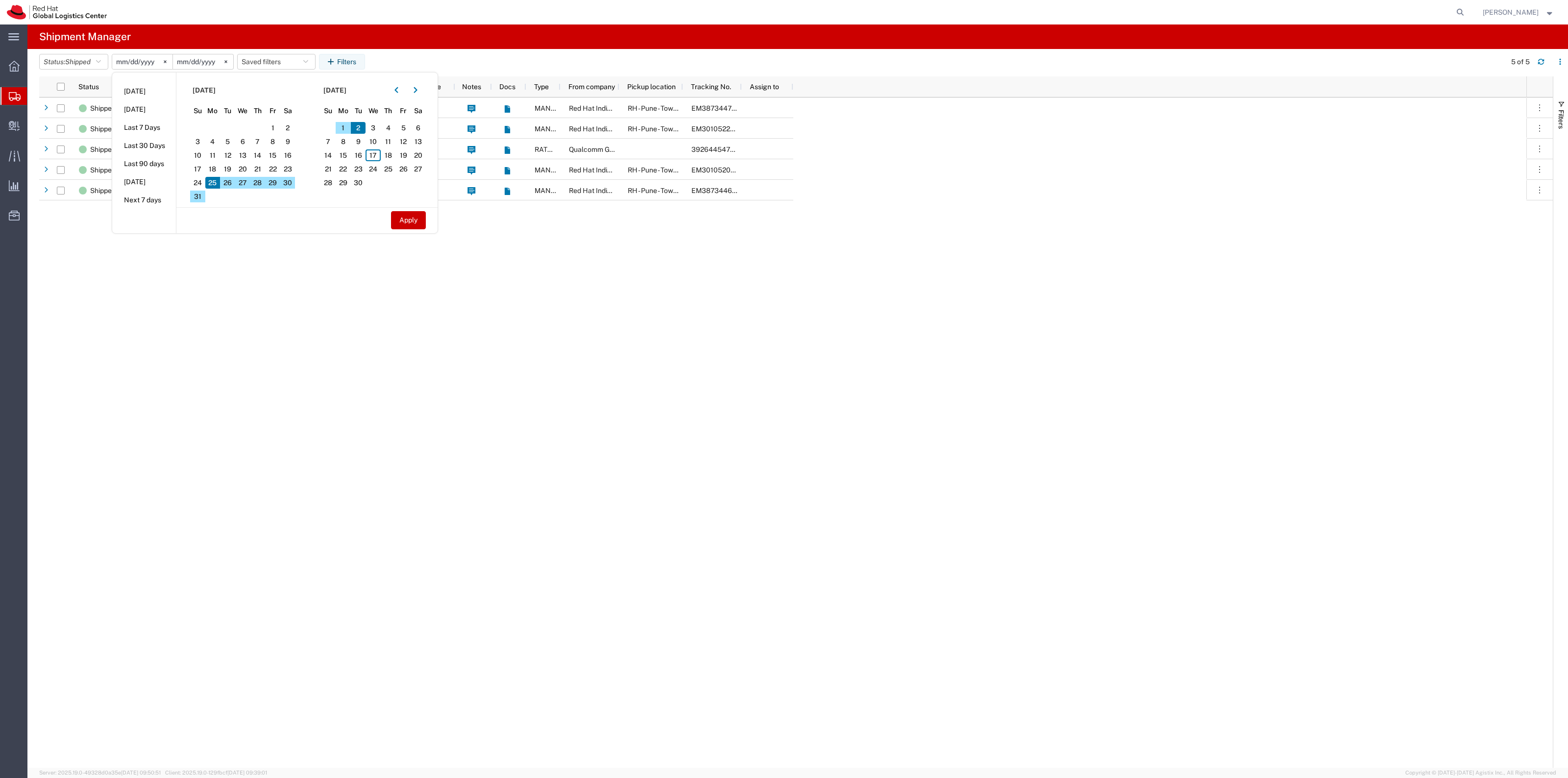
click at [358, 126] on span "2" at bounding box center [359, 128] width 15 height 12
click at [415, 213] on button "Apply" at bounding box center [408, 220] width 34 height 18
type input "2025-08-25"
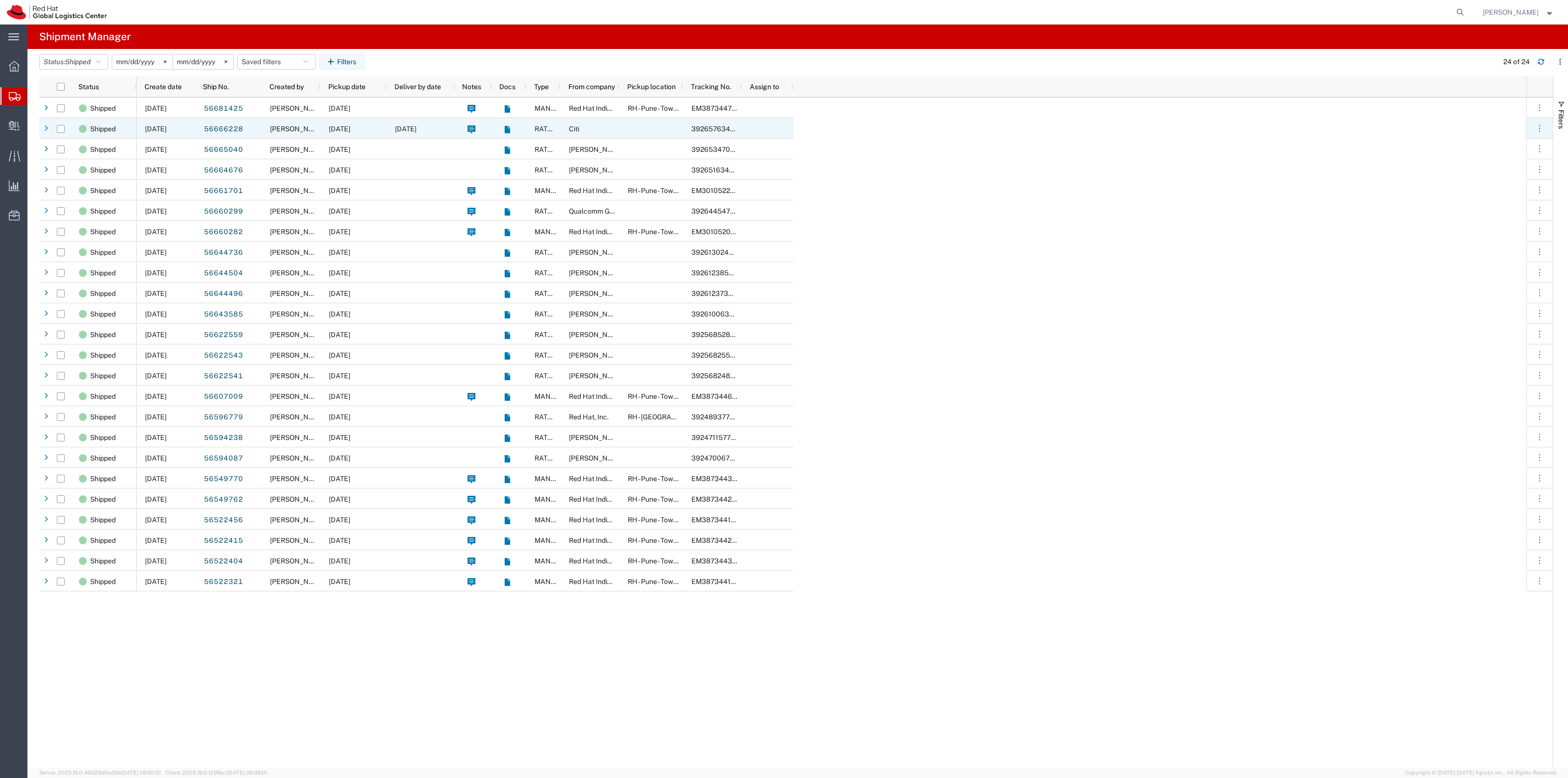
click at [350, 129] on span "08/29/2025" at bounding box center [339, 129] width 22 height 7
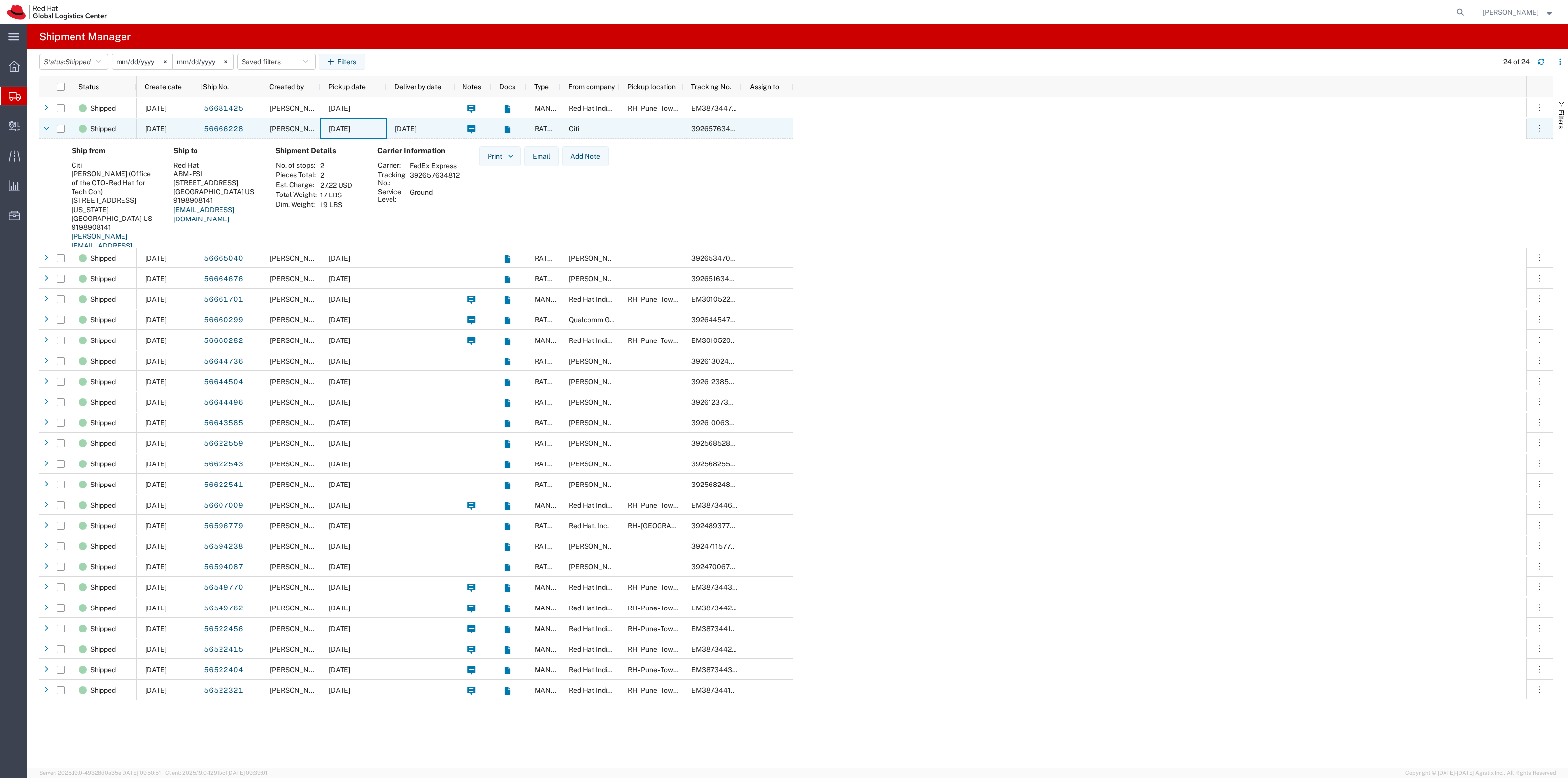
click at [350, 129] on span "08/29/2025" at bounding box center [339, 129] width 22 height 7
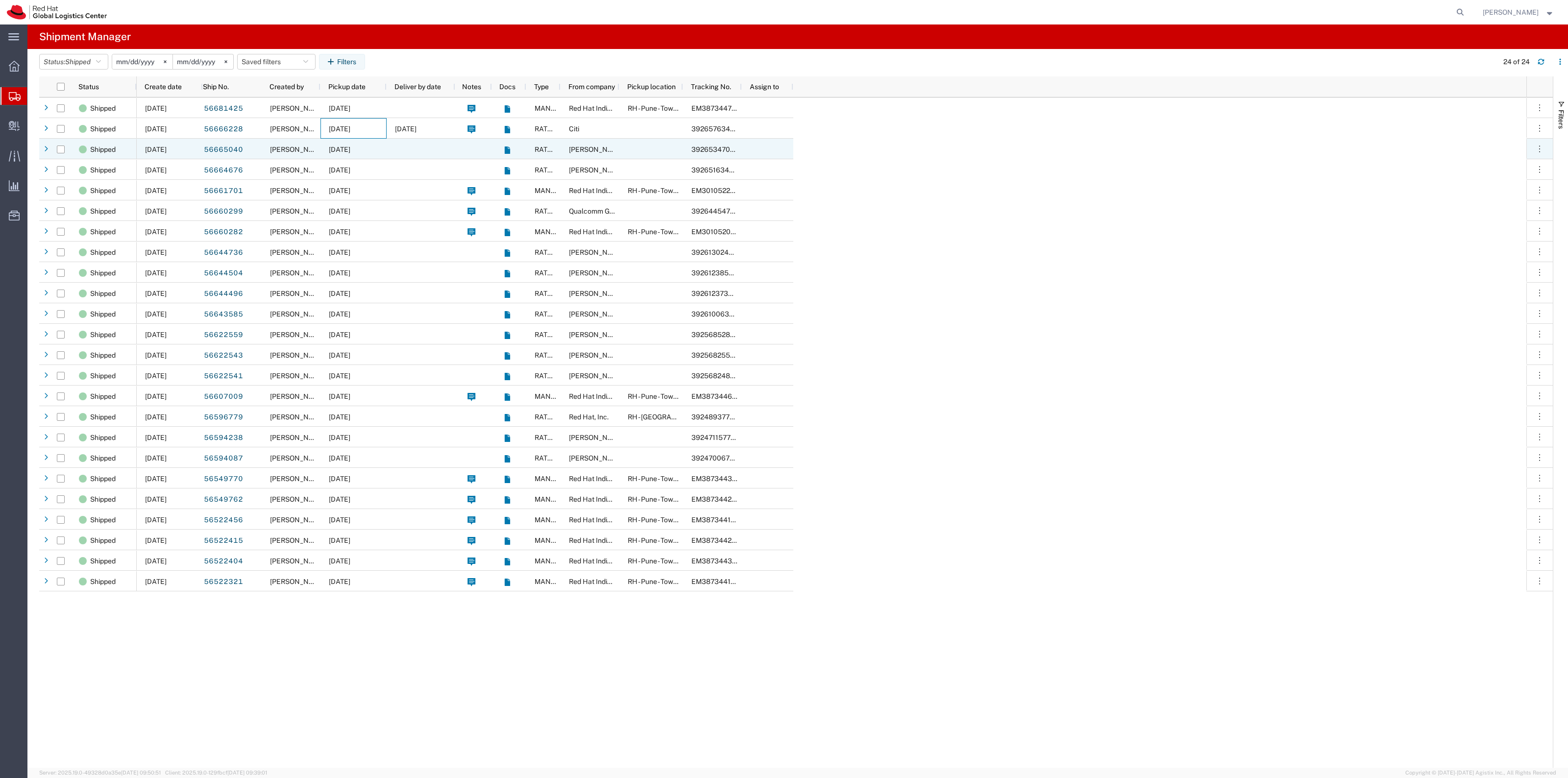
click at [350, 148] on span "08/29/2025" at bounding box center [339, 149] width 22 height 7
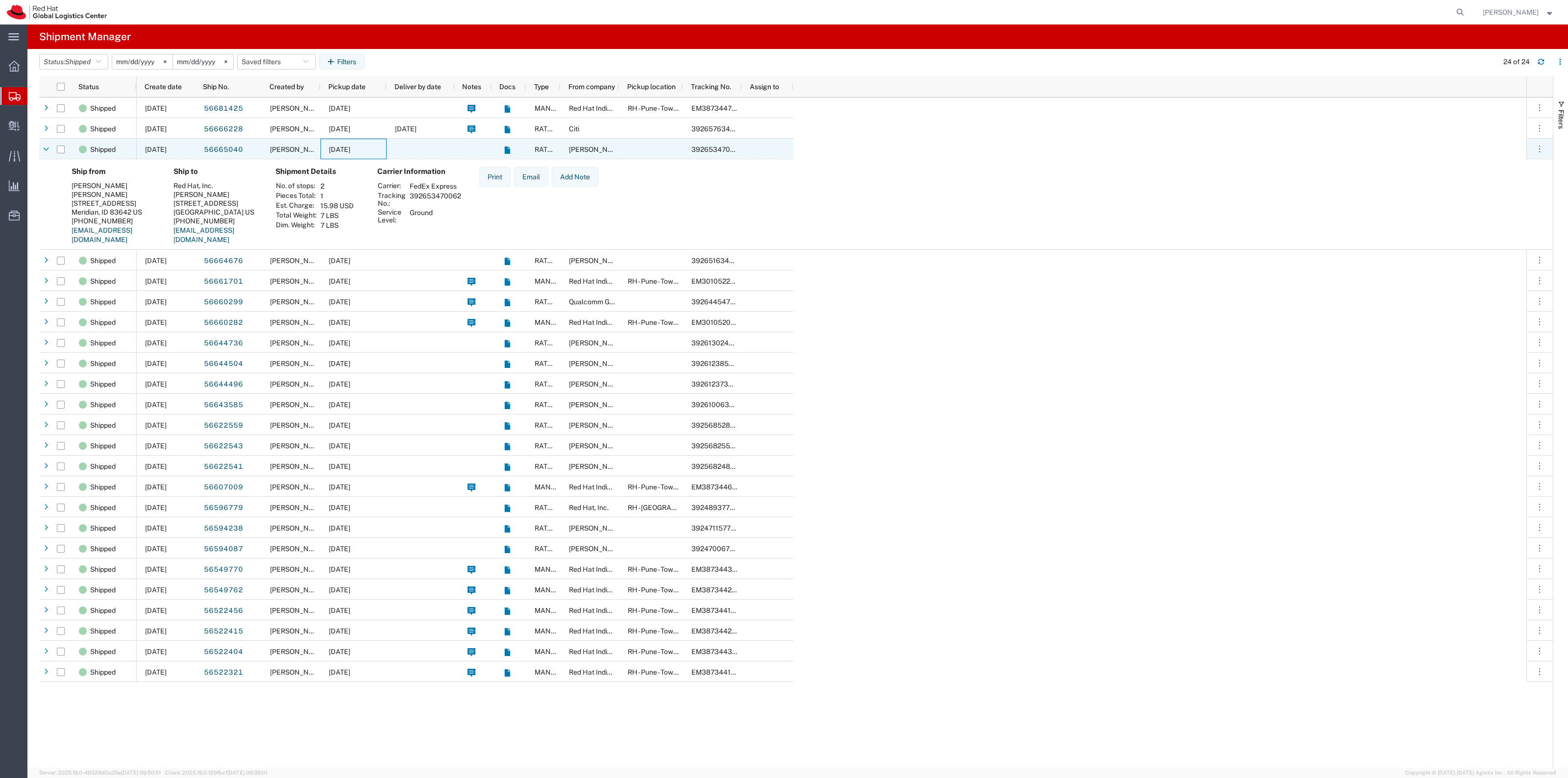
click at [350, 148] on span "08/29/2025" at bounding box center [339, 149] width 22 height 7
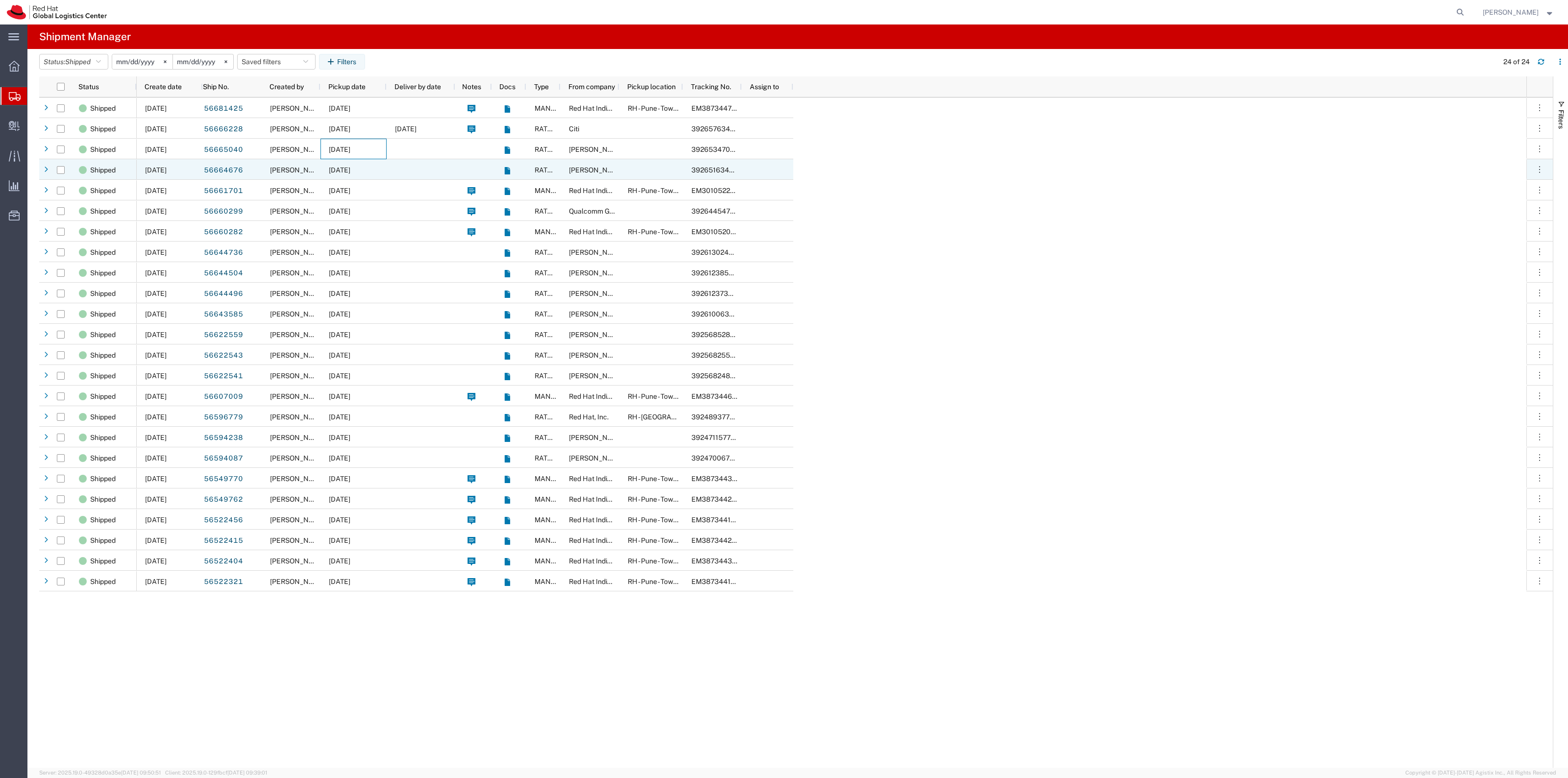
click at [350, 169] on span "08/29/2025" at bounding box center [339, 170] width 22 height 7
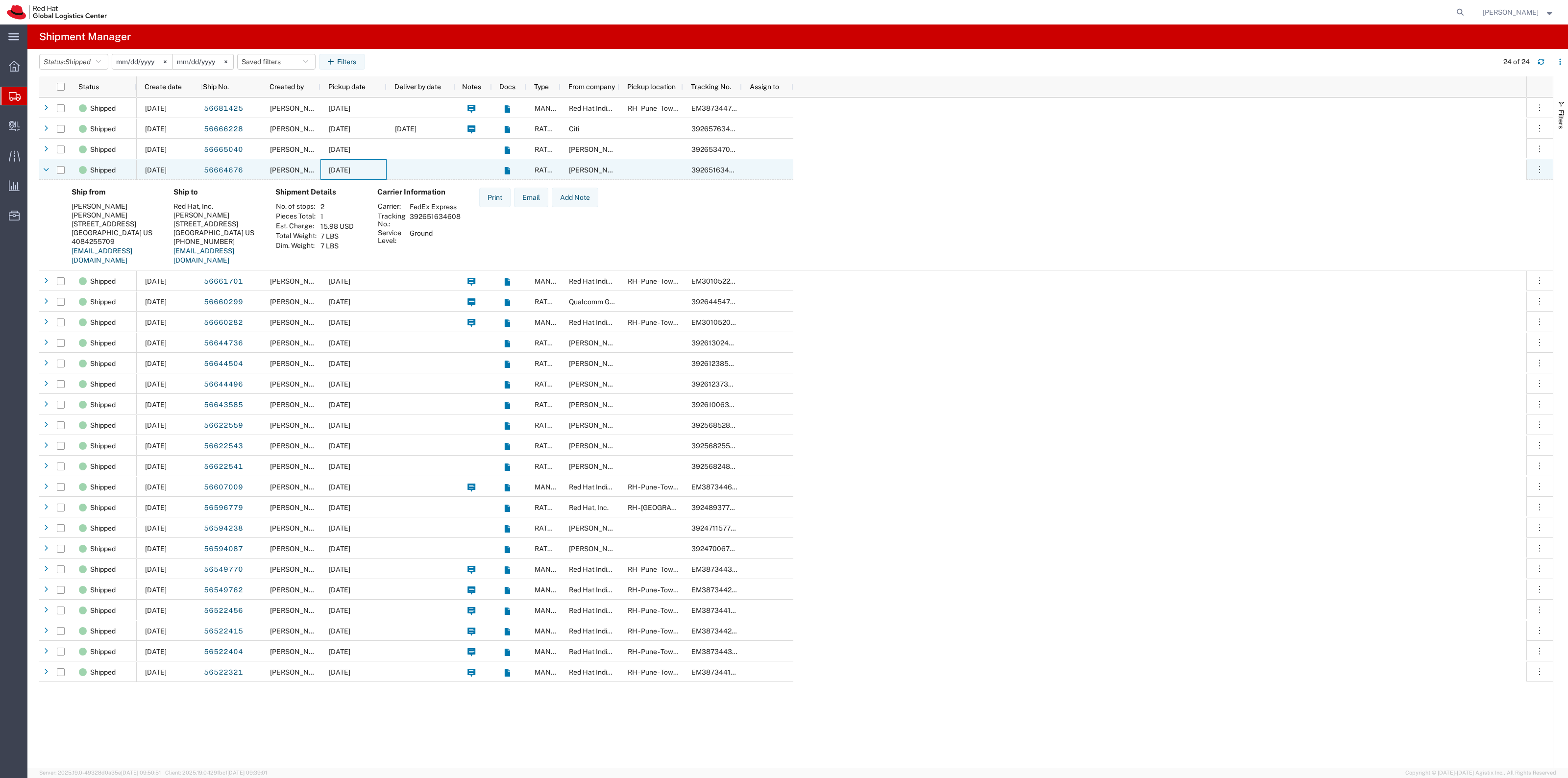
click at [350, 169] on span "08/29/2025" at bounding box center [339, 170] width 22 height 7
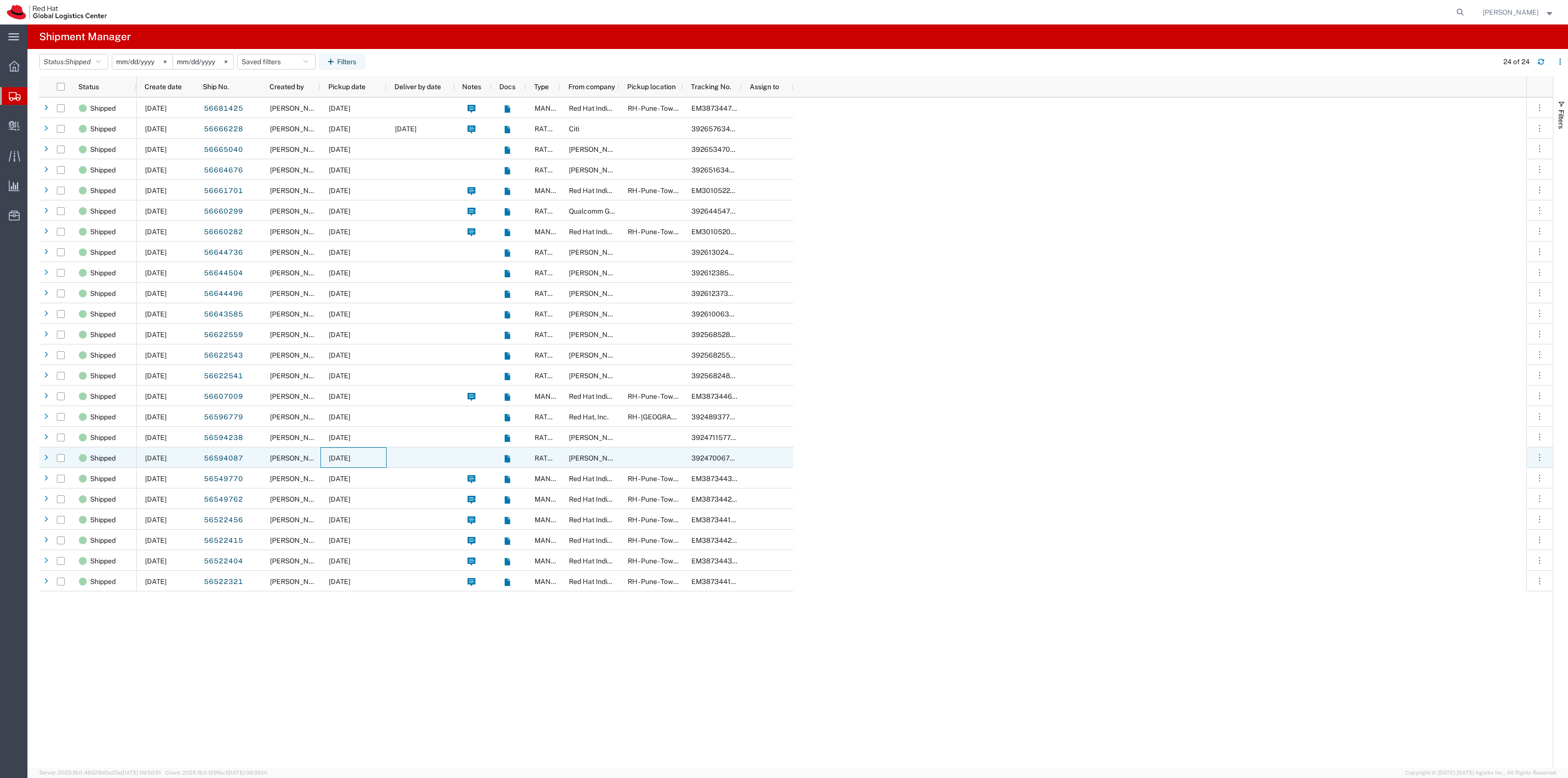
click at [350, 459] on span "08/25/2025" at bounding box center [339, 458] width 22 height 7
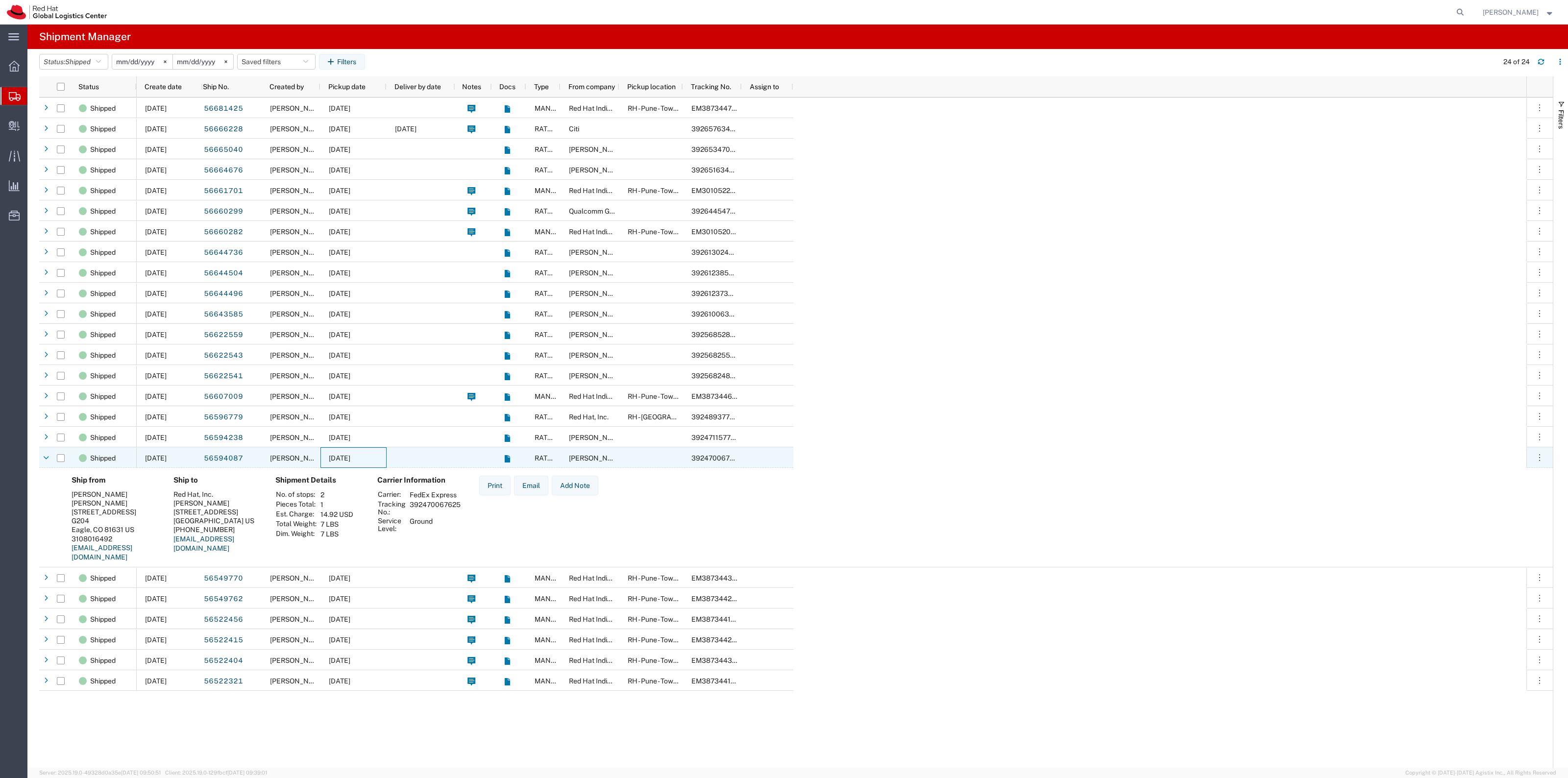
click at [350, 459] on span "08/25/2025" at bounding box center [339, 458] width 22 height 7
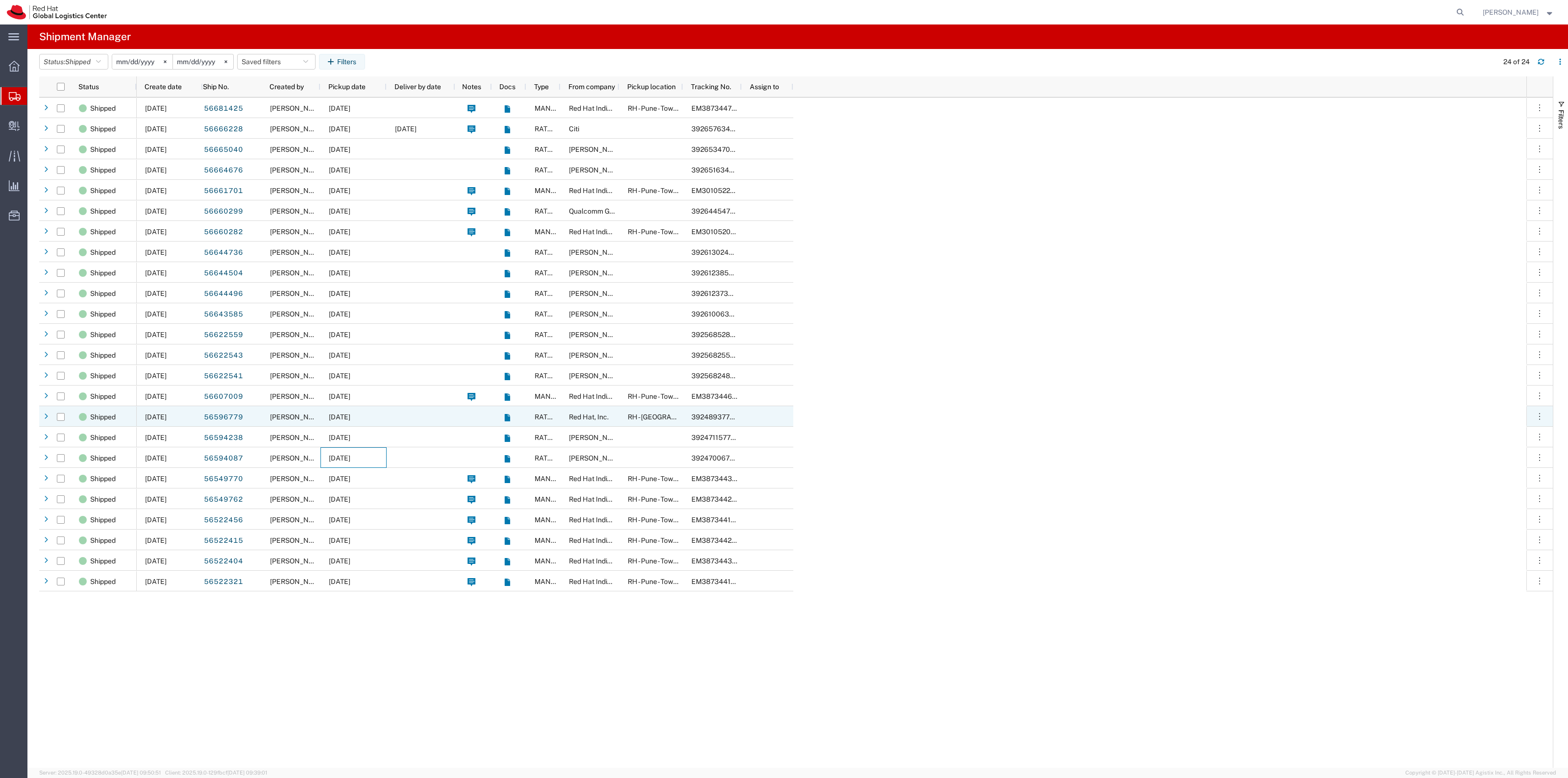
click at [350, 414] on span "08/25/2025" at bounding box center [339, 417] width 22 height 7
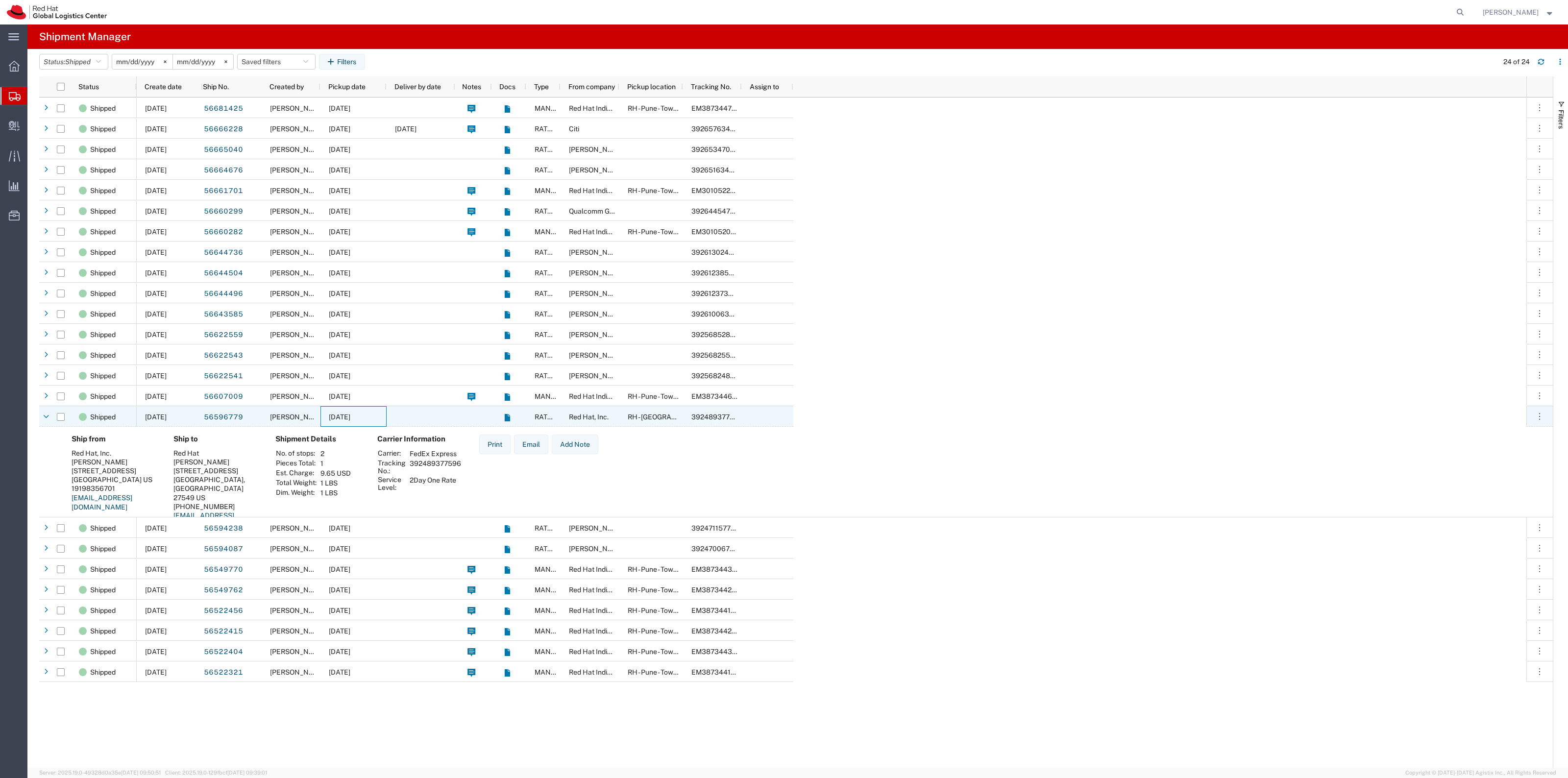
click at [350, 414] on span "08/25/2025" at bounding box center [339, 417] width 22 height 7
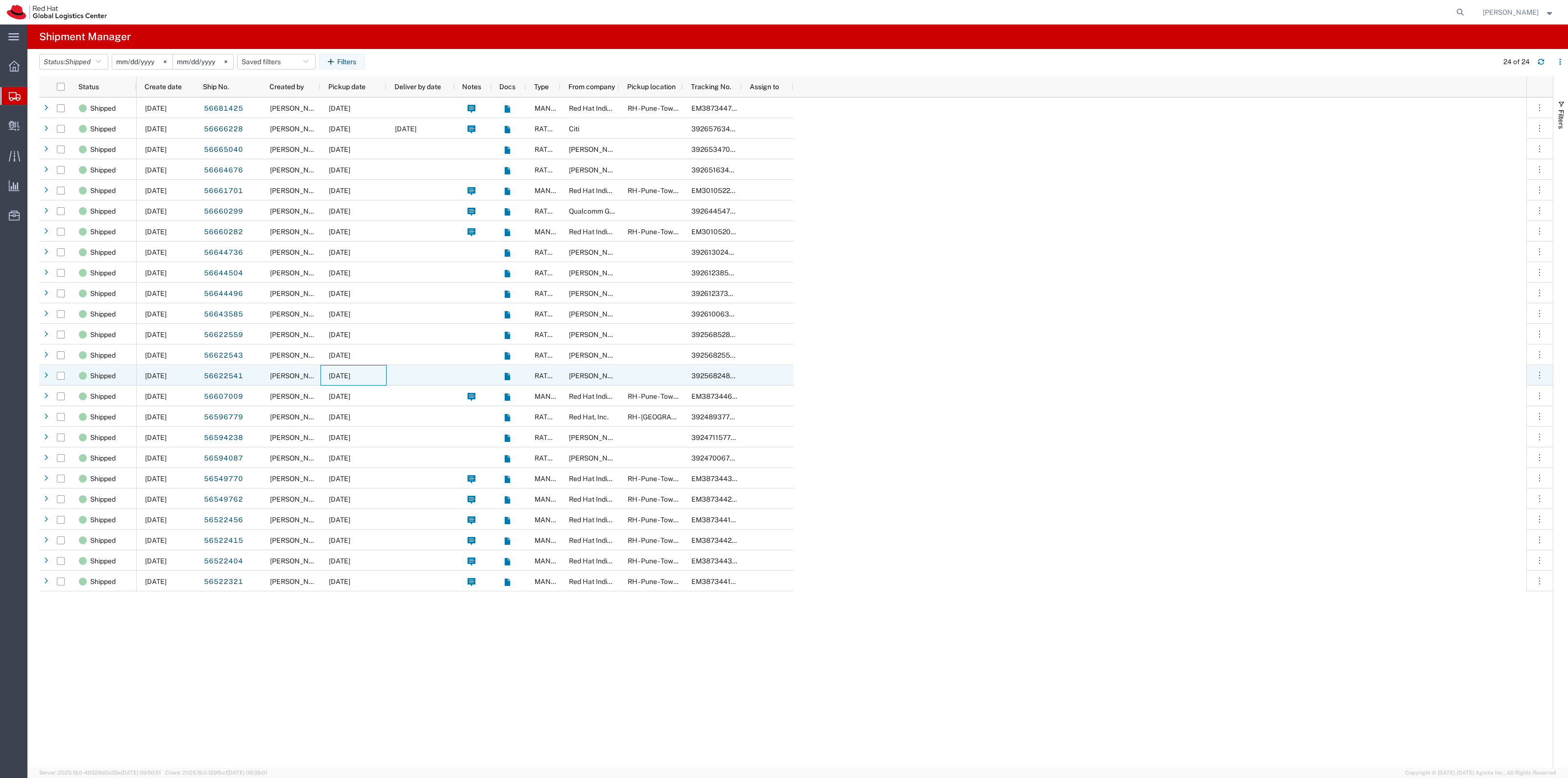
click at [350, 378] on span "08/27/2025" at bounding box center [339, 376] width 22 height 7
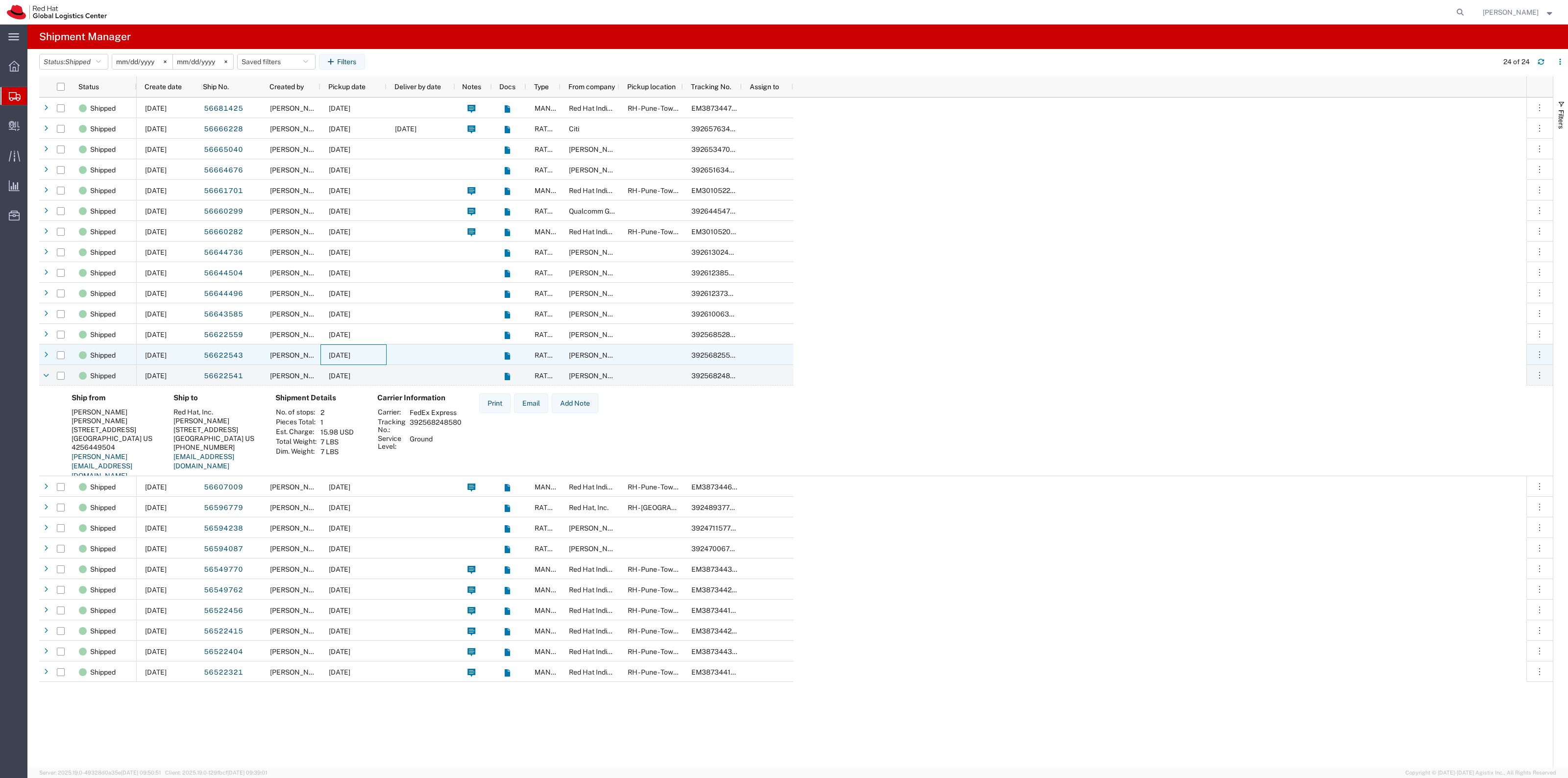
click at [350, 351] on span "08/27/2025" at bounding box center [339, 355] width 22 height 7
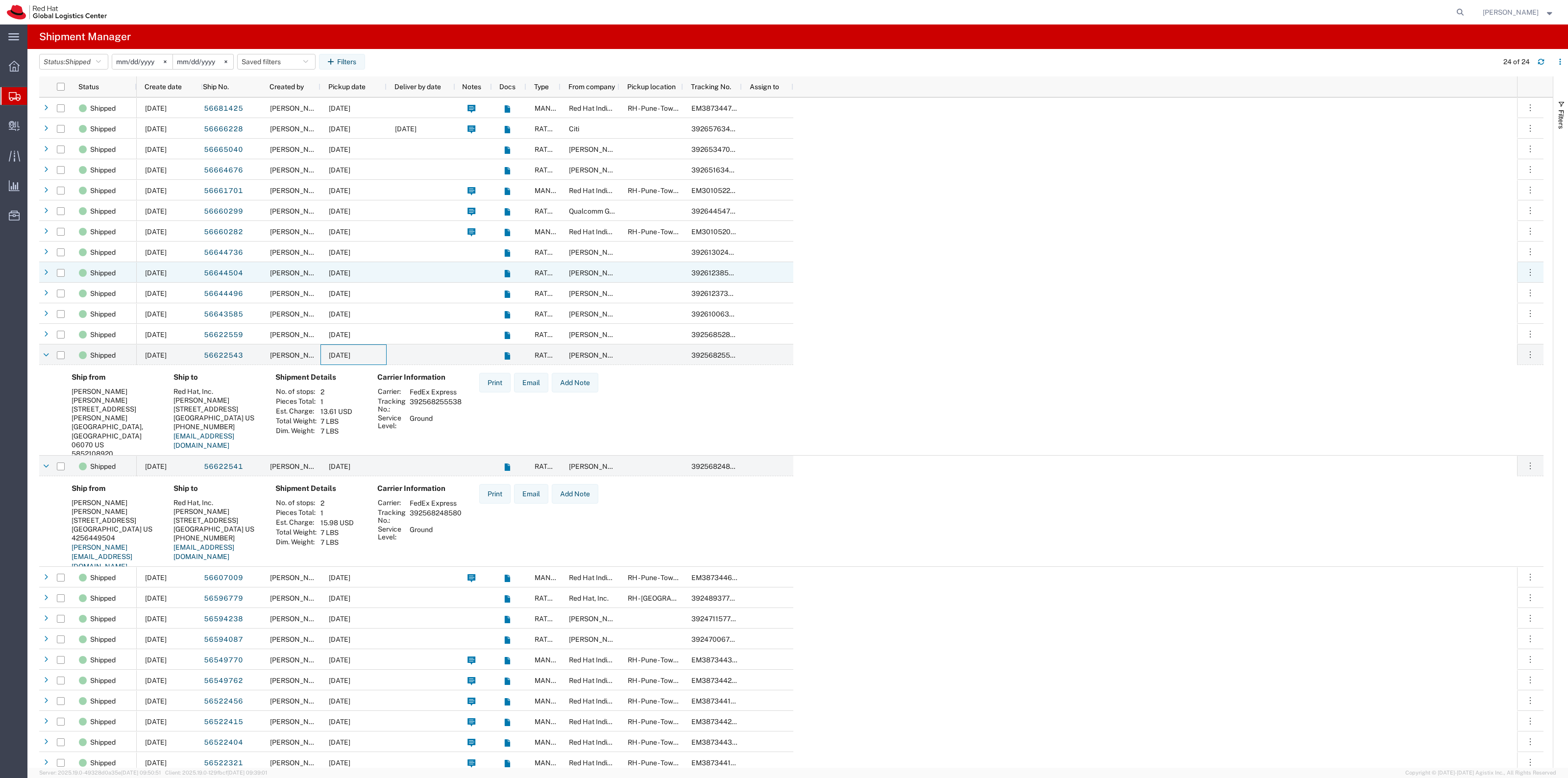
click at [415, 275] on div at bounding box center [421, 272] width 69 height 20
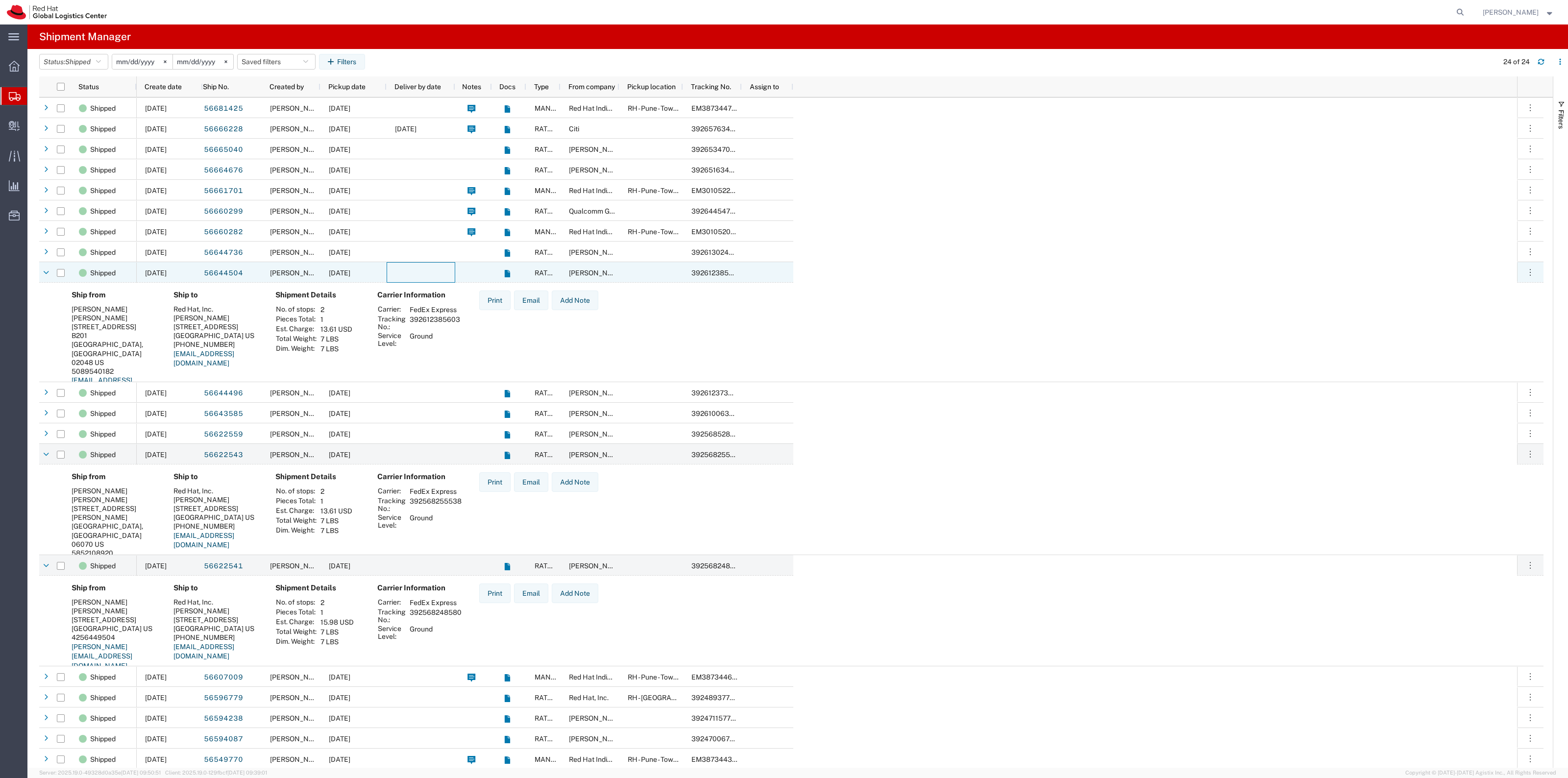
click at [411, 265] on div at bounding box center [421, 272] width 69 height 20
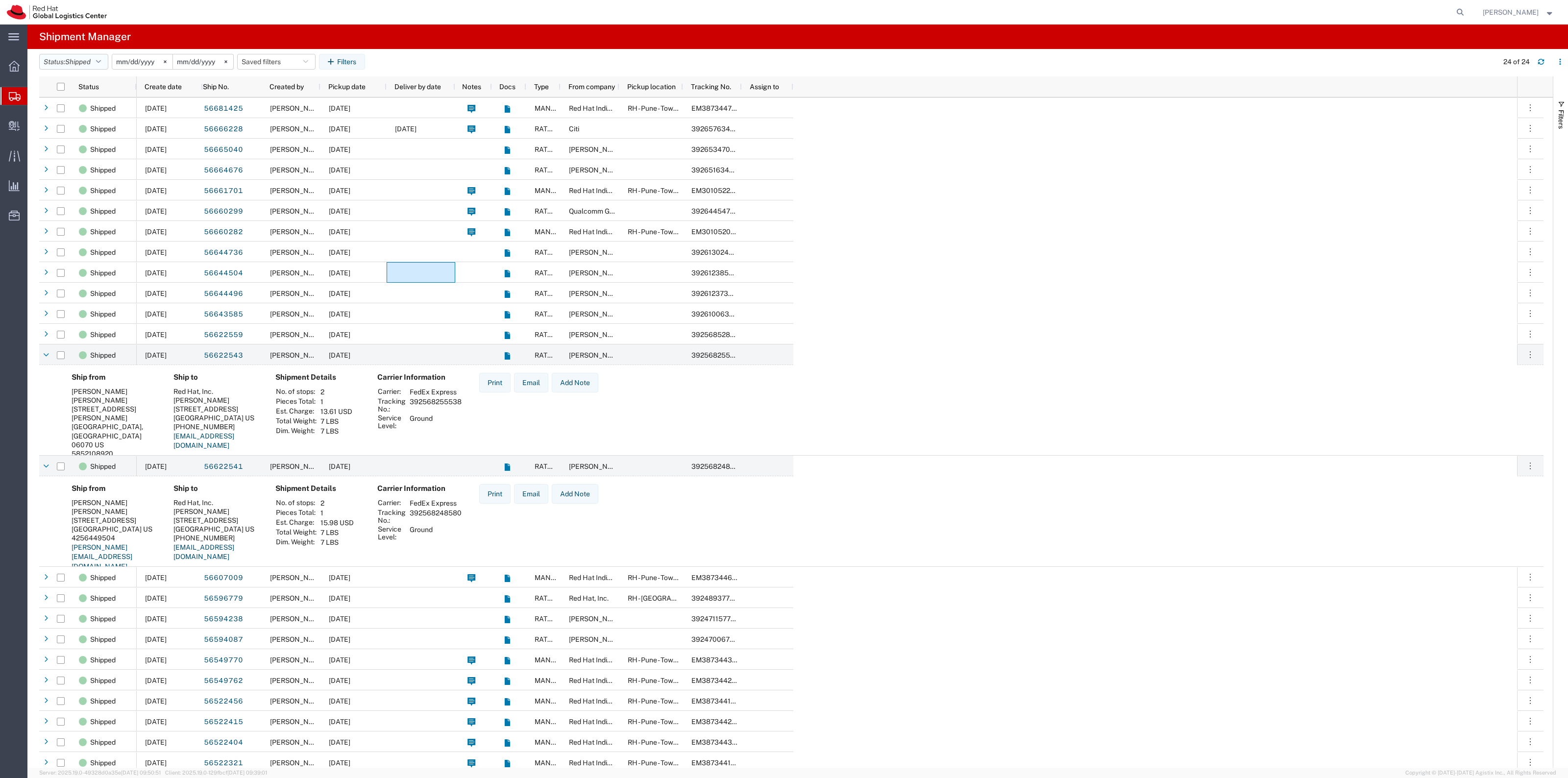
click at [58, 58] on button "Status: Shipped" at bounding box center [73, 61] width 69 height 16
click at [81, 111] on span "All" at bounding box center [97, 113] width 115 height 15
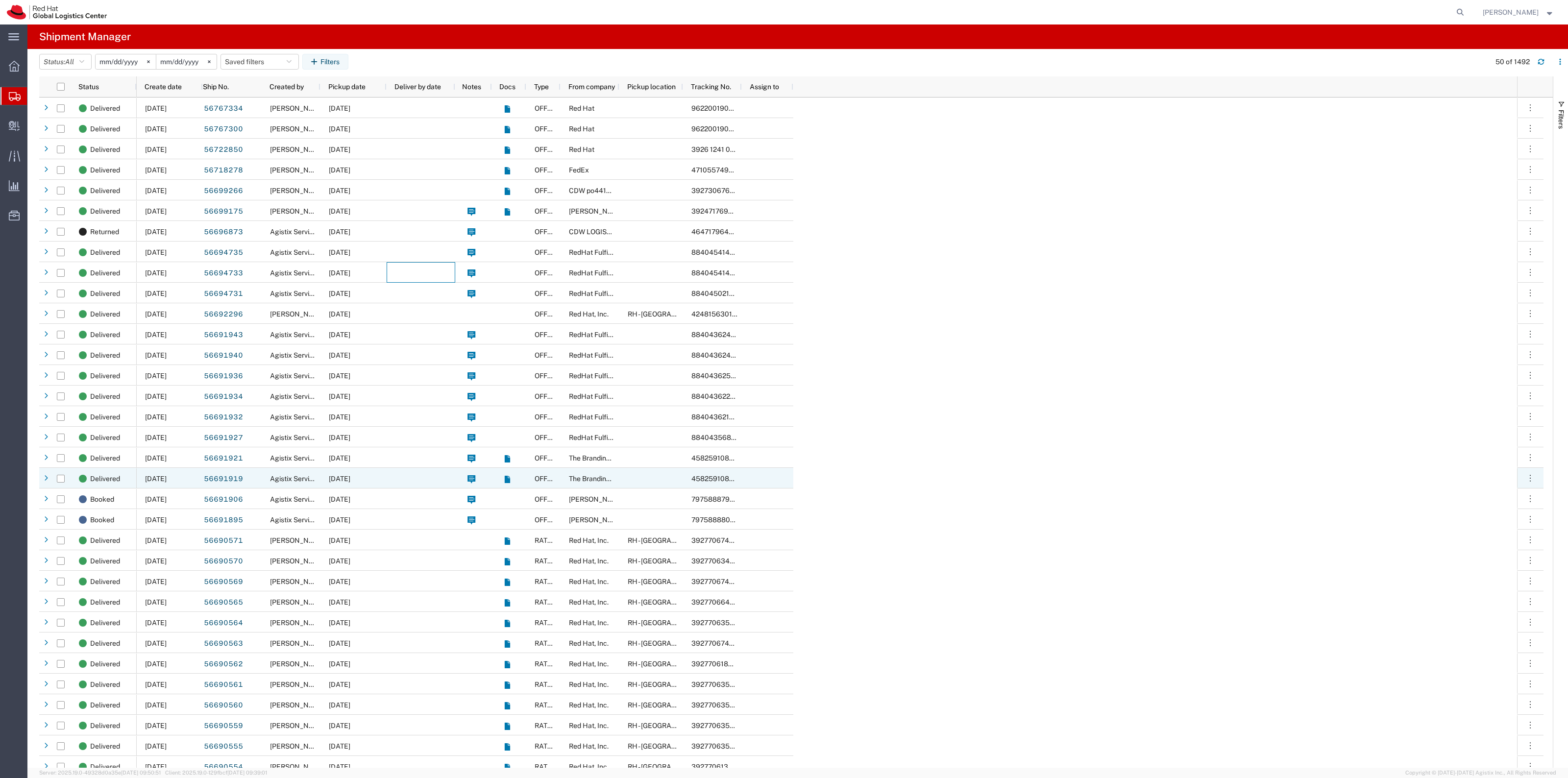
scroll to position [245, 0]
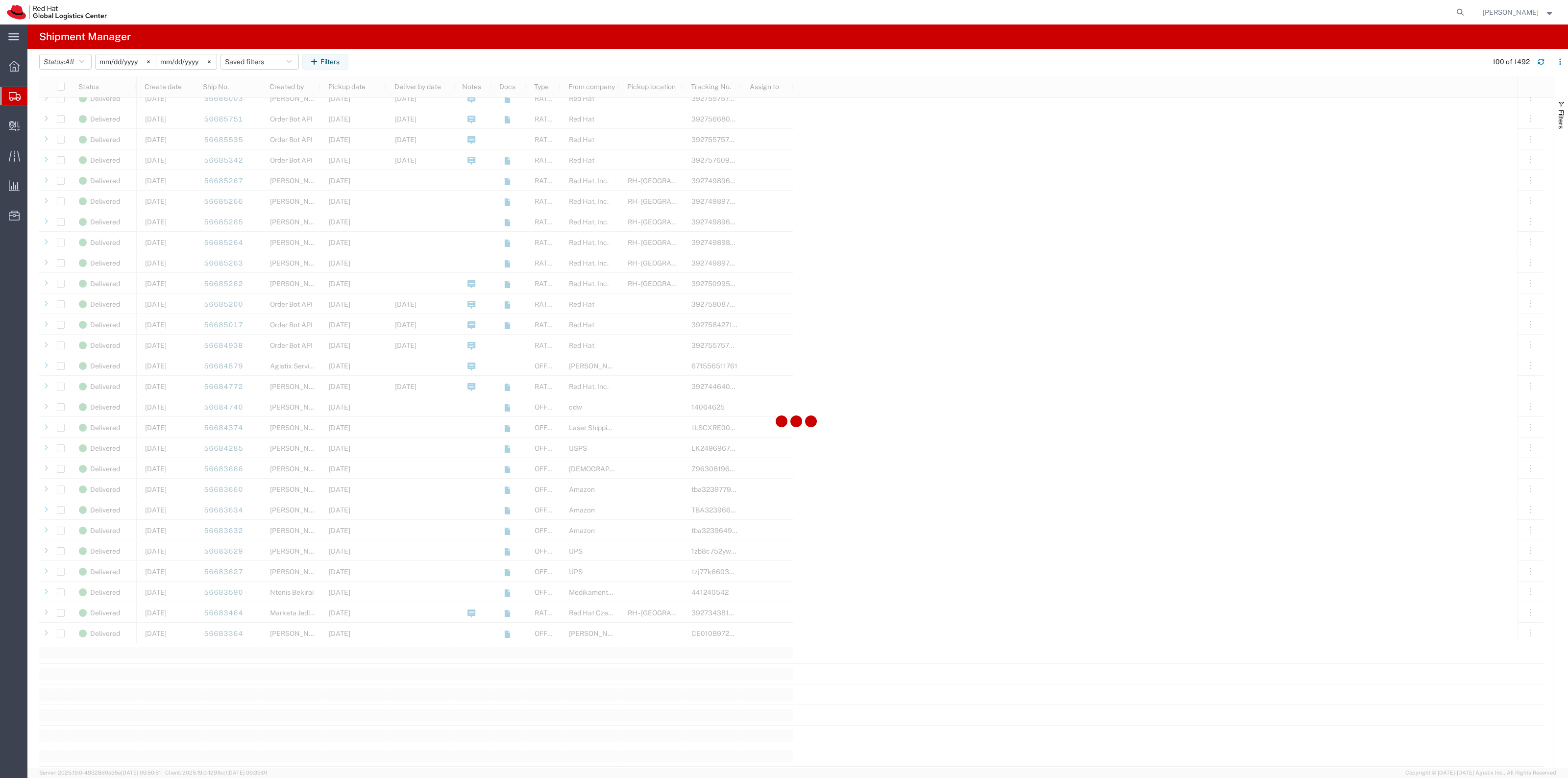
scroll to position [1653, 0]
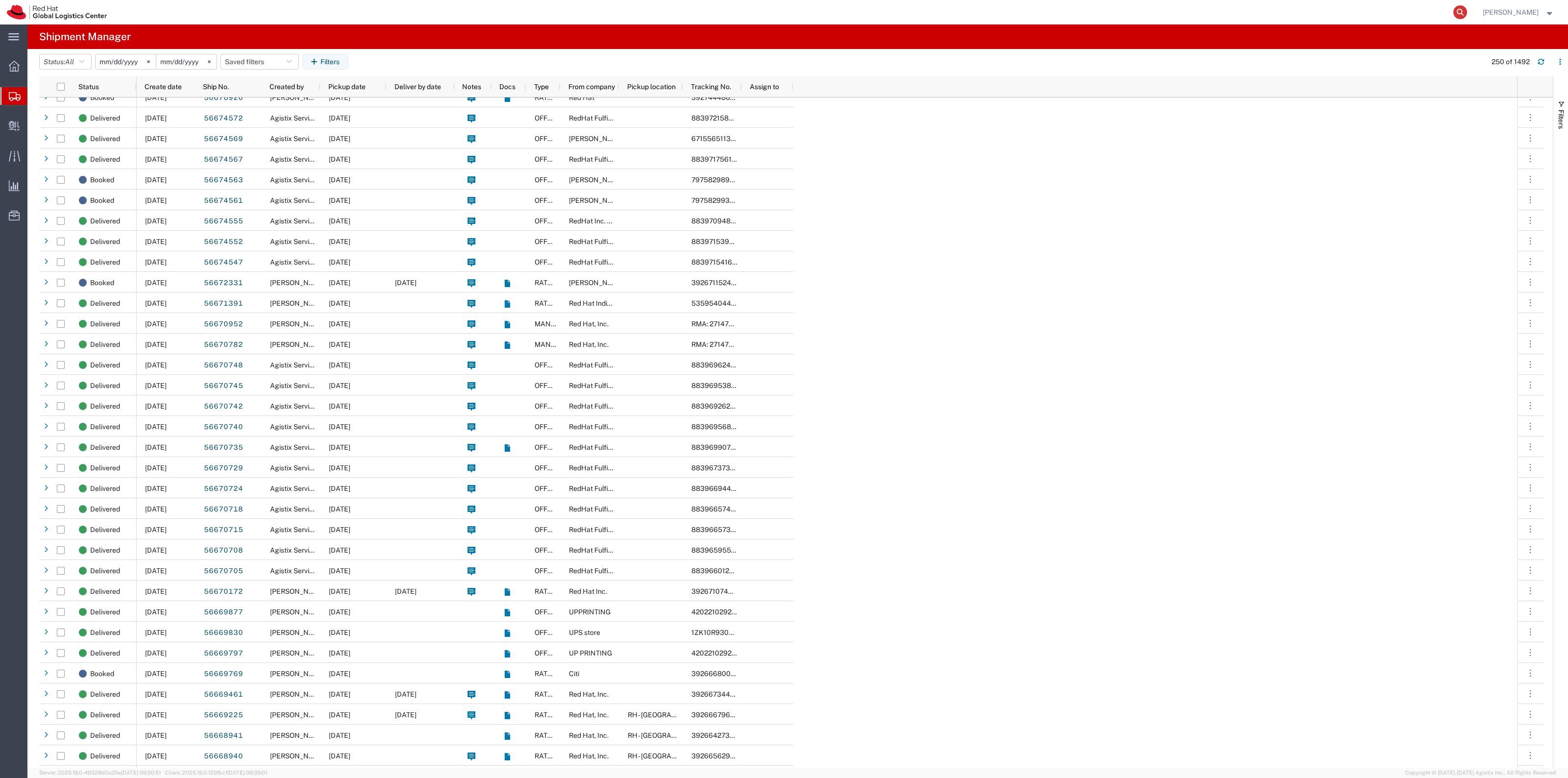
click at [1467, 9] on icon at bounding box center [1460, 12] width 13 height 13
paste input "Aung Kyaw Hein"
type input "Aung Kyaw Hein"
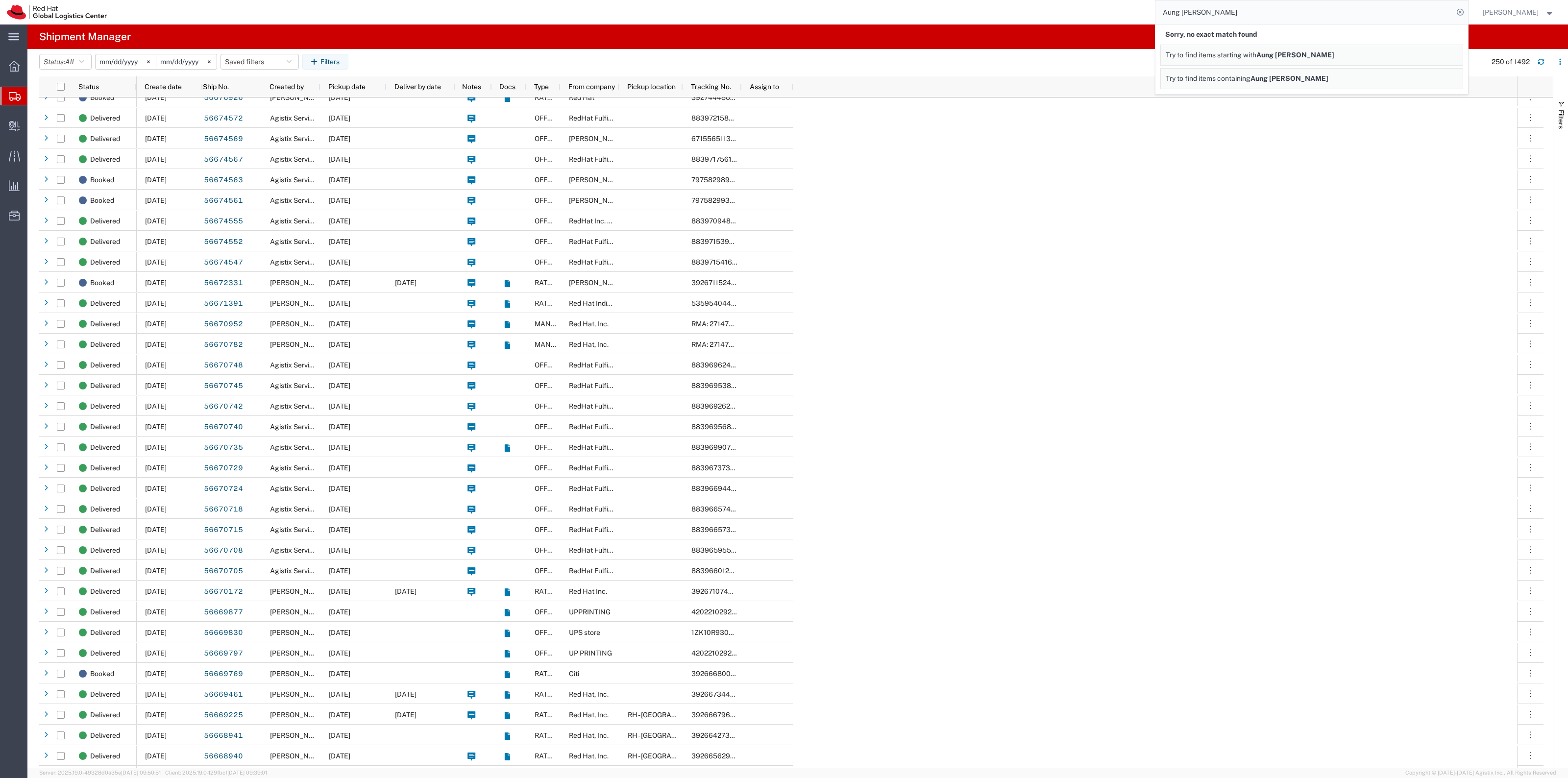
click at [135, 59] on input "2025-08-25" at bounding box center [126, 62] width 61 height 15
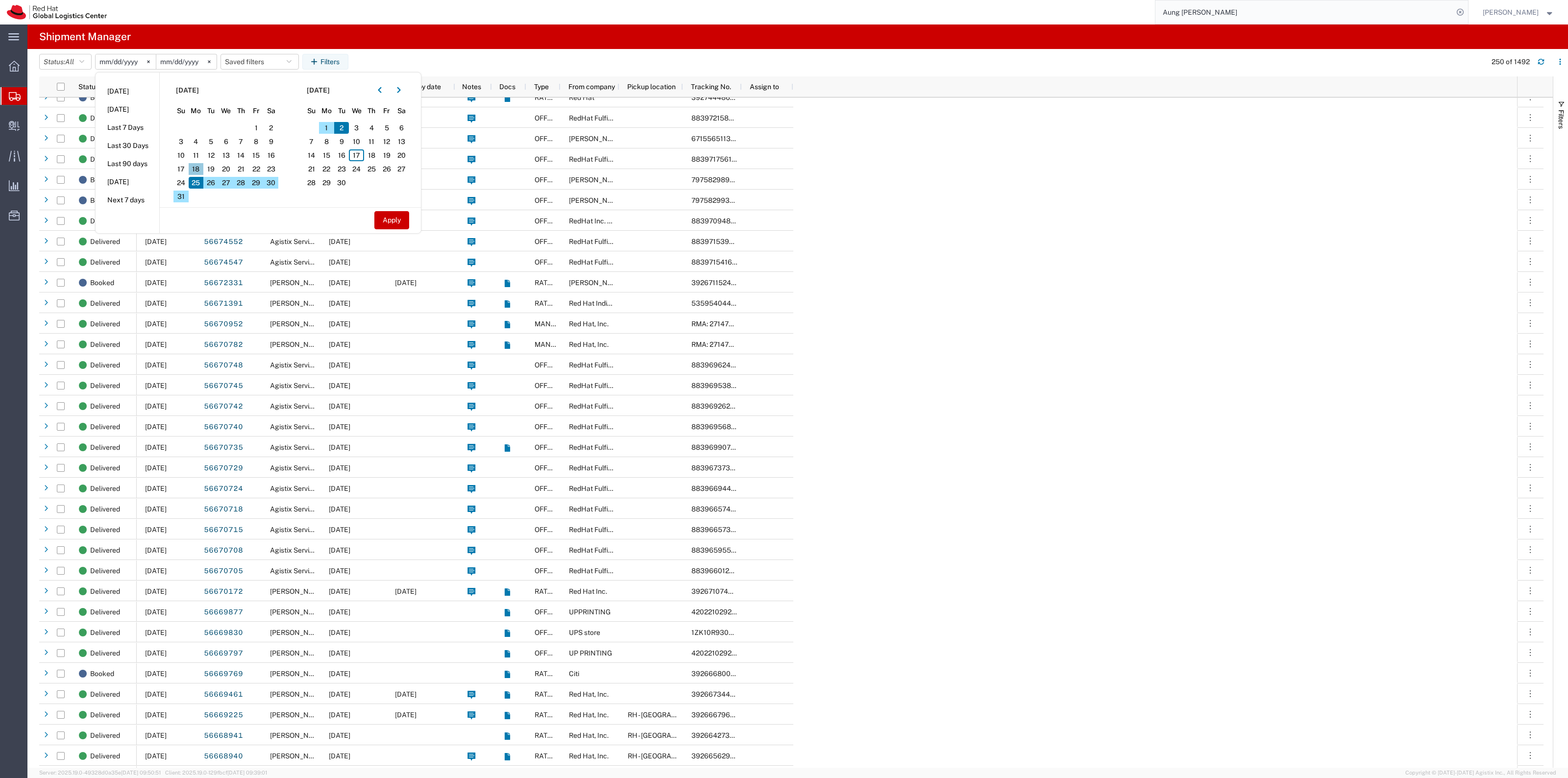
click at [204, 169] on span "18" at bounding box center [196, 169] width 15 height 12
click at [257, 183] on span "29" at bounding box center [256, 183] width 15 height 12
click at [385, 216] on button "Apply" at bounding box center [391, 220] width 34 height 18
type input "2025-08-18"
type input "2025-08-29"
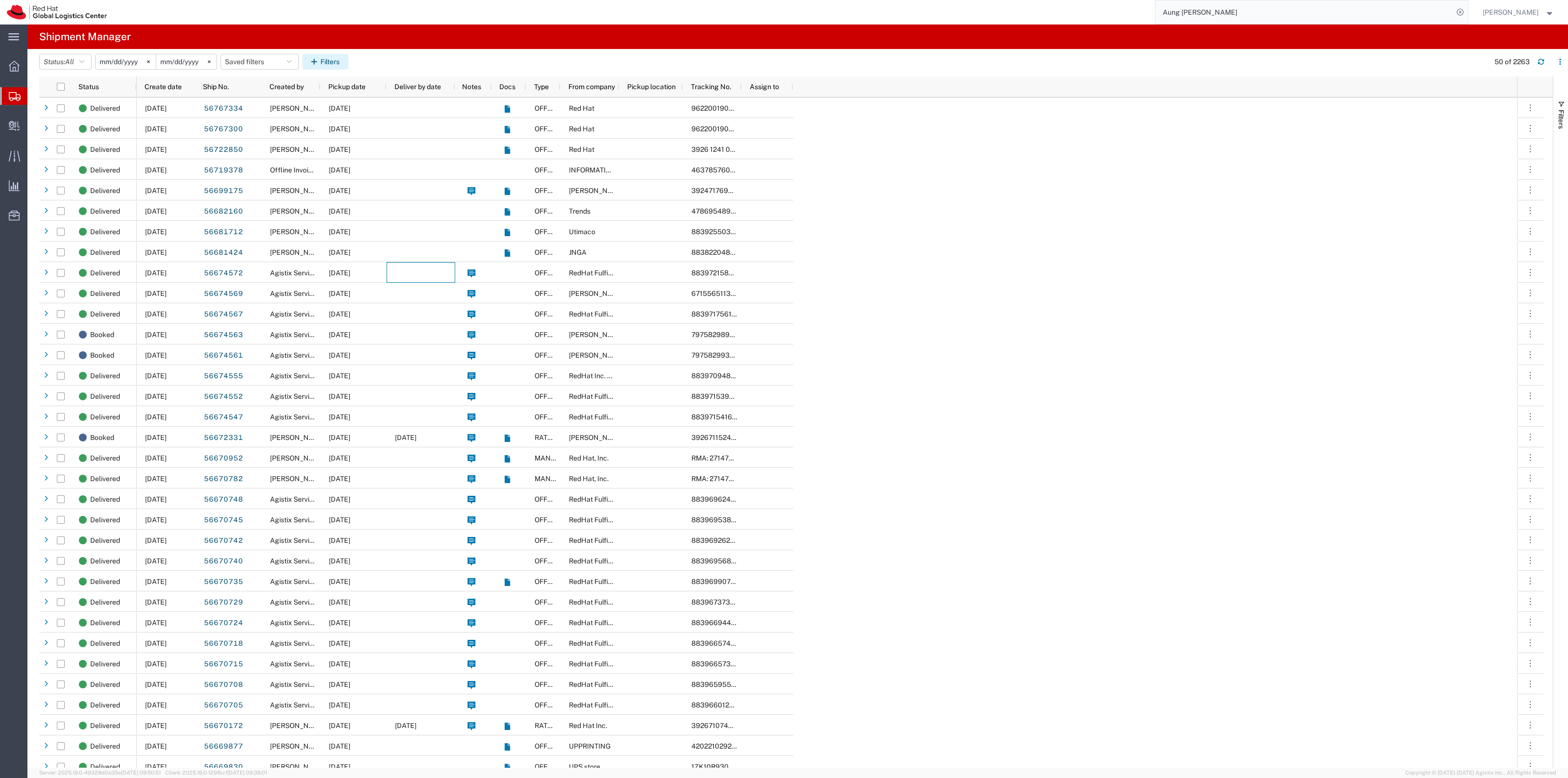
click at [337, 64] on button "Filters" at bounding box center [326, 61] width 46 height 16
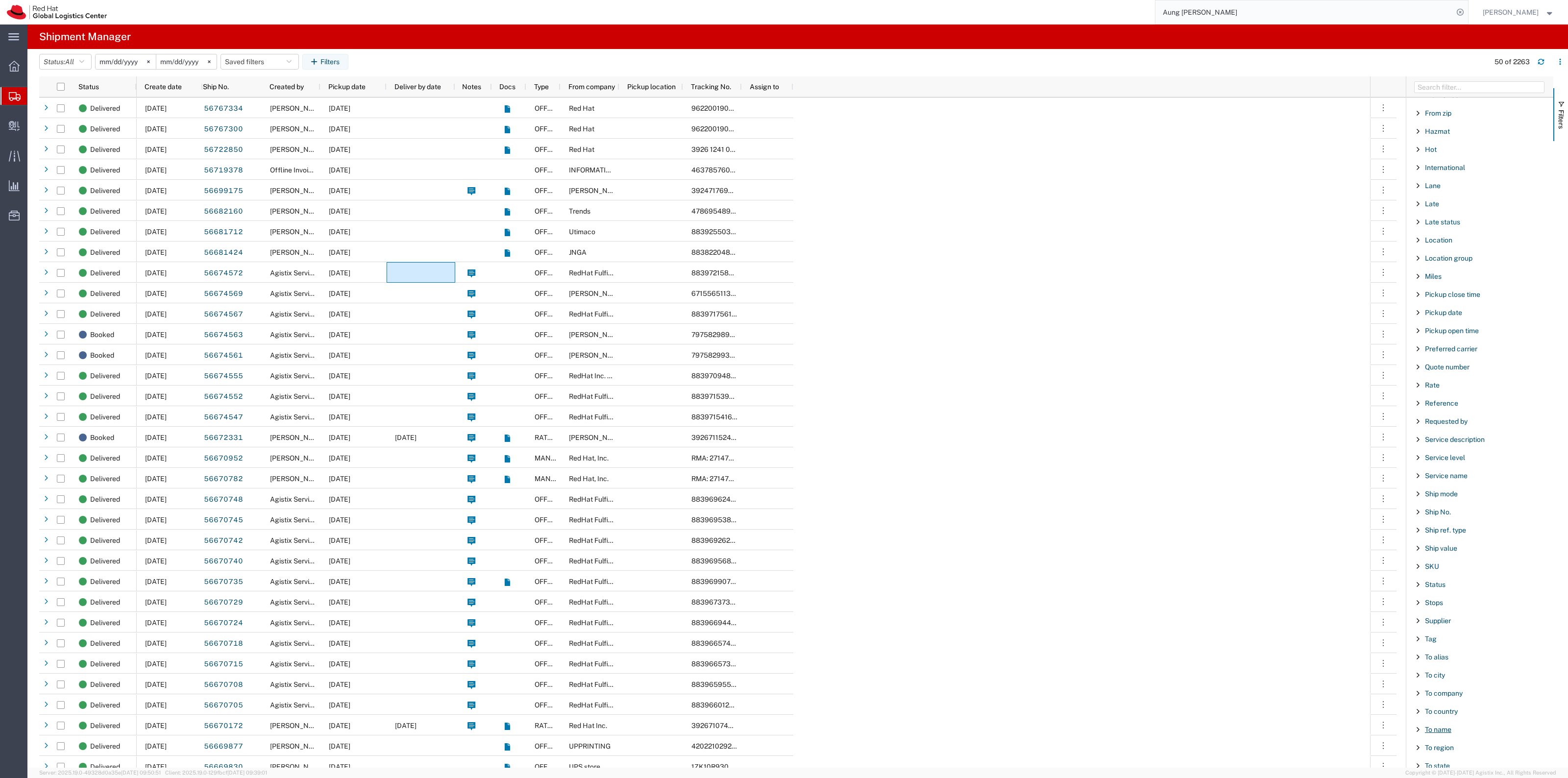
click at [1443, 733] on span "To name" at bounding box center [1438, 729] width 26 height 7
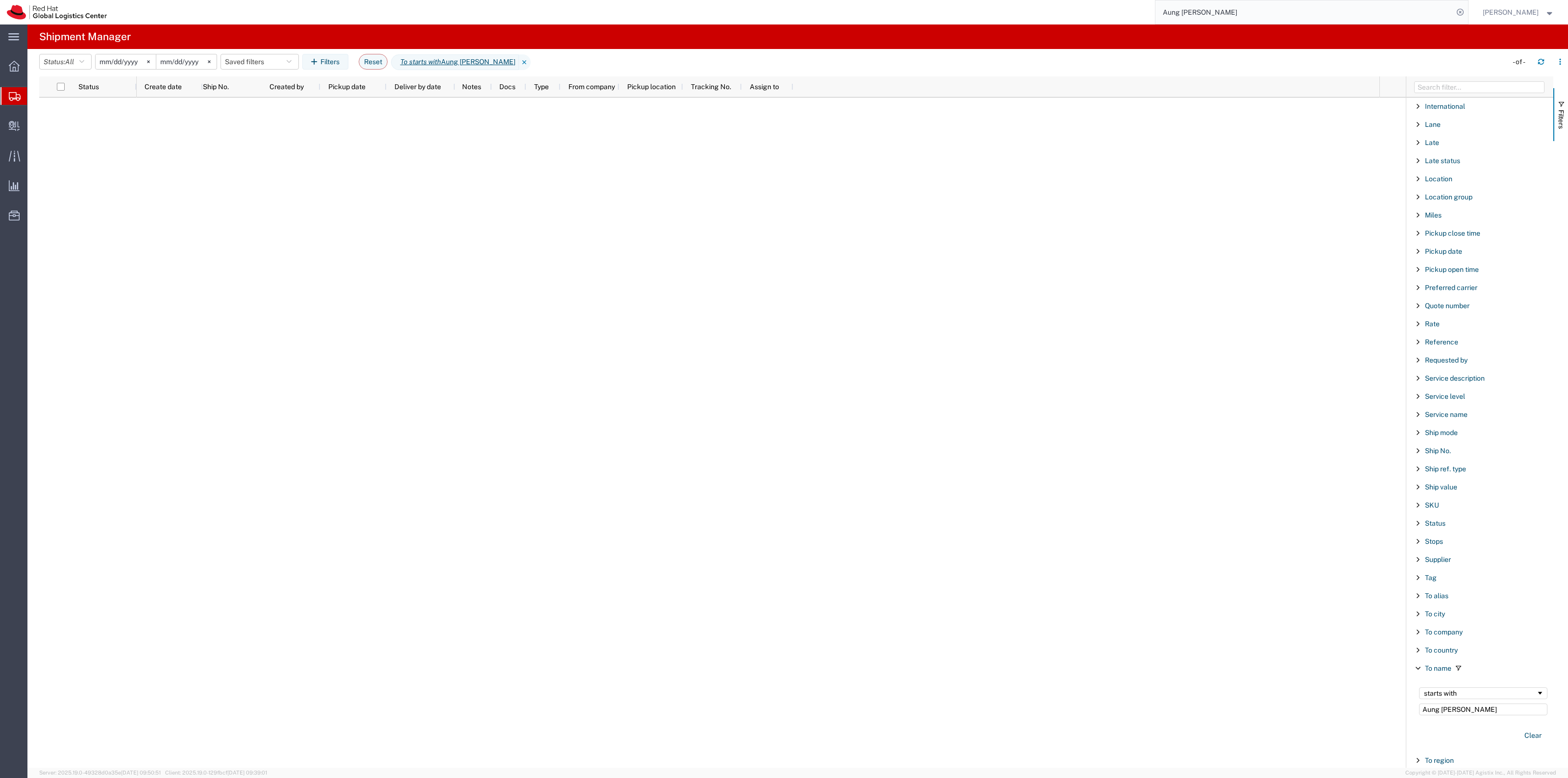
type input "Aung Kyaw Hein"
click at [186, 58] on input "2025-08-29" at bounding box center [186, 62] width 61 height 15
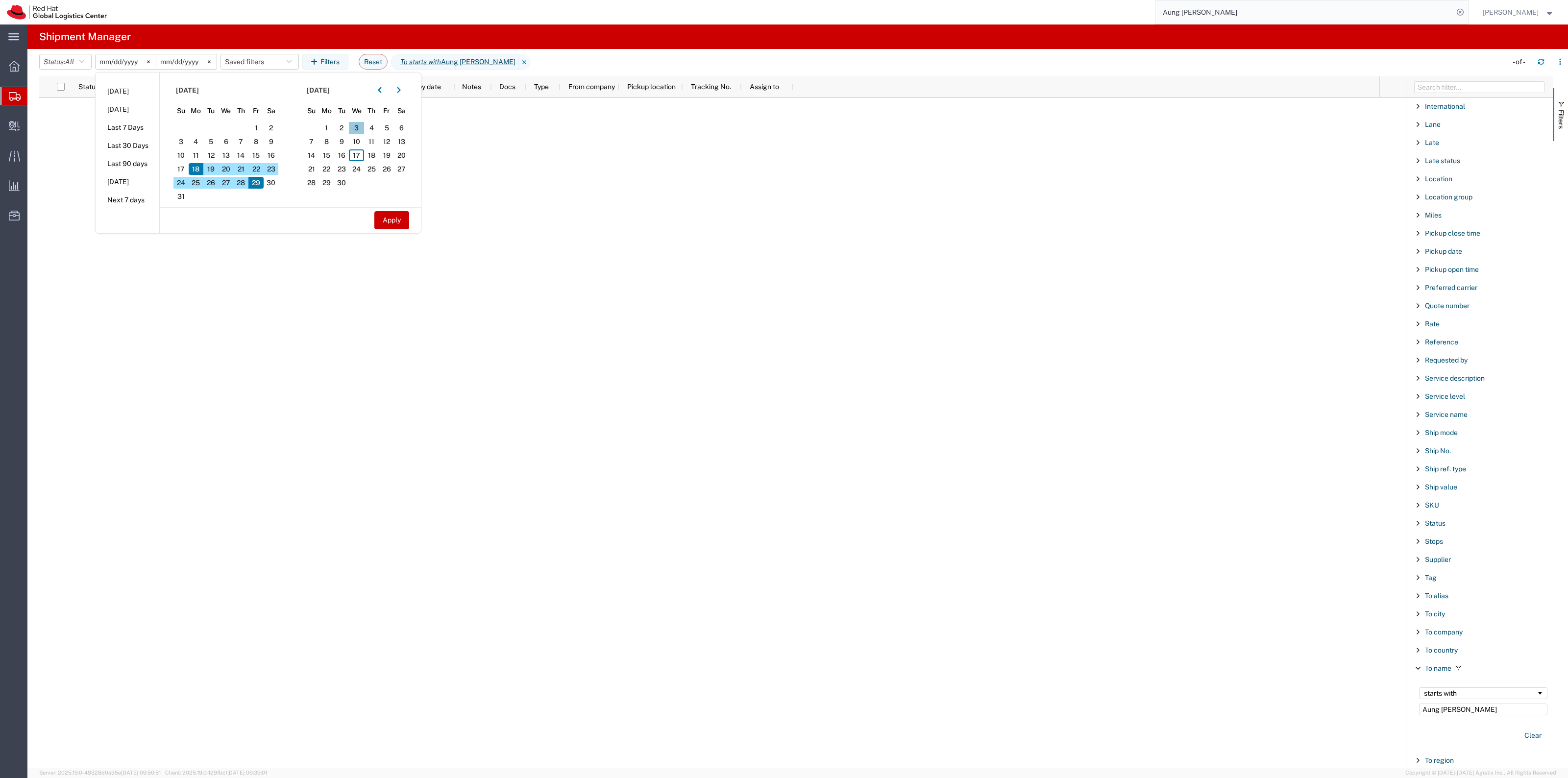
click at [364, 123] on span "3" at bounding box center [356, 128] width 15 height 12
click at [394, 215] on button "Apply" at bounding box center [391, 220] width 34 height 18
type input "2025-09-03"
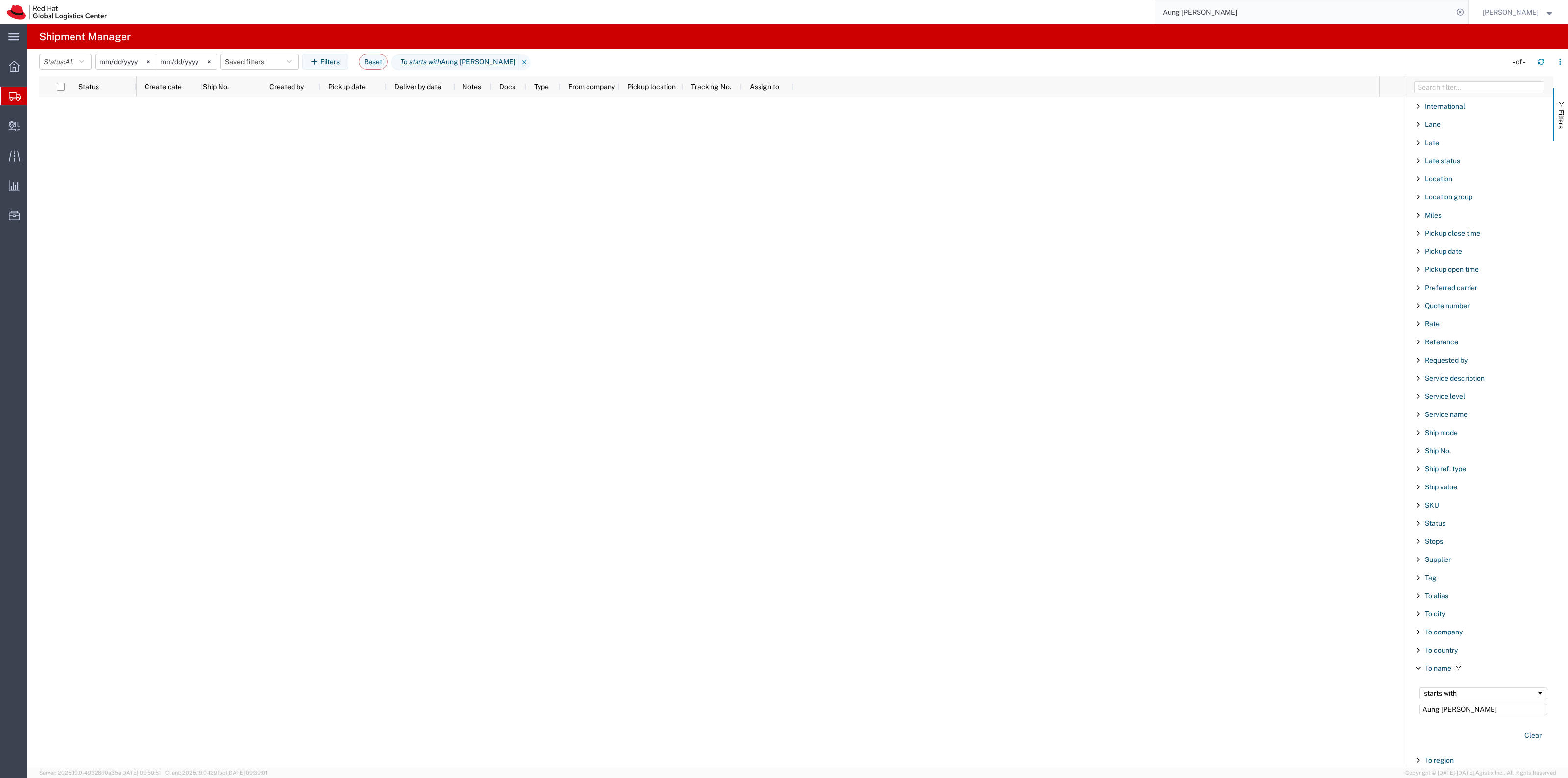
click at [121, 60] on input "2025-08-18" at bounding box center [126, 62] width 61 height 15
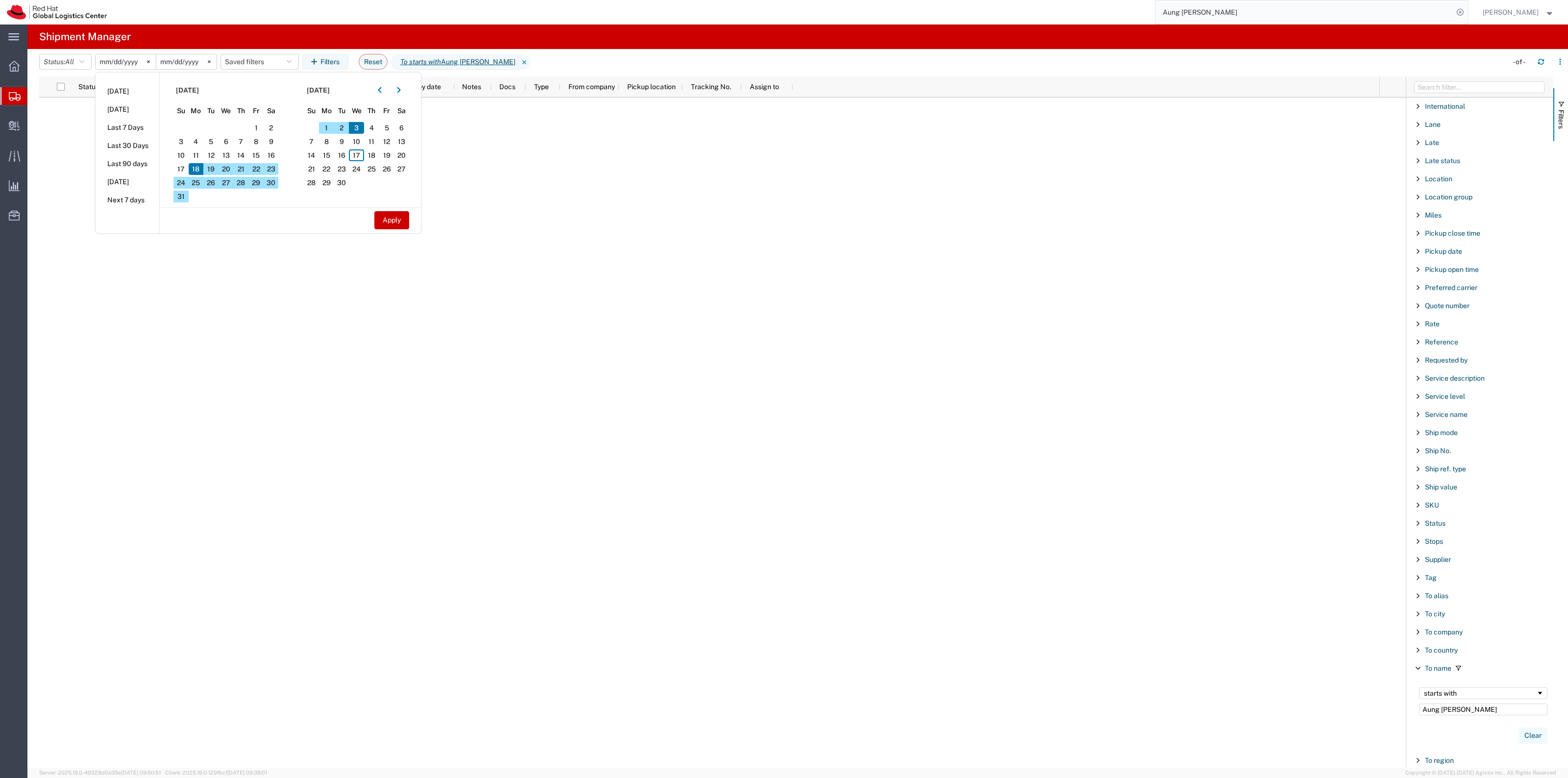
click at [1522, 741] on button "Clear" at bounding box center [1533, 735] width 29 height 16
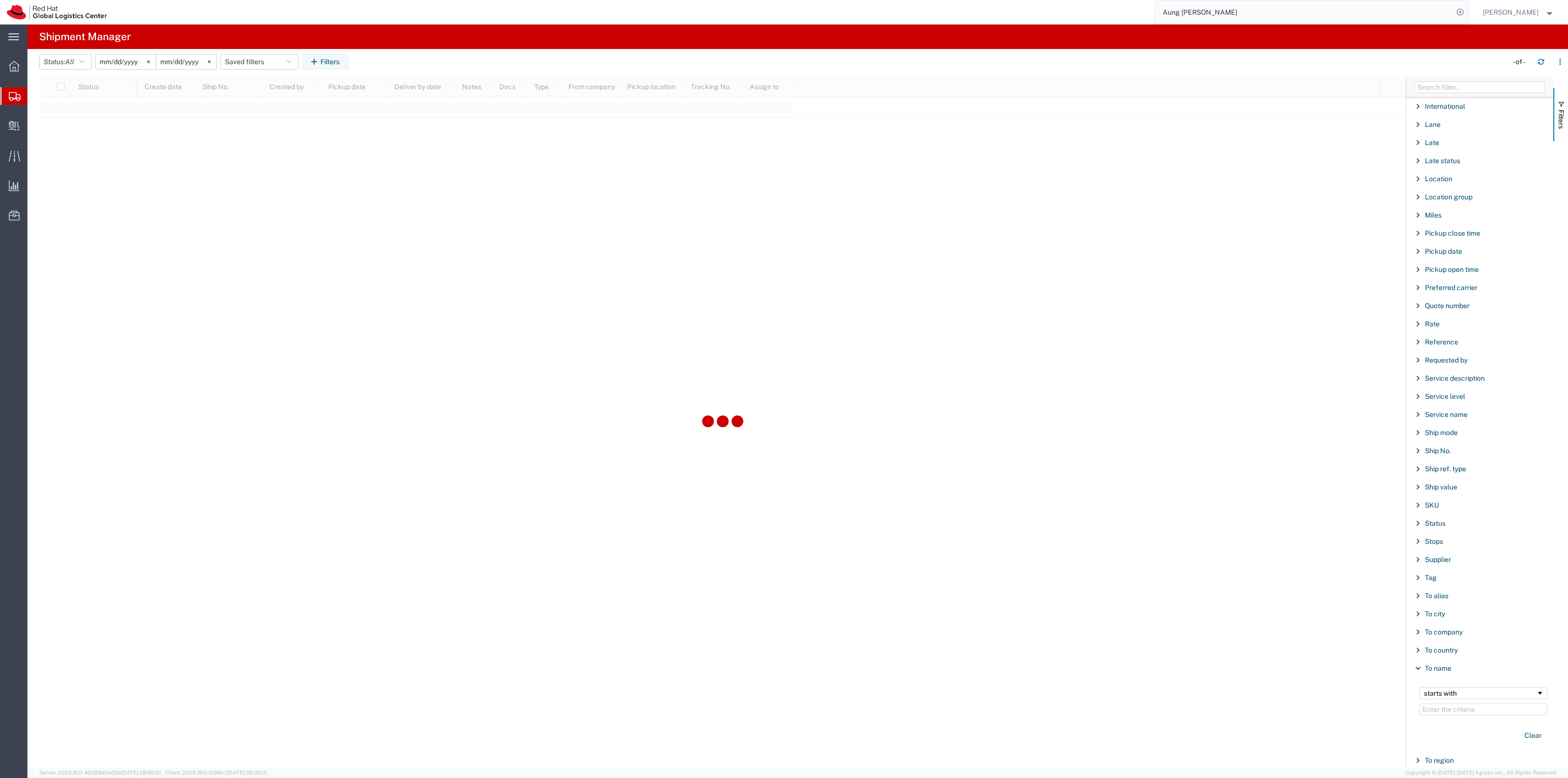
click at [119, 58] on input "2025-08-18" at bounding box center [126, 62] width 61 height 15
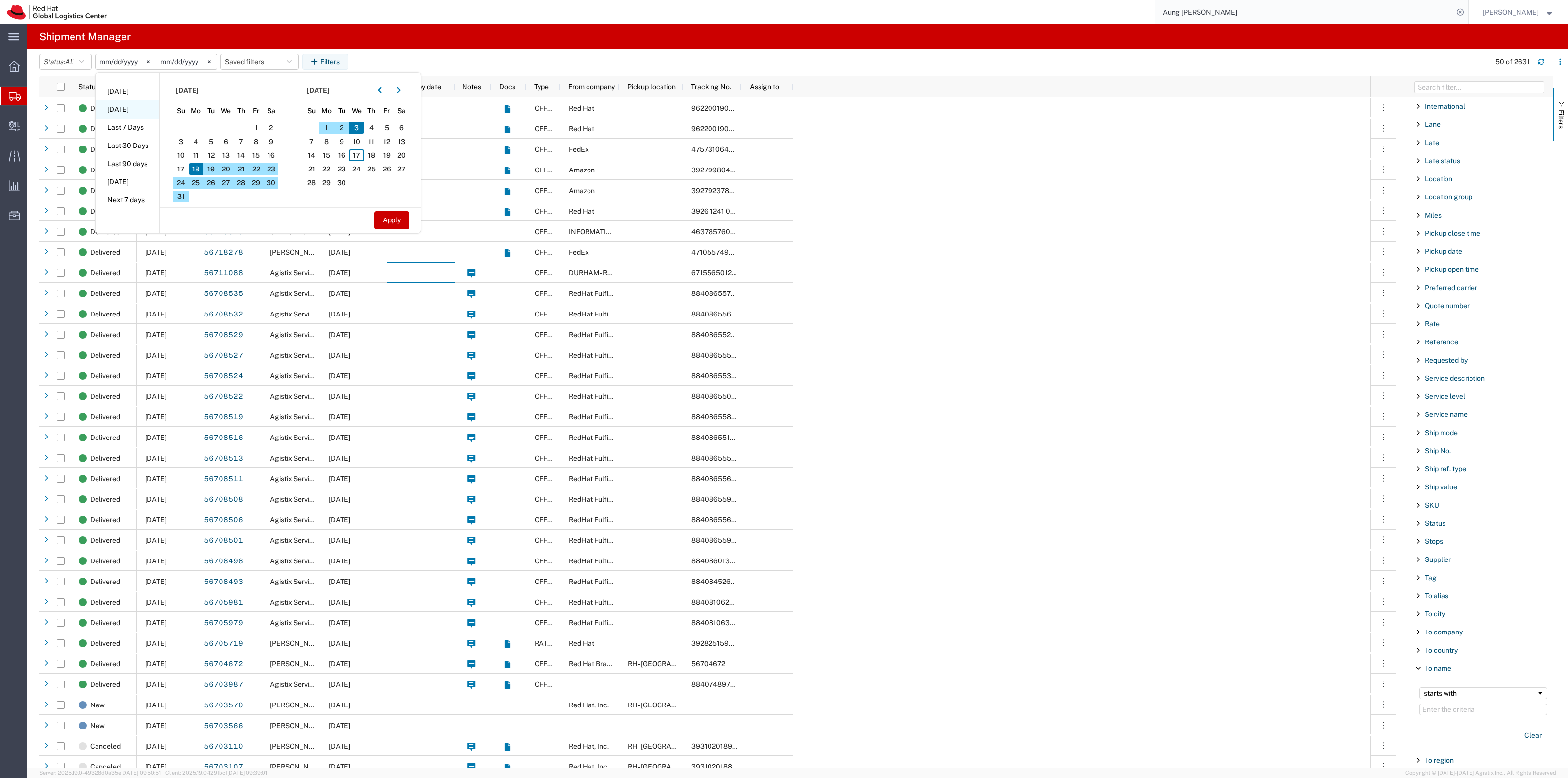
click at [154, 100] on li "Yesterday" at bounding box center [127, 109] width 64 height 18
type input "2025-09-16"
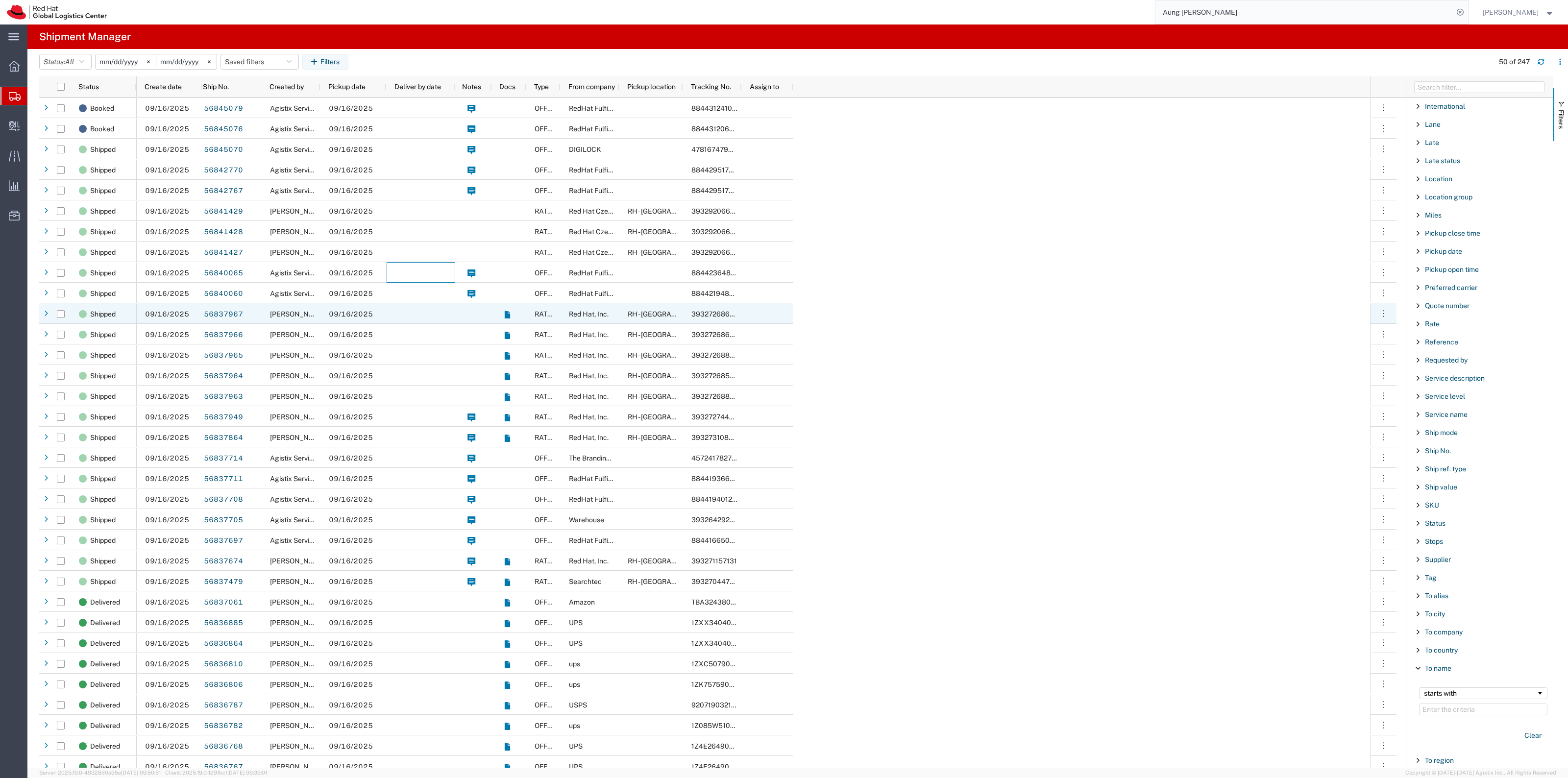
click at [388, 314] on div at bounding box center [421, 313] width 69 height 20
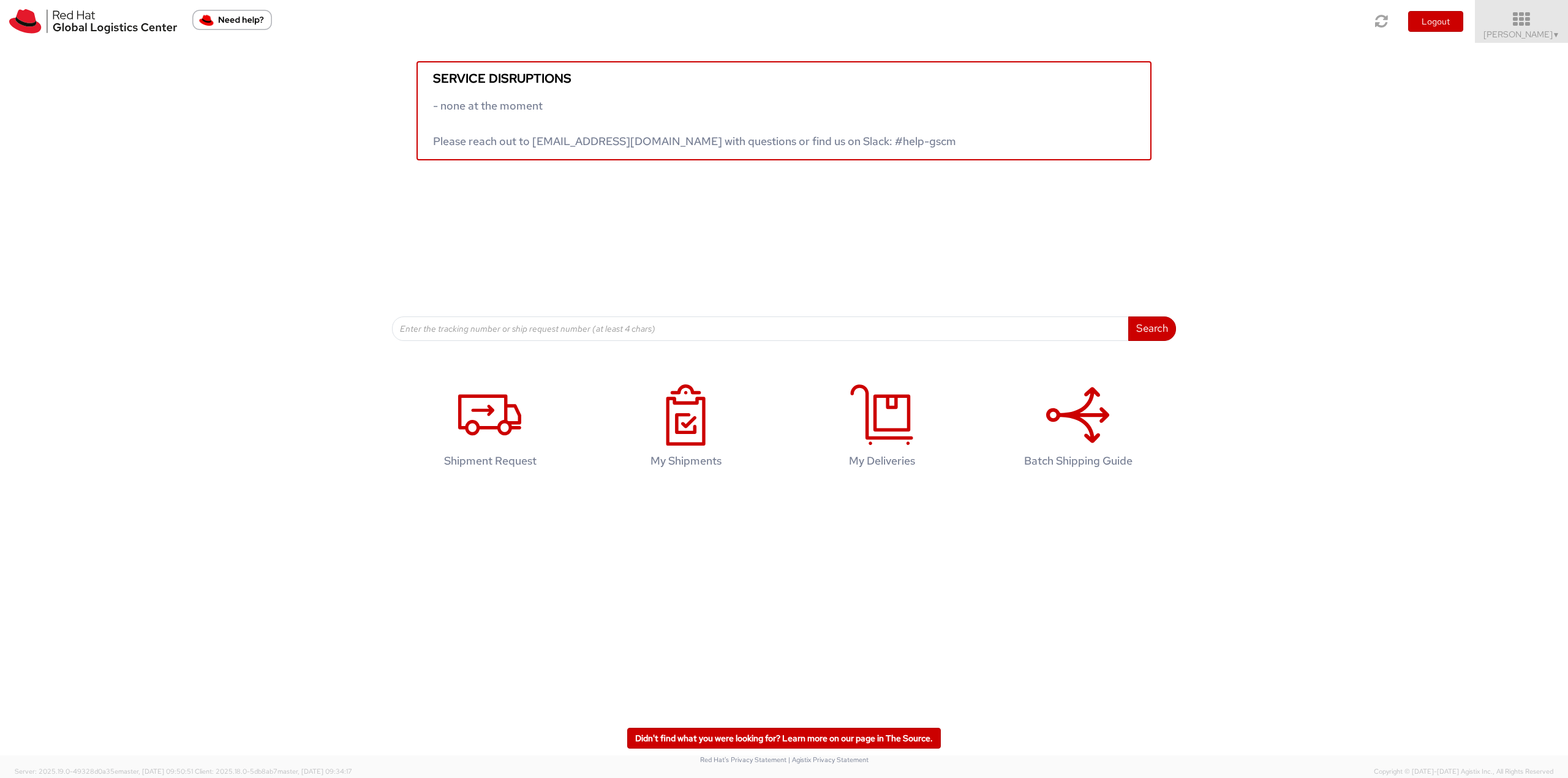
click at [1533, 21] on icon at bounding box center [1521, 20] width 108 height 17
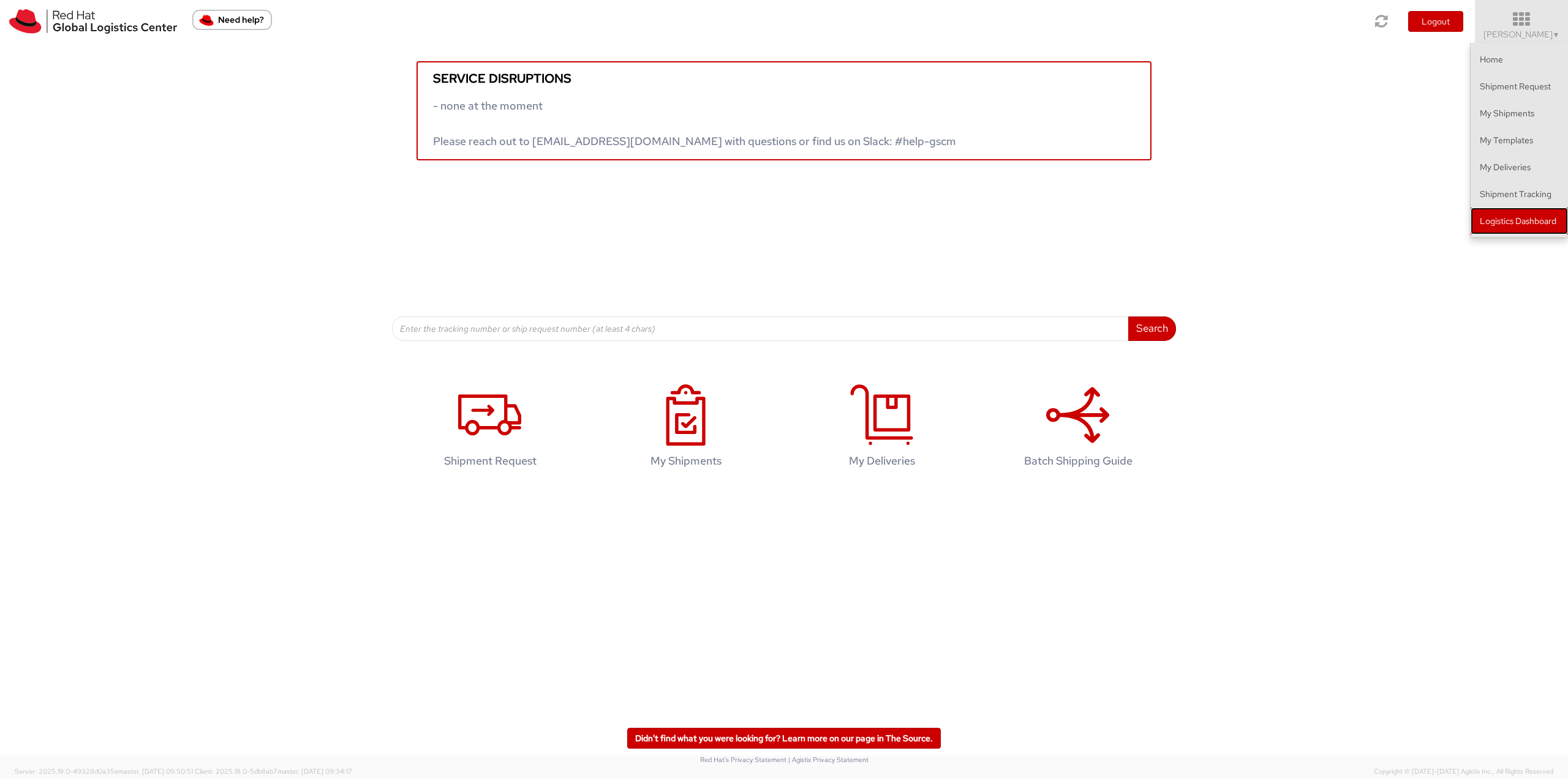
click at [1489, 224] on link "Logistics Dashboard" at bounding box center [1519, 221] width 97 height 27
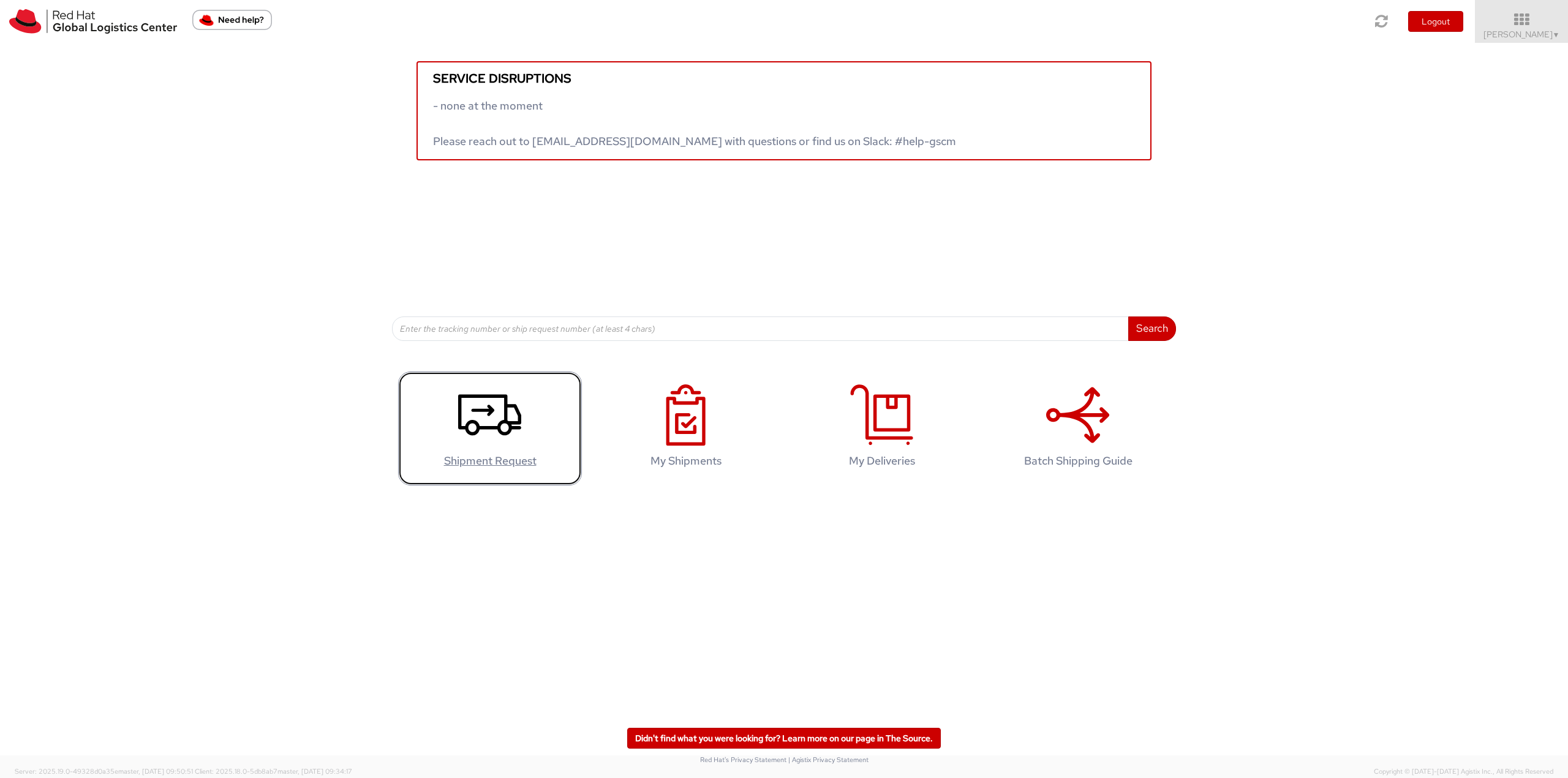
click at [519, 419] on use at bounding box center [489, 415] width 63 height 41
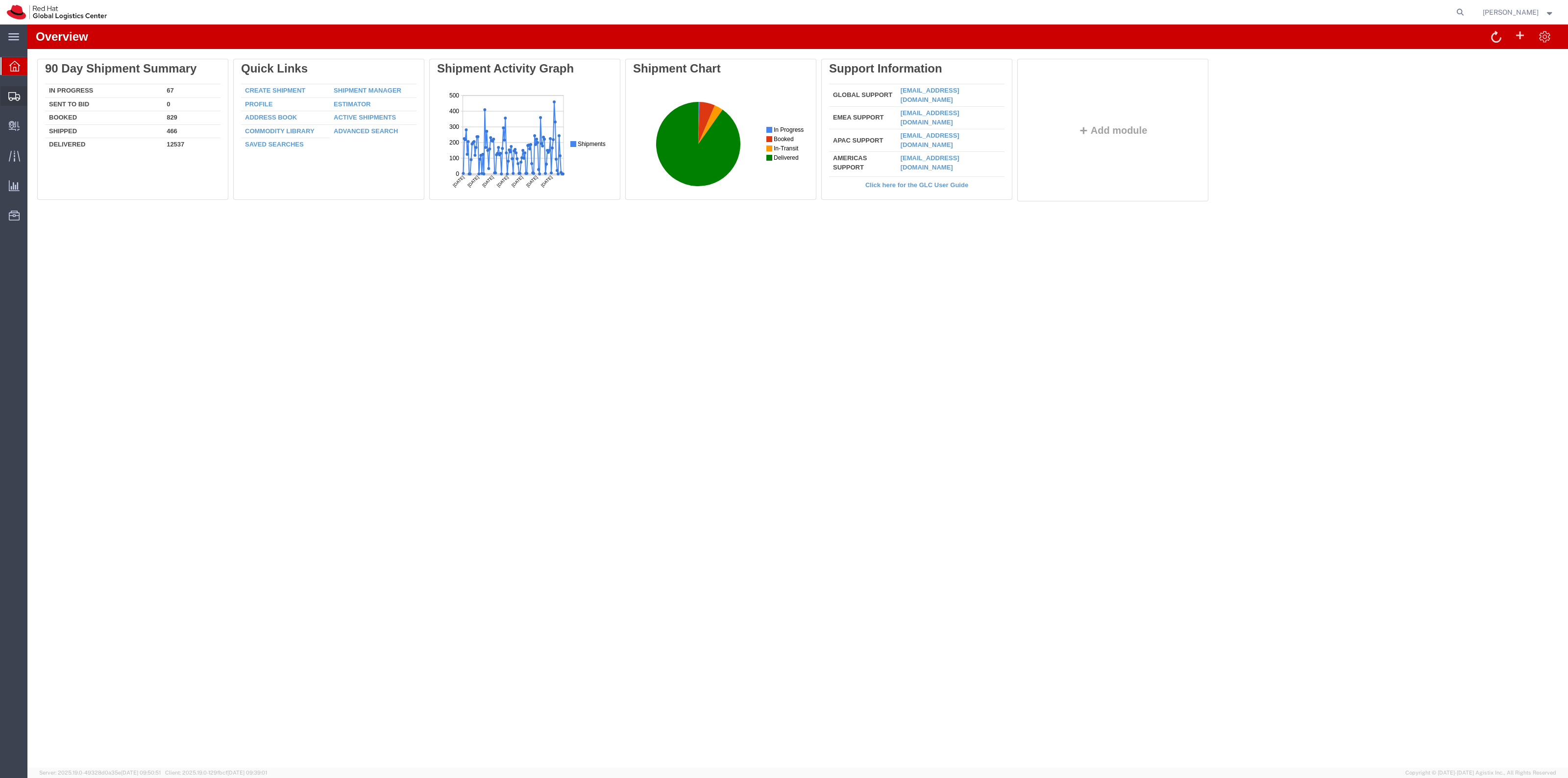
click at [0, 0] on span "Shipment Manager" at bounding box center [0, 0] width 0 height 0
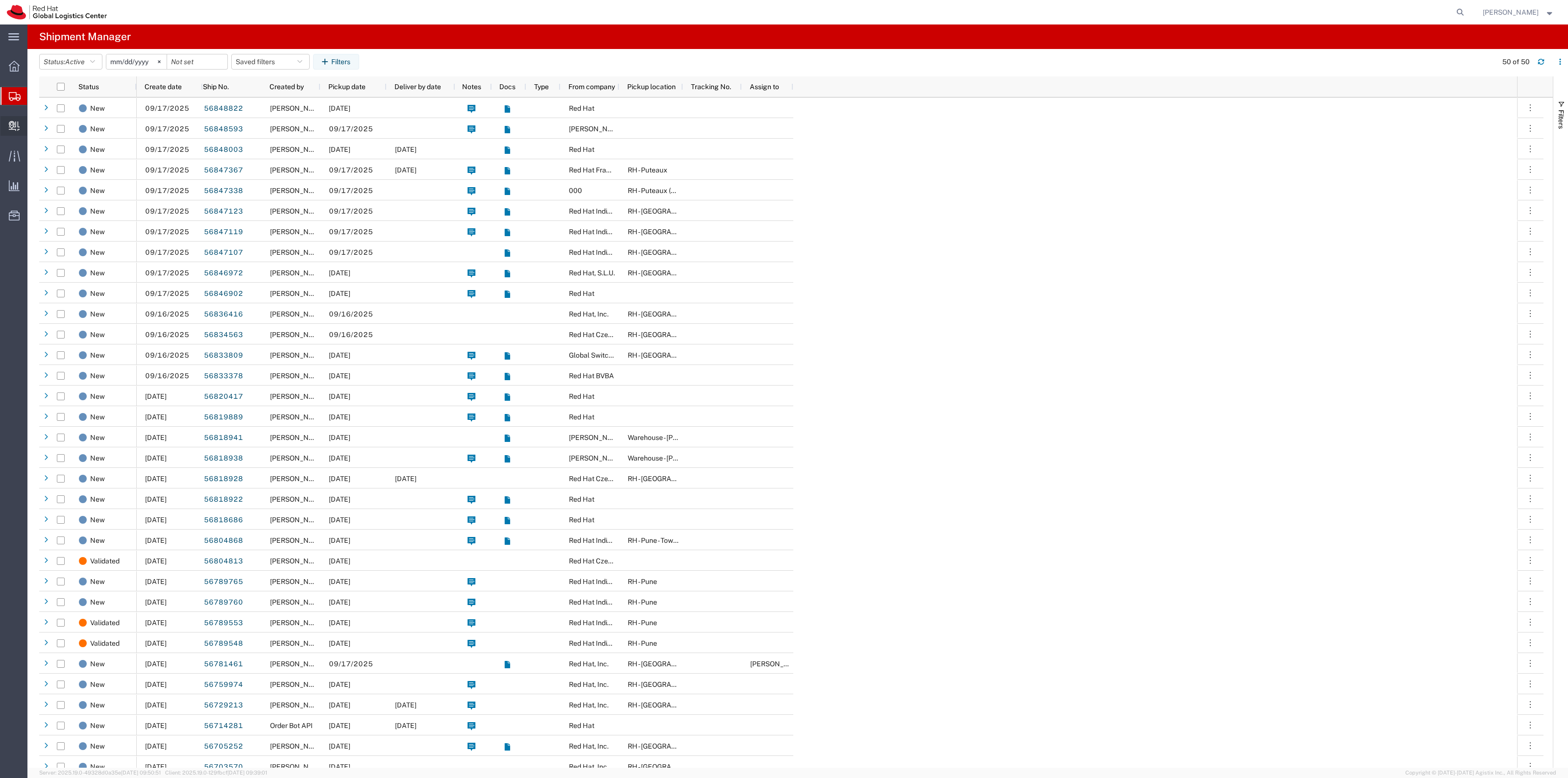
click at [0, 0] on span "Create Delivery" at bounding box center [0, 0] width 0 height 0
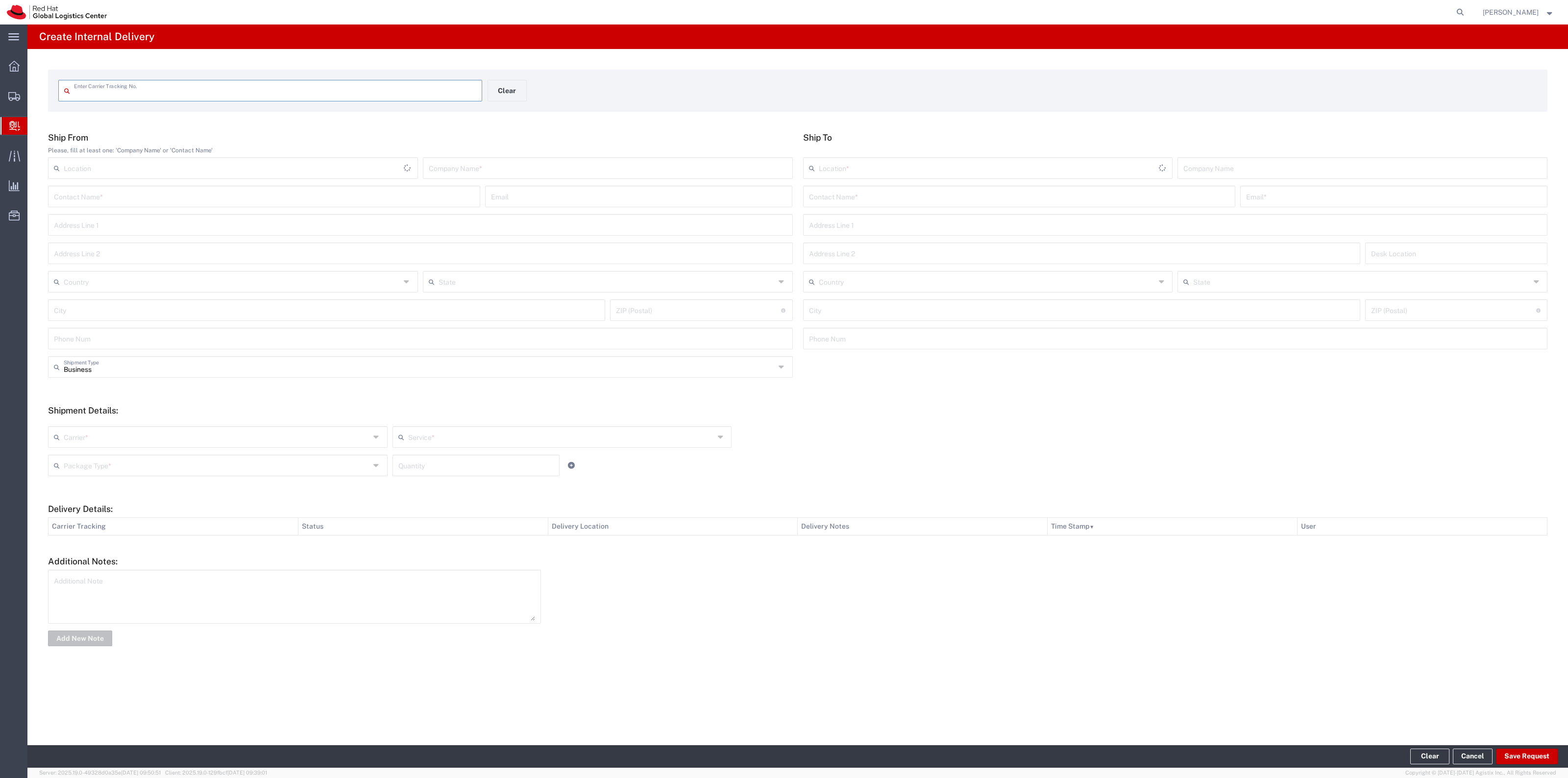
click at [890, 197] on input "text" at bounding box center [1019, 195] width 421 height 17
paste input "Angel McKinney"
type input "Angel McKinney"
click at [1287, 206] on div "Email *" at bounding box center [1394, 196] width 307 height 22
click at [1284, 203] on input "text" at bounding box center [1394, 195] width 296 height 17
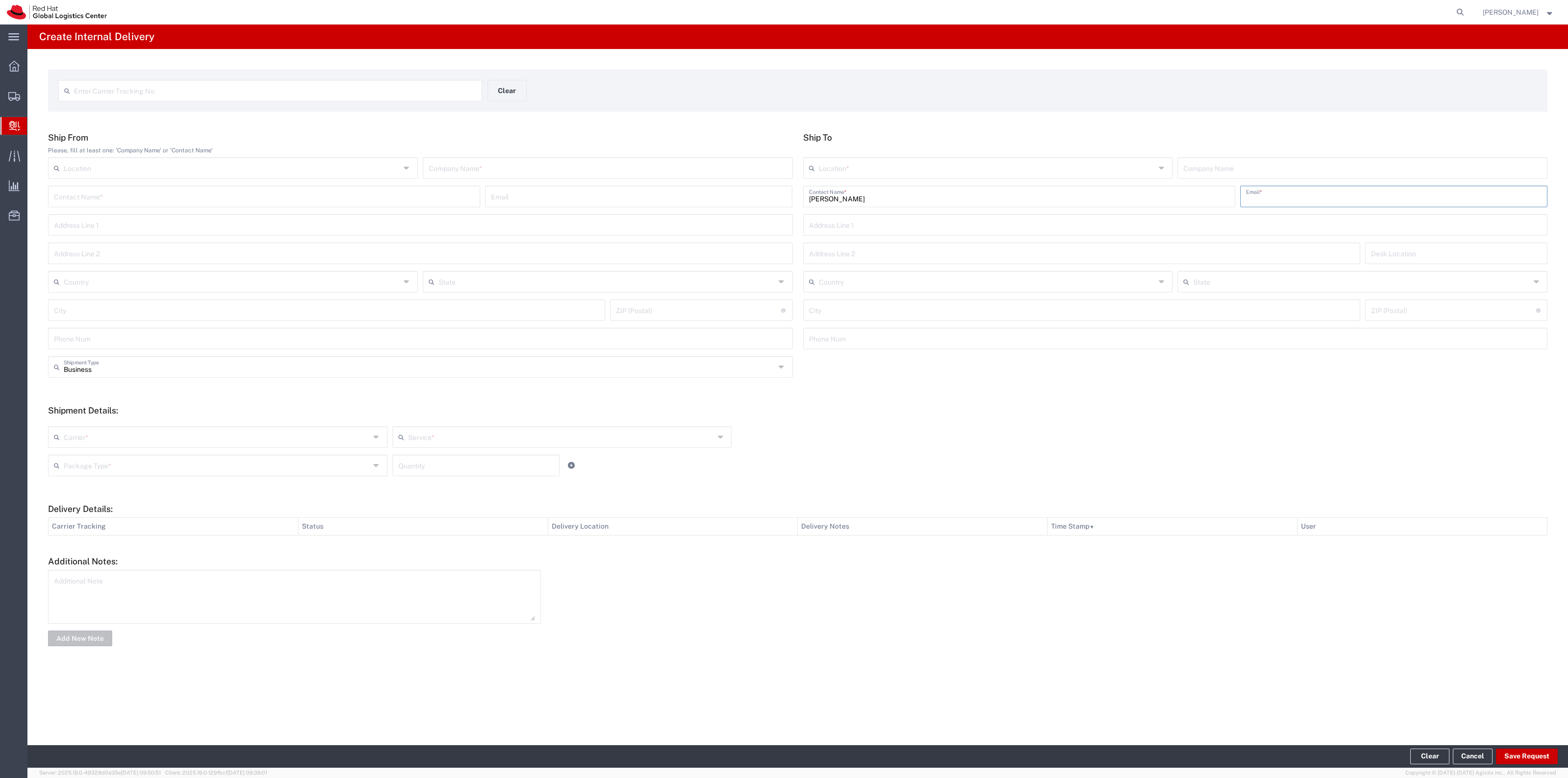
paste input "amckinne@redhat.com"
type input "amckinne@redhat.com"
click at [1007, 178] on div "Location *" at bounding box center [988, 168] width 370 height 22
click at [1001, 163] on input "text" at bounding box center [987, 167] width 337 height 17
click at [886, 202] on span "RH - [GEOGRAPHIC_DATA]" at bounding box center [988, 205] width 368 height 15
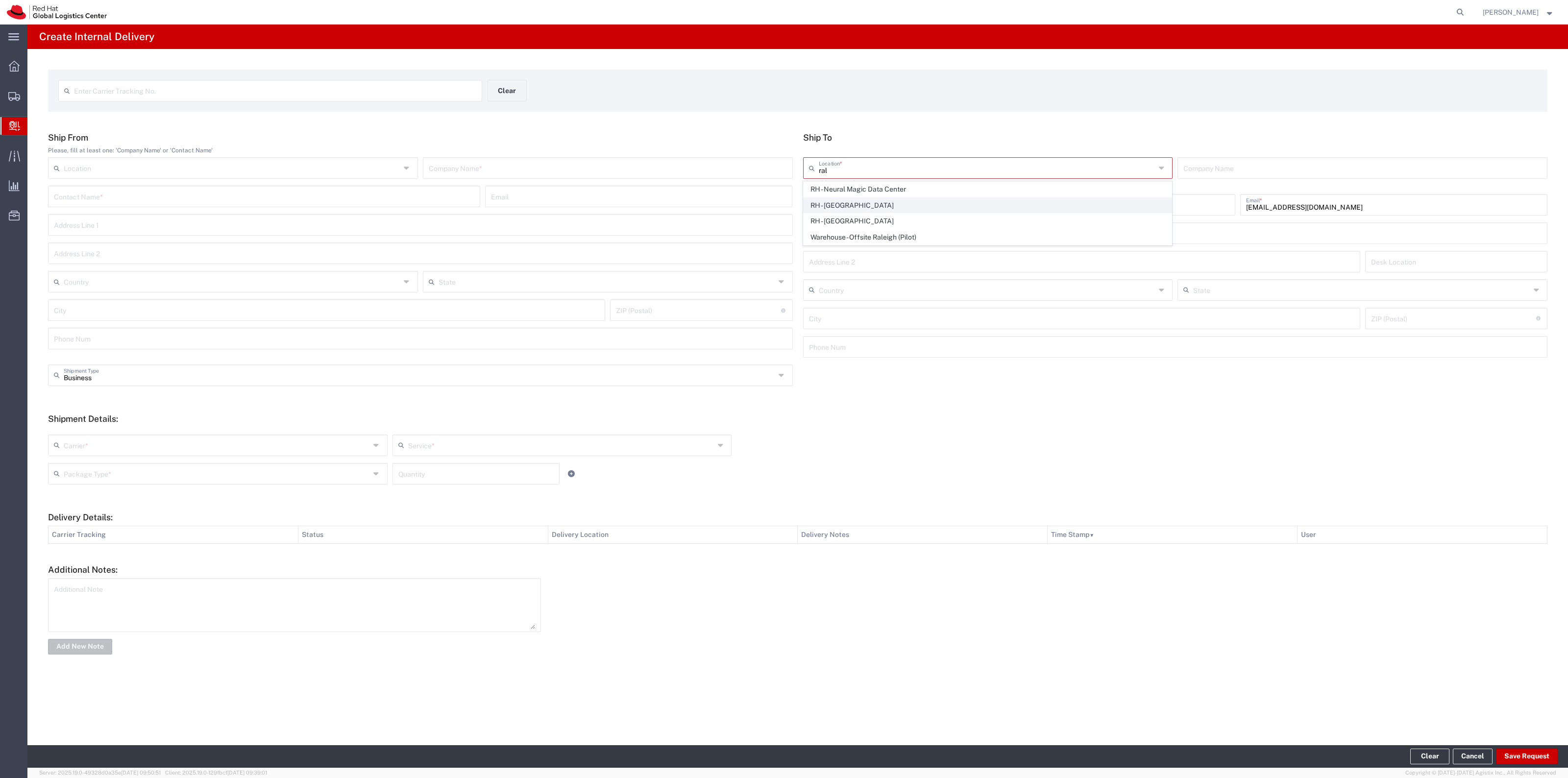
type input "RH - [GEOGRAPHIC_DATA]"
type input "Red Hat, Inc."
type input "[STREET_ADDRESS]"
type input "[GEOGRAPHIC_DATA]"
type input "RALEIGH"
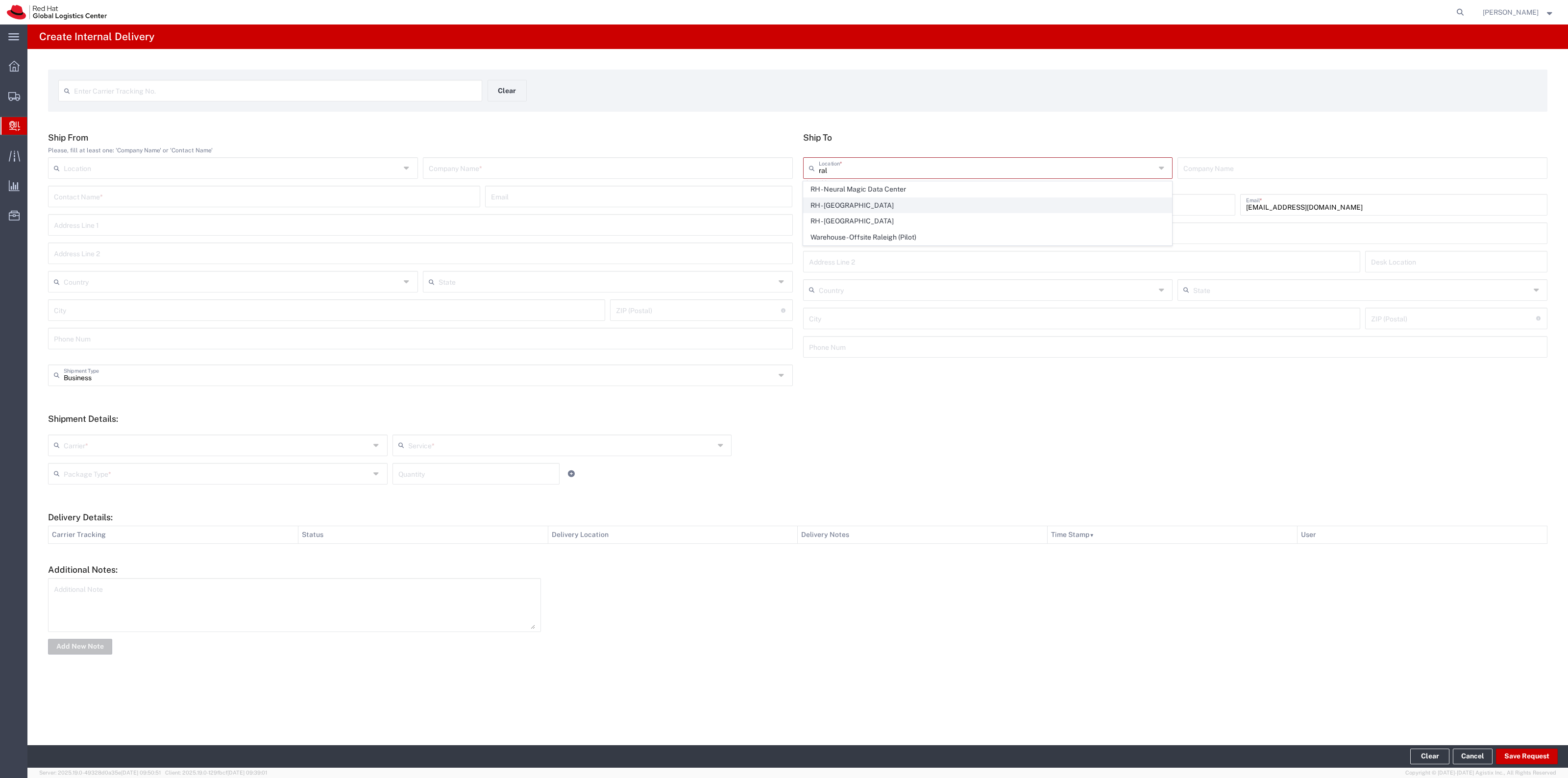
type input "27601"
type input "919-754-4950"
type input "[US_STATE]"
click at [712, 173] on input "text" at bounding box center [608, 167] width 359 height 17
type input "Red Hat"
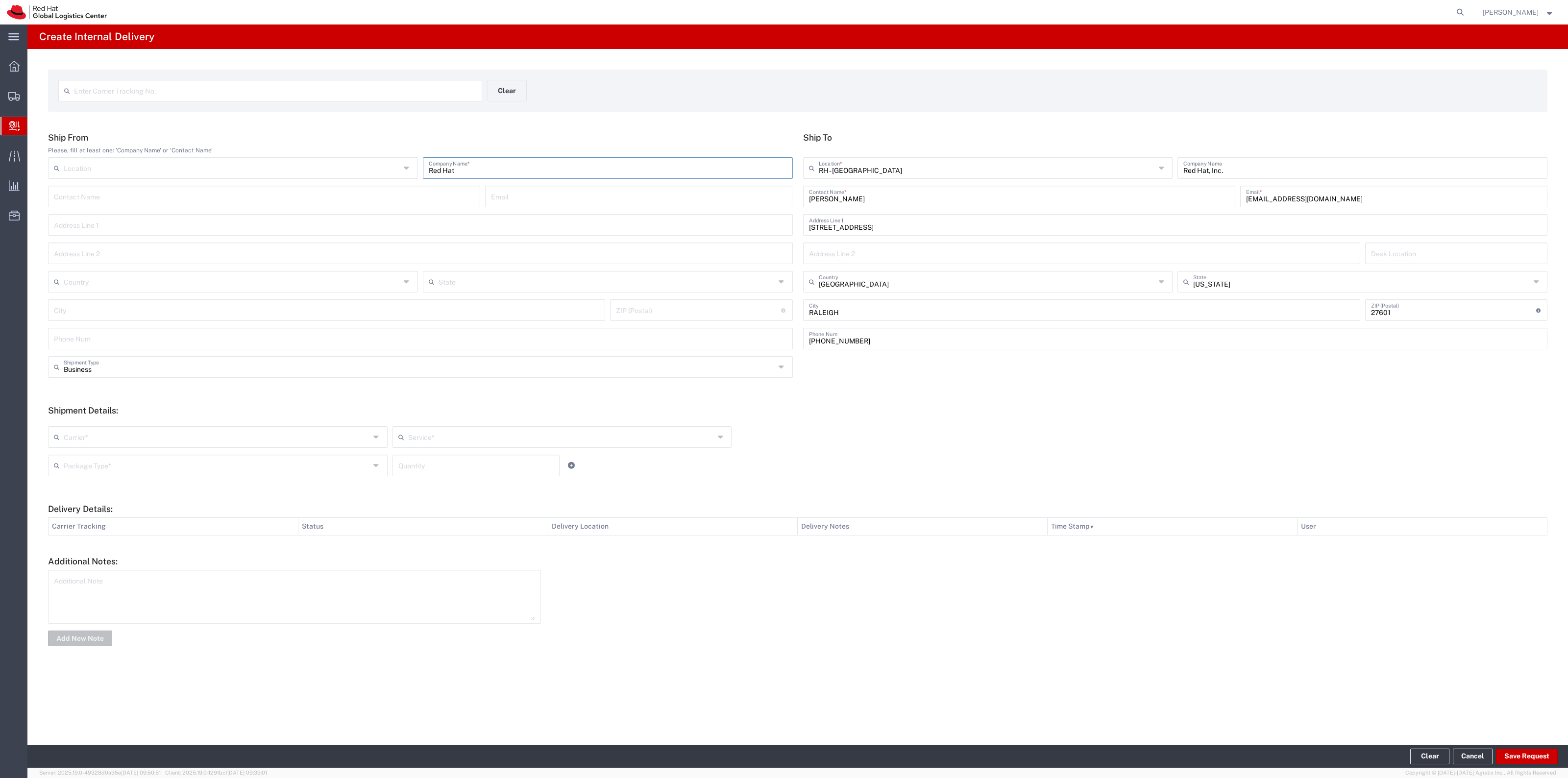
click at [245, 429] on input "text" at bounding box center [216, 435] width 306 height 17
click at [185, 520] on span "Interoffice" at bounding box center [217, 522] width 338 height 15
type input "Interoffice"
click at [433, 447] on div "Service *" at bounding box center [562, 437] width 340 height 22
drag, startPoint x: 427, startPoint y: 459, endPoint x: 356, endPoint y: 464, distance: 71.2
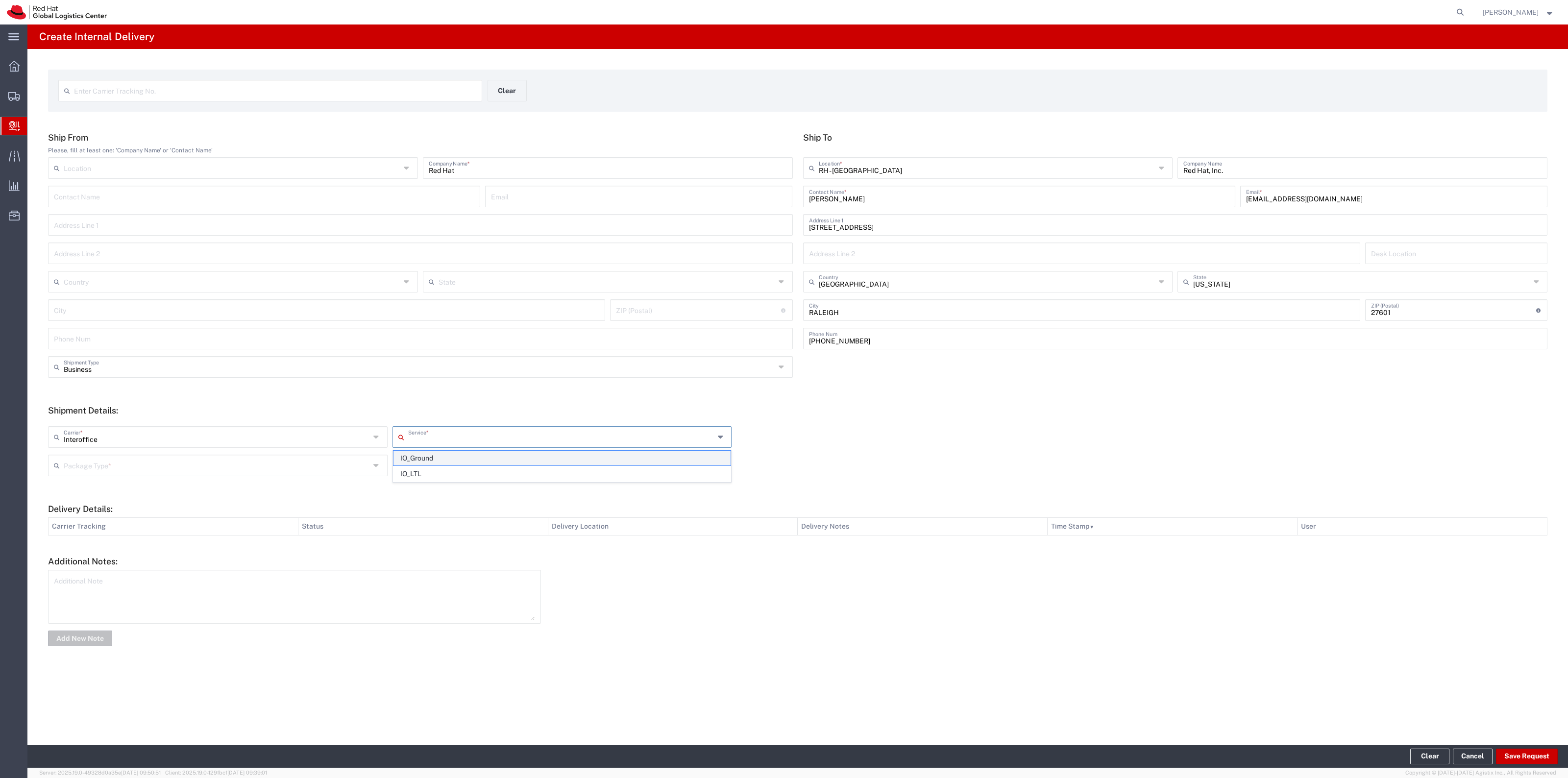
click at [425, 459] on span "IO_Ground" at bounding box center [562, 458] width 338 height 15
type input "IO_Ground"
click at [352, 465] on input "text" at bounding box center [216, 464] width 306 height 17
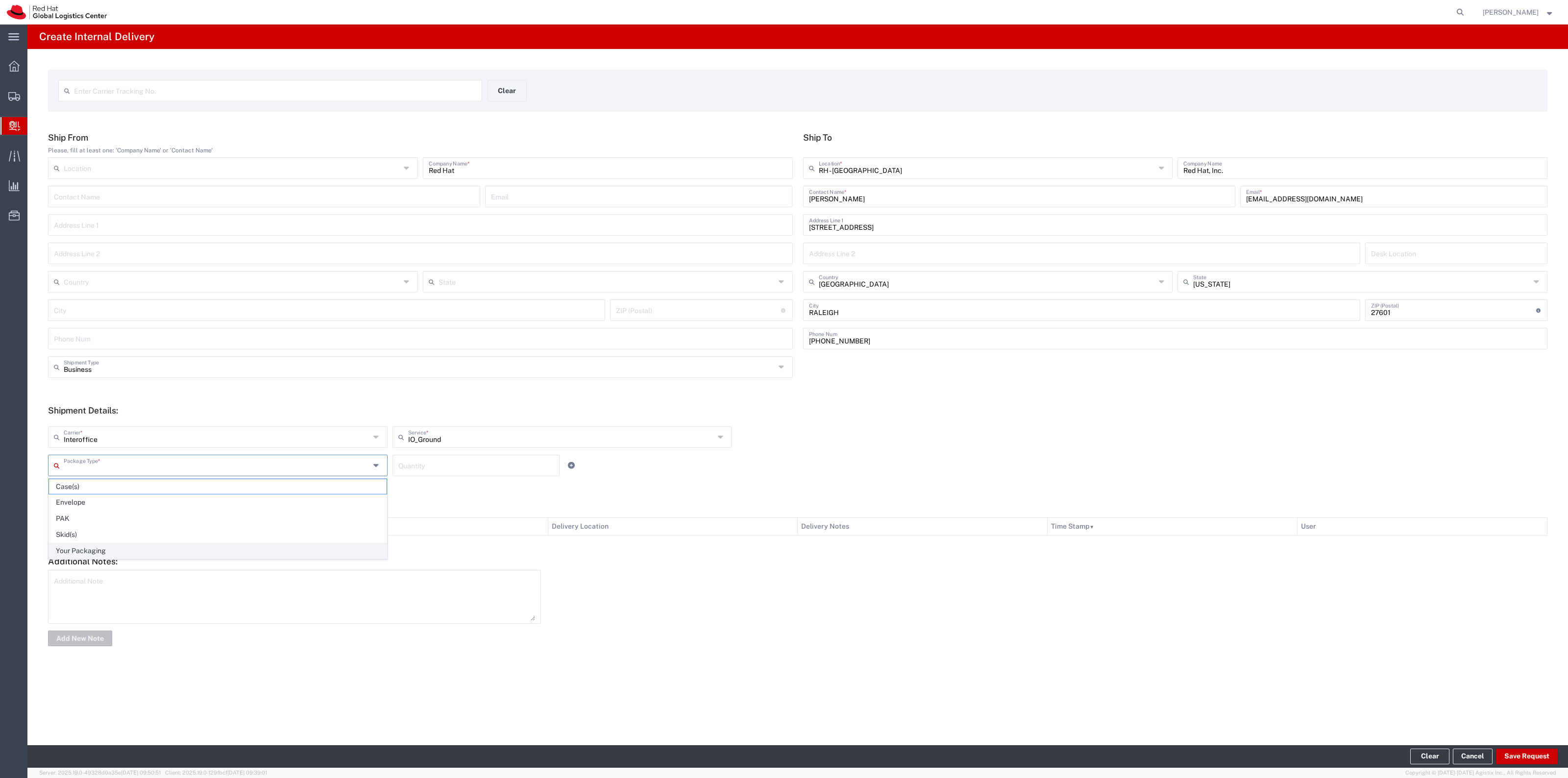
click at [214, 544] on span "Your Packaging" at bounding box center [217, 551] width 338 height 15
type input "Your Packaging"
click at [458, 463] on input "number" at bounding box center [476, 464] width 156 height 17
type input "1"
click at [1525, 752] on button "Save Request" at bounding box center [1527, 756] width 61 height 16
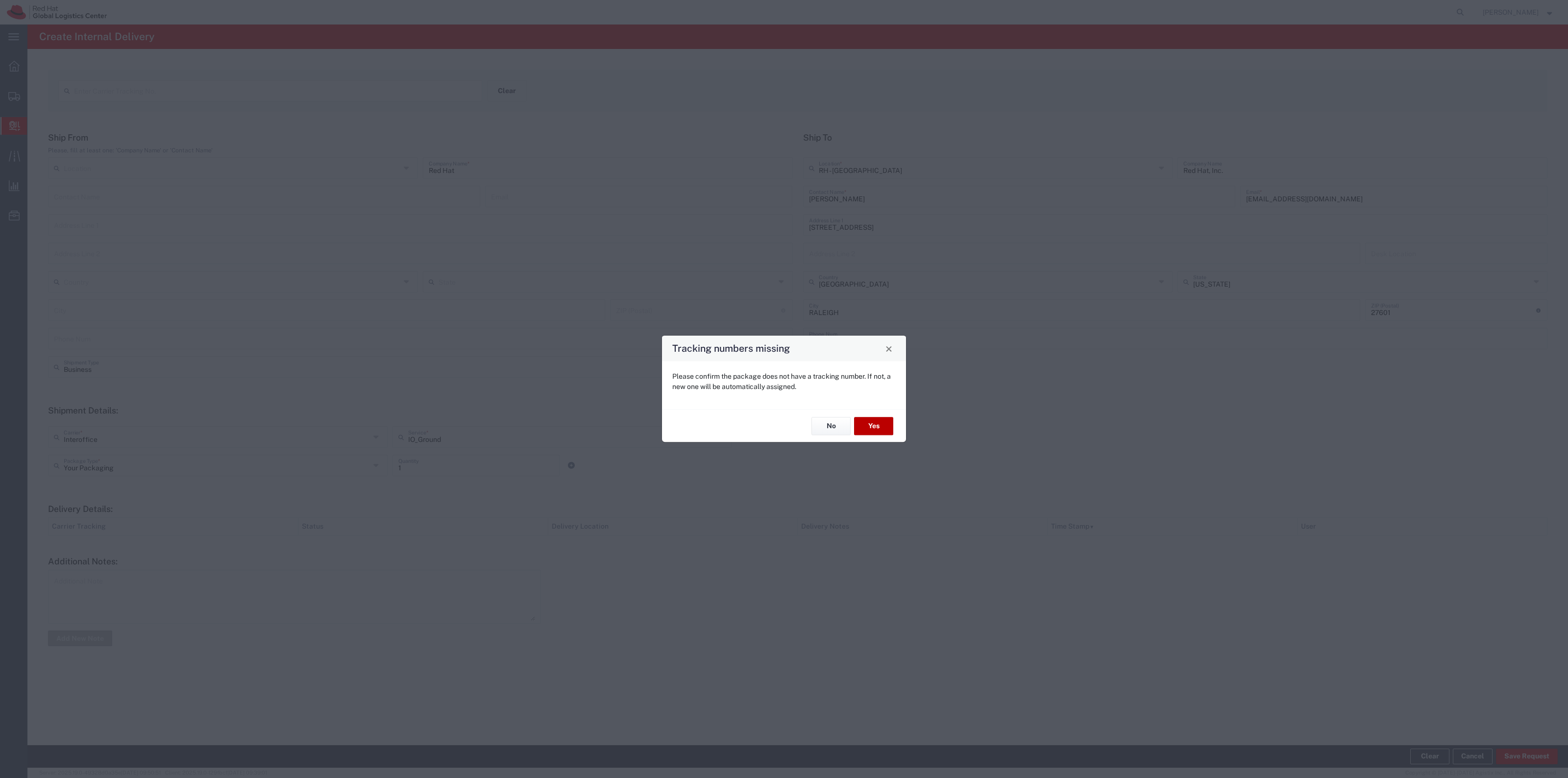
click at [867, 425] on button "Yes" at bounding box center [873, 426] width 39 height 18
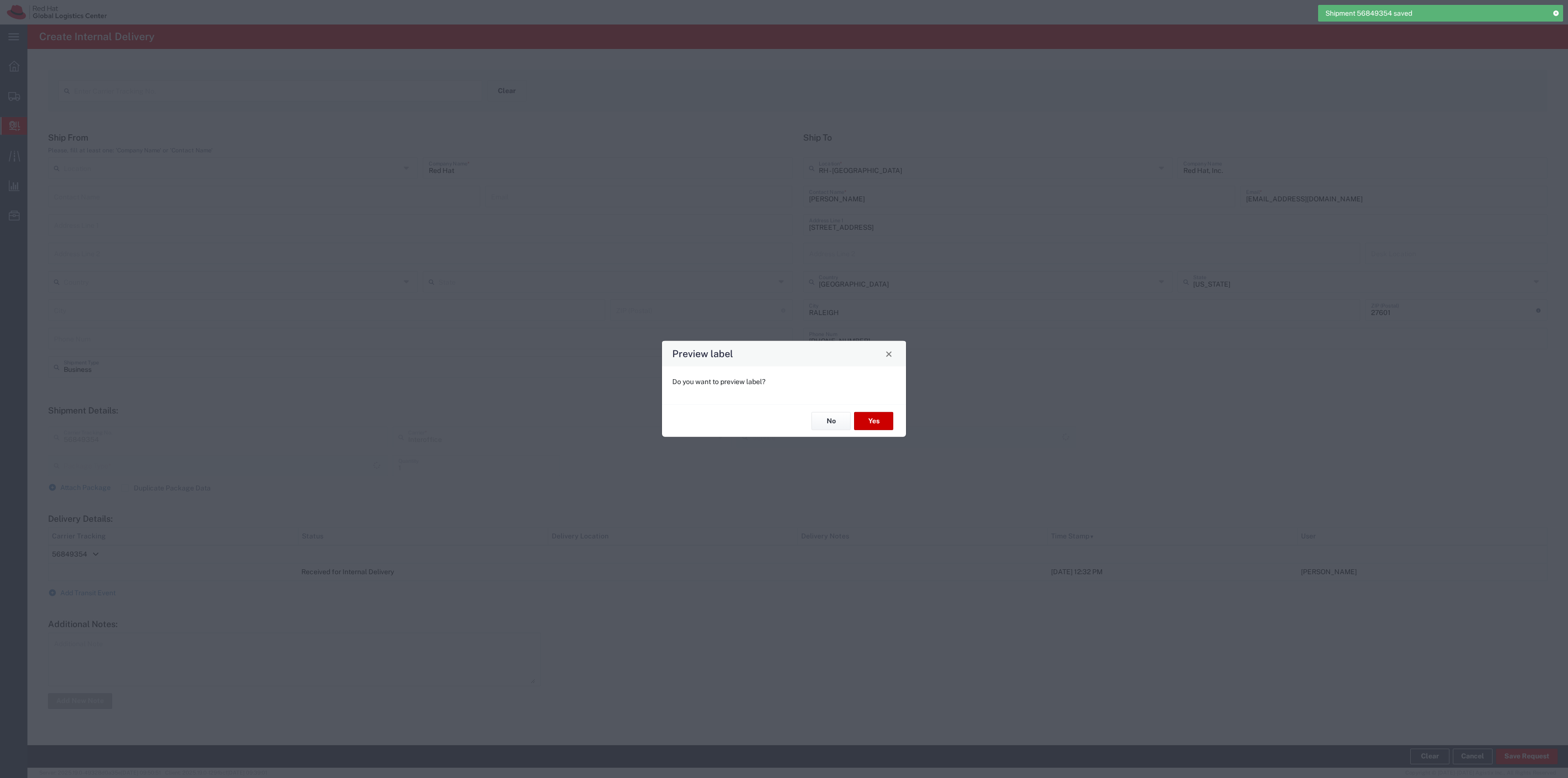
type input "Your Packaging"
type input "IO_Ground"
click at [873, 416] on button "Yes" at bounding box center [873, 421] width 39 height 18
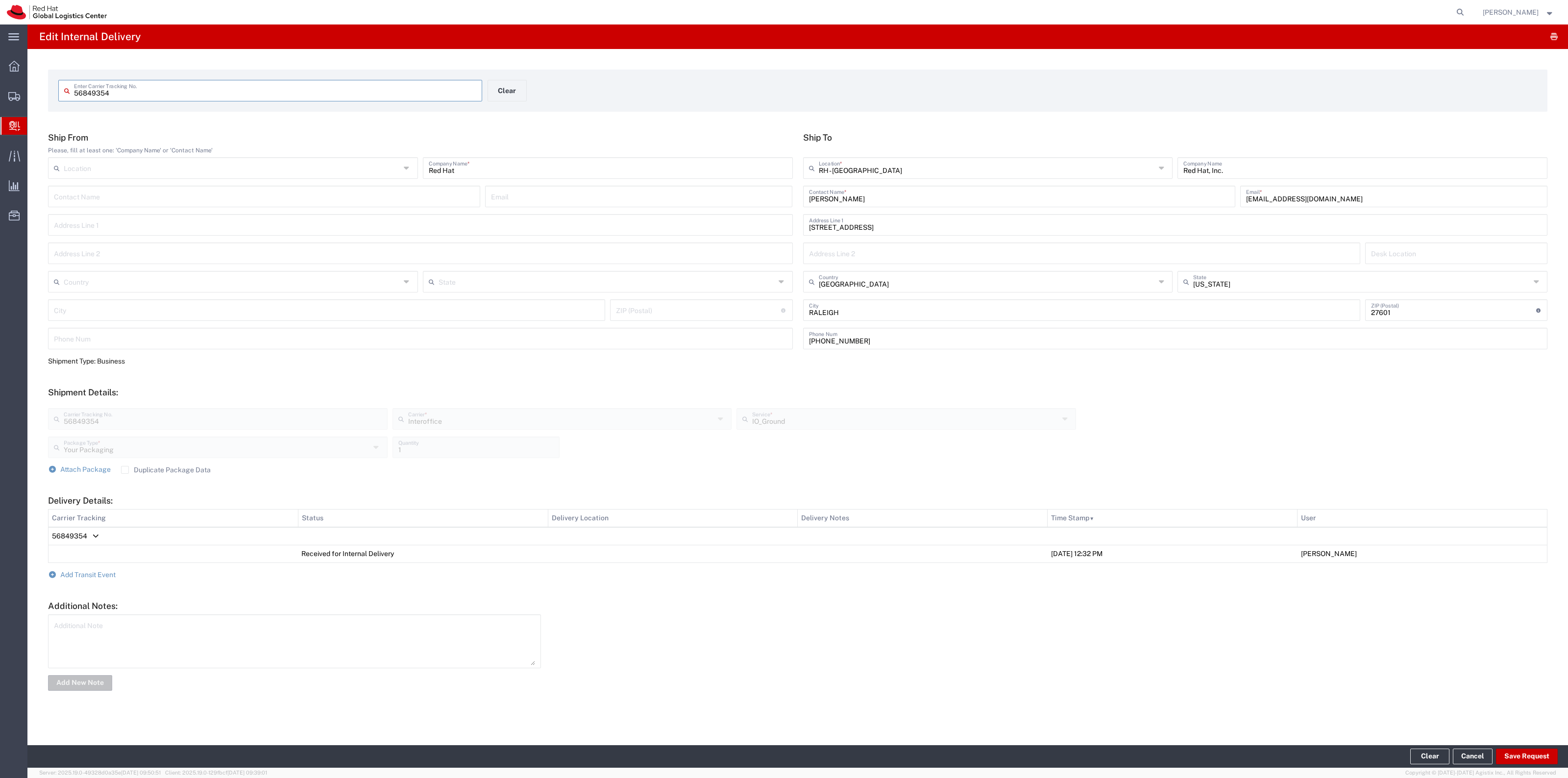
click at [112, 92] on input "56849354" at bounding box center [275, 90] width 402 height 17
click at [522, 100] on button "Clear" at bounding box center [507, 91] width 39 height 22
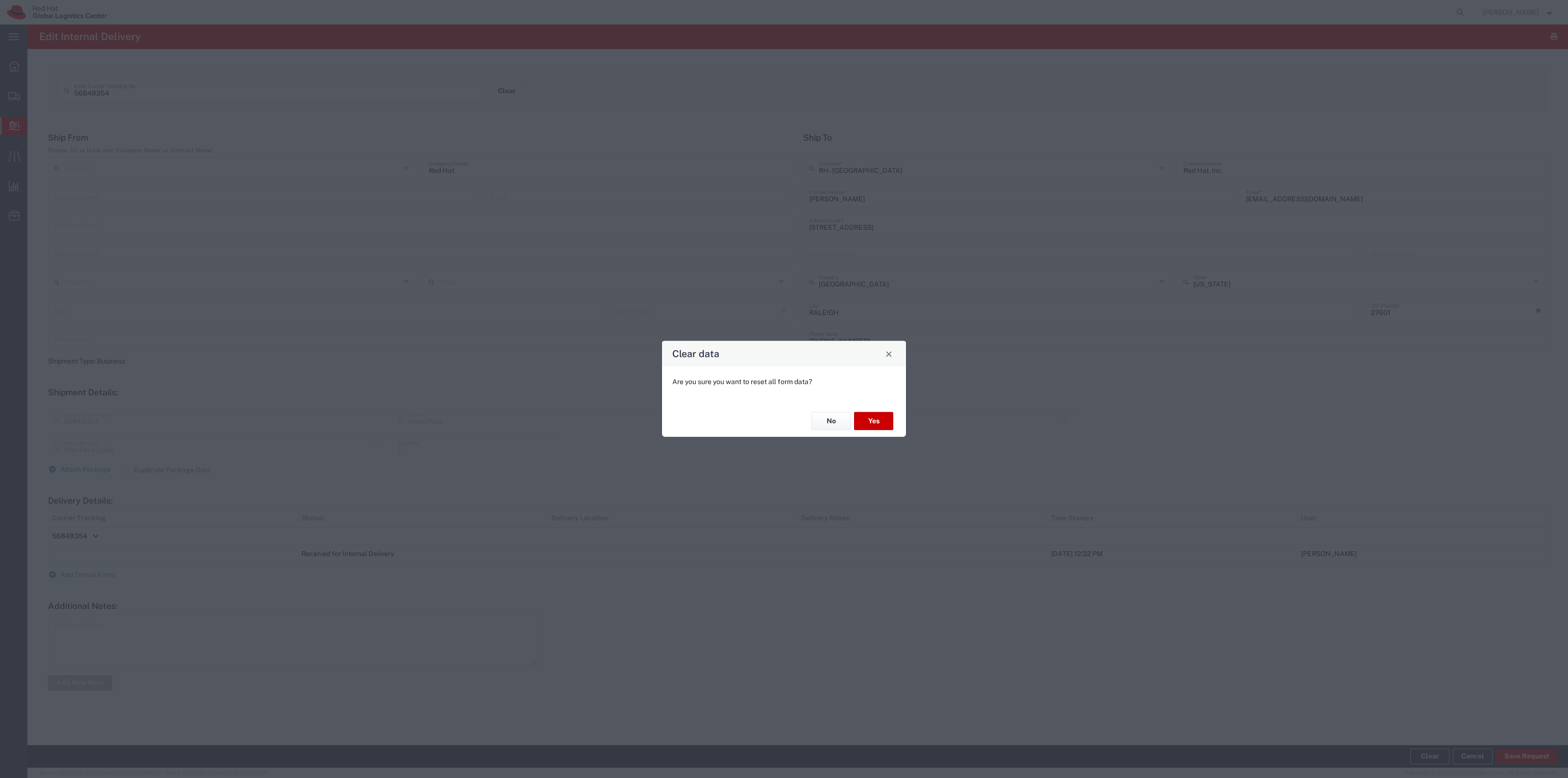
click at [509, 91] on div "Clear data Are you sure you want to reset all form data? No Yes" at bounding box center [784, 389] width 1568 height 778
click at [873, 427] on button "Yes" at bounding box center [873, 421] width 39 height 18
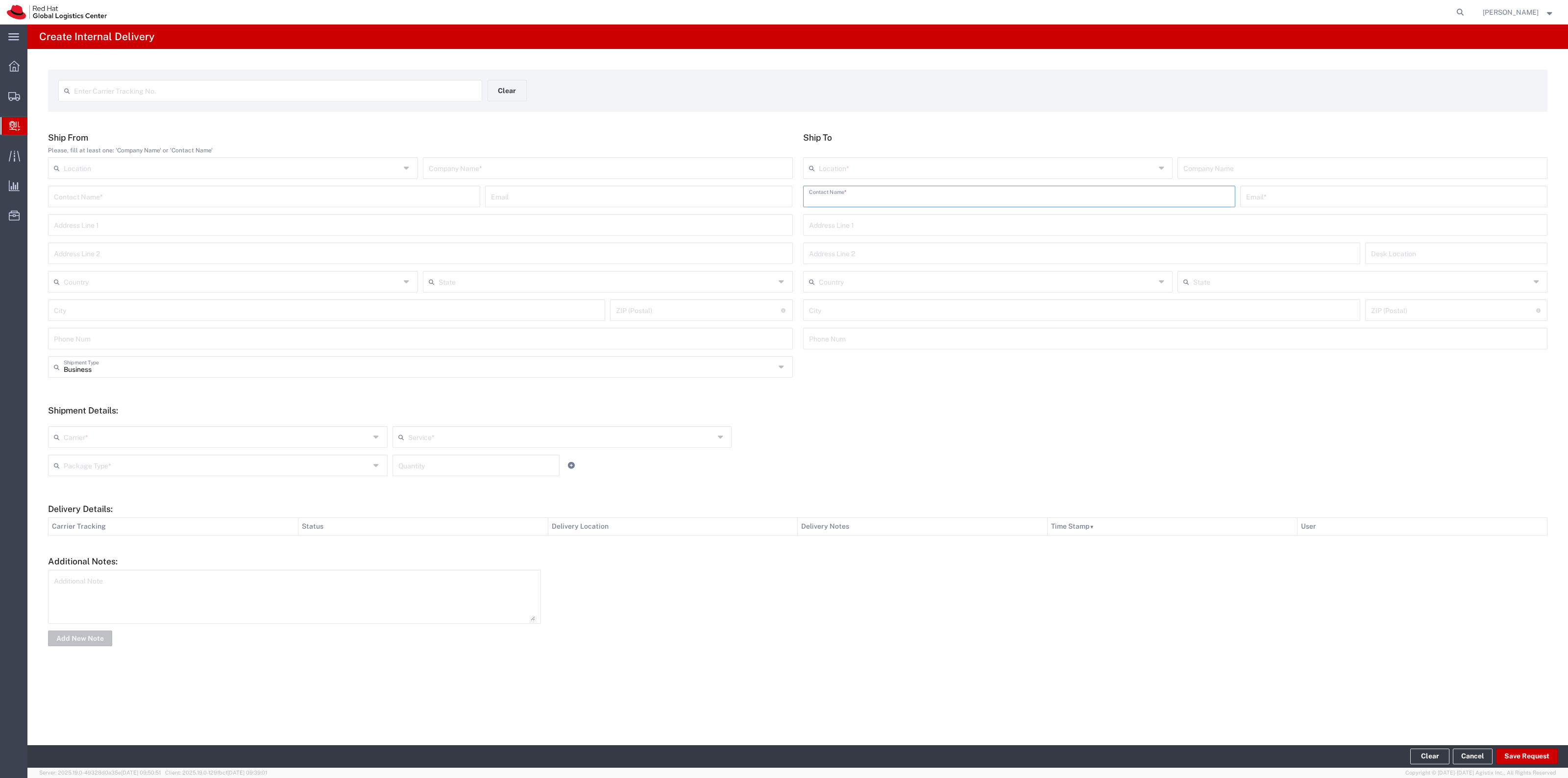
click at [854, 201] on input "text" at bounding box center [1019, 195] width 421 height 17
paste input "Gracie White"
type input "Gracie White"
click at [1283, 200] on input "text" at bounding box center [1394, 195] width 296 height 17
paste input "grwhite@redhat.com"
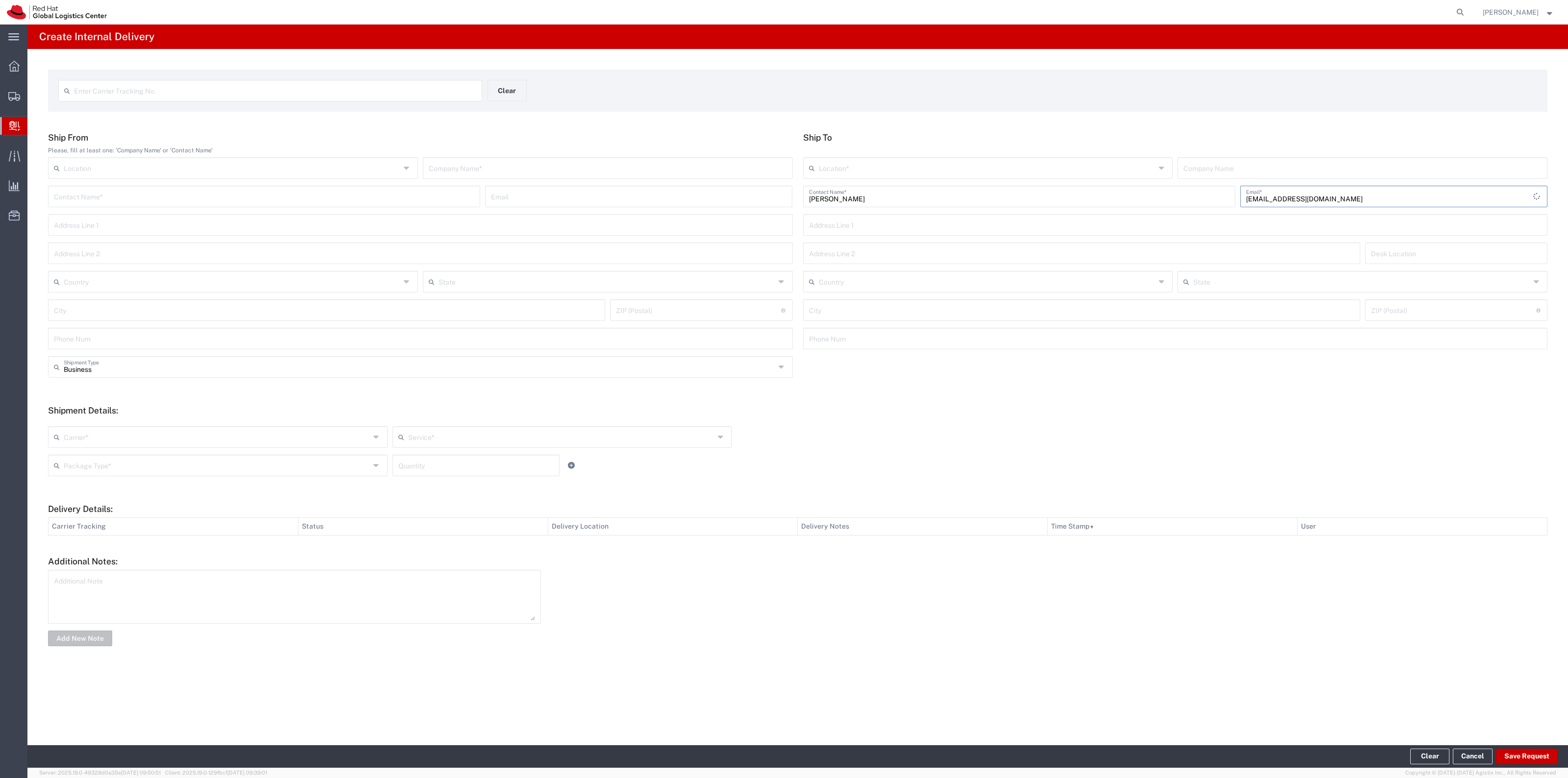
type input "grwhite@redhat.com"
click at [1051, 165] on input "text" at bounding box center [987, 167] width 337 height 17
click at [937, 200] on span "RH - [GEOGRAPHIC_DATA]" at bounding box center [988, 205] width 368 height 15
type input "RH - [GEOGRAPHIC_DATA]"
type input "Red Hat, Inc."
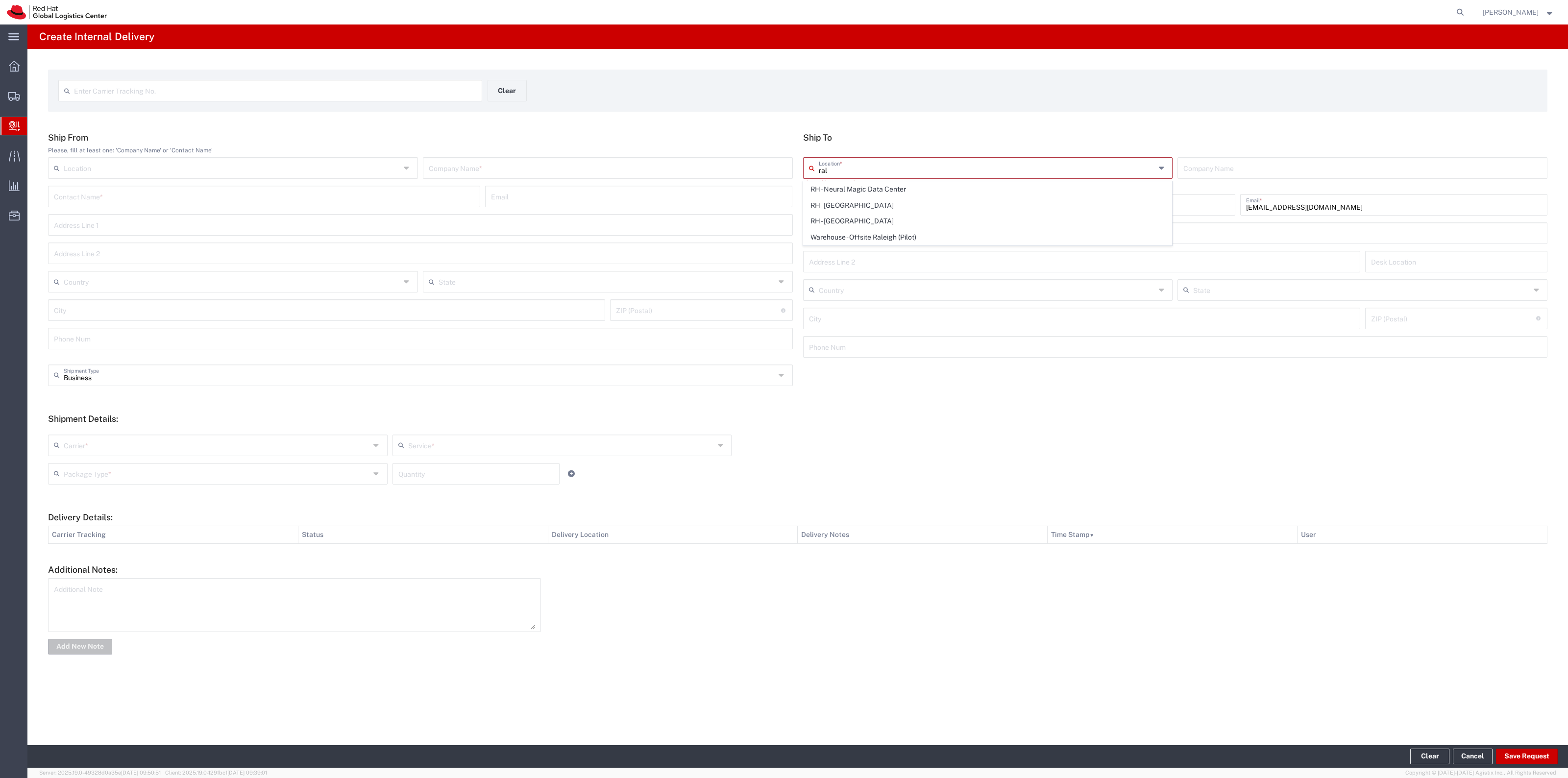
type input "[STREET_ADDRESS]"
type input "[GEOGRAPHIC_DATA]"
type input "RALEIGH"
type input "27601"
type input "919-754-4950"
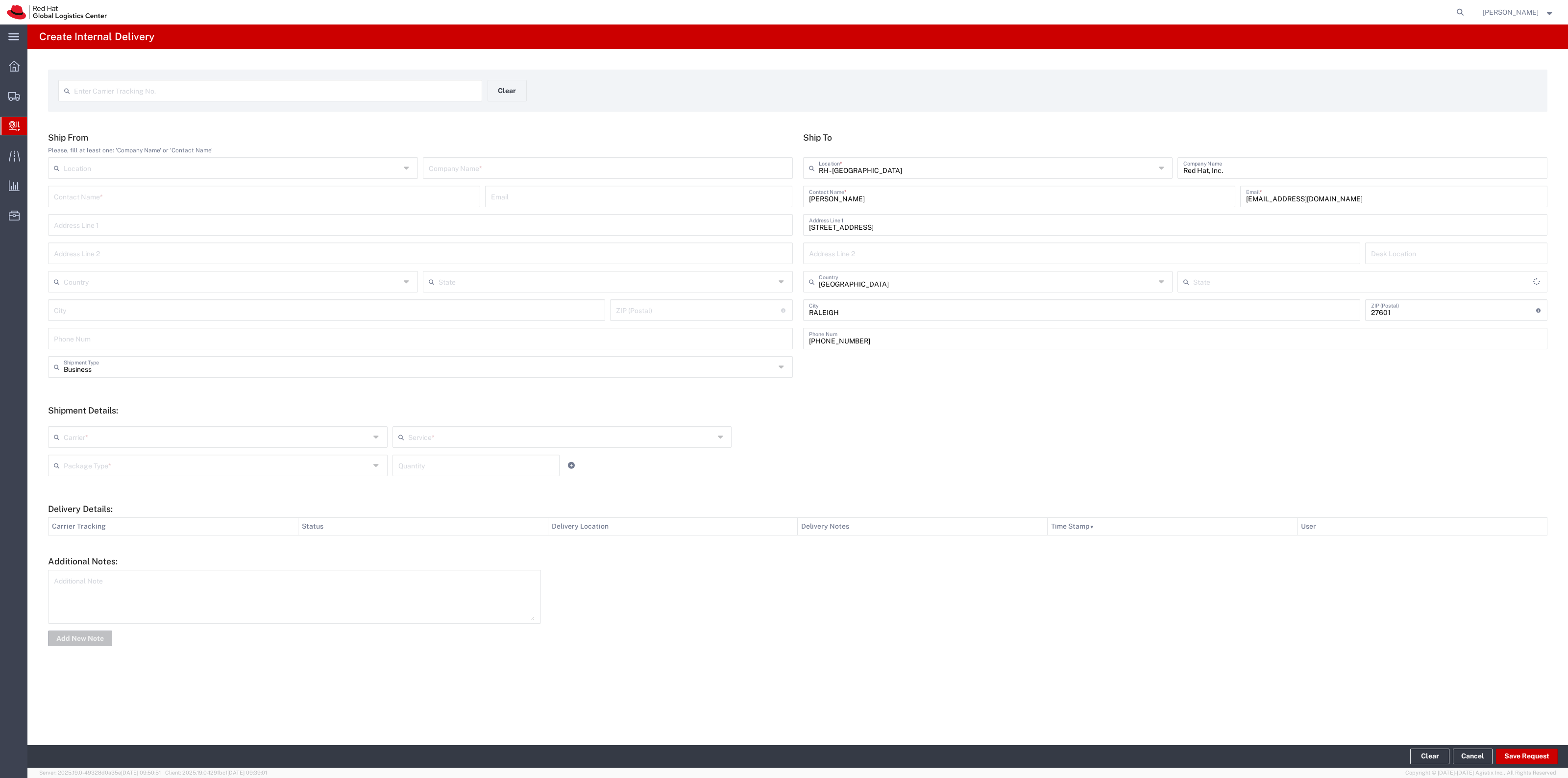
type input "[US_STATE]"
click at [543, 165] on input "text" at bounding box center [608, 167] width 359 height 17
type input "Red Hat"
click at [188, 448] on div "Carrier * Amazon Logistics DHL FedEx Express FedEx Freight Interoffice Local Ca…" at bounding box center [562, 441] width 1033 height 28
click at [190, 439] on input "text" at bounding box center [216, 435] width 306 height 17
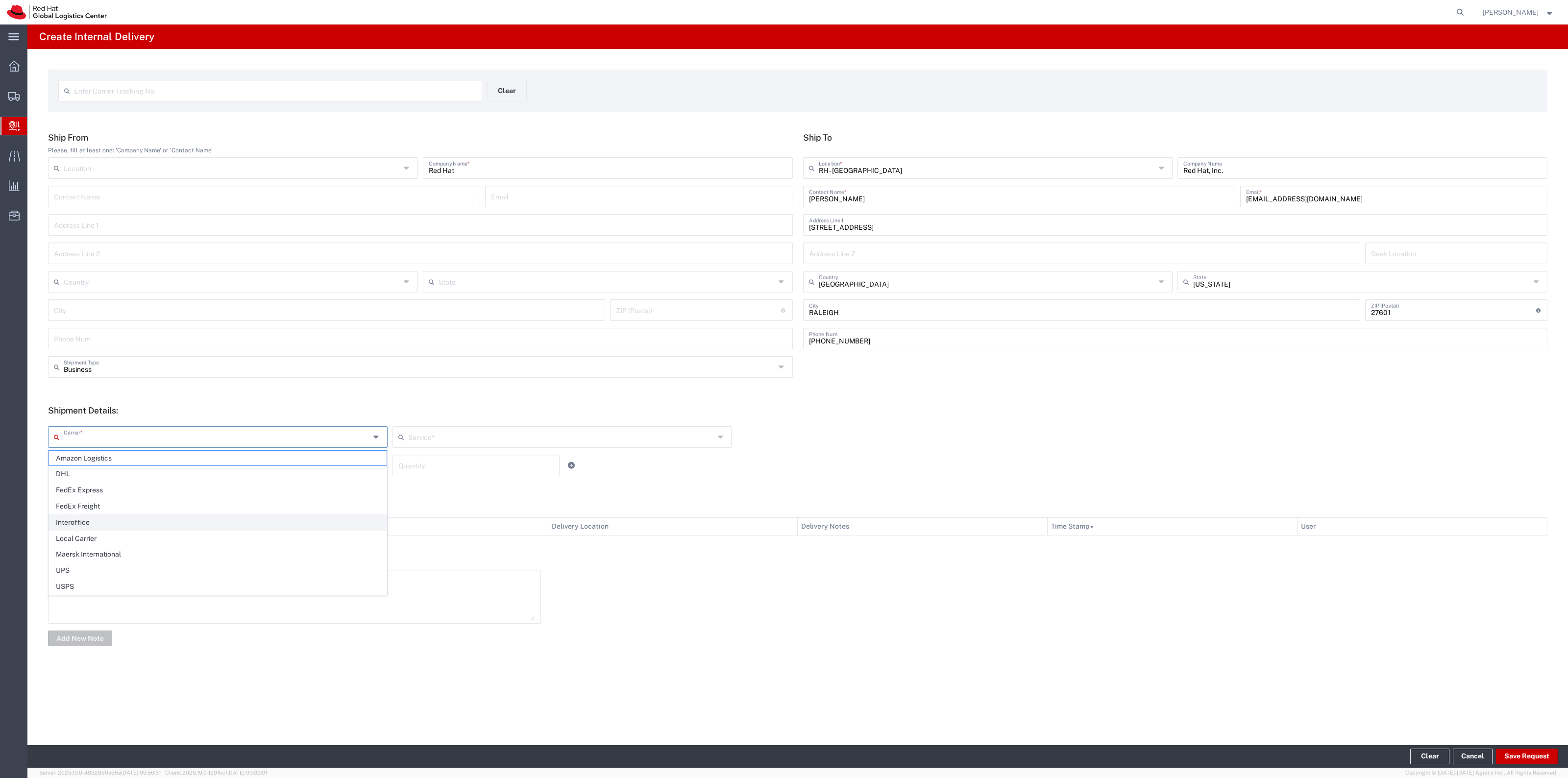
click at [138, 523] on span "Interoffice" at bounding box center [217, 522] width 338 height 15
type input "Interoffice"
click at [402, 450] on div "Interoffice Carrier * Amazon Logistics DHL FedEx Express FedEx Freight Interoff…" at bounding box center [562, 441] width 1033 height 28
click at [427, 435] on input "text" at bounding box center [561, 435] width 306 height 17
click at [430, 449] on div "Interoffice Carrier * Amazon Logistics DHL FedEx Express FedEx Freight Interoff…" at bounding box center [562, 441] width 1033 height 28
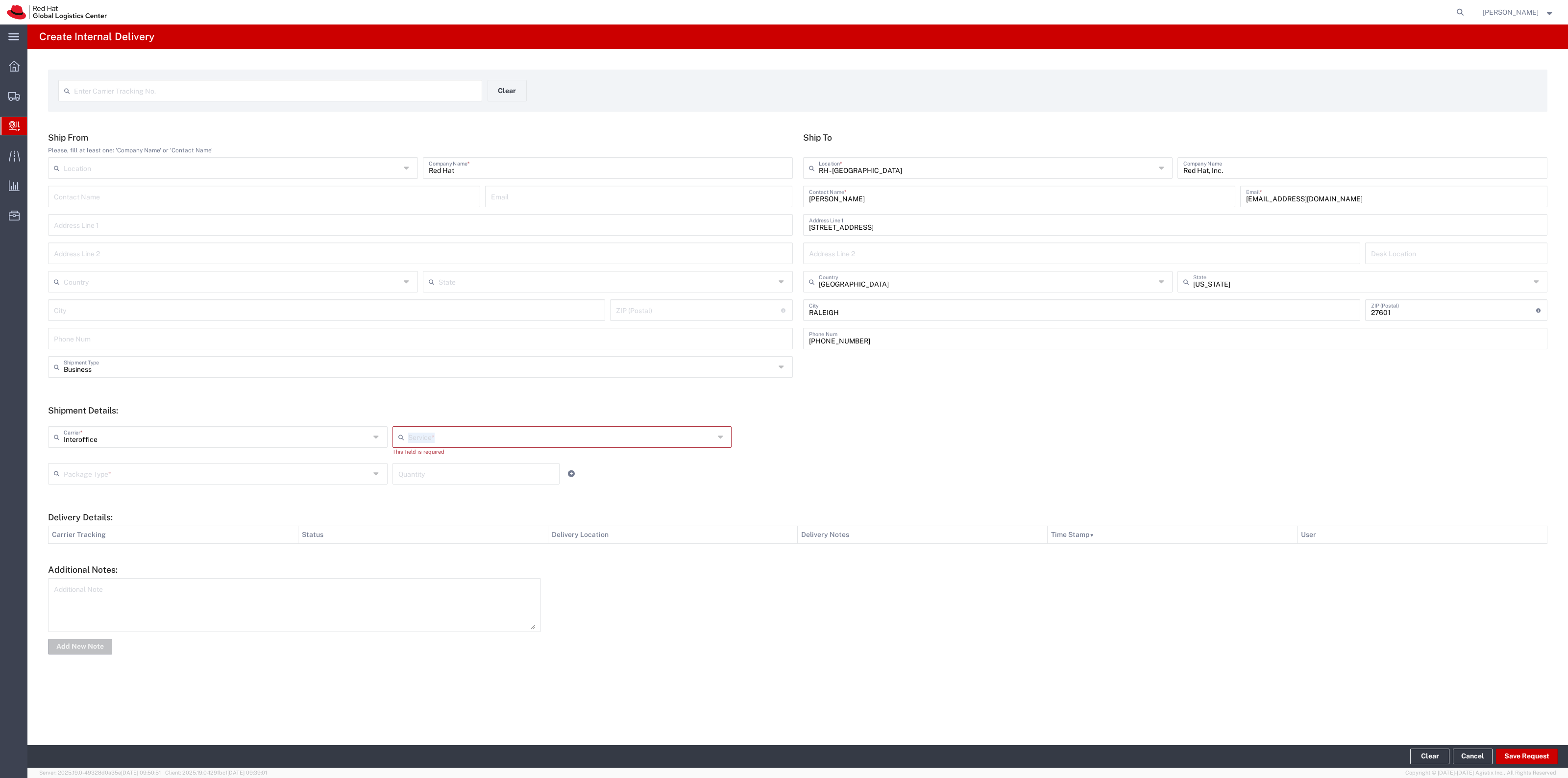
click at [429, 436] on input "text" at bounding box center [561, 435] width 306 height 17
click at [423, 468] on span "IO_LTL" at bounding box center [562, 474] width 338 height 15
click at [430, 436] on input "IO_LTL" at bounding box center [561, 435] width 306 height 17
click at [430, 468] on span "IO_Ground" at bounding box center [562, 474] width 338 height 15
type input "IO_Ground"
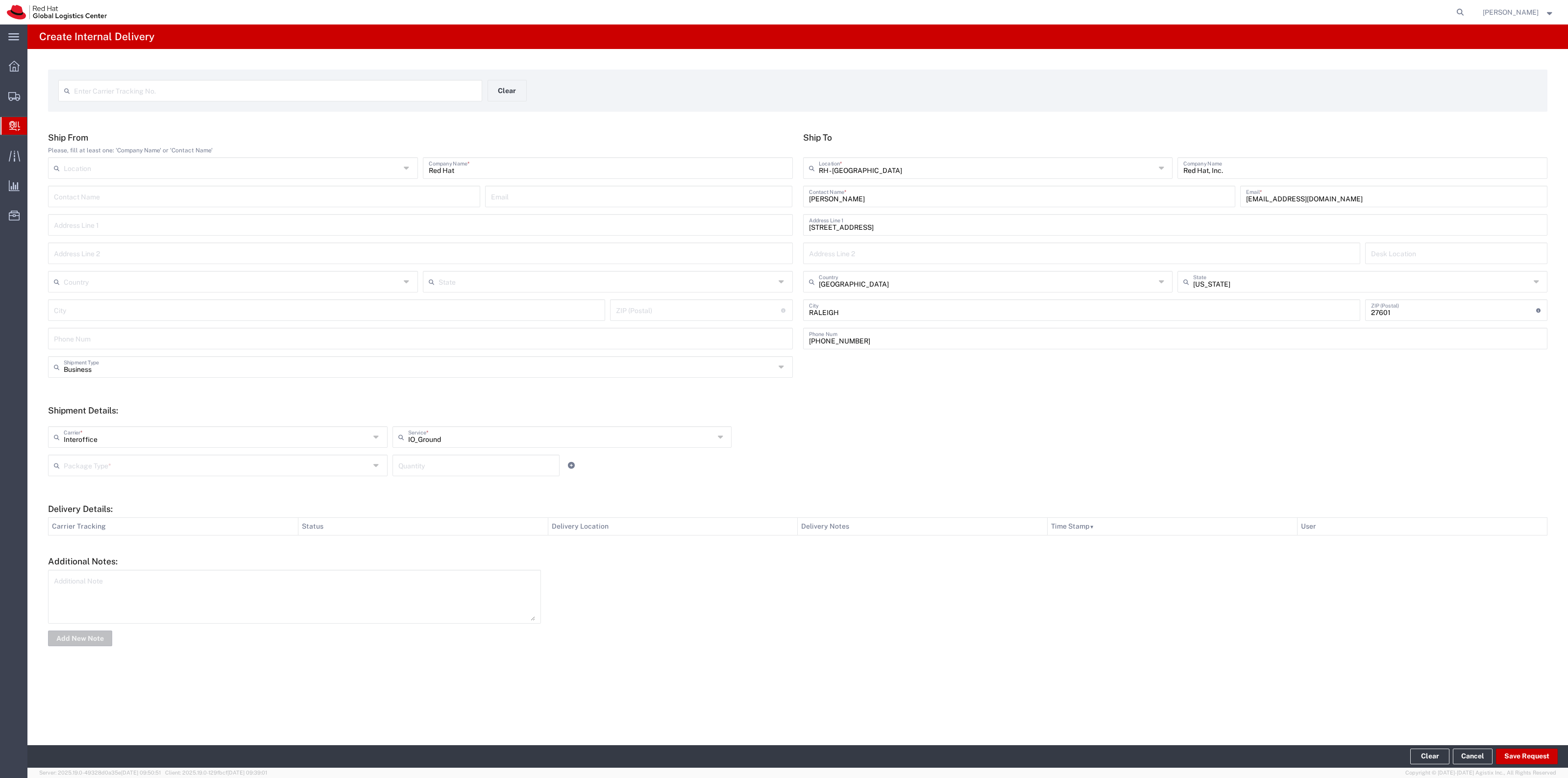
click at [347, 459] on input "text" at bounding box center [216, 464] width 306 height 17
click at [210, 555] on span "Your Packaging" at bounding box center [217, 551] width 338 height 15
type input "Your Packaging"
click at [454, 469] on input "1" at bounding box center [476, 464] width 156 height 17
type input "1"
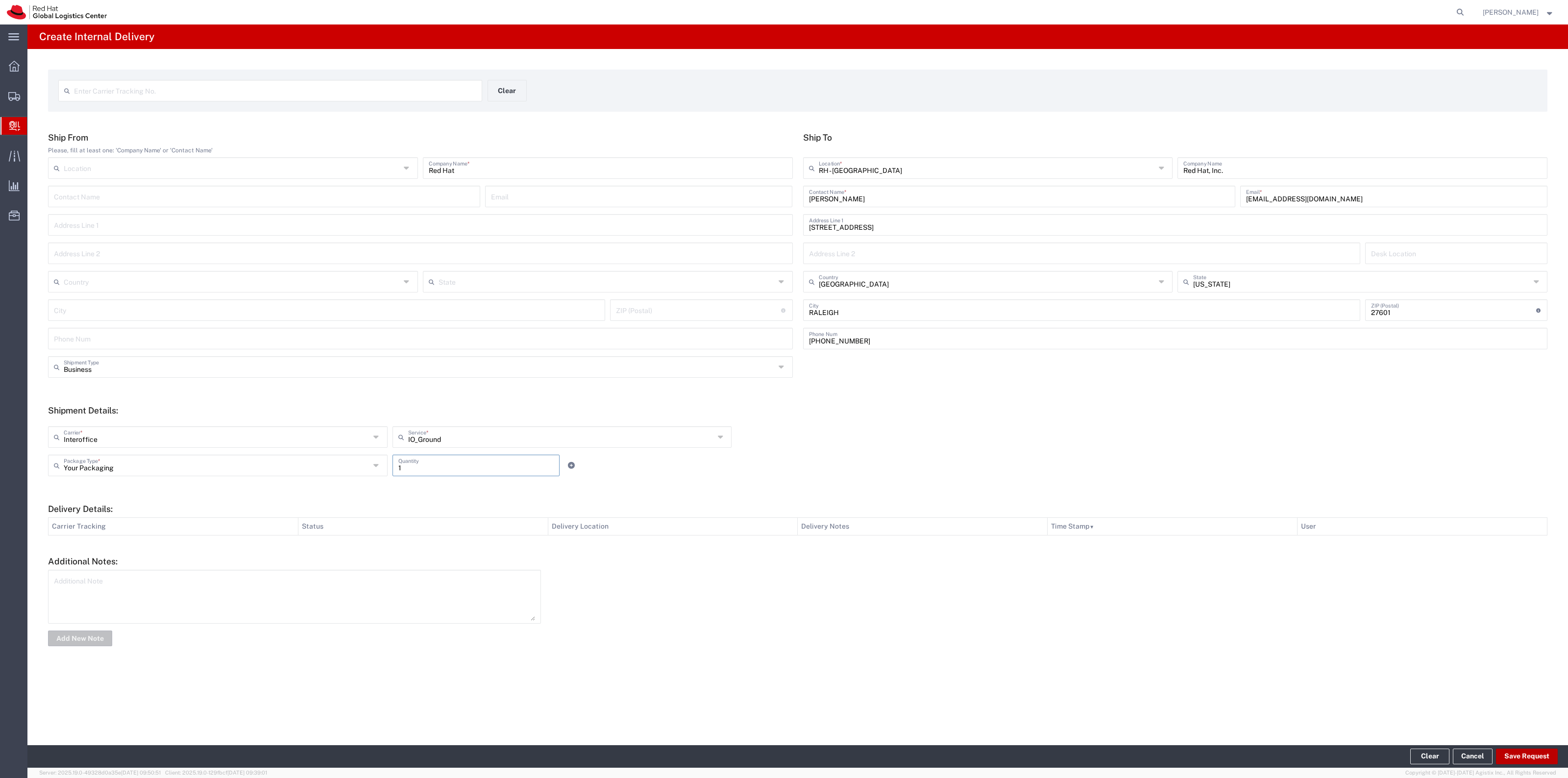
click at [1518, 755] on button "Save Request" at bounding box center [1527, 756] width 61 height 16
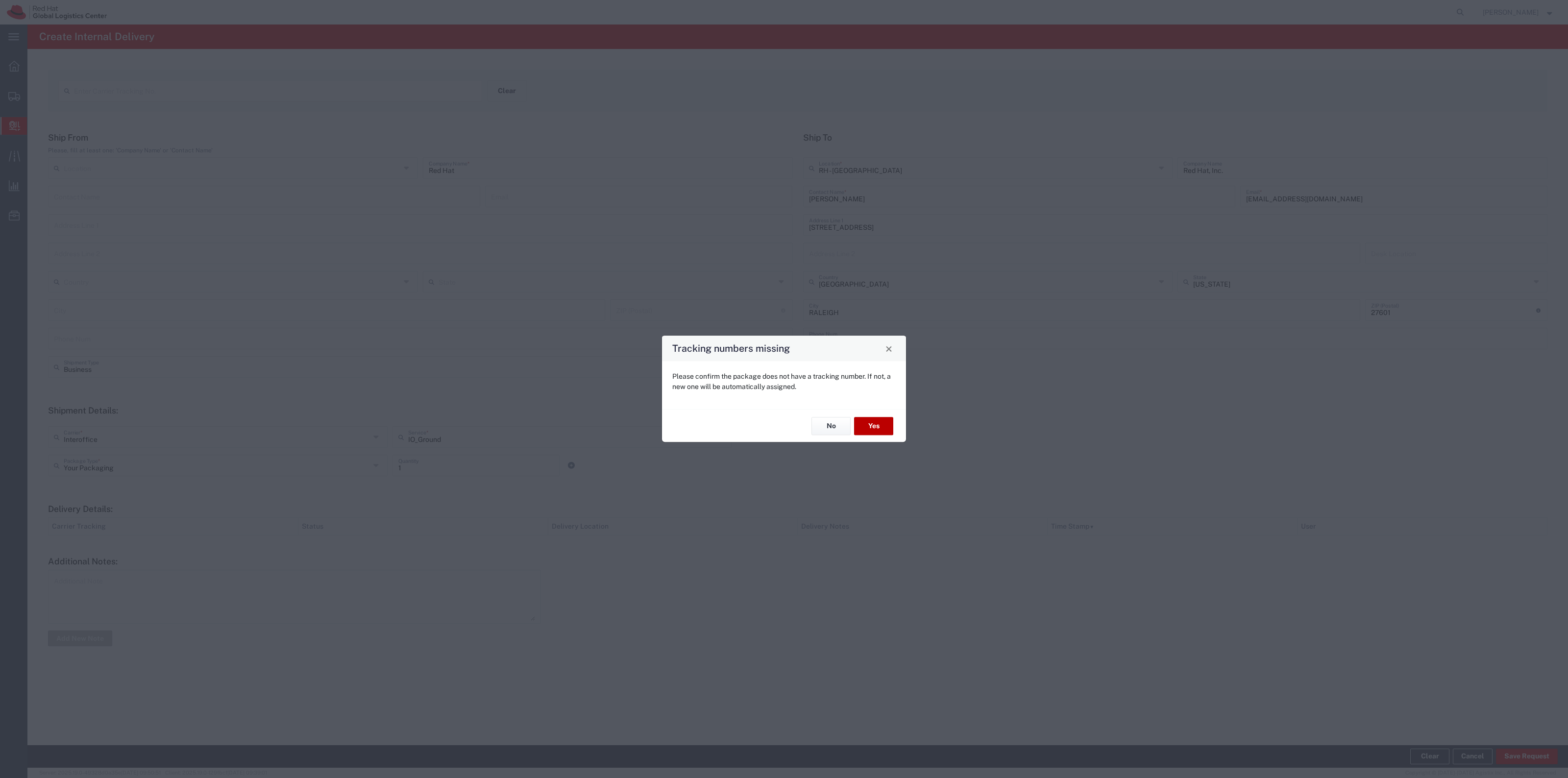
click at [886, 422] on button "Yes" at bounding box center [873, 426] width 39 height 18
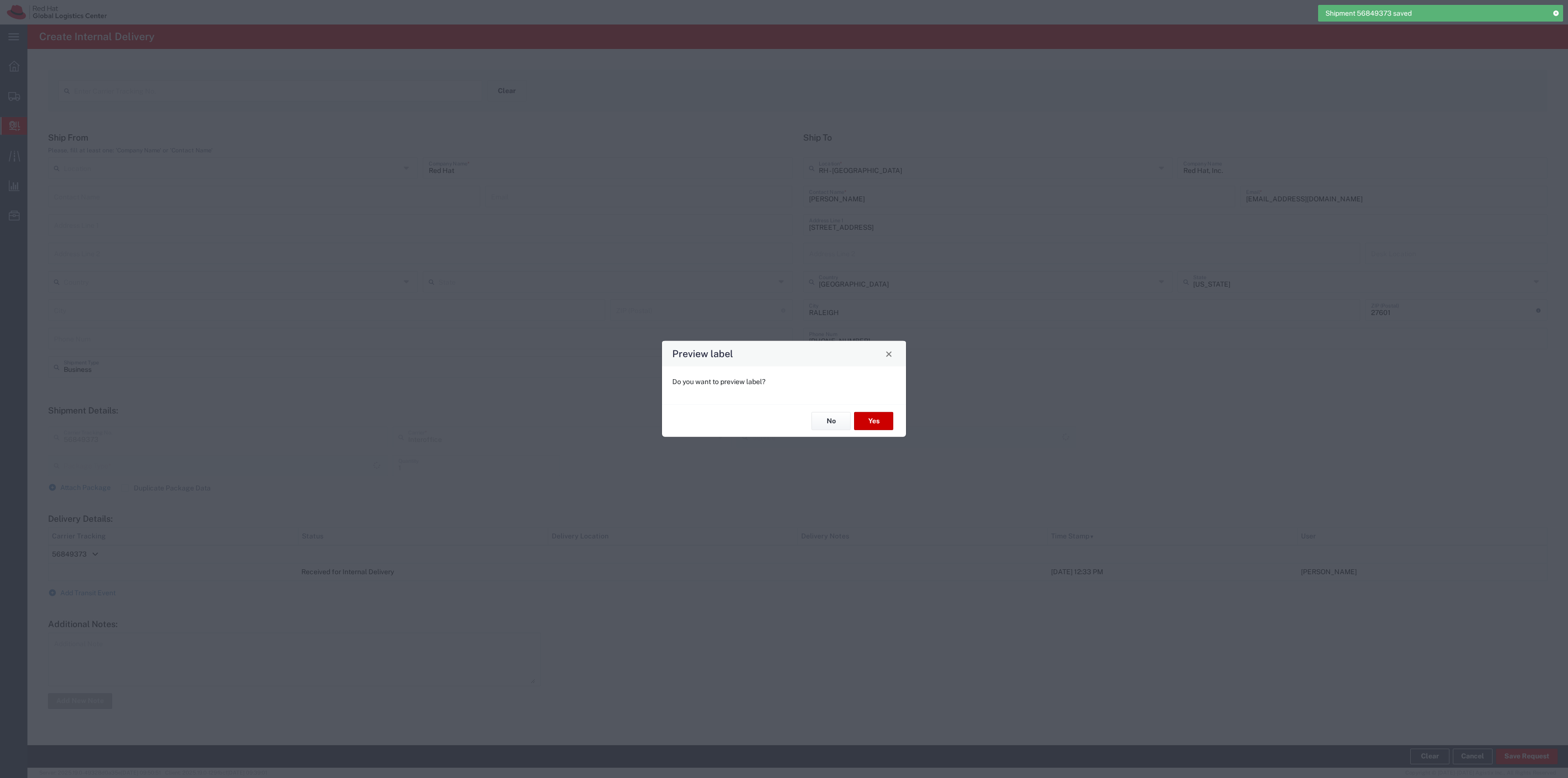
type input "Your Packaging"
type input "IO_Ground"
click at [873, 420] on button "Yes" at bounding box center [873, 421] width 39 height 18
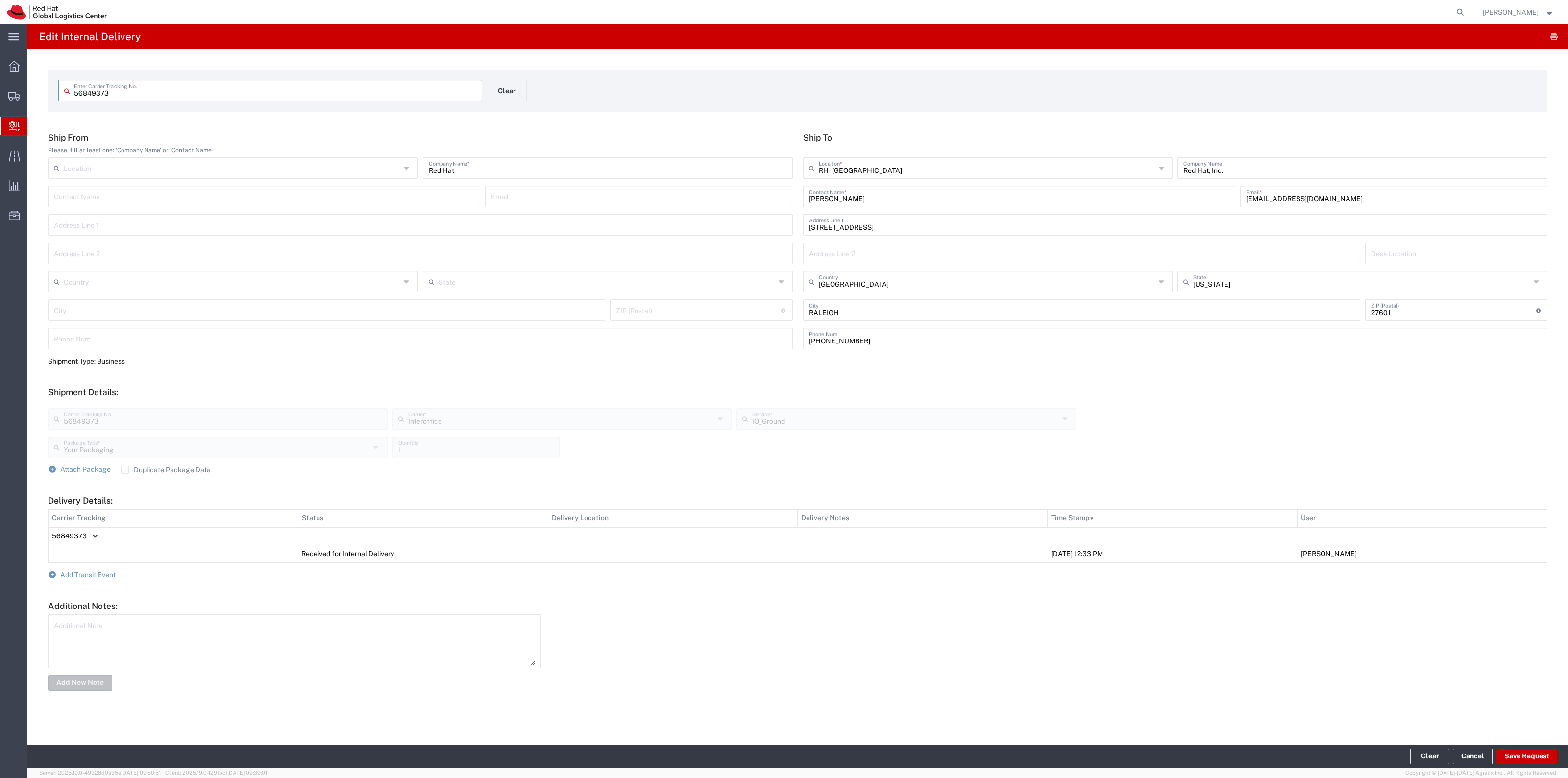
drag, startPoint x: 113, startPoint y: 96, endPoint x: 38, endPoint y: 77, distance: 77.4
click at [44, 79] on div "56849373 Enter Carrier Tracking No. Clear Ship From Please, fill at least one: …" at bounding box center [798, 380] width 1540 height 664
click at [502, 82] on button "Clear" at bounding box center [507, 91] width 39 height 22
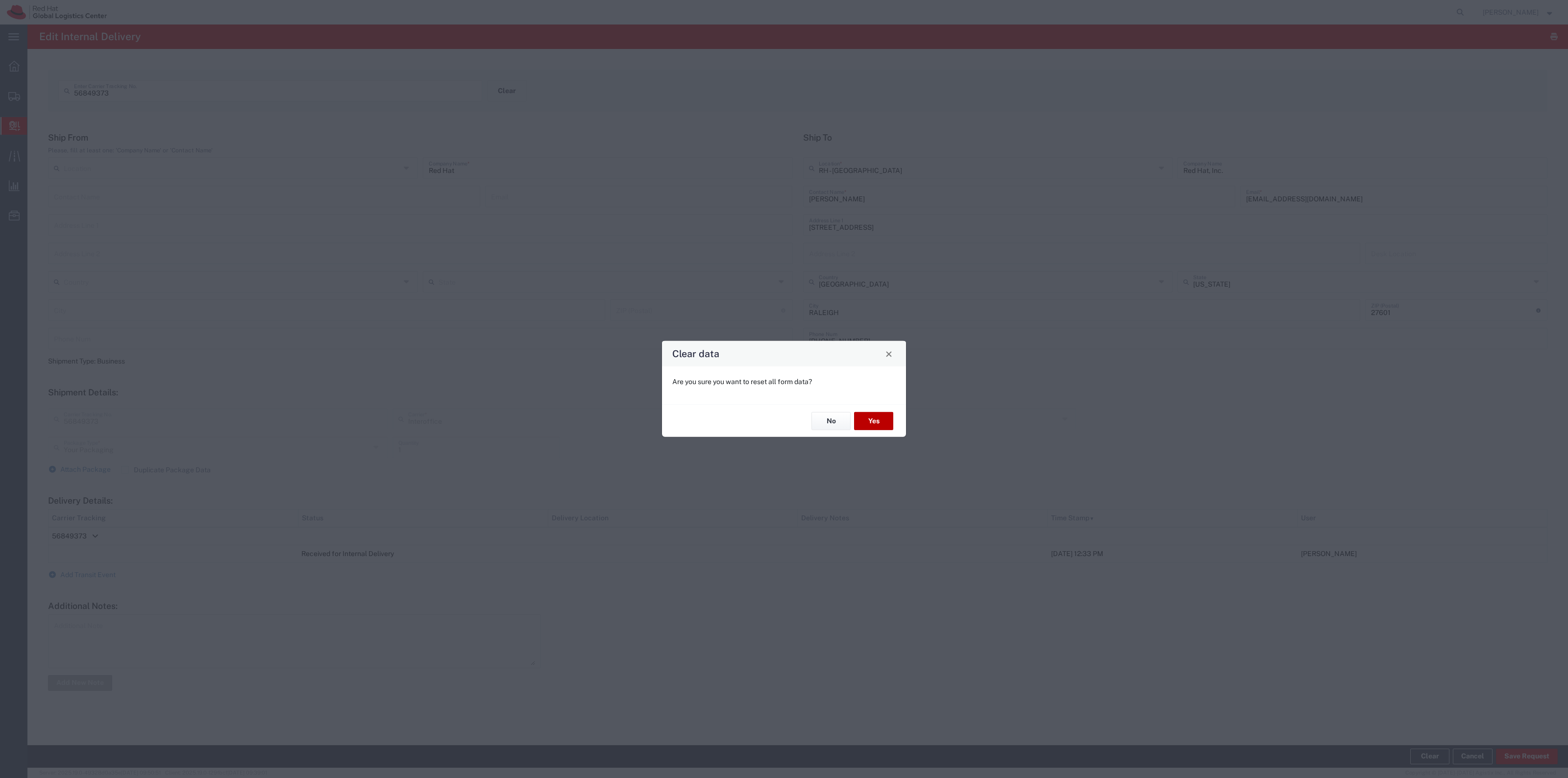
click at [870, 420] on button "Yes" at bounding box center [873, 421] width 39 height 18
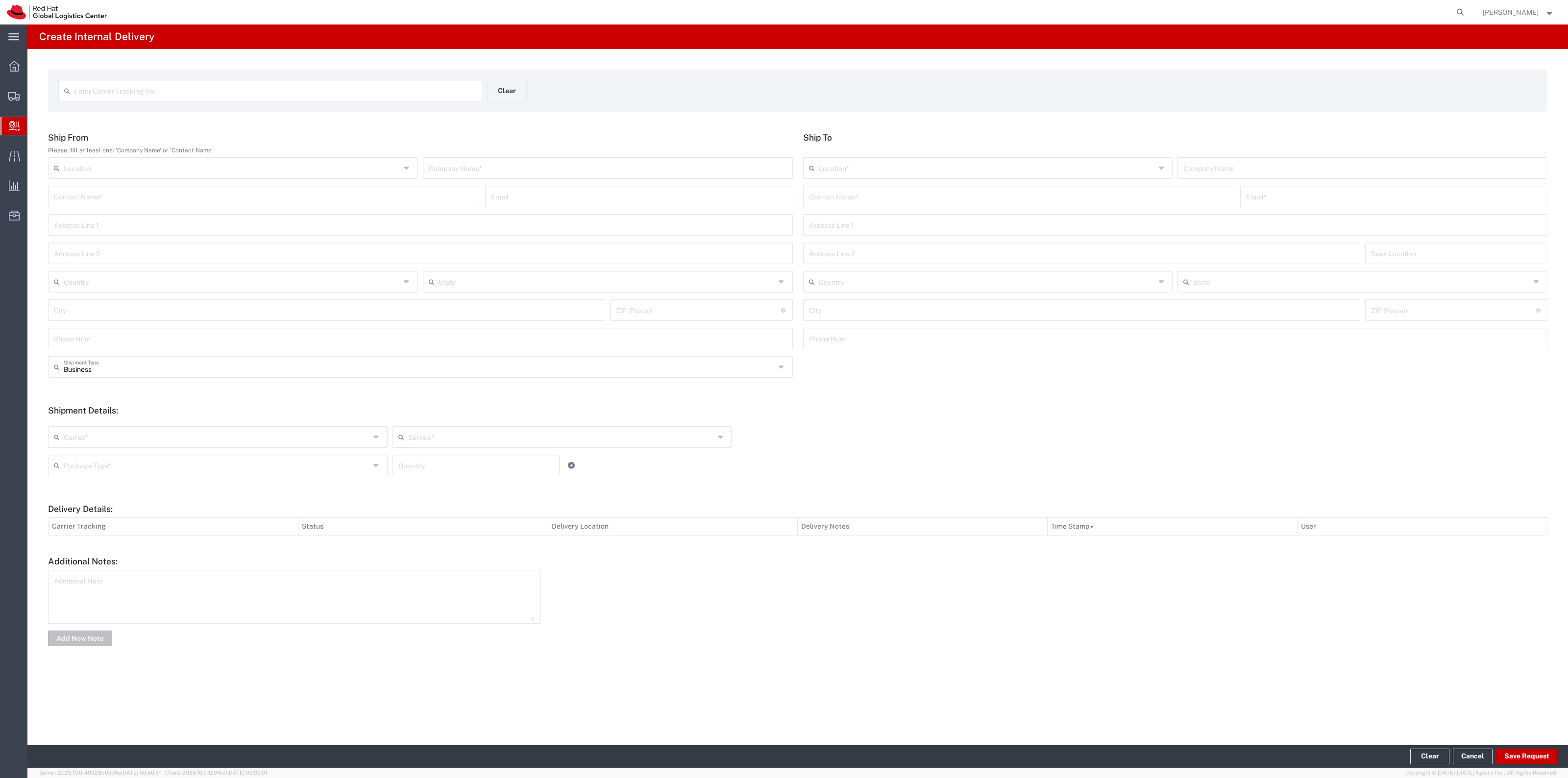
click at [832, 191] on input "text" at bounding box center [1019, 195] width 421 height 17
paste input "Alyssa Conley"
type input "Alyssa Conley"
drag, startPoint x: 1308, startPoint y: 203, endPoint x: 1299, endPoint y: 198, distance: 10.3
click at [1308, 202] on input "text" at bounding box center [1394, 195] width 296 height 17
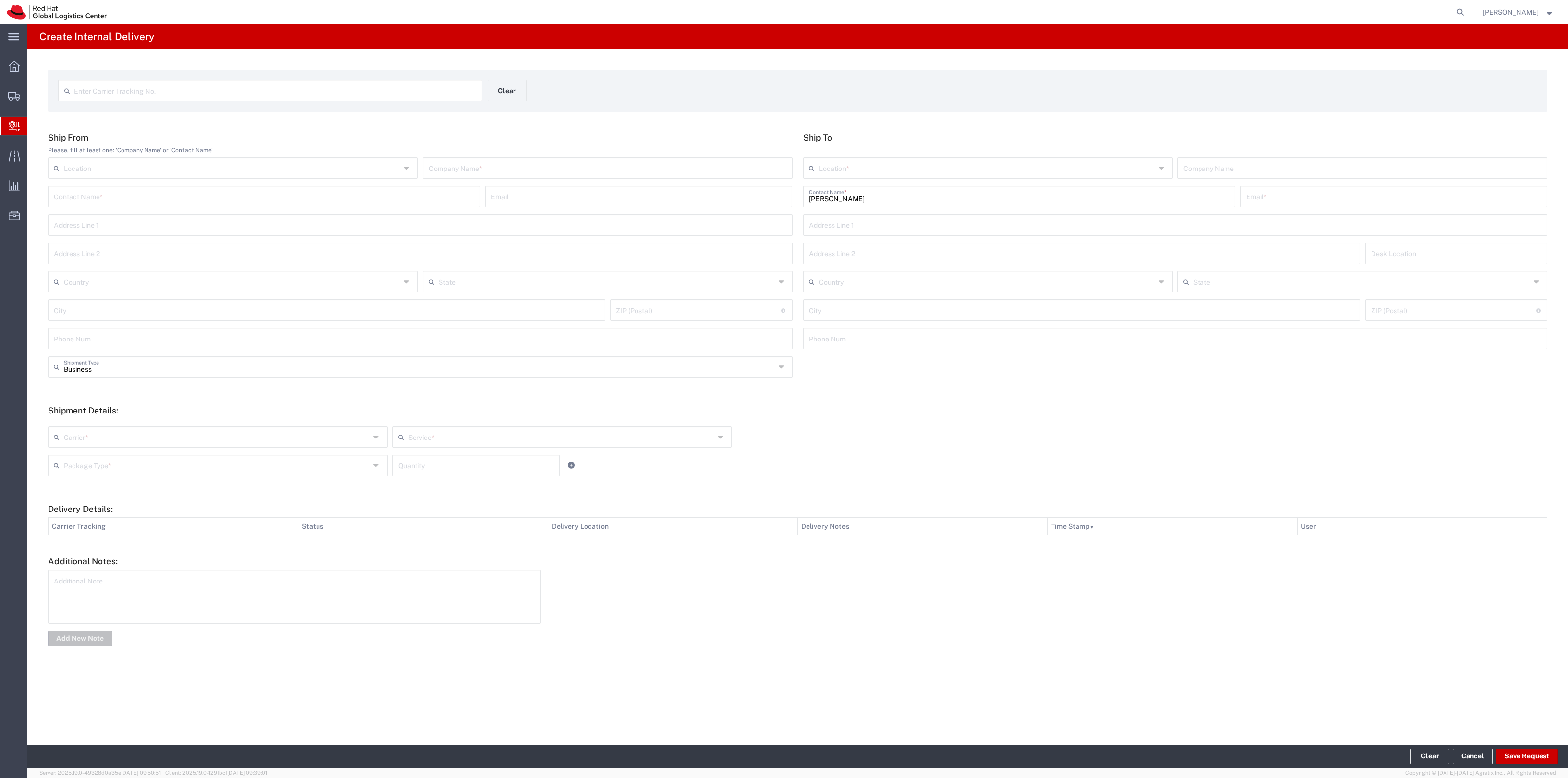
paste input "aconley@redhat.com"
type input "aconley@redhat.com"
click at [995, 167] on input "text" at bounding box center [987, 167] width 337 height 17
click at [891, 208] on span "RH - [GEOGRAPHIC_DATA]" at bounding box center [988, 205] width 368 height 15
type input "RH - [GEOGRAPHIC_DATA]"
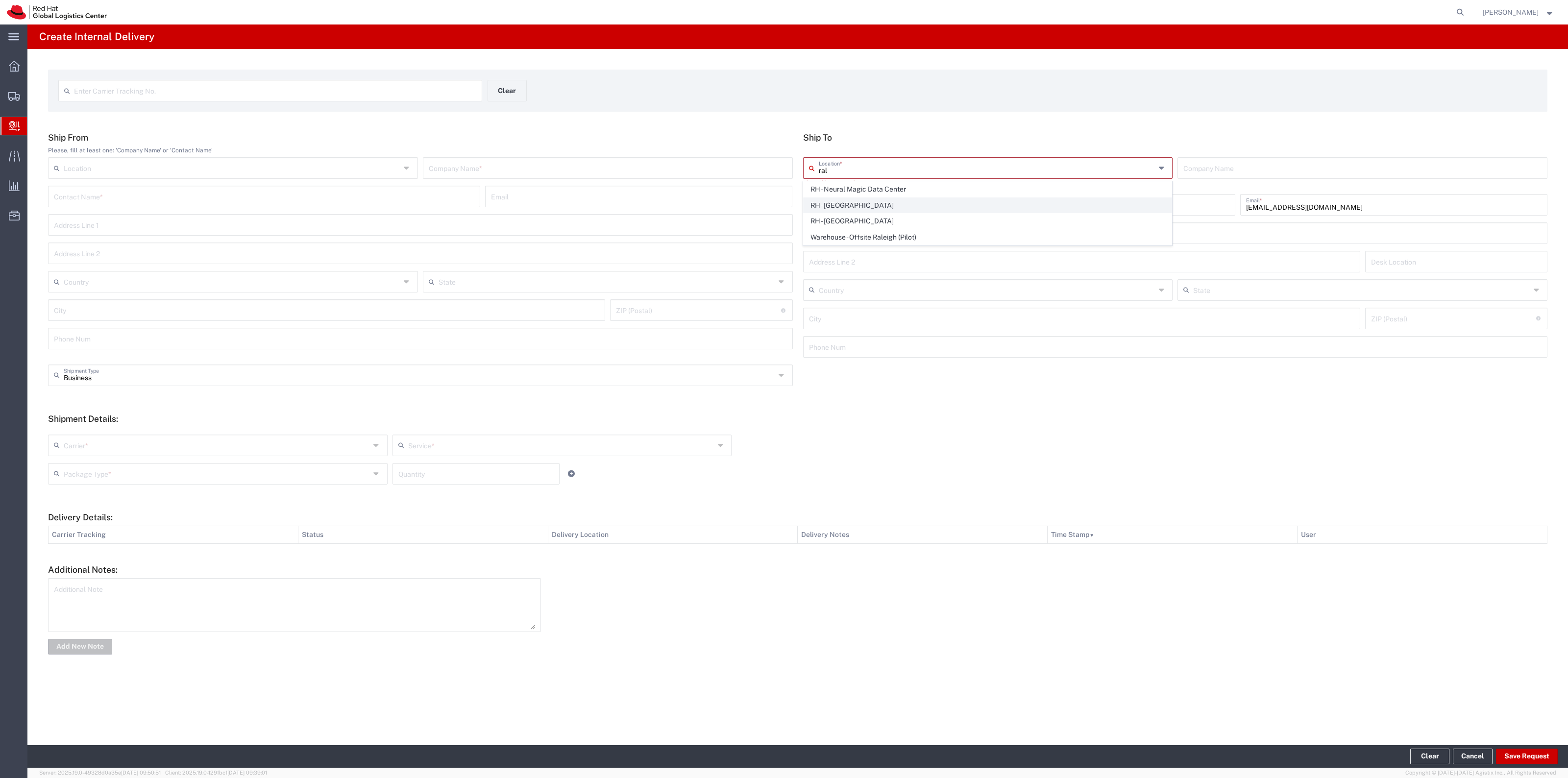
type input "Red Hat, Inc."
type input "[STREET_ADDRESS]"
type input "[GEOGRAPHIC_DATA]"
type input "RALEIGH"
type input "27601"
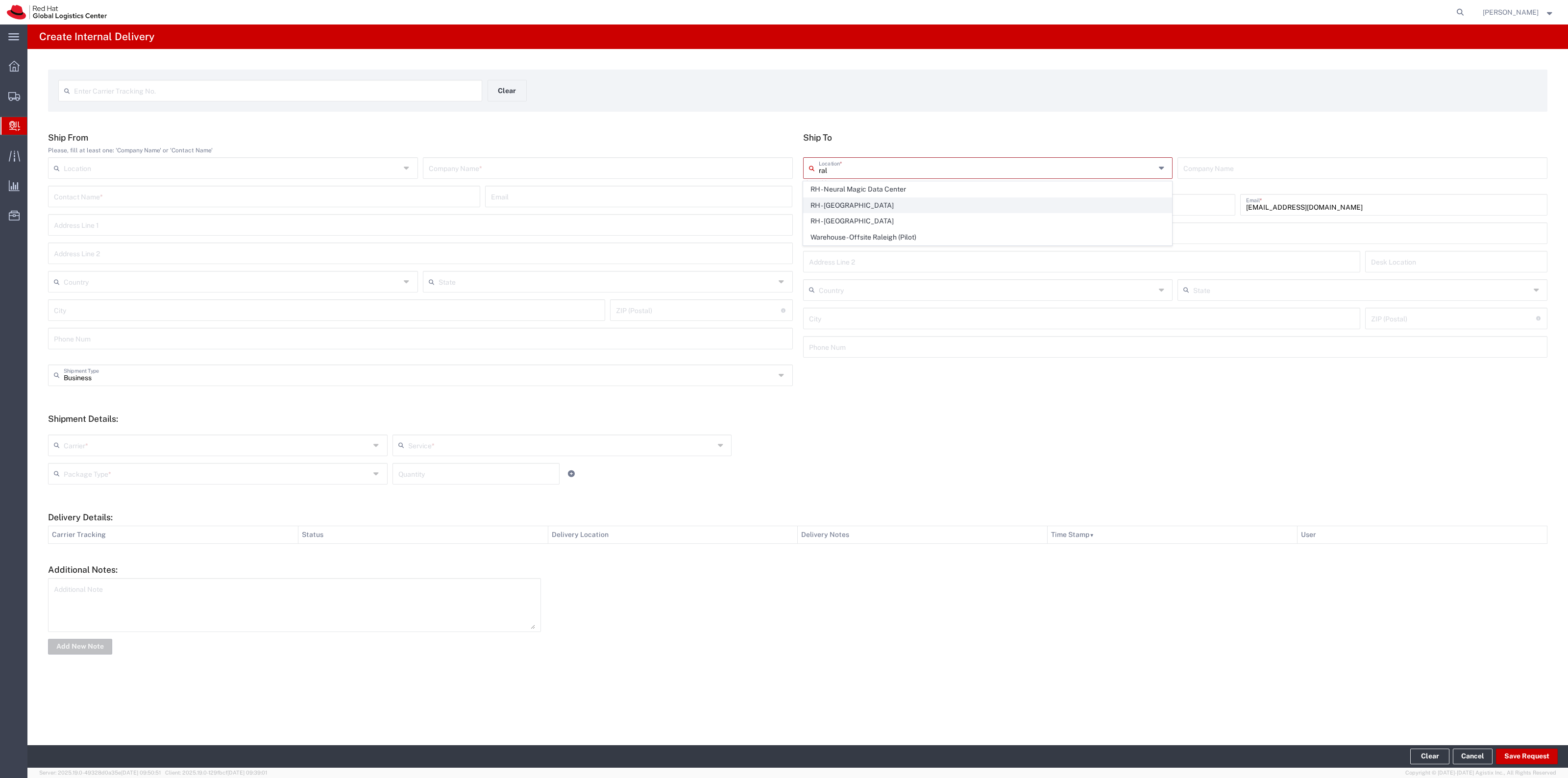
type input "919-754-4950"
type input "[US_STATE]"
click at [698, 161] on input "text" at bounding box center [608, 167] width 359 height 17
type input "Red Hat"
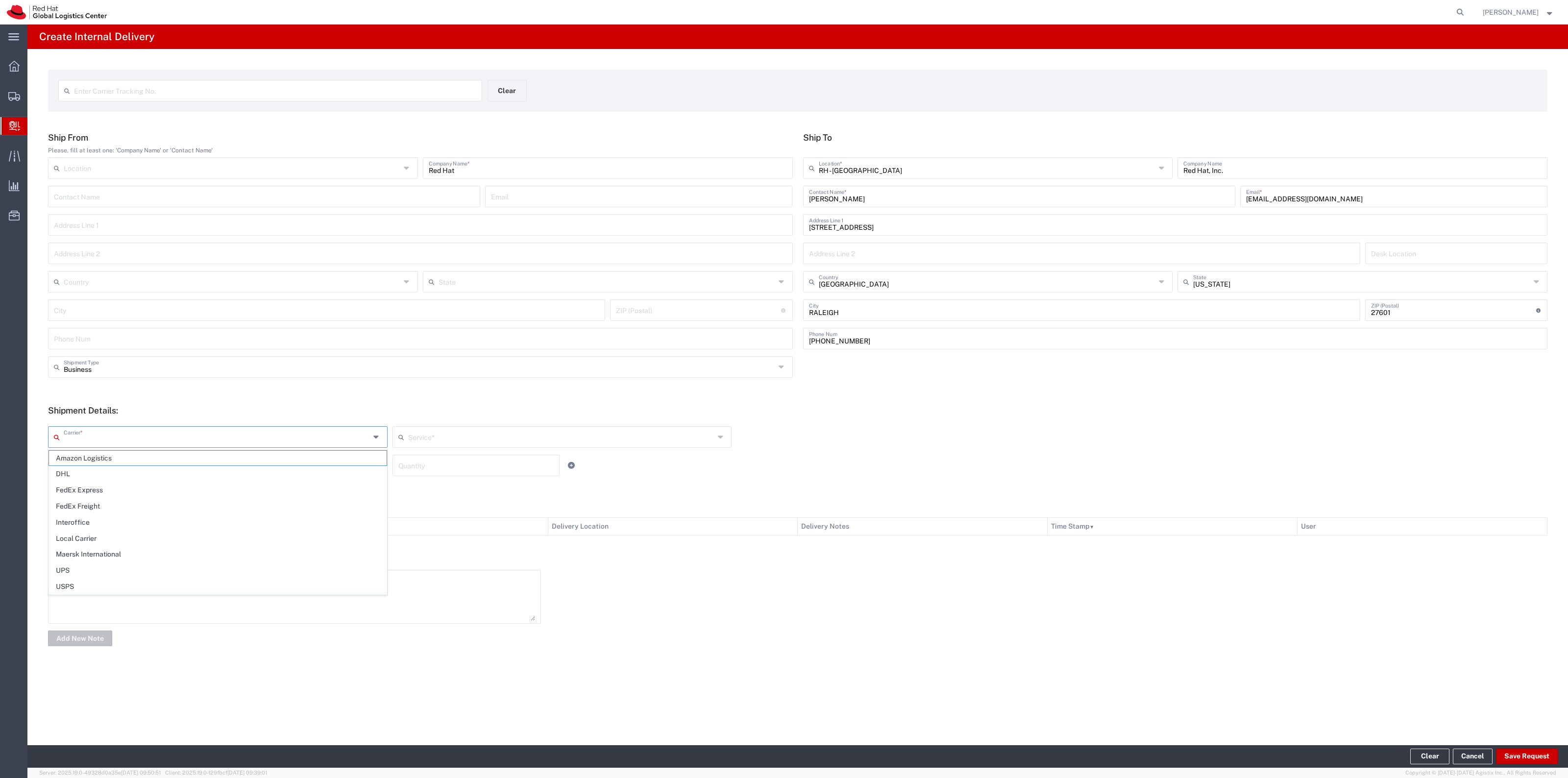
click at [133, 441] on input "text" at bounding box center [216, 435] width 306 height 17
click at [120, 525] on span "Interoffice" at bounding box center [217, 522] width 338 height 15
type input "Interoffice"
click at [459, 449] on div "Interoffice Carrier * Amazon Logistics DHL FedEx Express FedEx Freight Interoff…" at bounding box center [562, 441] width 1033 height 28
click at [459, 446] on div "Service *" at bounding box center [562, 437] width 340 height 22
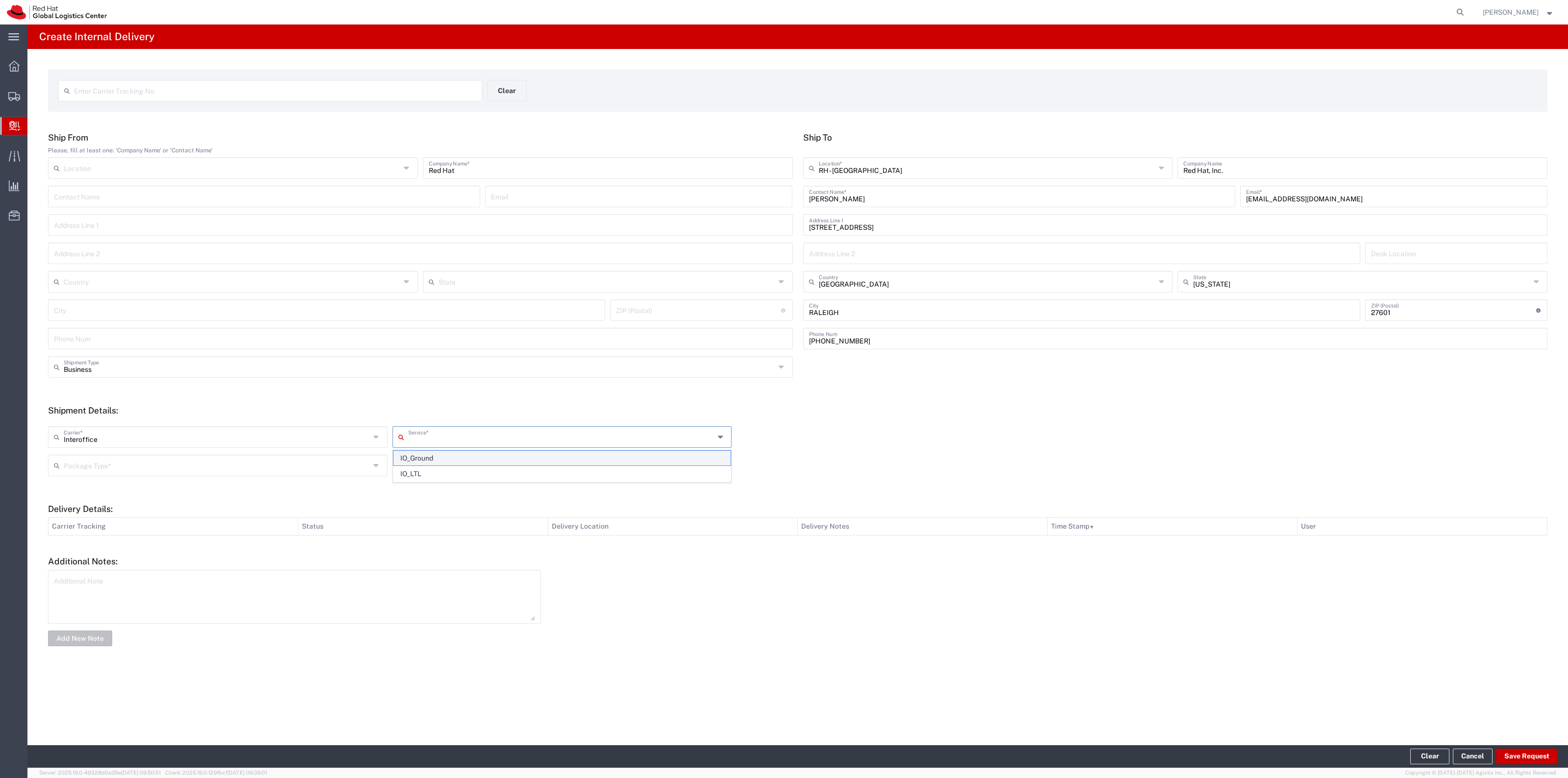
click at [425, 456] on span "IO_Ground" at bounding box center [562, 458] width 338 height 15
type input "IO_Ground"
click at [382, 459] on div "Package Type *" at bounding box center [218, 465] width 340 height 22
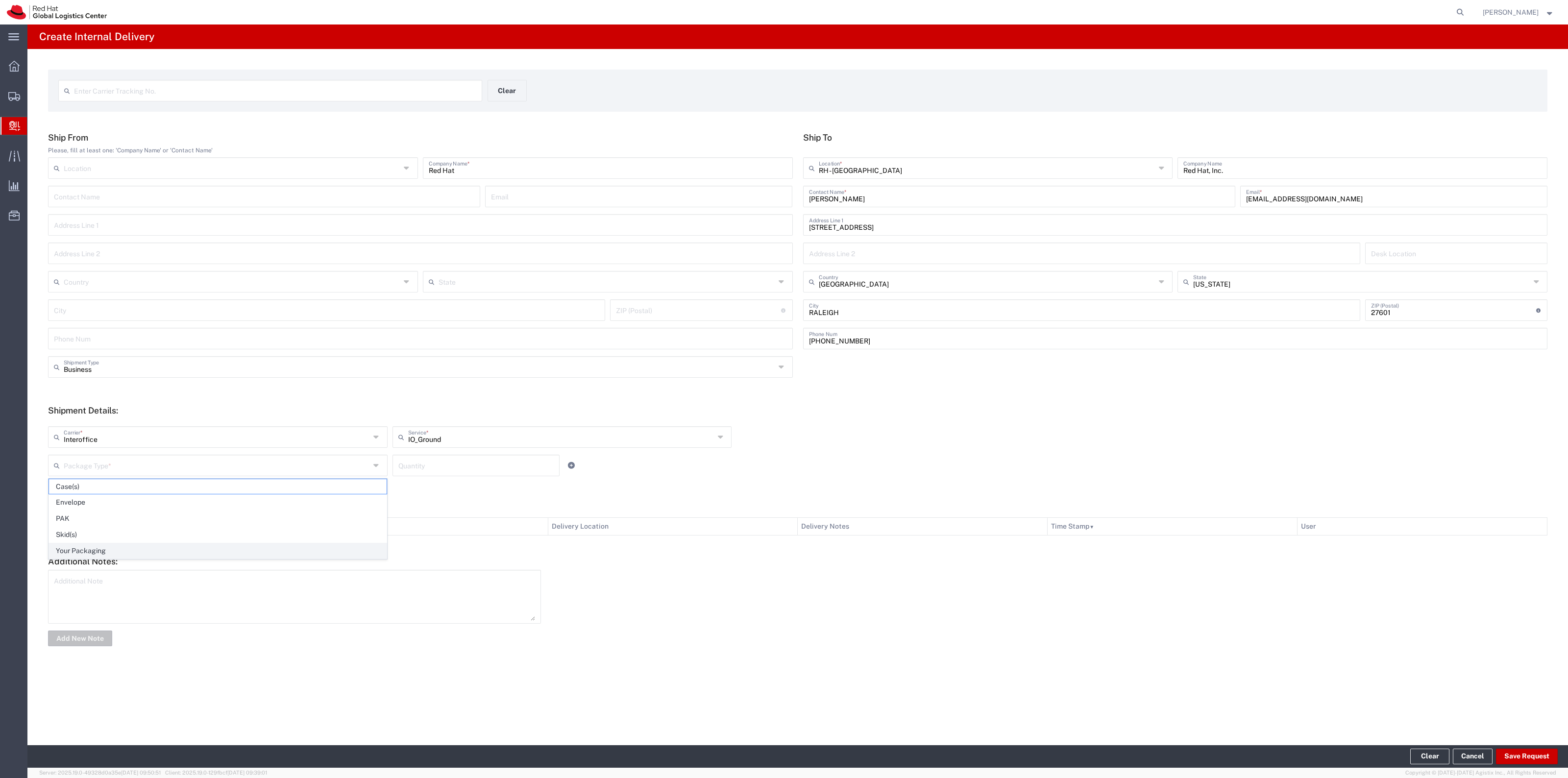
click at [157, 557] on span "Your Packaging" at bounding box center [217, 551] width 338 height 15
type input "Your Packaging"
click at [493, 459] on input "number" at bounding box center [476, 464] width 156 height 17
type input "1"
click at [1522, 753] on button "Save Request" at bounding box center [1527, 756] width 61 height 16
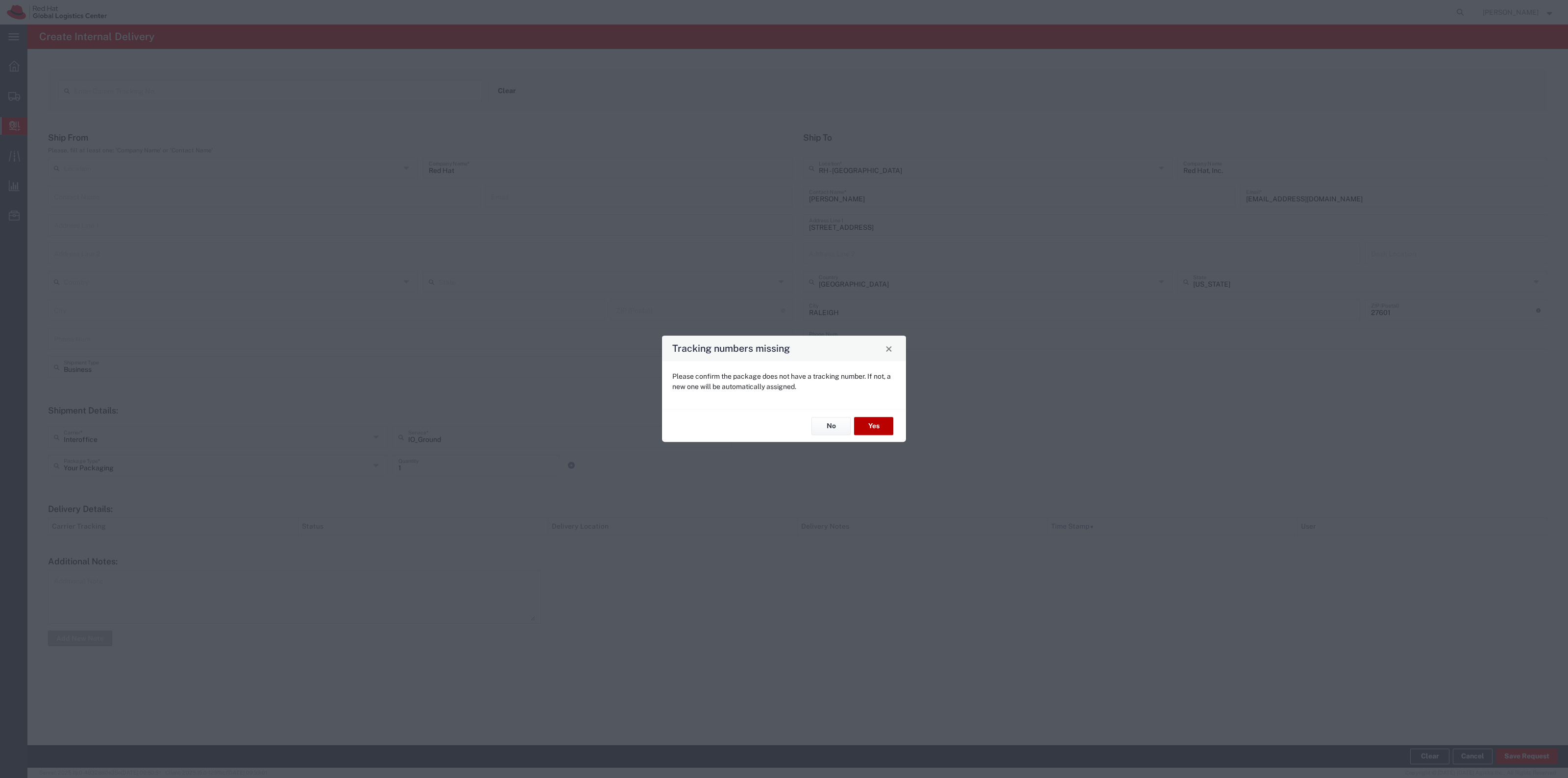
click at [880, 429] on button "Yes" at bounding box center [873, 426] width 39 height 18
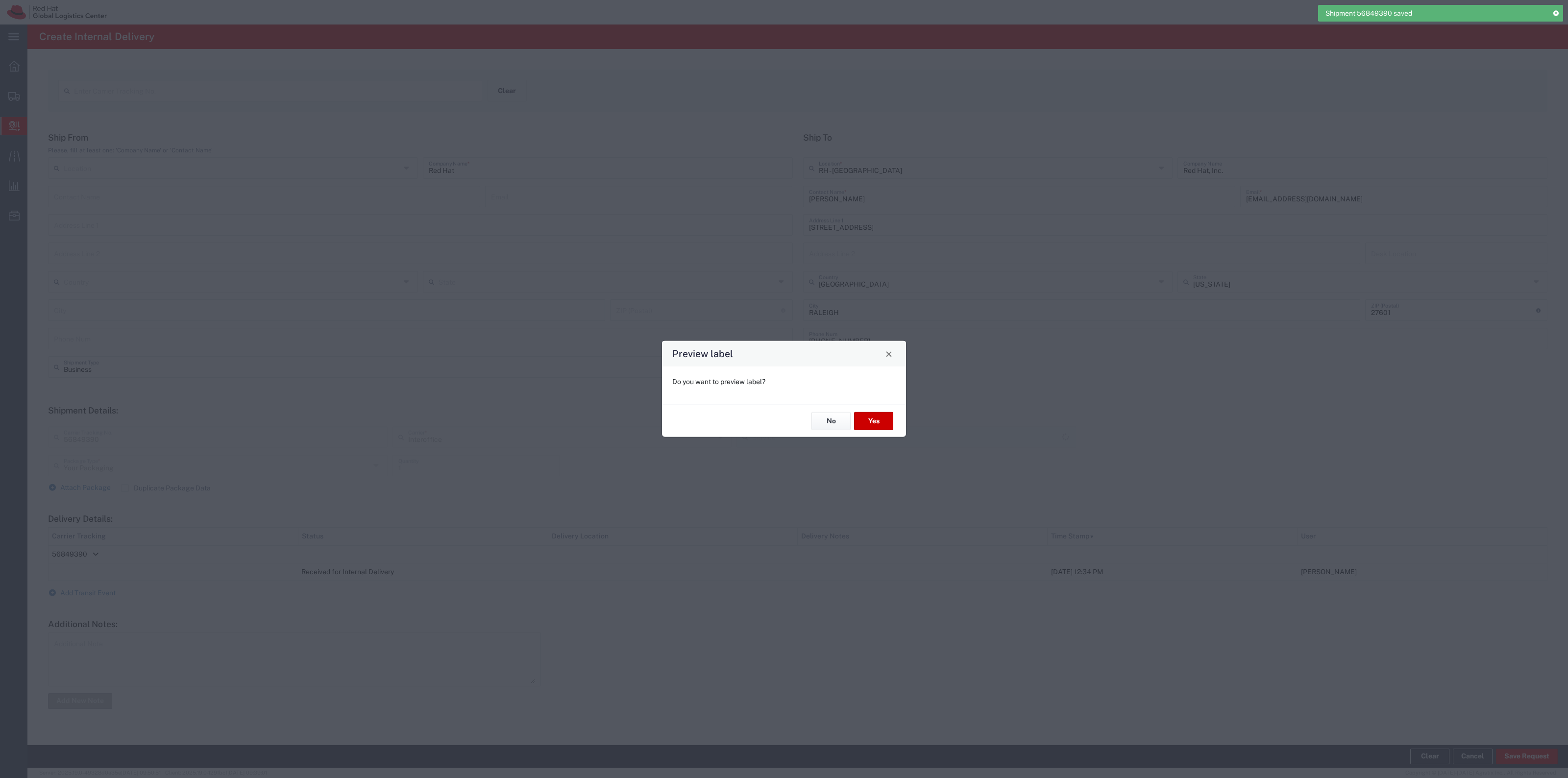
type input "IO_Ground"
click at [872, 420] on button "Yes" at bounding box center [873, 421] width 39 height 18
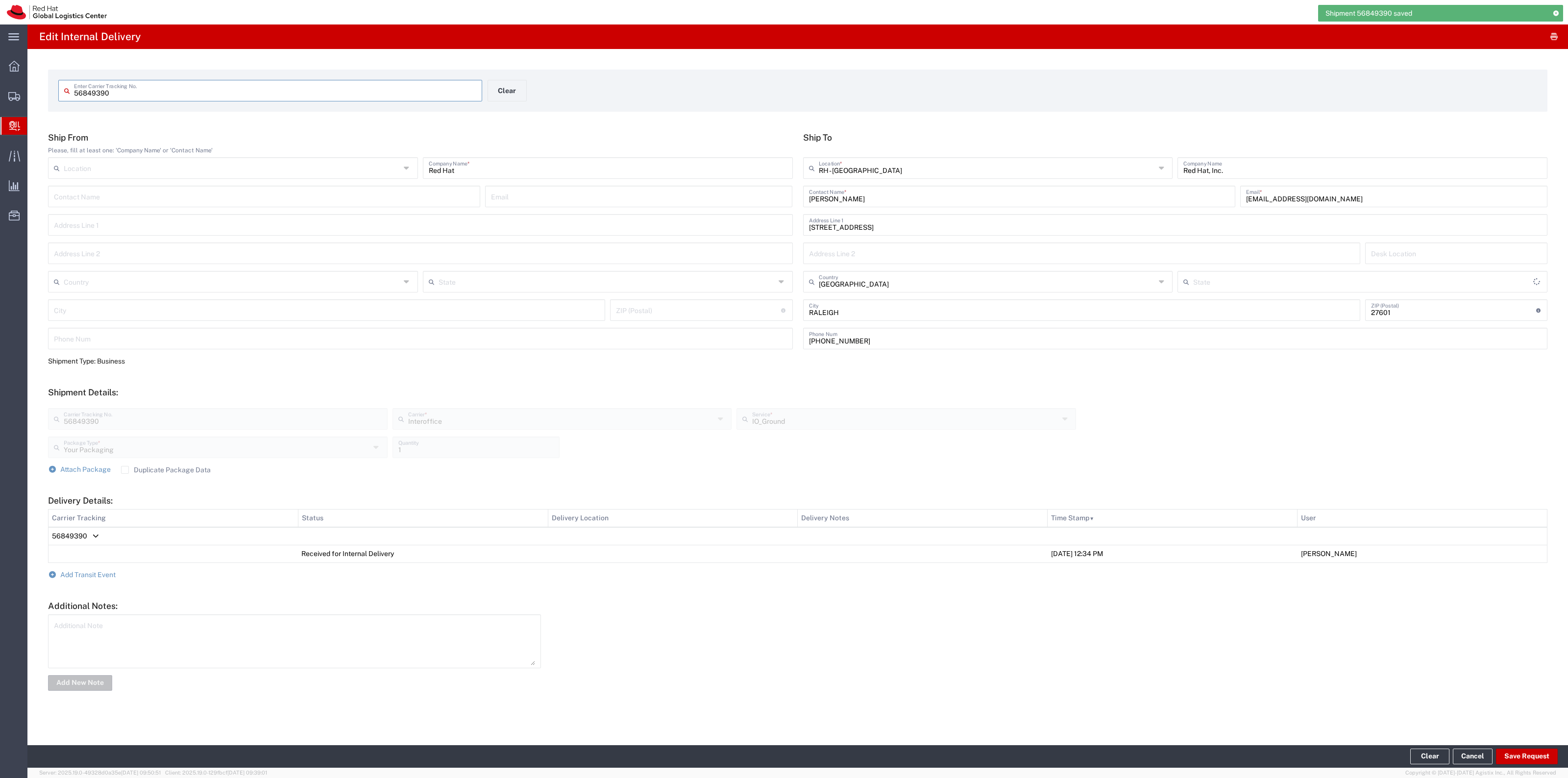
type input "[US_STATE]"
drag, startPoint x: 160, startPoint y: 93, endPoint x: 49, endPoint y: 89, distance: 111.1
click at [55, 90] on agx-input-control "56849390 Enter Carrier Tracking No." at bounding box center [270, 91] width 434 height 22
click at [510, 88] on button "Clear" at bounding box center [507, 91] width 39 height 22
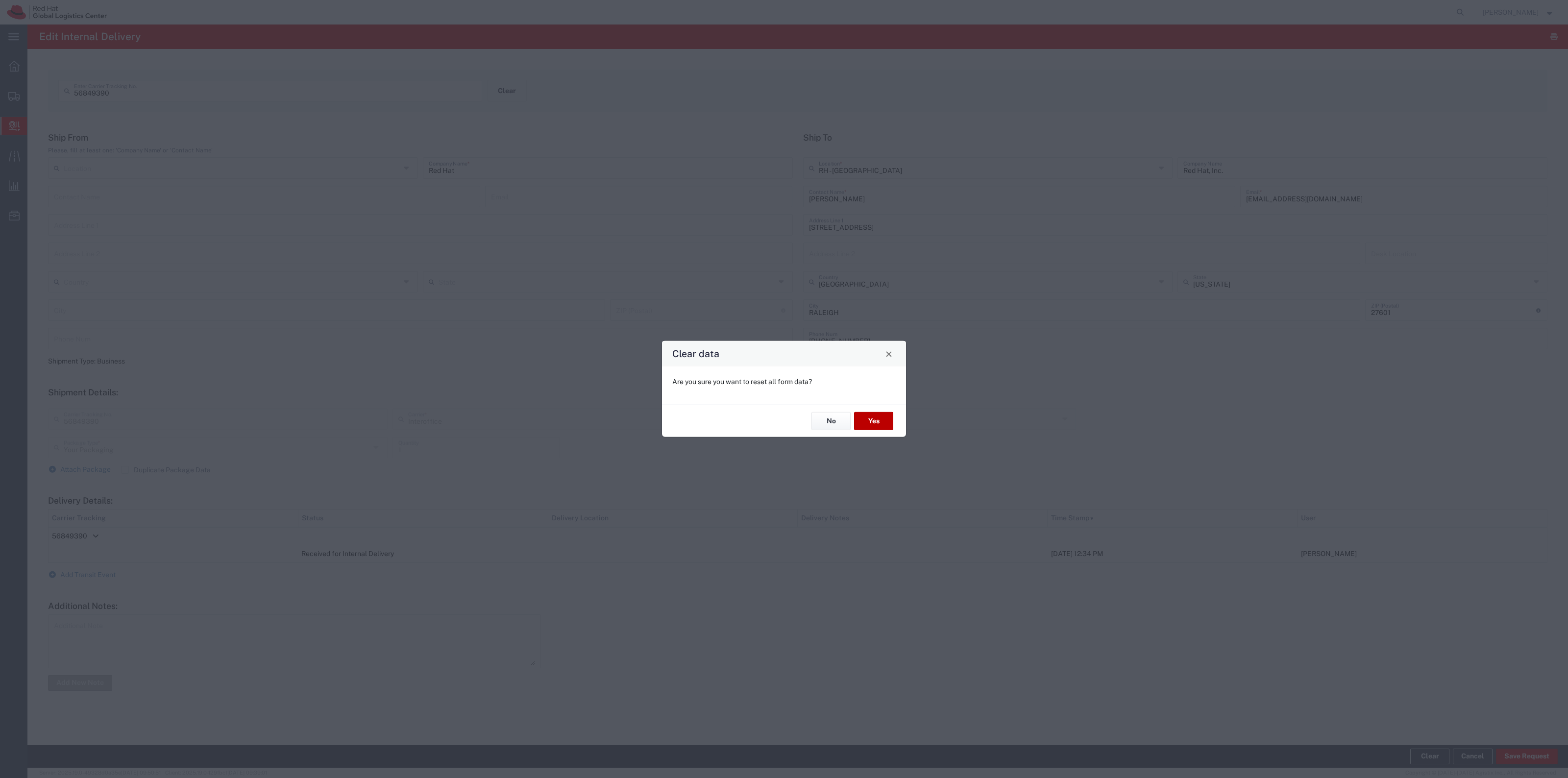
click at [881, 425] on button "Yes" at bounding box center [873, 421] width 39 height 18
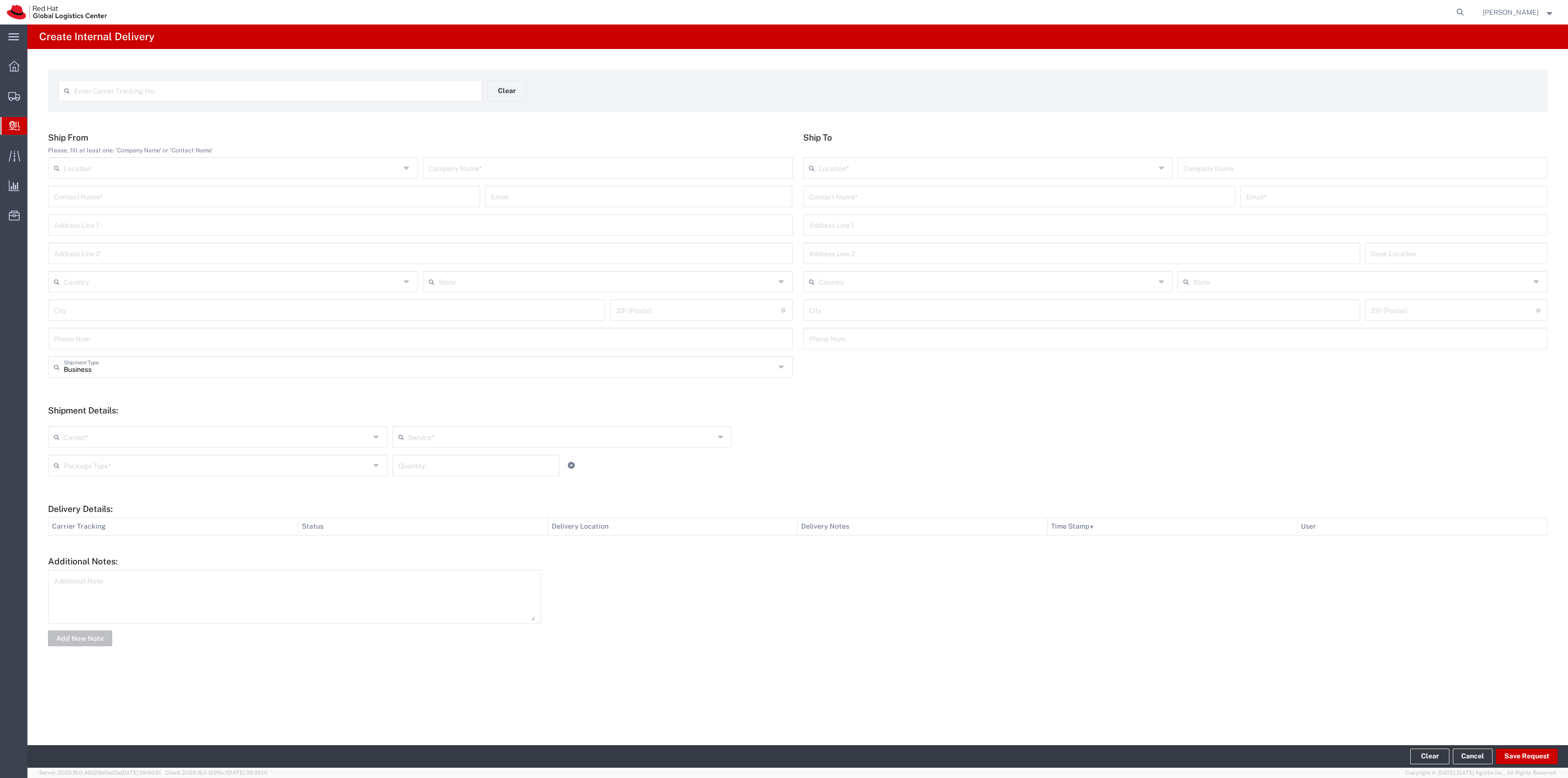
click at [861, 188] on input "text" at bounding box center [1019, 195] width 421 height 17
paste input "Faisa Aden"
type input "Faisa Aden"
click at [1260, 202] on input "text" at bounding box center [1394, 195] width 296 height 17
paste input "faden@redhat.com"
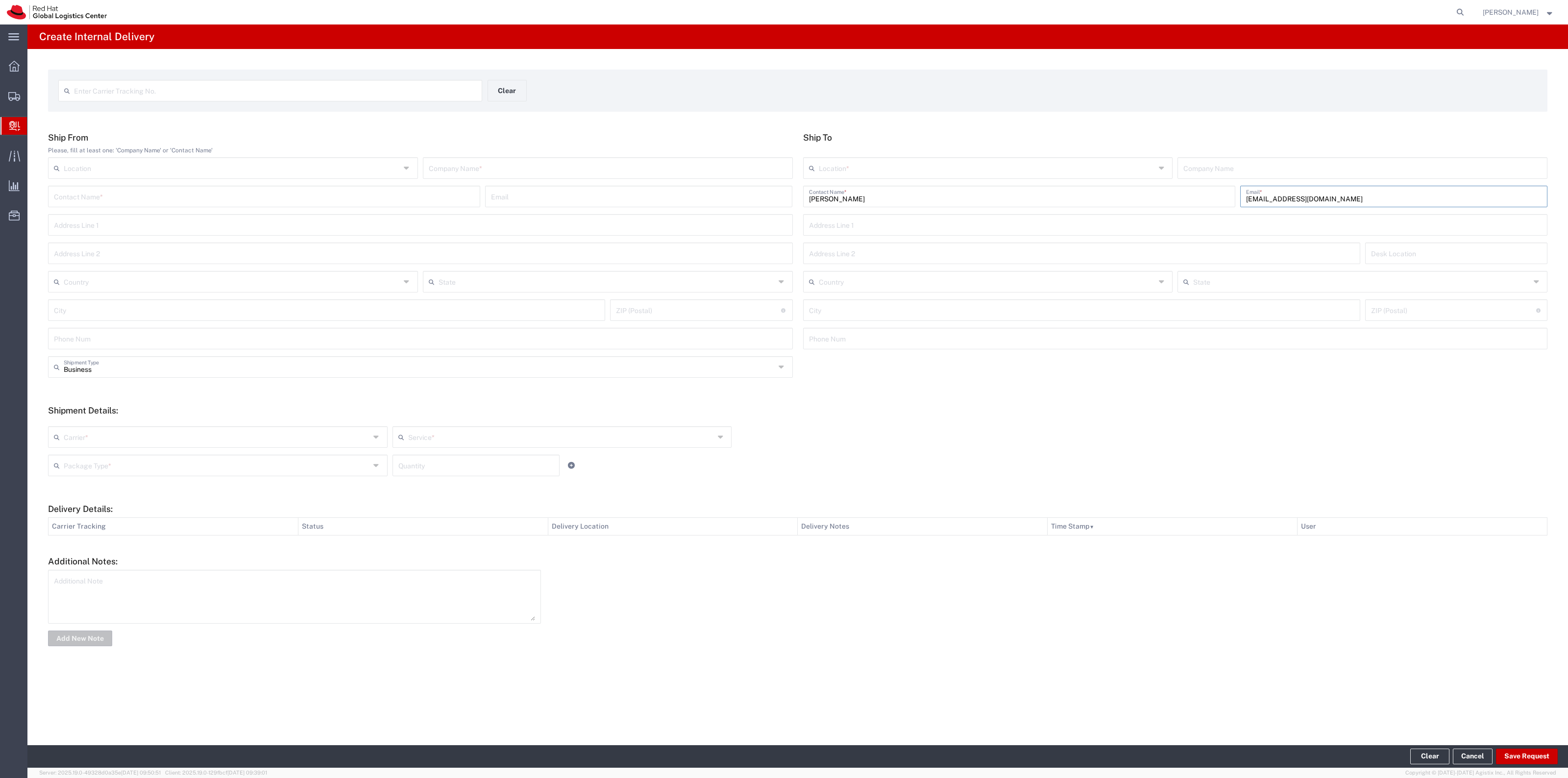
type input "faden@redhat.com"
click at [1069, 171] on input "text" at bounding box center [987, 167] width 337 height 17
click at [973, 209] on span "RH - [GEOGRAPHIC_DATA]" at bounding box center [988, 205] width 368 height 15
type input "RH - [GEOGRAPHIC_DATA]"
type input "Red Hat, Inc."
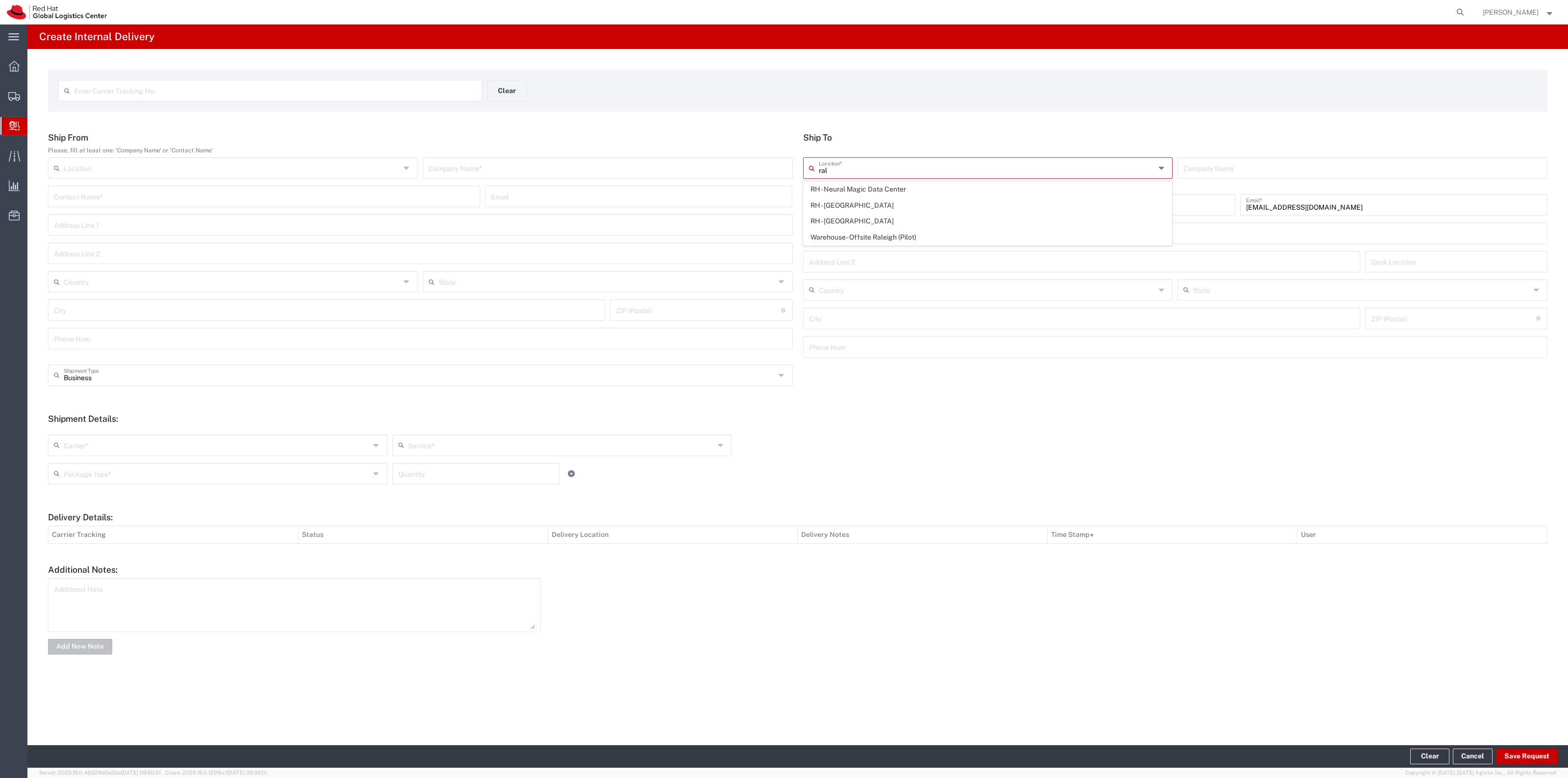
type input "[STREET_ADDRESS]"
type input "[GEOGRAPHIC_DATA]"
type input "RALEIGH"
type input "27601"
type input "919-754-4950"
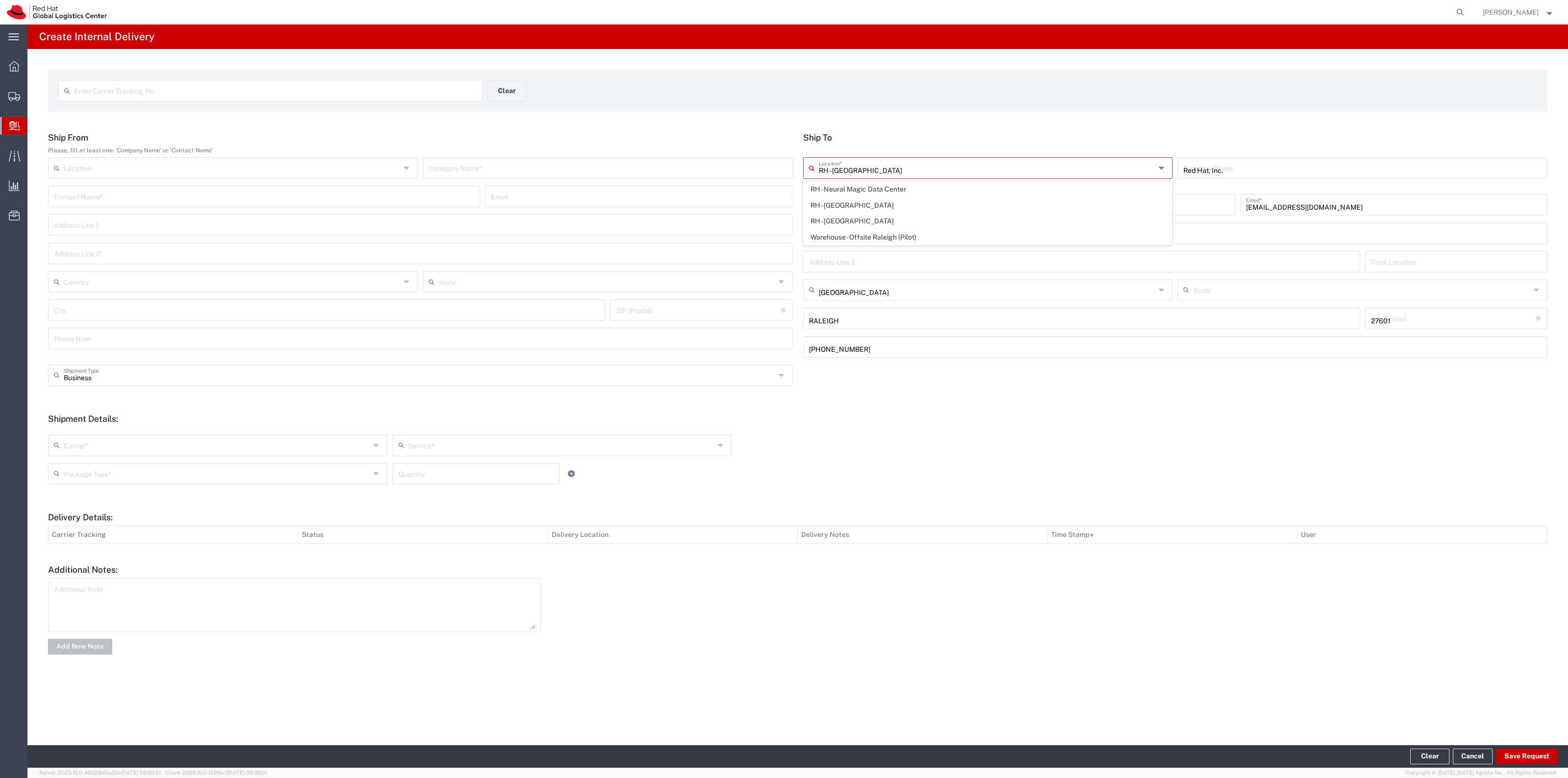
type input "[US_STATE]"
click at [707, 168] on input "text" at bounding box center [608, 167] width 359 height 17
type input "Red Hat"
click at [210, 438] on input "text" at bounding box center [216, 435] width 306 height 17
click at [158, 521] on span "Interoffice" at bounding box center [217, 522] width 338 height 15
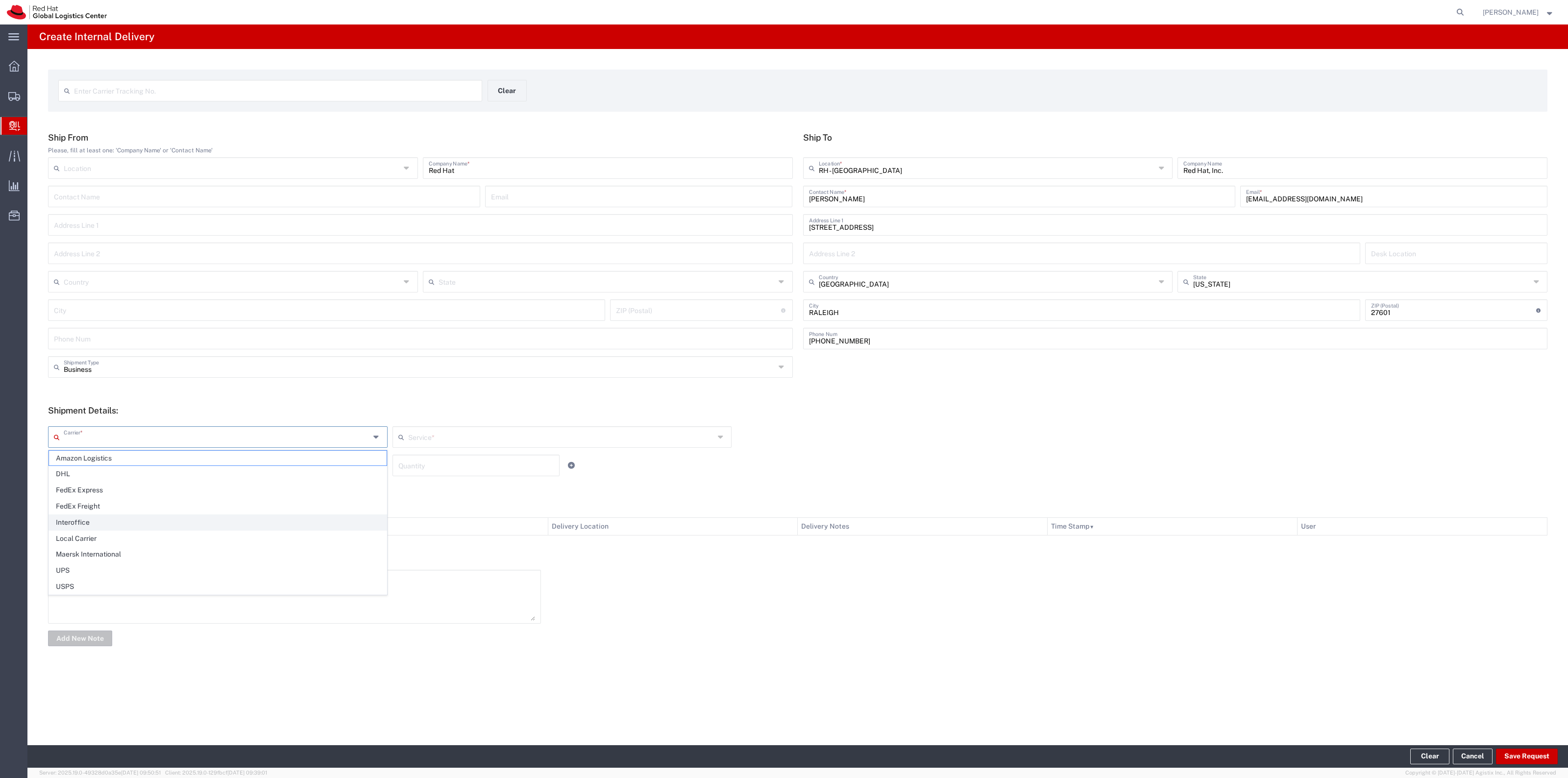
type input "Interoffice"
click at [432, 439] on input "text" at bounding box center [561, 435] width 306 height 17
click at [432, 451] on span "IO_Ground" at bounding box center [562, 458] width 338 height 15
type input "IO_Ground"
click at [343, 468] on input "text" at bounding box center [216, 464] width 306 height 17
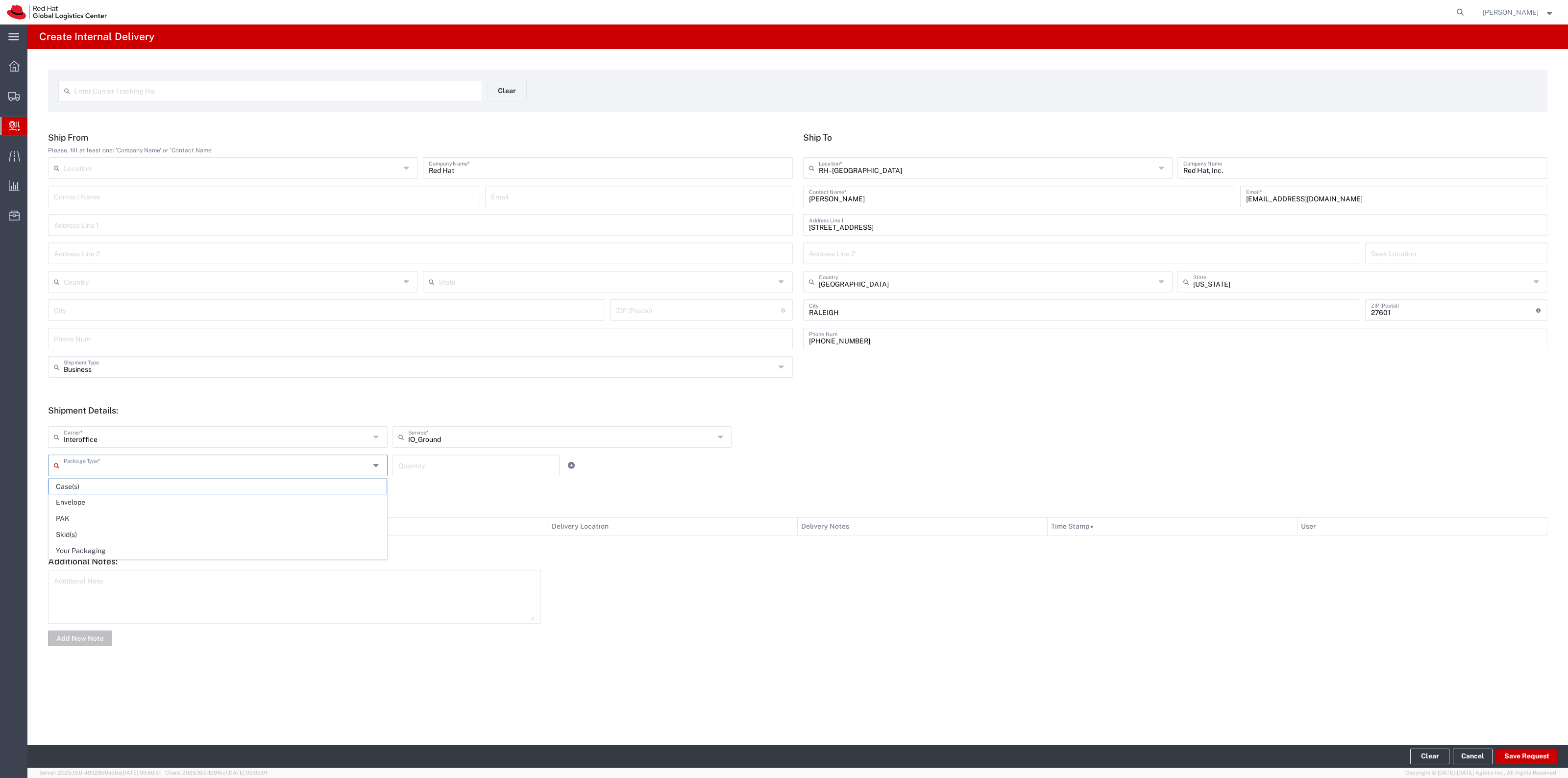
click at [242, 551] on span "Your Packaging" at bounding box center [217, 551] width 338 height 15
type input "Your Packaging"
drag, startPoint x: 403, startPoint y: 485, endPoint x: 420, endPoint y: 468, distance: 24.0
click at [409, 481] on form "Ship From Please, fill at least one: 'Company Name' or 'Contact Name' Location …" at bounding box center [797, 390] width 1499 height 515
click at [420, 468] on input "number" at bounding box center [476, 464] width 156 height 17
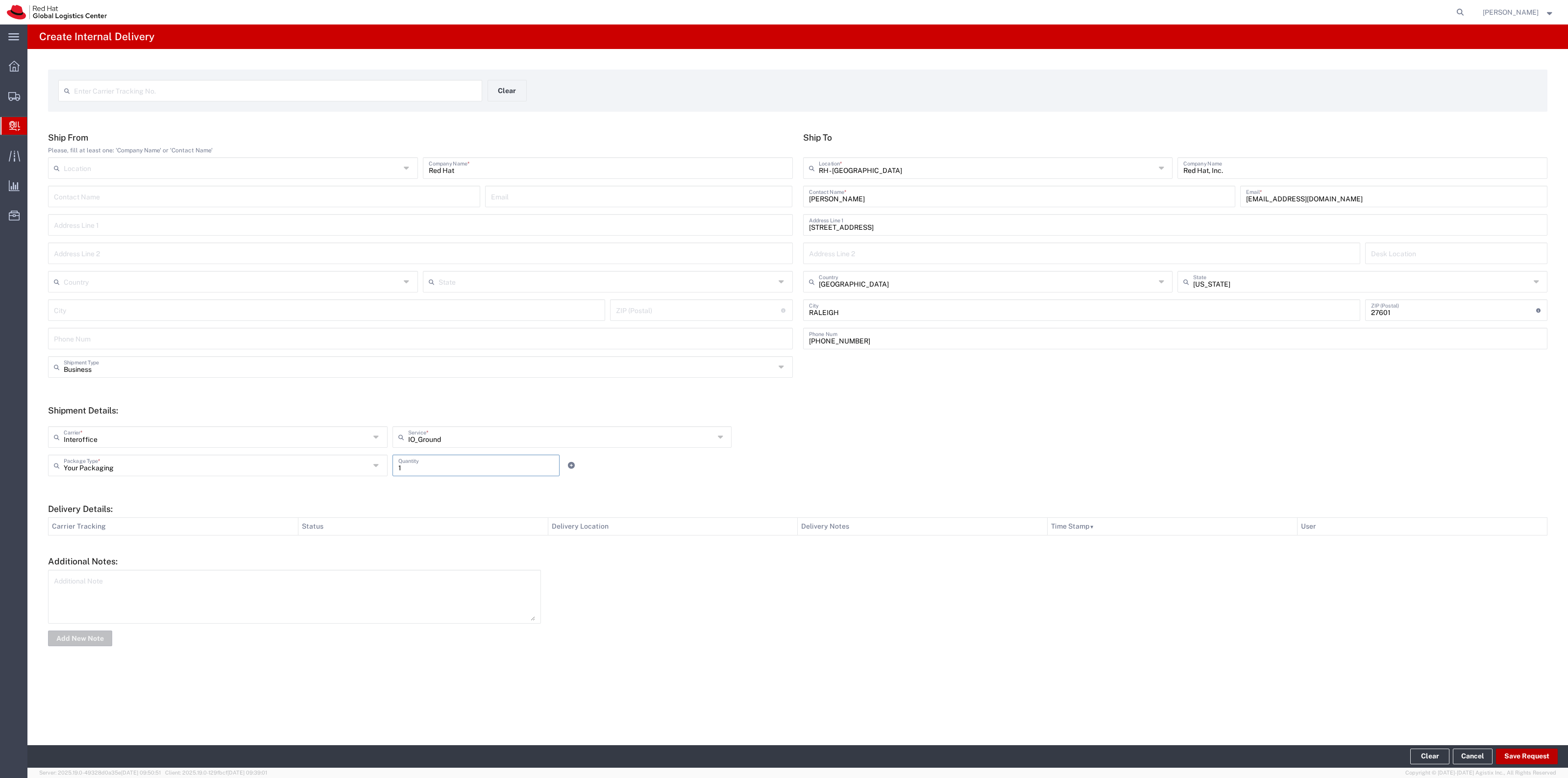
type input "1"
click at [1533, 750] on button "Save Request" at bounding box center [1527, 756] width 61 height 16
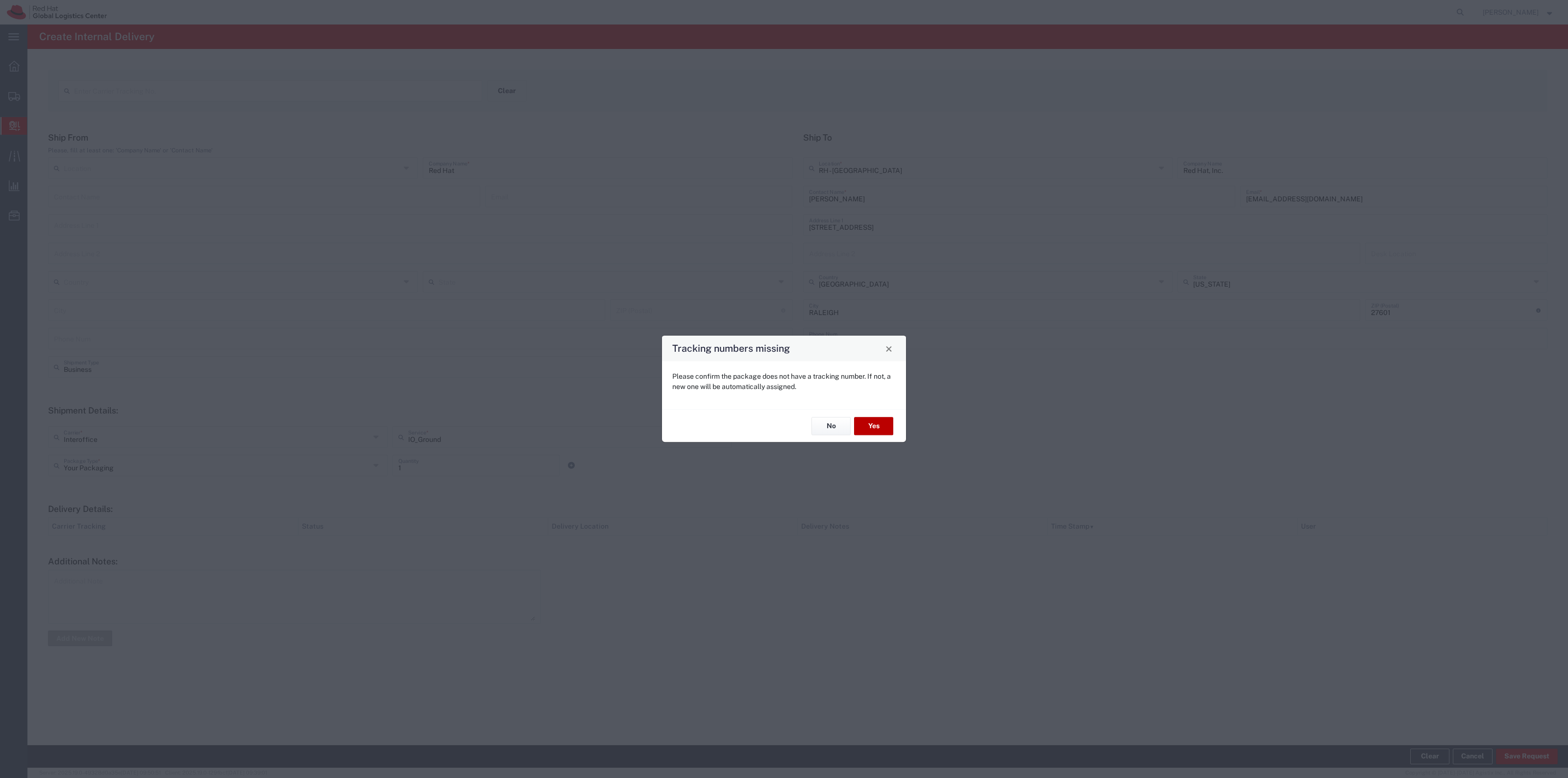
click at [888, 440] on div "No Yes" at bounding box center [784, 426] width 244 height 33
click at [879, 427] on button "Yes" at bounding box center [873, 426] width 39 height 18
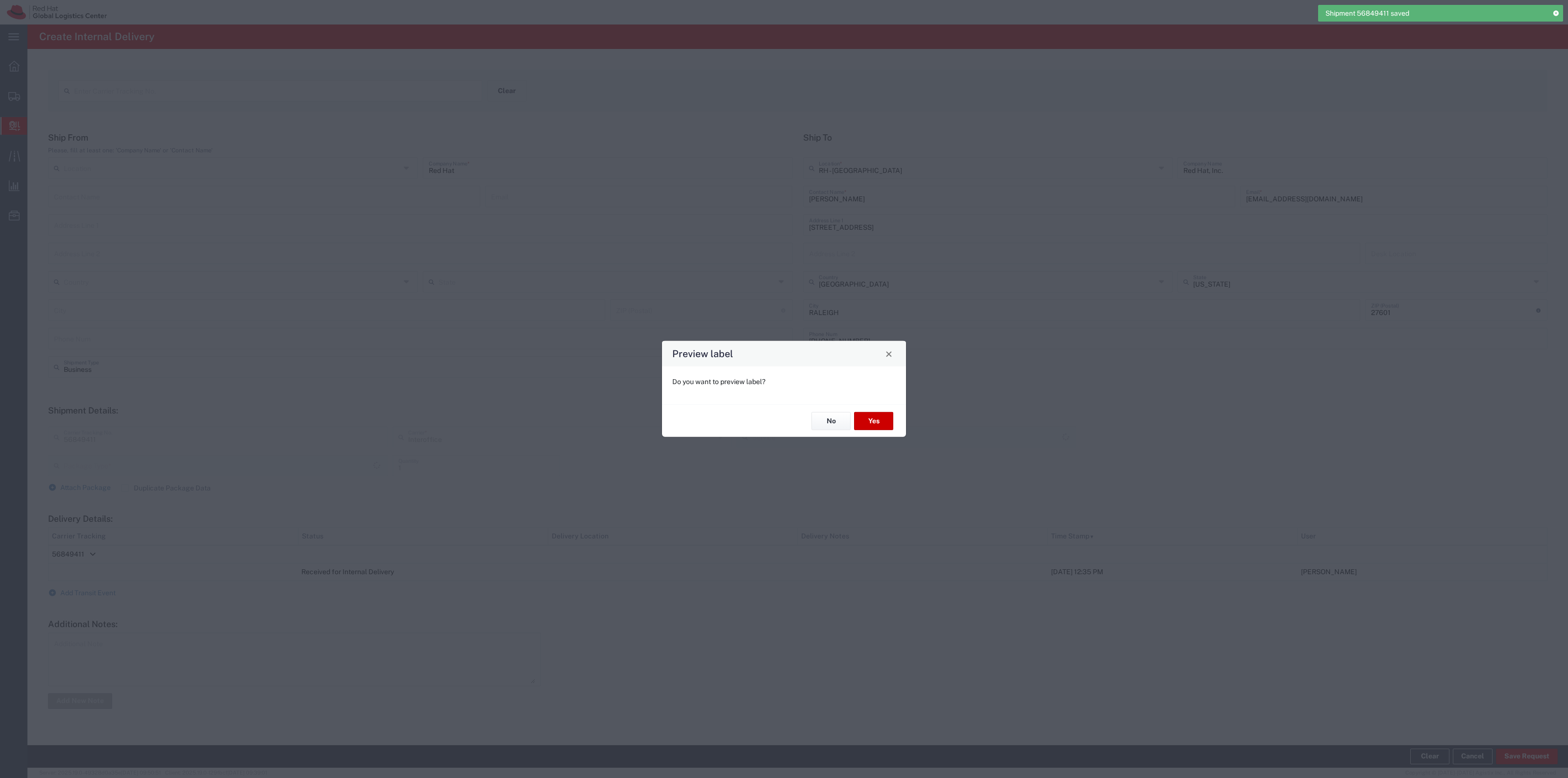
type input "Your Packaging"
type input "IO_Ground"
click at [873, 417] on button "Yes" at bounding box center [873, 421] width 39 height 18
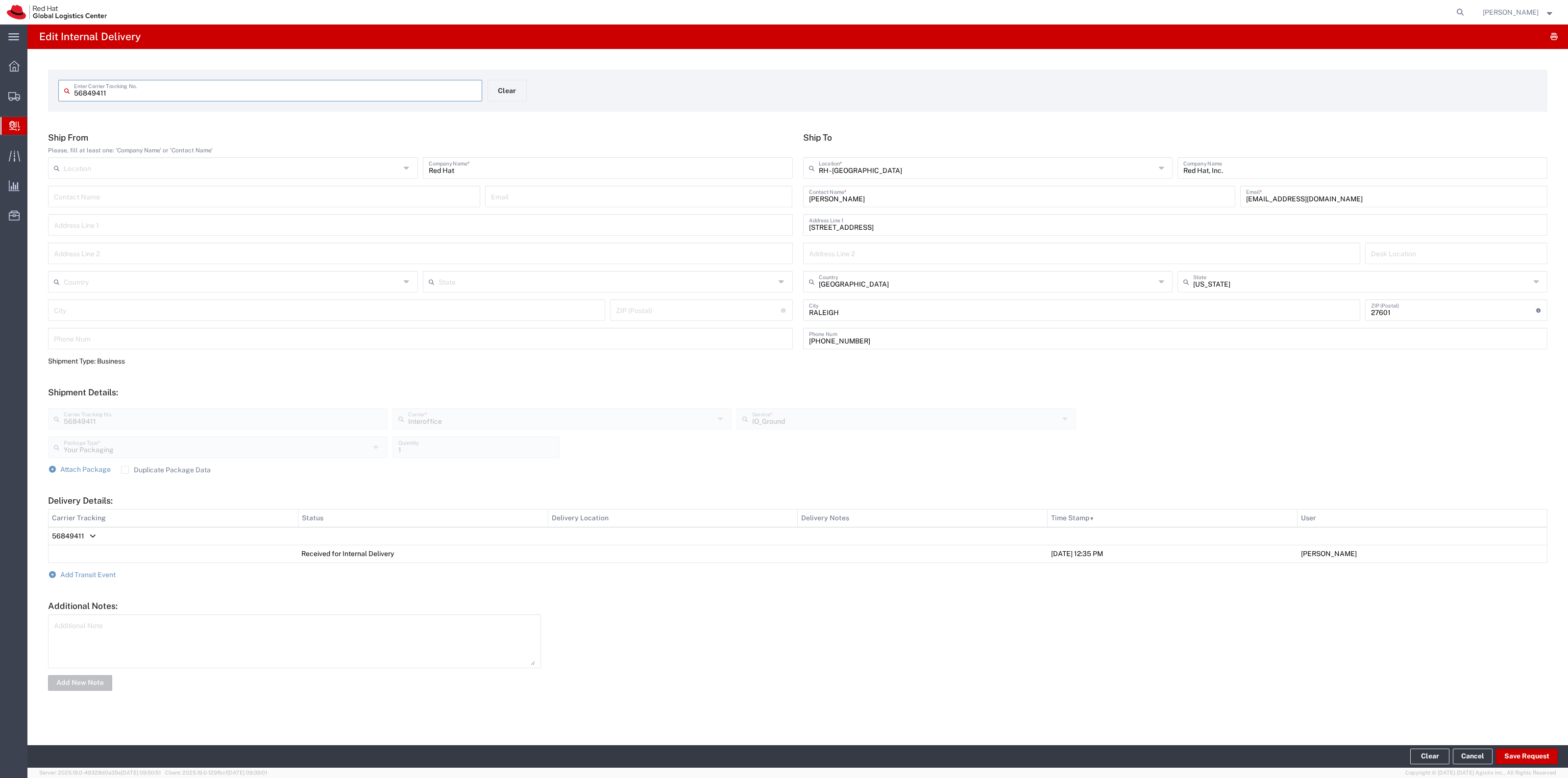
click at [338, 82] on input "56849411" at bounding box center [275, 90] width 402 height 17
click at [506, 82] on button "Clear" at bounding box center [507, 91] width 39 height 22
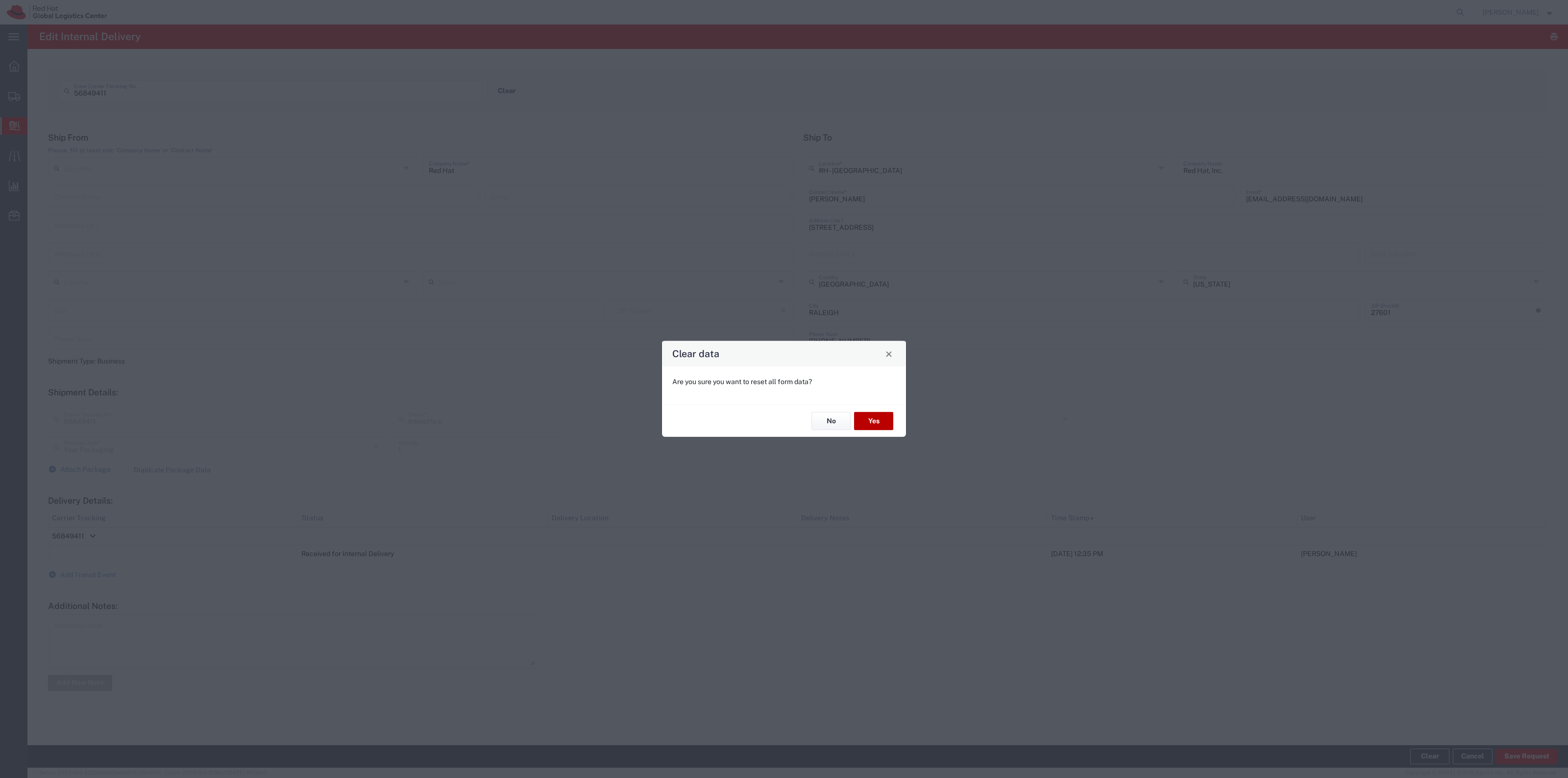
click at [862, 423] on button "Yes" at bounding box center [873, 421] width 39 height 18
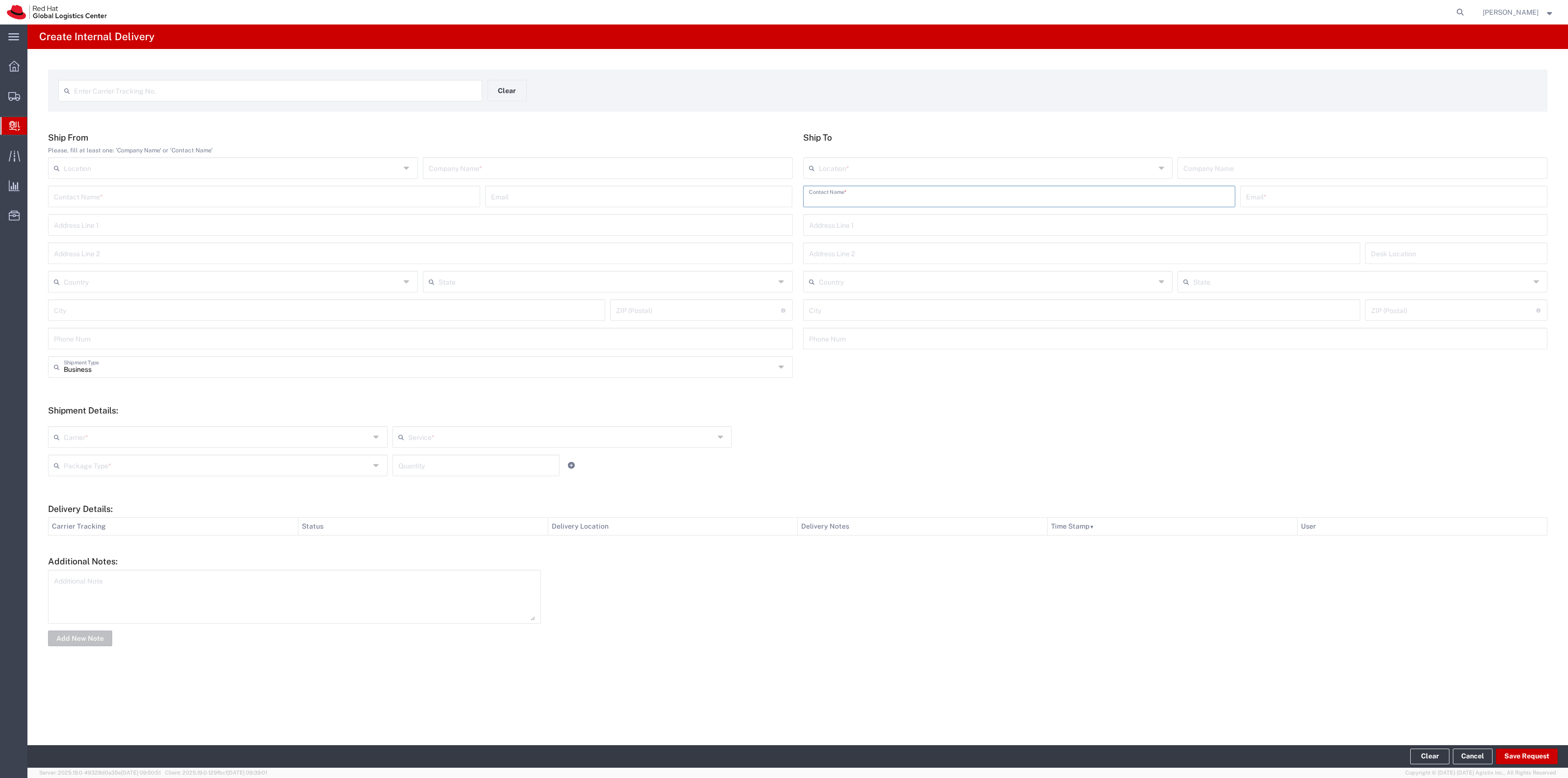
click at [917, 203] on input "text" at bounding box center [1019, 195] width 421 height 17
paste input "Chidozie Chukwuemeka"
type input "Chidozie Chukwuemeka"
click at [1269, 206] on div "Email *" at bounding box center [1394, 196] width 307 height 22
paste input "dchukwue@redhat.com"
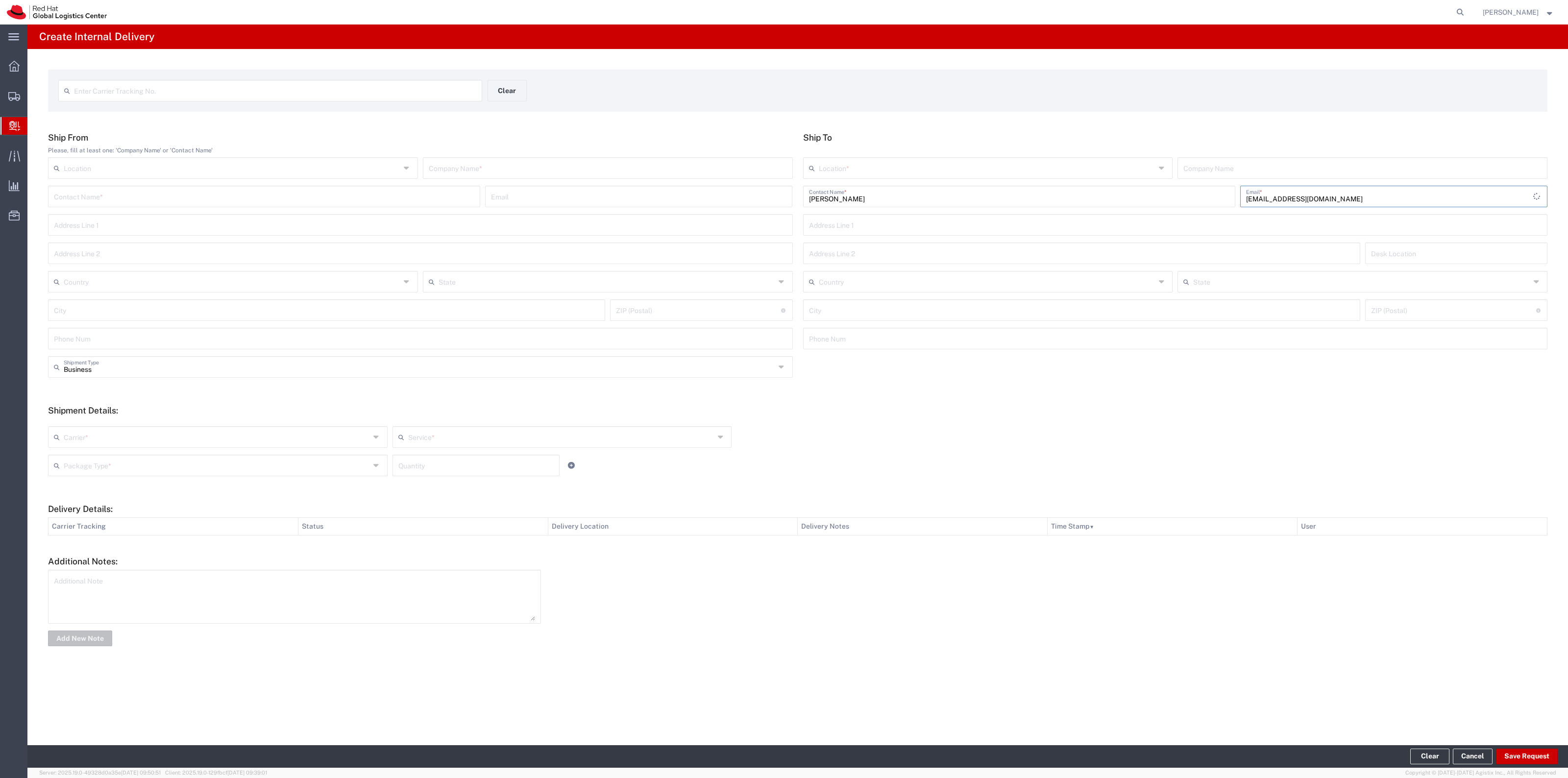
type input "dchukwue@redhat.com"
click at [1018, 173] on input "text" at bounding box center [987, 167] width 337 height 17
click at [937, 200] on span "RH - [GEOGRAPHIC_DATA]" at bounding box center [988, 205] width 368 height 15
type input "RH - [GEOGRAPHIC_DATA]"
type input "Red Hat, Inc."
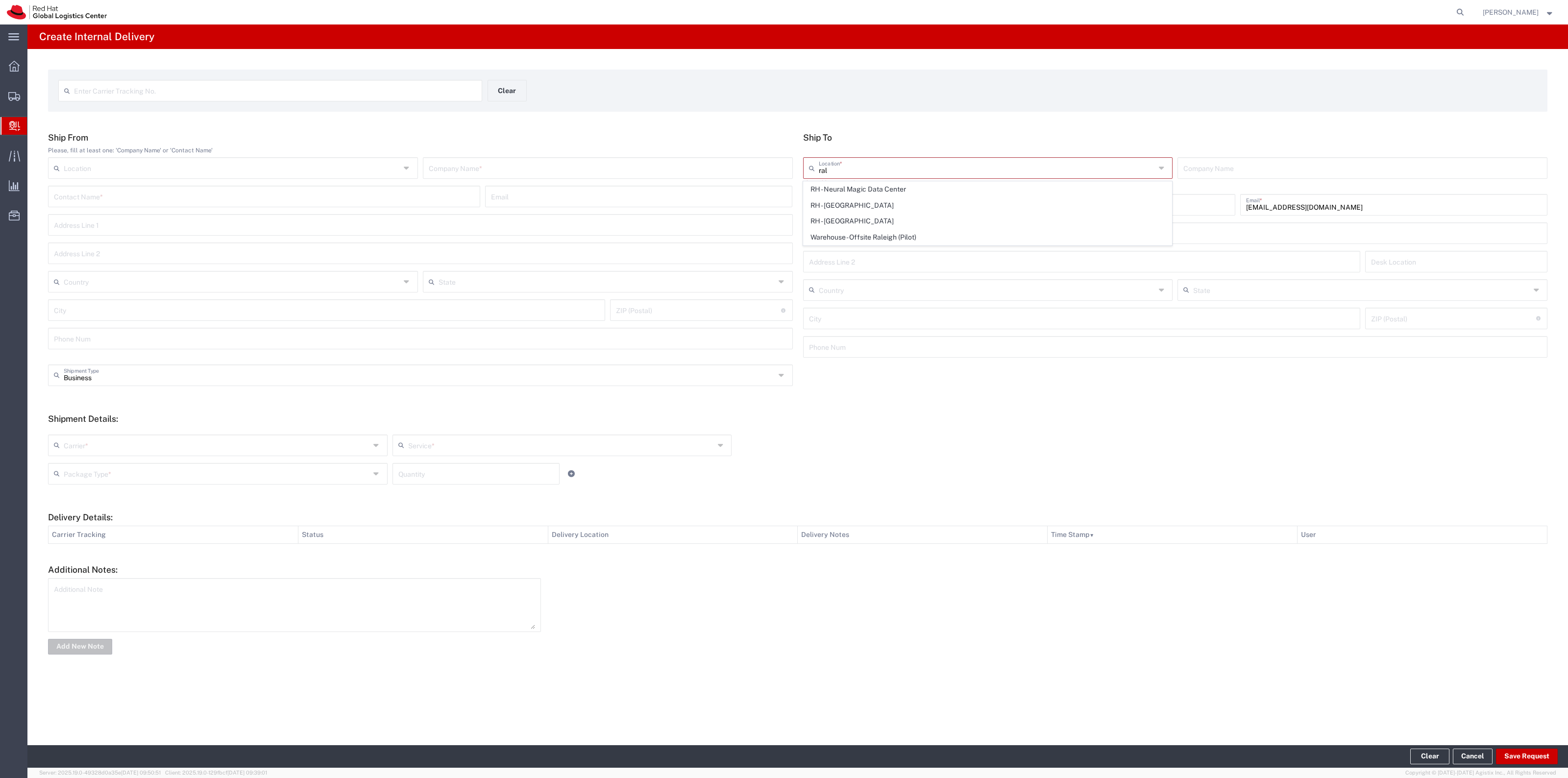
type input "[STREET_ADDRESS]"
type input "[GEOGRAPHIC_DATA]"
type input "RALEIGH"
type input "27601"
type input "919-754-4950"
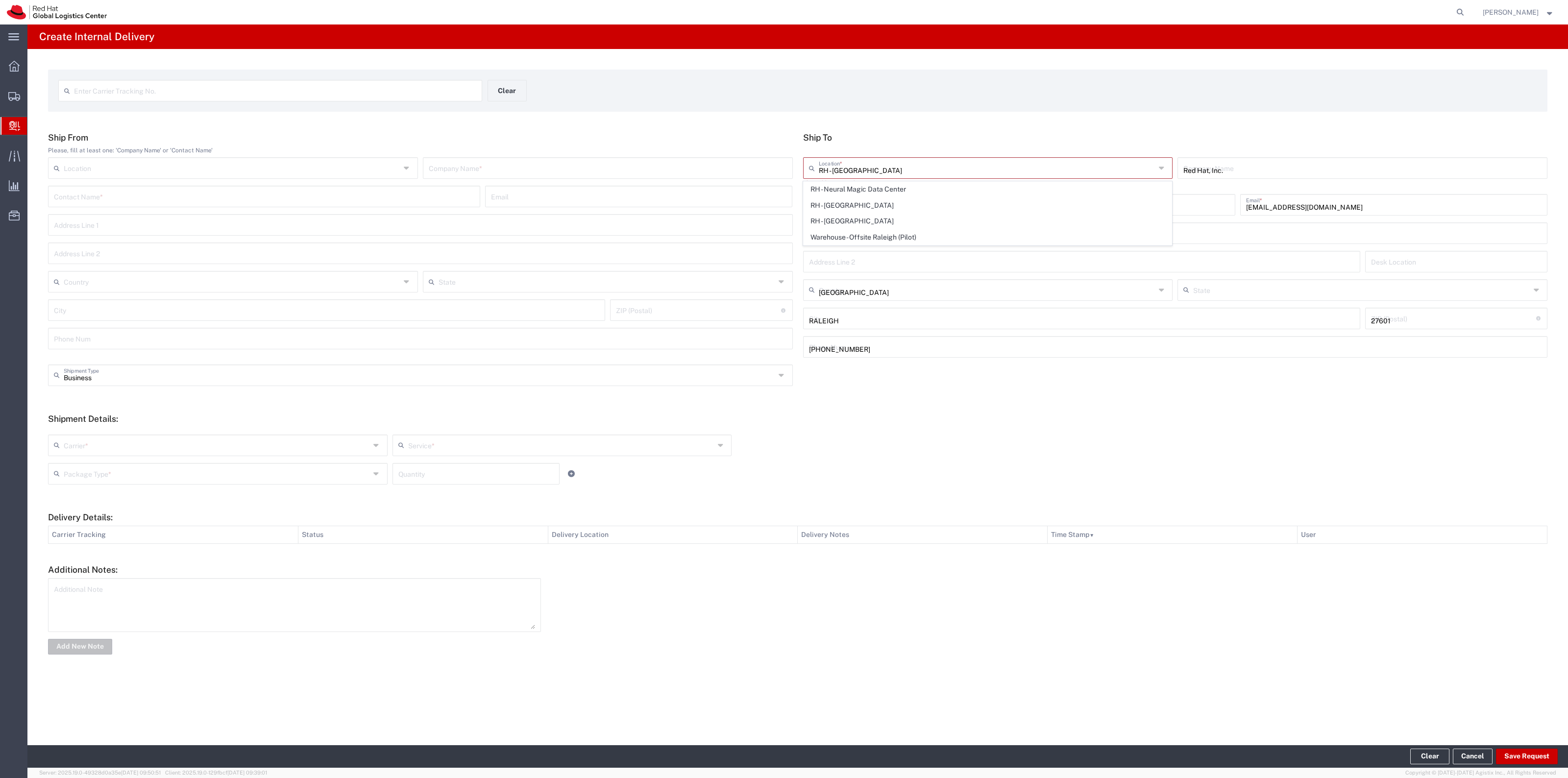
type input "[US_STATE]"
drag, startPoint x: 606, startPoint y: 144, endPoint x: 617, endPoint y: 153, distance: 14.2
click at [606, 144] on div "Ship From Please, fill at least one: 'Company Name' or 'Contact Name' Location …" at bounding box center [421, 244] width 755 height 224
click at [628, 165] on input "text" at bounding box center [608, 167] width 359 height 17
type input "Red Hat"
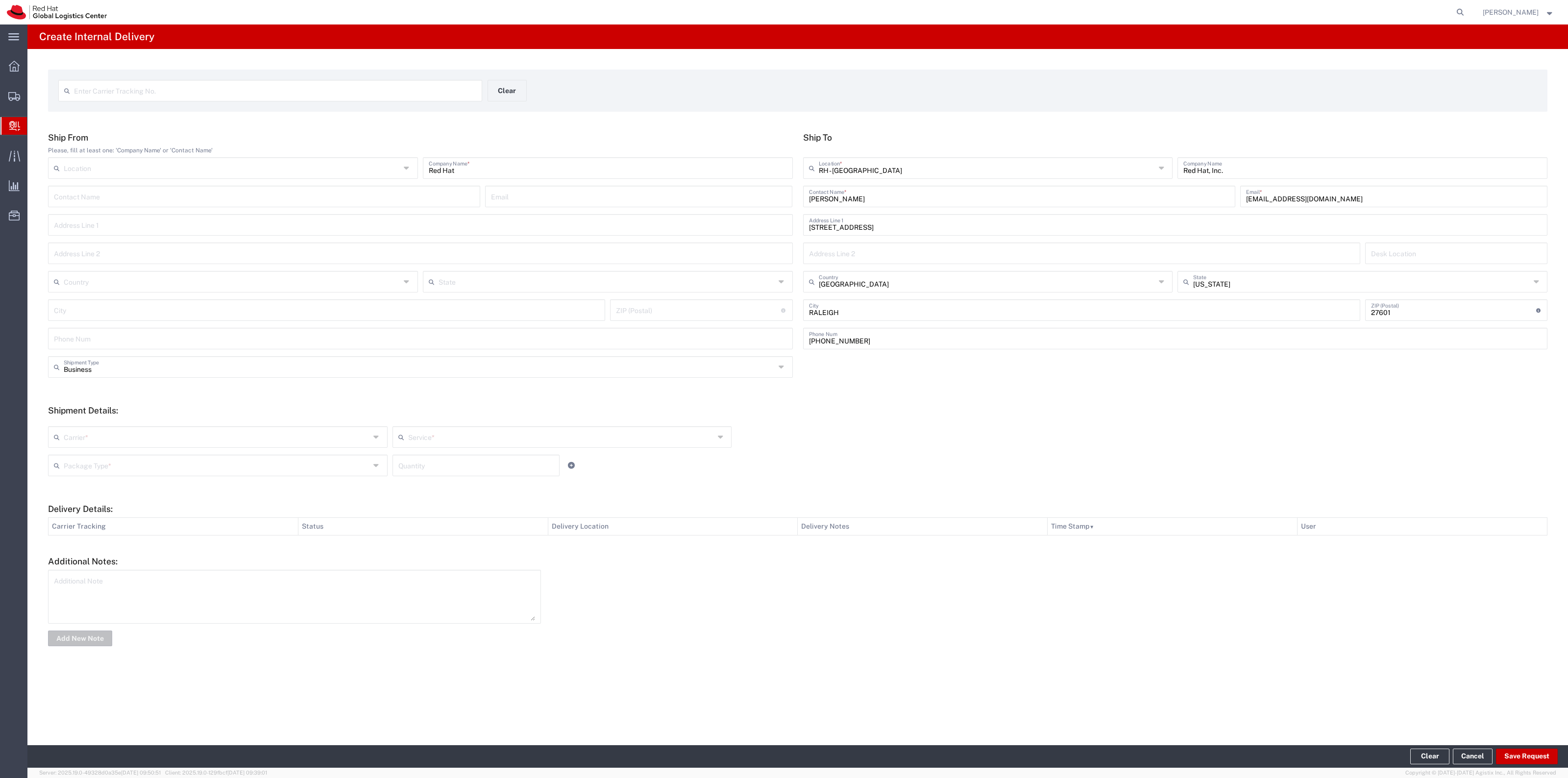
click at [285, 447] on div "Carrier * Amazon Logistics DHL FedEx Express FedEx Freight Interoffice Local Ca…" at bounding box center [562, 441] width 1033 height 28
click at [280, 439] on input "text" at bounding box center [216, 435] width 306 height 17
click at [191, 520] on span "Interoffice" at bounding box center [217, 522] width 338 height 15
type input "Interoffice"
click at [432, 442] on input "text" at bounding box center [561, 435] width 306 height 17
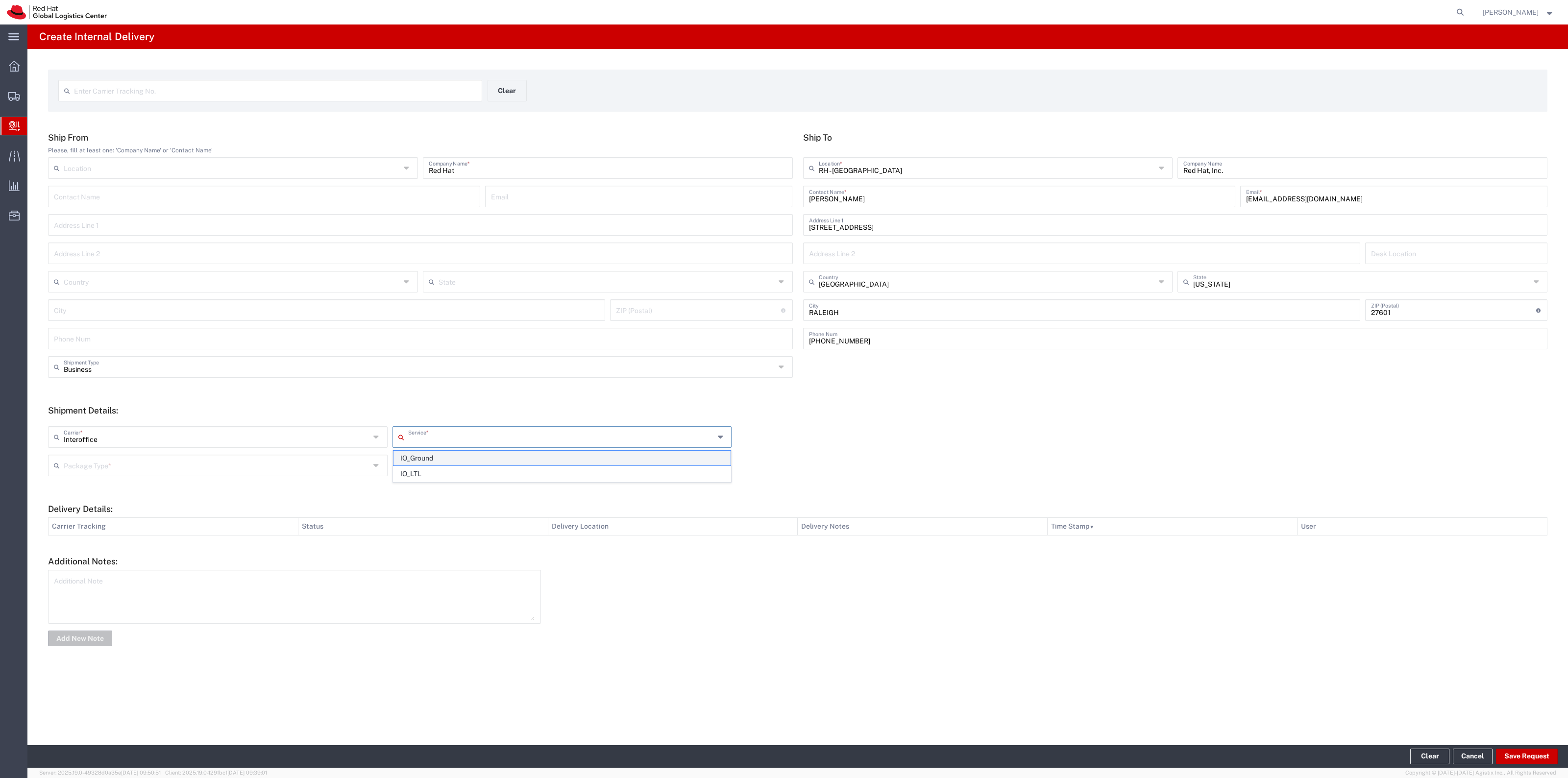
click at [439, 463] on span "IO_Ground" at bounding box center [562, 458] width 338 height 15
type input "IO_Ground"
click at [354, 462] on input "text" at bounding box center [216, 464] width 306 height 17
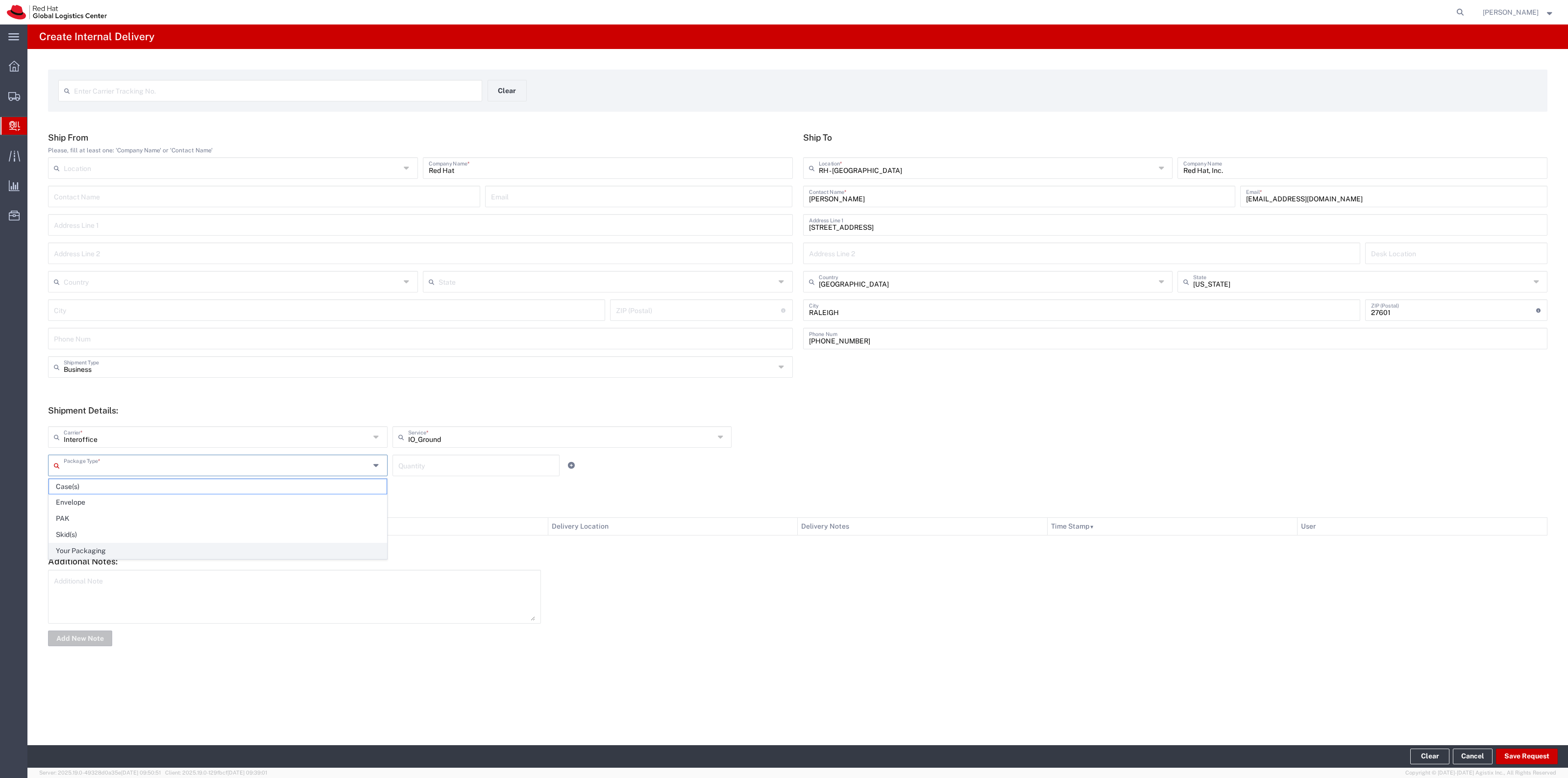
click at [182, 550] on span "Your Packaging" at bounding box center [217, 551] width 338 height 15
type input "Your Packaging"
drag, startPoint x: 432, startPoint y: 470, endPoint x: 445, endPoint y: 466, distance: 13.6
click at [433, 470] on input "number" at bounding box center [476, 464] width 156 height 17
type input "1"
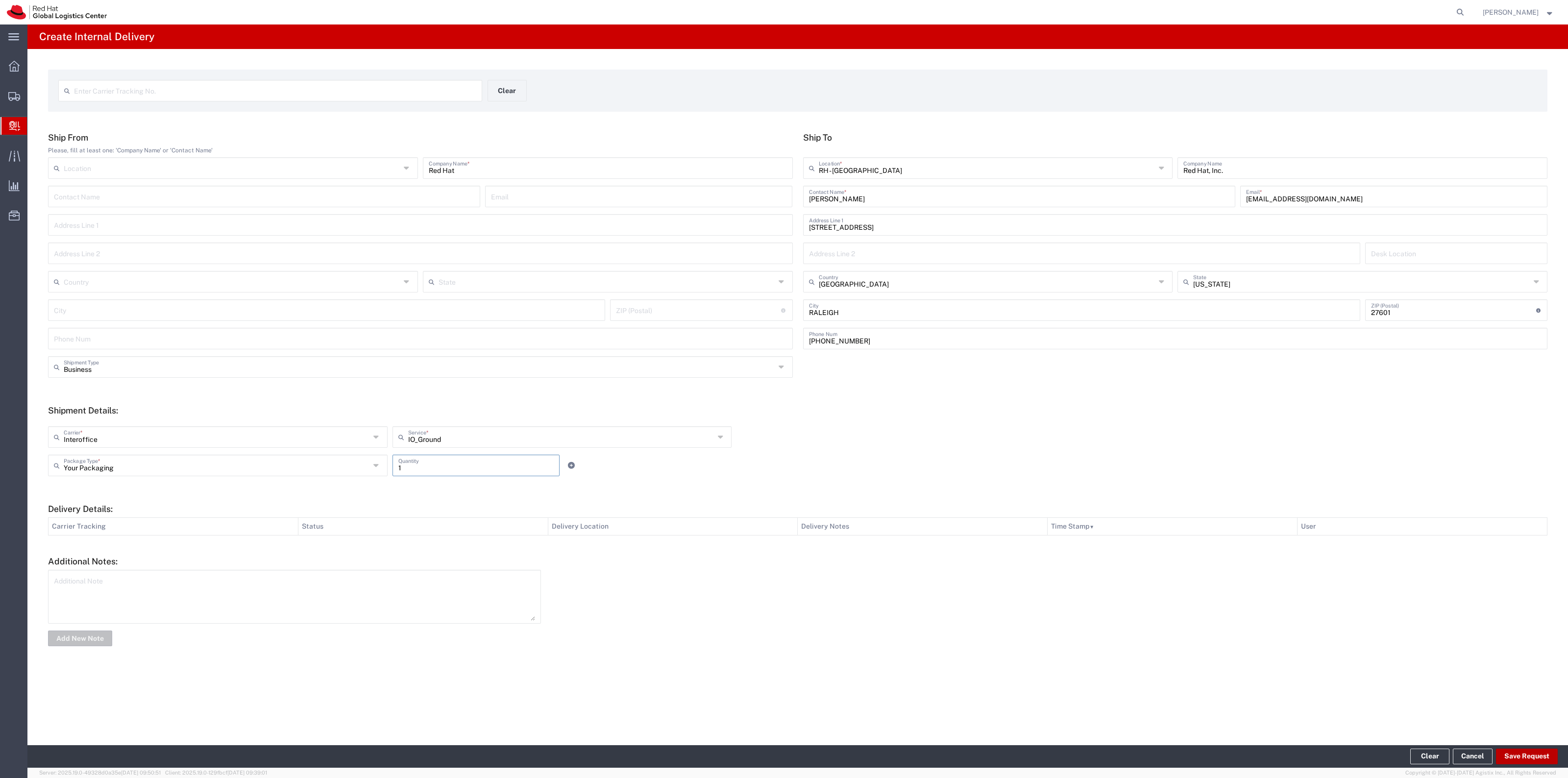
click at [1520, 758] on button "Save Request" at bounding box center [1527, 756] width 61 height 16
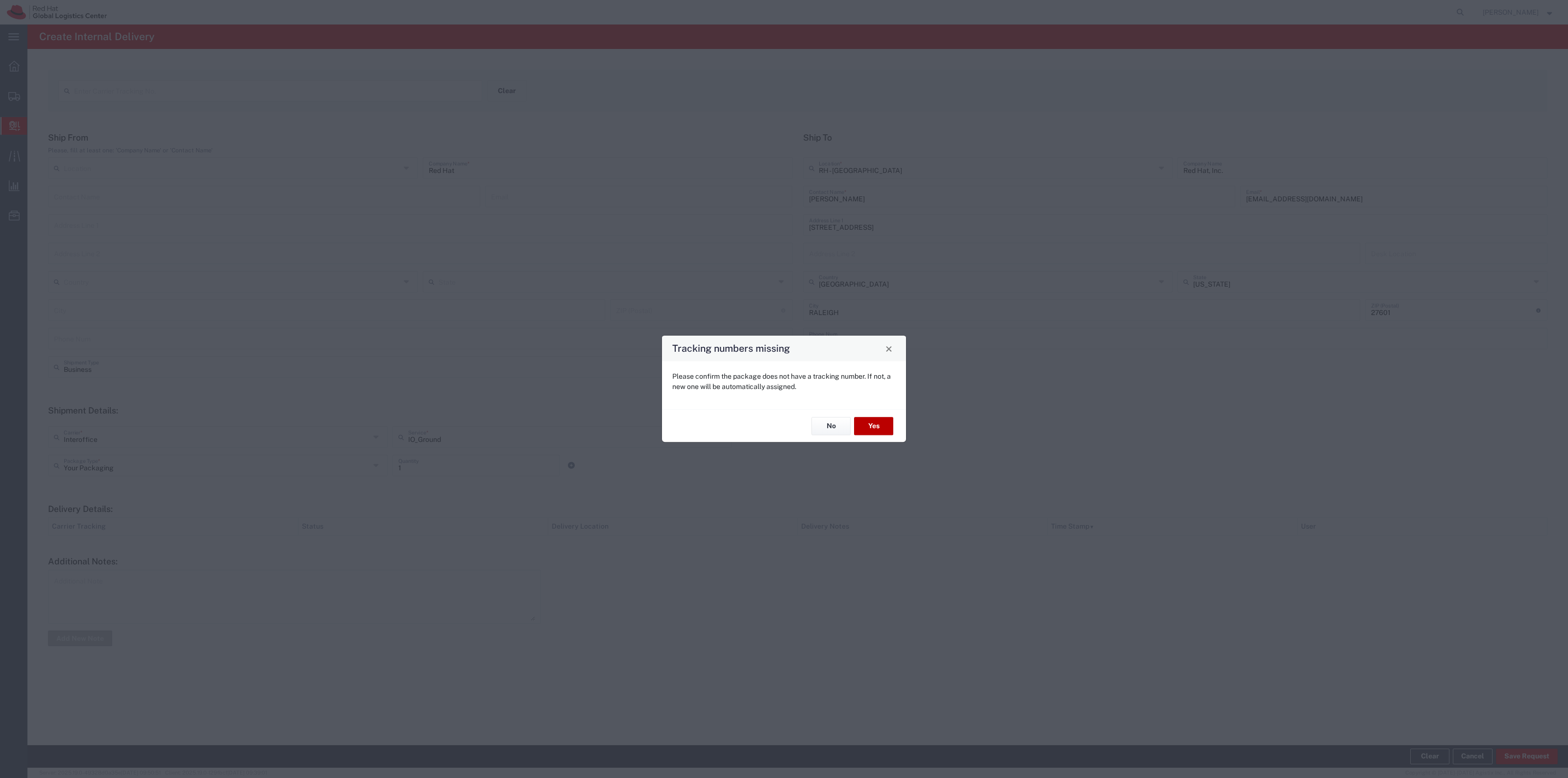
click at [872, 433] on button "Yes" at bounding box center [873, 426] width 39 height 18
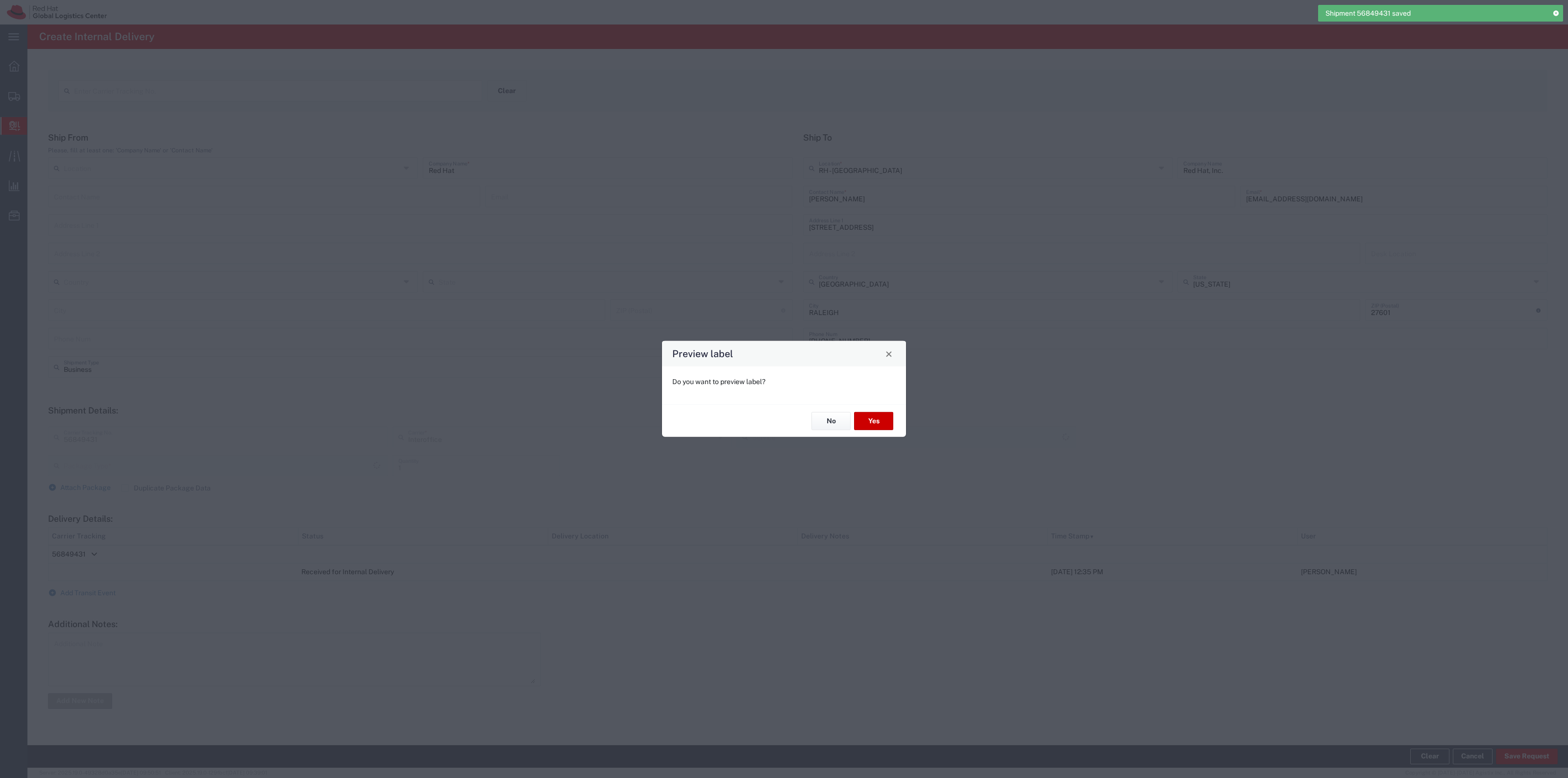
type input "Your Packaging"
type input "IO_Ground"
click at [896, 413] on div "No Yes" at bounding box center [784, 420] width 244 height 33
click at [894, 417] on div "No Yes" at bounding box center [784, 420] width 244 height 33
click at [882, 417] on button "Yes" at bounding box center [873, 421] width 39 height 18
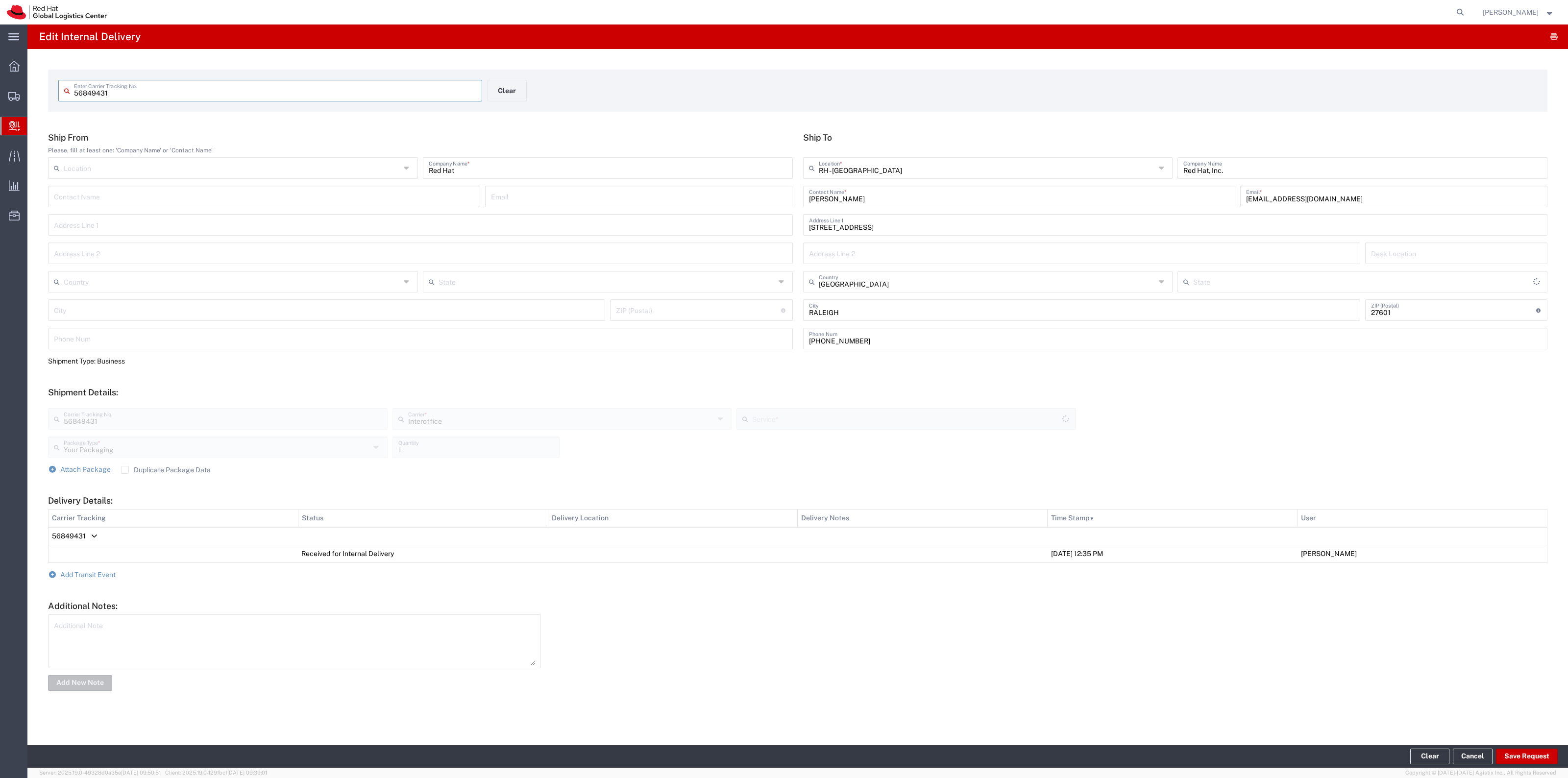
type input "IO_Ground"
type input "[US_STATE]"
click at [140, 97] on input "56849431" at bounding box center [275, 90] width 402 height 17
click at [510, 91] on button "Clear" at bounding box center [507, 91] width 39 height 22
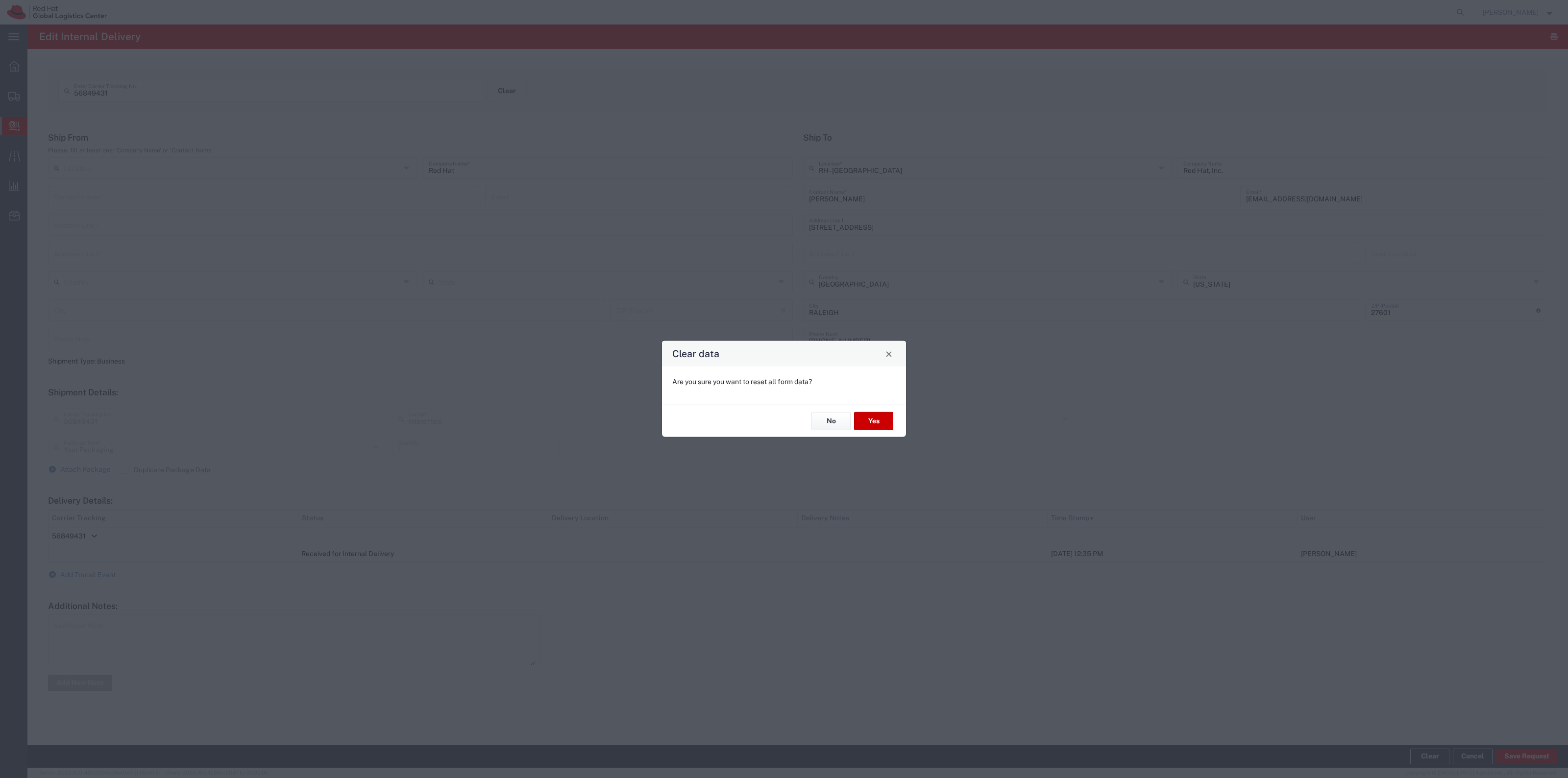
click at [893, 429] on div "No Yes" at bounding box center [784, 420] width 244 height 33
click at [882, 422] on button "Yes" at bounding box center [873, 421] width 39 height 18
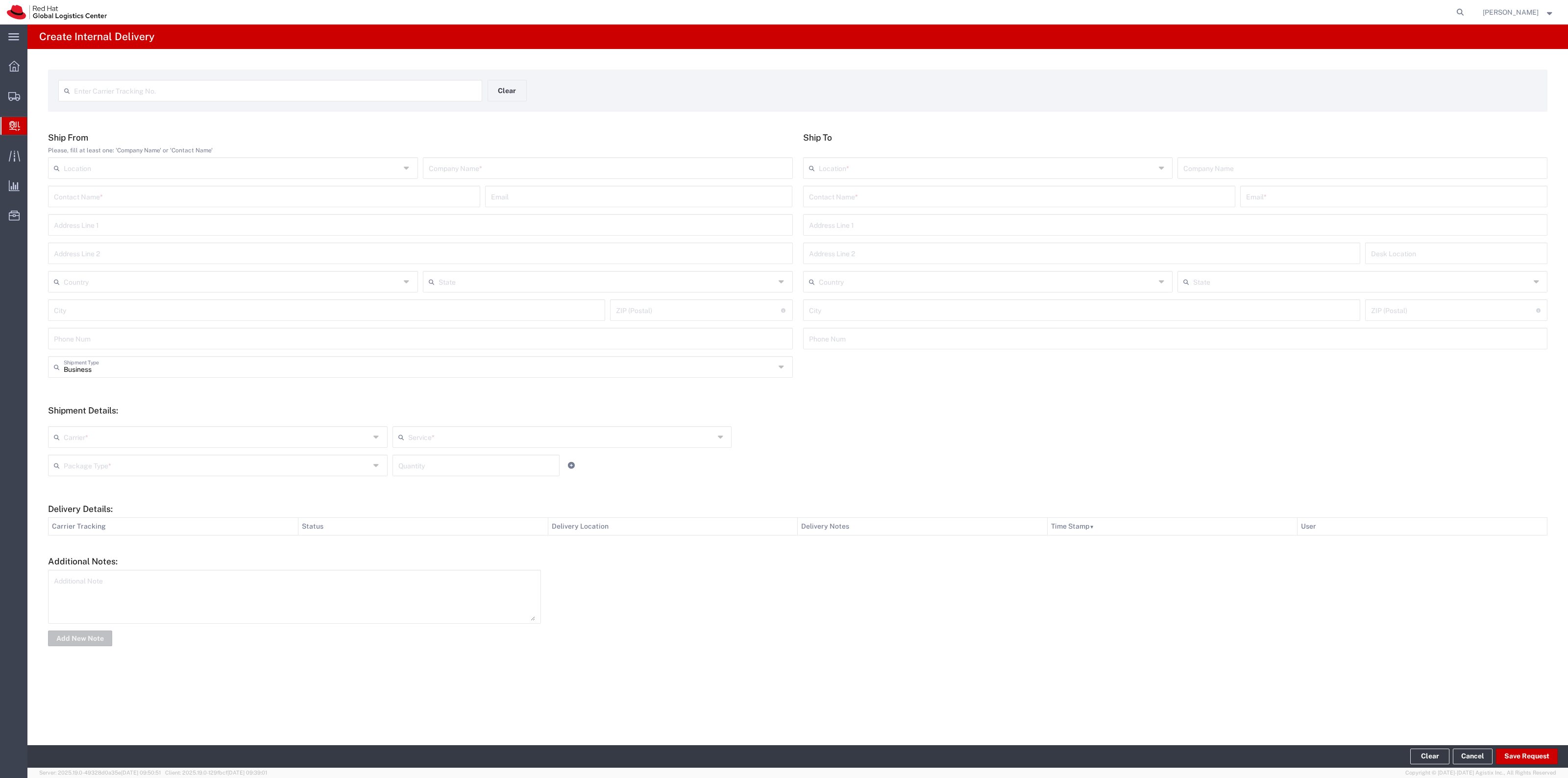
click at [998, 197] on input "text" at bounding box center [1019, 195] width 421 height 17
paste input "Sam Fleming"
type input "Sam Fleming"
click at [1309, 203] on input "text" at bounding box center [1394, 195] width 296 height 17
paste input "sfleming@redhat.com"
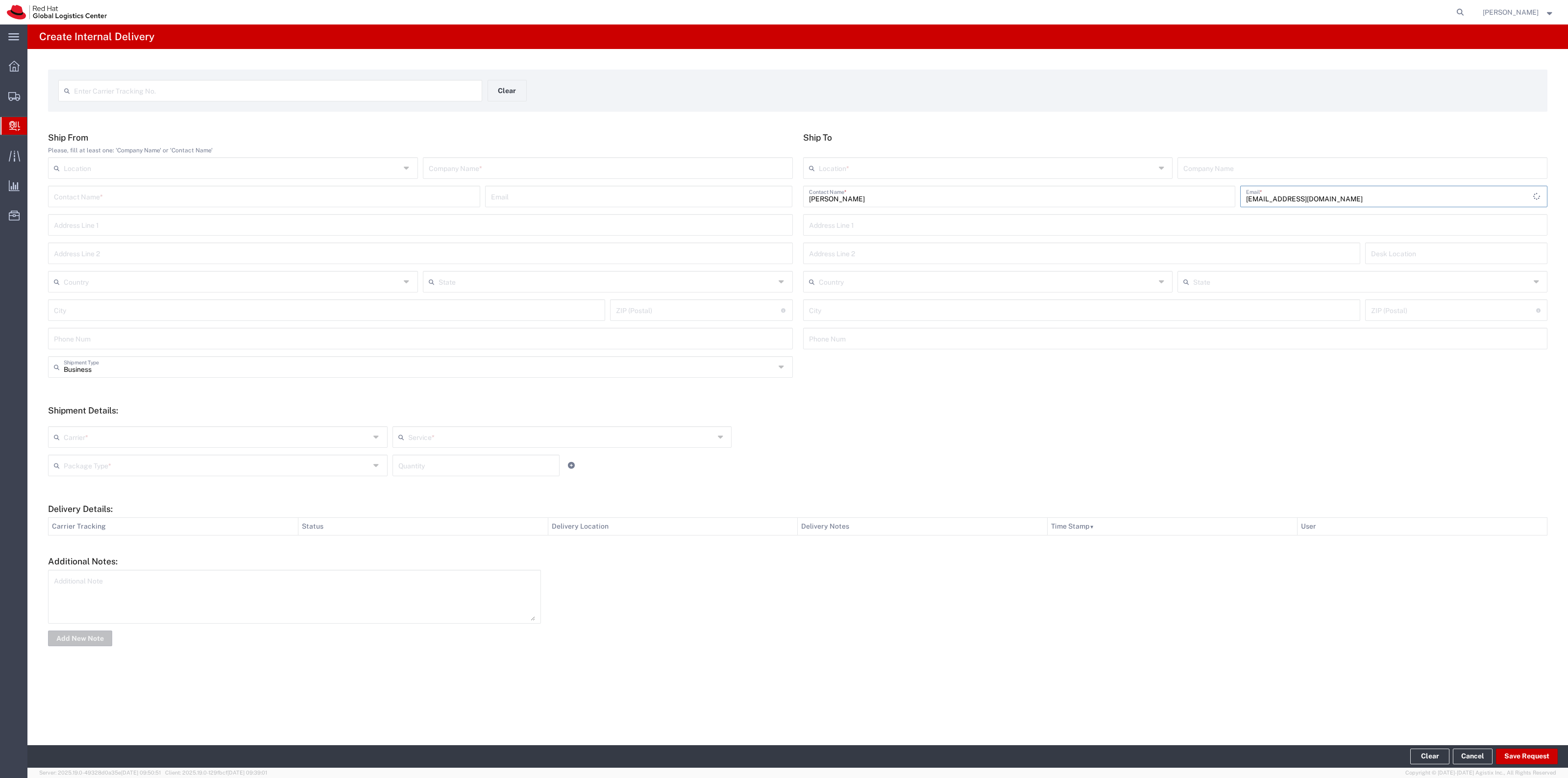
type input "sfleming@redhat.com"
click at [943, 156] on div "Ship To Location * RH - Amsterdam - MSO RH - Amsterdam Data Center RH - Ashburn…" at bounding box center [1175, 244] width 755 height 224
click at [937, 162] on input "text" at bounding box center [987, 167] width 337 height 17
drag, startPoint x: 885, startPoint y: 202, endPoint x: 802, endPoint y: 196, distance: 83.2
click at [883, 202] on span "RH - [GEOGRAPHIC_DATA]" at bounding box center [988, 205] width 368 height 15
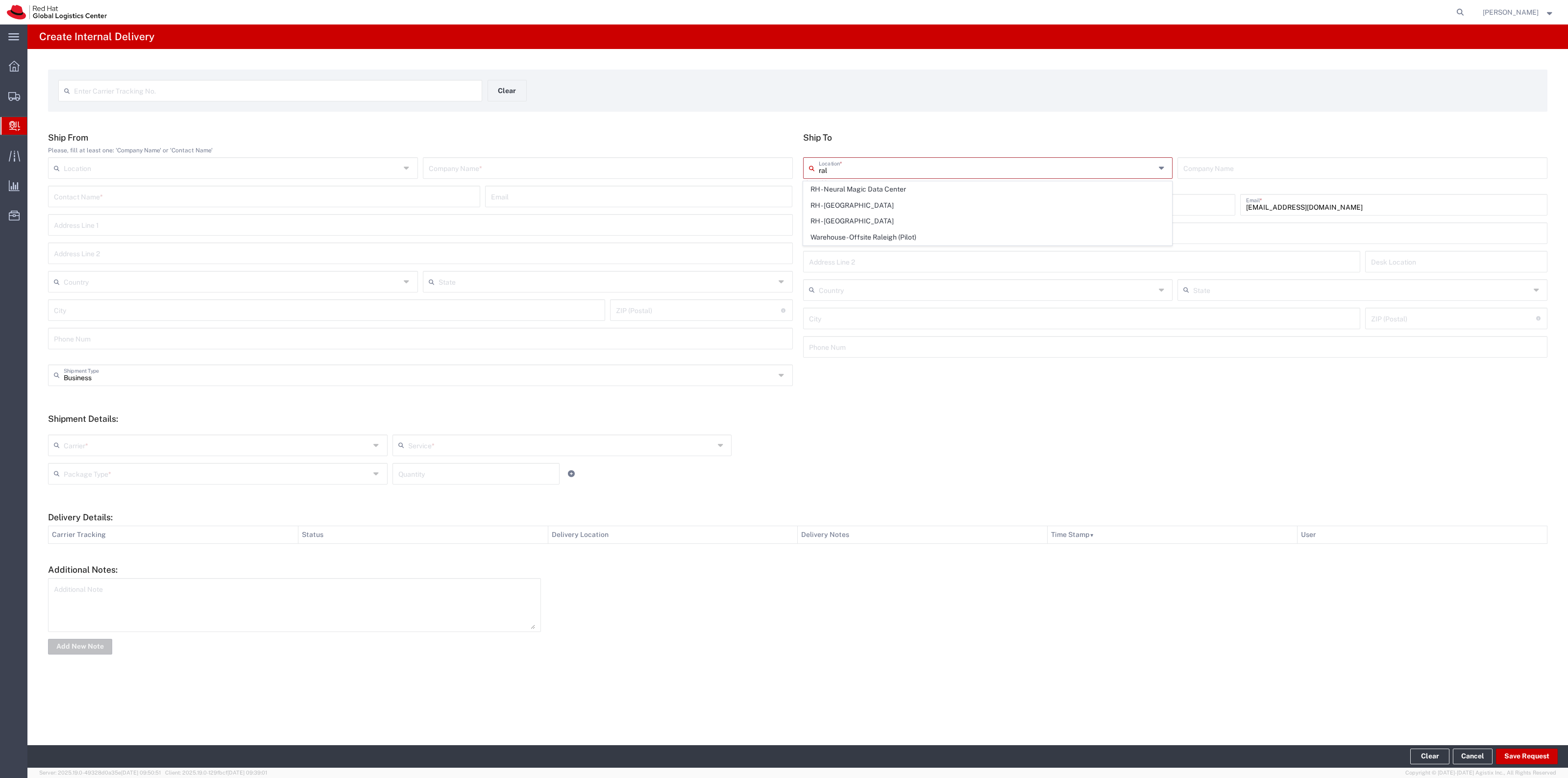
type input "RH - [GEOGRAPHIC_DATA]"
type input "Red Hat, Inc."
type input "[STREET_ADDRESS]"
type input "[GEOGRAPHIC_DATA]"
type input "RALEIGH"
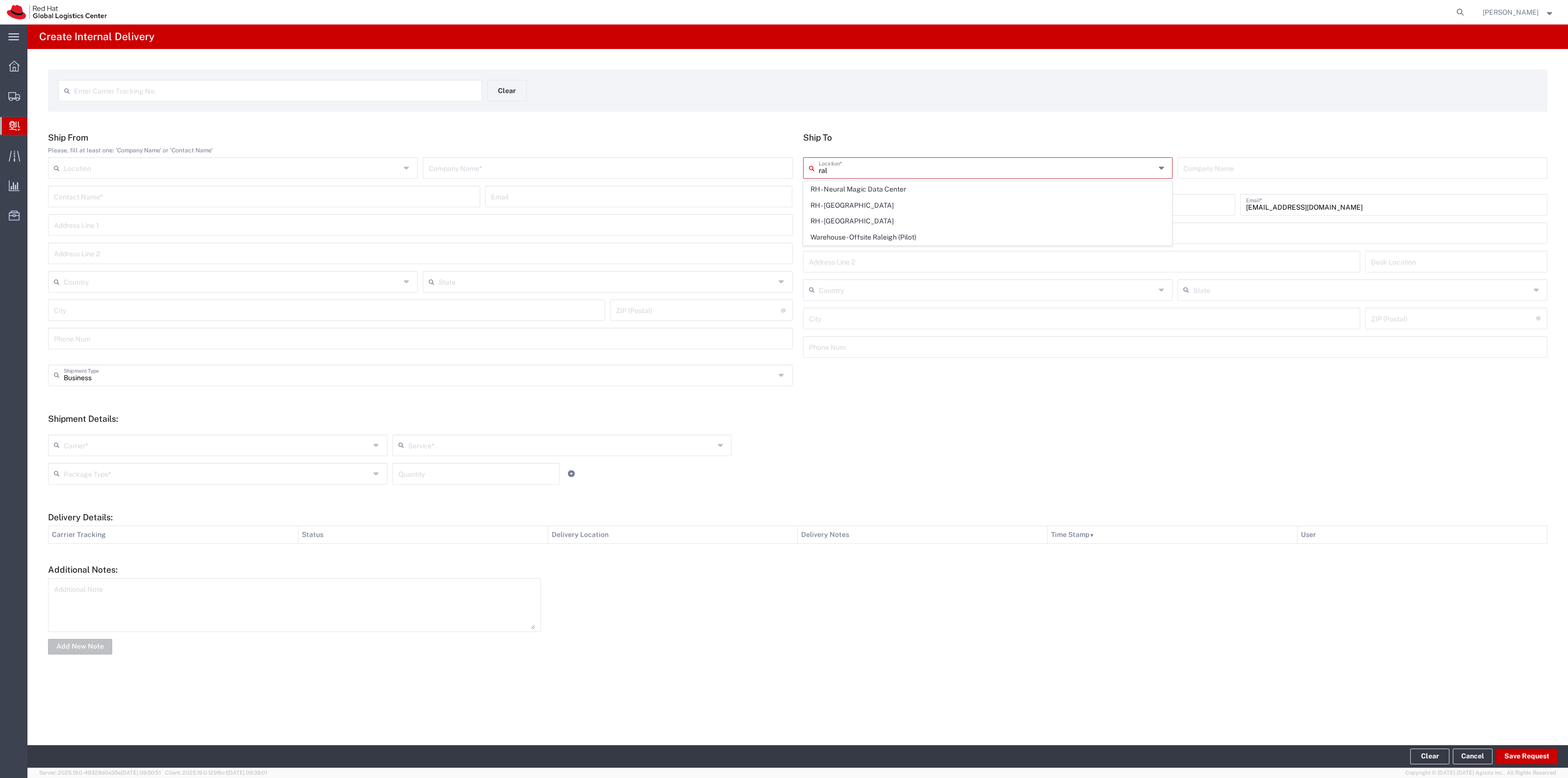
type input "27601"
type input "919-754-4950"
click at [575, 169] on input "text" at bounding box center [608, 167] width 359 height 17
type input "[US_STATE]"
type input "Red Hat"
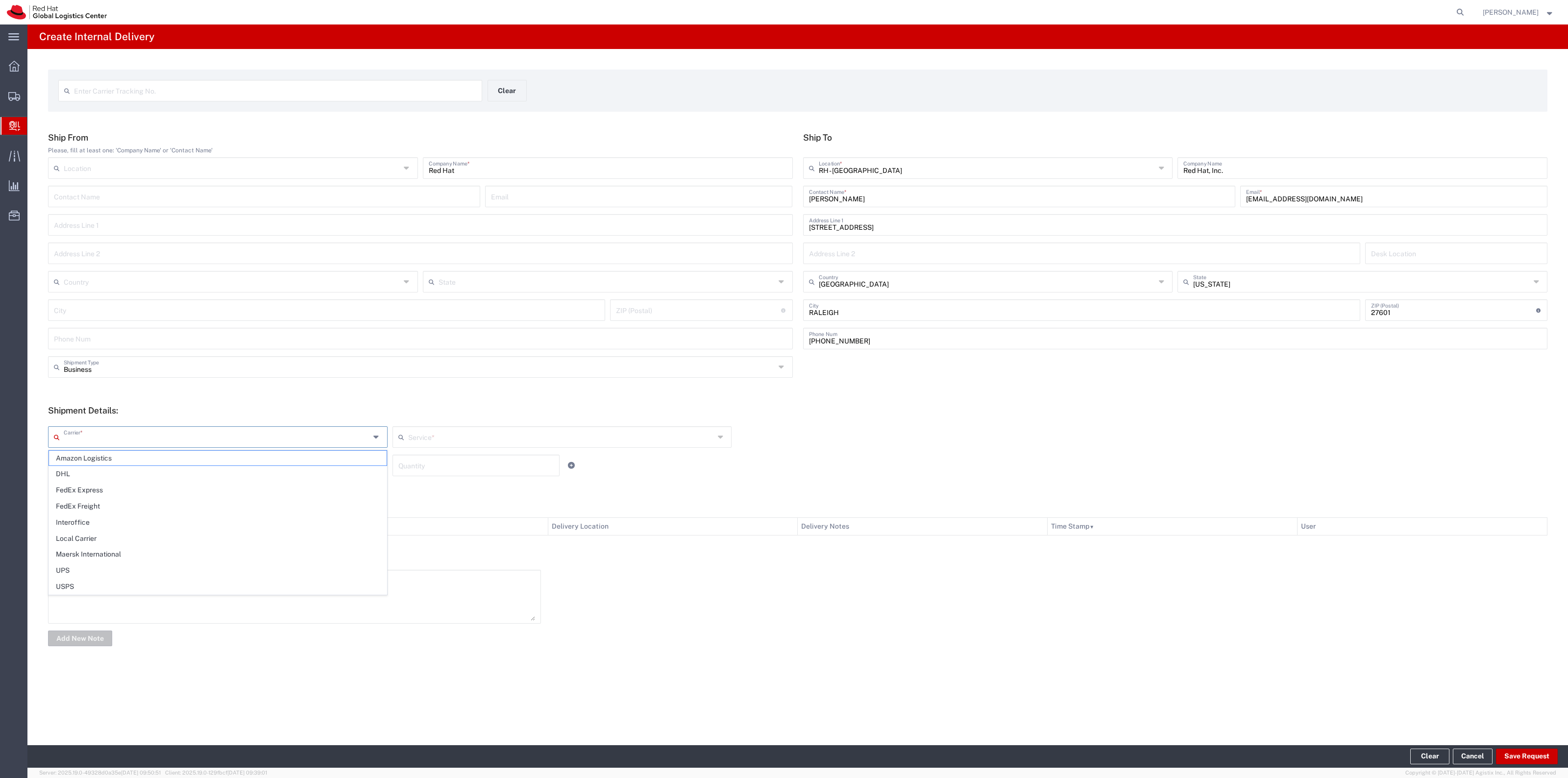
click at [167, 439] on input "text" at bounding box center [216, 435] width 306 height 17
click at [142, 527] on span "Interoffice" at bounding box center [217, 522] width 338 height 15
type input "Interoffice"
click at [478, 444] on input "text" at bounding box center [561, 435] width 306 height 17
click at [466, 462] on span "IO_Ground" at bounding box center [562, 458] width 338 height 15
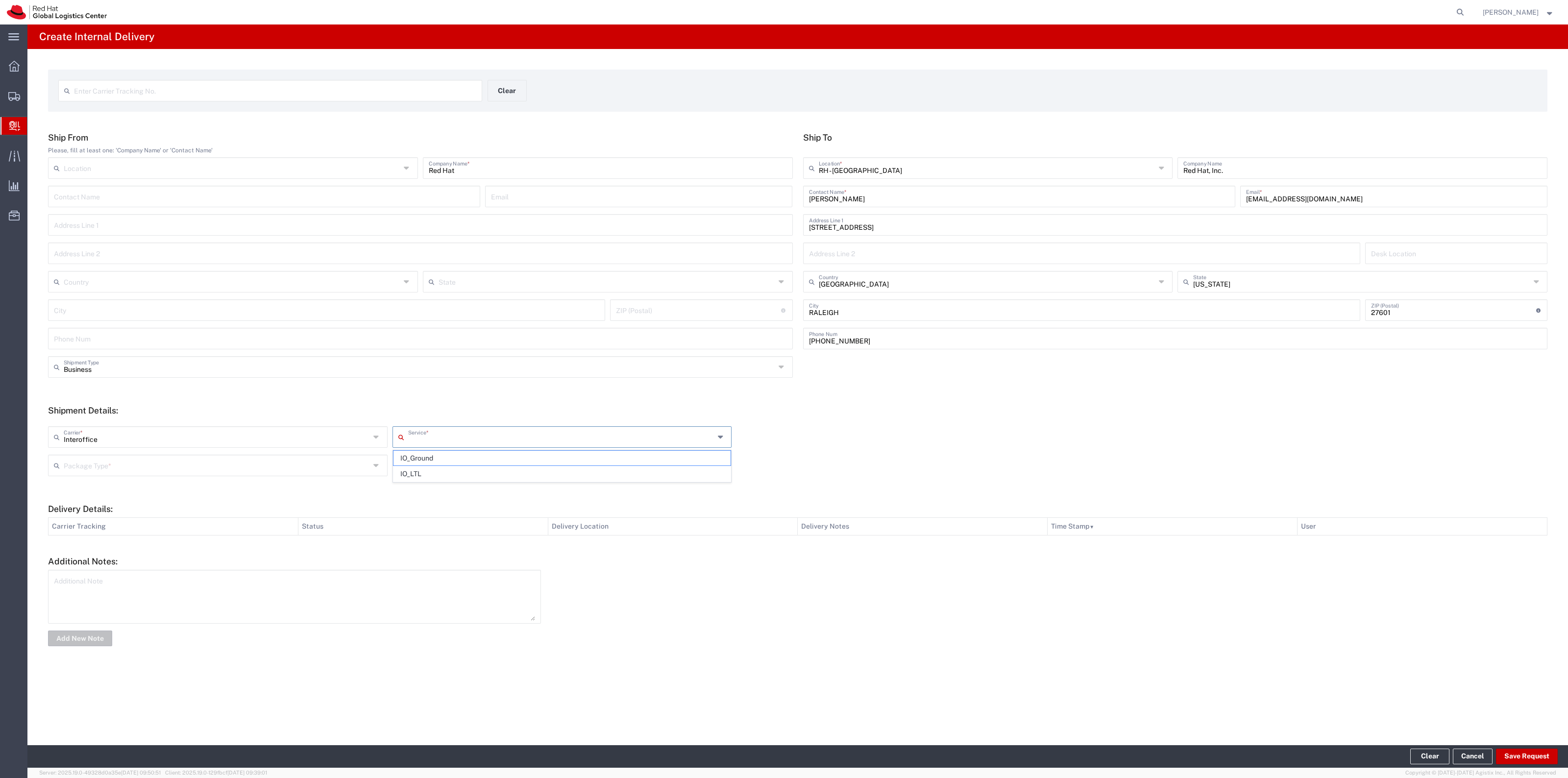
type input "IO_Ground"
click at [344, 465] on input "text" at bounding box center [216, 464] width 306 height 17
drag, startPoint x: 263, startPoint y: 551, endPoint x: 397, endPoint y: 490, distance: 147.2
click at [263, 551] on span "Your Packaging" at bounding box center [217, 551] width 338 height 15
type input "Your Packaging"
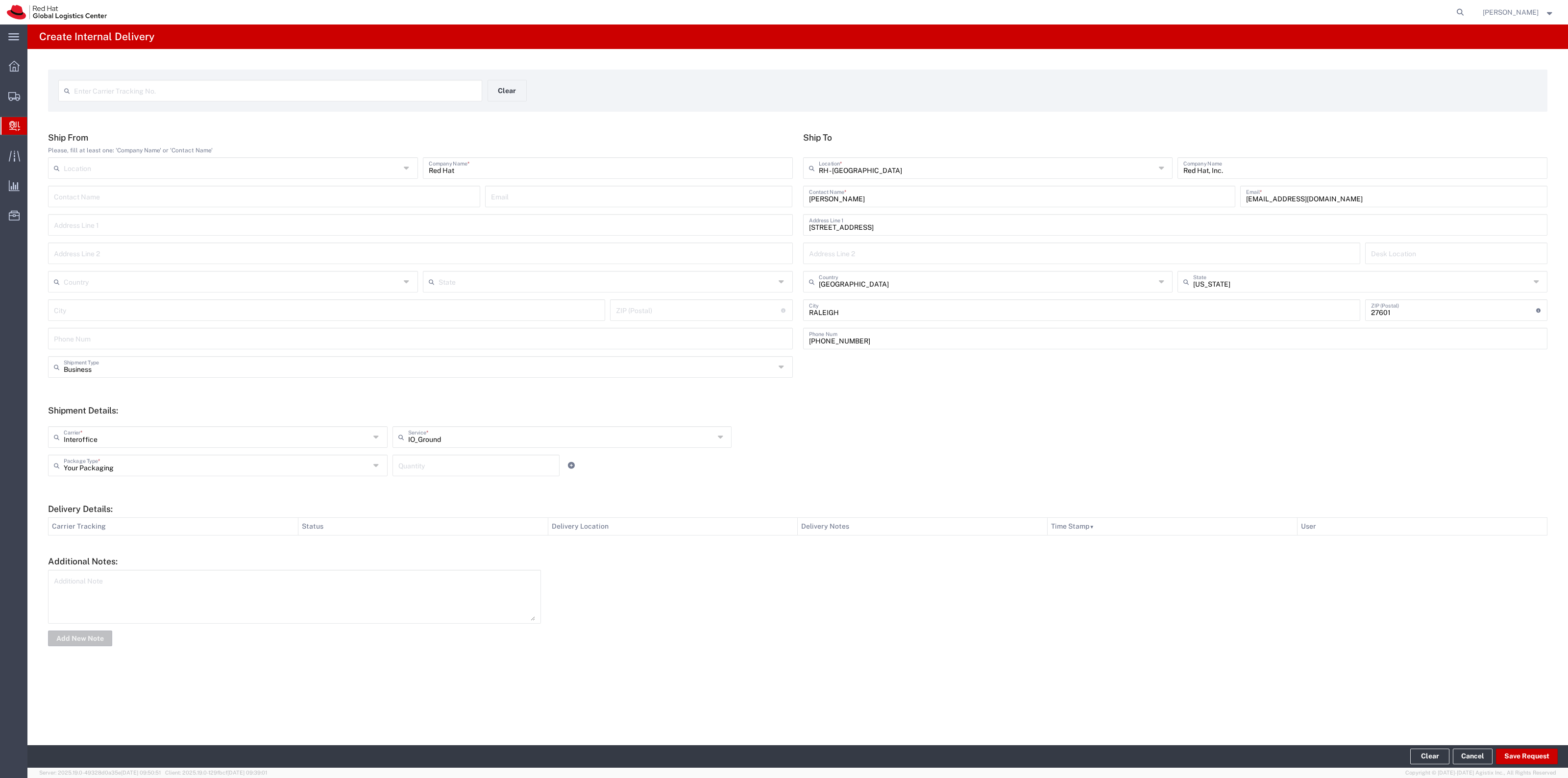
drag, startPoint x: 413, startPoint y: 478, endPoint x: 421, endPoint y: 471, distance: 10.6
click at [414, 478] on div "Your Packaging Package Type * Case(s) Envelope PAK Skid(s) Your Packaging Quant…" at bounding box center [562, 469] width 1033 height 28
click at [422, 471] on input "number" at bounding box center [476, 464] width 156 height 17
type input "1"
click at [1543, 756] on button "Save Request" at bounding box center [1527, 756] width 61 height 16
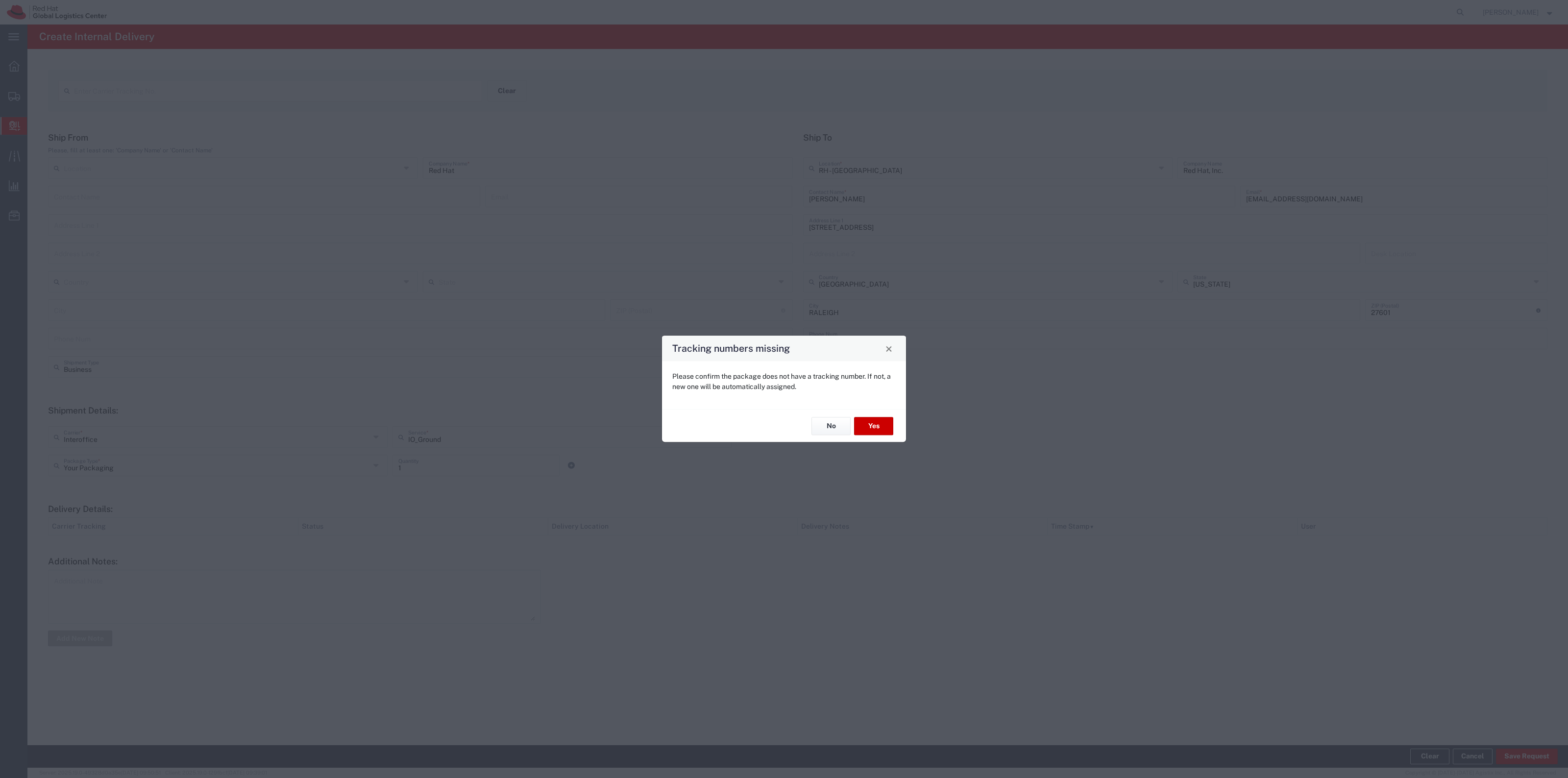
click at [869, 439] on div "No Yes" at bounding box center [784, 426] width 244 height 33
click at [872, 433] on button "Yes" at bounding box center [873, 426] width 39 height 18
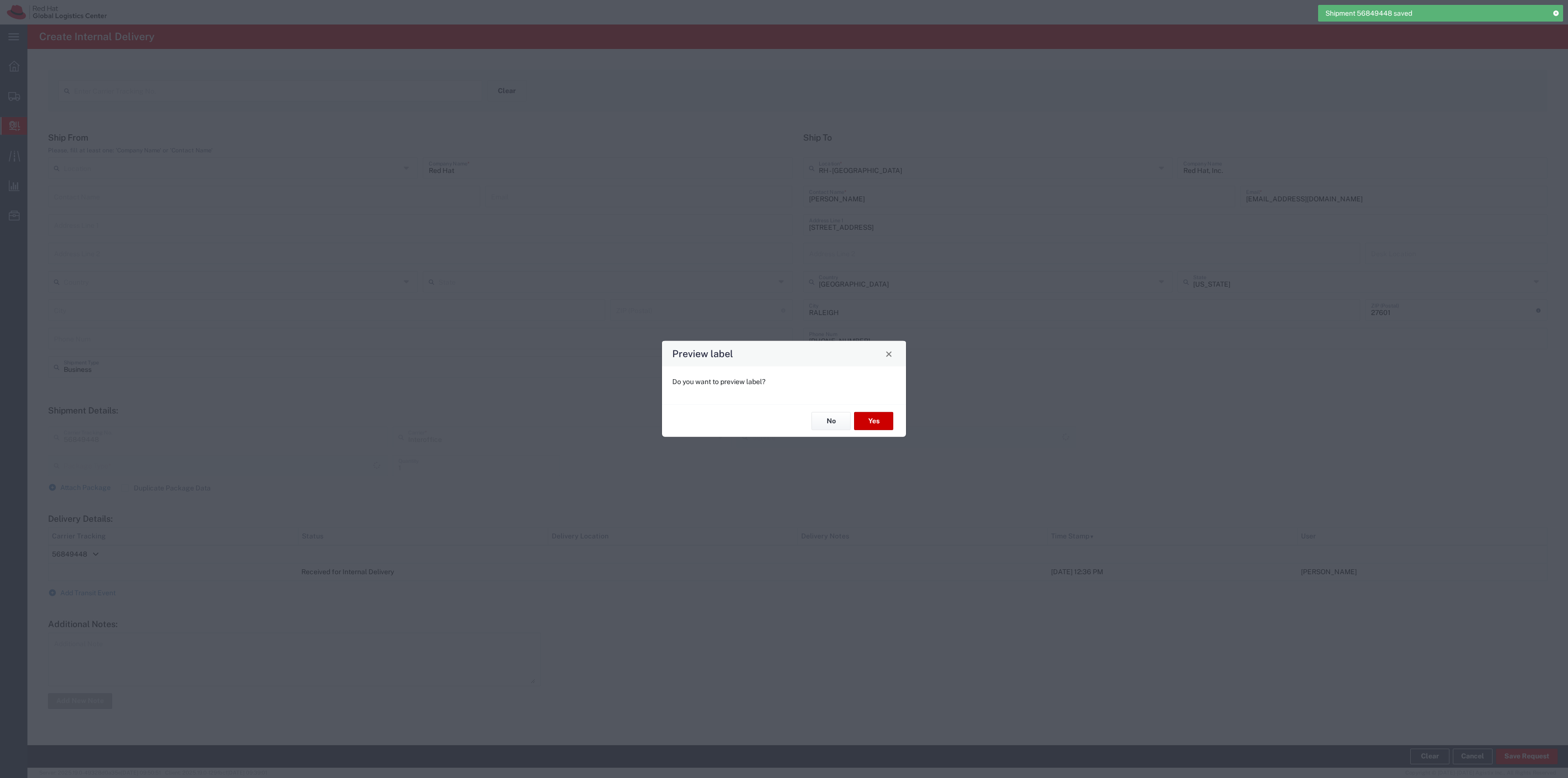
type input "Your Packaging"
type input "IO_Ground"
click at [877, 420] on button "Yes" at bounding box center [873, 421] width 39 height 18
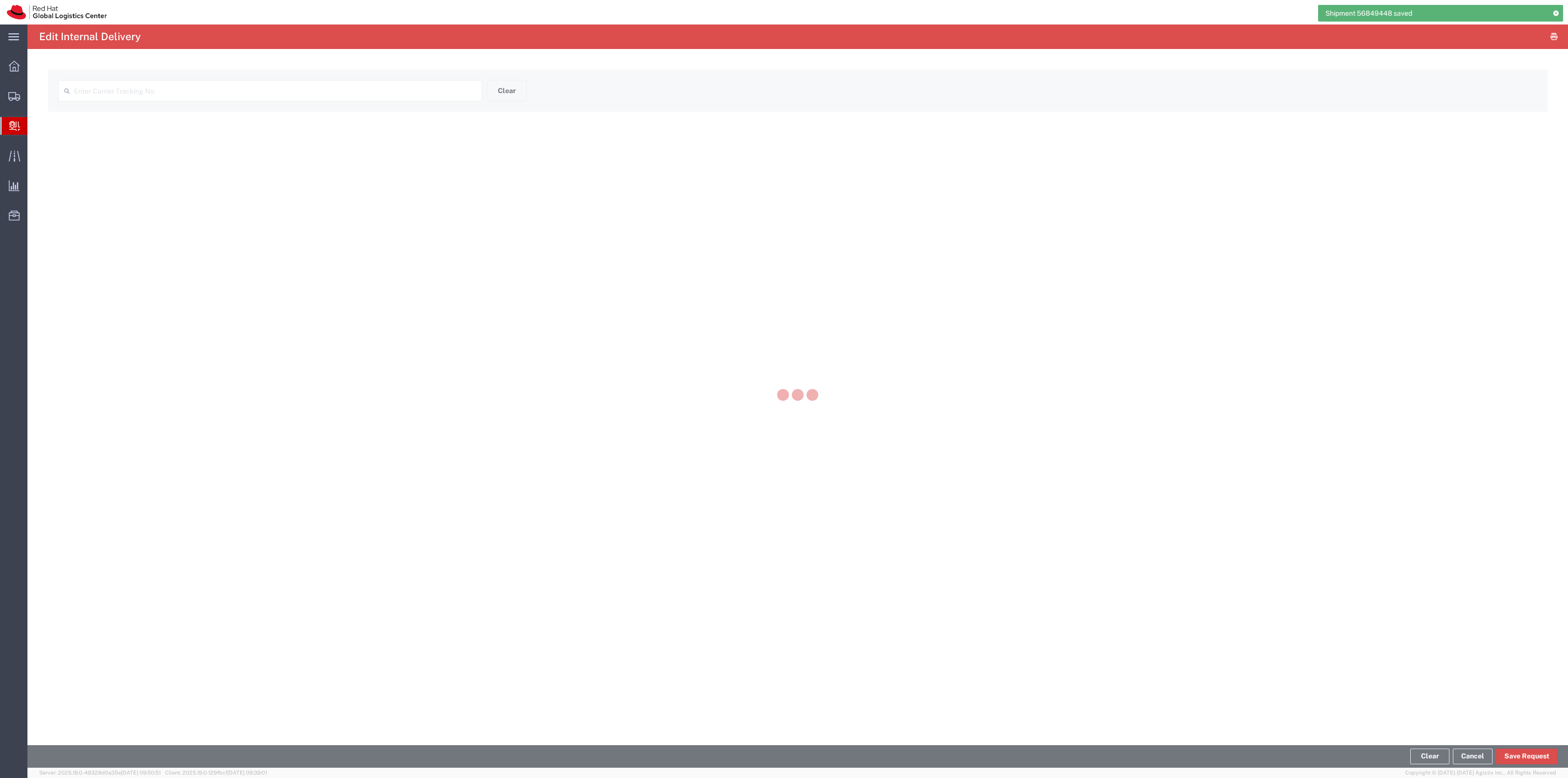
type input "56849448"
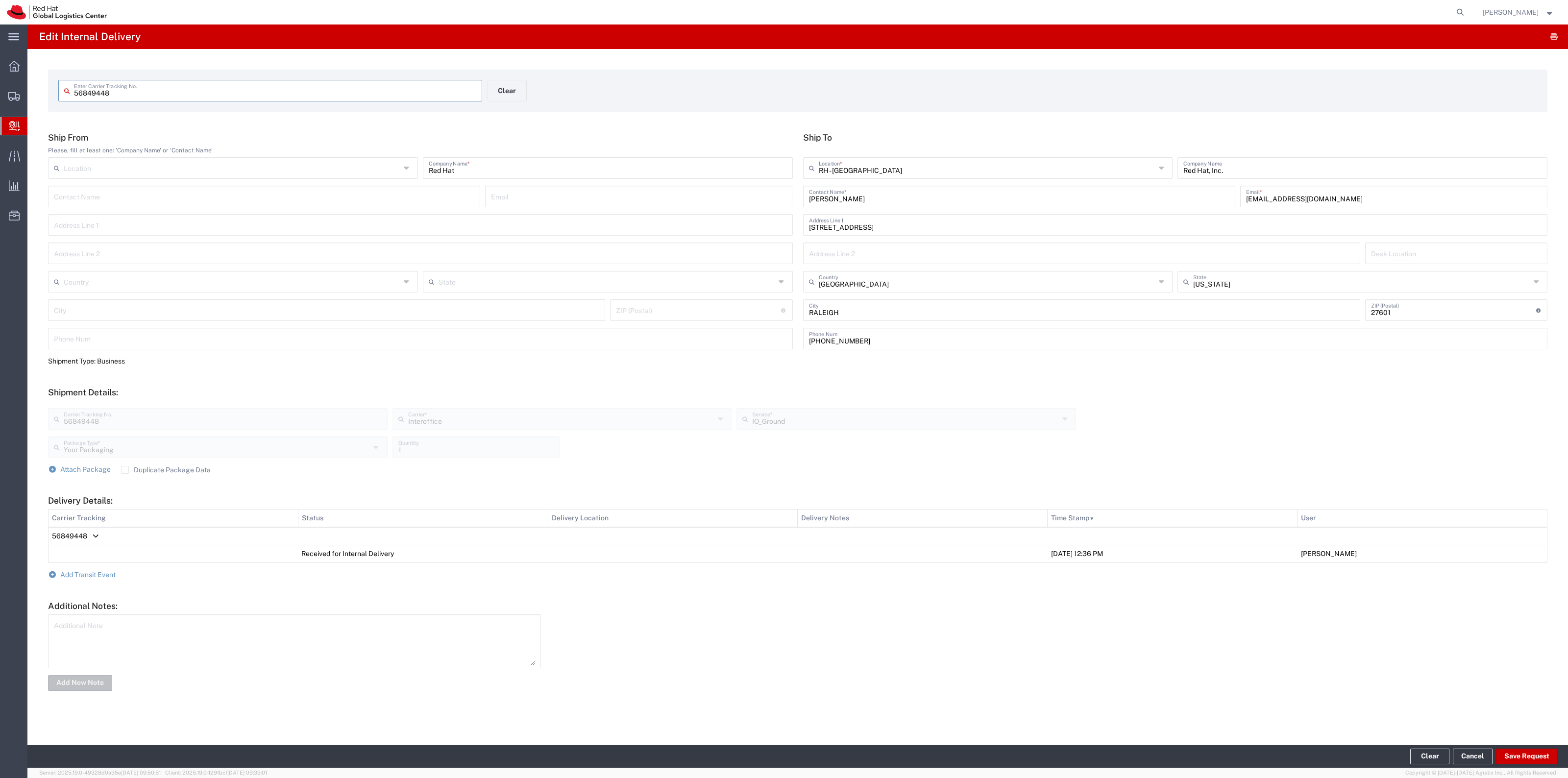
click at [353, 85] on input "56849448" at bounding box center [275, 90] width 402 height 17
click at [531, 110] on form "56849448 Enter Carrier Tracking No. Clear" at bounding box center [797, 91] width 1499 height 42
click at [518, 97] on button "Clear" at bounding box center [507, 91] width 39 height 22
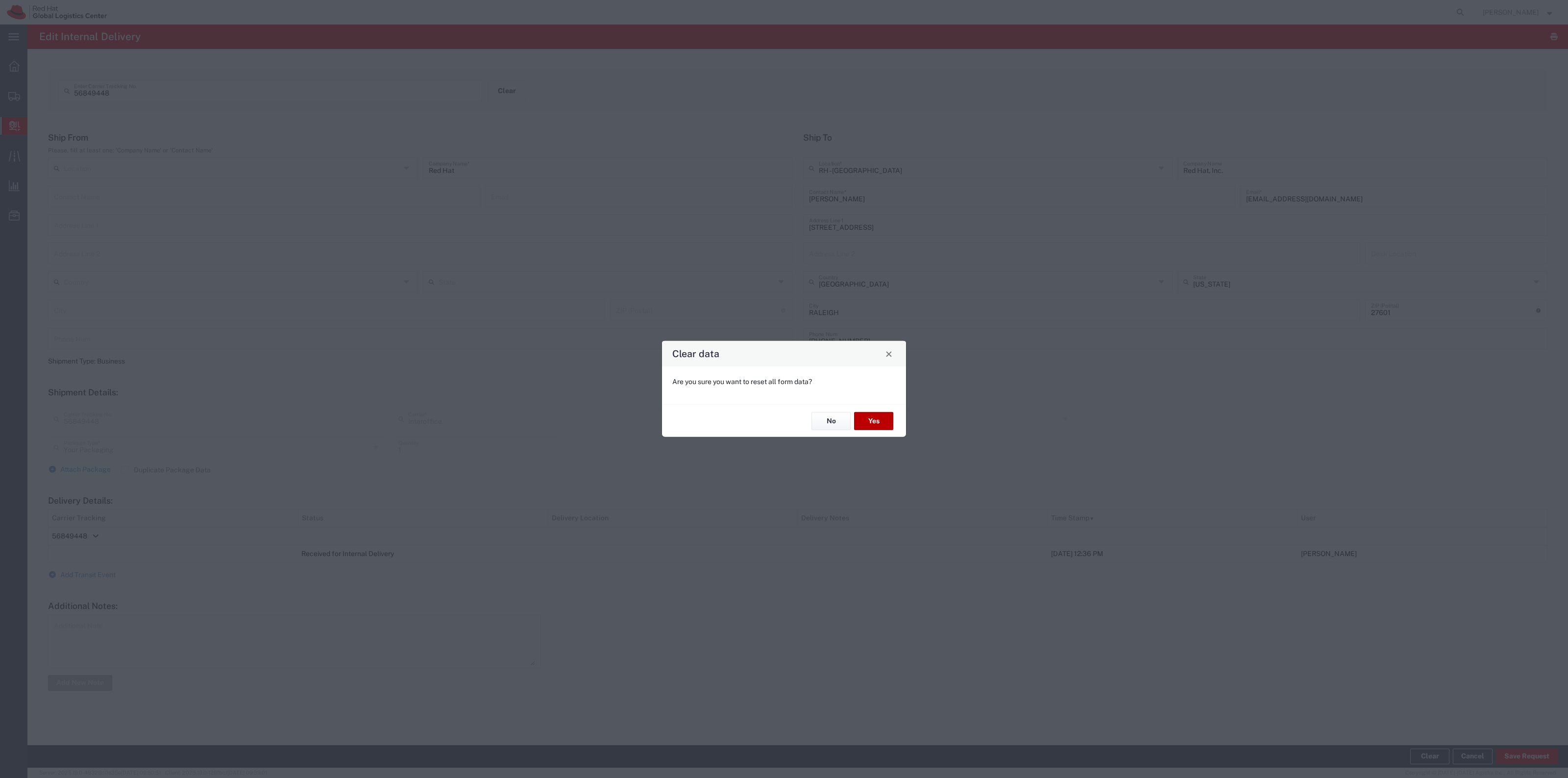
click at [873, 425] on button "Yes" at bounding box center [873, 421] width 39 height 18
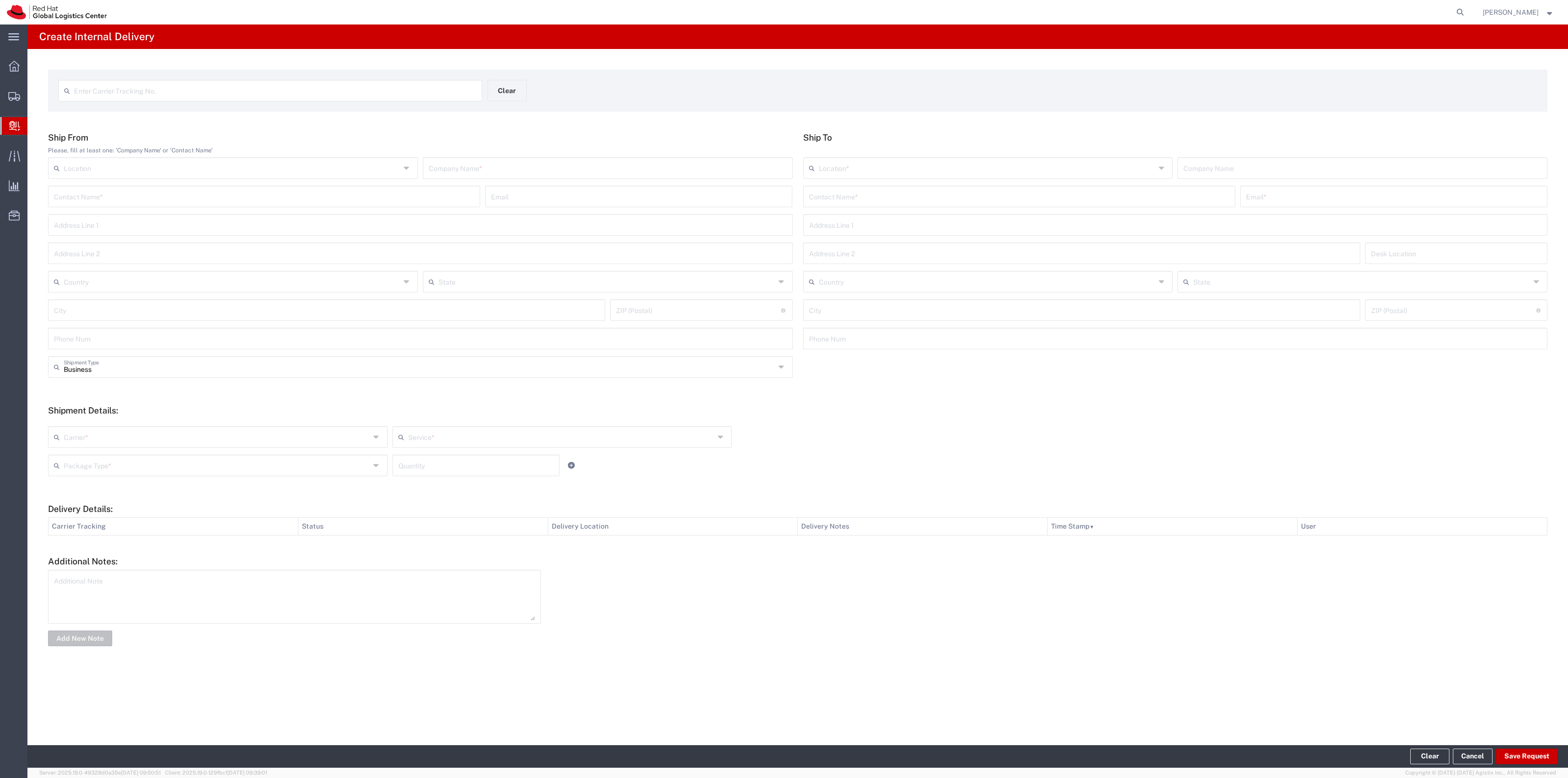
click at [915, 199] on input "text" at bounding box center [1019, 195] width 421 height 17
paste input "Anthony Valentino"
type input "Anthony Valentino"
drag, startPoint x: 1273, startPoint y: 192, endPoint x: 1201, endPoint y: 192, distance: 72.0
click at [1273, 192] on input "text" at bounding box center [1394, 195] width 296 height 17
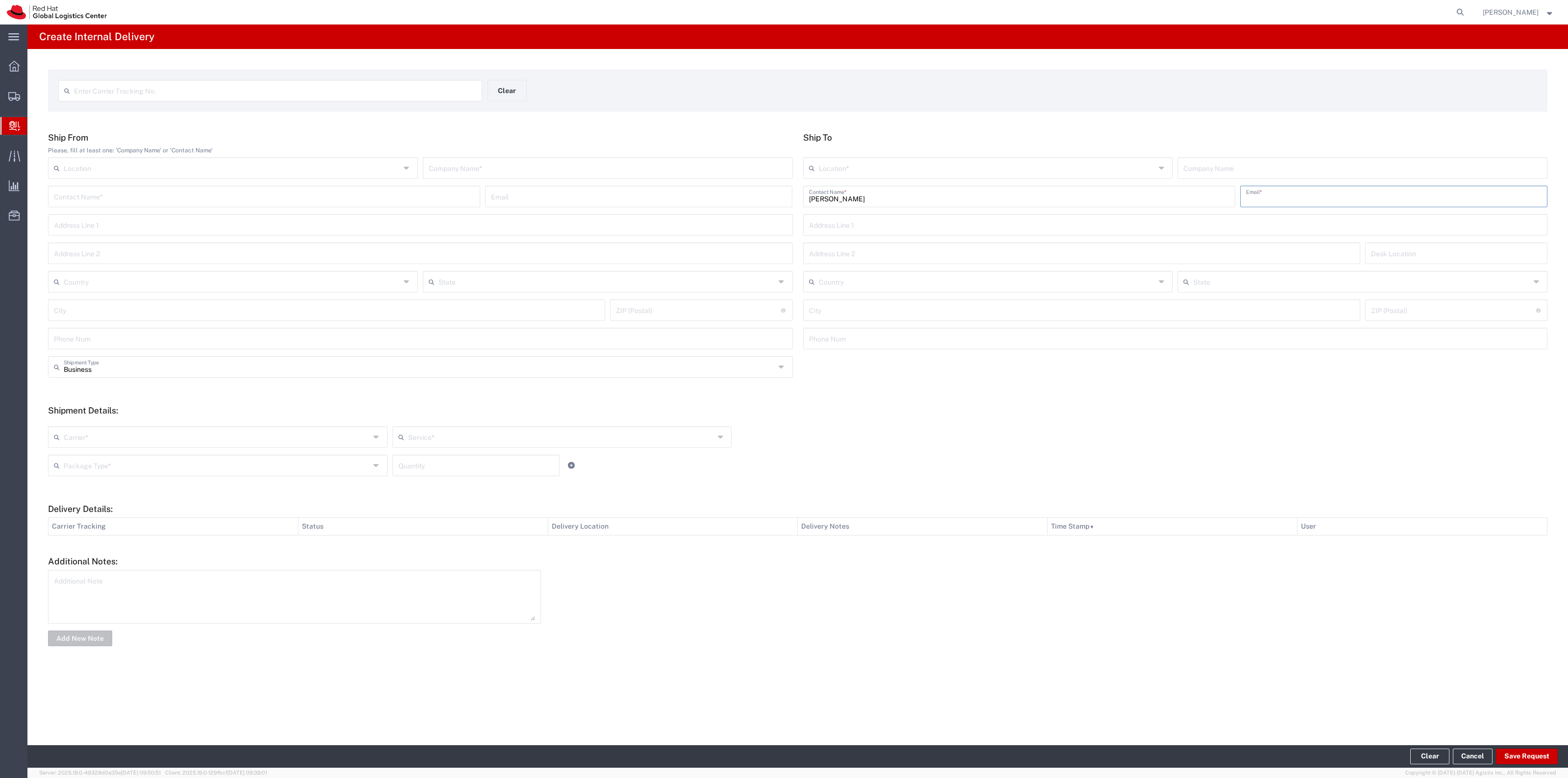
paste input "anvalent@redhat.com"
type input "anvalent@redhat.com"
click at [1028, 170] on input "text" at bounding box center [987, 167] width 337 height 17
click at [824, 204] on span "RH - [GEOGRAPHIC_DATA]" at bounding box center [988, 205] width 368 height 15
type input "RH - [GEOGRAPHIC_DATA]"
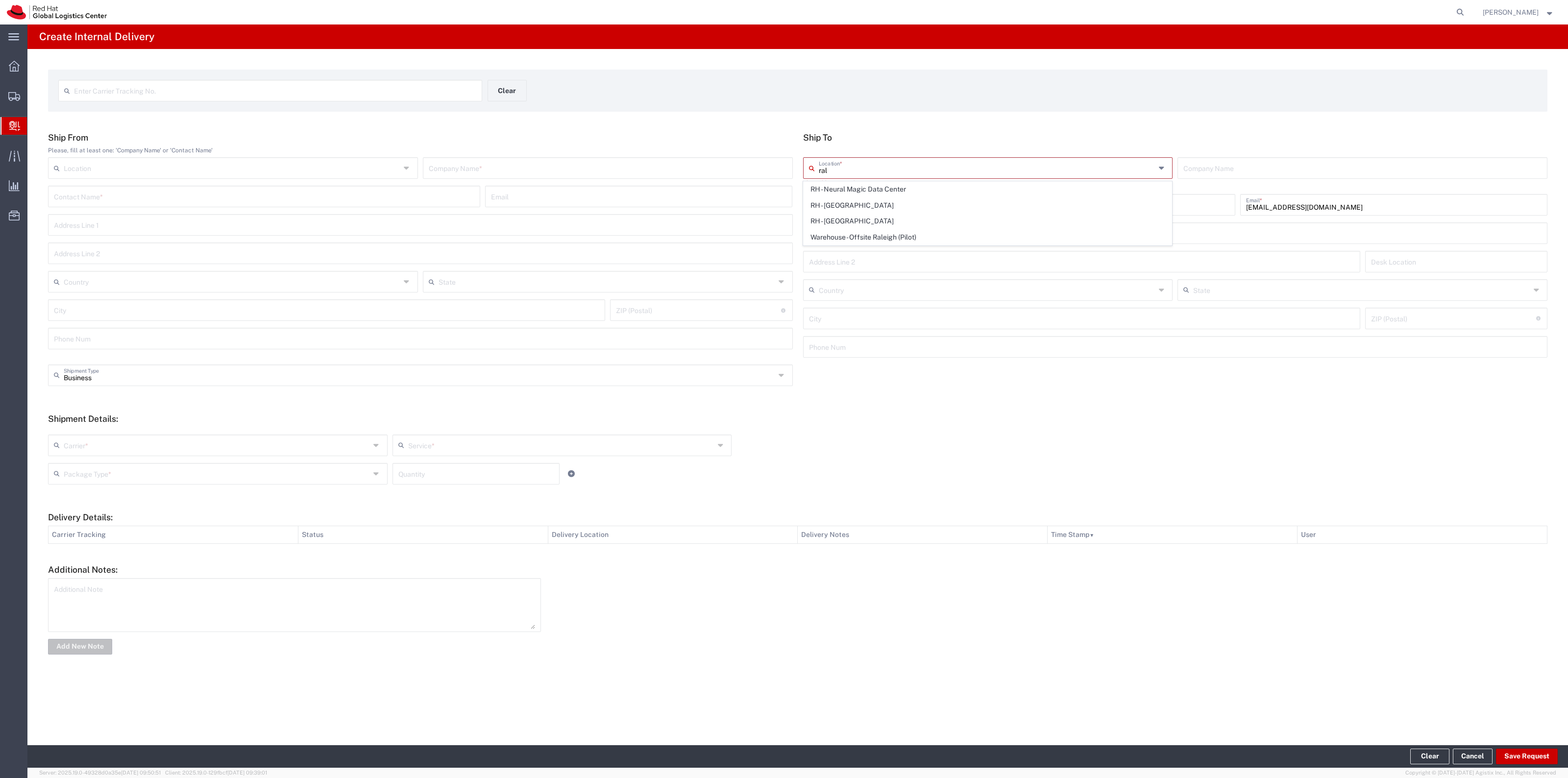
type input "Red Hat, Inc."
type input "[STREET_ADDRESS]"
type input "[GEOGRAPHIC_DATA]"
type input "RALEIGH"
type input "27601"
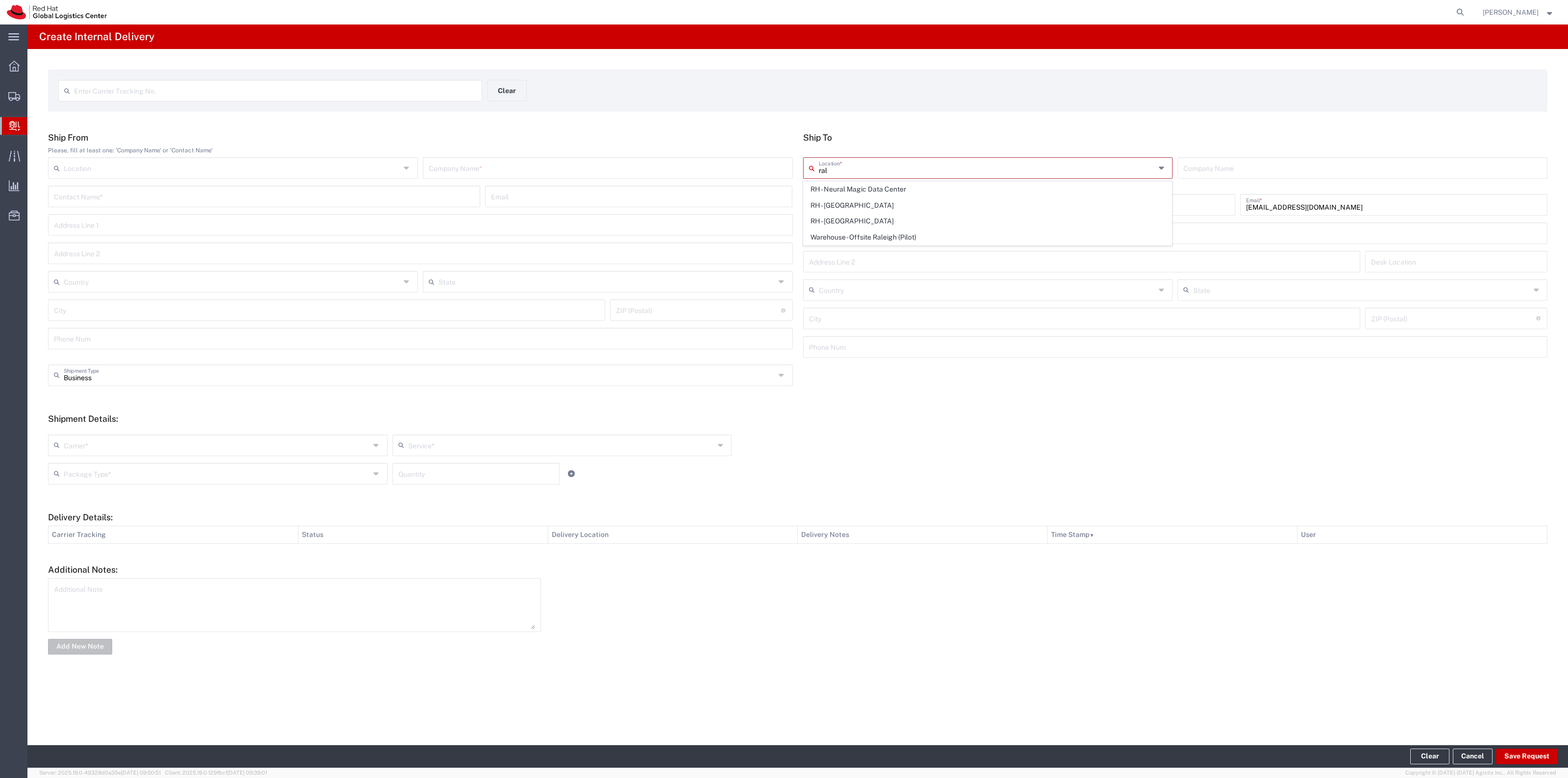
type input "919-754-4950"
type input "[US_STATE]"
click at [692, 172] on input "text" at bounding box center [608, 167] width 359 height 17
type input "Red Hat"
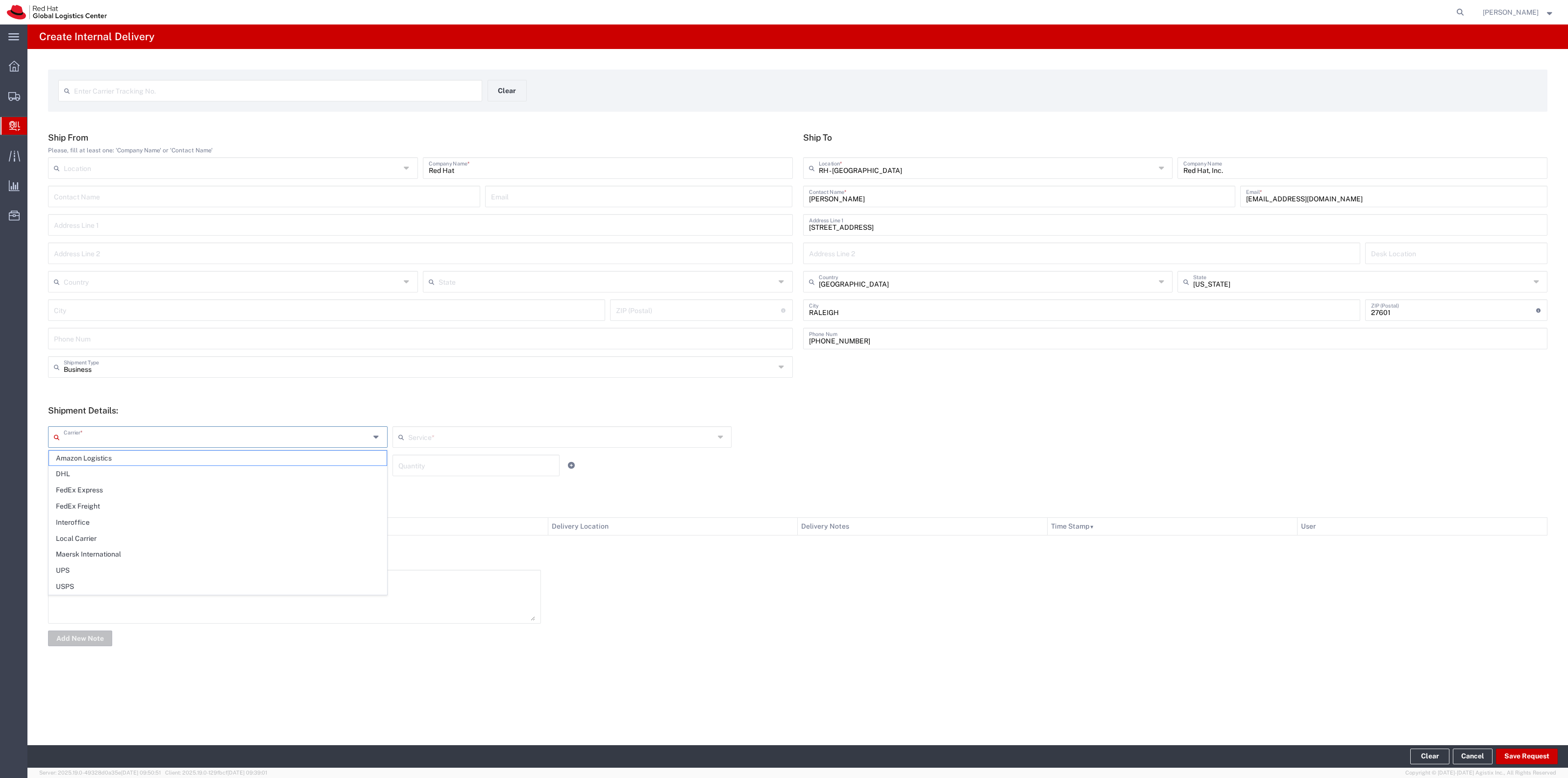
click at [182, 430] on input "text" at bounding box center [216, 435] width 306 height 17
click at [159, 456] on span "Amazon Logistics" at bounding box center [217, 458] width 338 height 15
type input "Amazon Logistics"
type input "Amazon Logistics TBA"
click at [199, 460] on input "text" at bounding box center [216, 464] width 306 height 17
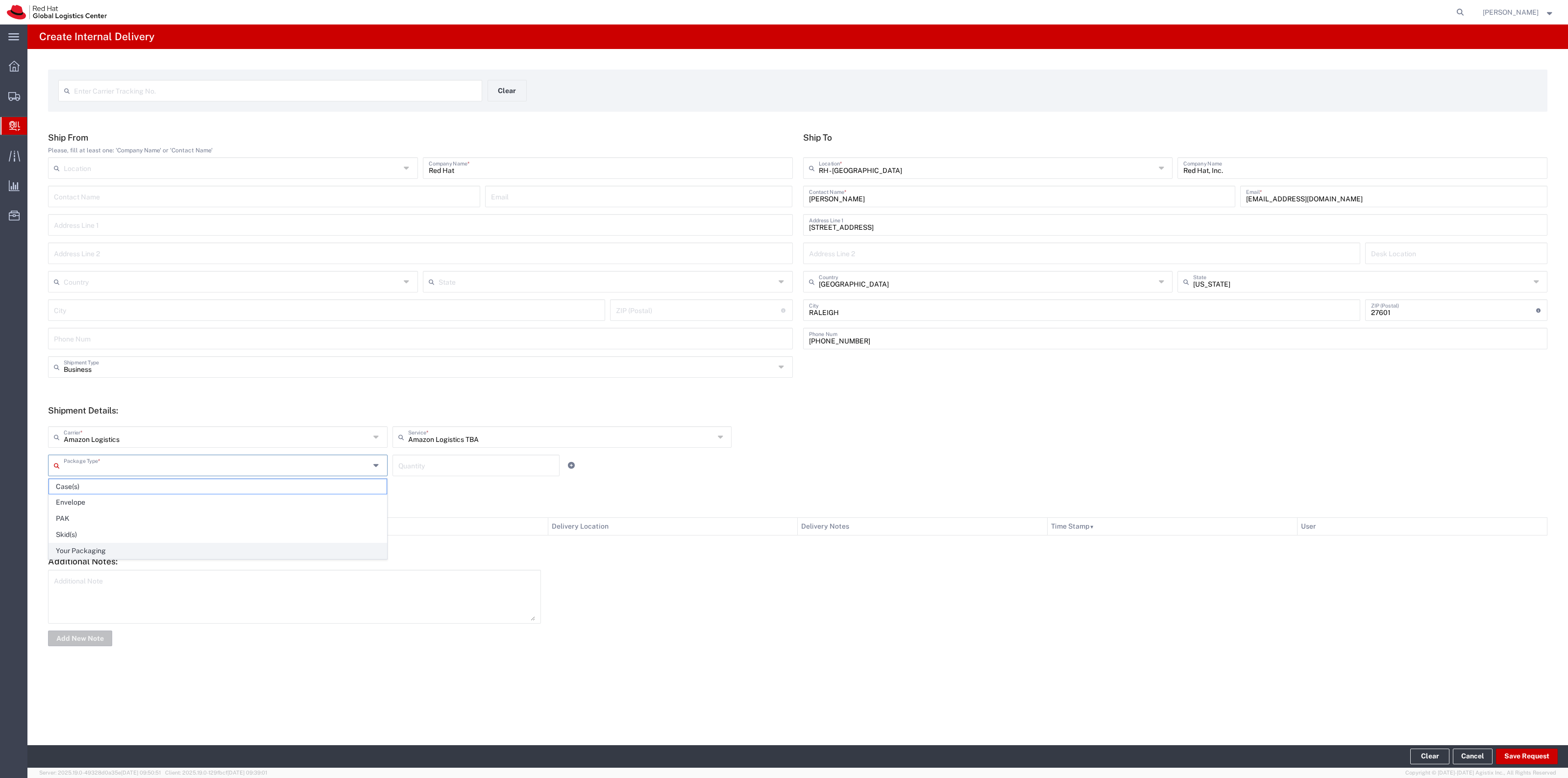
click at [156, 550] on span "Your Packaging" at bounding box center [217, 551] width 338 height 15
type input "Your Packaging"
click at [425, 456] on input "number" at bounding box center [476, 464] width 156 height 17
type input "1"
click at [1503, 748] on button "Save Request" at bounding box center [1527, 756] width 61 height 16
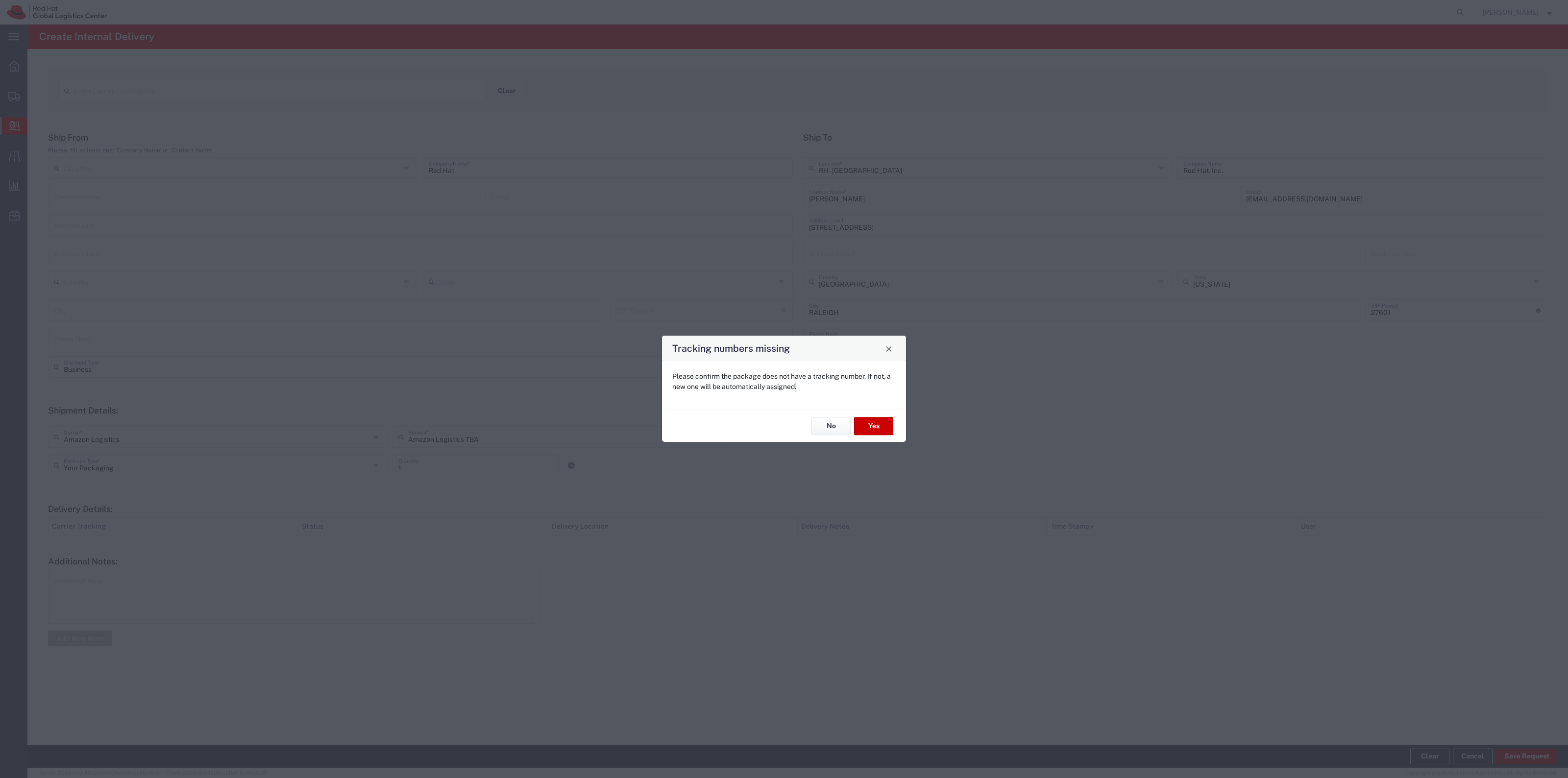
click at [1503, 748] on div "Tracking numbers missing Please confirm the package does not have a tracking nu…" at bounding box center [784, 389] width 1568 height 778
click at [870, 419] on button "Yes" at bounding box center [873, 426] width 39 height 18
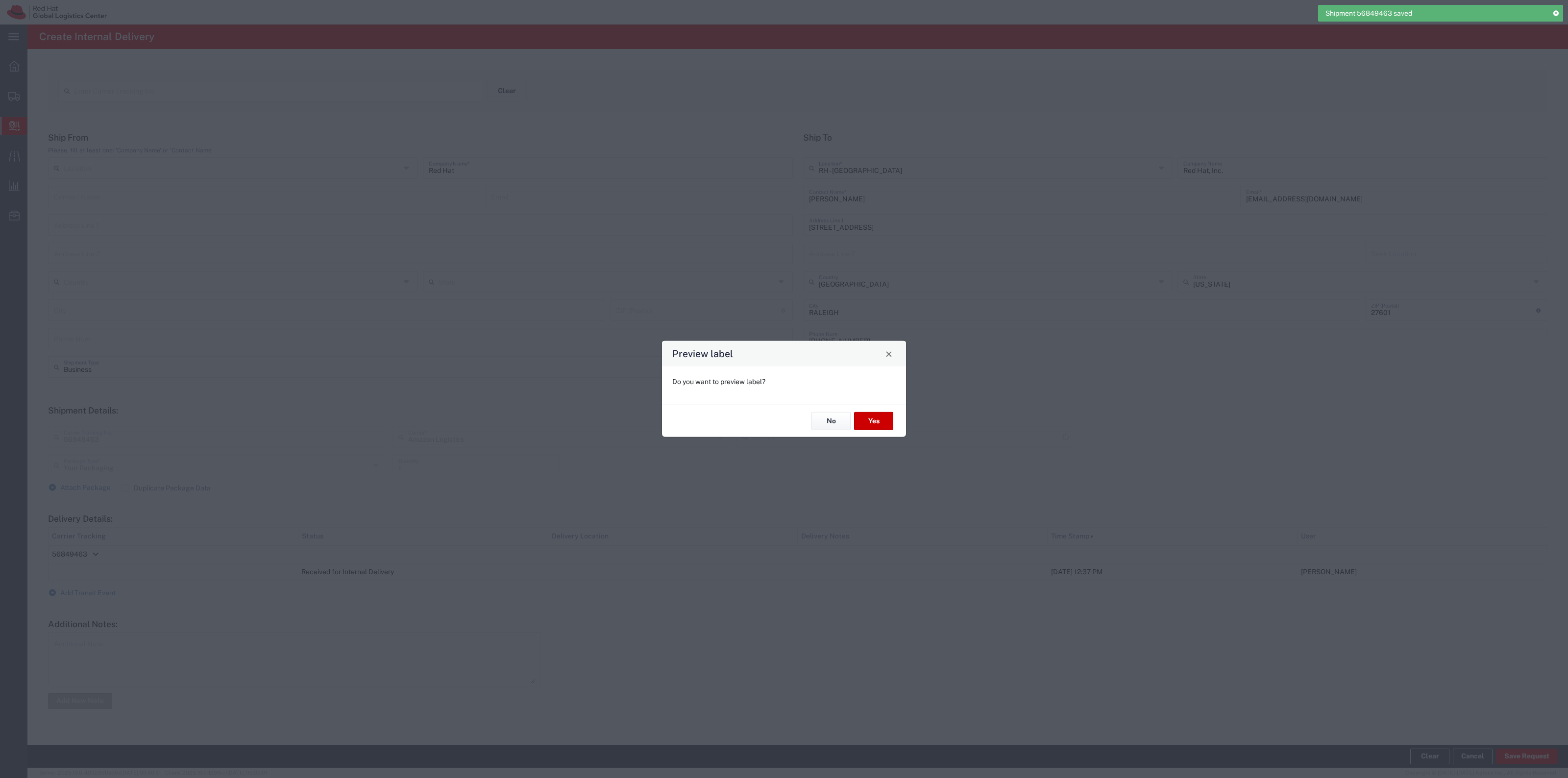
type input "Amazon Logistics TBA"
click at [870, 415] on button "Yes" at bounding box center [873, 421] width 39 height 18
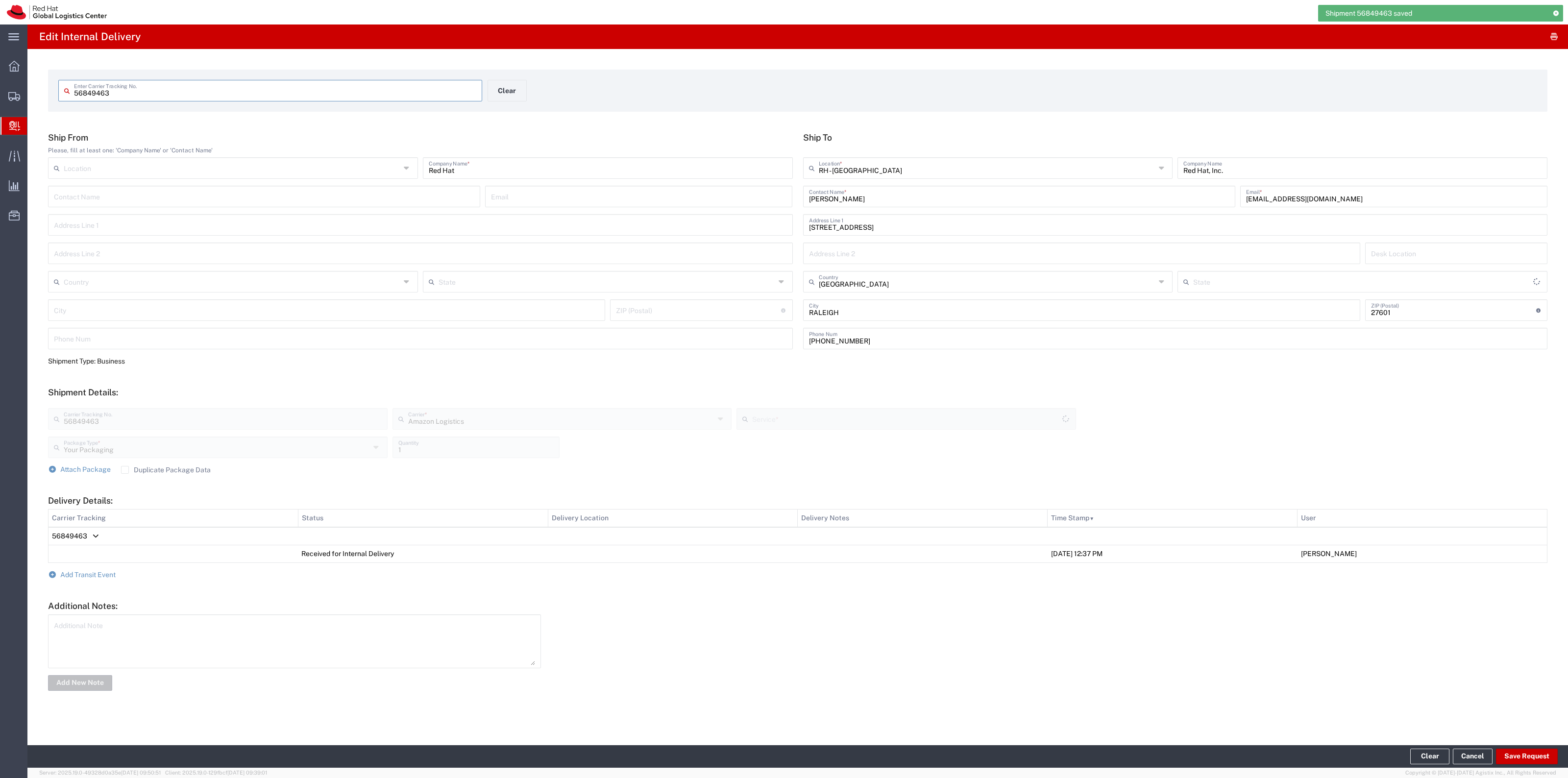
type input "[US_STATE]"
type input "Amazon Logistics TBA"
click at [246, 82] on input "56849463" at bounding box center [275, 90] width 402 height 17
click at [507, 91] on button "Clear" at bounding box center [507, 91] width 39 height 22
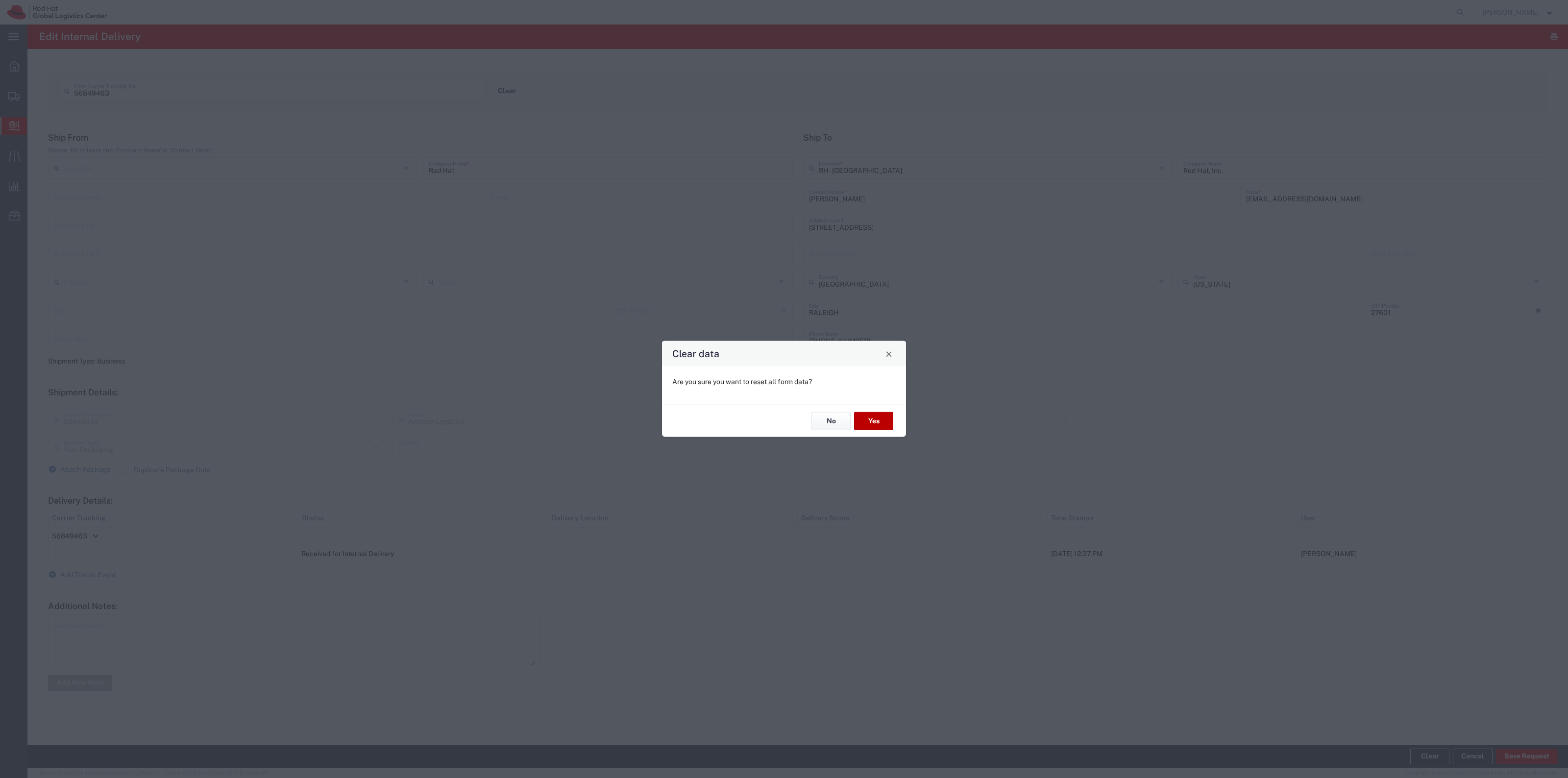
click at [863, 423] on button "Yes" at bounding box center [873, 421] width 39 height 18
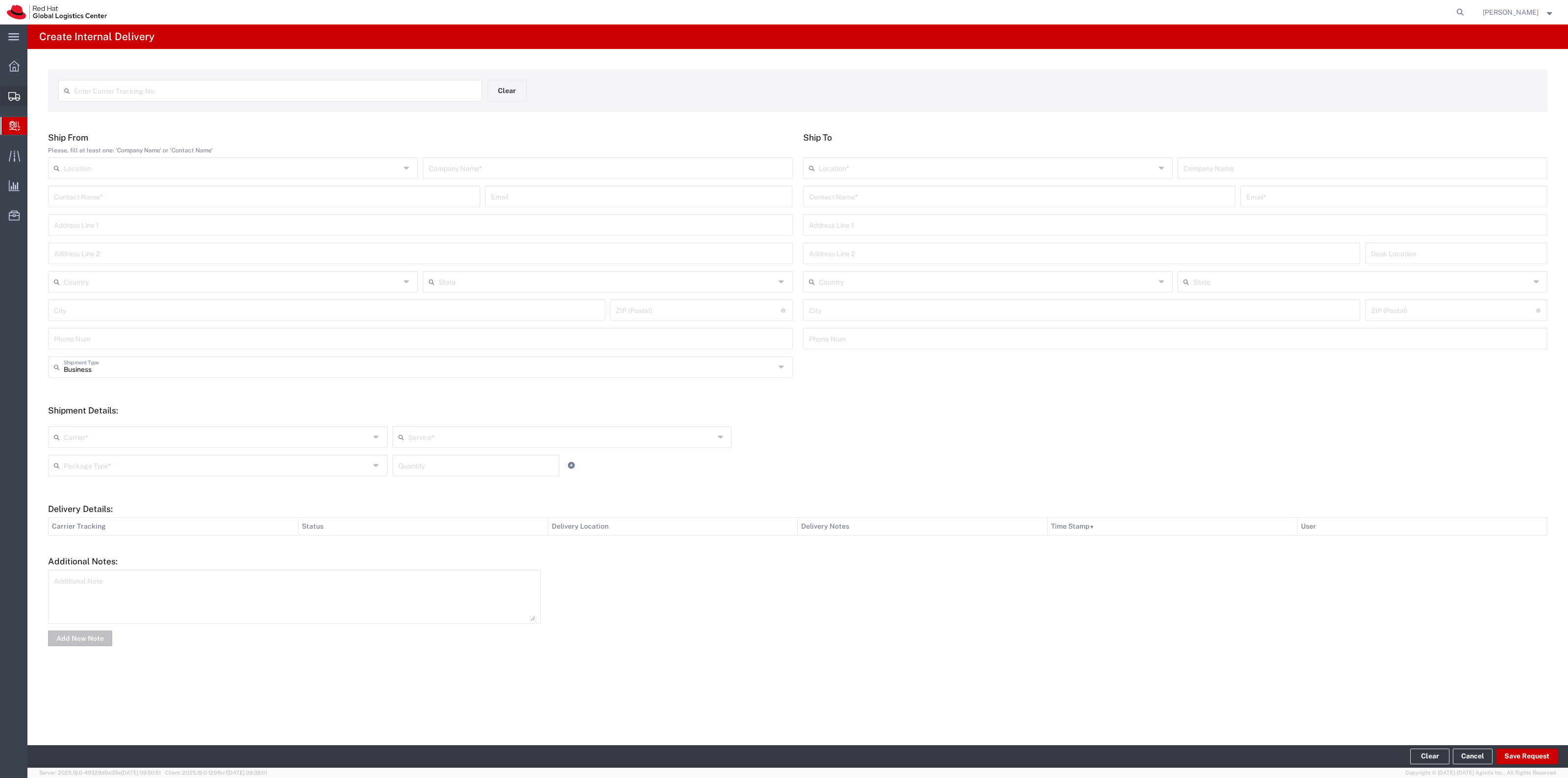
click at [34, 105] on span "Shipments" at bounding box center [30, 96] width 7 height 19
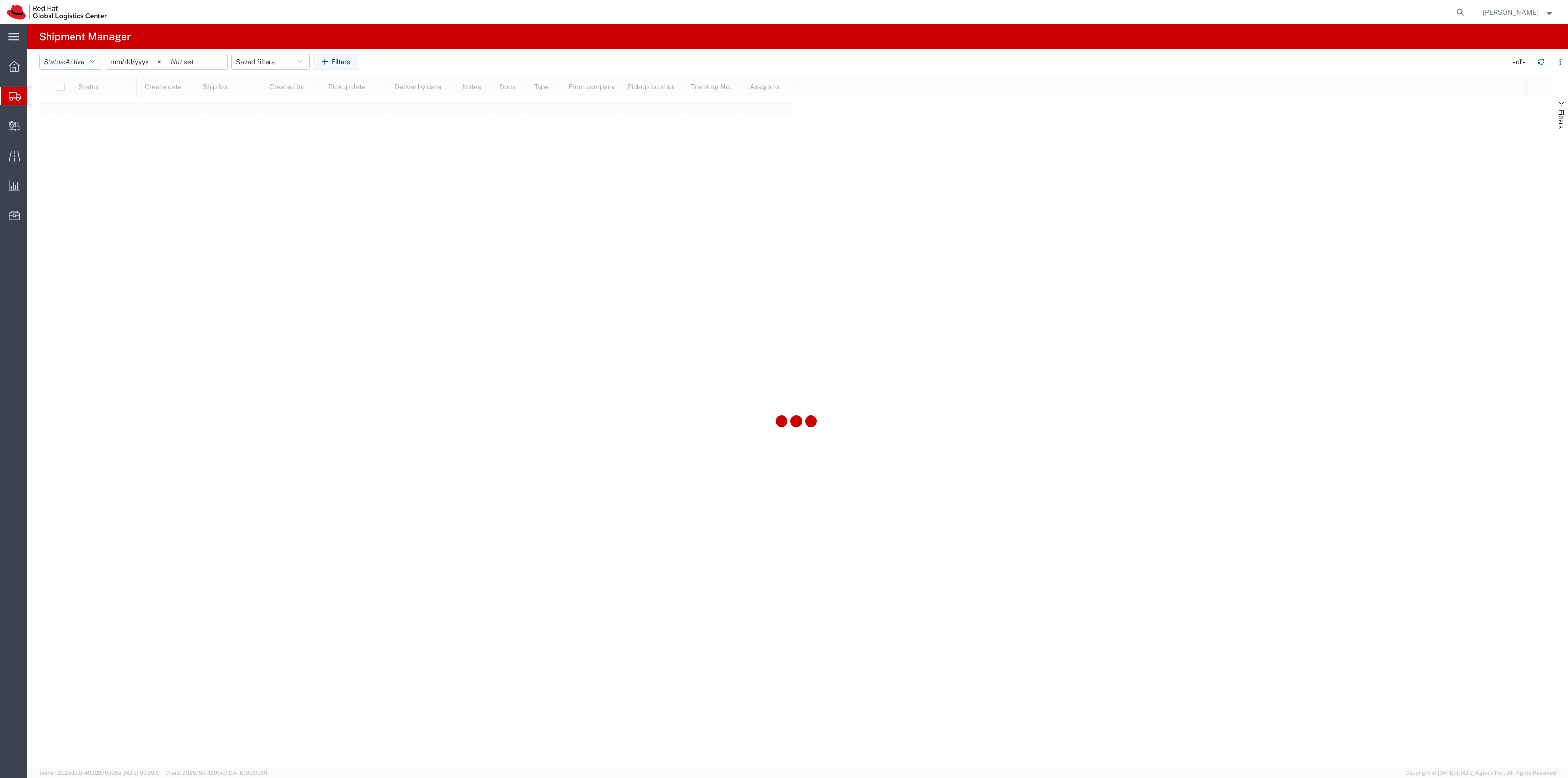
click at [82, 61] on span "Active" at bounding box center [75, 61] width 19 height 7
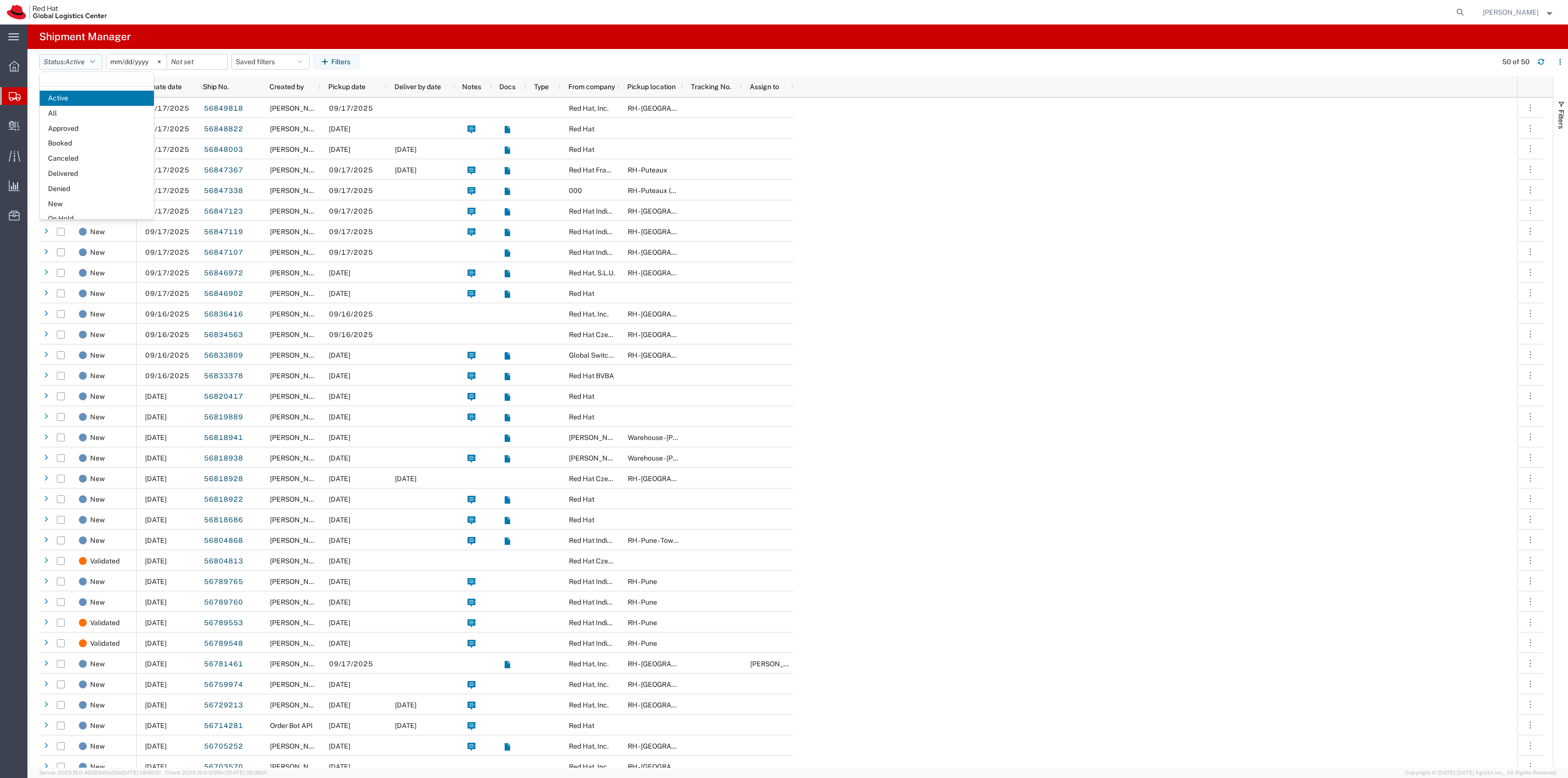
click at [93, 64] on icon "button" at bounding box center [92, 61] width 5 height 7
click at [59, 66] on button "Status: Active" at bounding box center [70, 61] width 63 height 16
click at [85, 150] on span "Booked" at bounding box center [97, 143] width 115 height 15
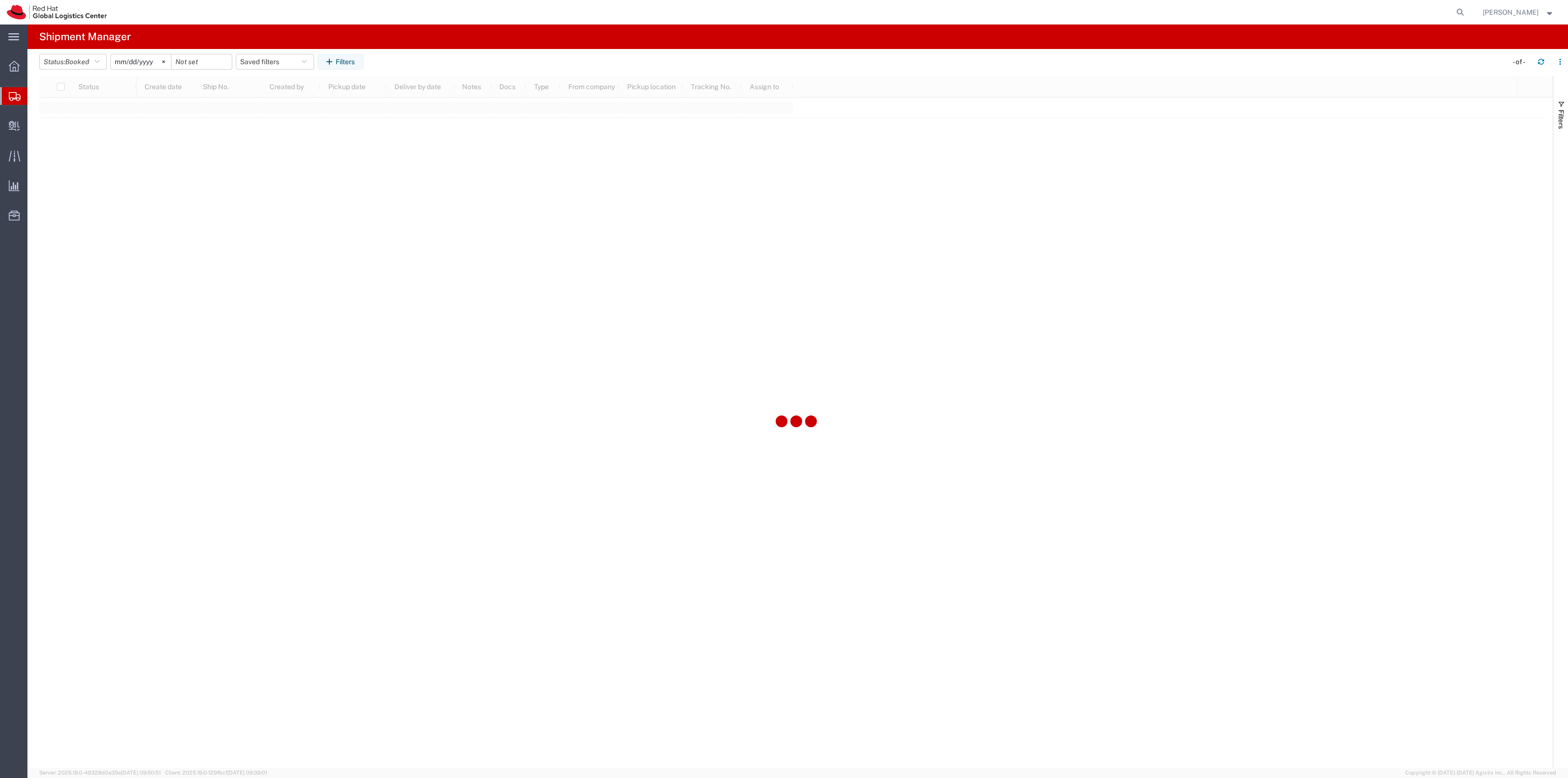
click at [138, 61] on input "2025-08-17" at bounding box center [141, 62] width 61 height 15
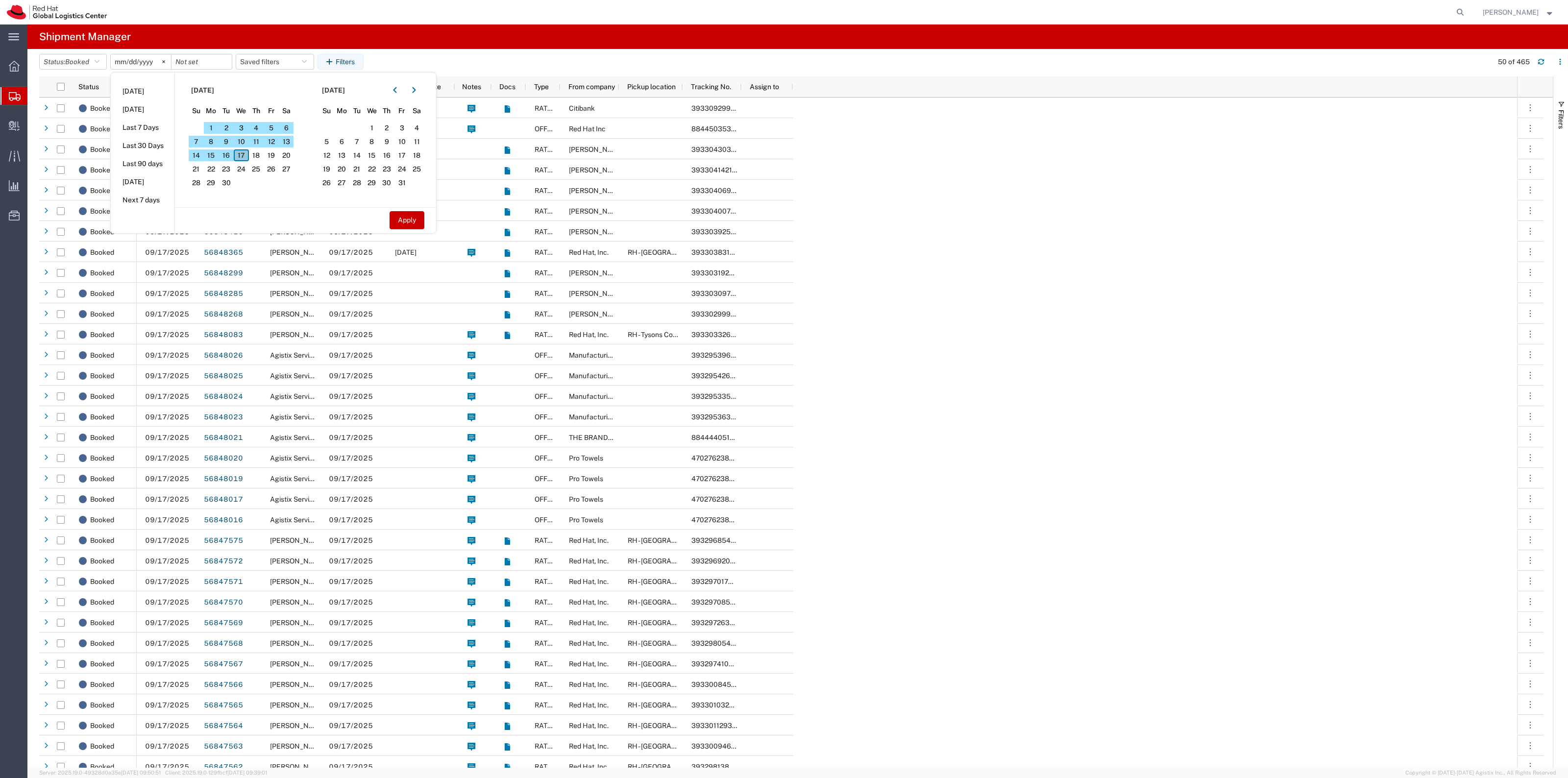
click at [243, 154] on span "17" at bounding box center [241, 156] width 15 height 12
click at [413, 223] on button "Apply" at bounding box center [406, 220] width 34 height 18
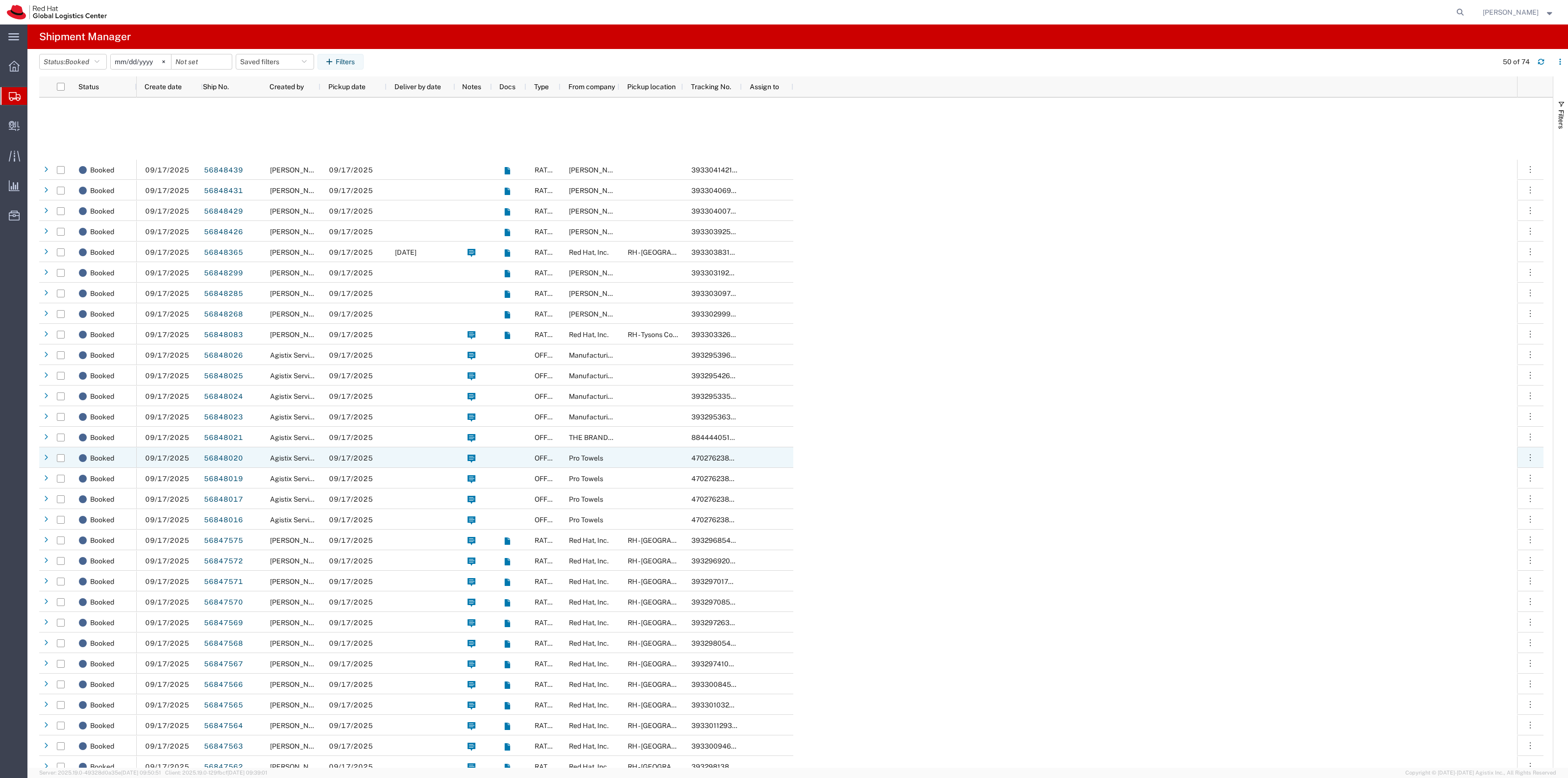
scroll to position [490, 0]
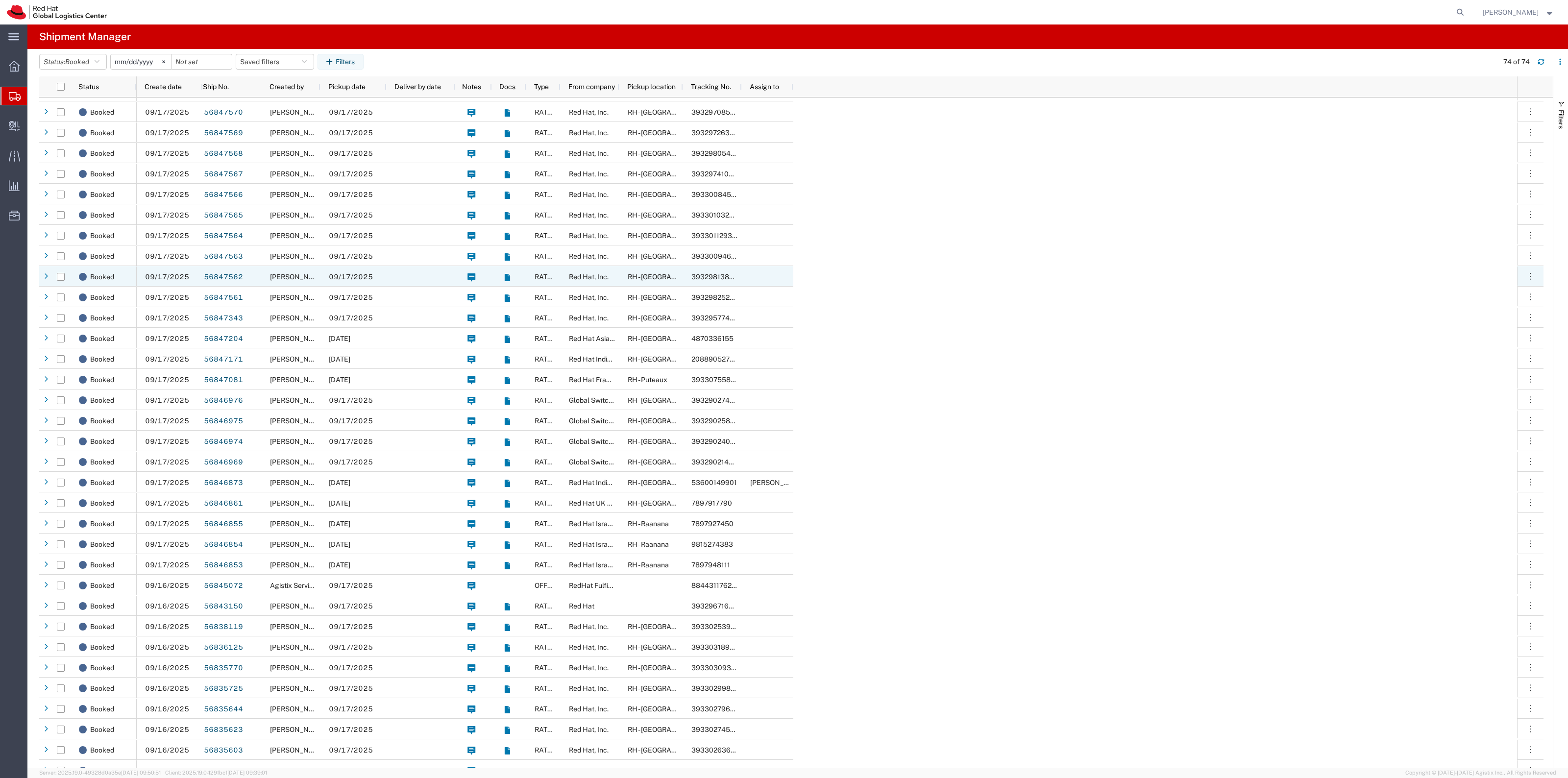
click at [317, 278] on div "Kirk Newcross" at bounding box center [291, 275] width 59 height 20
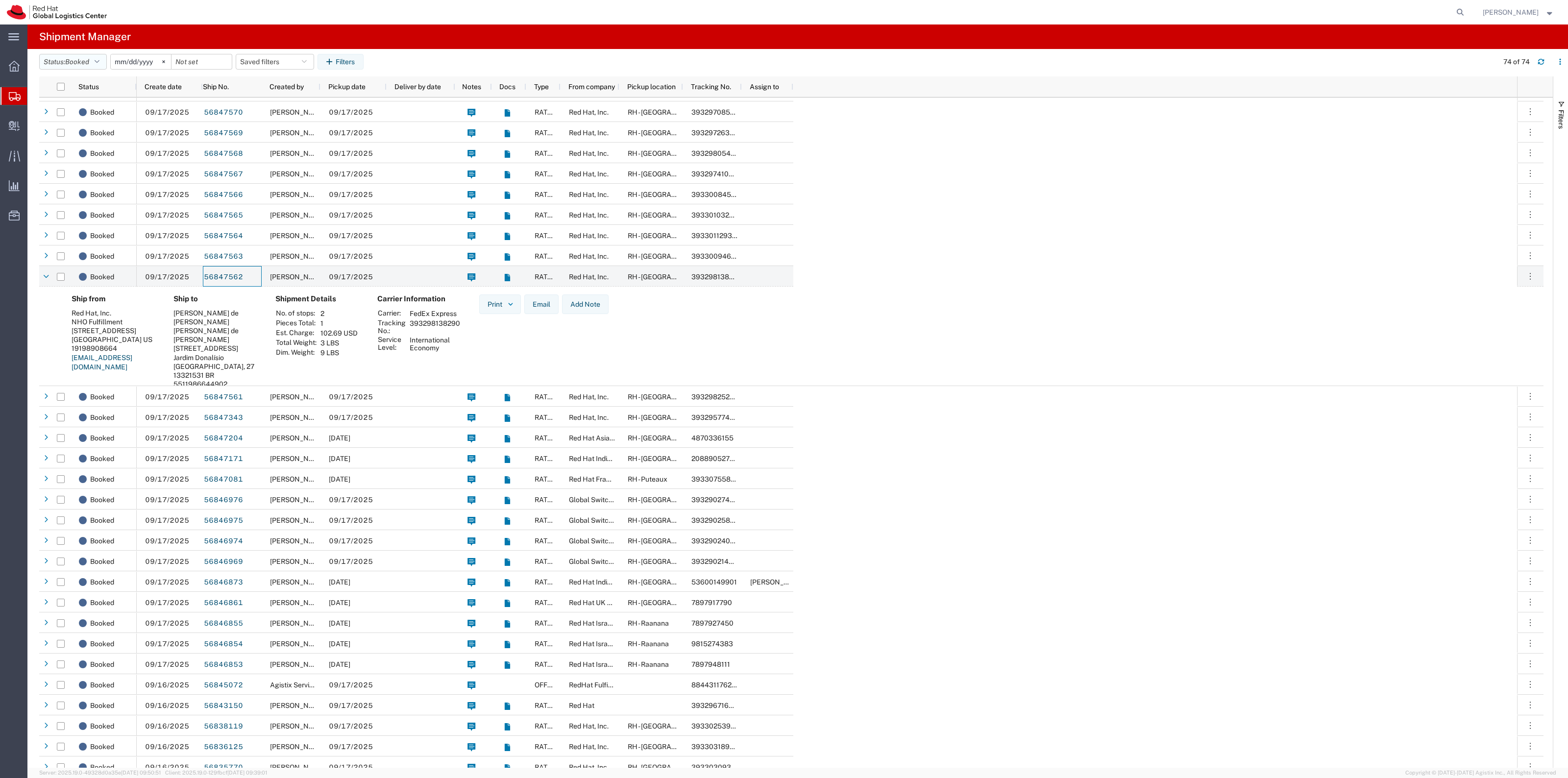
click at [75, 63] on span "Booked" at bounding box center [77, 61] width 24 height 7
click at [3, 94] on div at bounding box center [14, 97] width 28 height 18
click at [0, 0] on span "Shipment Manager" at bounding box center [0, 0] width 0 height 0
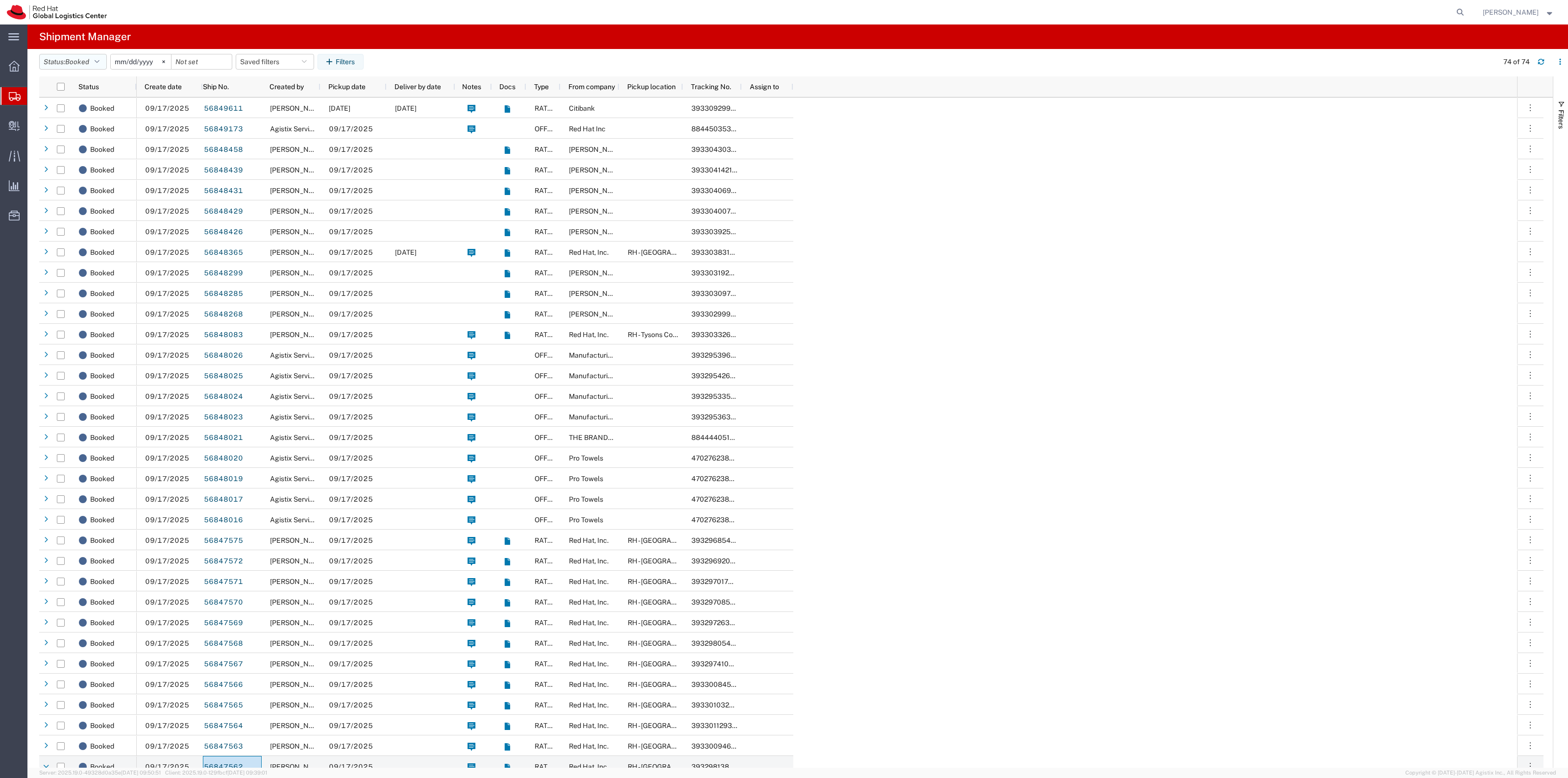
click at [76, 64] on span "Booked" at bounding box center [77, 61] width 24 height 7
click at [80, 96] on span "Active" at bounding box center [97, 98] width 115 height 15
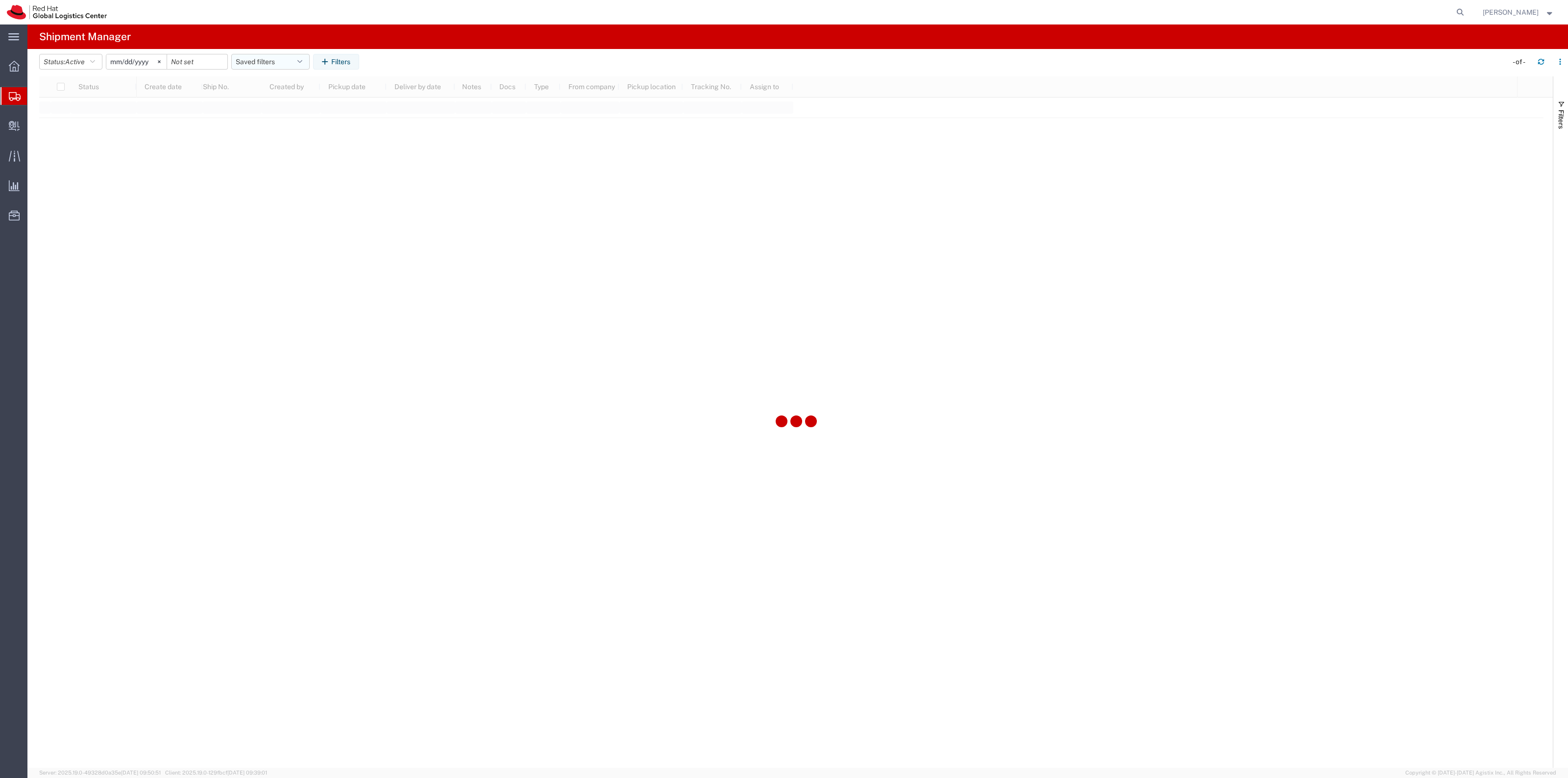
click at [263, 55] on button "Saved filters" at bounding box center [270, 61] width 79 height 16
click at [280, 109] on span "New filter save" at bounding box center [297, 105] width 129 height 18
type input "2022-06-27"
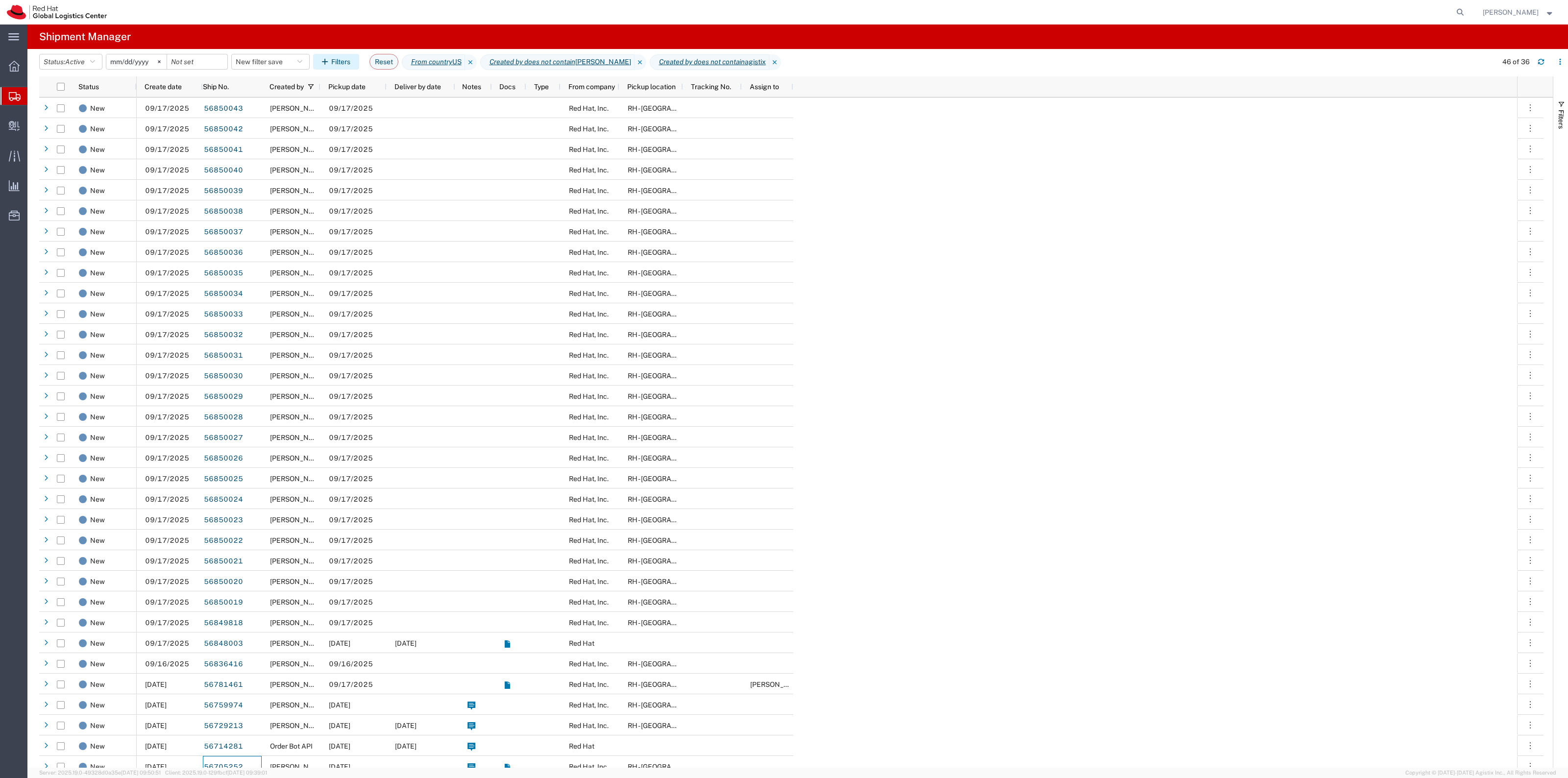
click at [332, 58] on icon "button" at bounding box center [326, 61] width 9 height 7
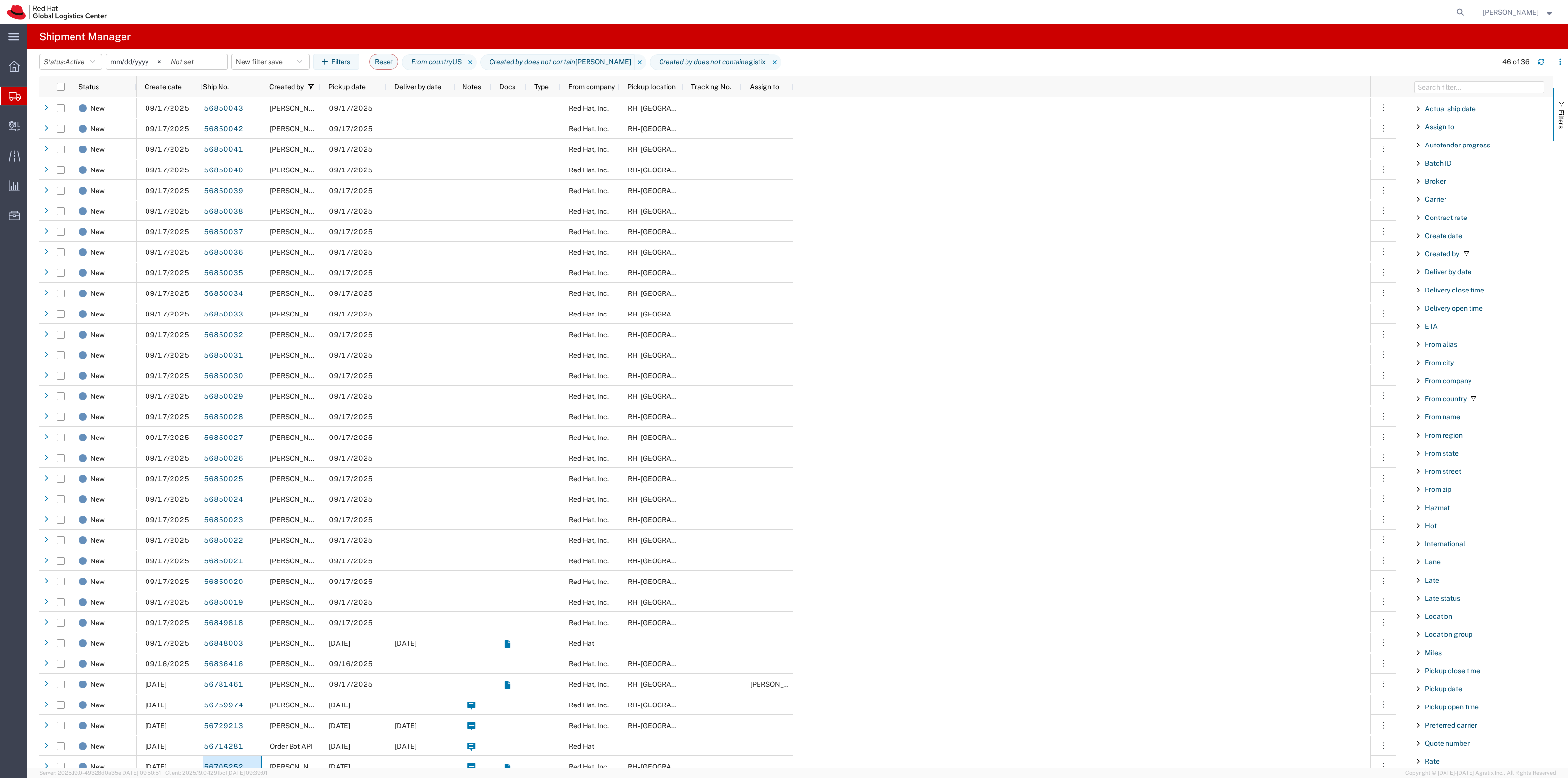
scroll to position [183, 0]
click at [1453, 648] on span "Reference" at bounding box center [1442, 648] width 34 height 7
type input "09/17/25"
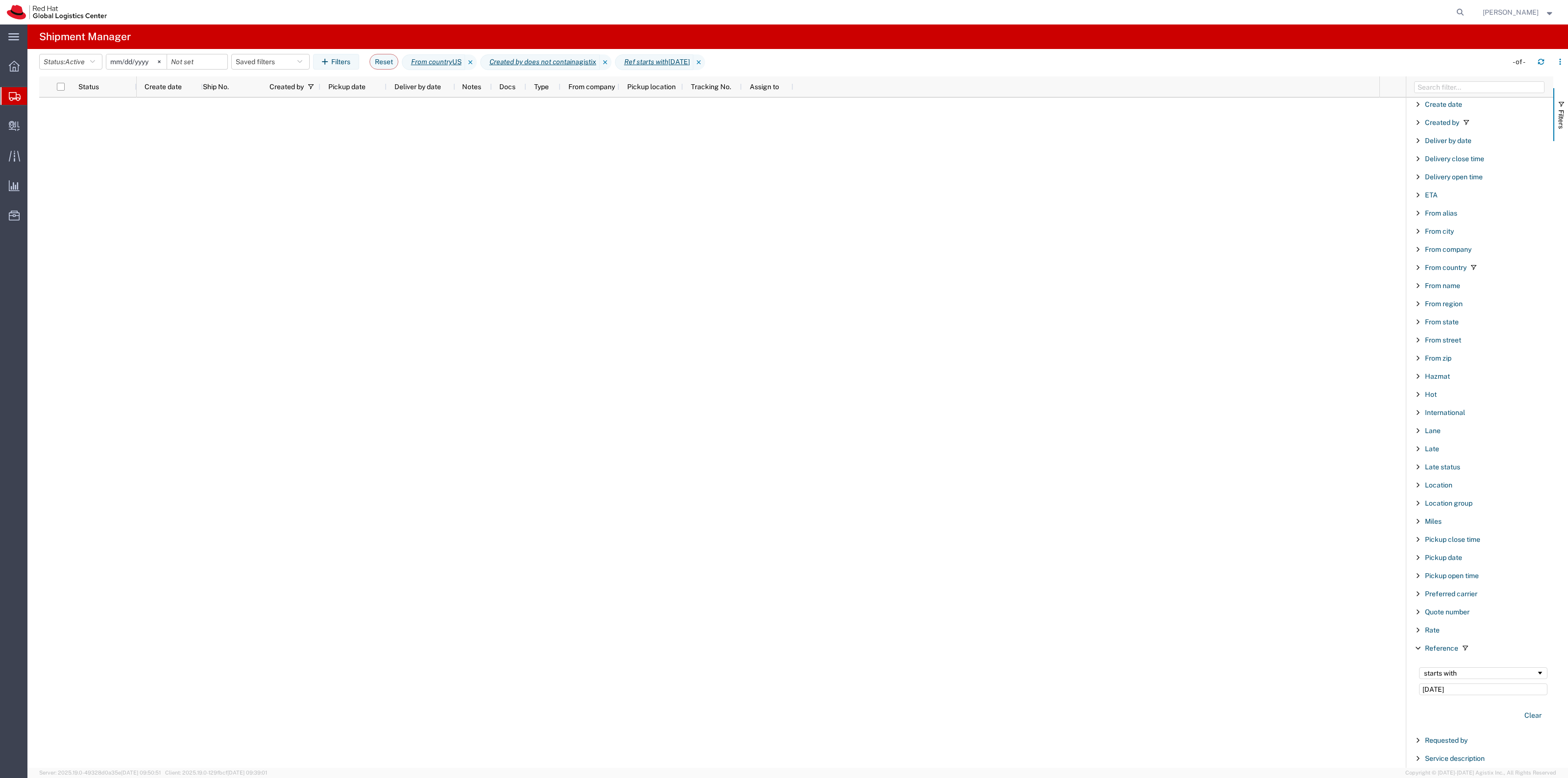
drag, startPoint x: 1472, startPoint y: 690, endPoint x: 1397, endPoint y: 689, distance: 75.0
click at [1406, 690] on div "Account Enabled Account Account carrier identifier Enabled Account carrier iden…" at bounding box center [1480, 422] width 147 height 691
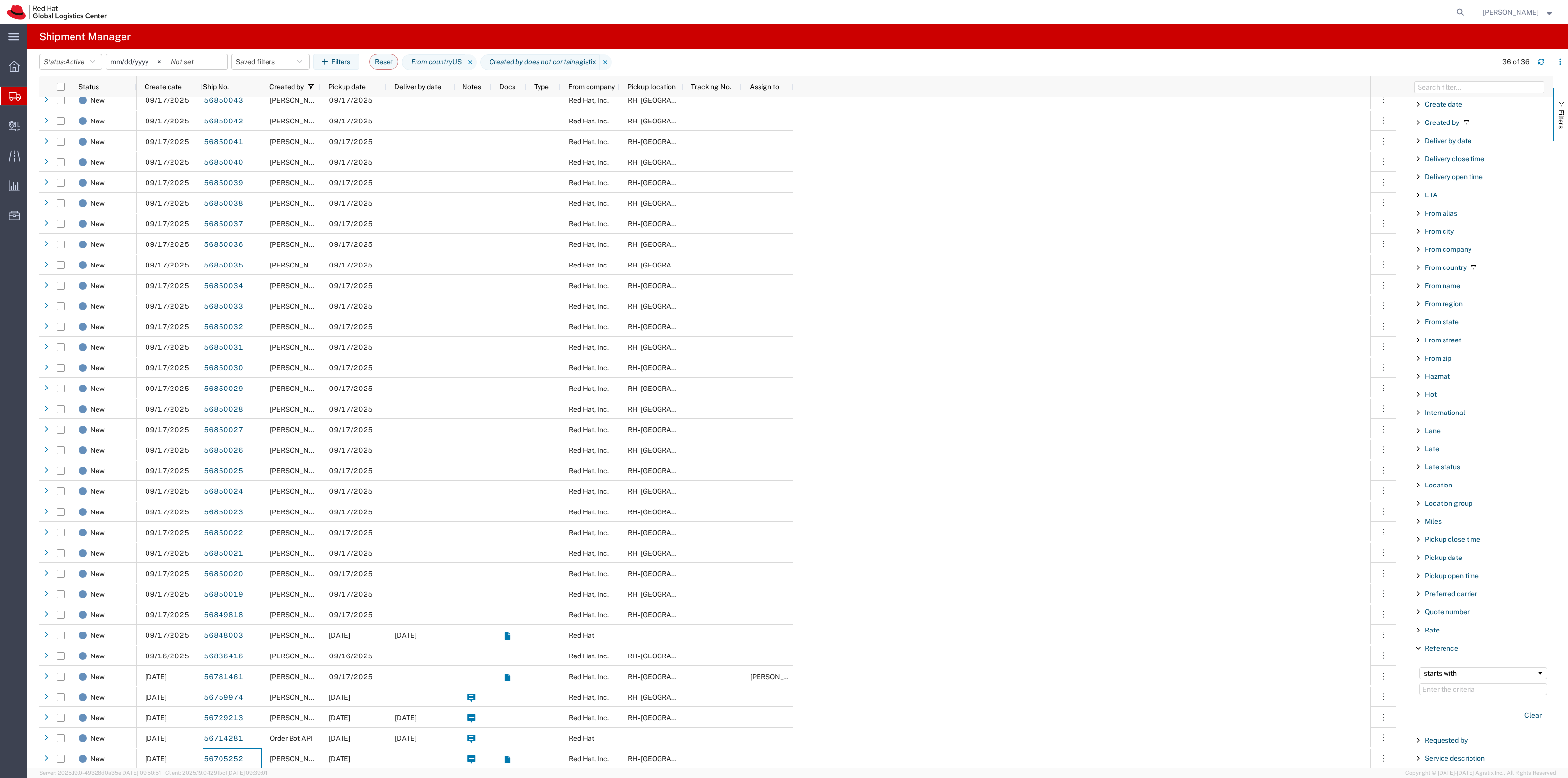
scroll to position [7, 0]
click at [1437, 693] on input "Filter Value" at bounding box center [1483, 689] width 129 height 12
paste input "CR118681"
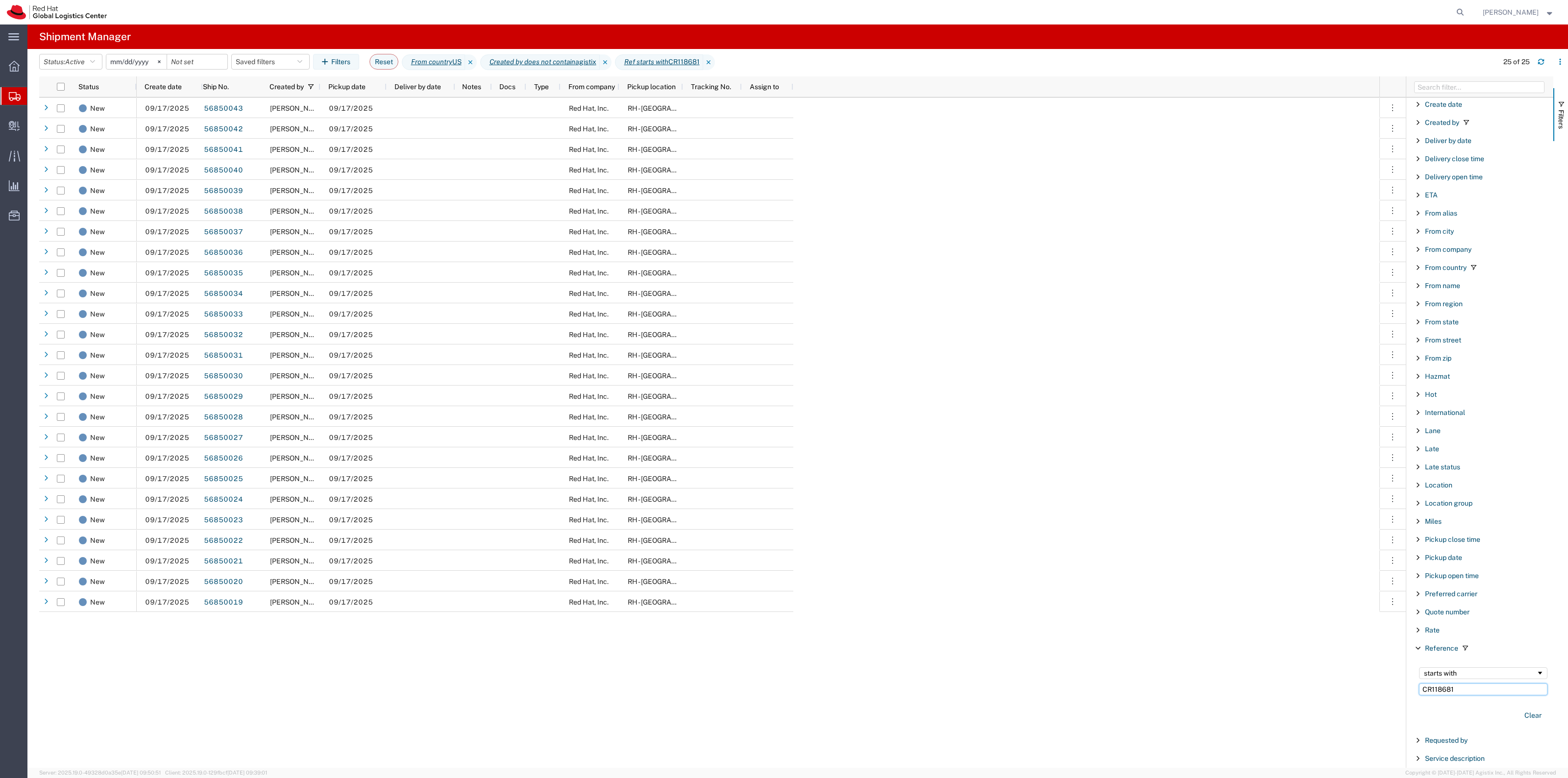
type input "CR118681"
click at [61, 88] on input "checkbox" at bounding box center [61, 87] width 7 height 7
checkbox input "true"
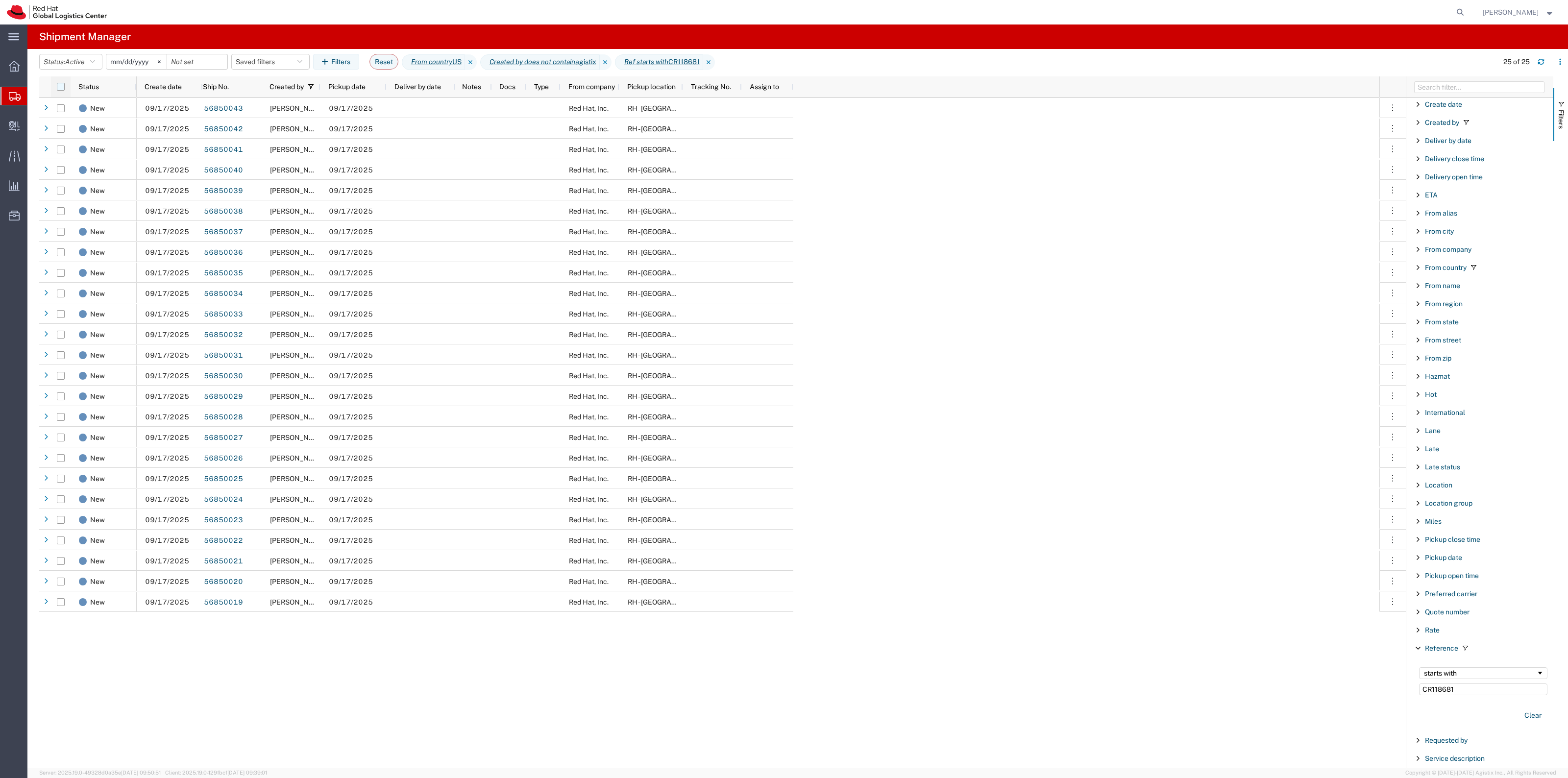
checkbox input "true"
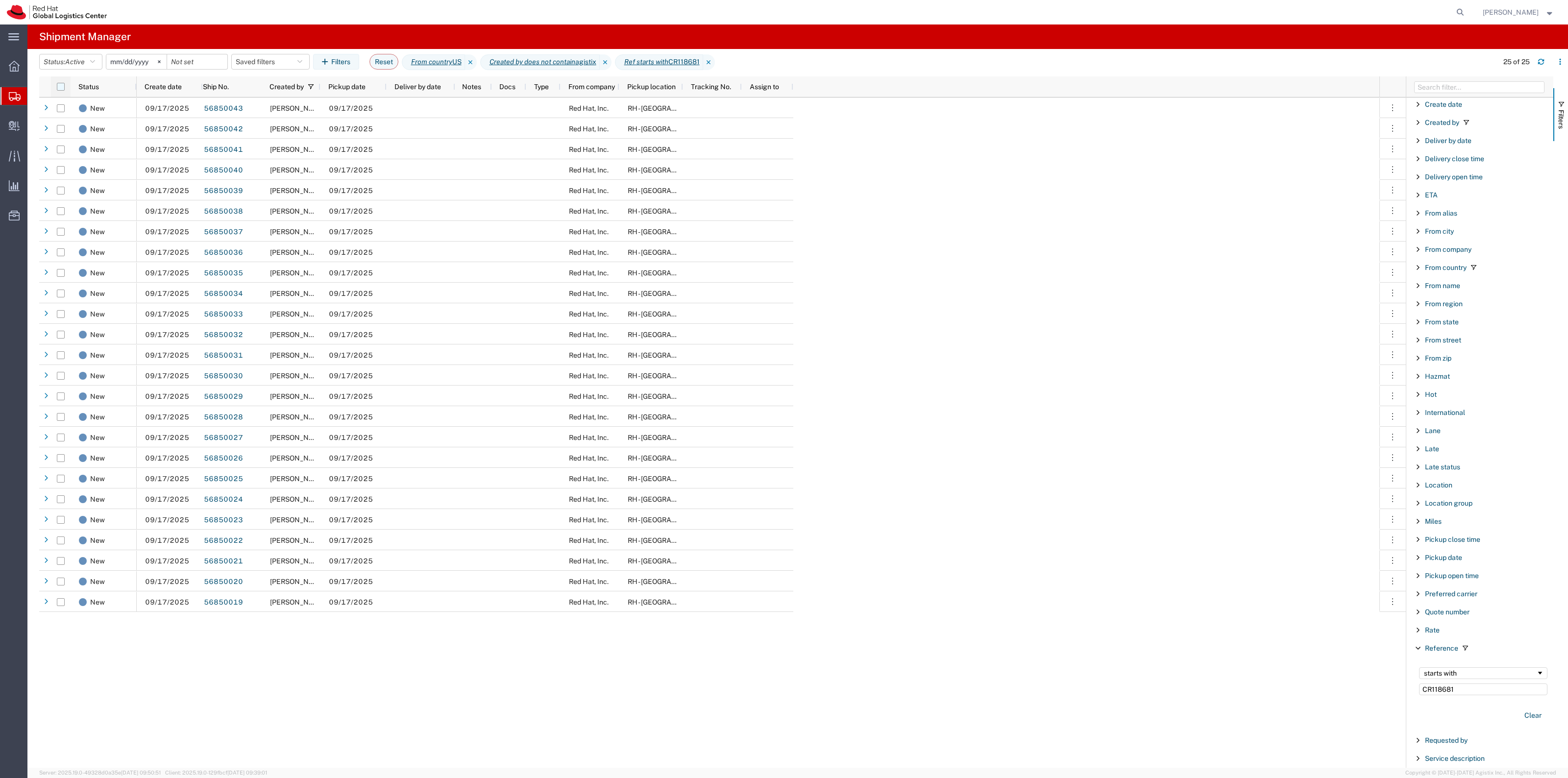
checkbox input "true"
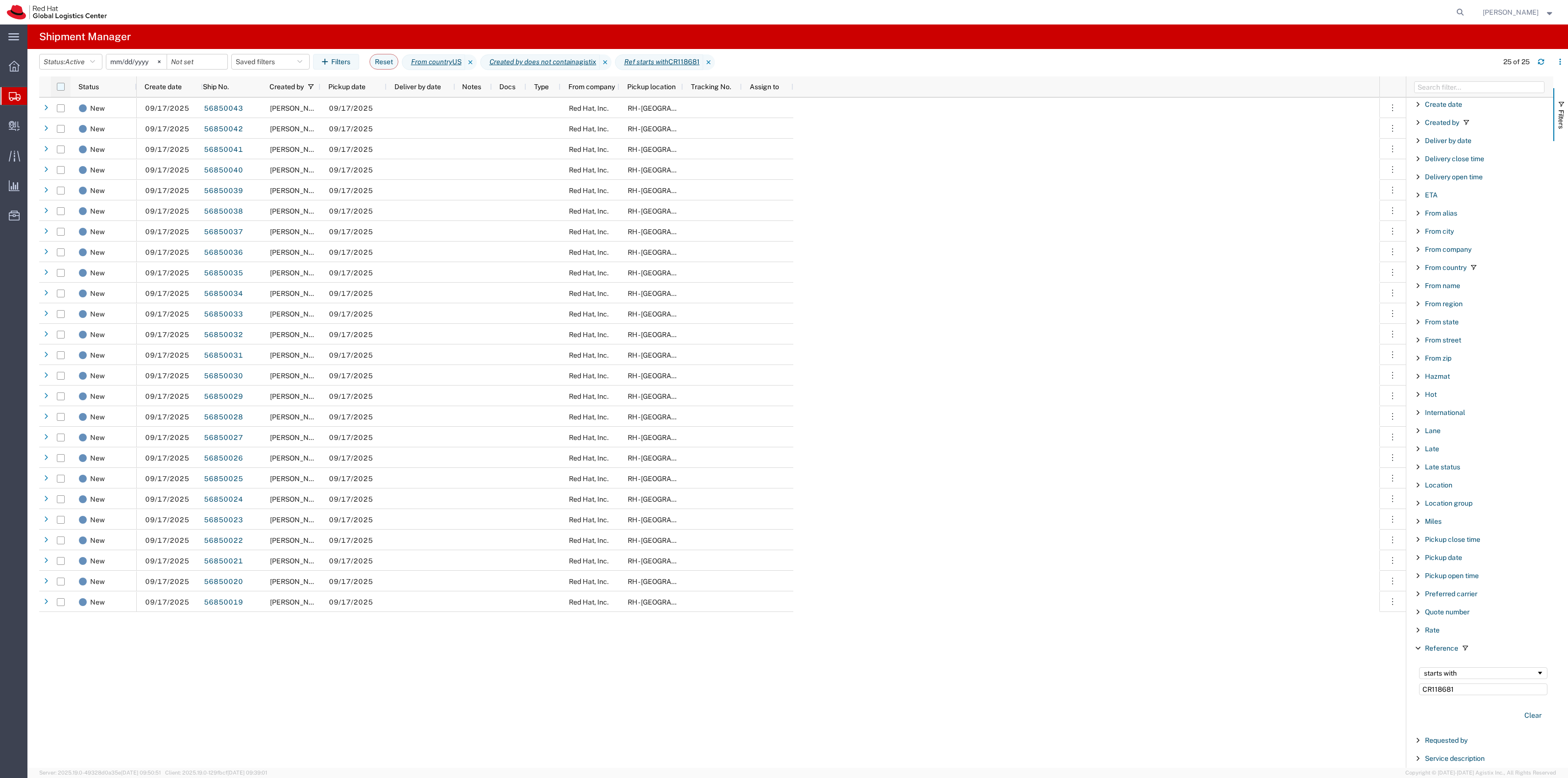
checkbox input "true"
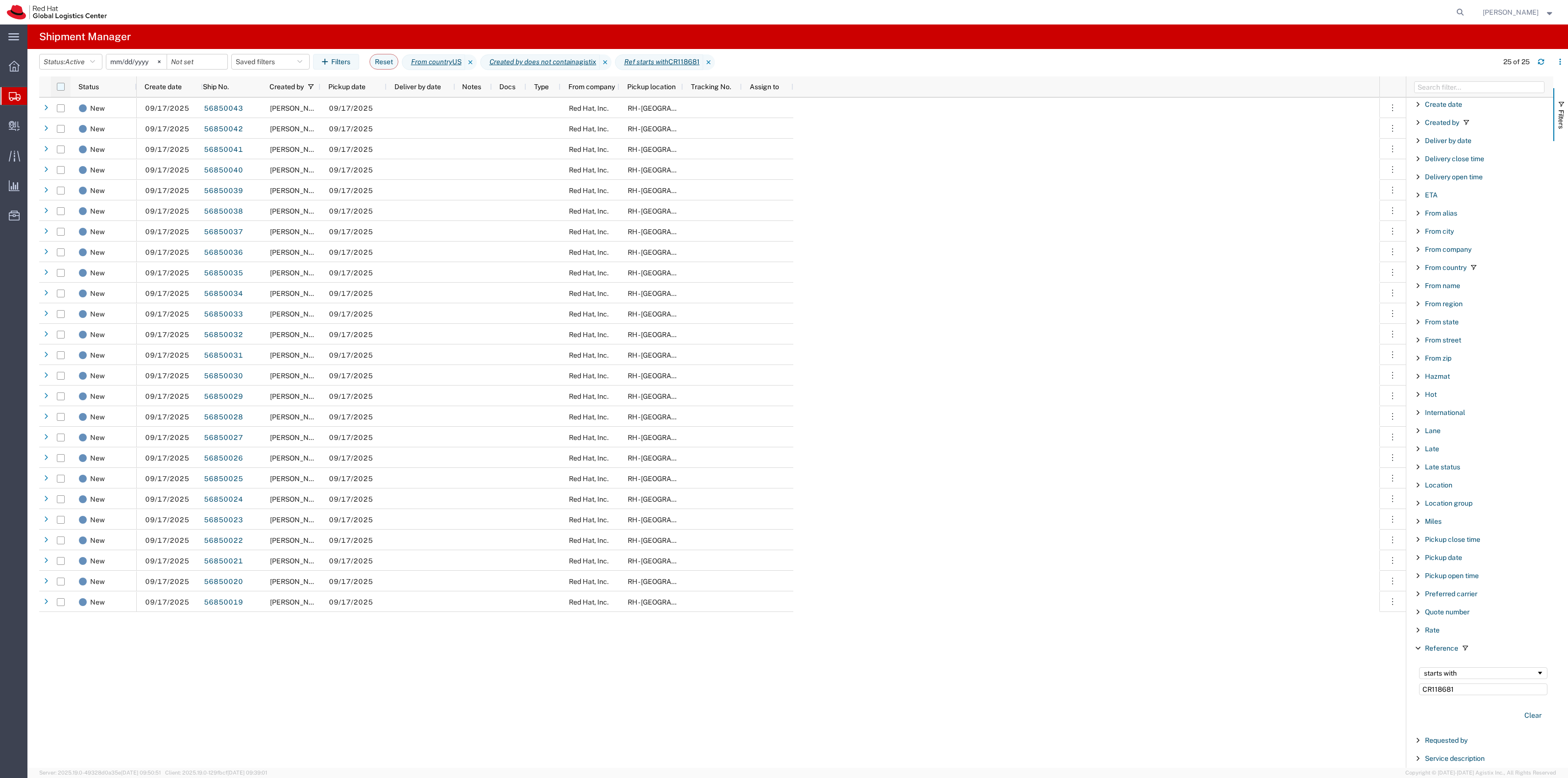
checkbox input "true"
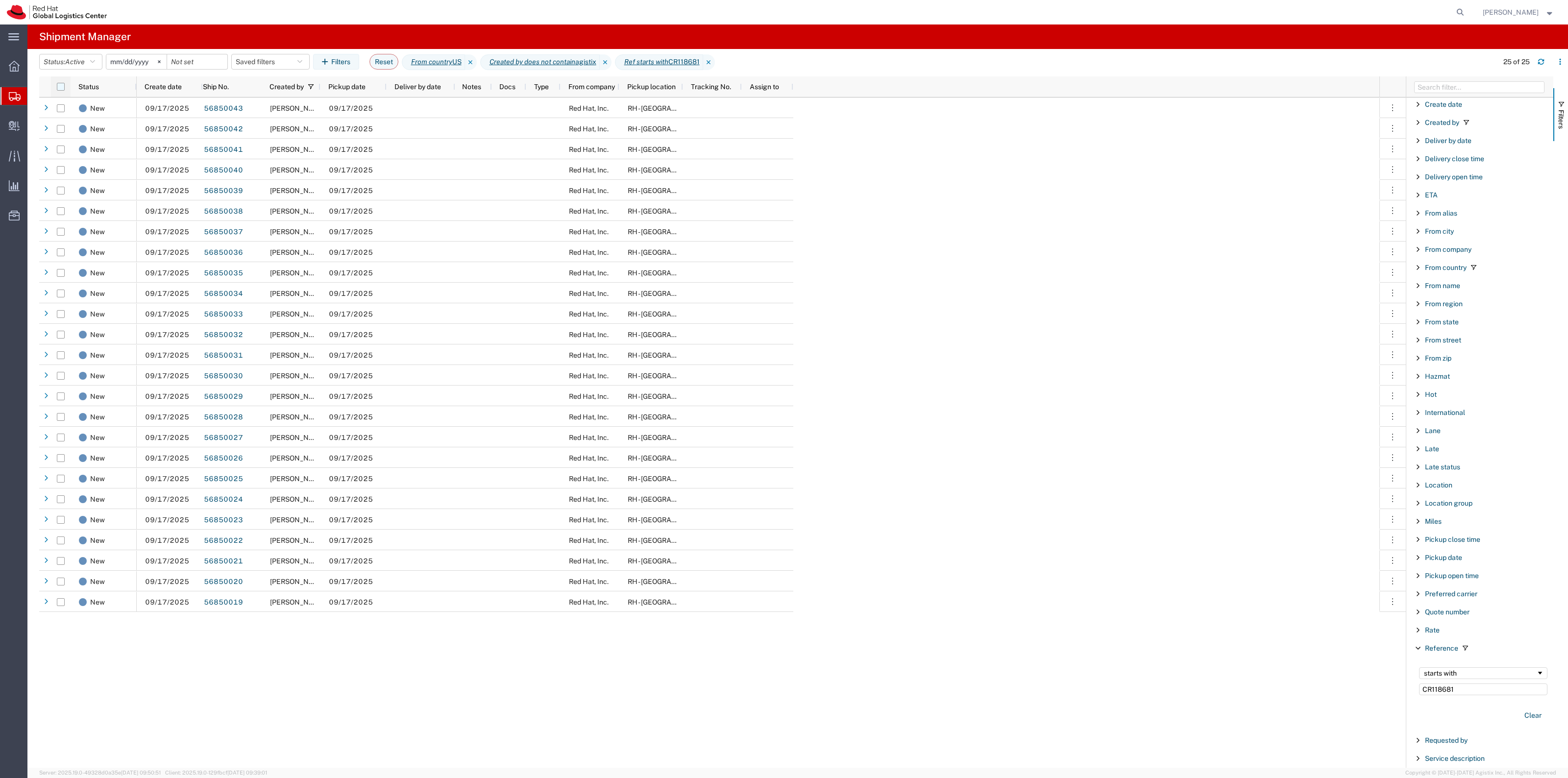
checkbox input "true"
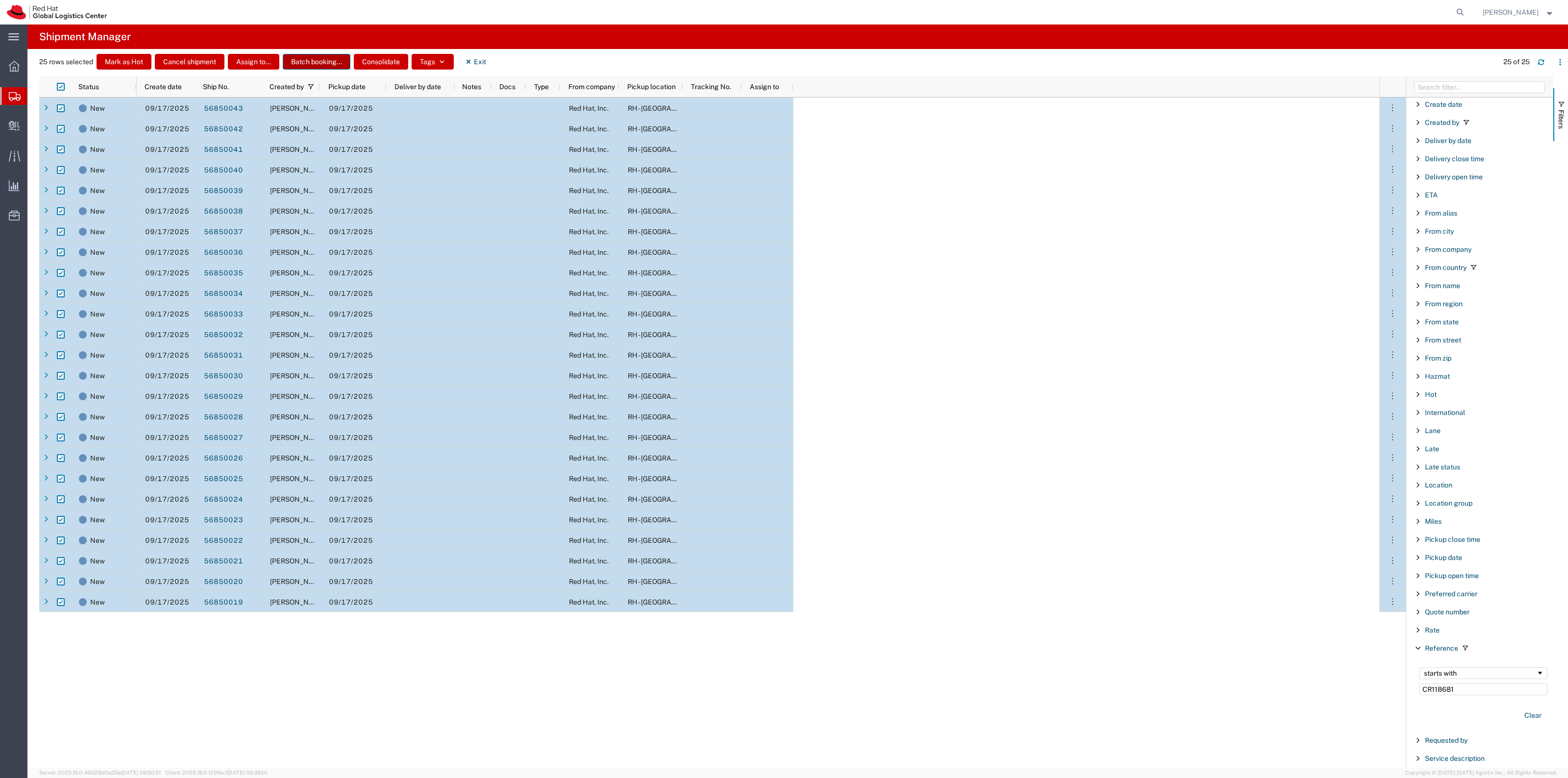
click at [305, 63] on button "Batch booking..." at bounding box center [317, 61] width 67 height 16
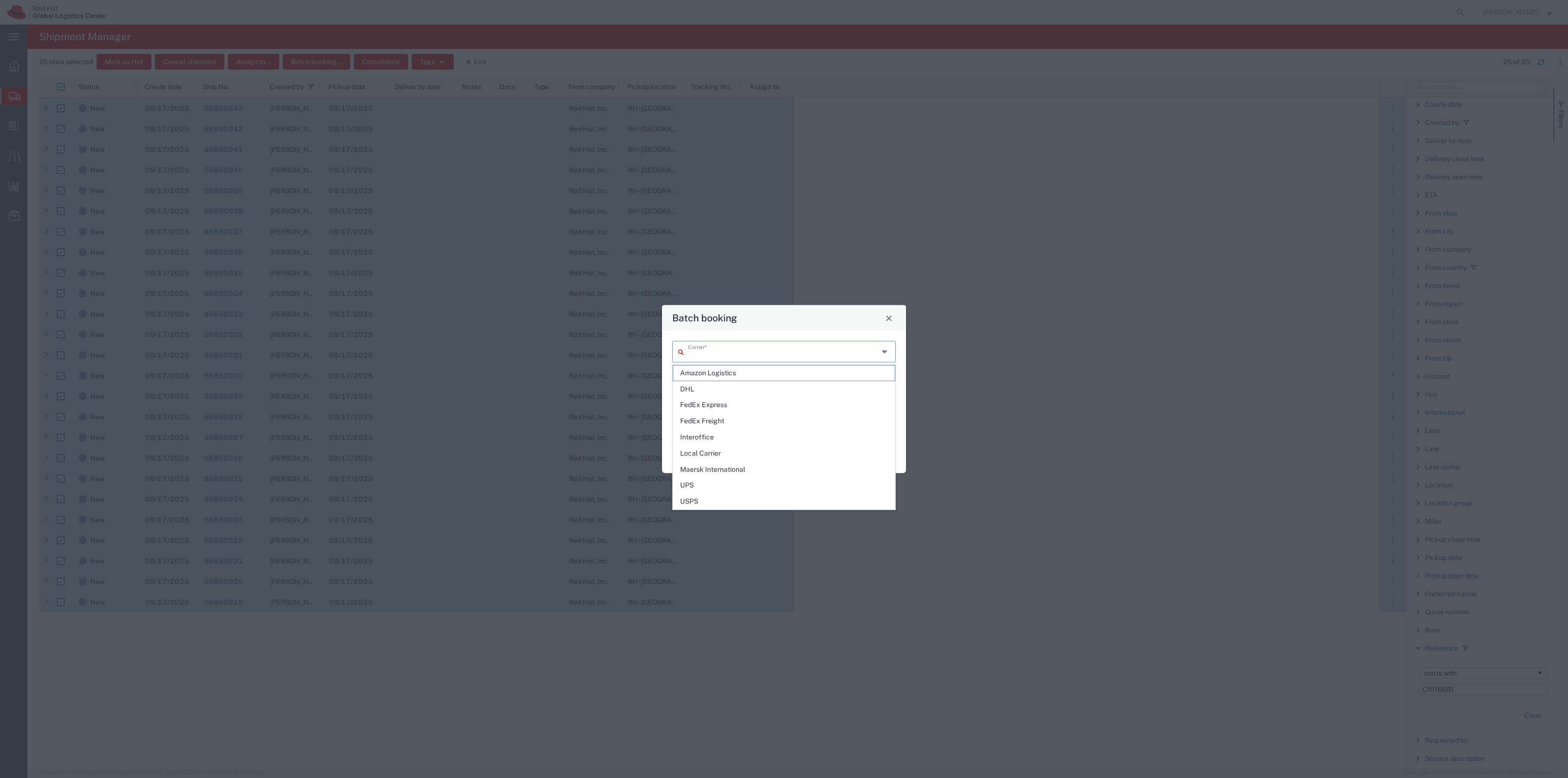
click at [742, 351] on input "text" at bounding box center [783, 351] width 191 height 17
click at [787, 406] on span "FedEx Express" at bounding box center [784, 405] width 222 height 15
type input "FedEx Express"
click at [719, 382] on input "text" at bounding box center [783, 379] width 191 height 17
click at [748, 476] on span "Ground Economy" at bounding box center [784, 482] width 222 height 15
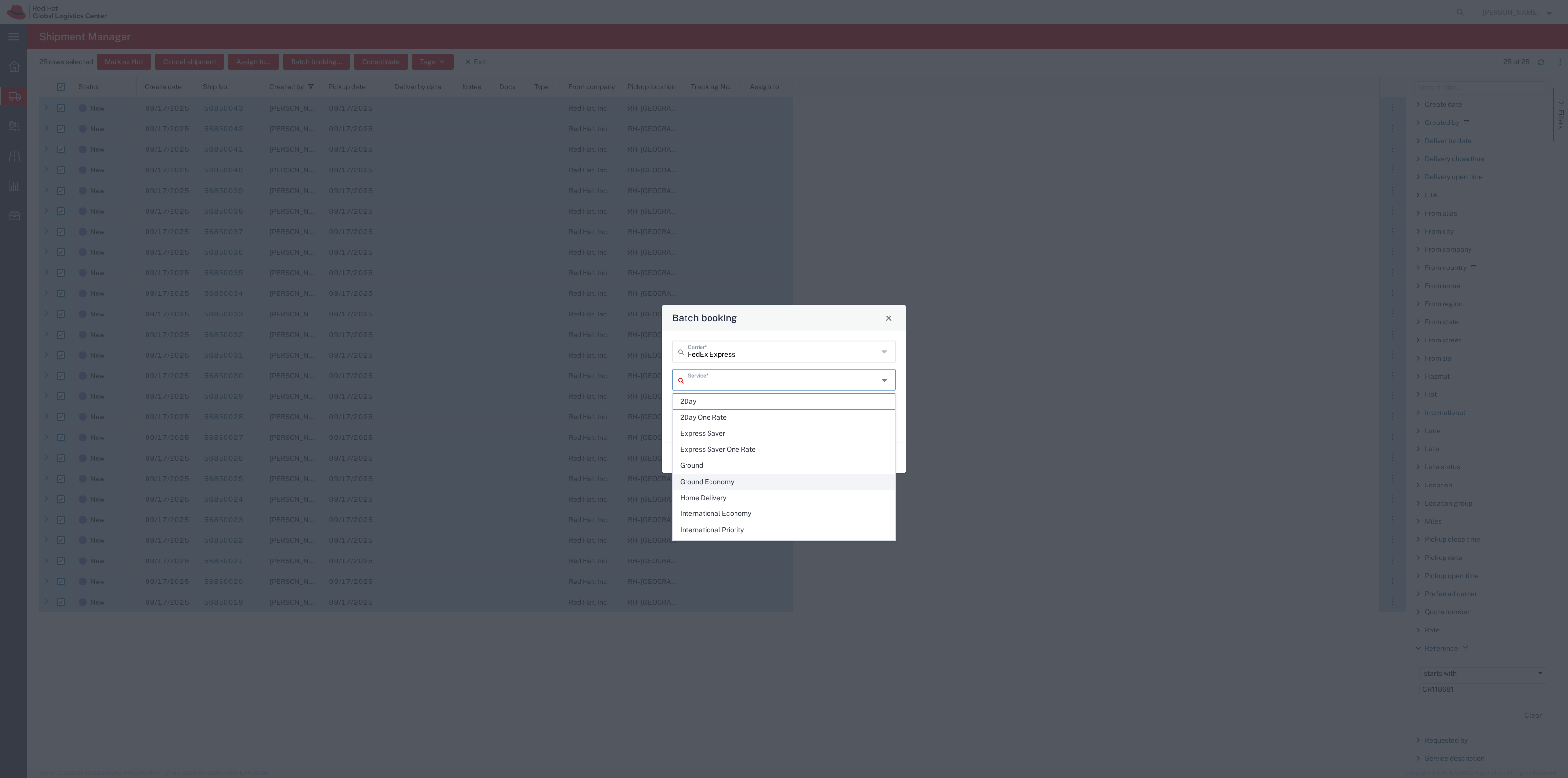
type input "Ground Economy"
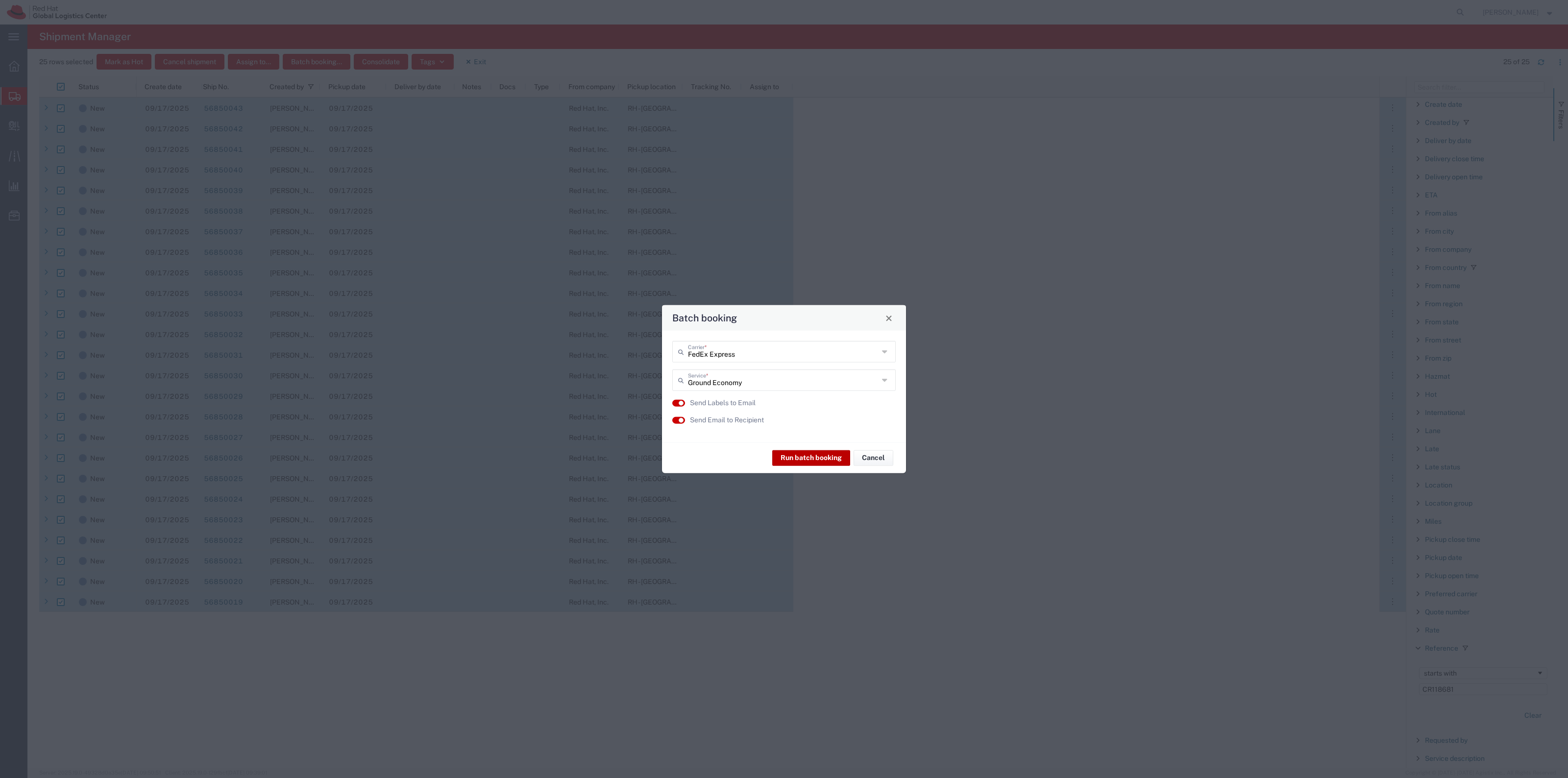
click at [822, 458] on button "Run batch booking" at bounding box center [811, 457] width 78 height 16
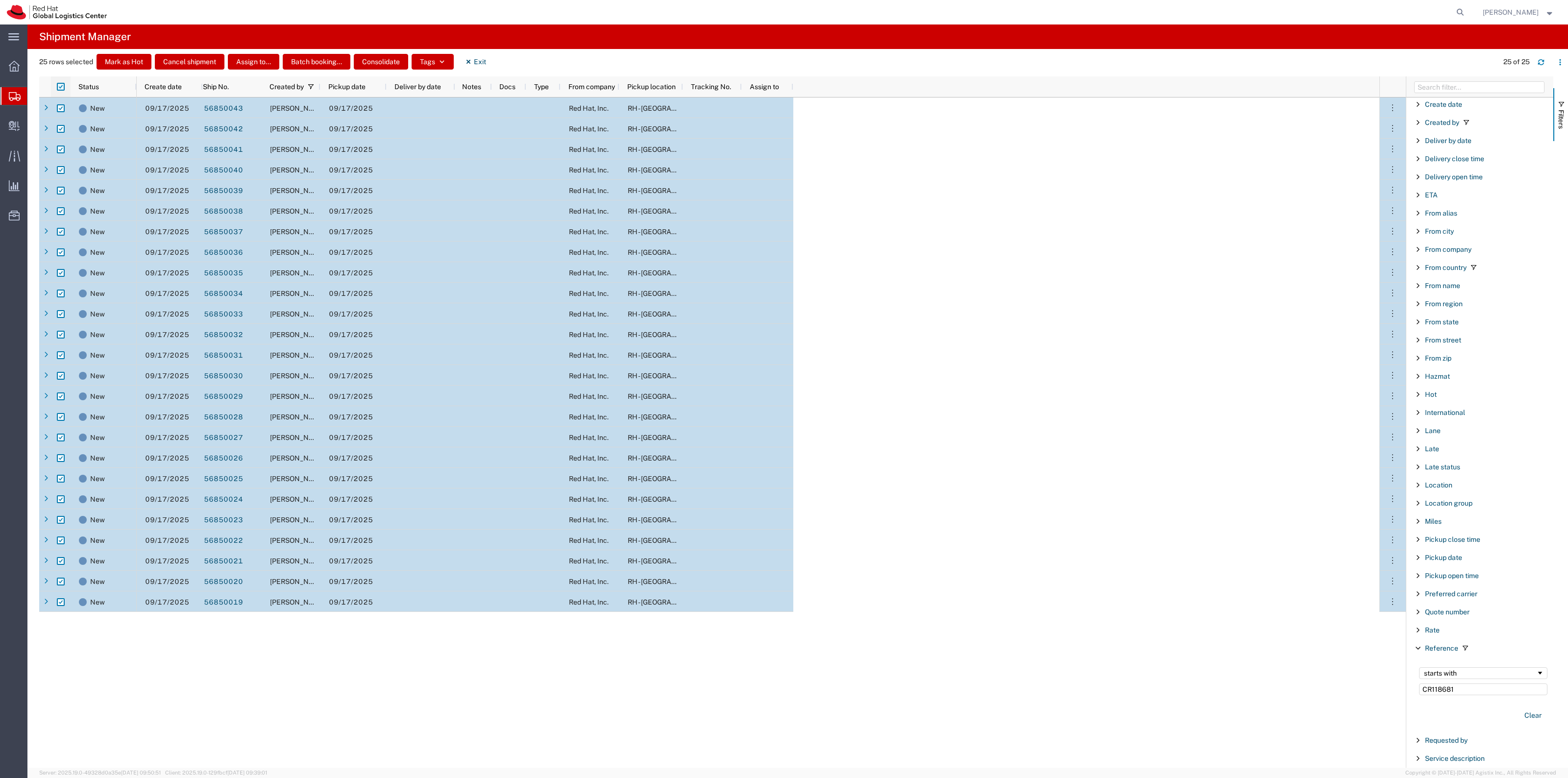
click at [64, 88] on input "checkbox" at bounding box center [61, 87] width 7 height 7
checkbox input "false"
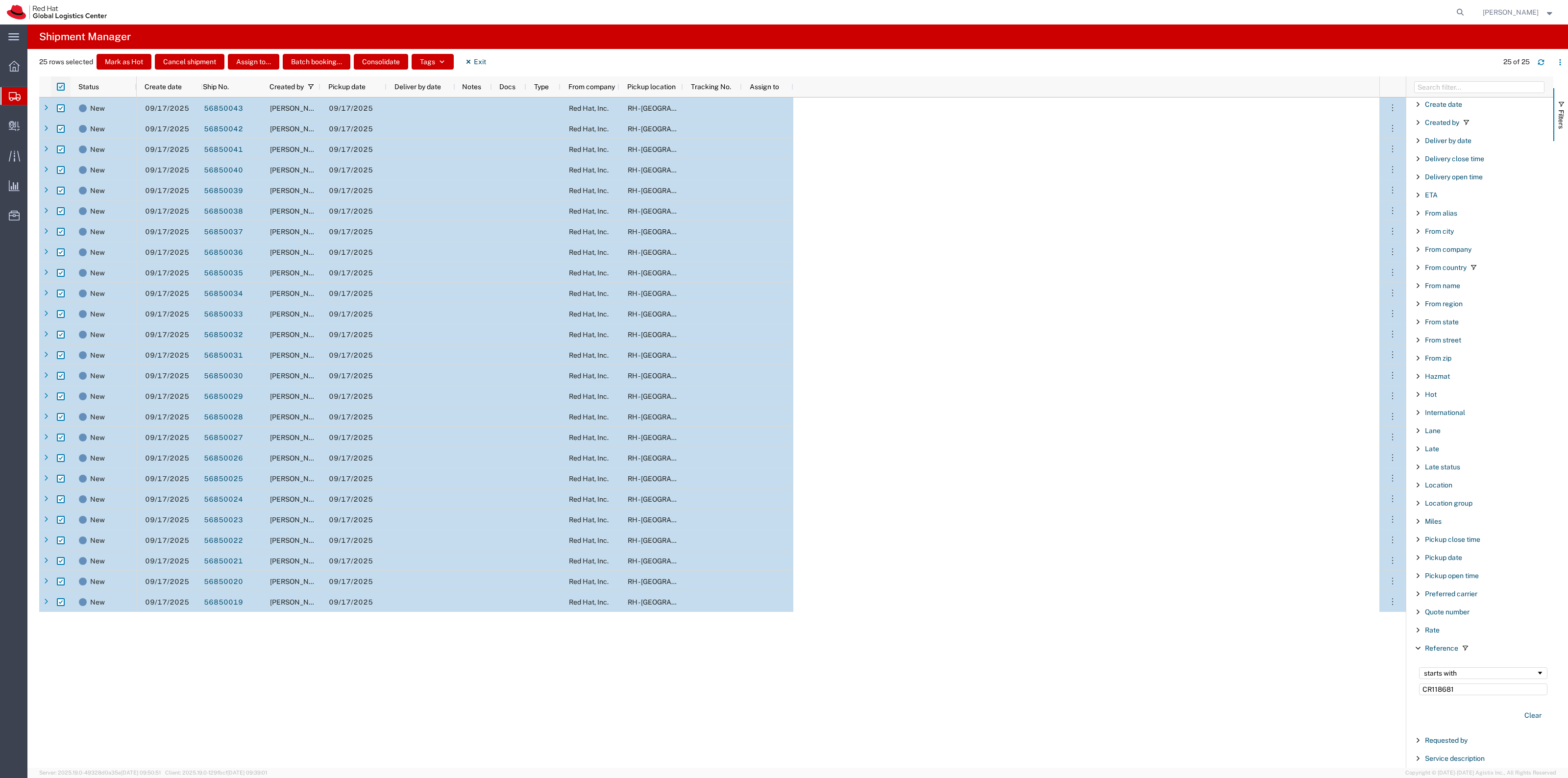
checkbox input "false"
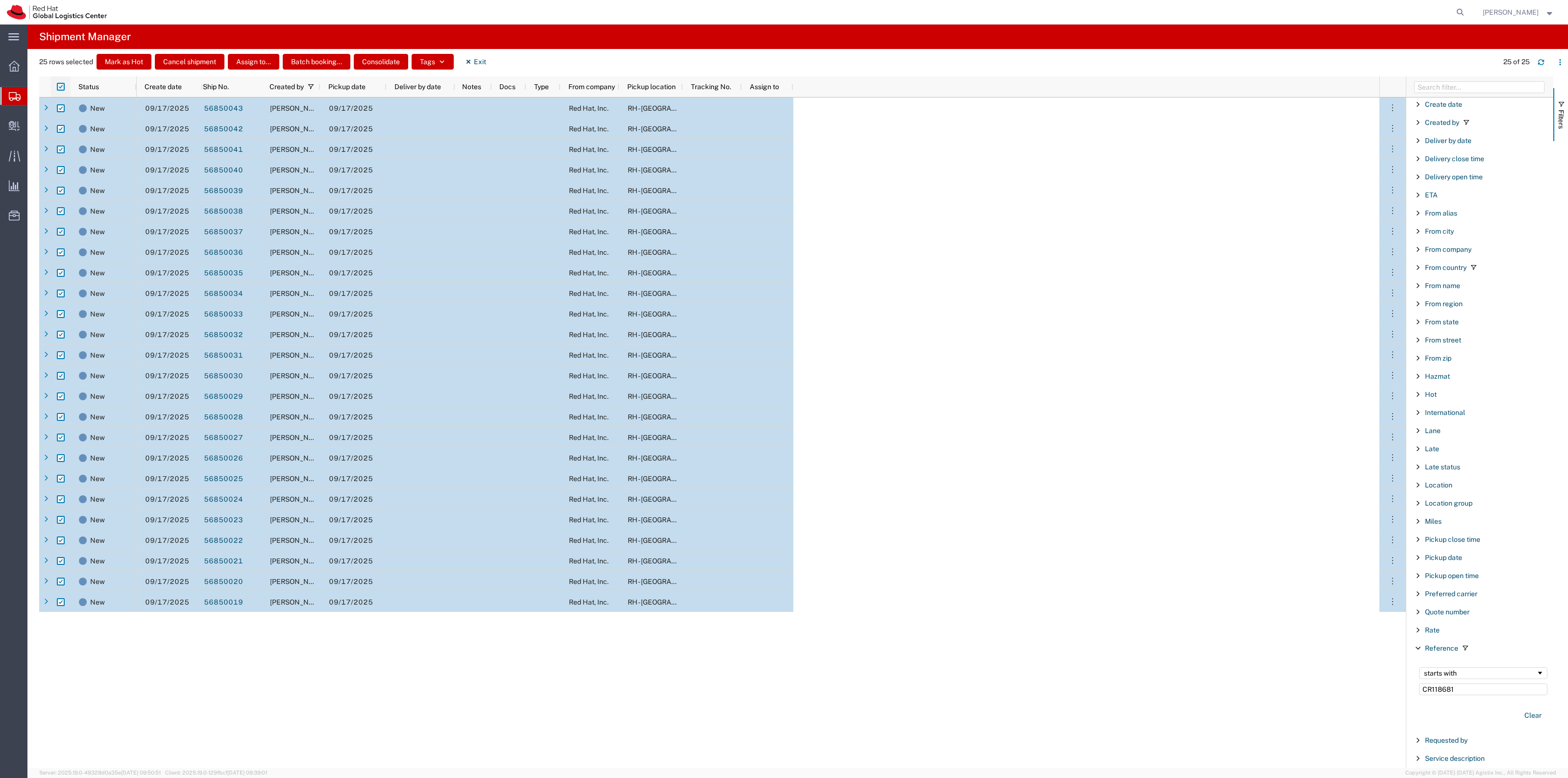
checkbox input "false"
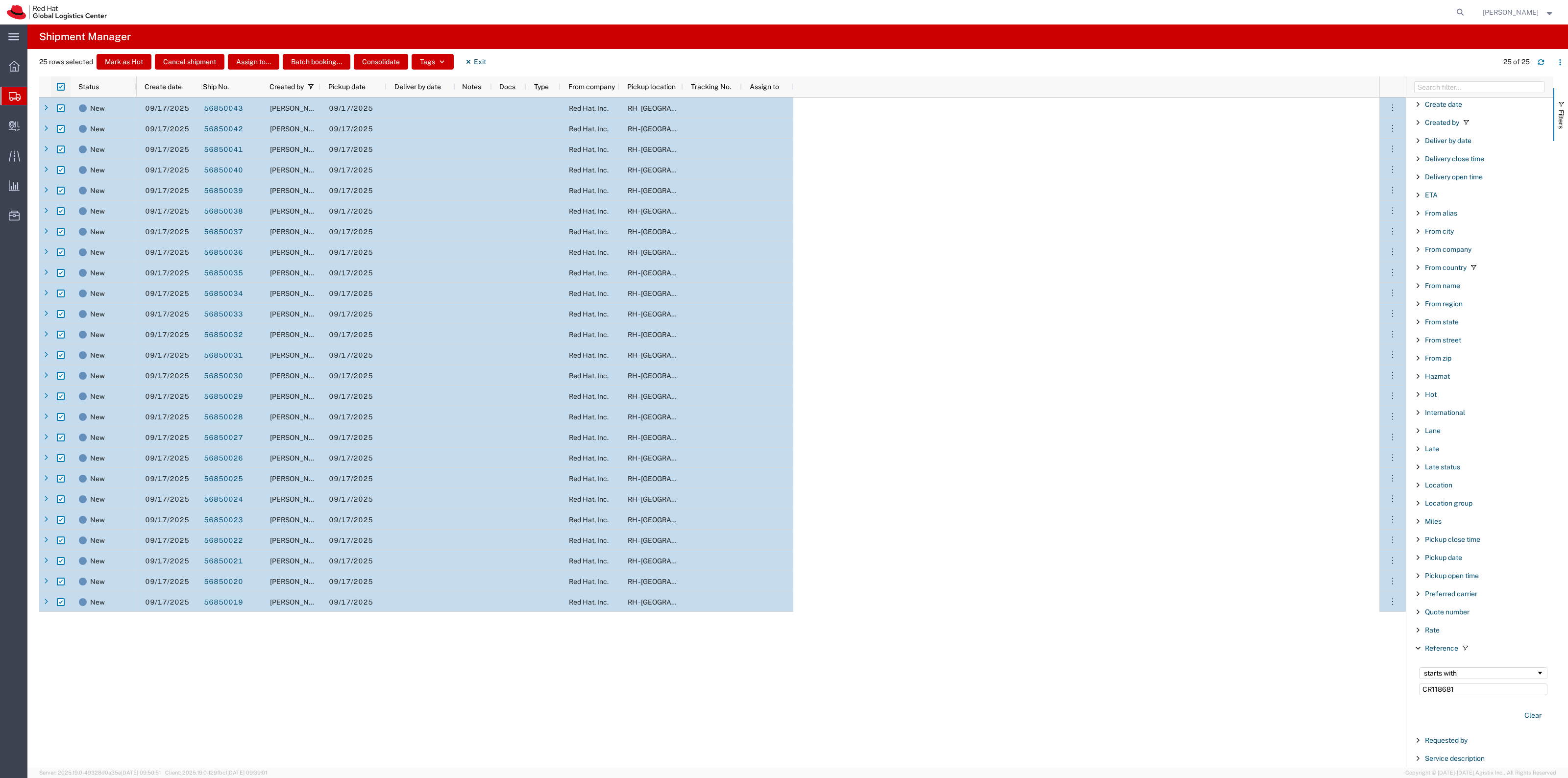
checkbox input "false"
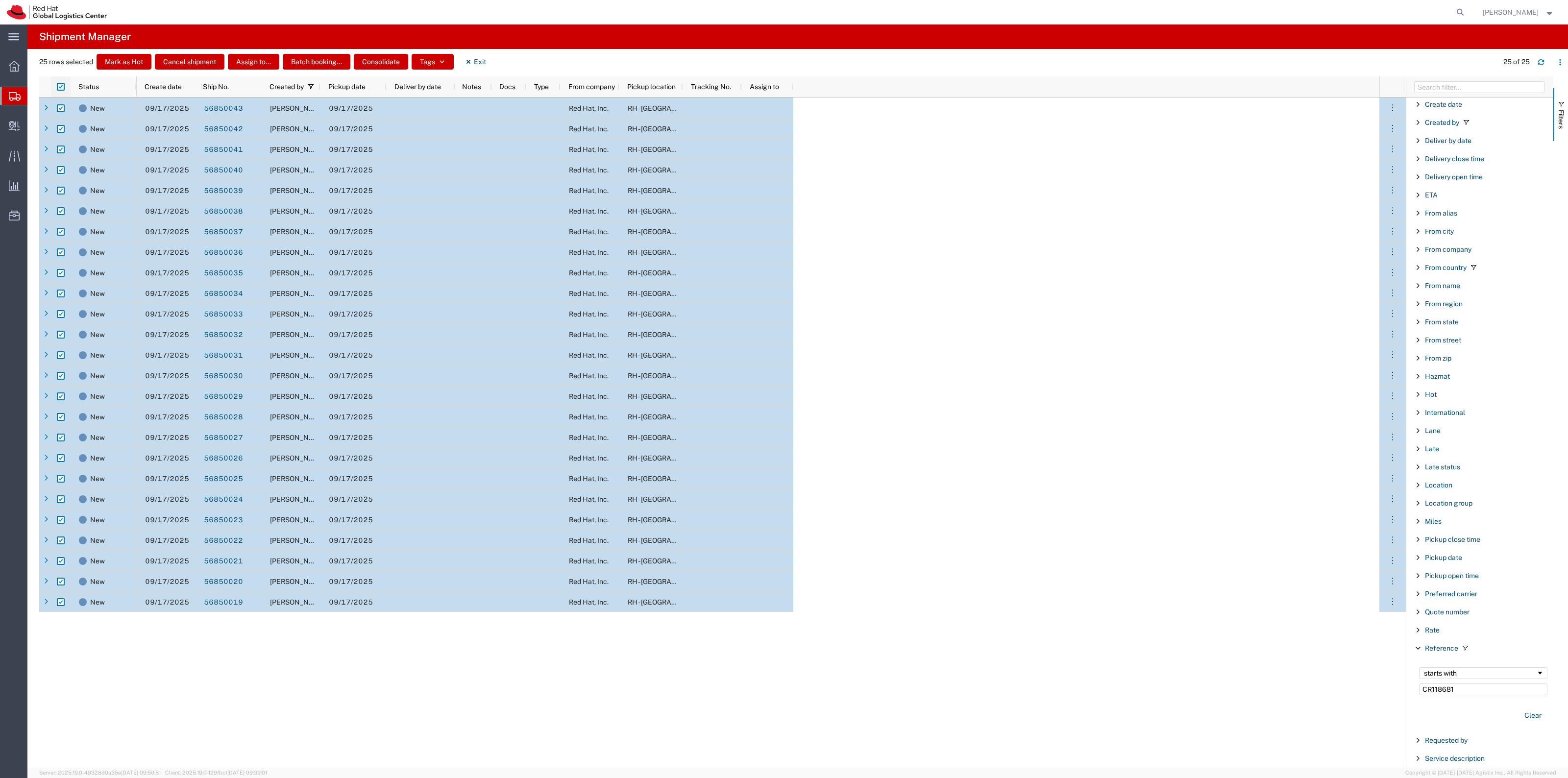
checkbox input "false"
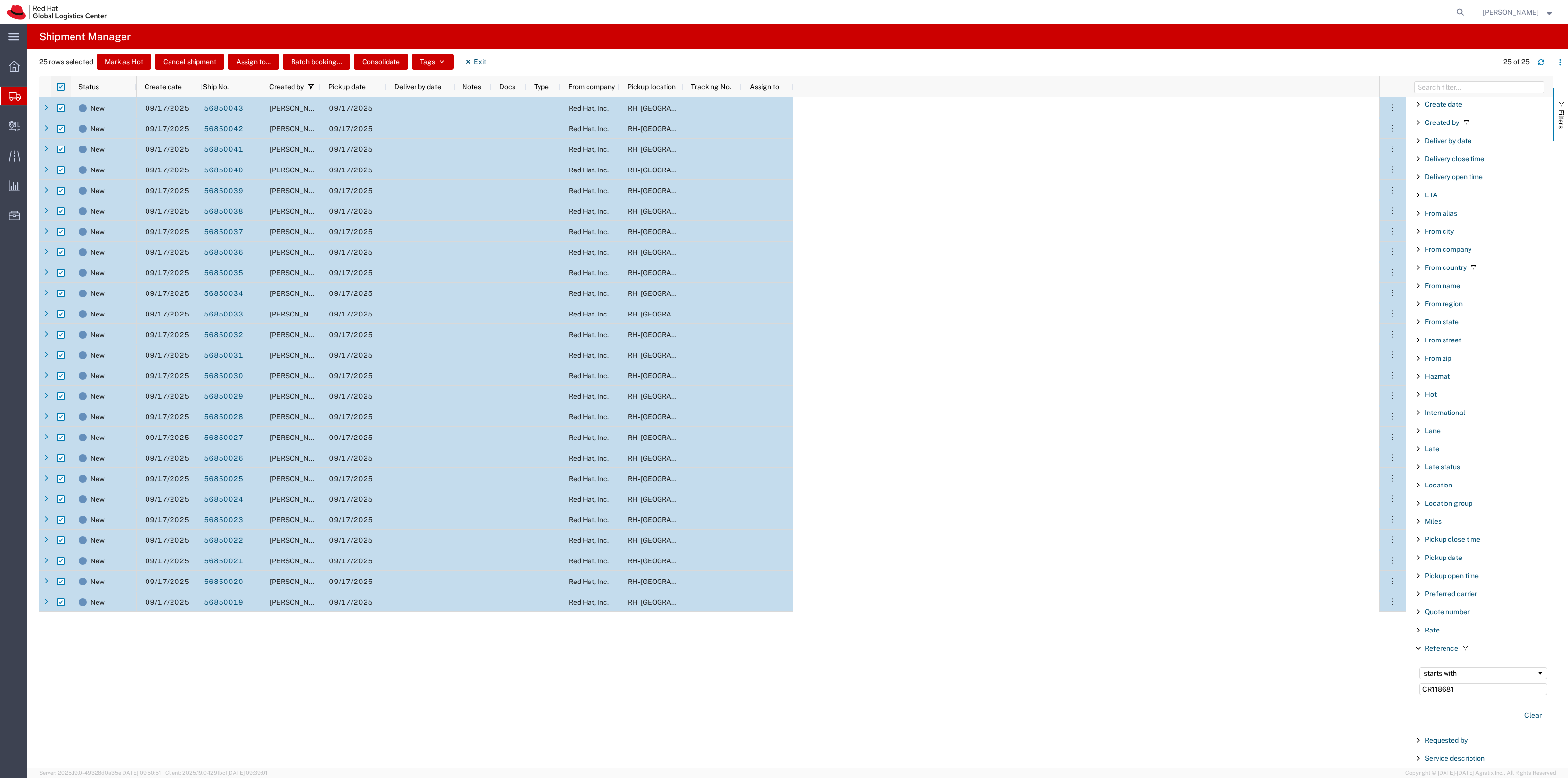
checkbox input "false"
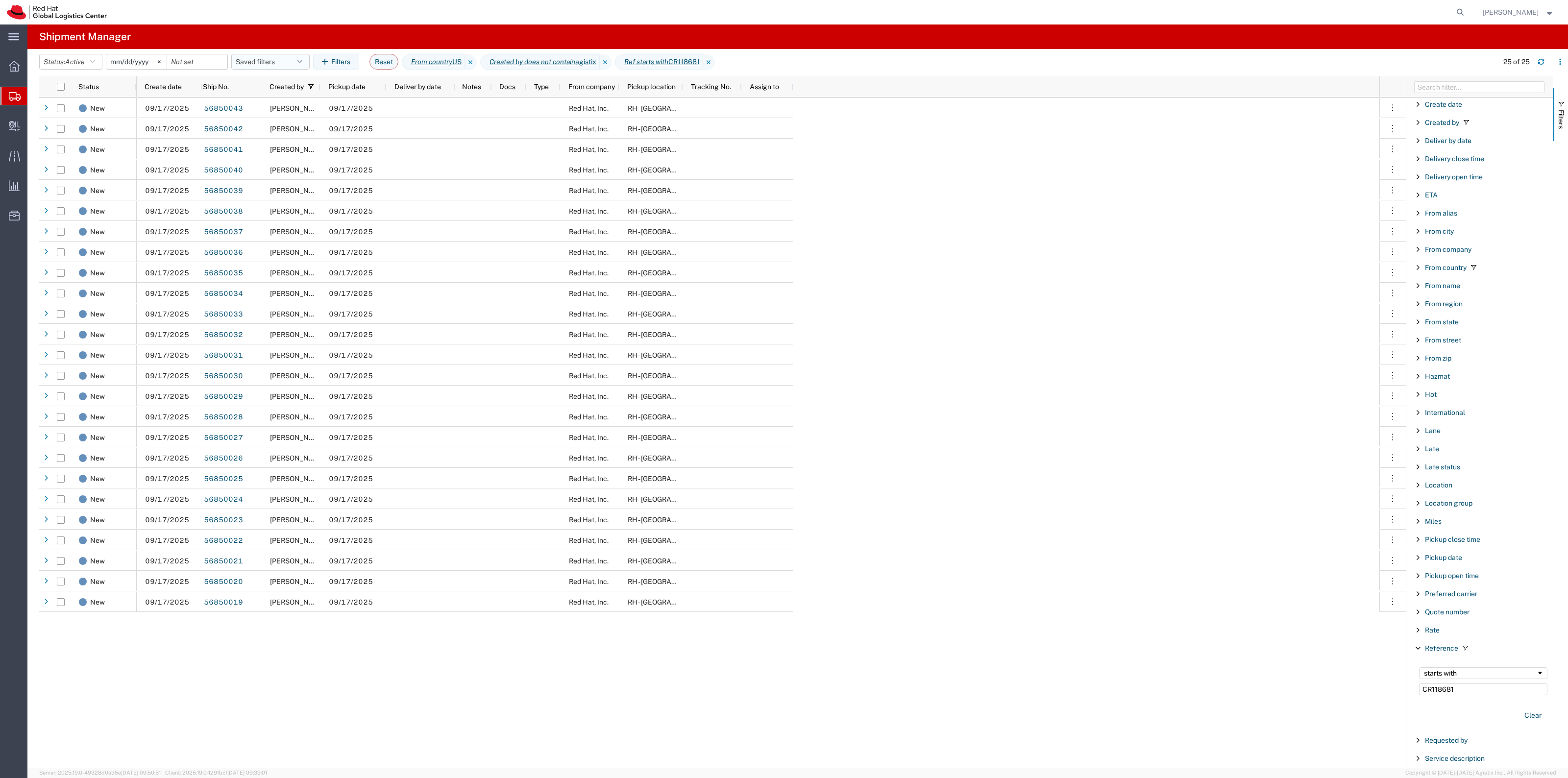
click at [287, 63] on button "Saved filters" at bounding box center [270, 61] width 79 height 16
click at [296, 111] on span "New filter save" at bounding box center [297, 105] width 129 height 18
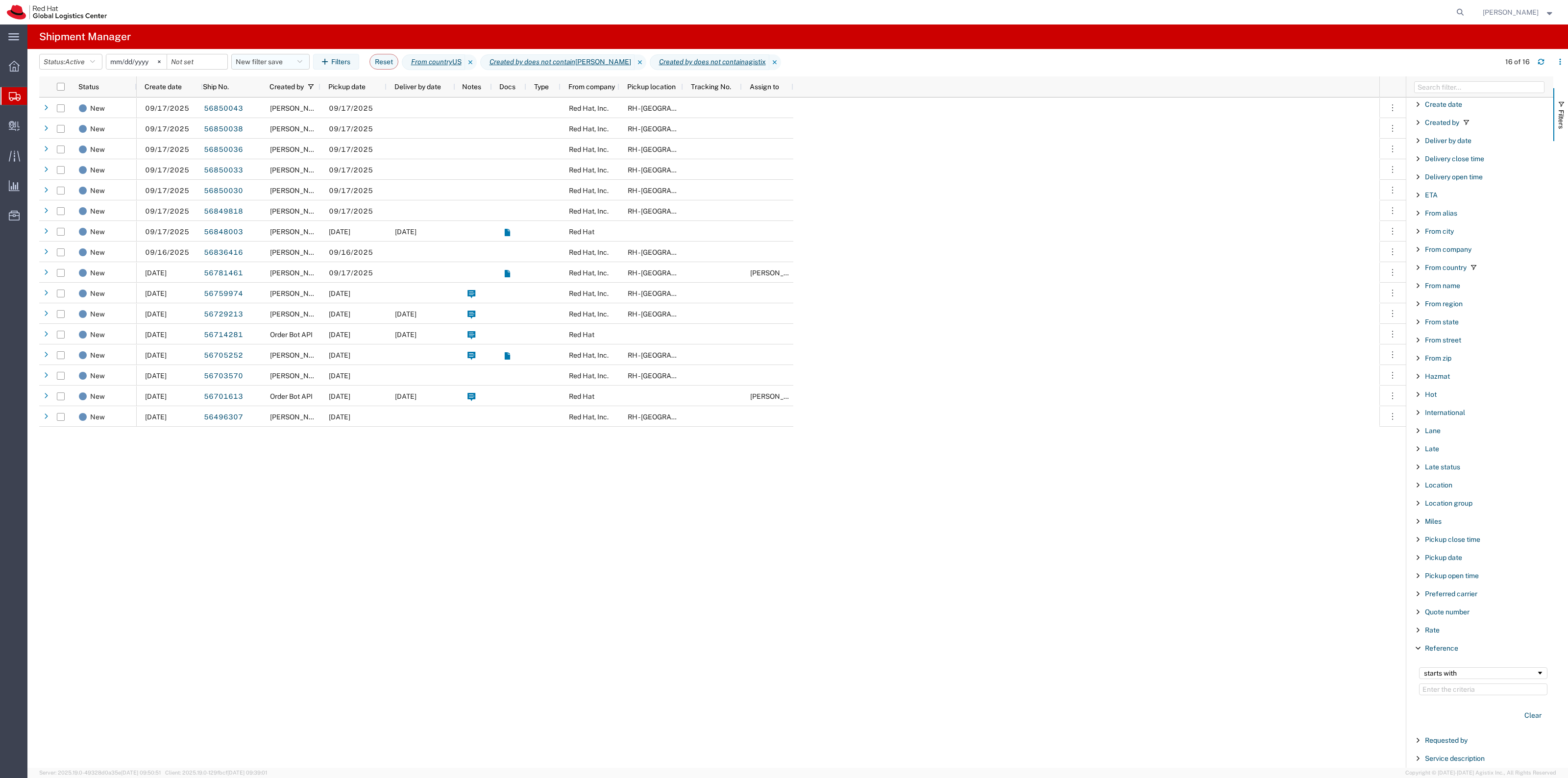
drag, startPoint x: 252, startPoint y: 59, endPoint x: 270, endPoint y: 90, distance: 35.8
click at [253, 59] on button "New filter save" at bounding box center [270, 61] width 79 height 16
click at [283, 105] on span "New filter save" at bounding box center [297, 105] width 129 height 18
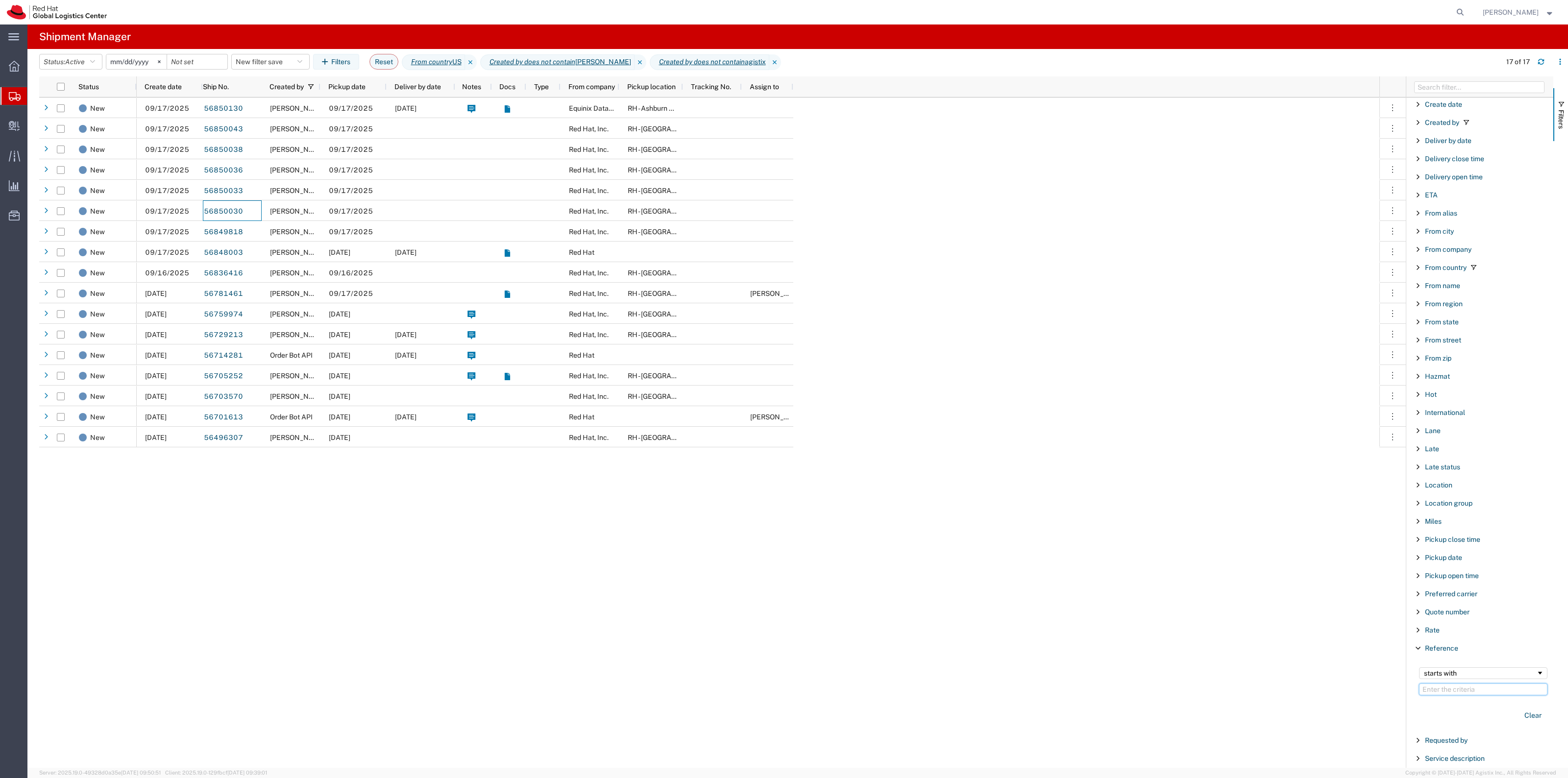
click at [1459, 694] on input "Filter Value" at bounding box center [1483, 689] width 129 height 12
paste input "CR118681"
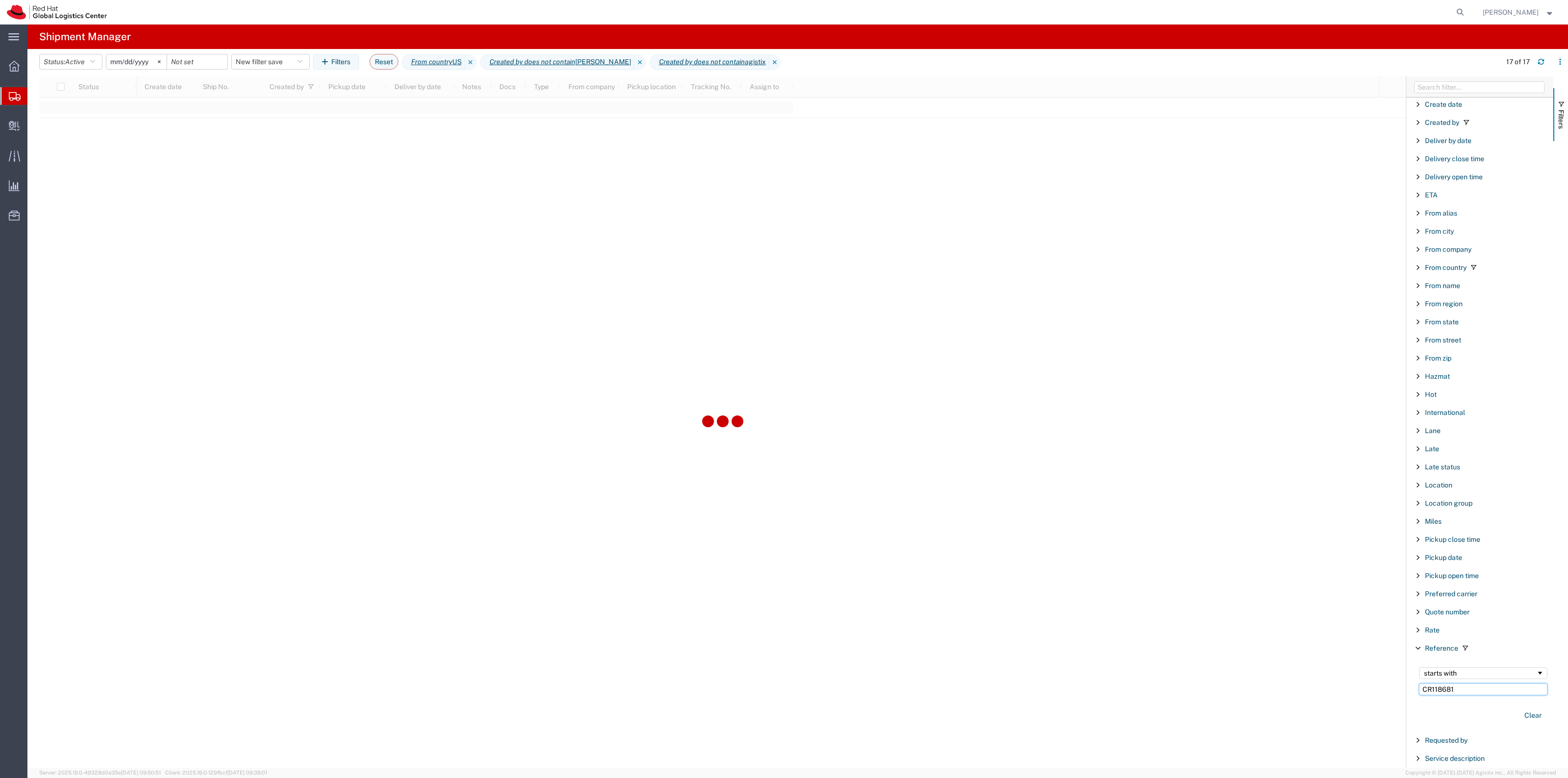
type input "CR118681"
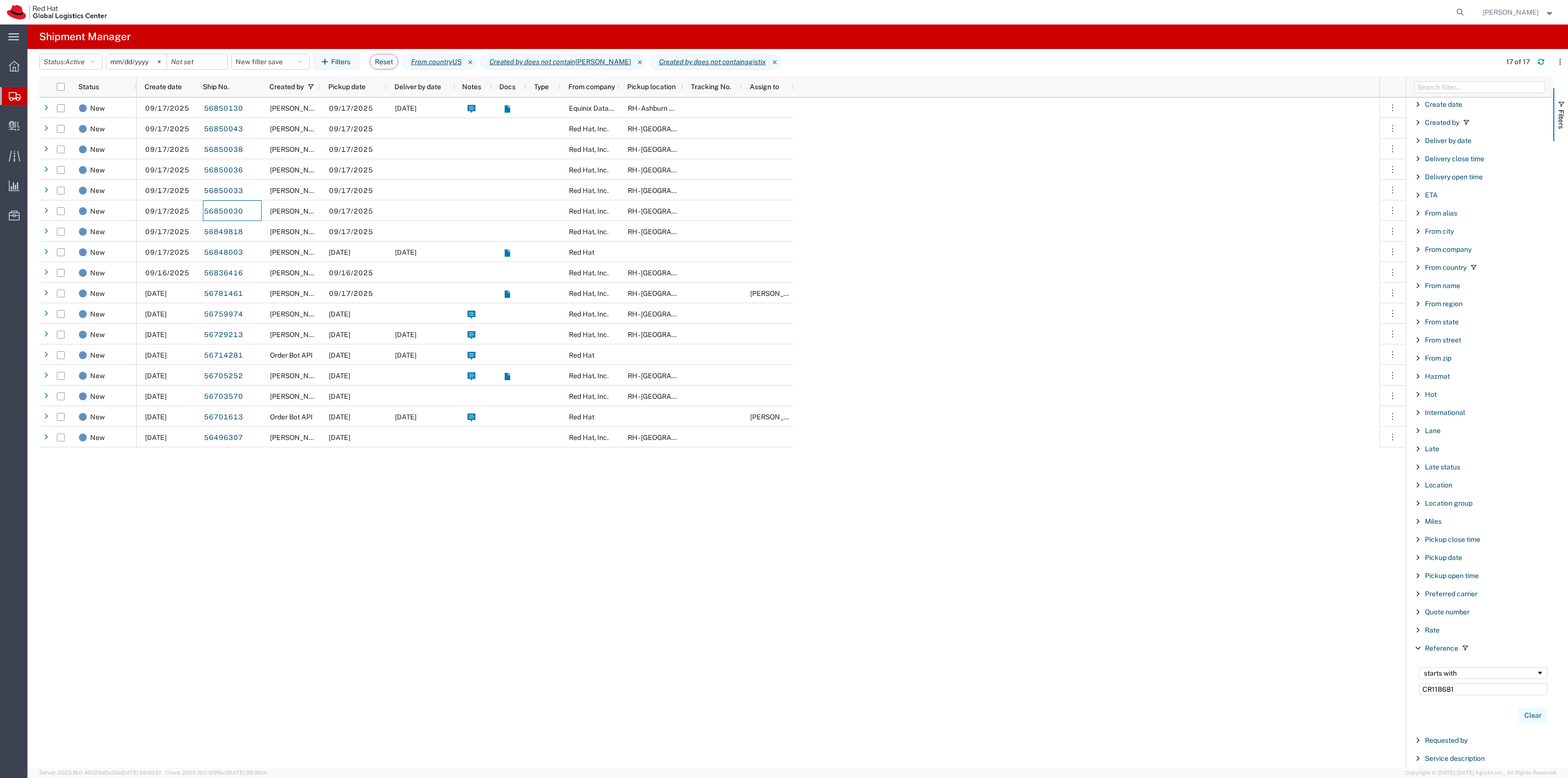
click at [1519, 714] on button "Clear" at bounding box center [1533, 715] width 29 height 16
click at [1475, 693] on input "Filter Value" at bounding box center [1483, 689] width 129 height 12
paste input "CR118681"
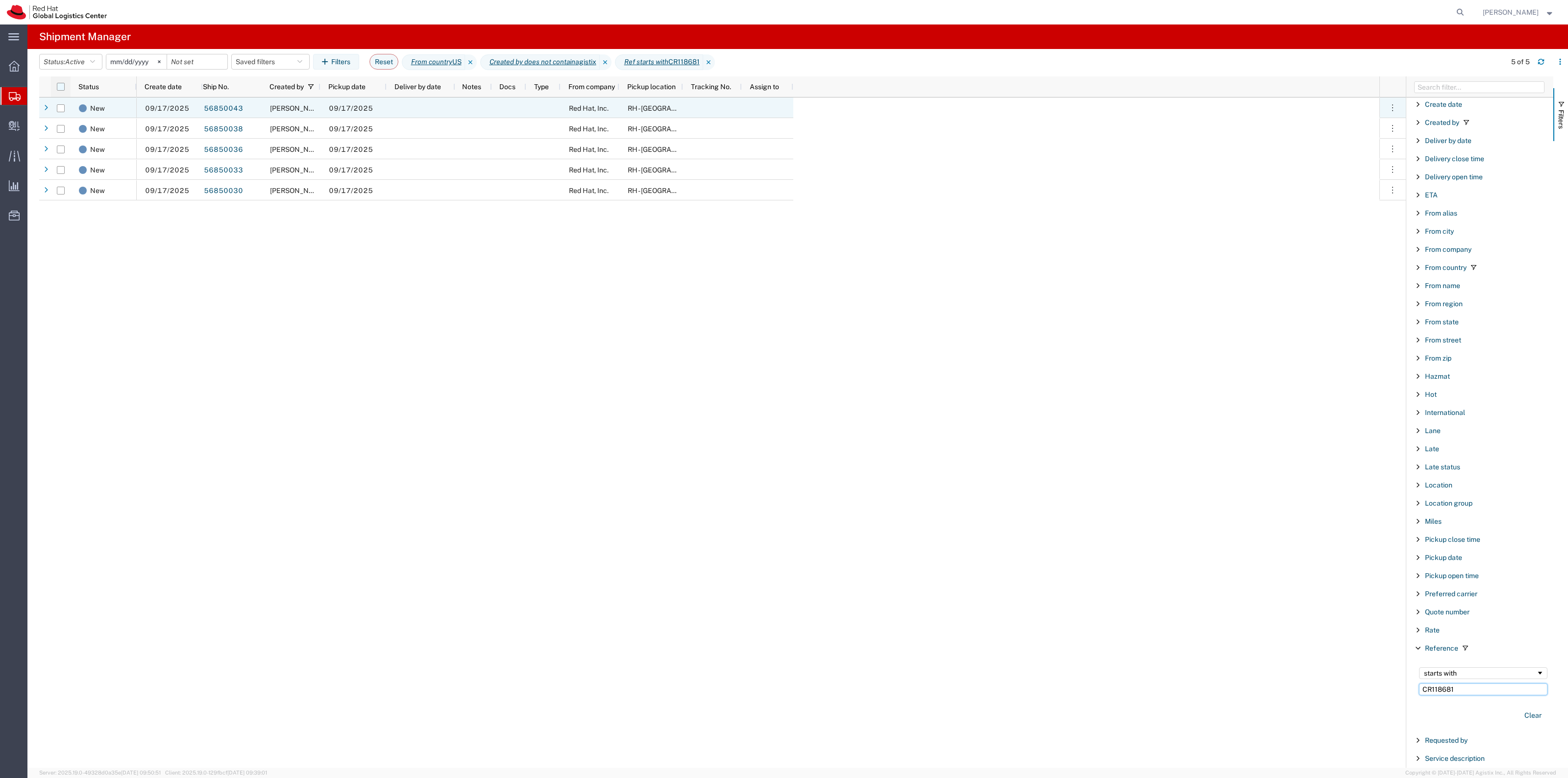
type input "CR118681"
click at [58, 87] on input "checkbox" at bounding box center [61, 87] width 7 height 7
checkbox input "true"
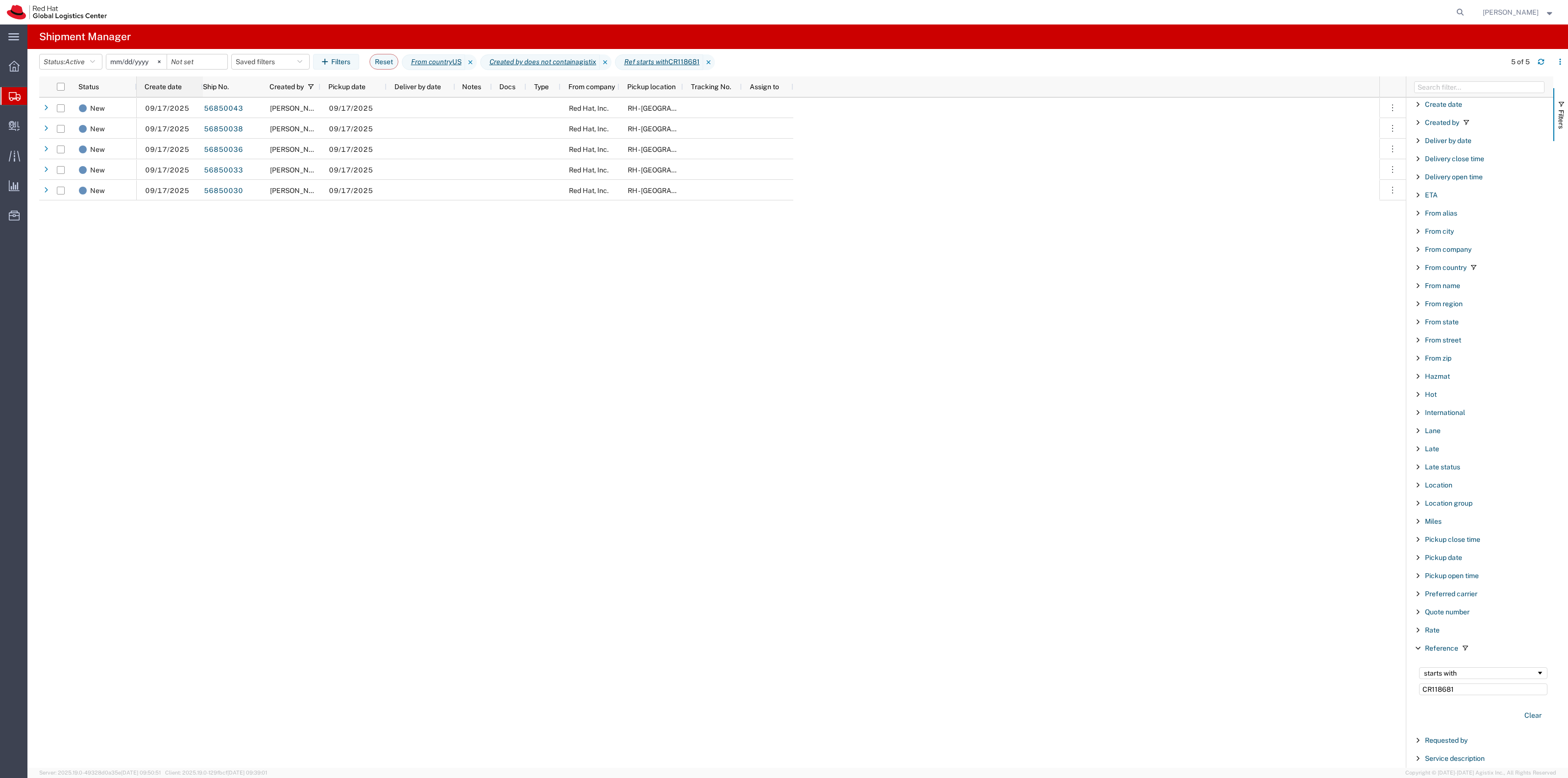
checkbox input "true"
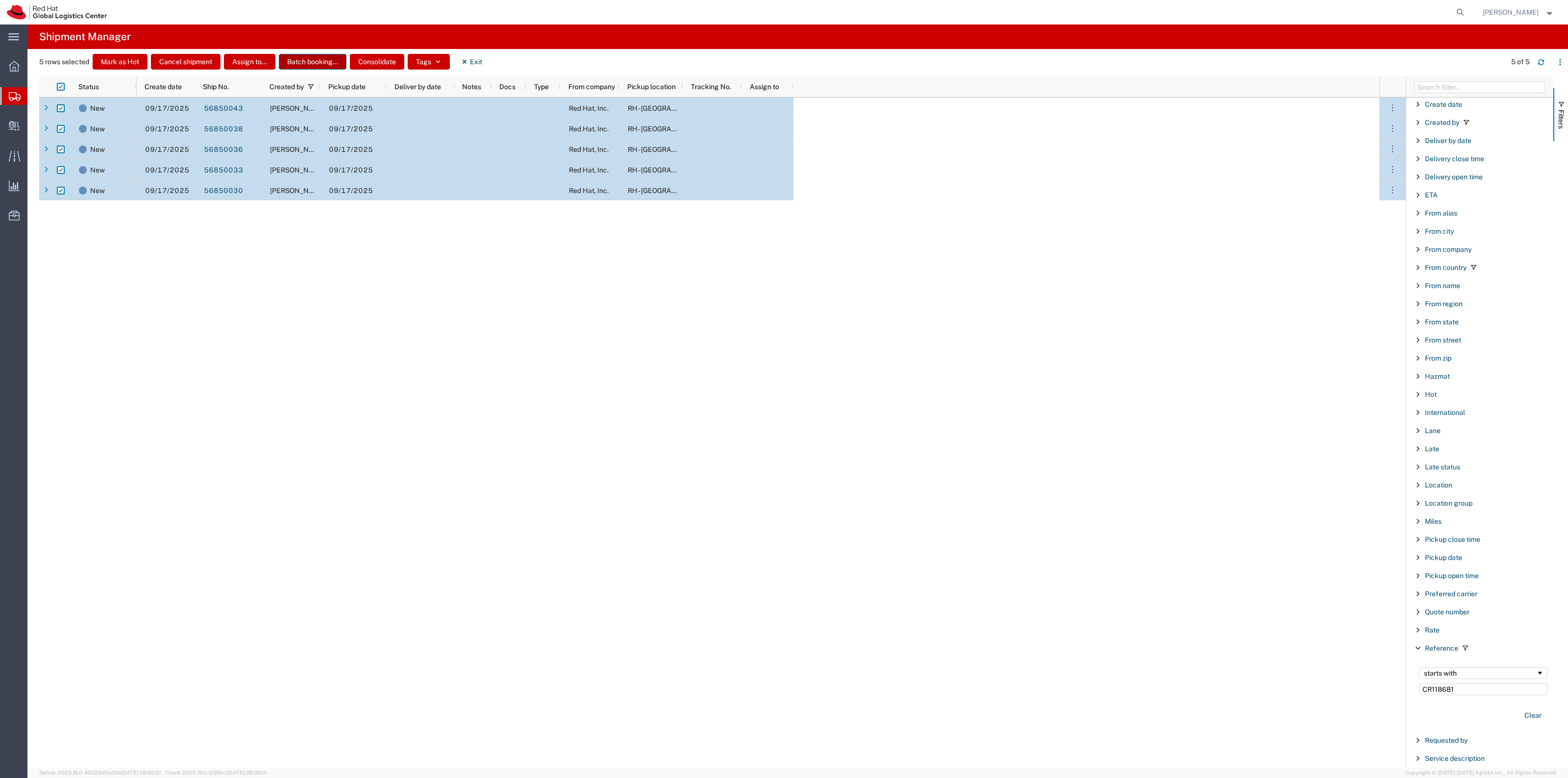
click at [296, 61] on button "Batch booking..." at bounding box center [312, 61] width 67 height 16
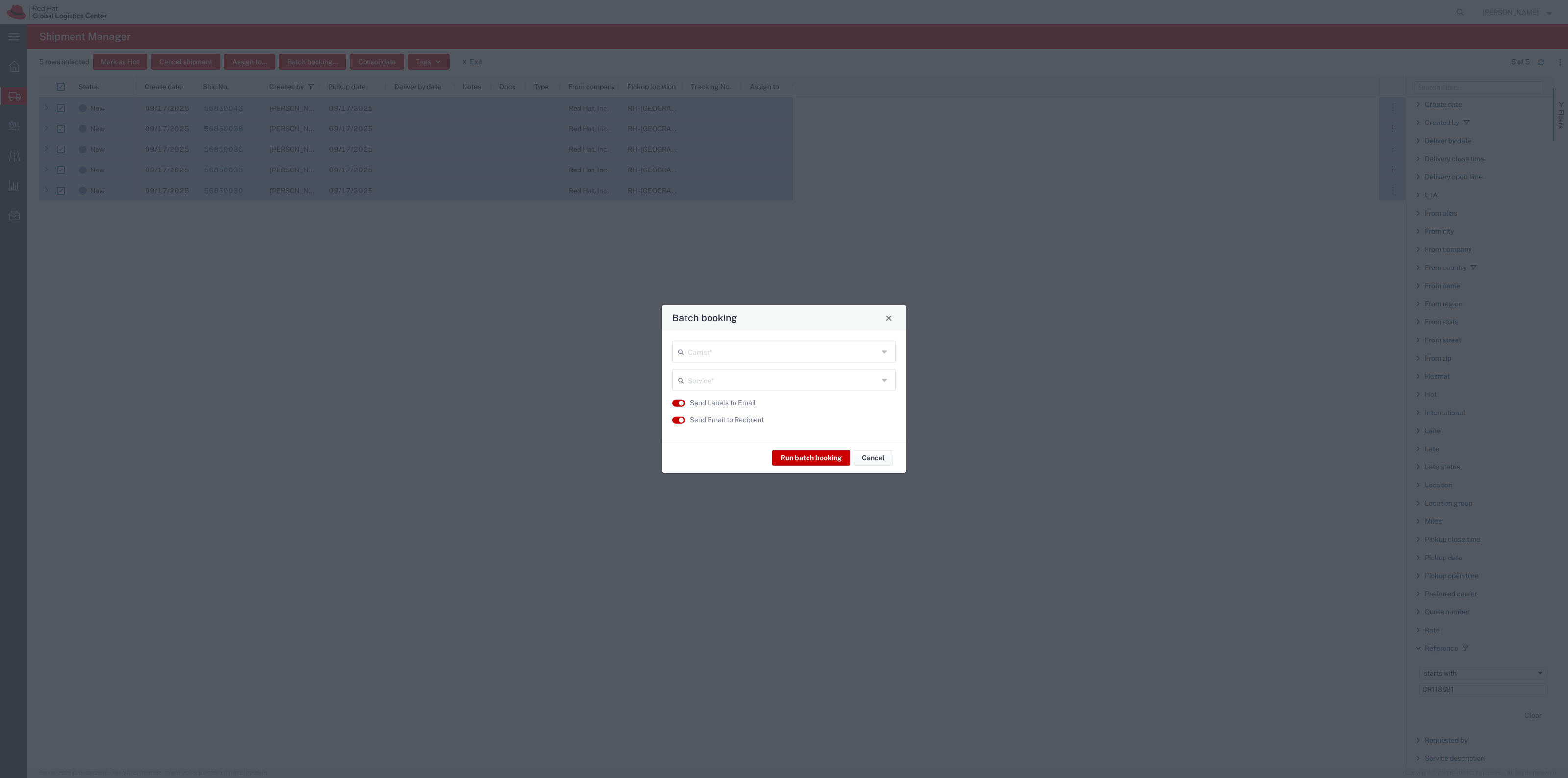
click at [716, 339] on div "Carrier * Service * Send Labels to Email Send Email to Recipient" at bounding box center [784, 386] width 244 height 111
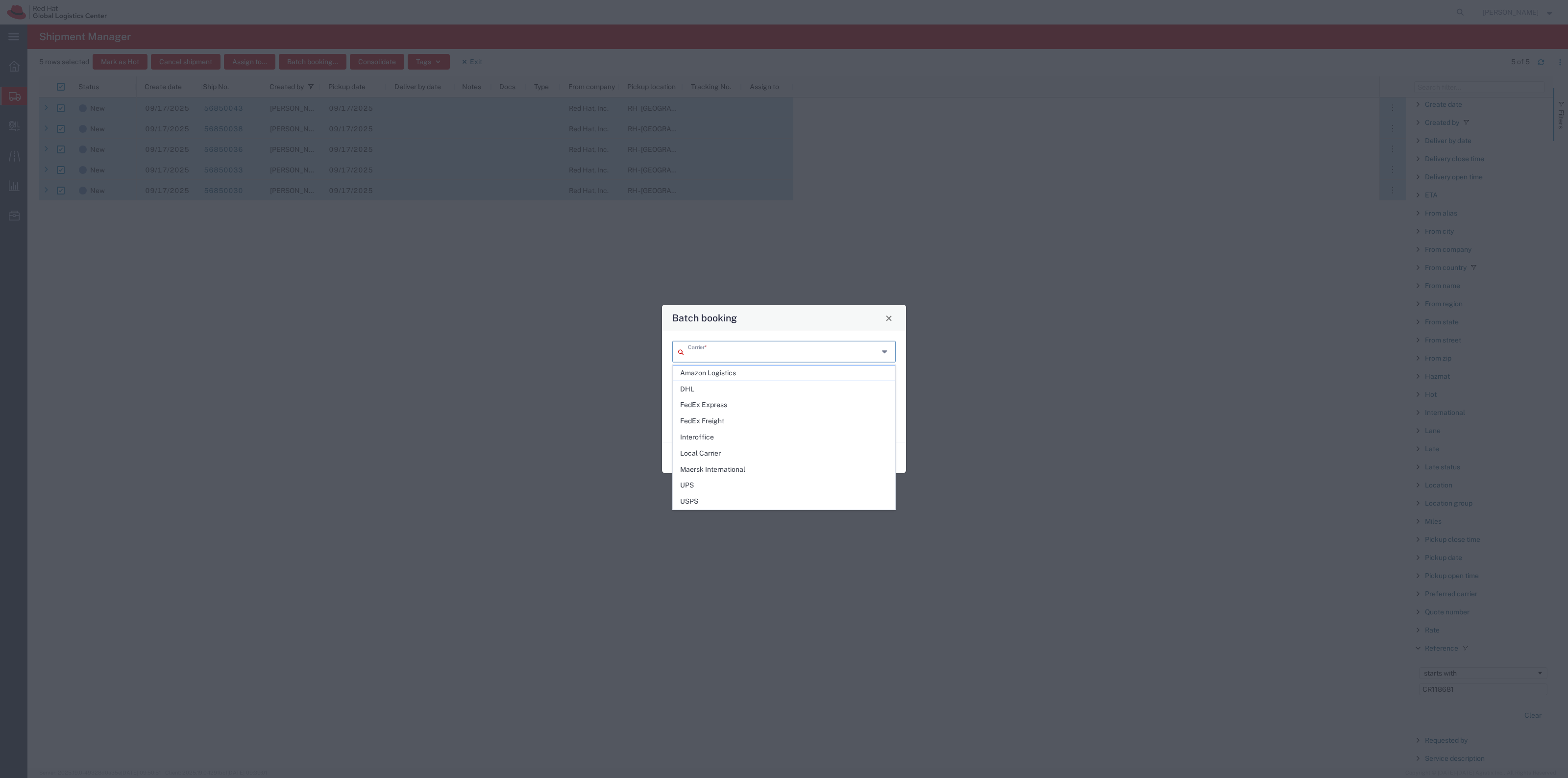
drag, startPoint x: 723, startPoint y: 344, endPoint x: 741, endPoint y: 357, distance: 22.2
click at [723, 346] on input "text" at bounding box center [783, 351] width 191 height 17
click at [742, 400] on span "FedEx Express" at bounding box center [784, 405] width 222 height 15
type input "FedEx Express"
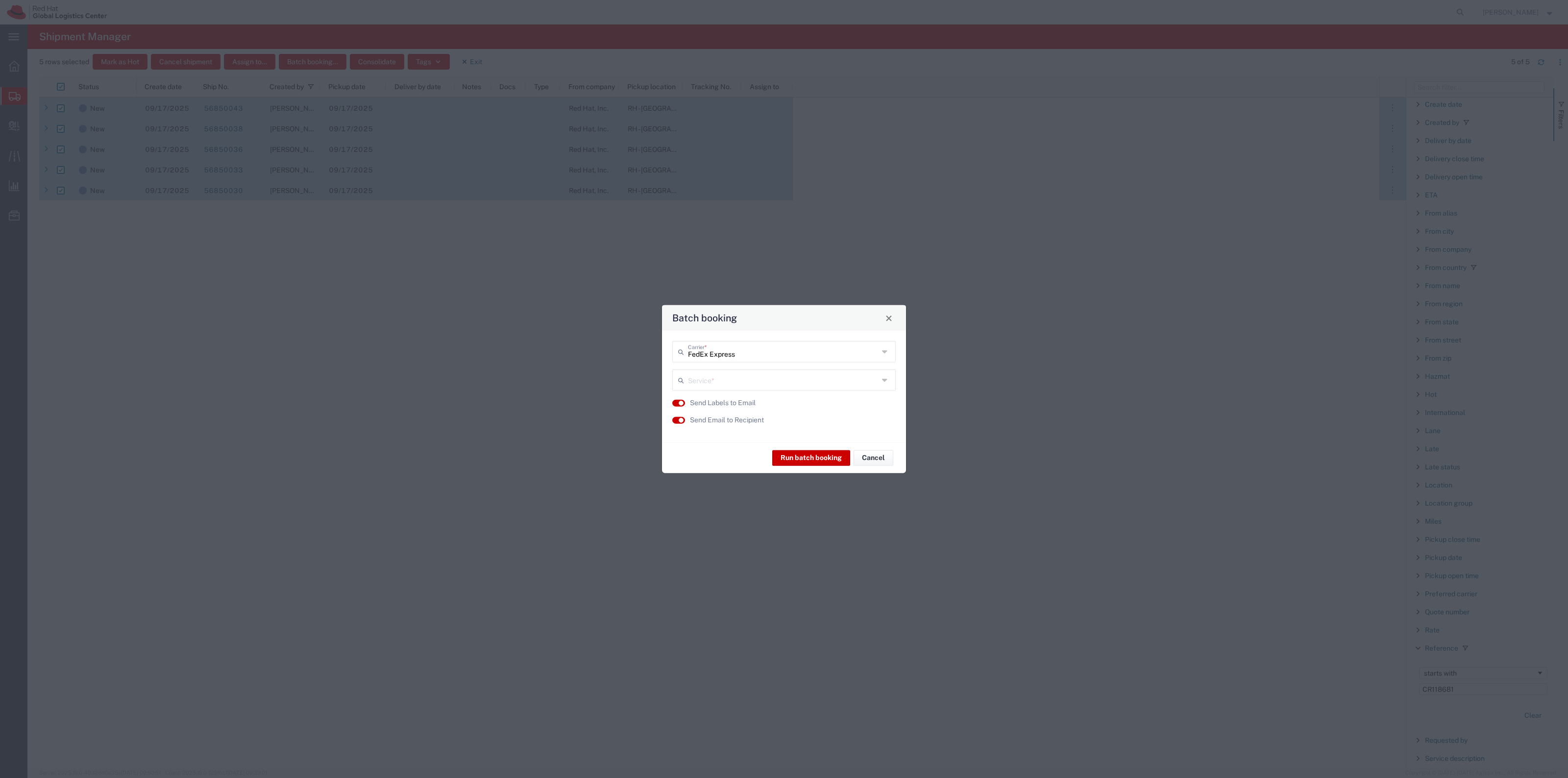
click at [740, 399] on label "Send Labels to Email" at bounding box center [723, 403] width 66 height 10
click at [739, 398] on label "Send Labels to Email" at bounding box center [723, 403] width 66 height 10
click at [748, 390] on div "Service *" at bounding box center [784, 380] width 224 height 22
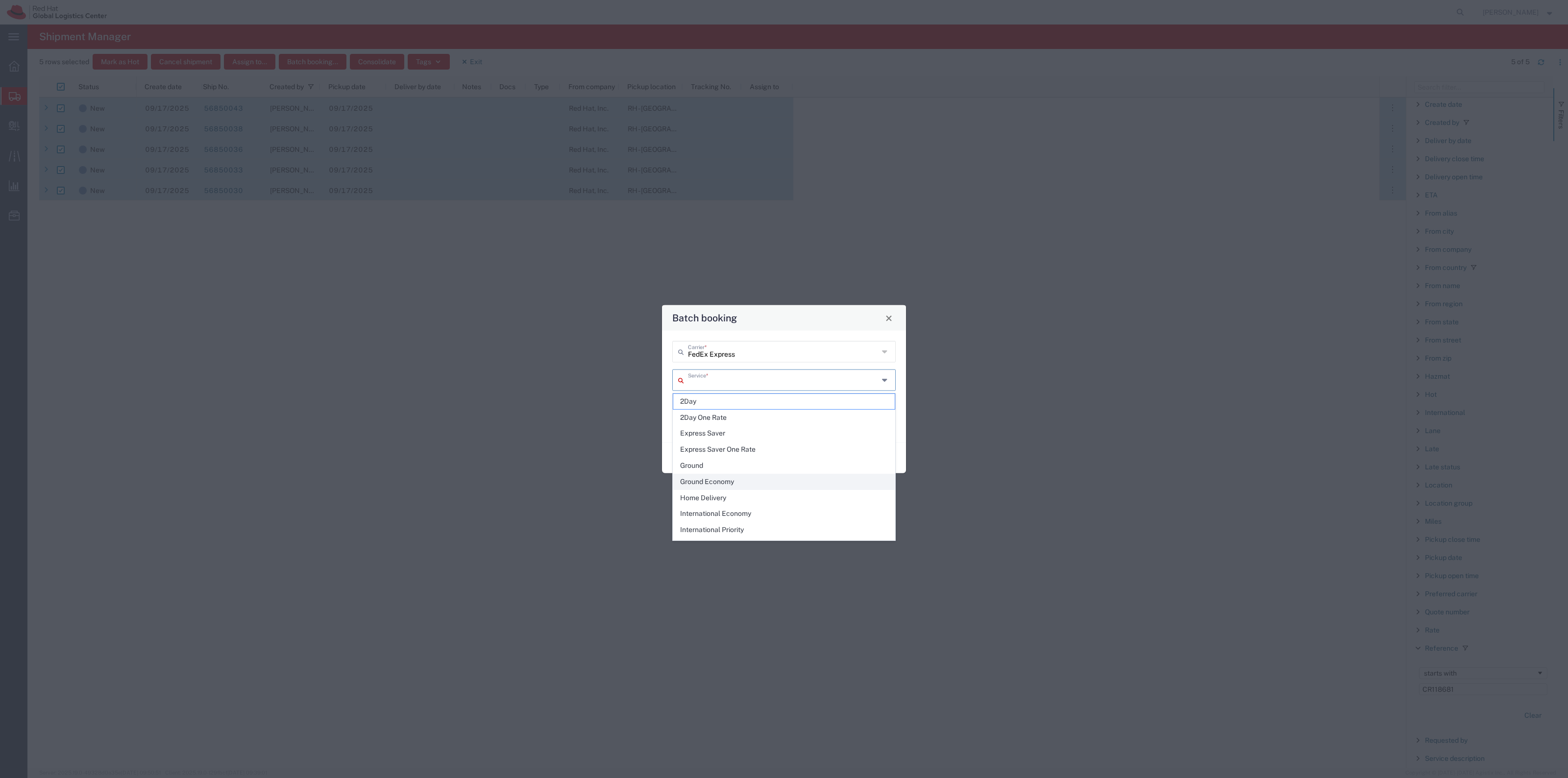
click at [754, 483] on span "Ground Economy" at bounding box center [784, 482] width 222 height 15
type input "Ground Economy"
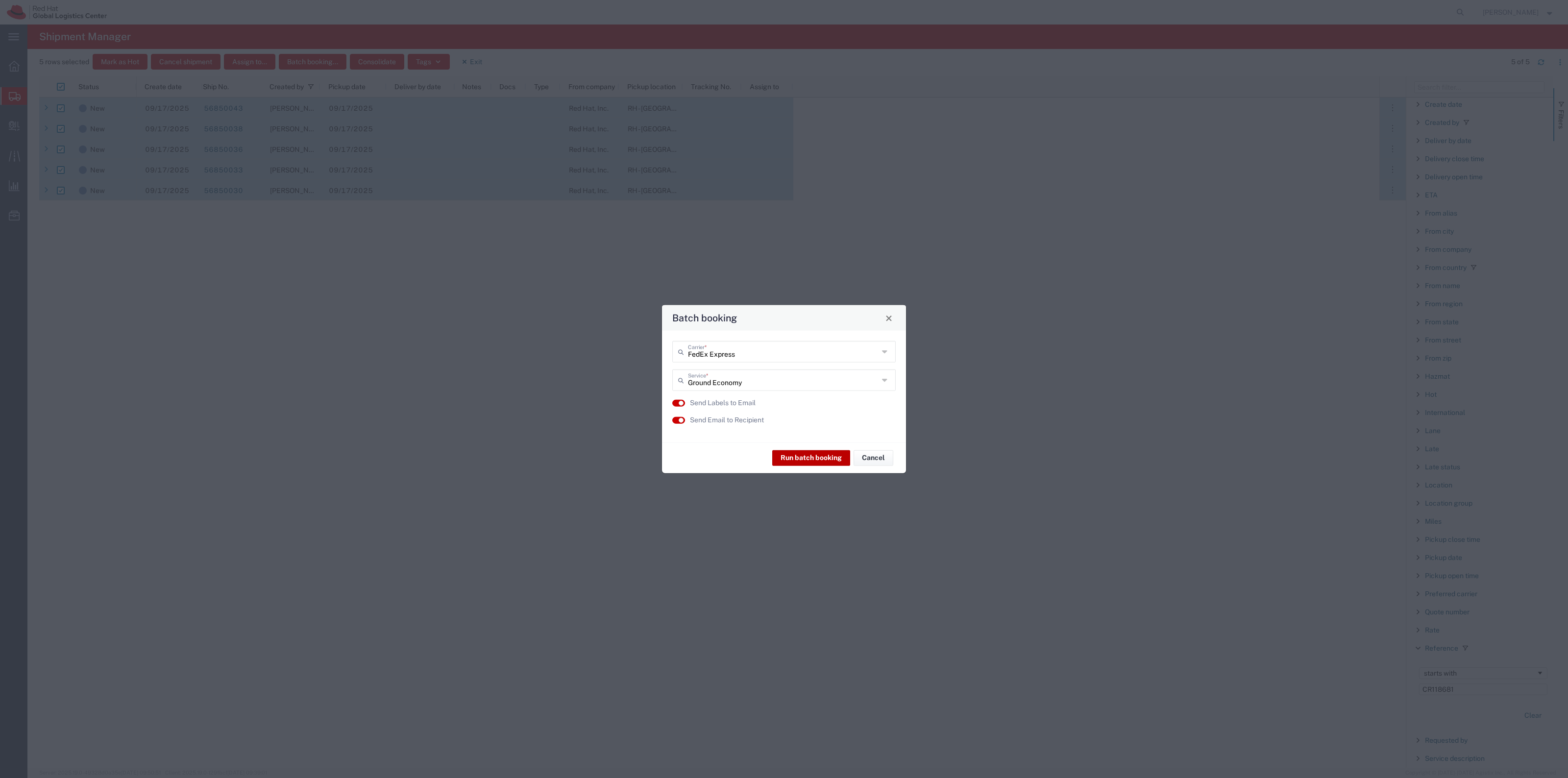
click at [812, 456] on button "Run batch booking" at bounding box center [811, 457] width 78 height 16
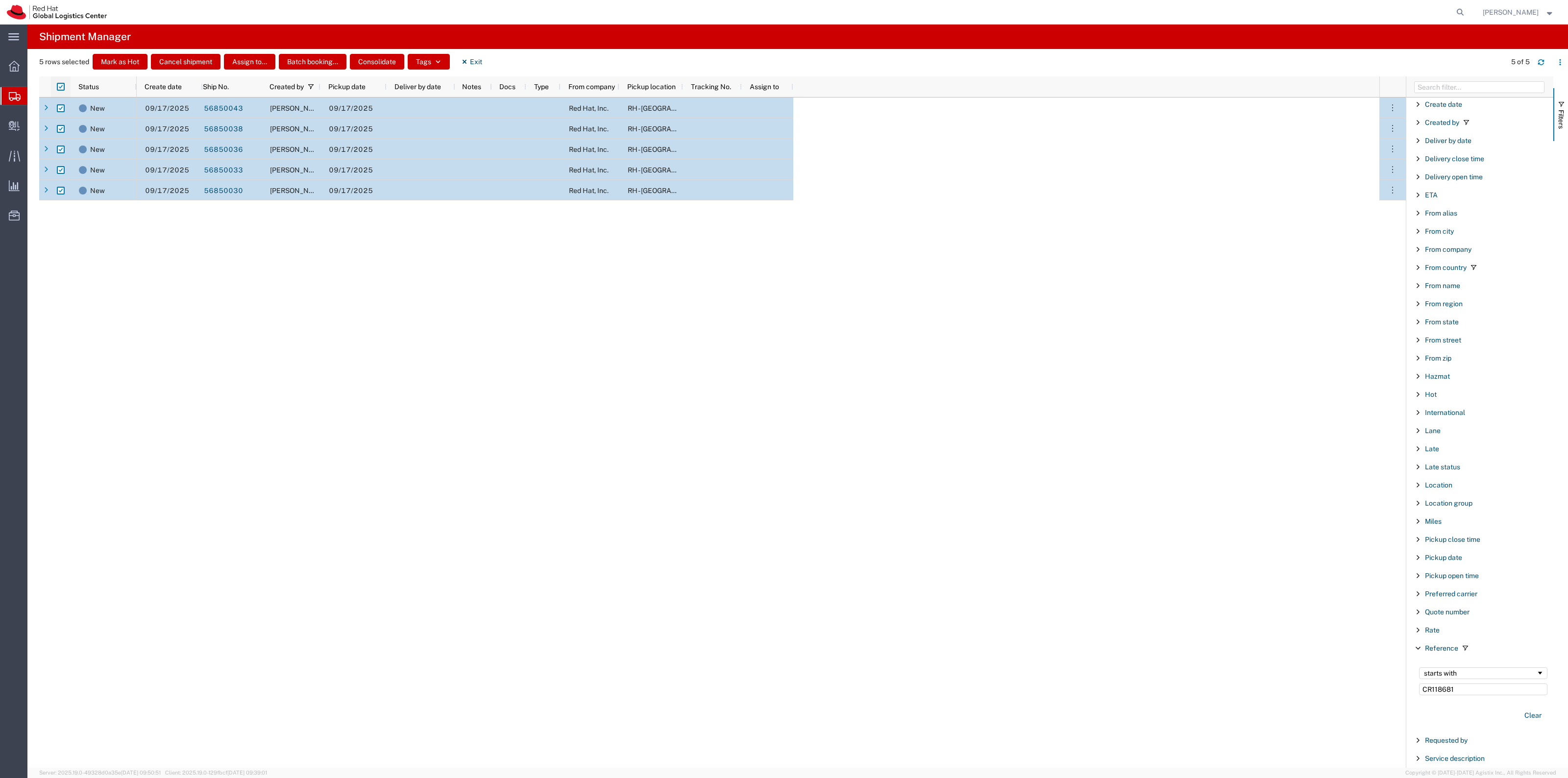
click at [63, 82] on div at bounding box center [61, 86] width 19 height 20
click at [64, 84] on input "checkbox" at bounding box center [61, 87] width 7 height 7
checkbox input "false"
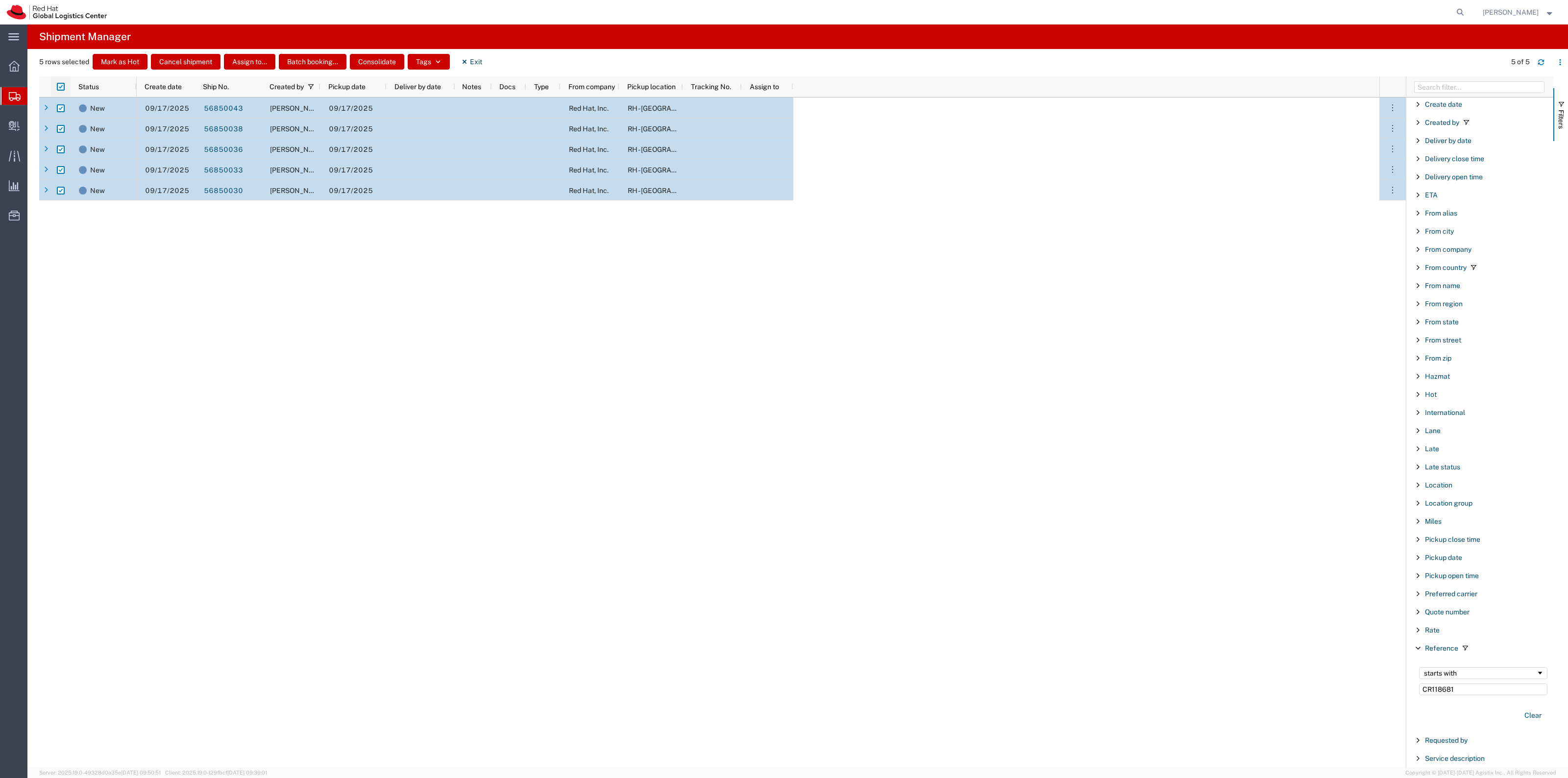
checkbox input "false"
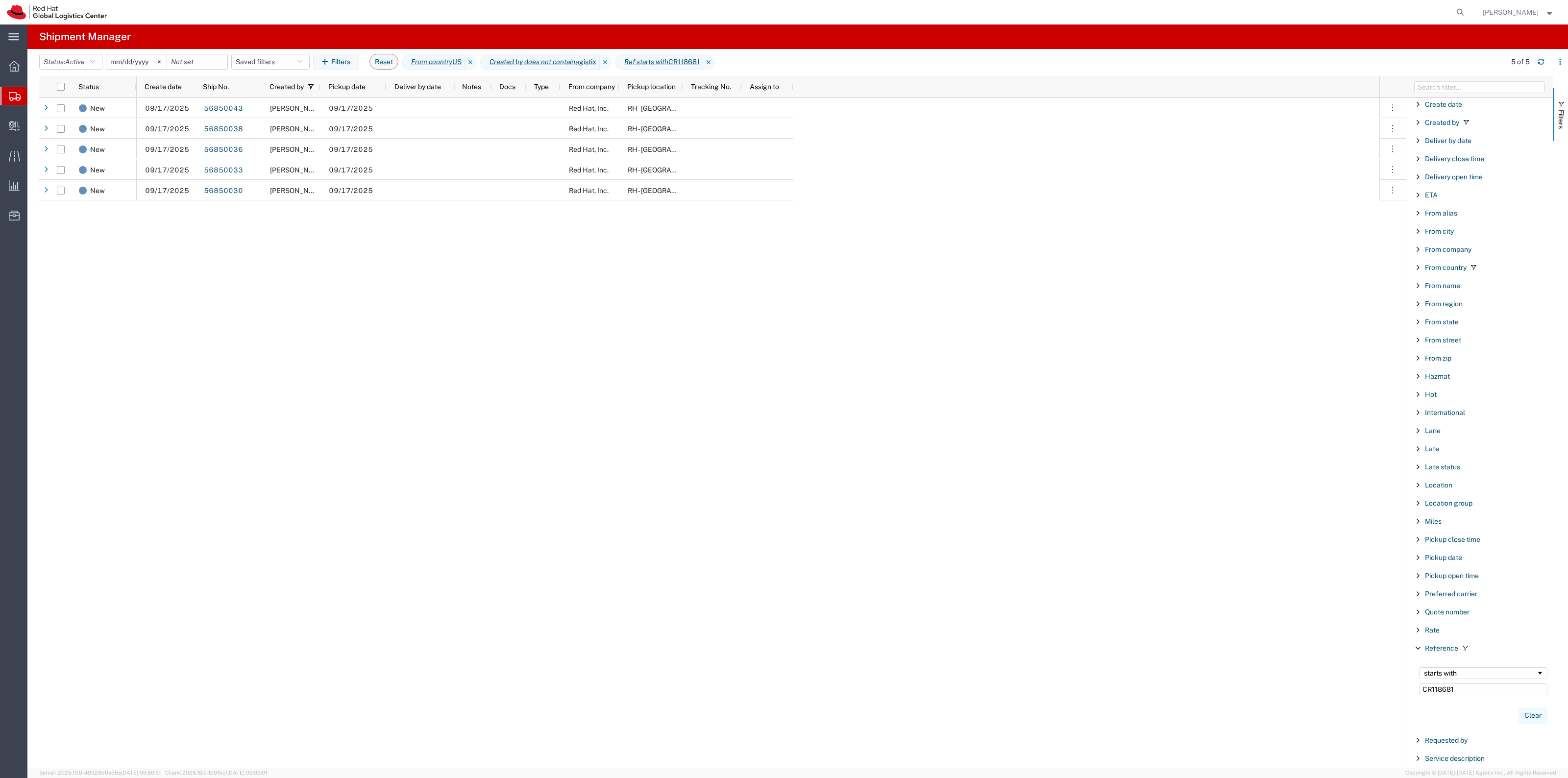
click at [1519, 721] on button "Clear" at bounding box center [1533, 715] width 29 height 16
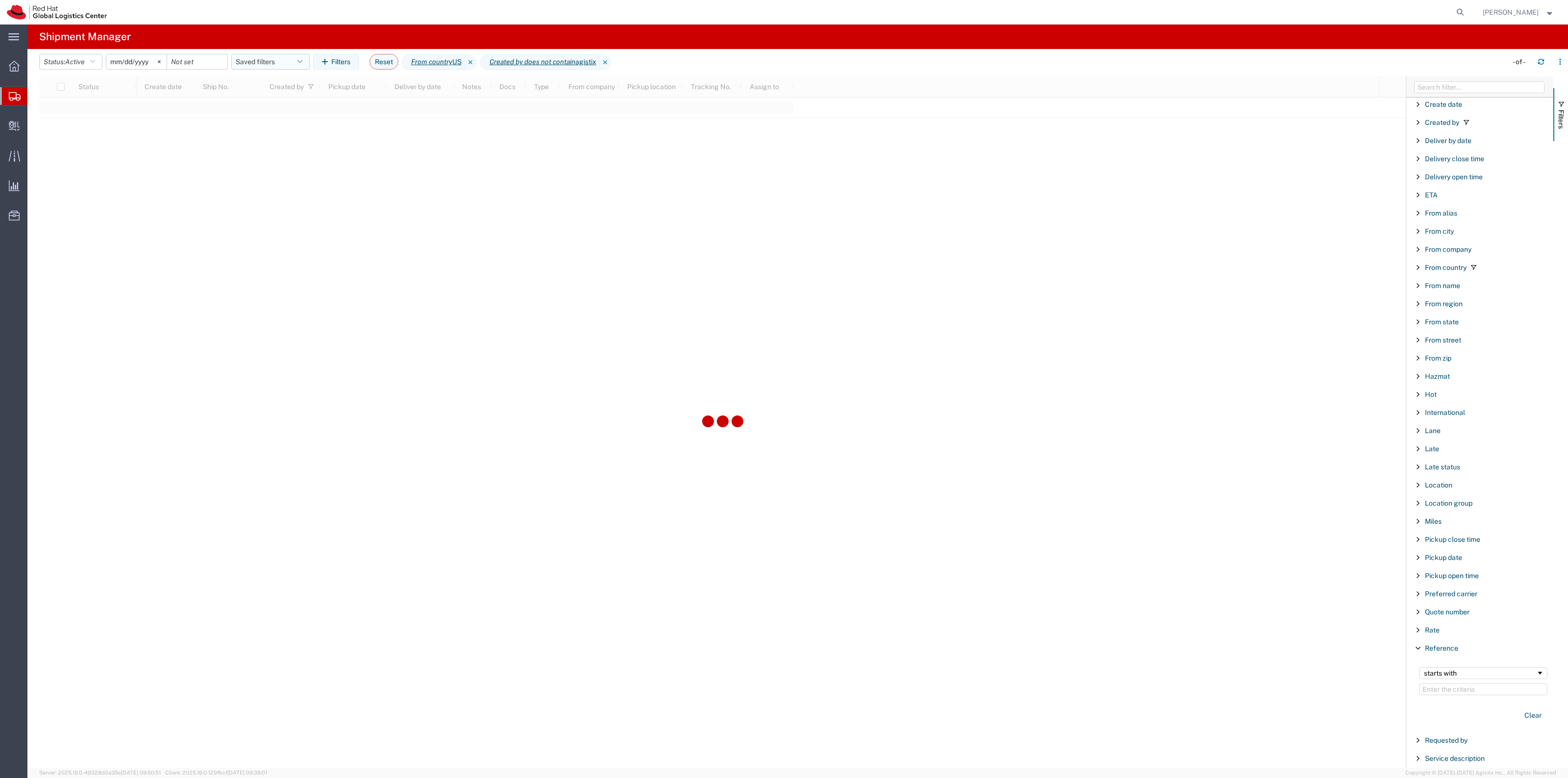
click at [270, 61] on button "Saved filters" at bounding box center [270, 61] width 79 height 16
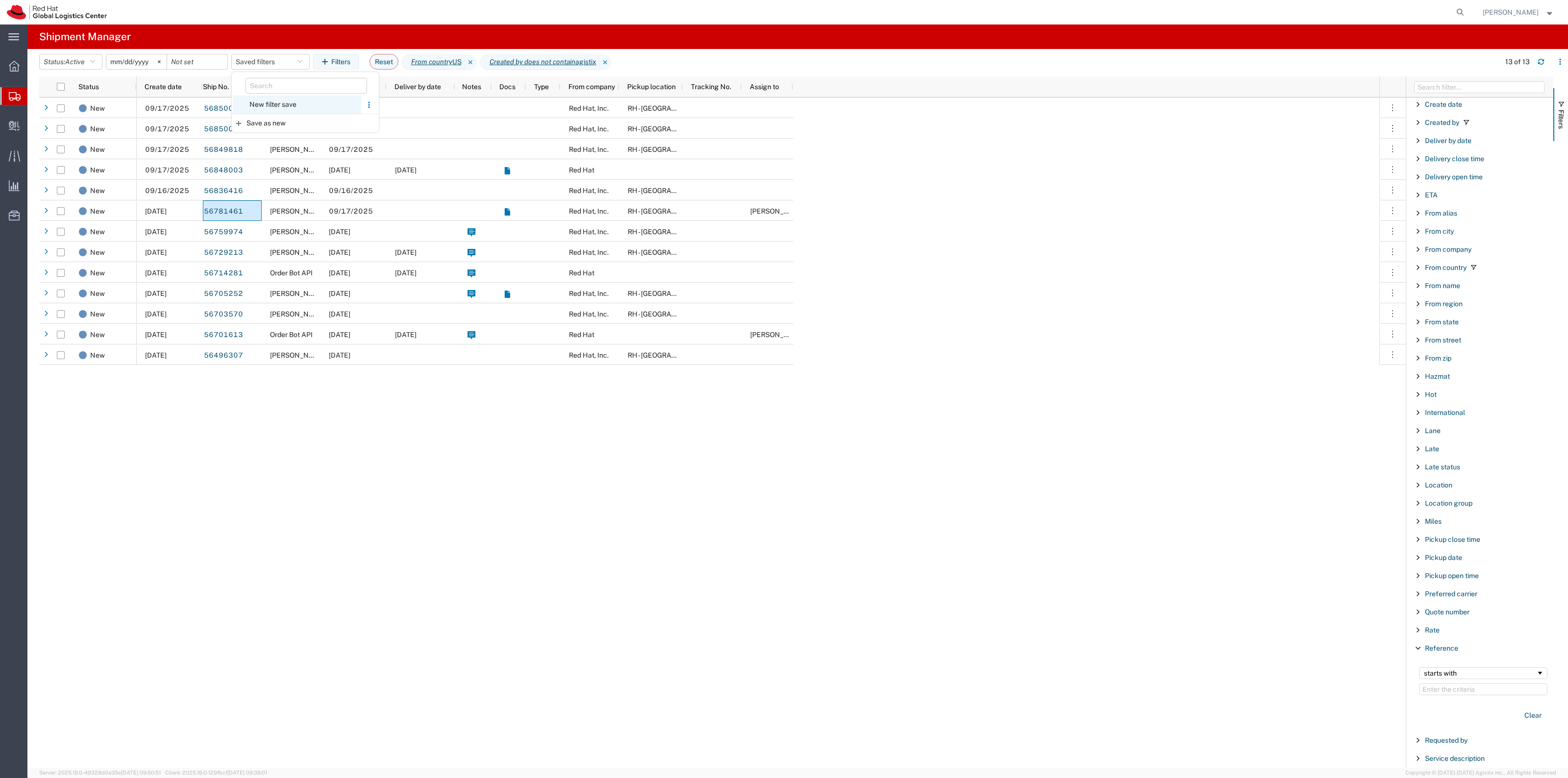
click at [278, 97] on span "New filter save" at bounding box center [297, 105] width 129 height 18
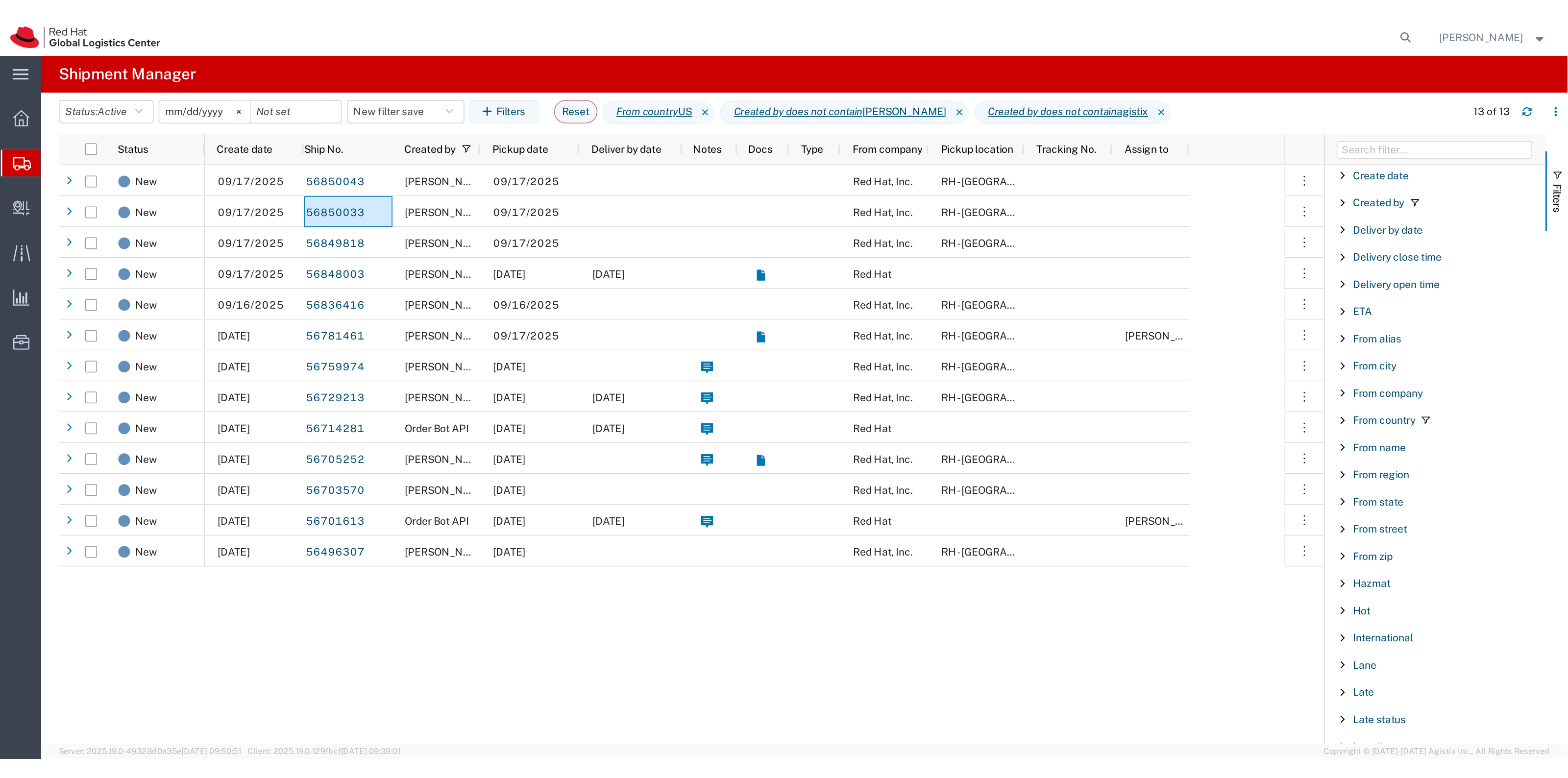
scroll to position [183, 0]
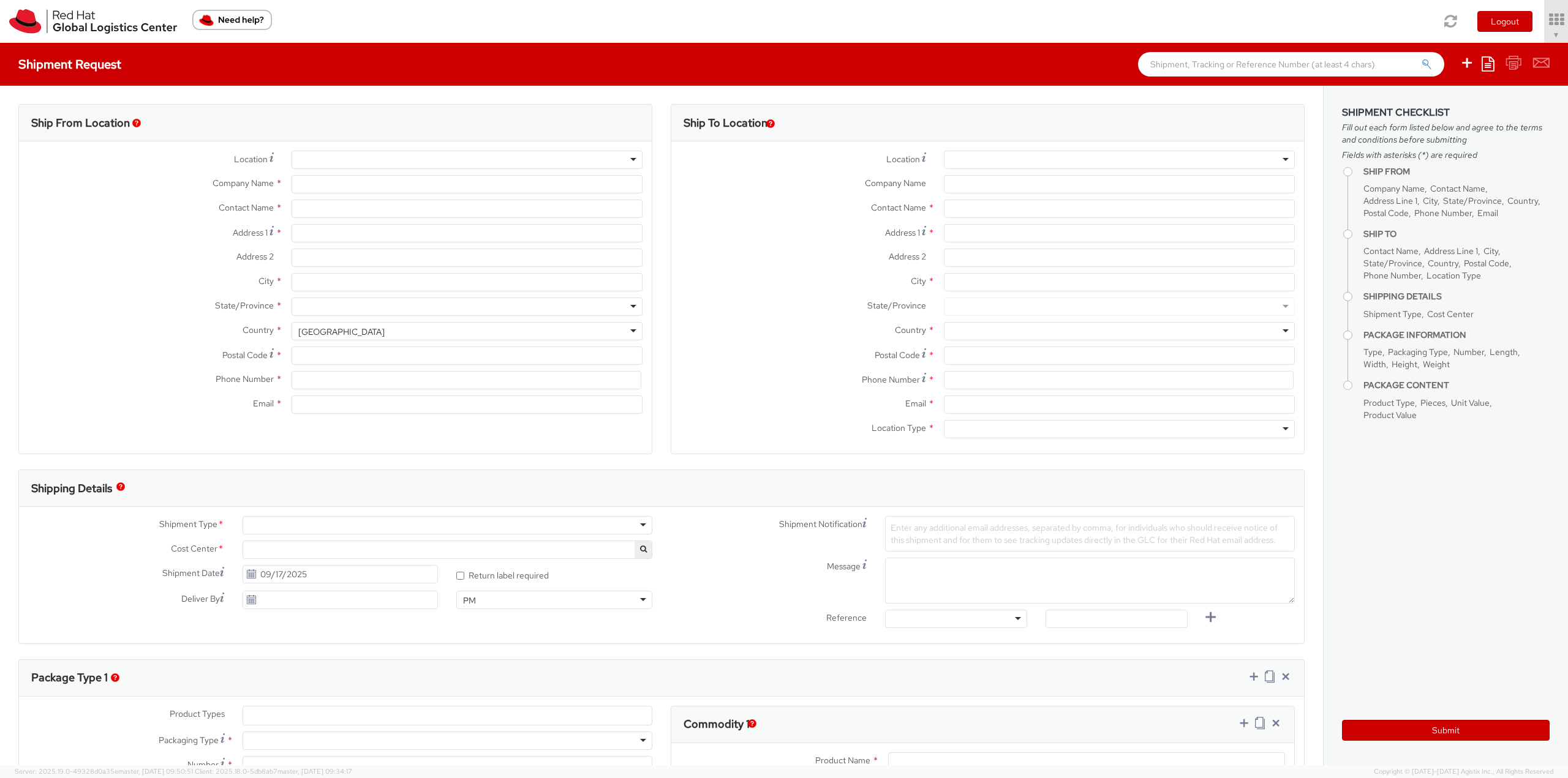
select select "901"
select select
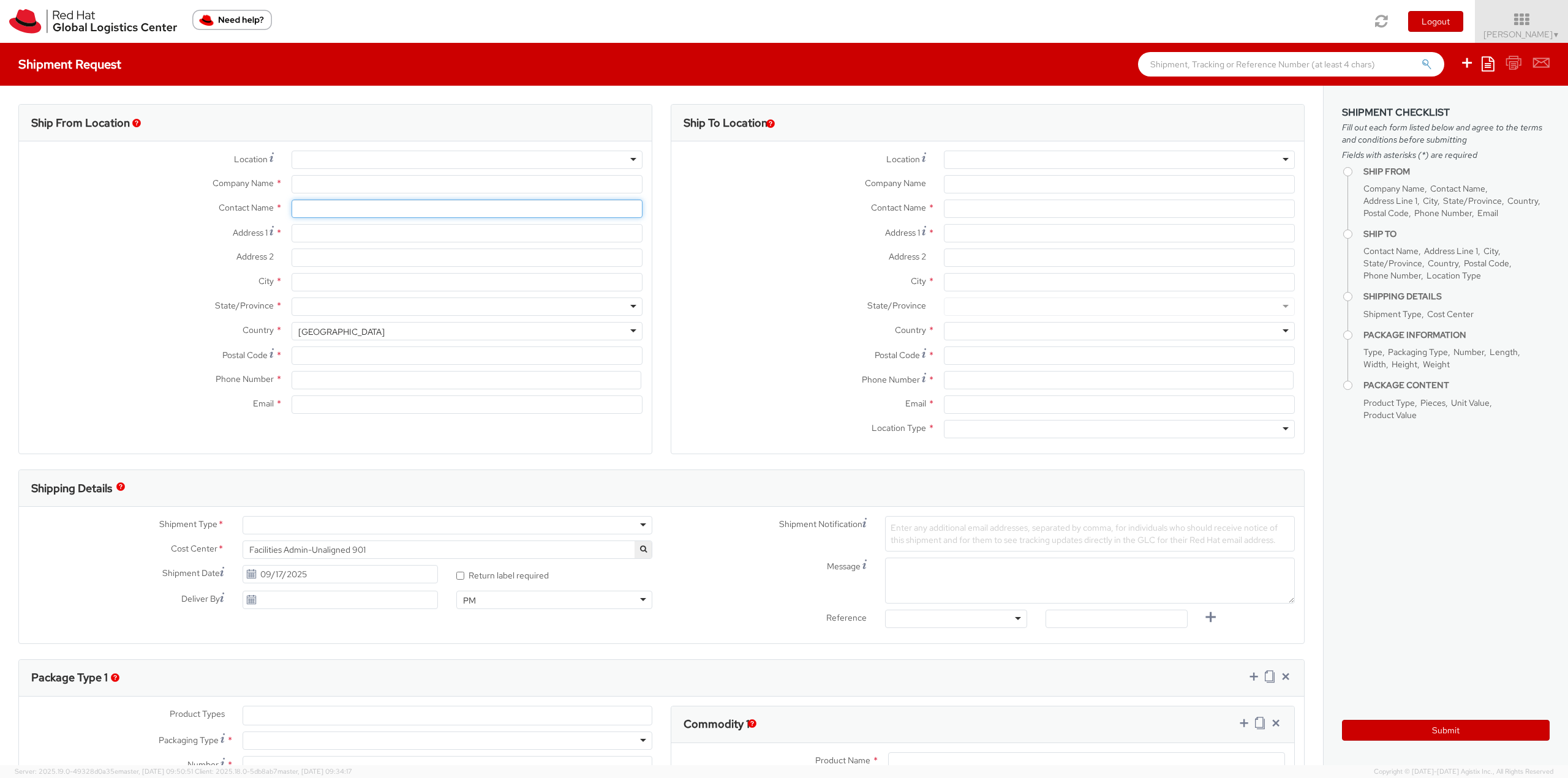
click at [358, 201] on input "text" at bounding box center [467, 209] width 351 height 19
type input "Red Hat, Inc."
type input "[PERSON_NAME]"
type input "[STREET_ADDRESS]"
type input "RALEIGH"
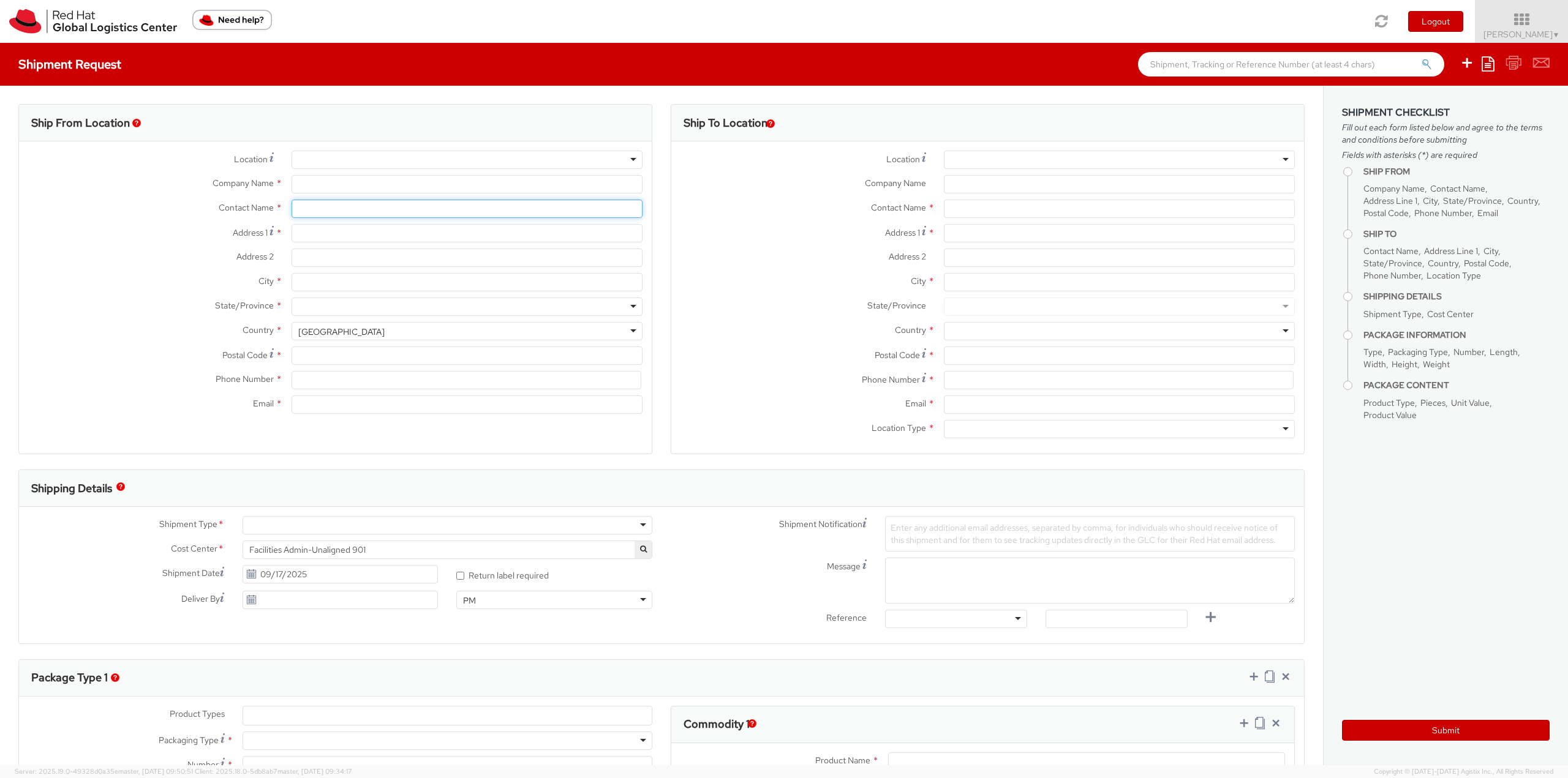
type input "27601"
type input "19198356701"
type input "[EMAIL_ADDRESS][DOMAIN_NAME]"
drag, startPoint x: 363, startPoint y: 202, endPoint x: 241, endPoint y: 200, distance: 122.0
click at [241, 200] on div "Contact Name * [PERSON_NAME]" at bounding box center [335, 209] width 632 height 19
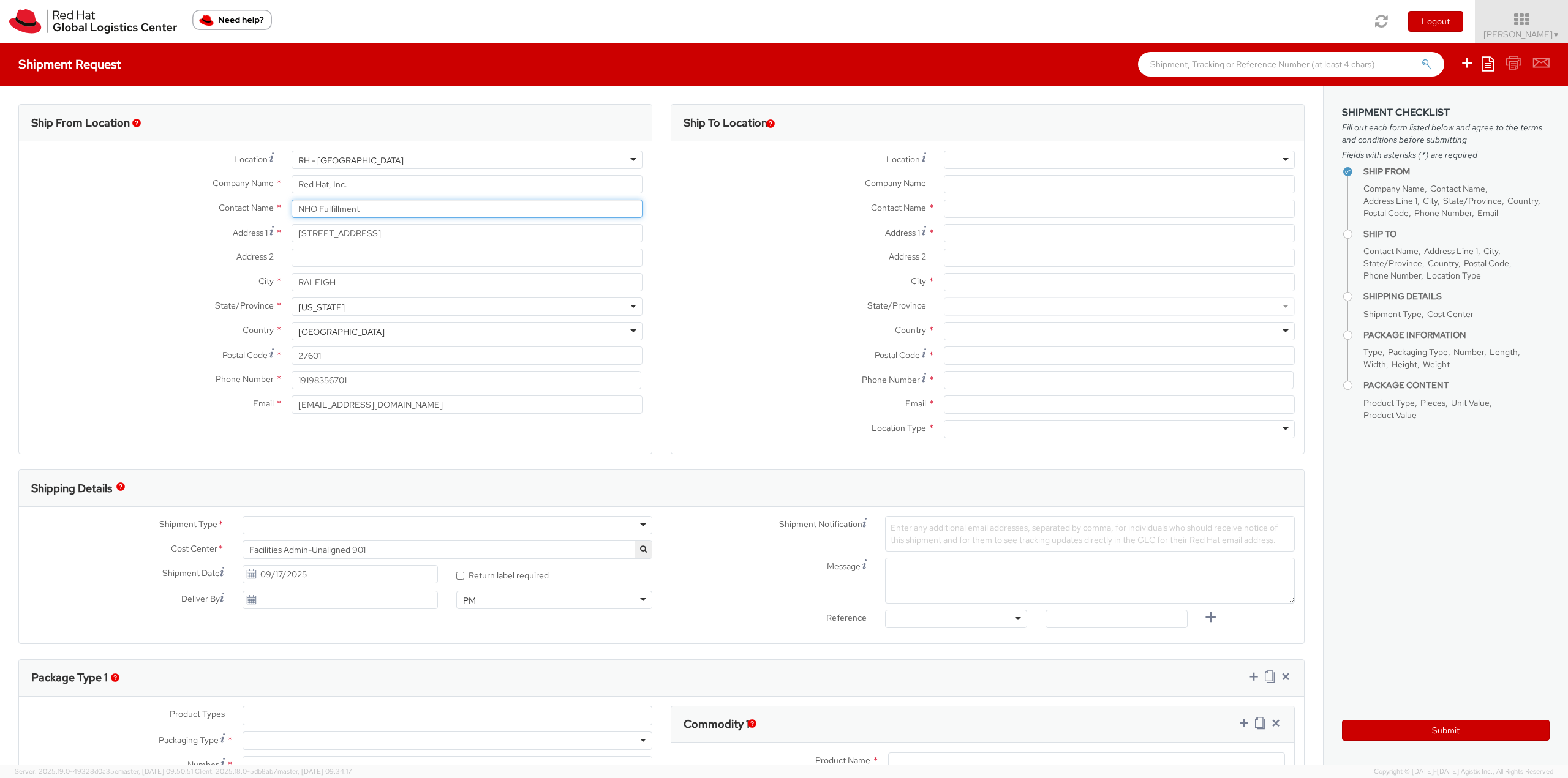
type input "NHO Fulfillment"
drag, startPoint x: 329, startPoint y: 405, endPoint x: 242, endPoint y: 399, distance: 87.2
click at [253, 401] on div "Email * [EMAIL_ADDRESS][DOMAIN_NAME]" at bounding box center [335, 405] width 632 height 19
type input "[EMAIL_ADDRESS][DOMAIN_NAME]"
click at [332, 533] on div at bounding box center [447, 526] width 410 height 19
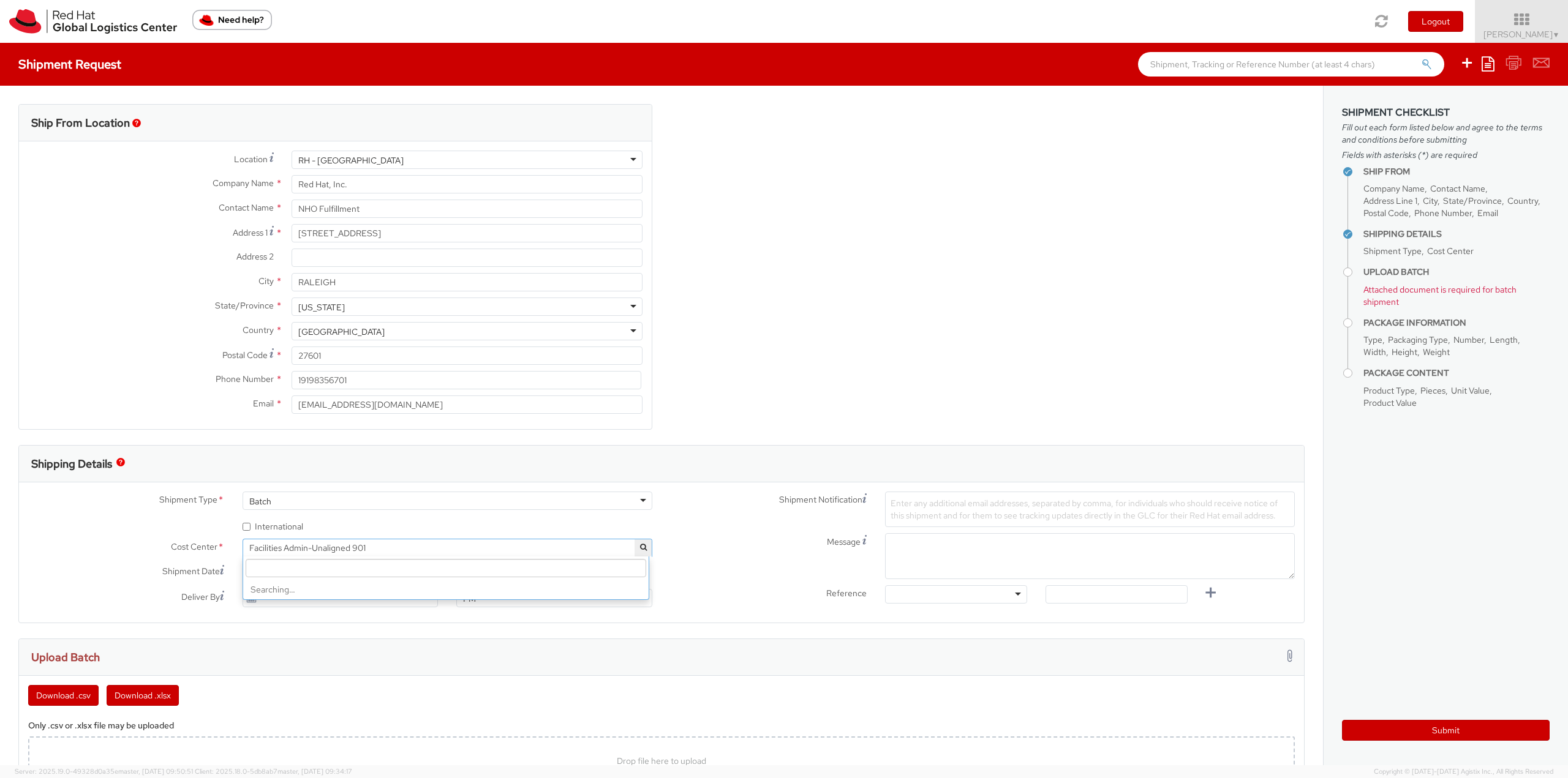
click at [341, 550] on span "Facilities Admin-Unaligned 901" at bounding box center [447, 548] width 397 height 11
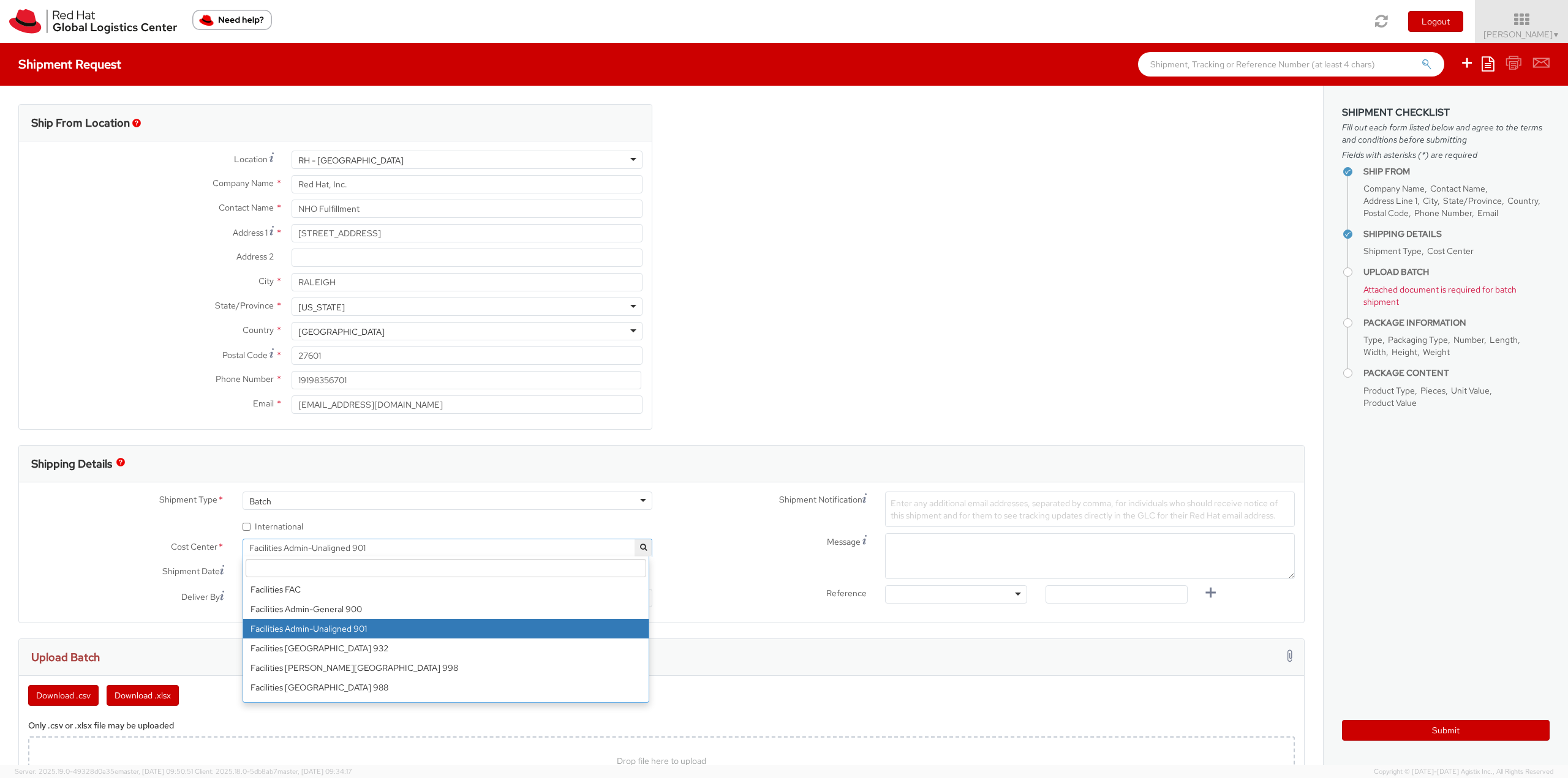
click at [448, 569] on input "search" at bounding box center [446, 569] width 400 height 19
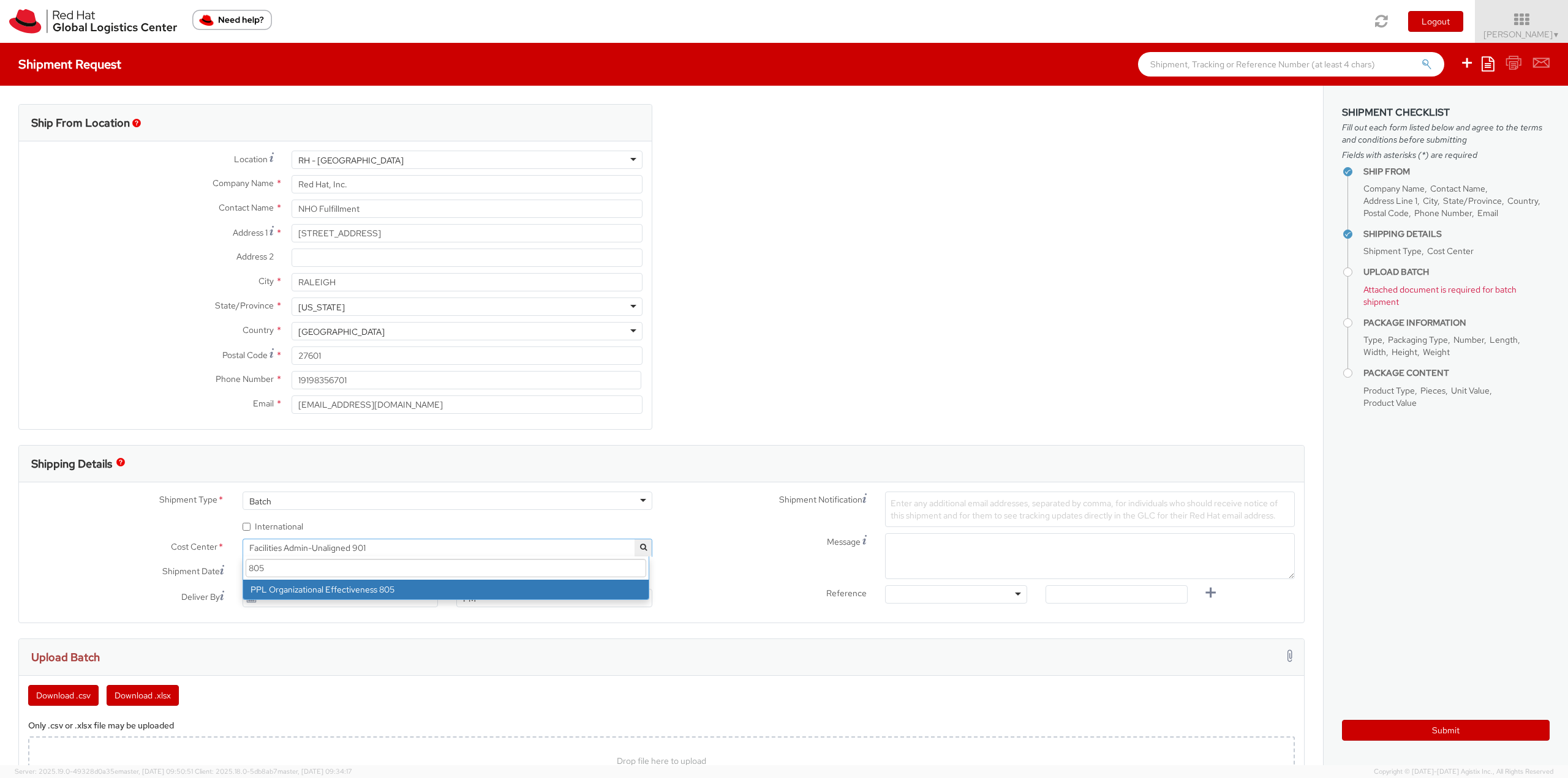
type input "805"
select select "805"
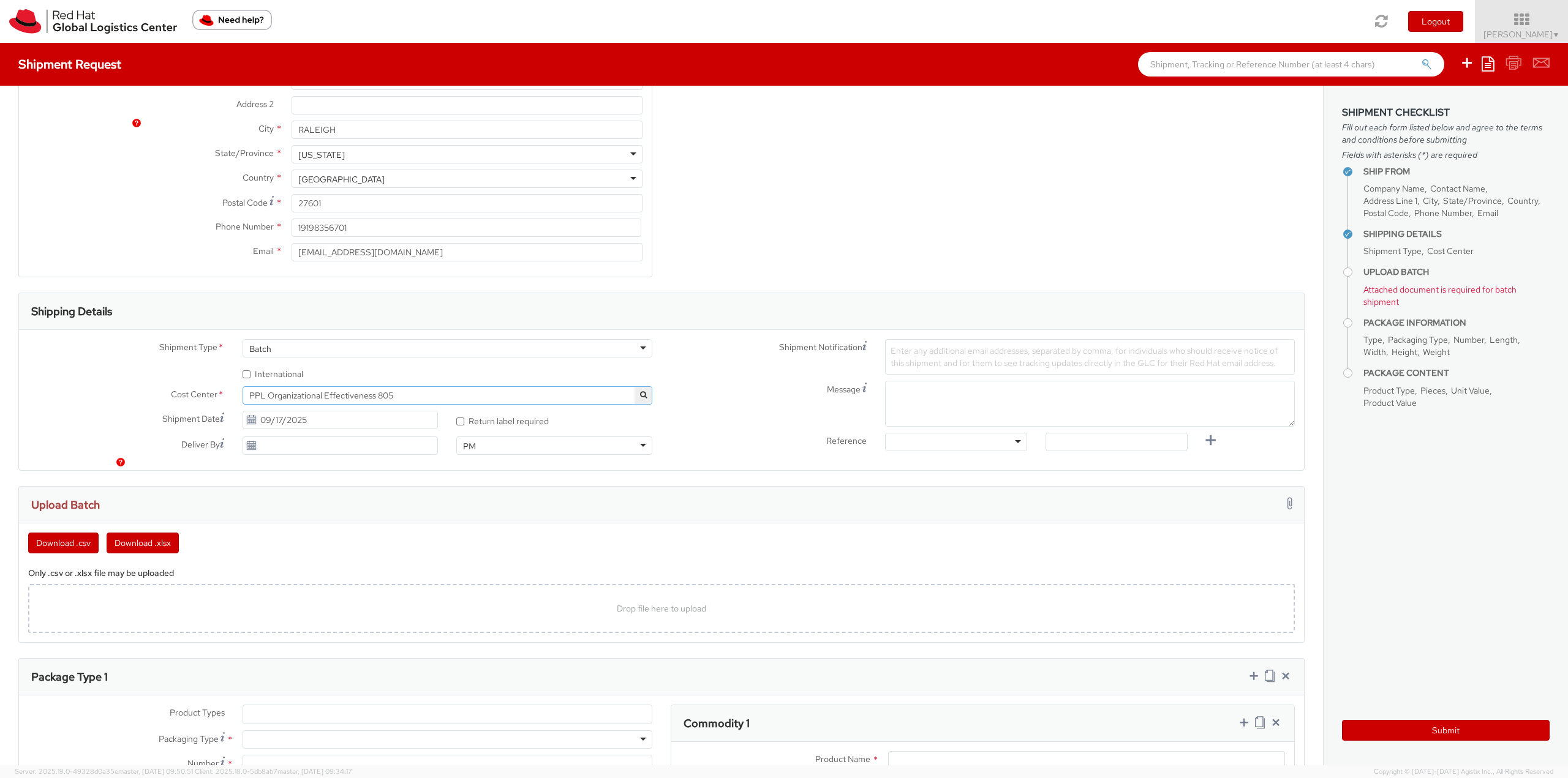
scroll to position [245, 0]
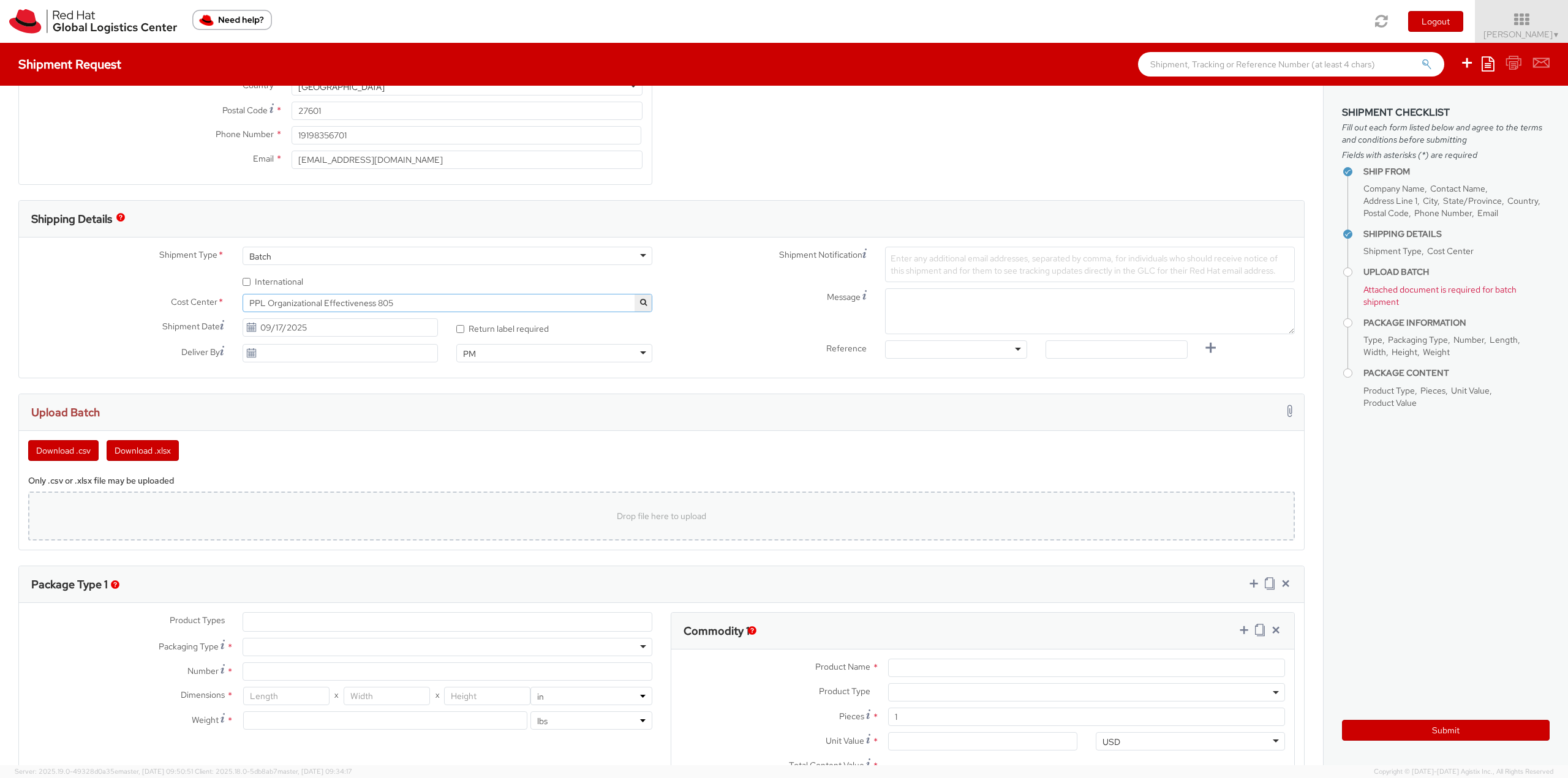
click at [646, 498] on div "Drop file here to upload" at bounding box center [661, 516] width 1267 height 49
type input "C:\fakepath\NHO.csv"
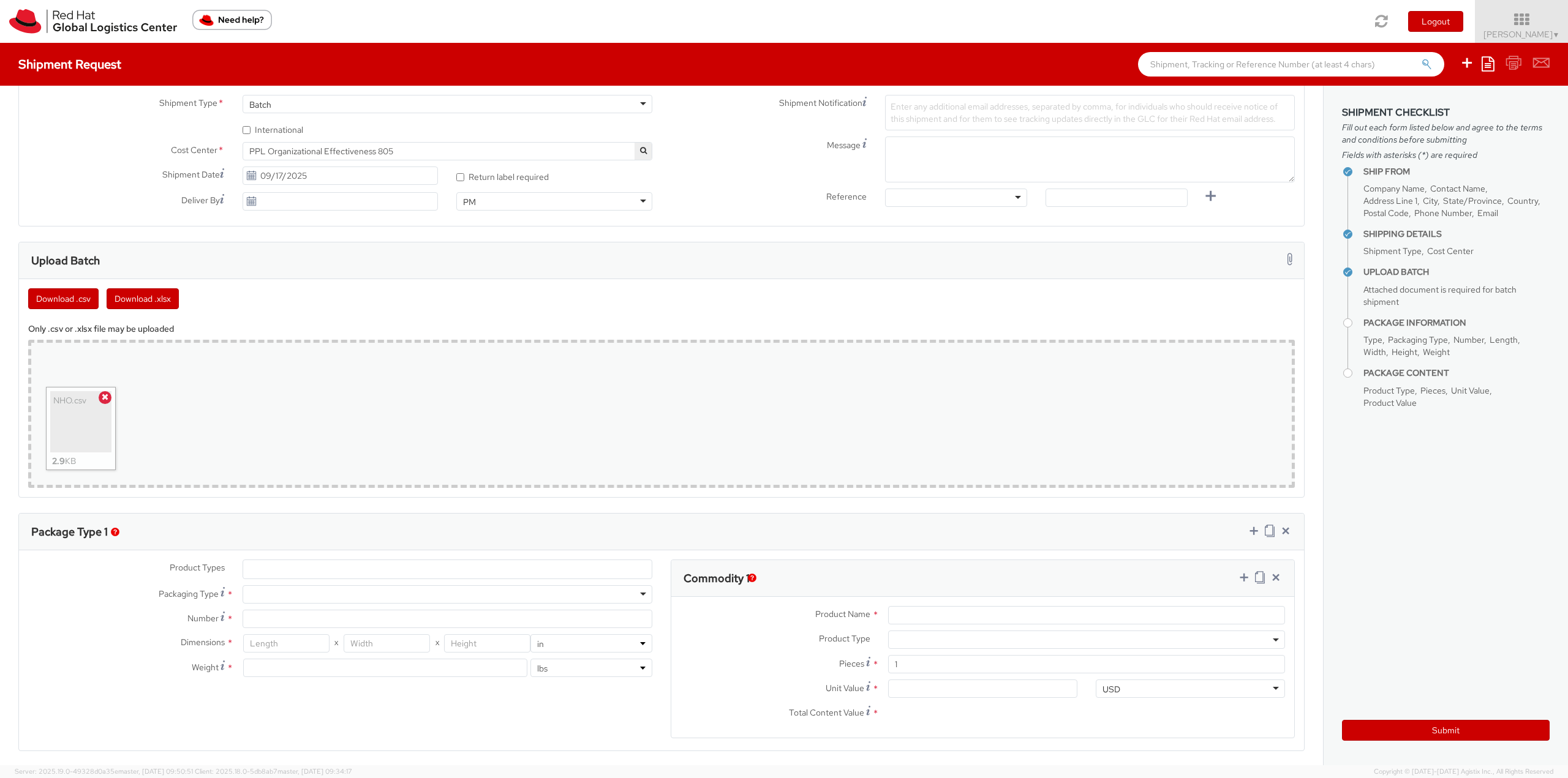
scroll to position [490, 0]
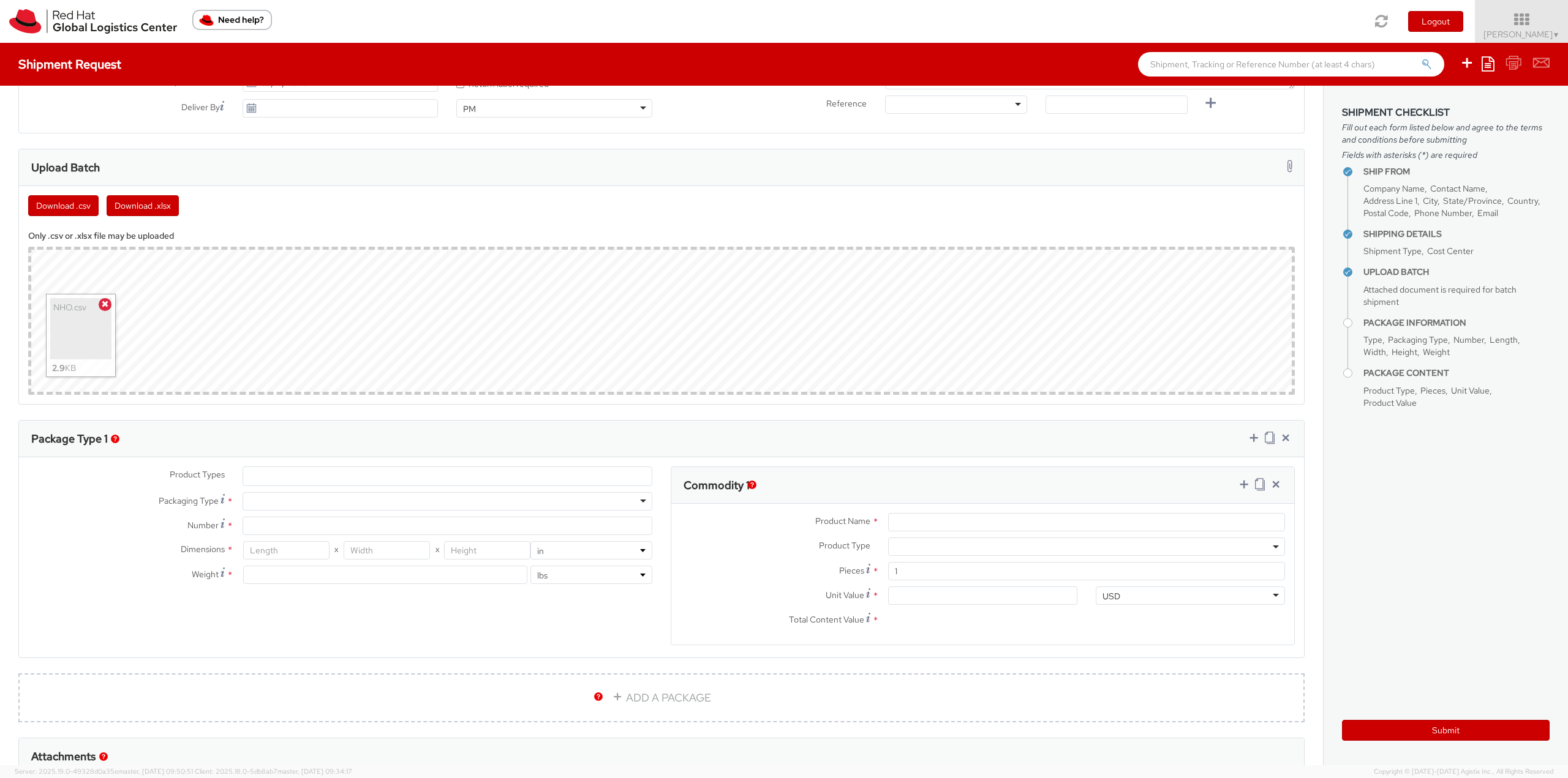
click at [415, 500] on div at bounding box center [447, 501] width 410 height 19
click at [324, 518] on input "Number *" at bounding box center [447, 526] width 410 height 19
type input "1"
click at [283, 542] on input "number" at bounding box center [286, 551] width 86 height 19
click at [263, 543] on input "number" at bounding box center [286, 551] width 86 height 19
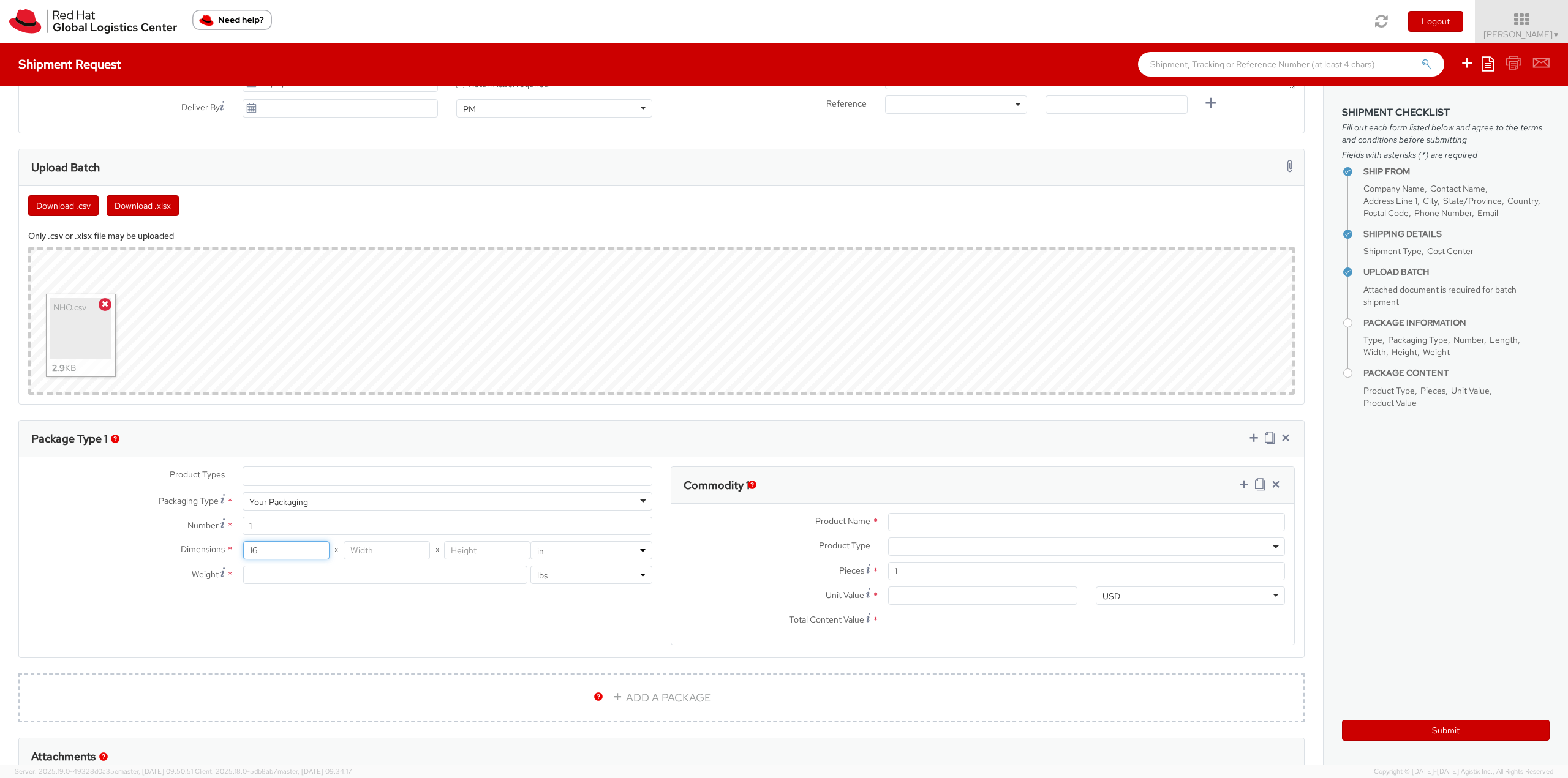
type input "16"
type input "14"
type input "16"
click at [336, 580] on input "number" at bounding box center [385, 575] width 284 height 19
type input "3"
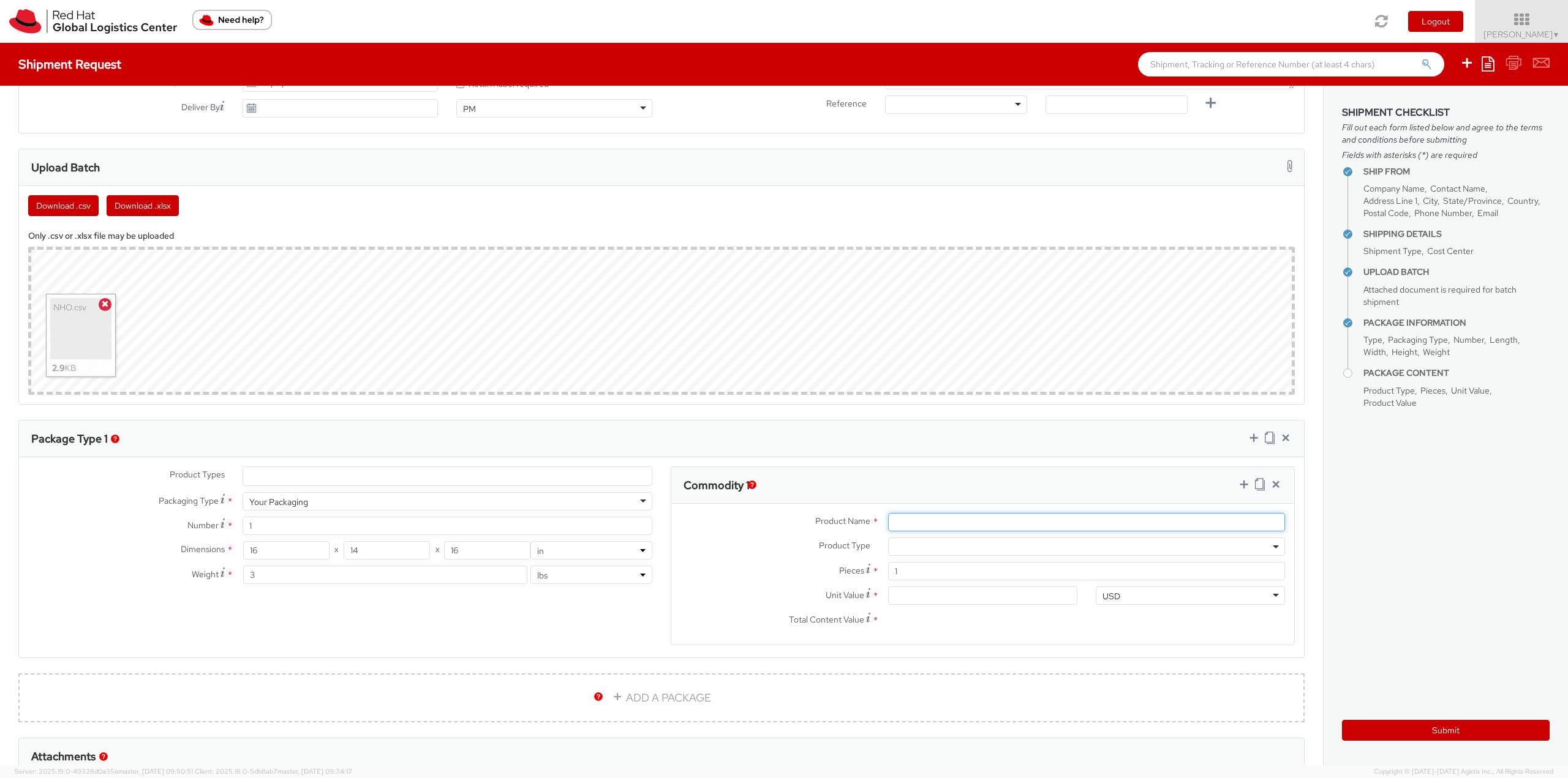
click at [897, 515] on input "Product Name *" at bounding box center [1086, 523] width 397 height 19
type input "Fedora Hat"
click at [927, 597] on input "Unit Value *" at bounding box center [982, 596] width 189 height 19
type input "1.00"
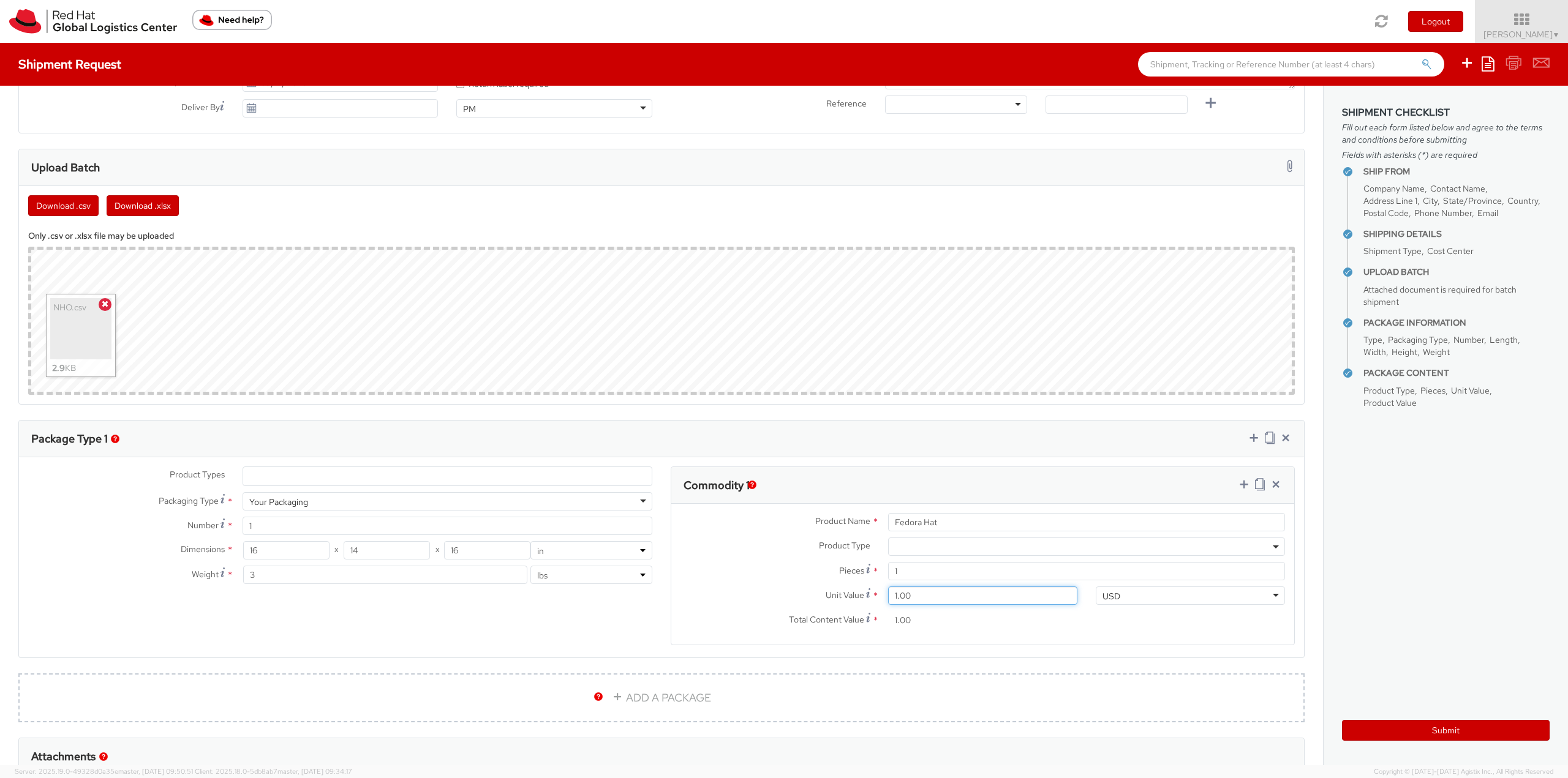
type input "18.00"
drag, startPoint x: 926, startPoint y: 596, endPoint x: 1180, endPoint y: 498, distance: 272.2
click at [1155, 512] on div "Product Name * Fedora Hat Product Type * Documents Docking Station Laptop Monit…" at bounding box center [982, 574] width 623 height 141
click at [1238, 482] on icon at bounding box center [1243, 483] width 12 height 12
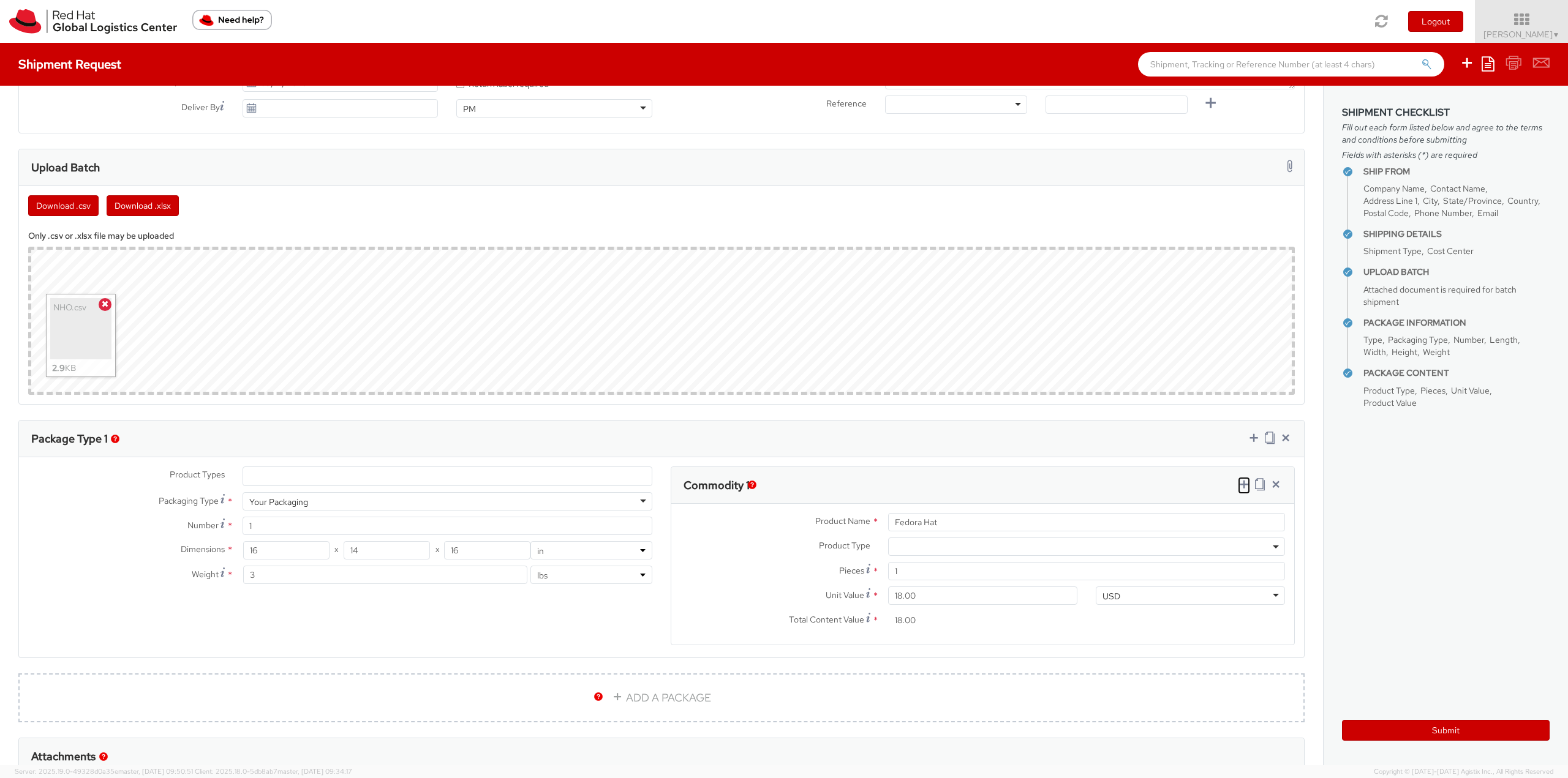
select select
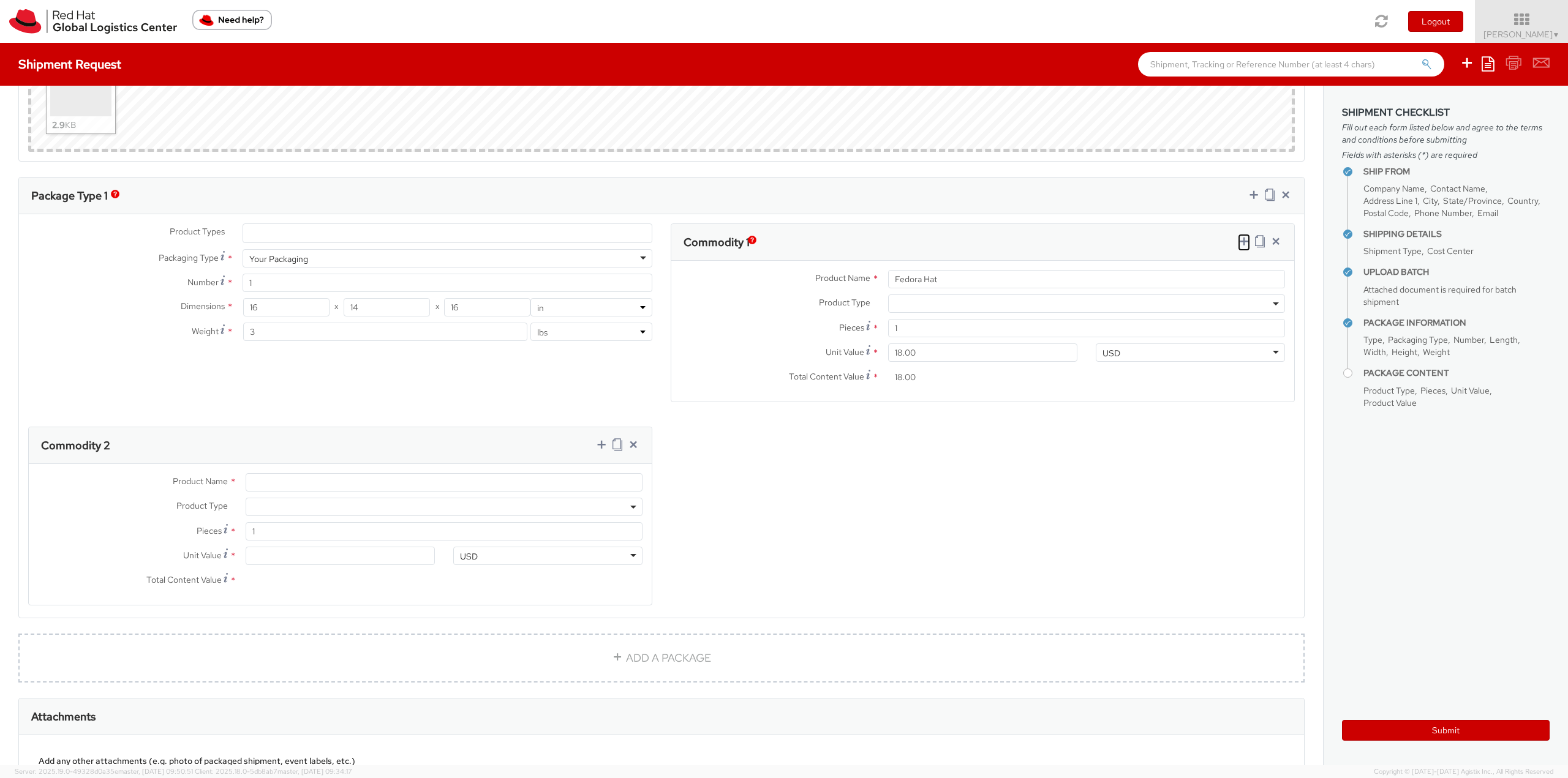
scroll to position [735, 0]
click at [308, 481] on input "Product Name *" at bounding box center [444, 481] width 397 height 19
type input "Sticker"
type input "0.20"
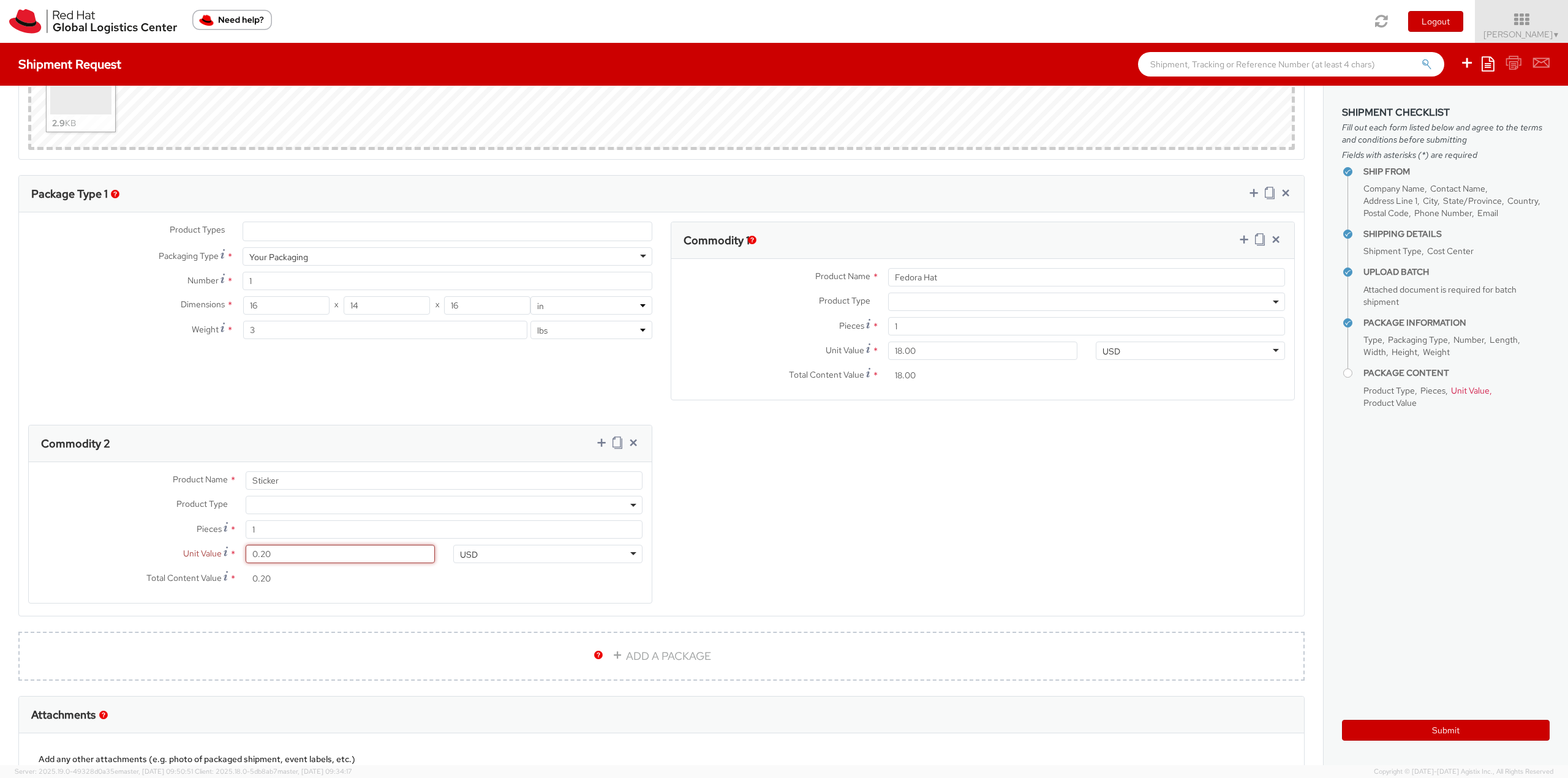
type input "0.29"
click at [597, 444] on icon at bounding box center [601, 442] width 12 height 12
select select
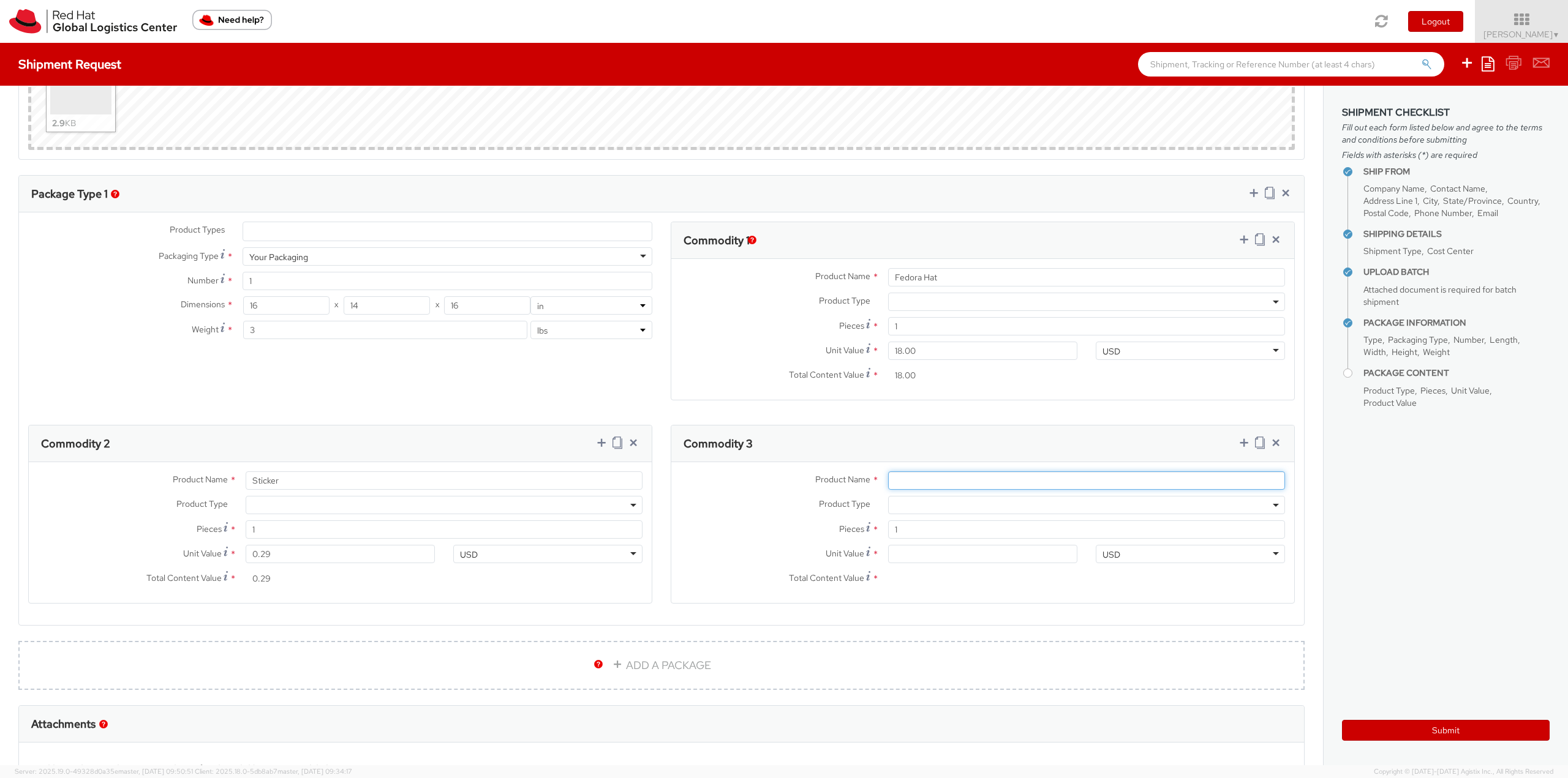
click at [929, 474] on input "Product Name *" at bounding box center [1086, 481] width 397 height 19
click at [910, 479] on input "PostCard" at bounding box center [1086, 481] width 397 height 19
click at [906, 480] on input "PostCard" at bounding box center [1086, 481] width 397 height 19
type input "Post Card"
click at [910, 549] on input "Unit Value *" at bounding box center [982, 555] width 189 height 19
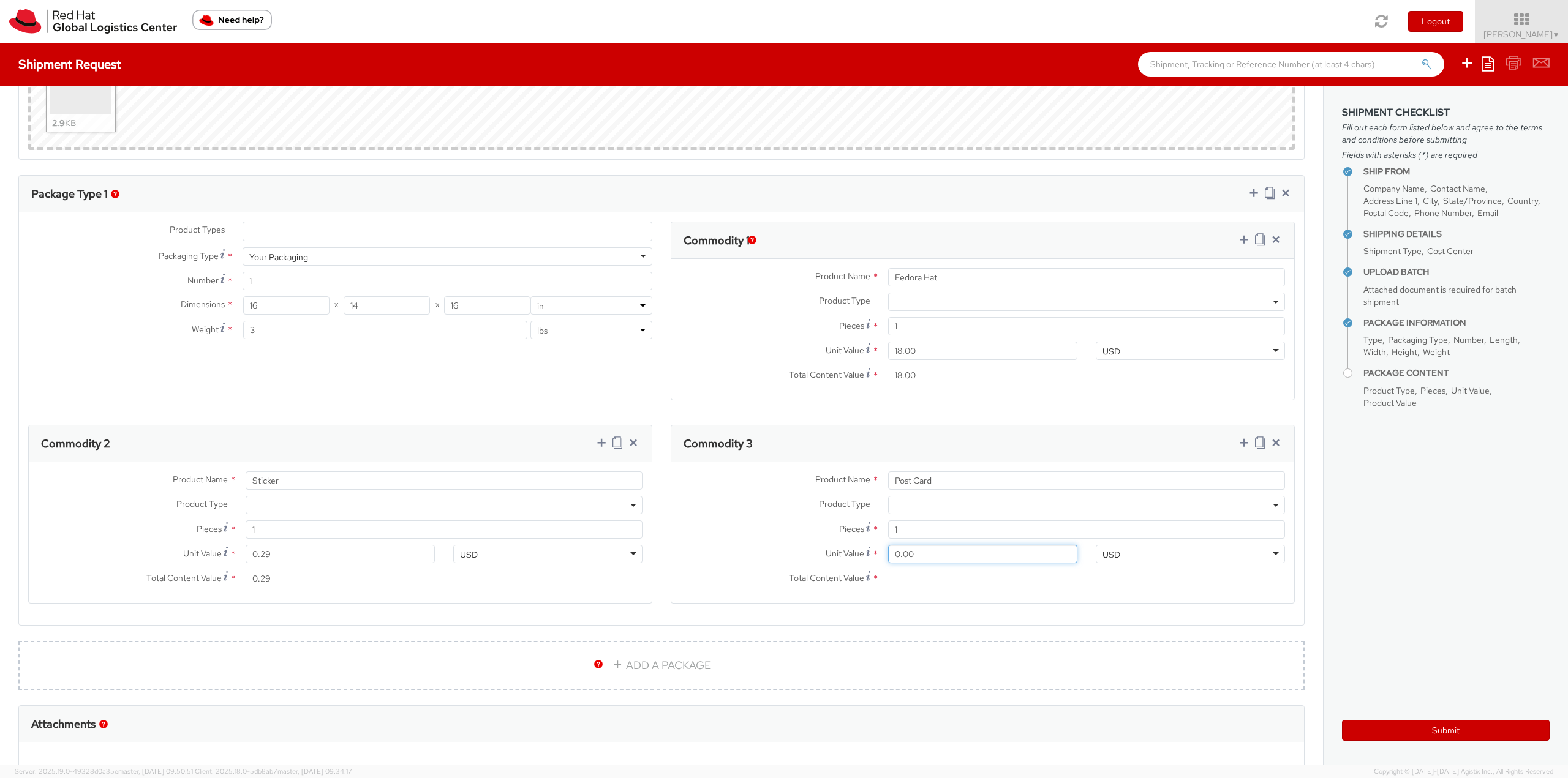
type input "0.60"
type input "0.65"
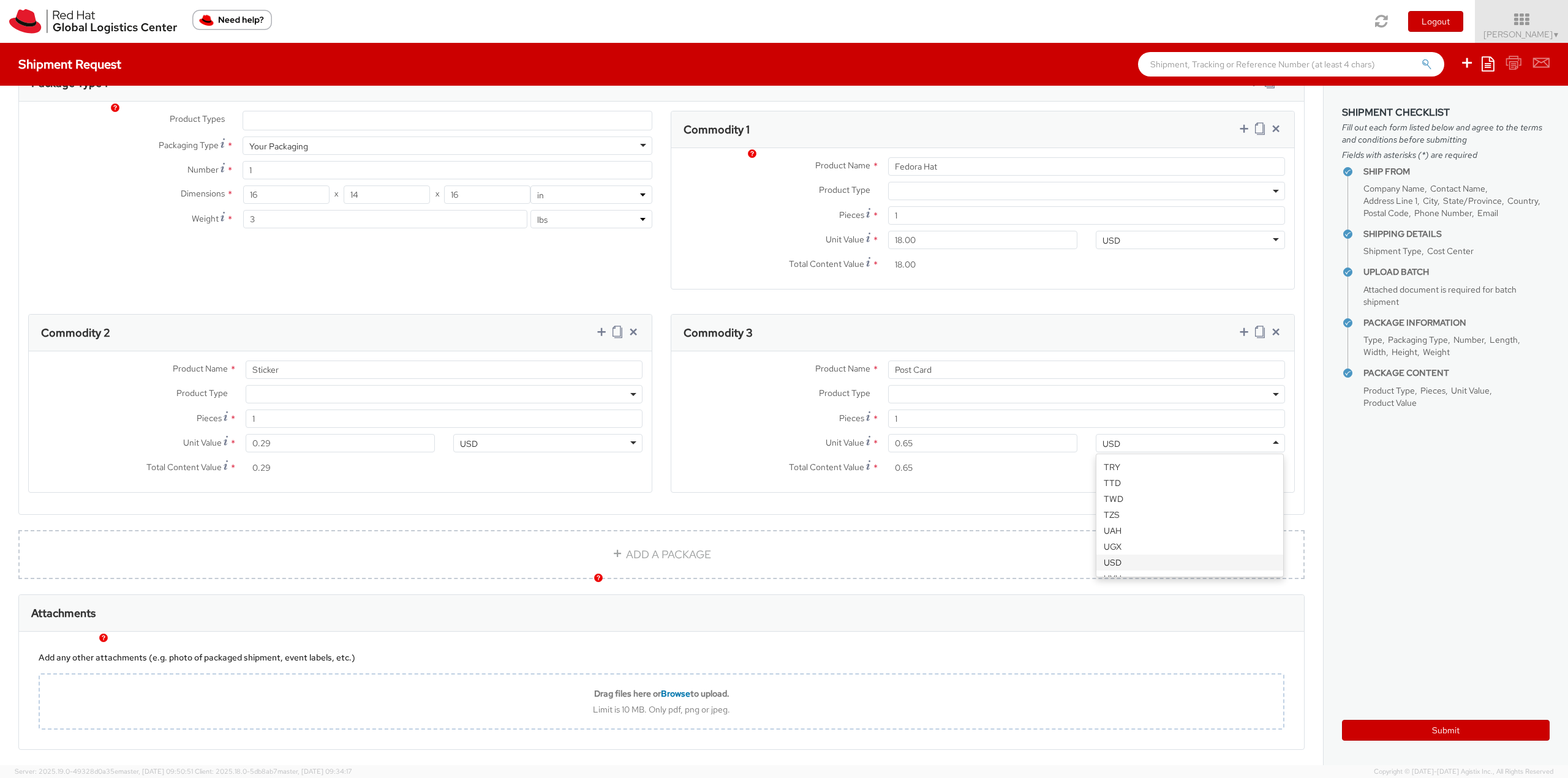
scroll to position [894, 0]
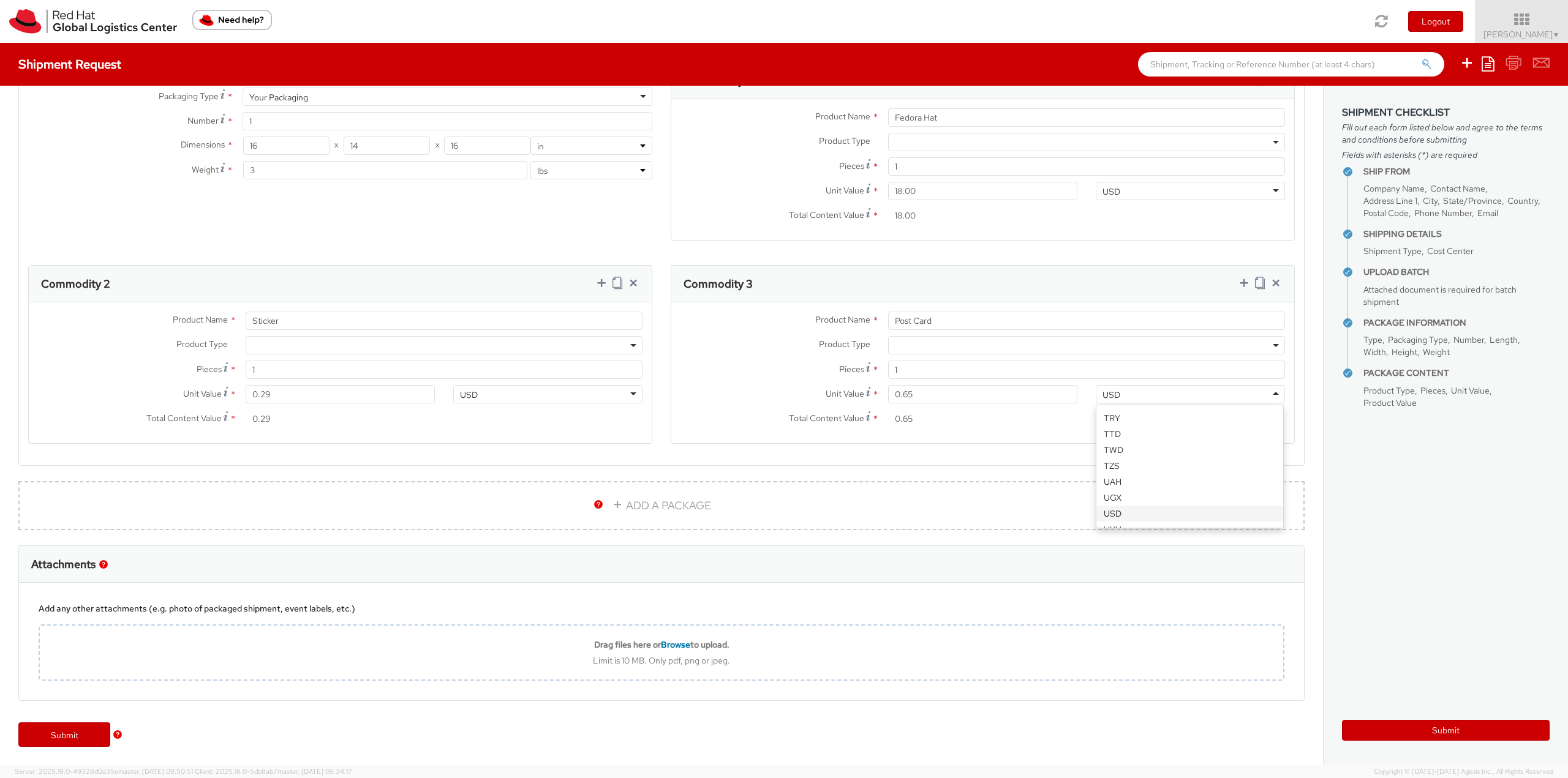
click at [765, 398] on label "Unit Value *" at bounding box center [775, 394] width 208 height 17
click at [888, 398] on input "0.65" at bounding box center [982, 395] width 189 height 19
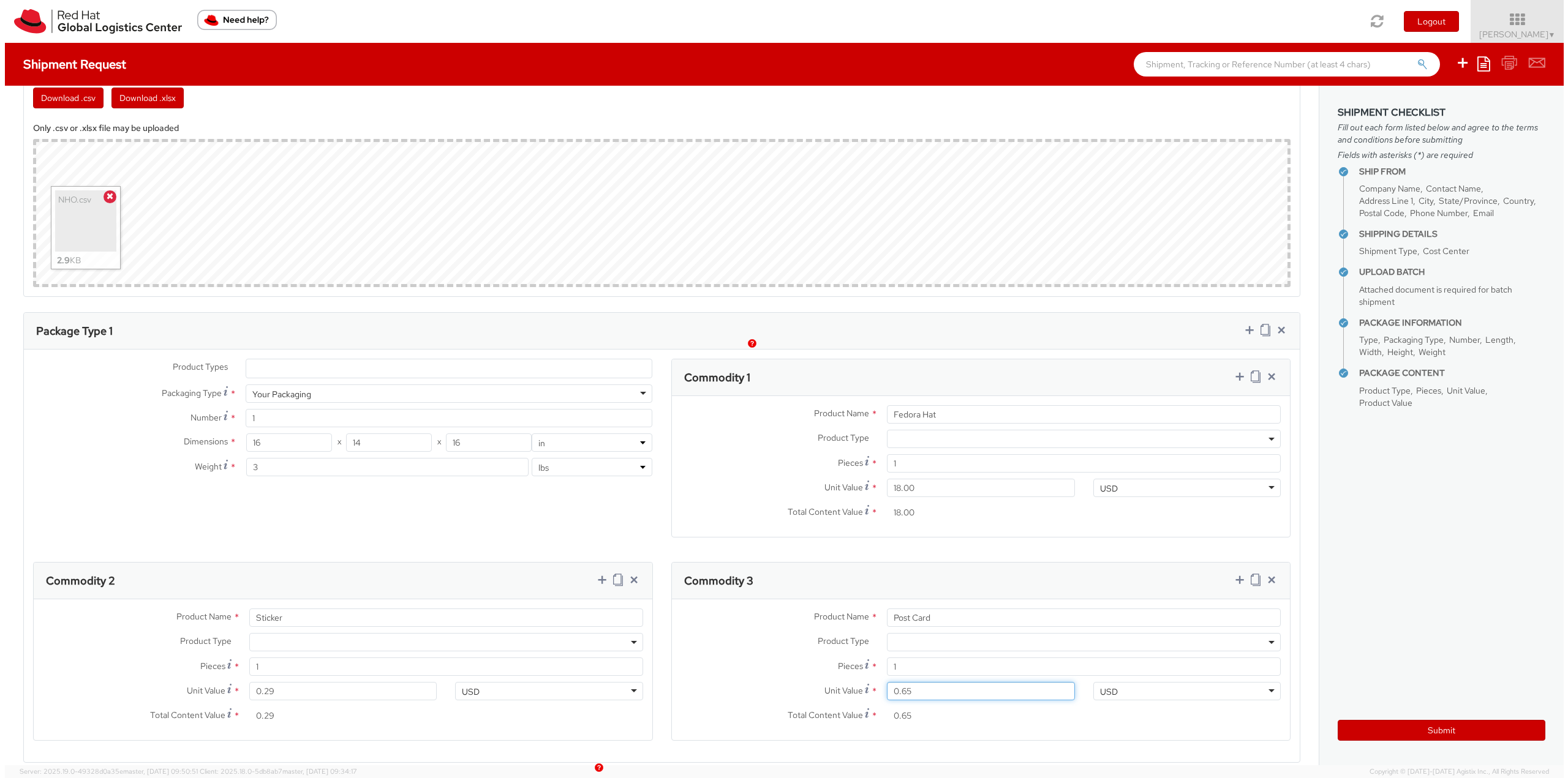
scroll to position [588, 0]
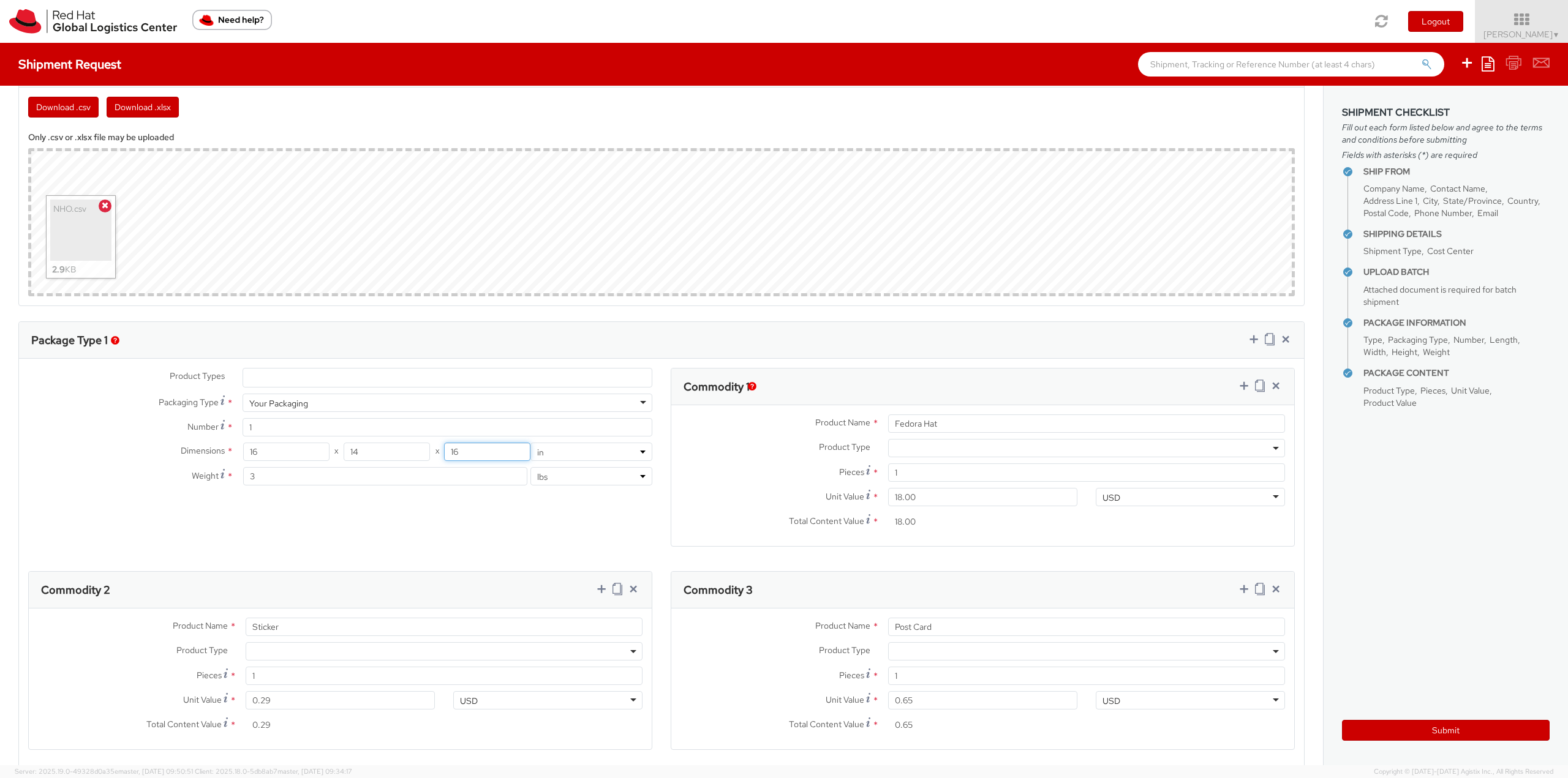
click at [494, 458] on input "16" at bounding box center [487, 452] width 86 height 19
type input "1"
type input "6"
click at [479, 529] on div "Product Types * Documents Docking Station Laptop Monitor Other Hardware Server …" at bounding box center [661, 570] width 1285 height 407
click at [1457, 726] on button "Submit" at bounding box center [1445, 730] width 208 height 21
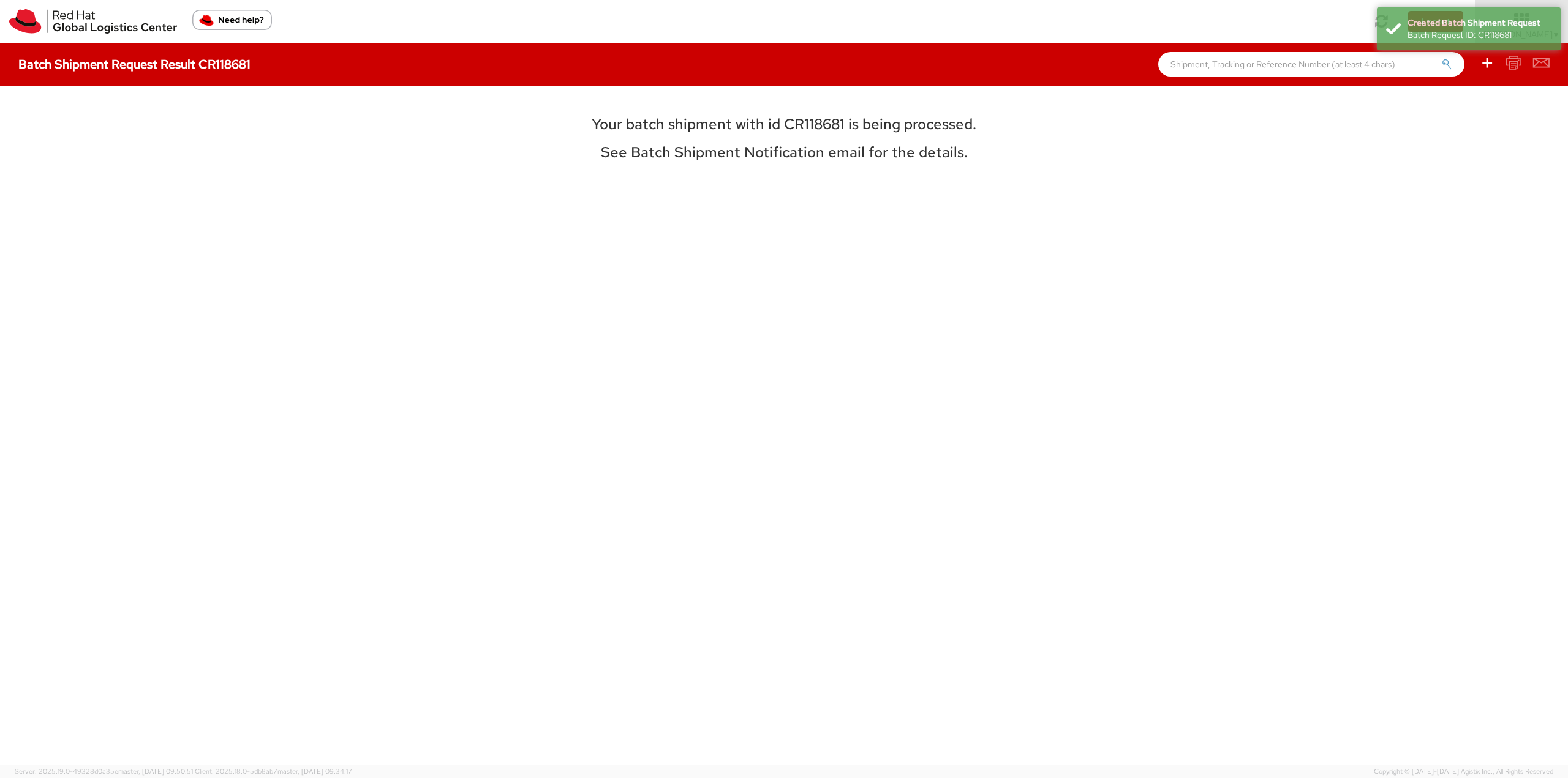
click at [792, 122] on h3 "Your batch shipment with id CR118681 is being processed." at bounding box center [783, 123] width 547 height 16
drag, startPoint x: 792, startPoint y: 122, endPoint x: 802, endPoint y: 122, distance: 10.0
click at [793, 122] on h3 "Your batch shipment with id CR118681 is being processed." at bounding box center [783, 123] width 547 height 16
copy h3 "CR118681"
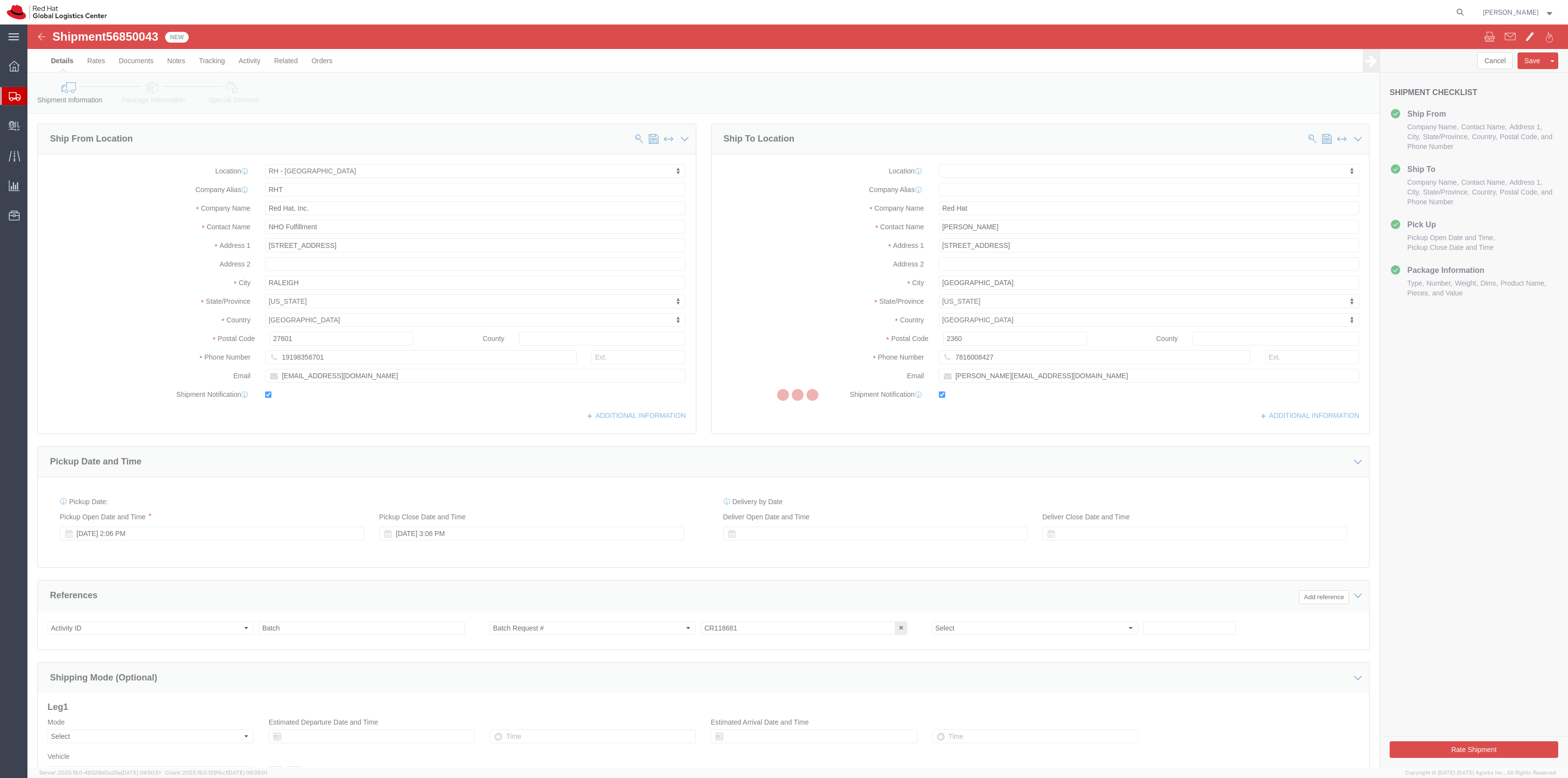
select select "38014"
select select
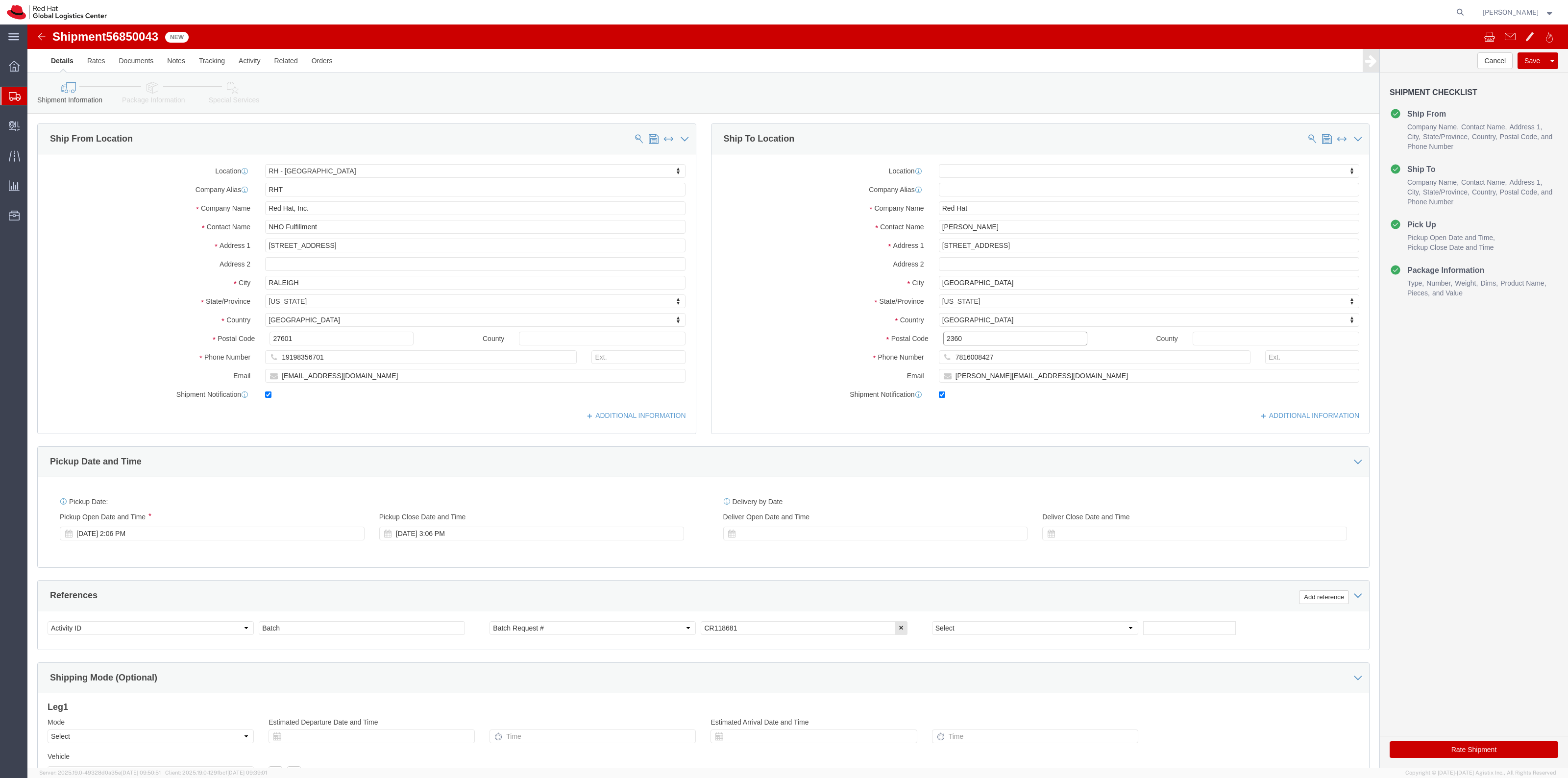
click input "2360"
type input "02360"
select select
click button "Save"
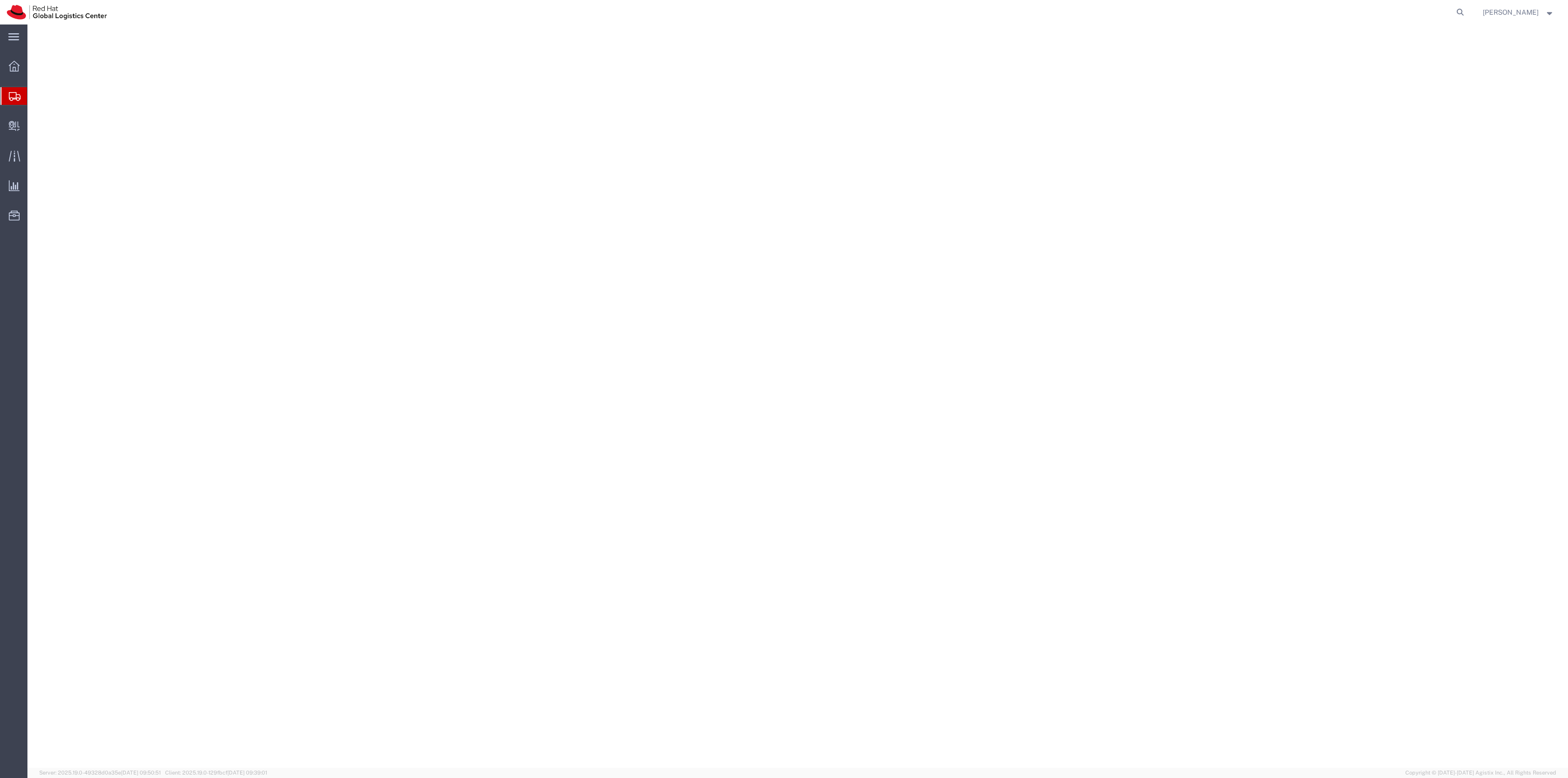
select select "38014"
select select
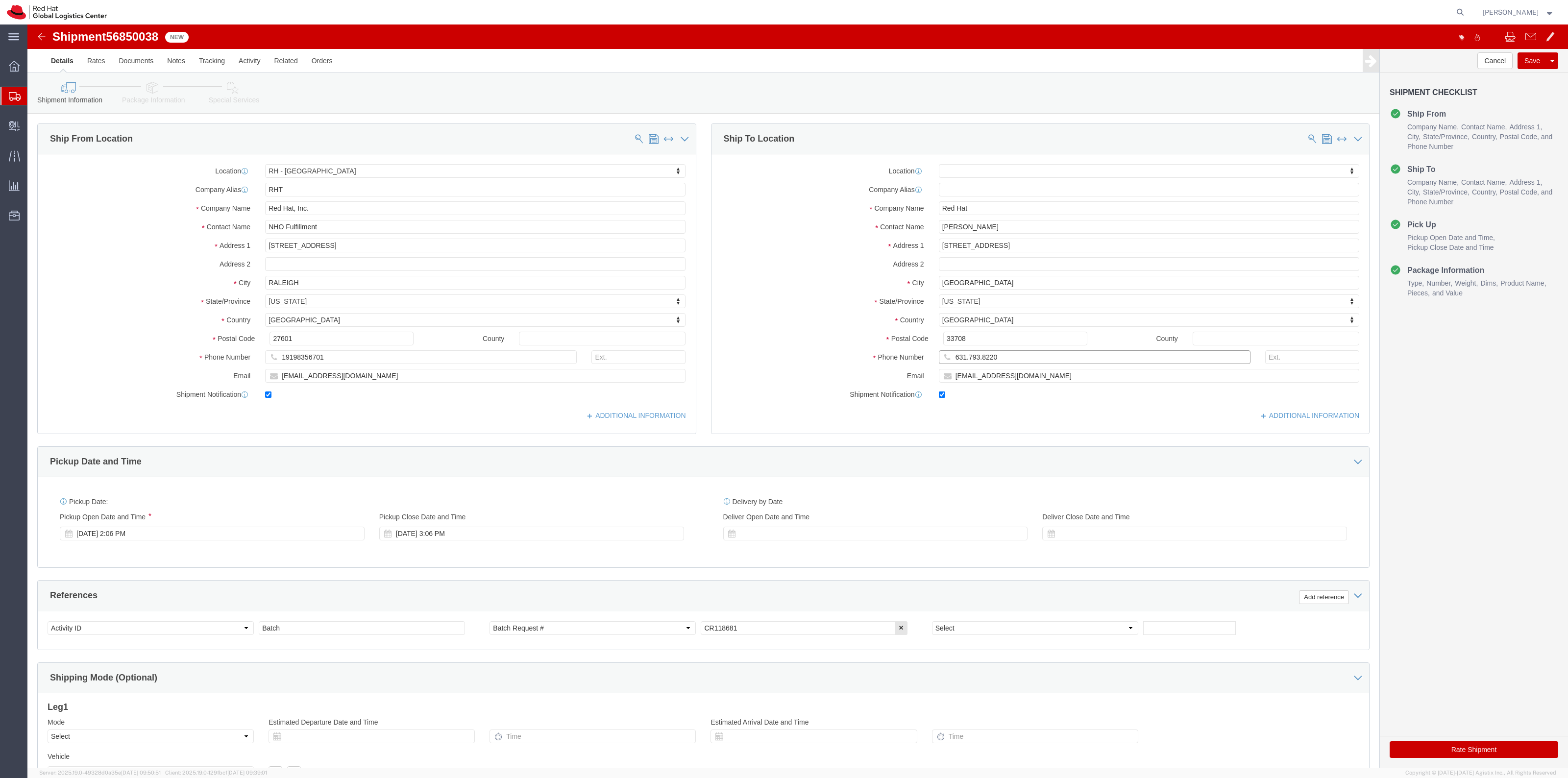
click input "631.793.8220"
type input "6317938220"
click button "Save"
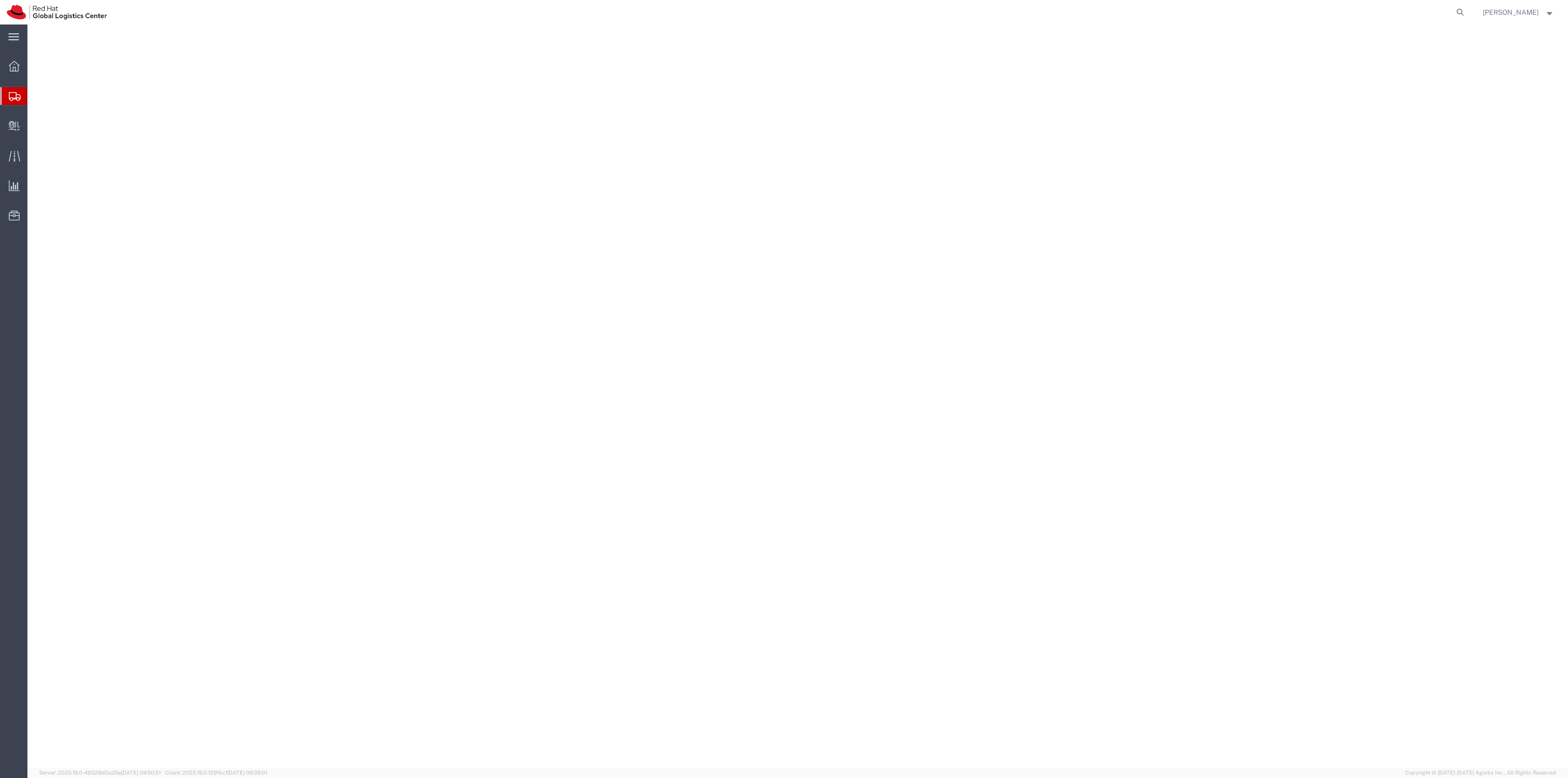
select select "38014"
select select
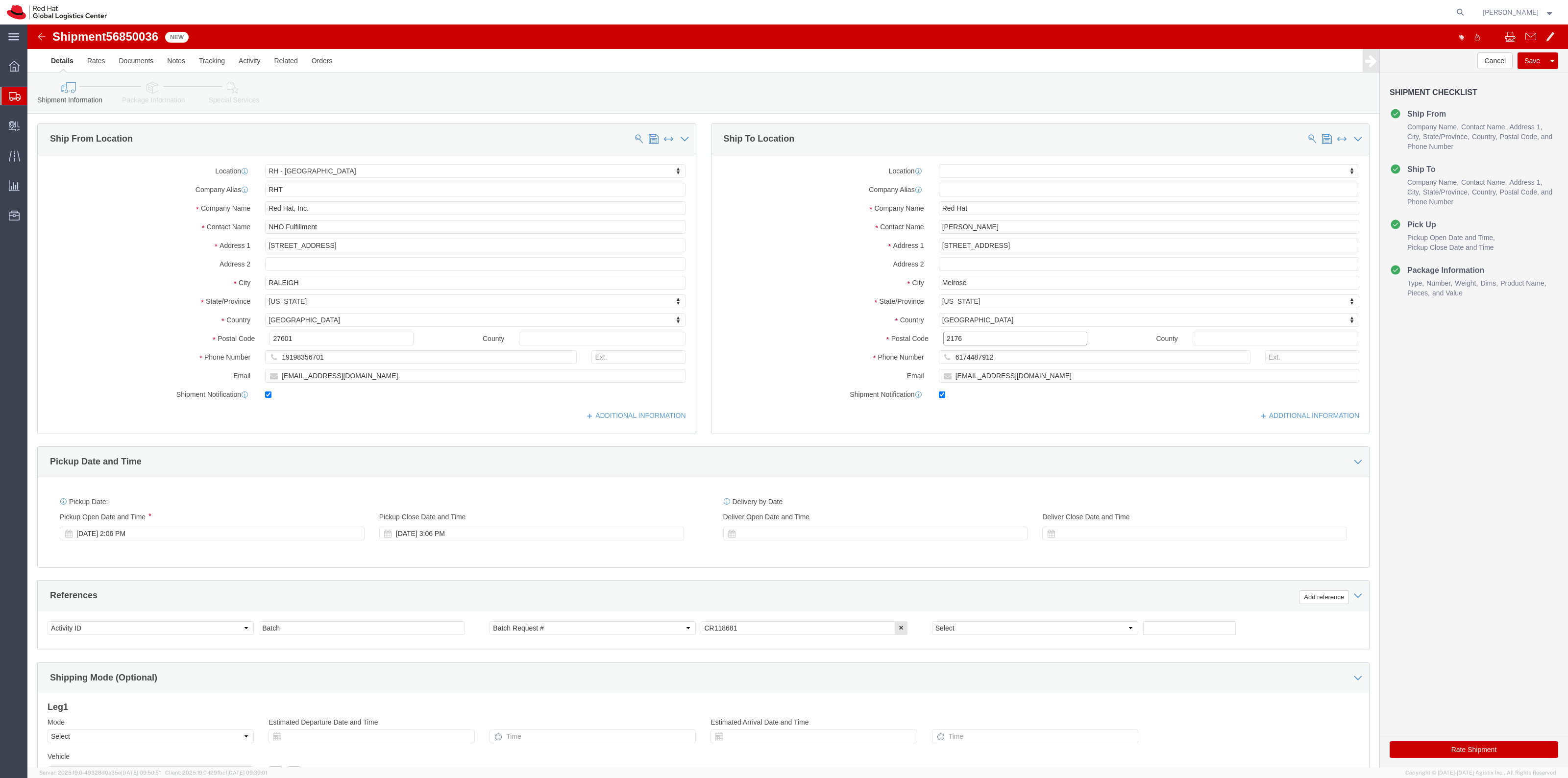
drag, startPoint x: 914, startPoint y: 314, endPoint x: 1020, endPoint y: 314, distance: 106.0
click input "2176"
type input "02176"
select select
click button "Save"
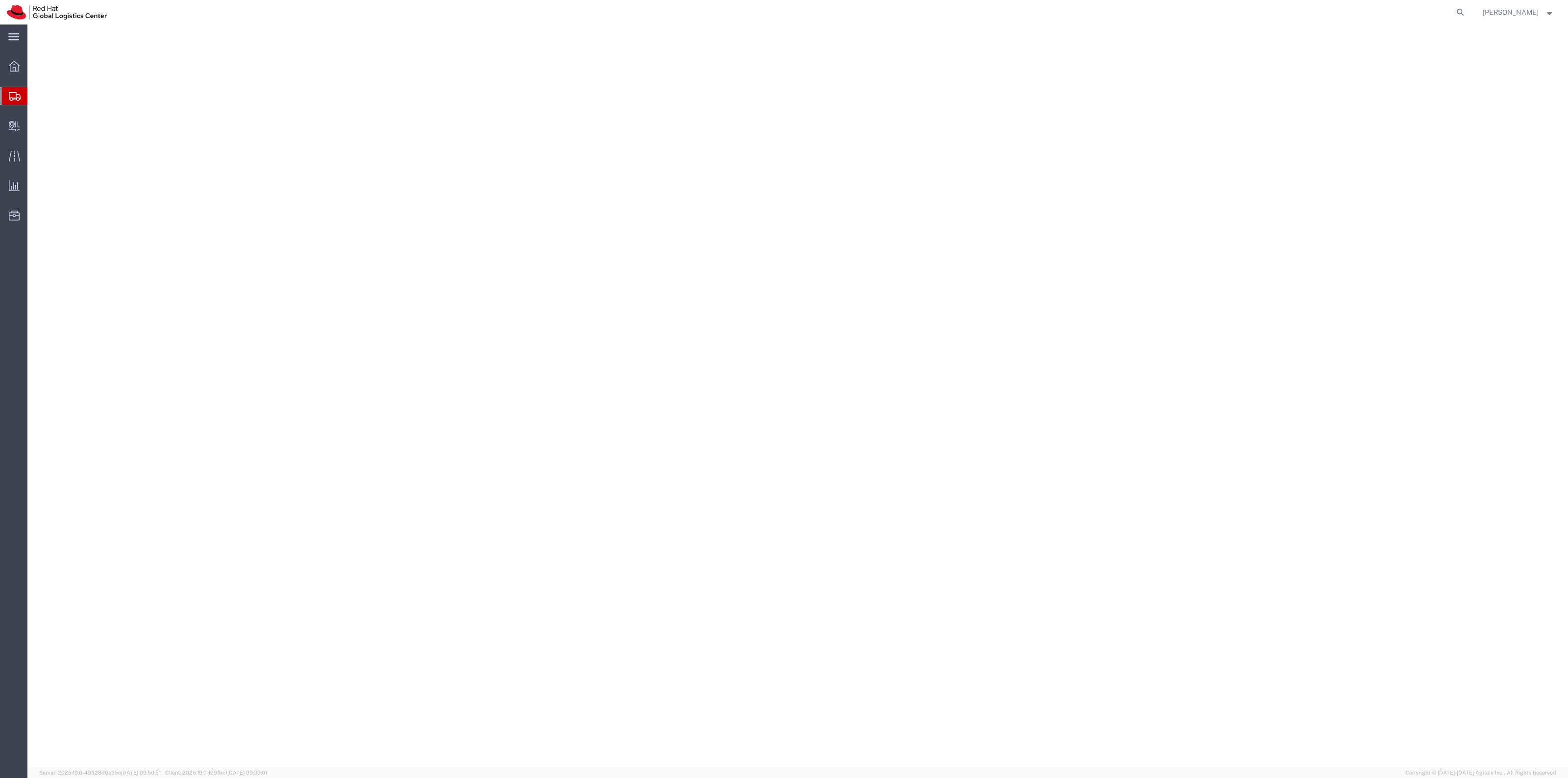
select select "38014"
select select
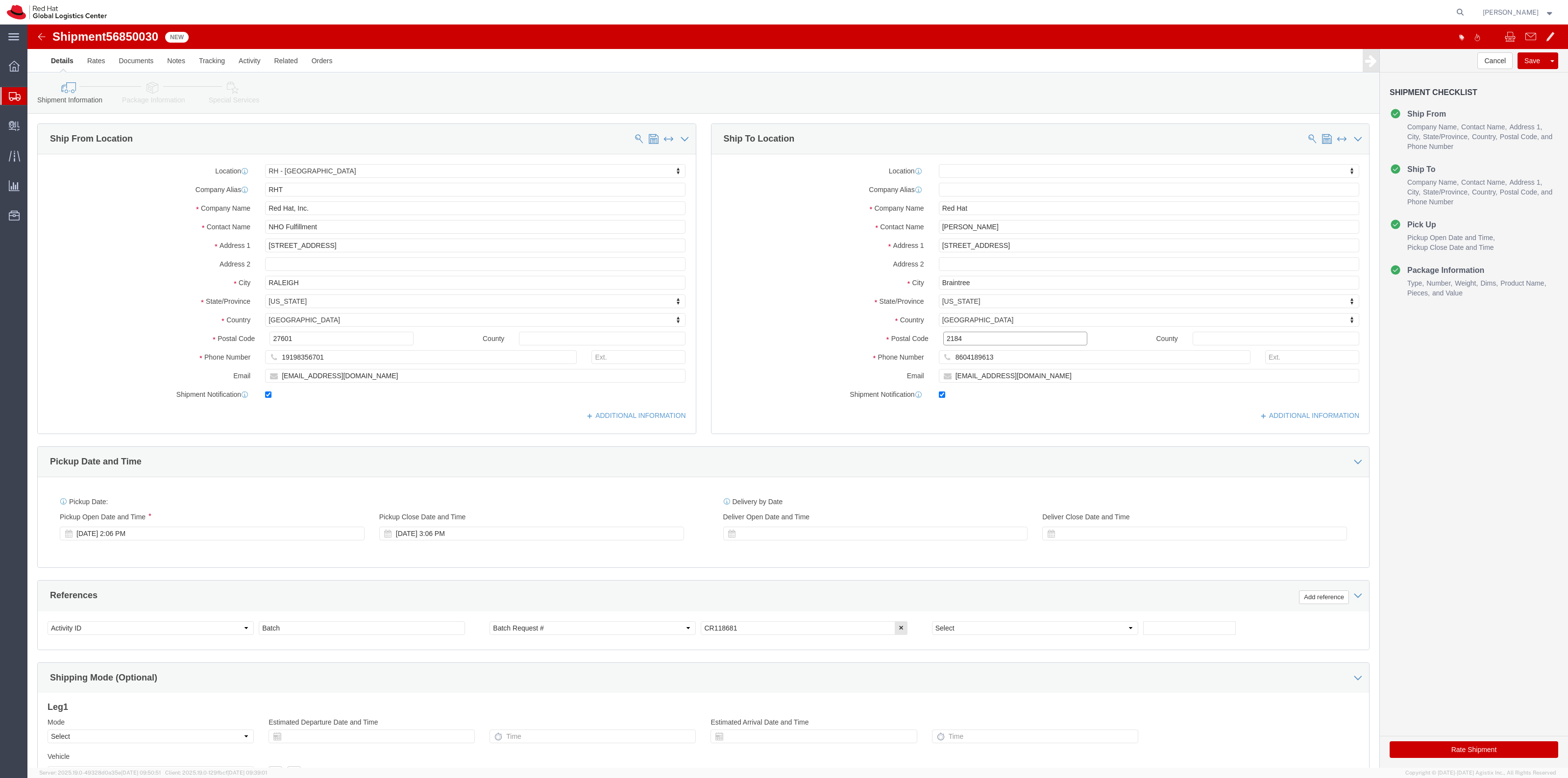
click input "2184"
type input "02184"
select select
click button "Save"
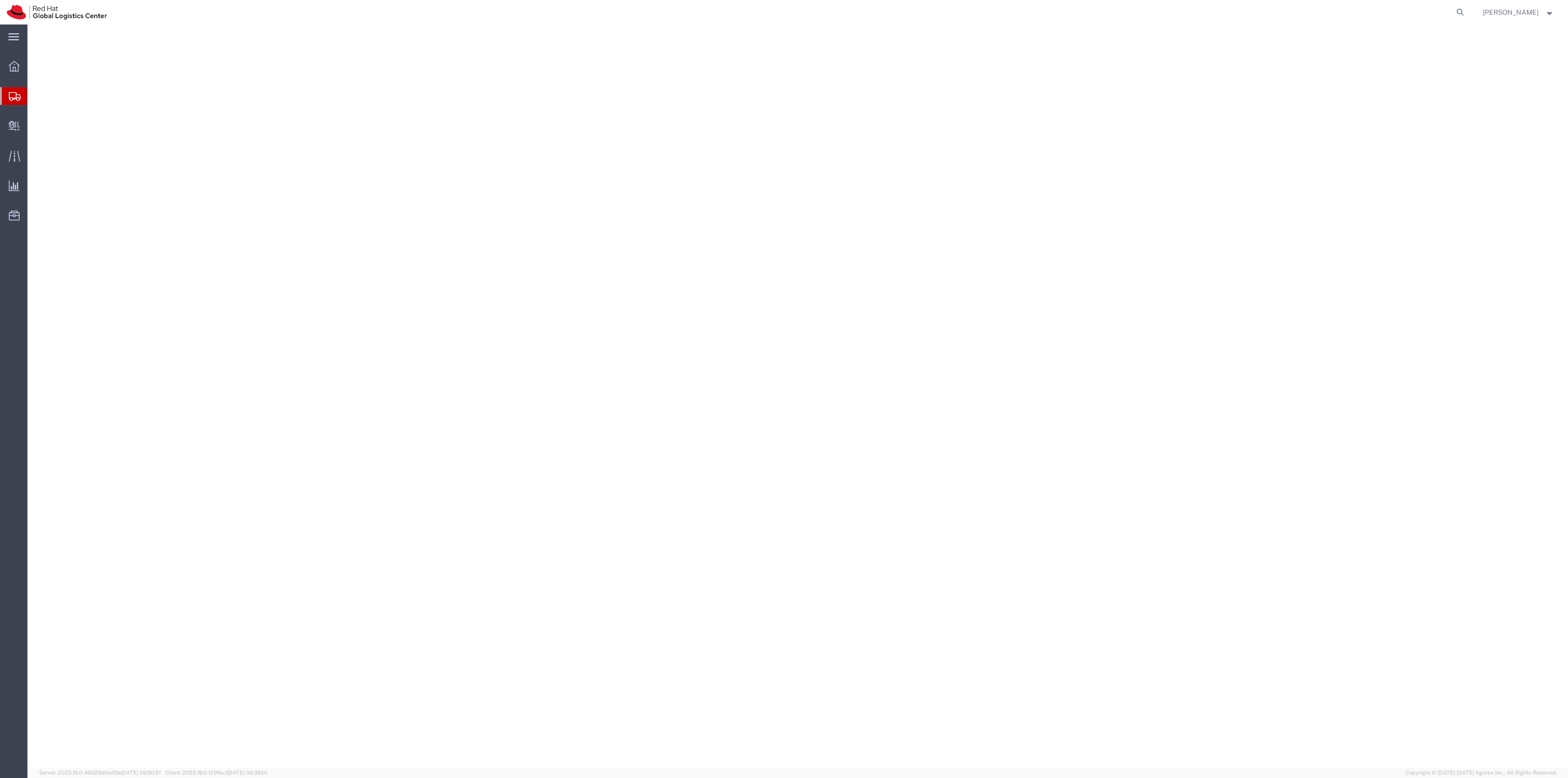
select select "38014"
select select
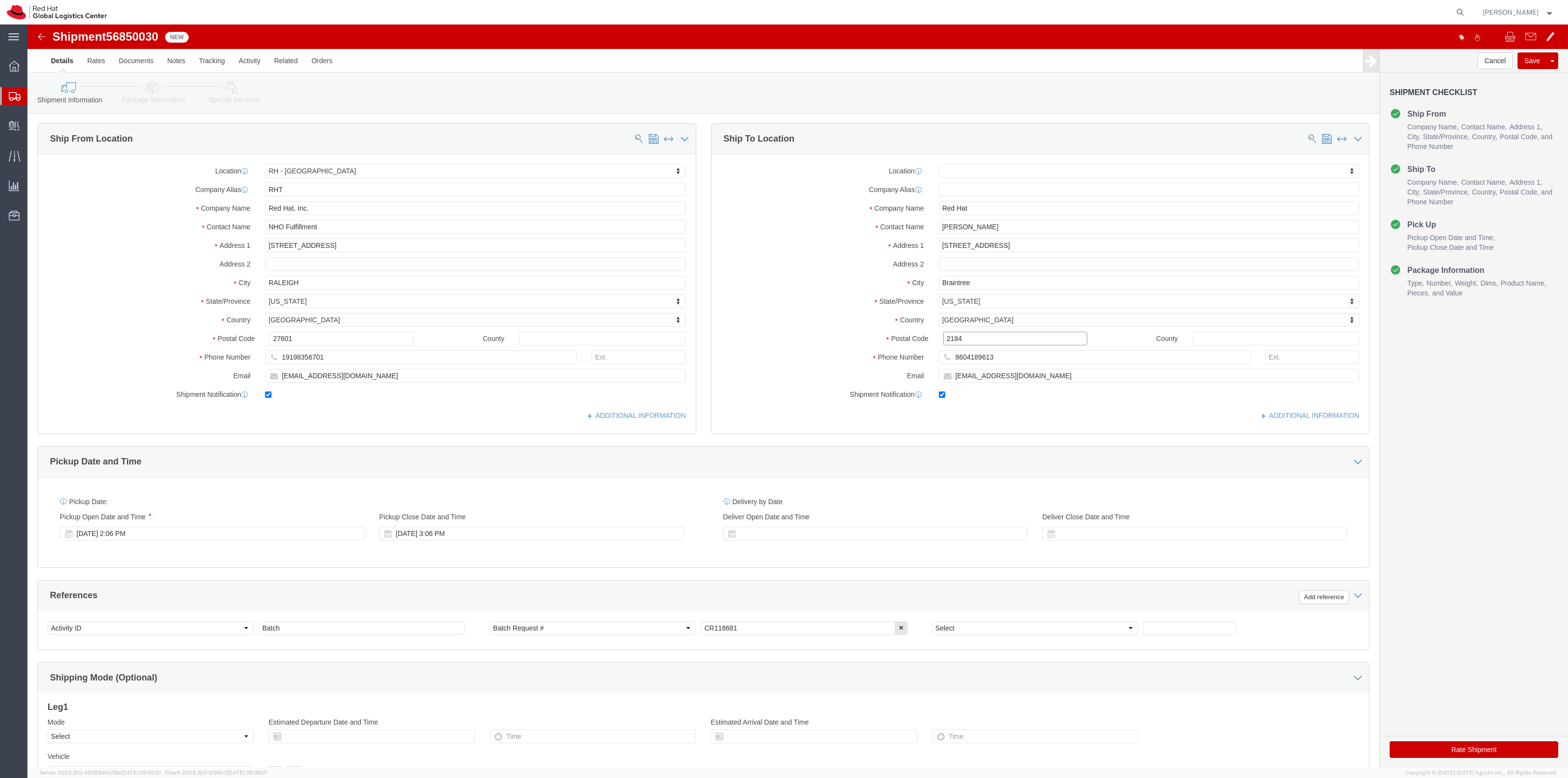
drag, startPoint x: 915, startPoint y: 316, endPoint x: 926, endPoint y: 316, distance: 11.0
click input "2184"
type input "02184"
select select
click button "Save"
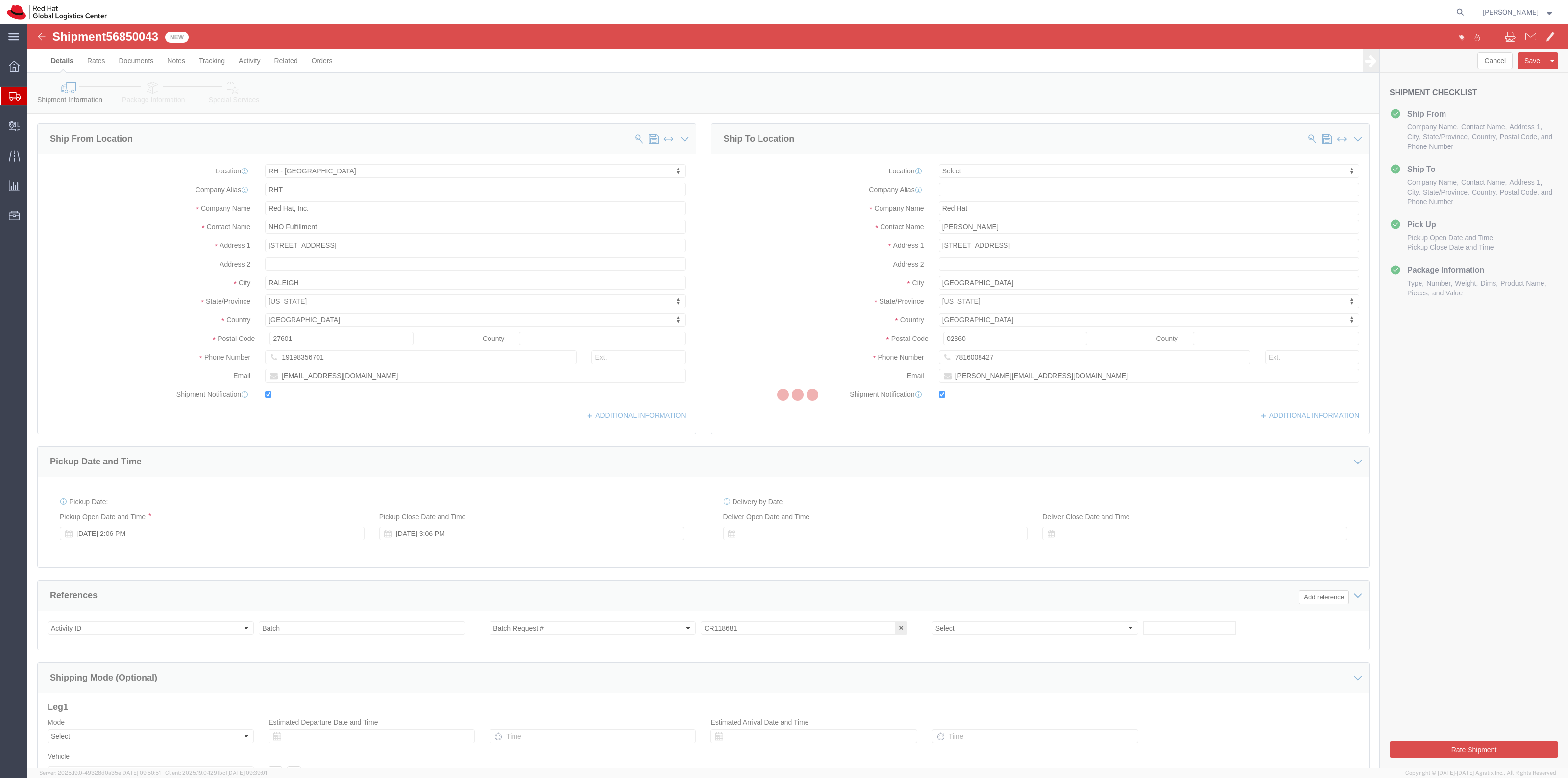
select select "38014"
select select
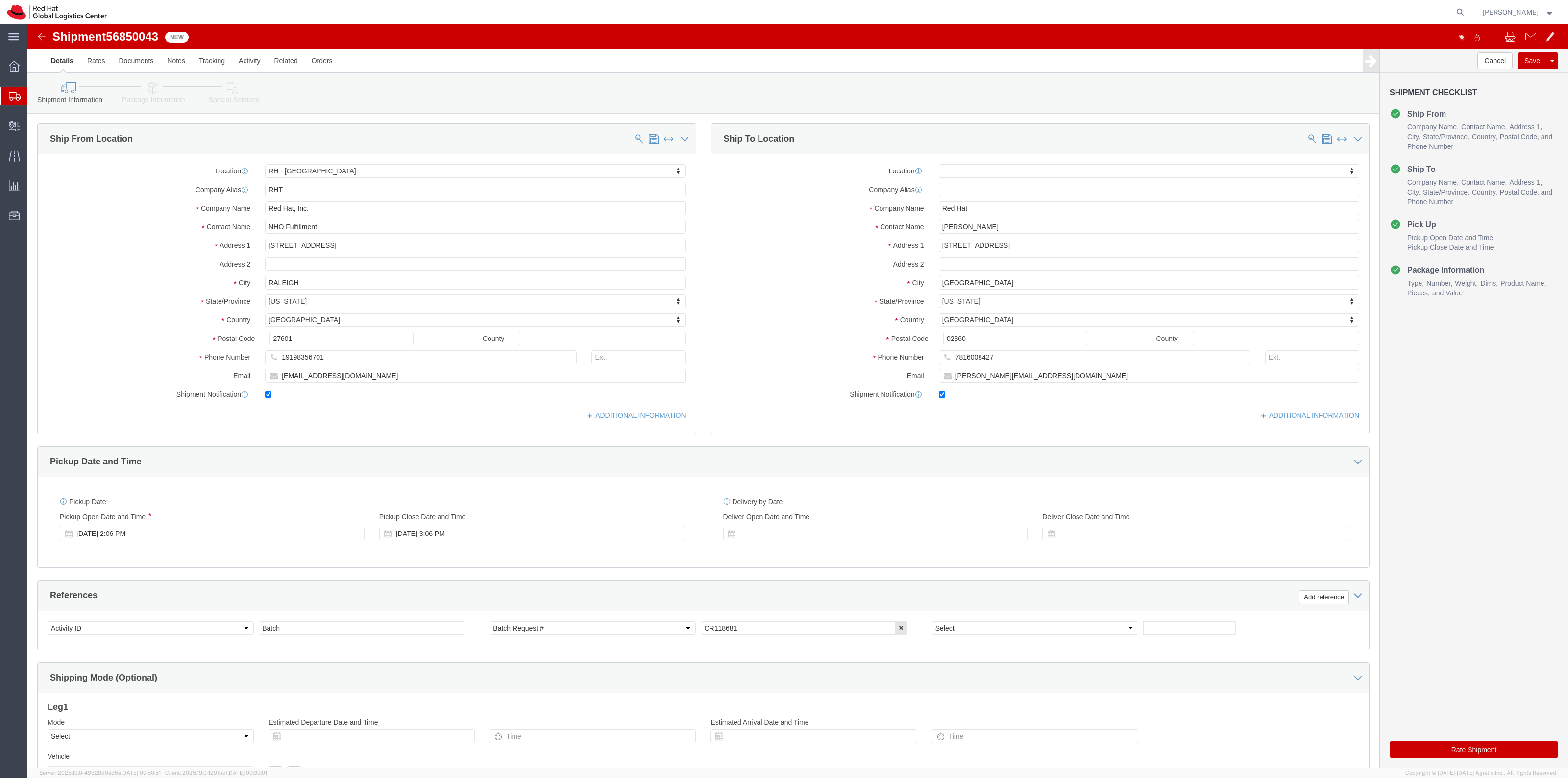
click div "Rate Shipment"
click button "Rate Shipment"
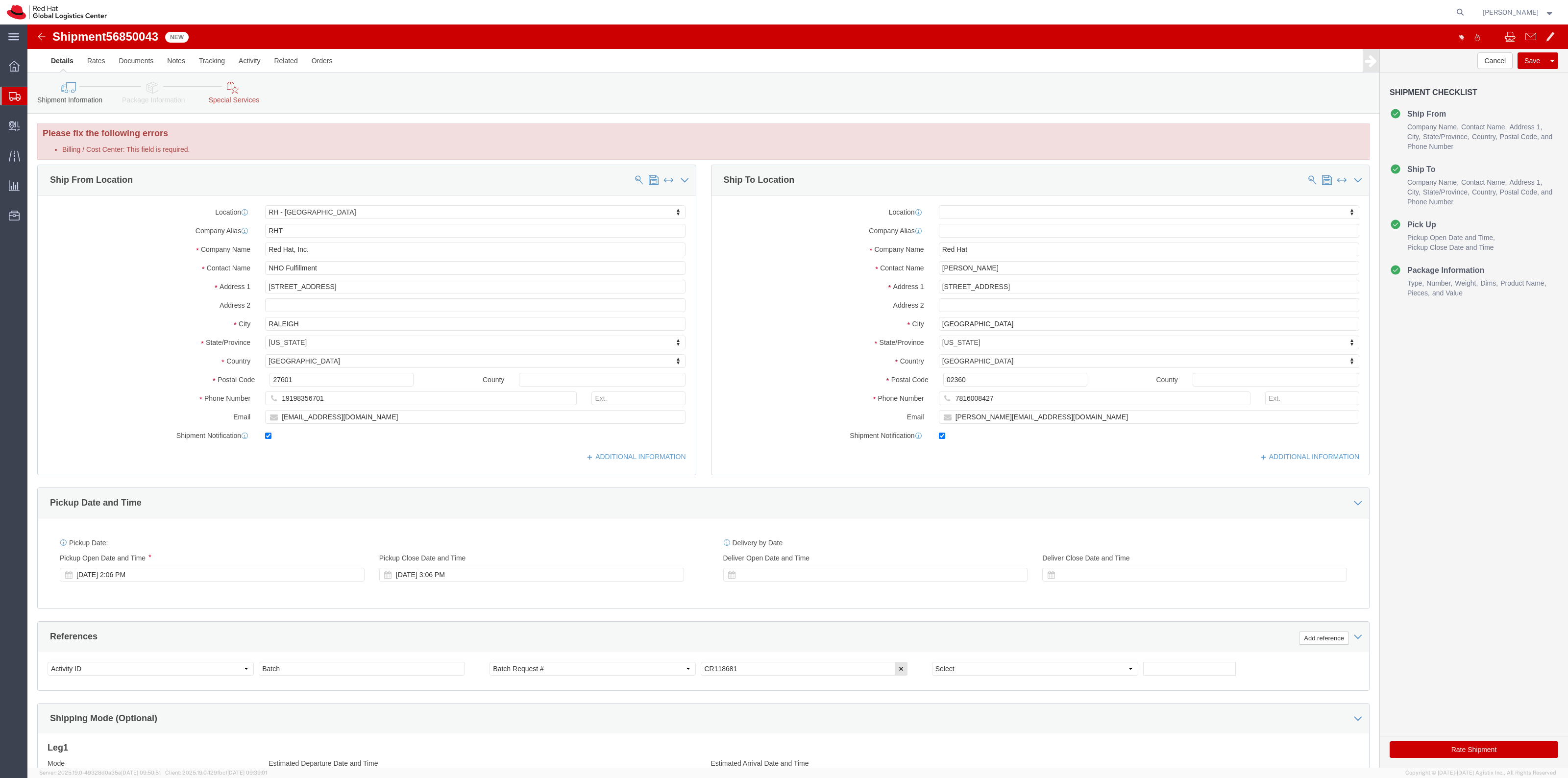
click icon
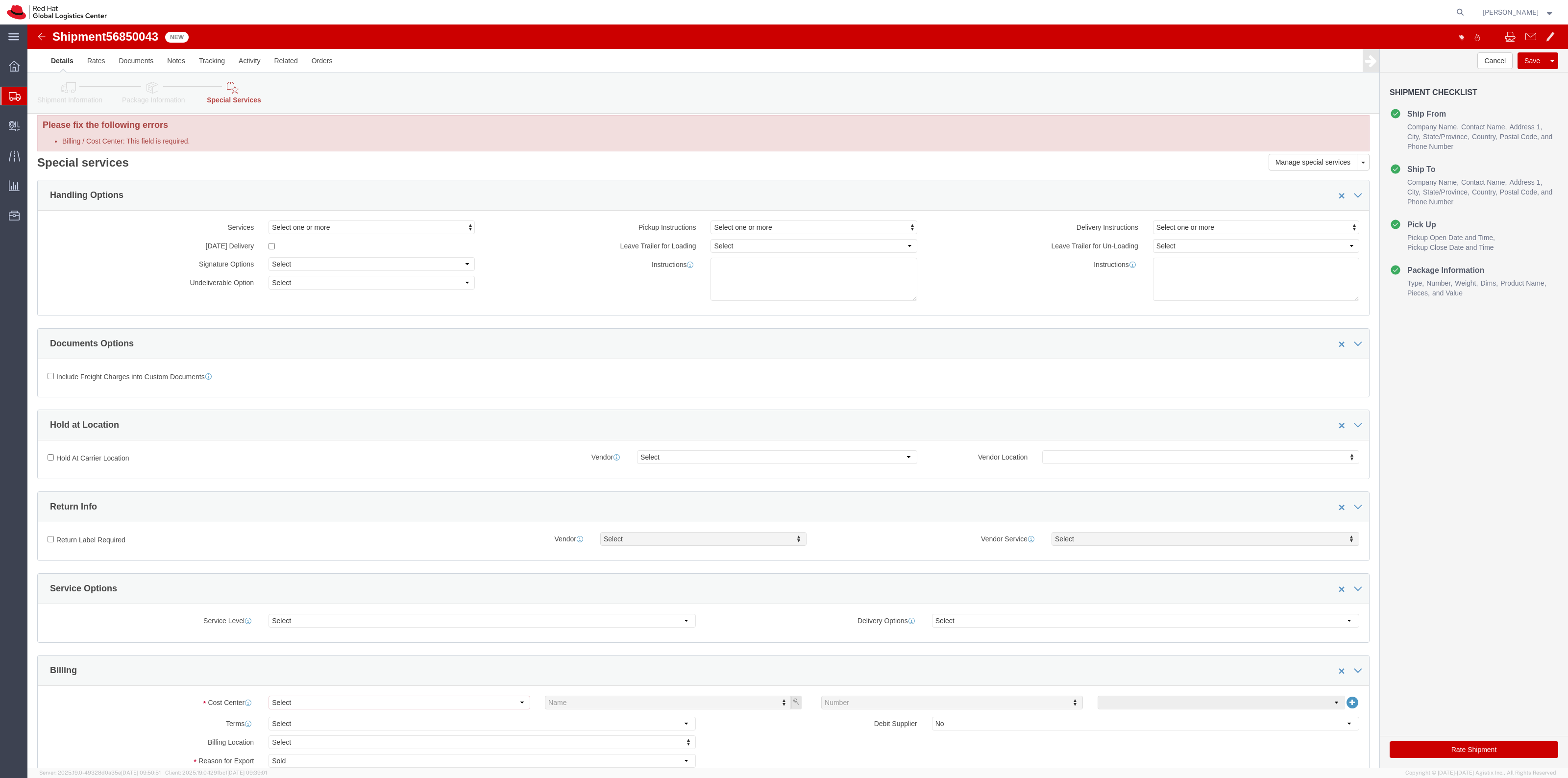
scroll to position [123, 0]
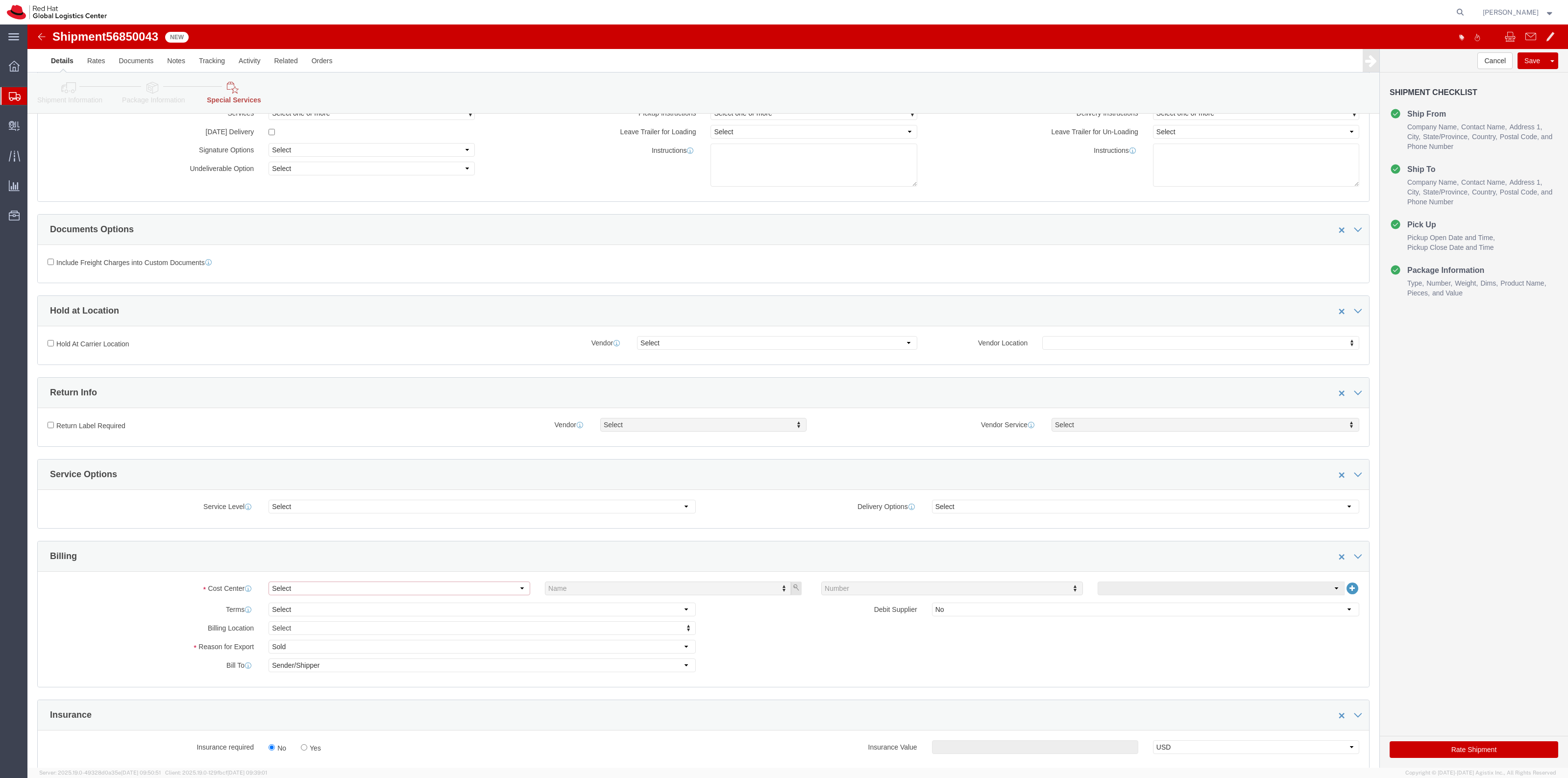
click select "Select Buyer Cost Center Department Operations Number Order Number Sales Person"
select select "COSTCENTER"
click select "Select Buyer Cost Center Department Operations Number Order Number Sales Person"
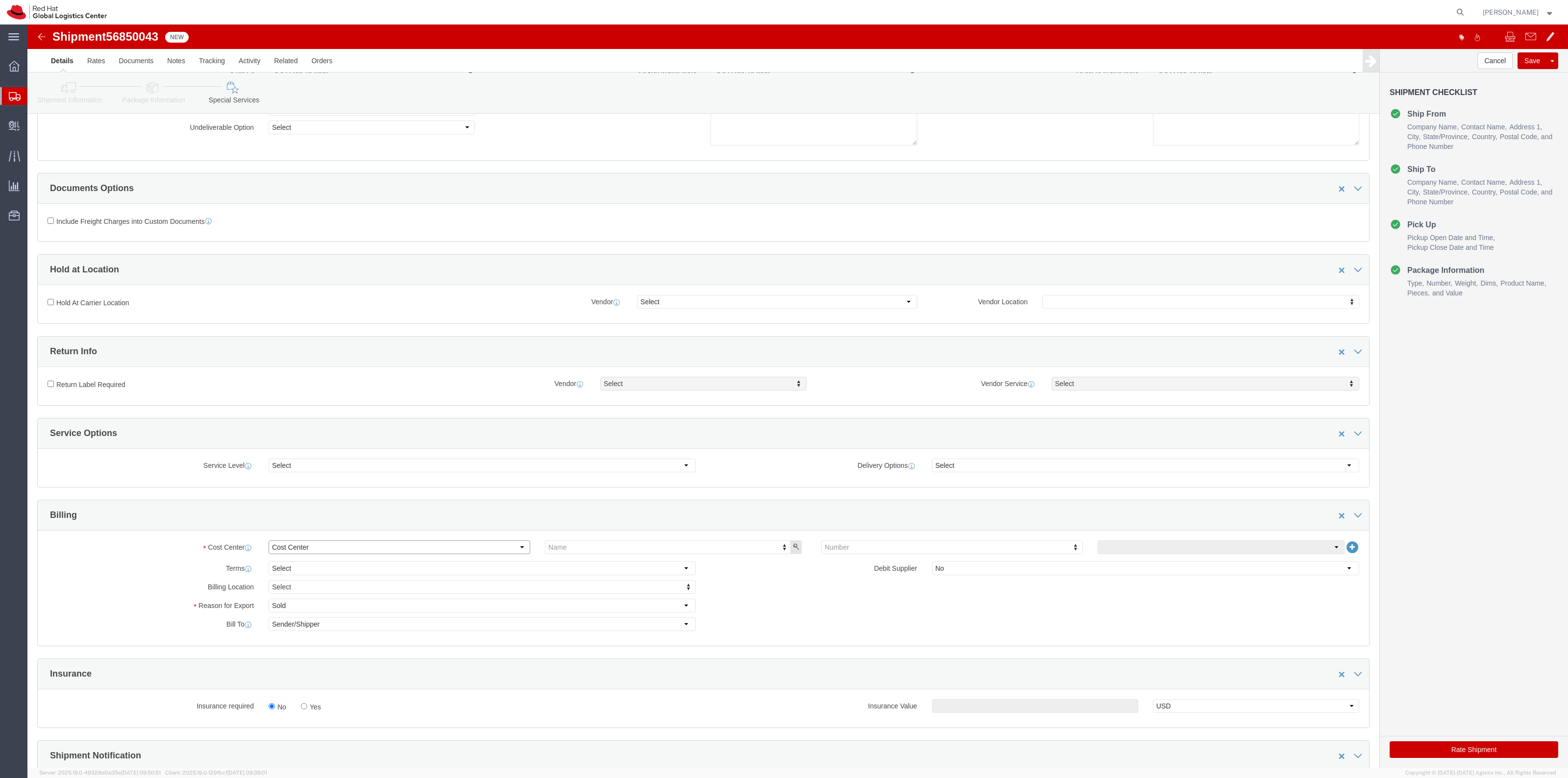
scroll to position [82, 0]
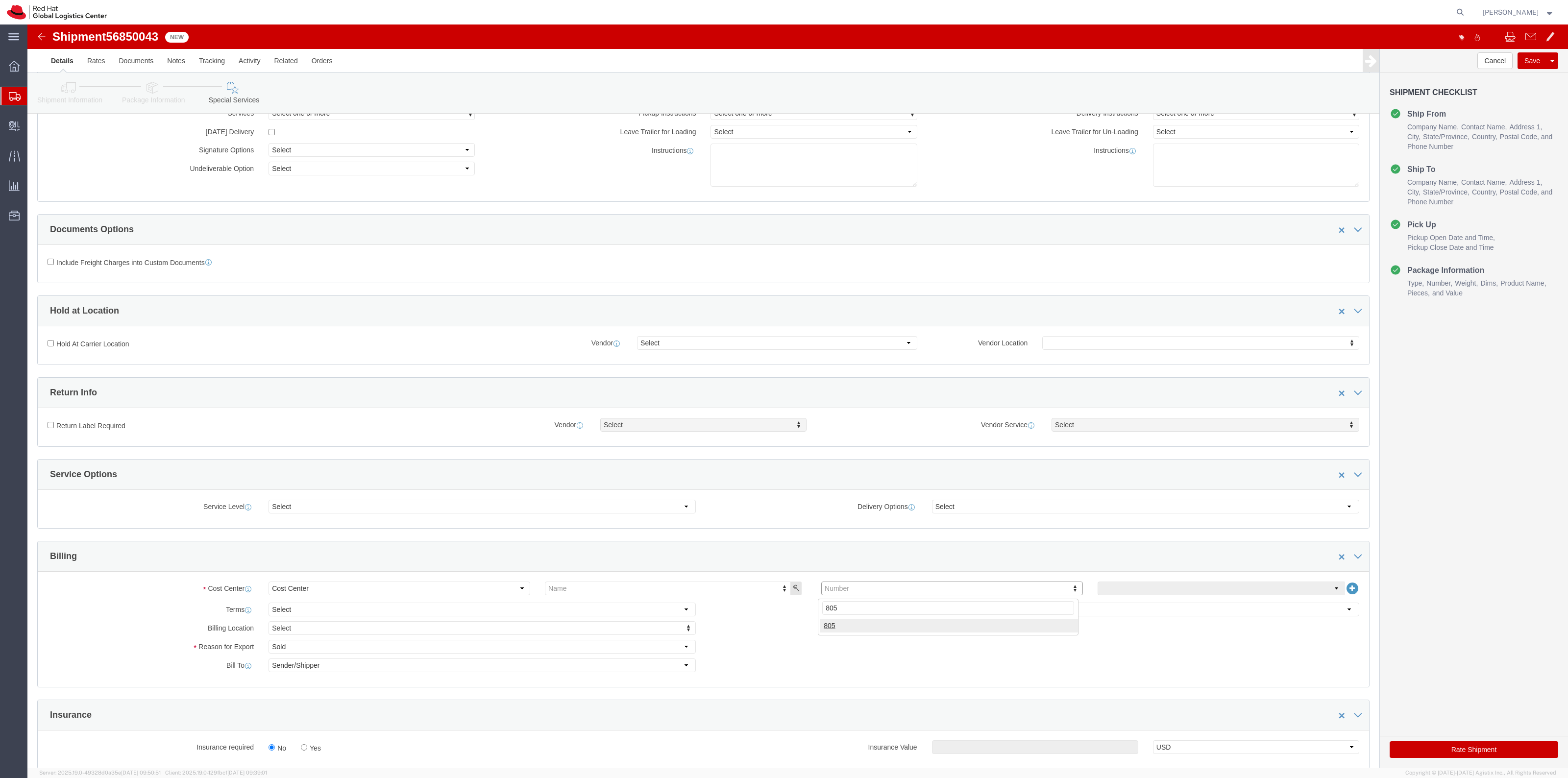
type input "805"
click button "Rate Shipment"
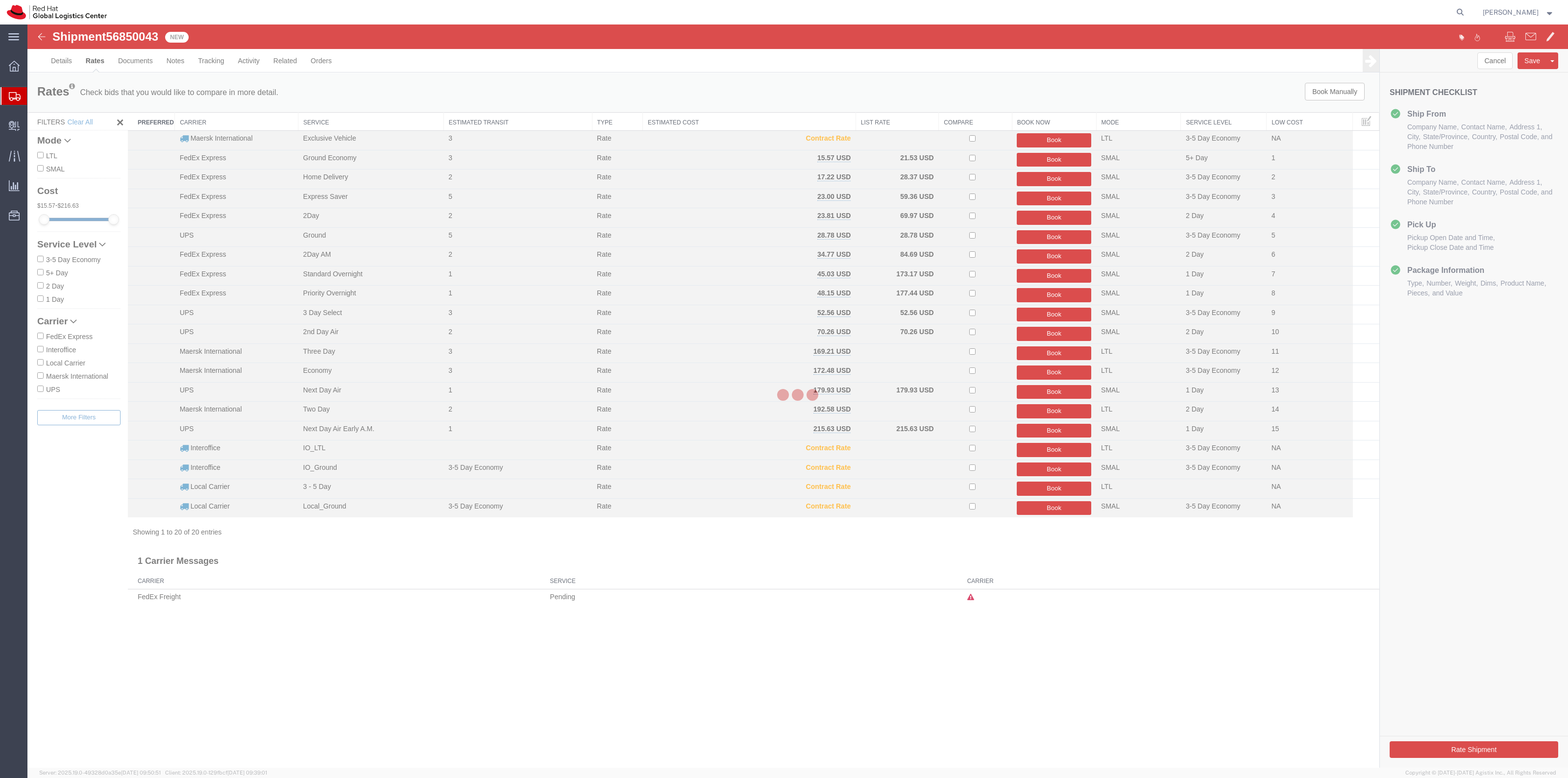
scroll to position [0, 0]
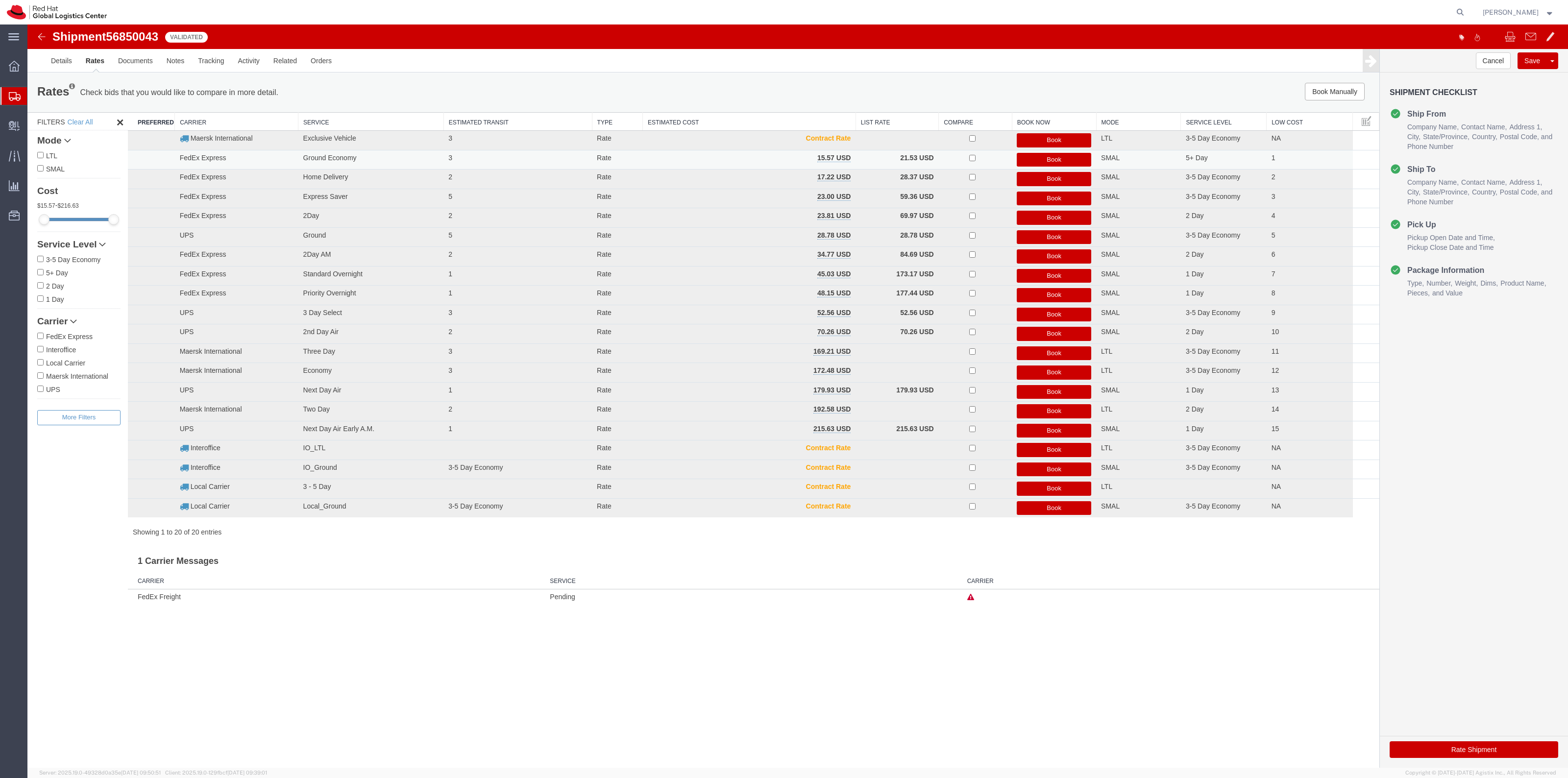
click at [1064, 162] on button "Book" at bounding box center [1054, 159] width 75 height 14
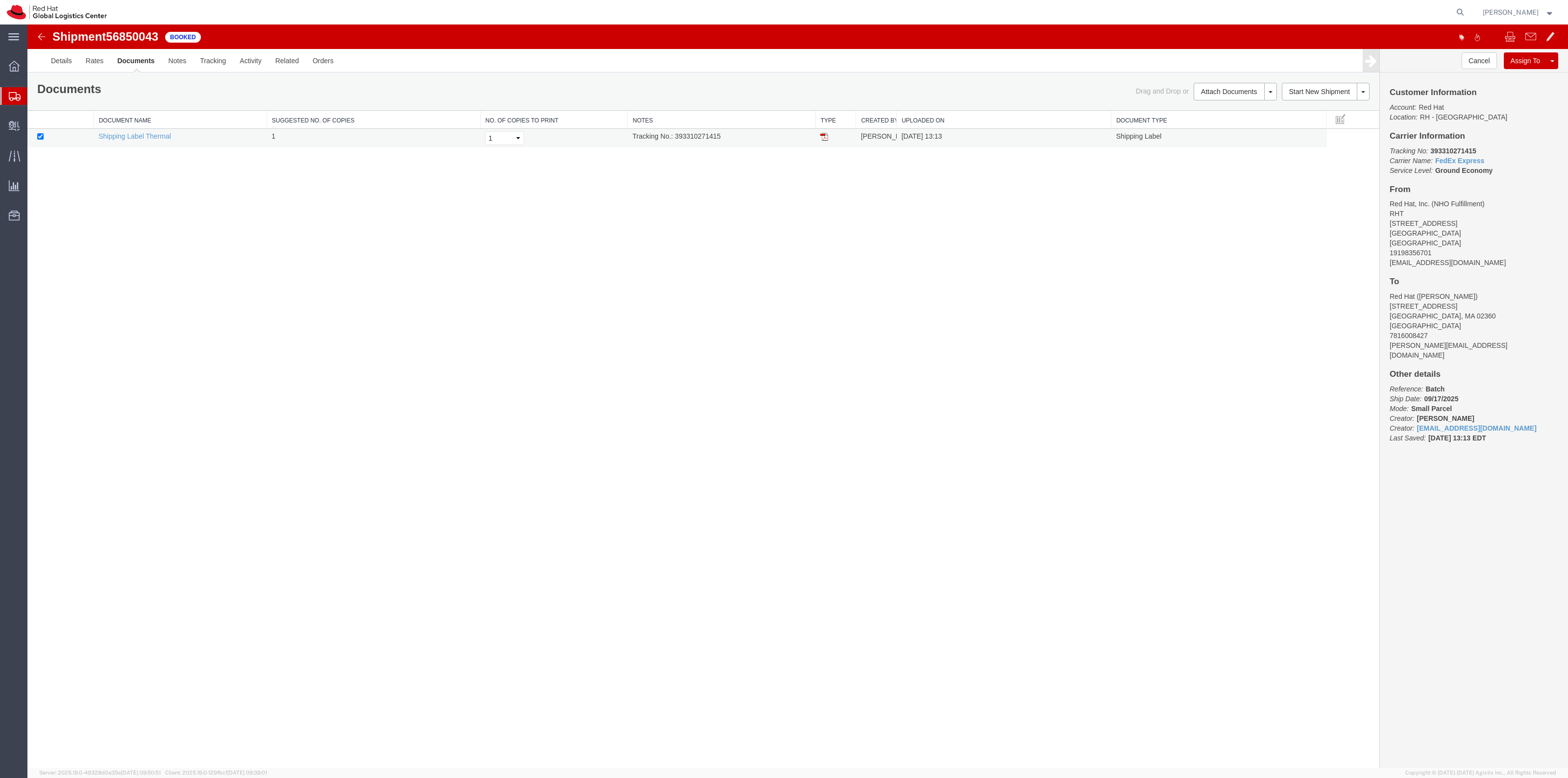
click at [818, 138] on td at bounding box center [835, 138] width 40 height 19
click at [822, 138] on img at bounding box center [824, 136] width 7 height 7
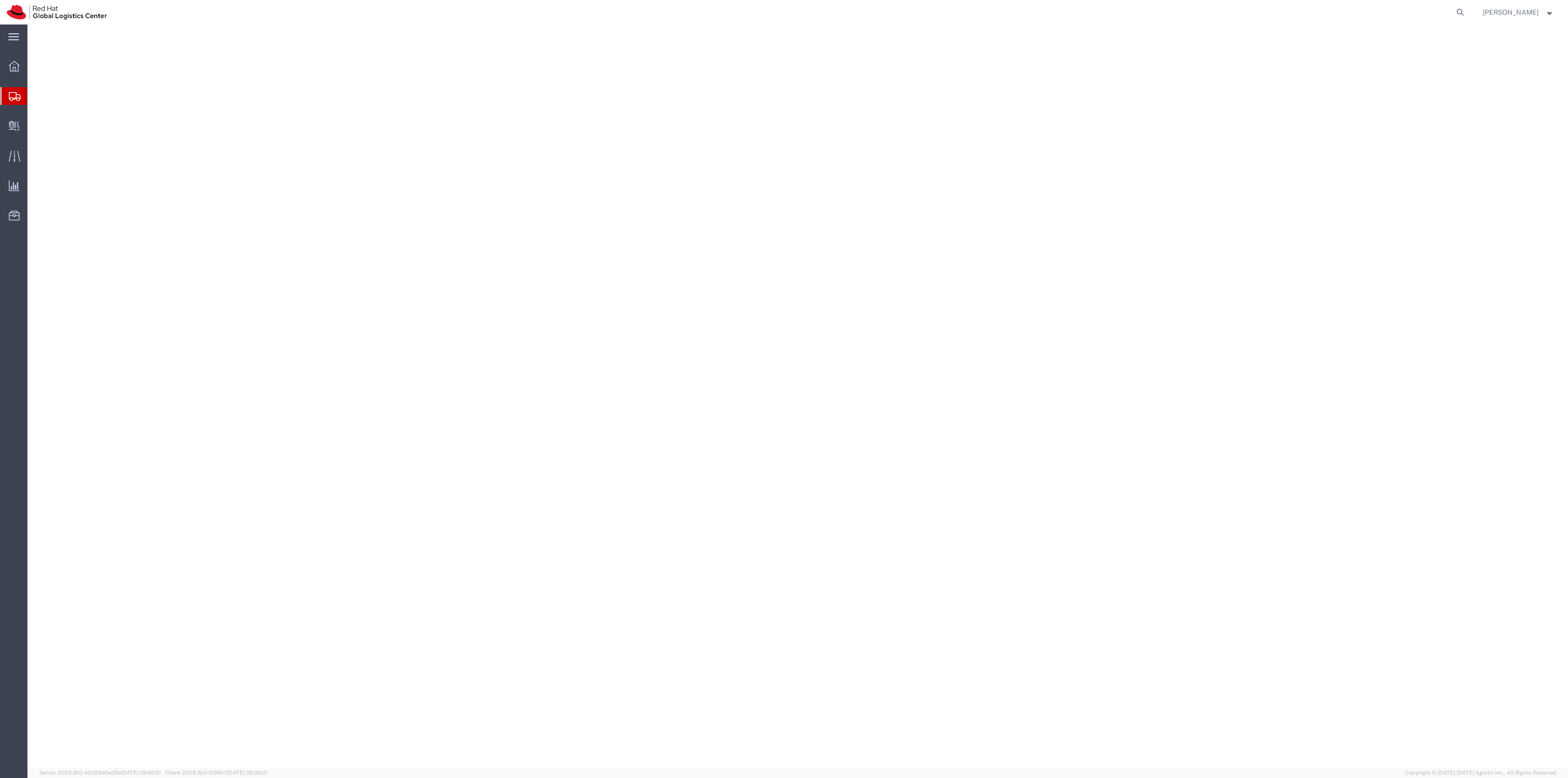
select select "38014"
select select
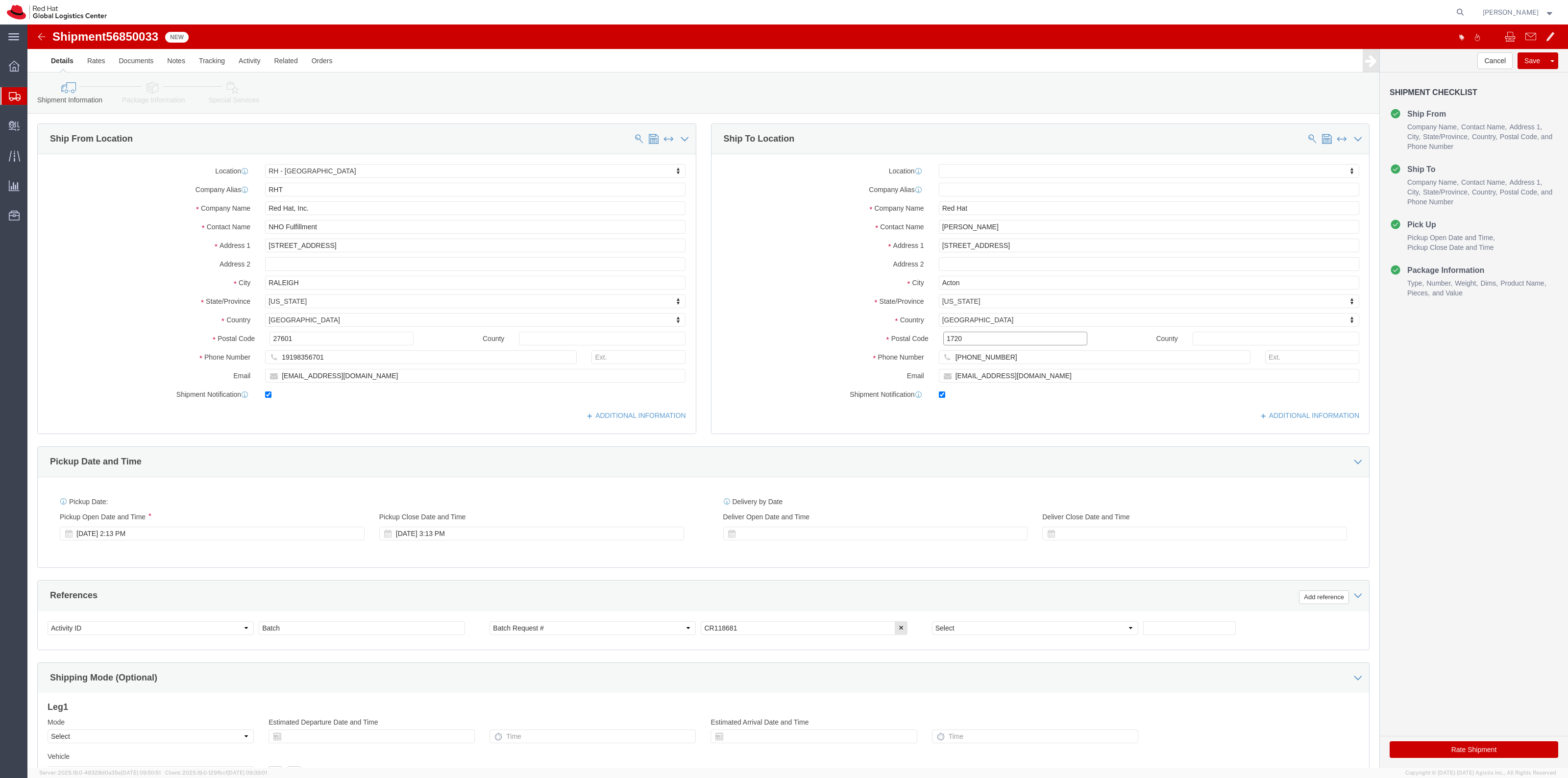
click input "1720"
type input "01720"
select select
click button "Rate Shipment"
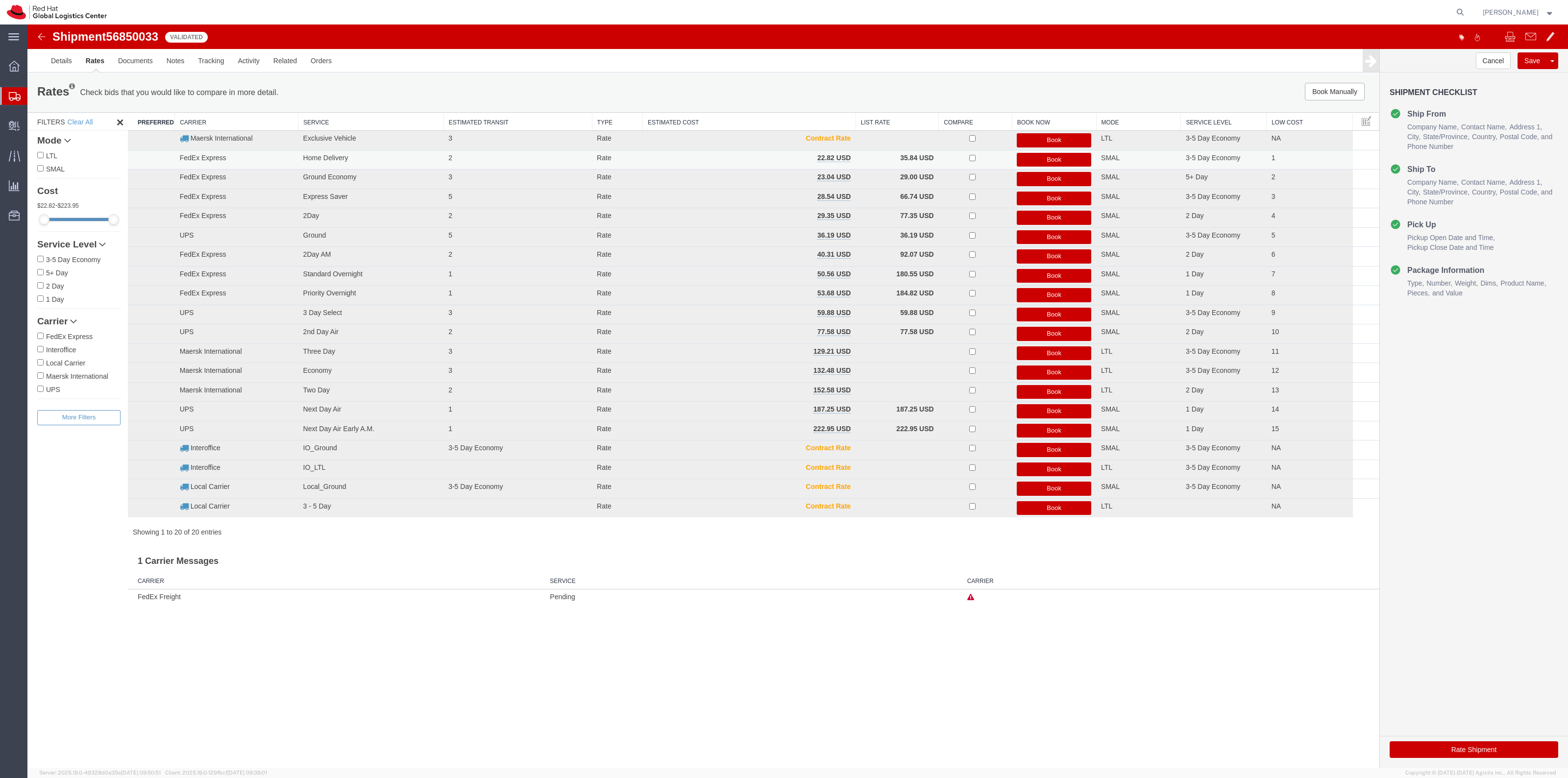
click at [1046, 157] on button "Book" at bounding box center [1054, 159] width 75 height 14
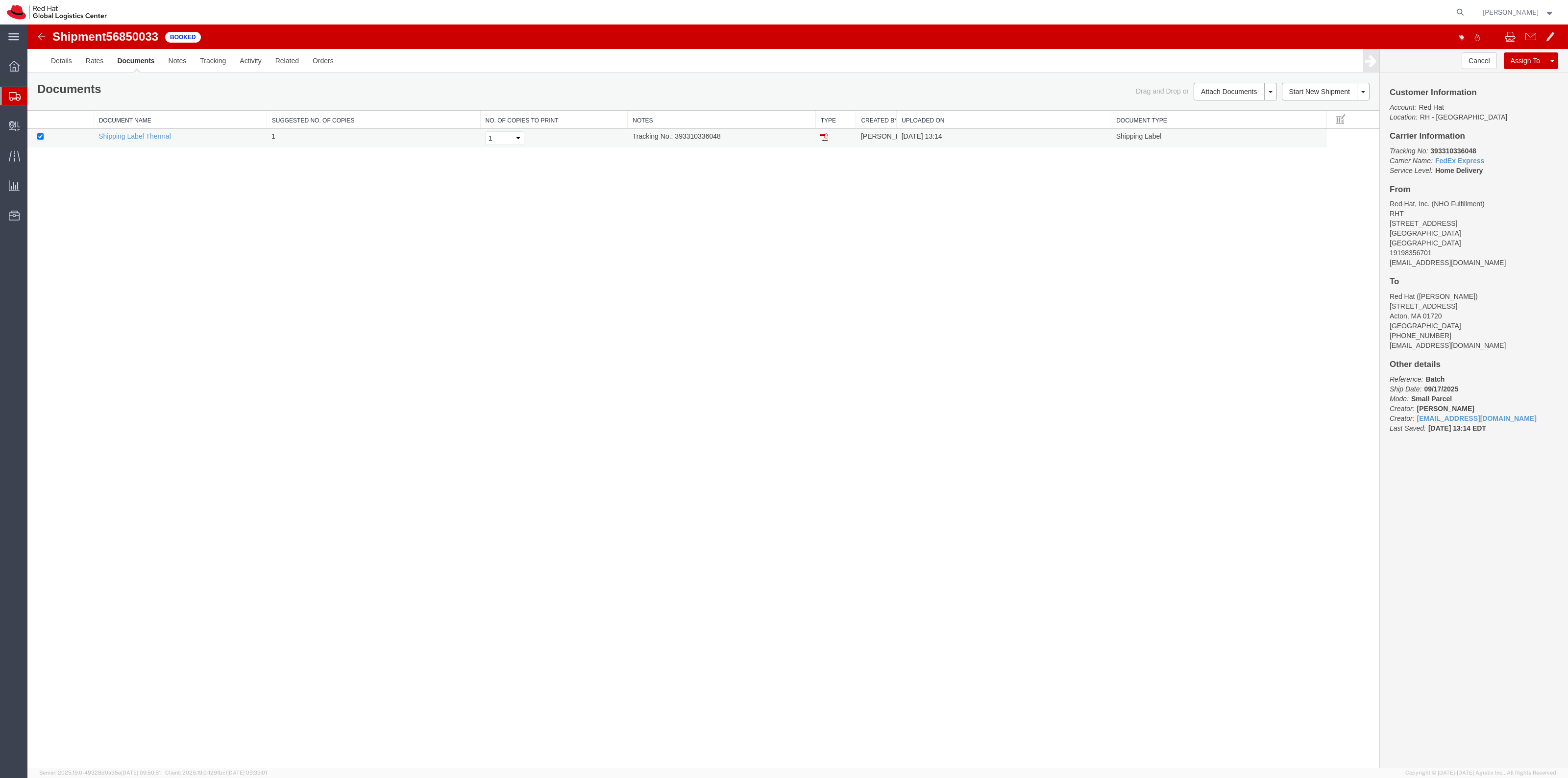
click at [821, 144] on td at bounding box center [835, 138] width 40 height 19
click at [823, 141] on td at bounding box center [835, 138] width 40 height 19
click at [824, 140] on img at bounding box center [824, 136] width 7 height 7
